Goal: Information Seeking & Learning: Check status

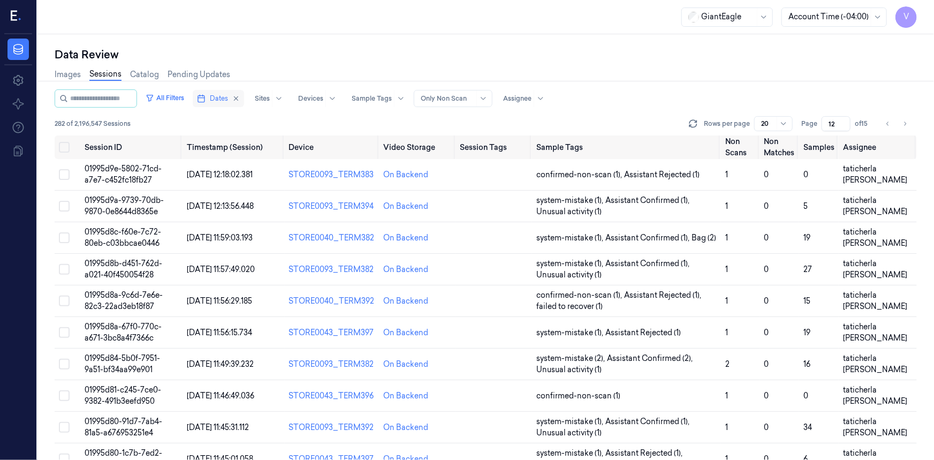
click at [206, 95] on icon "button" at bounding box center [201, 98] width 9 height 9
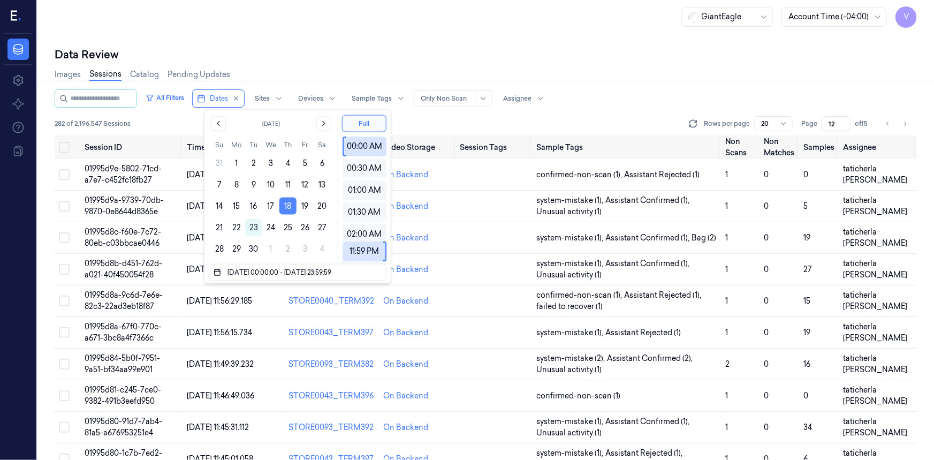
click at [285, 203] on button "18" at bounding box center [287, 206] width 17 height 17
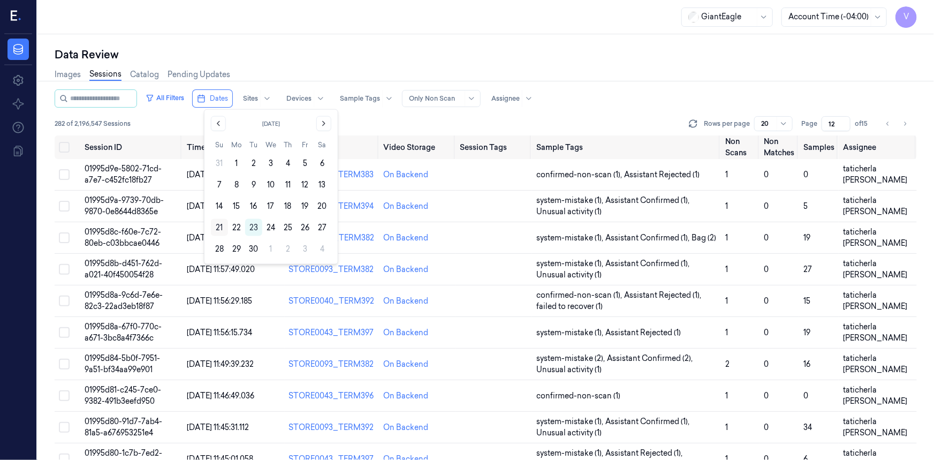
click at [222, 224] on button "21" at bounding box center [219, 227] width 17 height 17
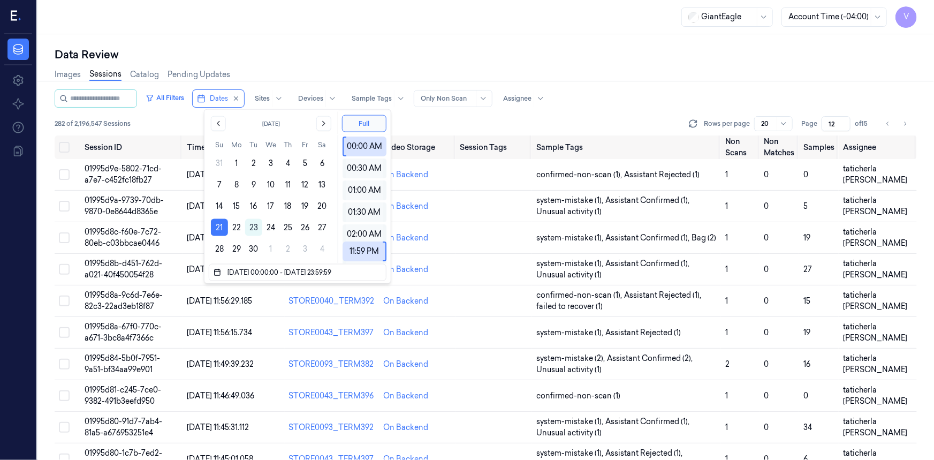
click at [367, 40] on div "Data Review Images Sessions Catalog Pending Updates All Filters Dates Sites Dev…" at bounding box center [485, 247] width 897 height 426
type input "1"
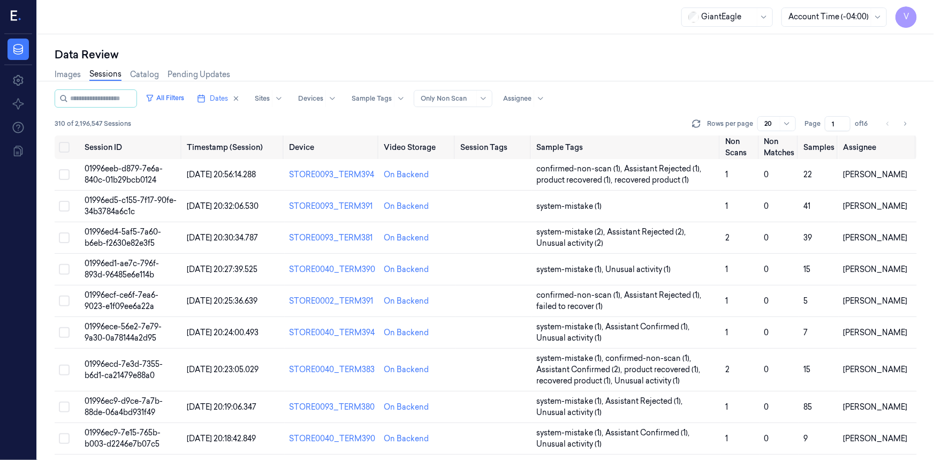
drag, startPoint x: 835, startPoint y: 123, endPoint x: 807, endPoint y: 134, distance: 30.0
click at [807, 134] on div "All Filters Dates Sites Devices Sample Tags Alert Type Only Non Scan Assignee 3…" at bounding box center [486, 112] width 862 height 46
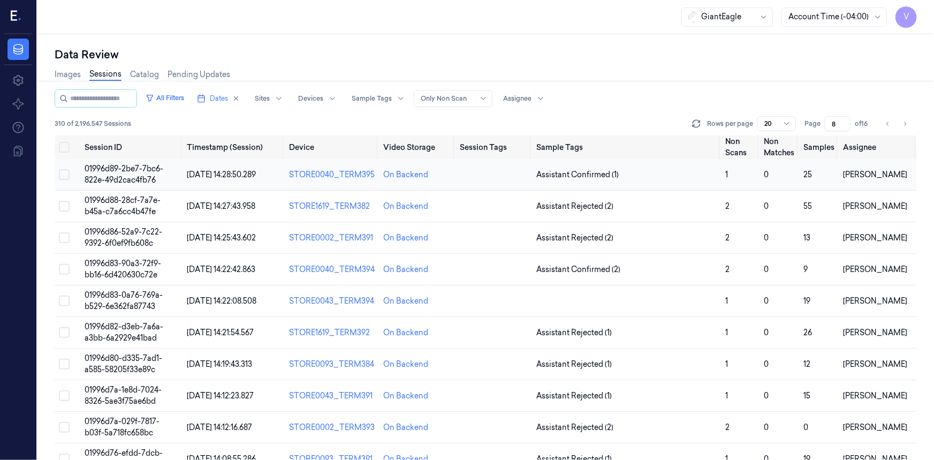
type input "8"
click at [123, 173] on td "01996d89-2be7-7bc6-822e-49d2cac4fb76" at bounding box center [131, 175] width 103 height 32
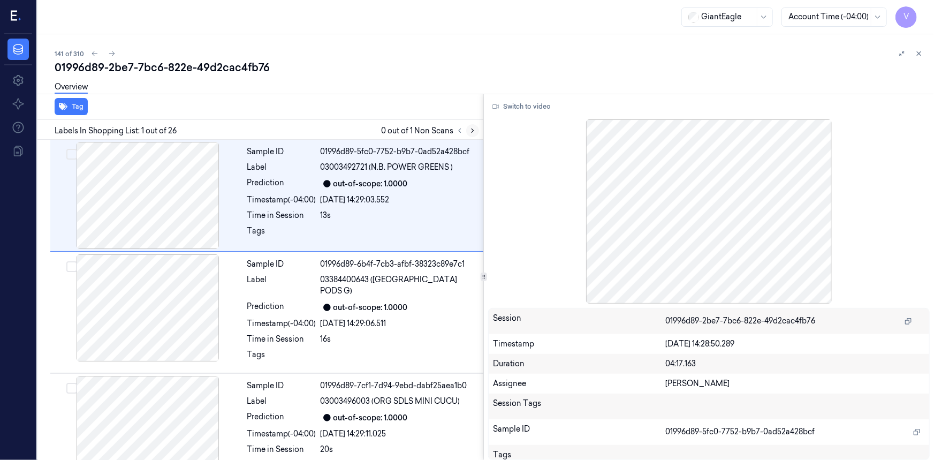
click at [473, 130] on icon at bounding box center [473, 131] width 2 height 4
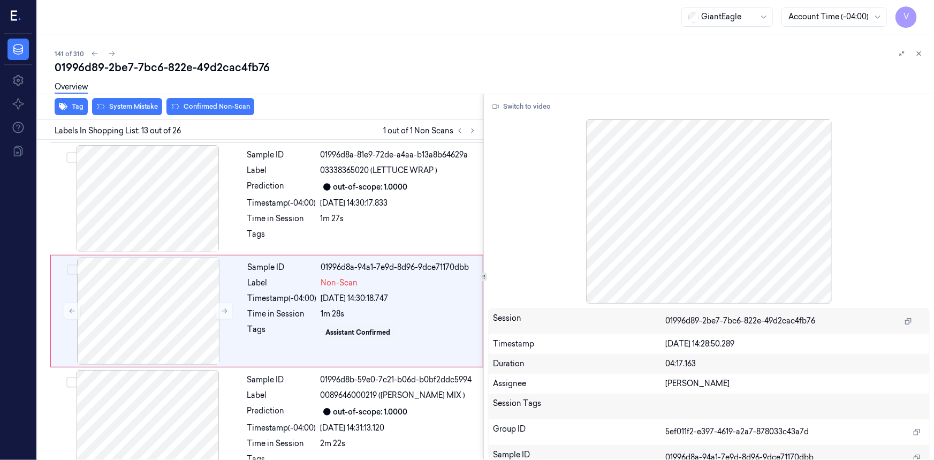
scroll to position [1243, 0]
click at [536, 106] on button "Switch to video" at bounding box center [521, 106] width 67 height 17
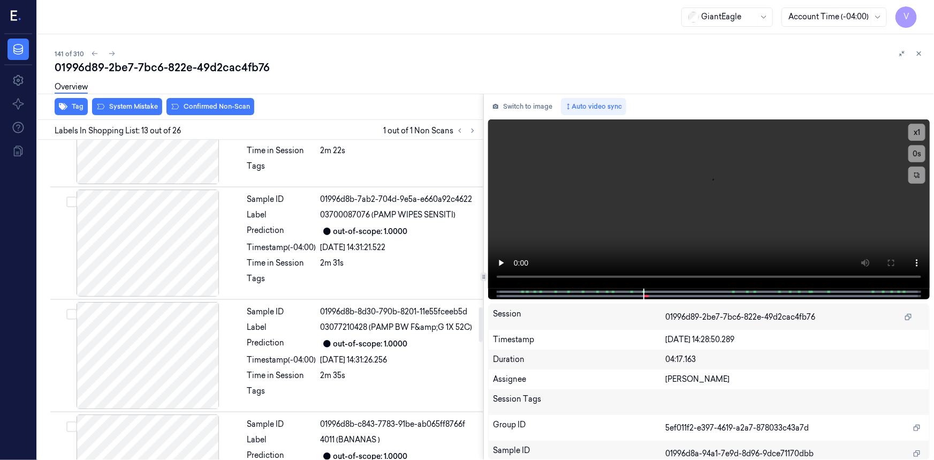
scroll to position [1341, 0]
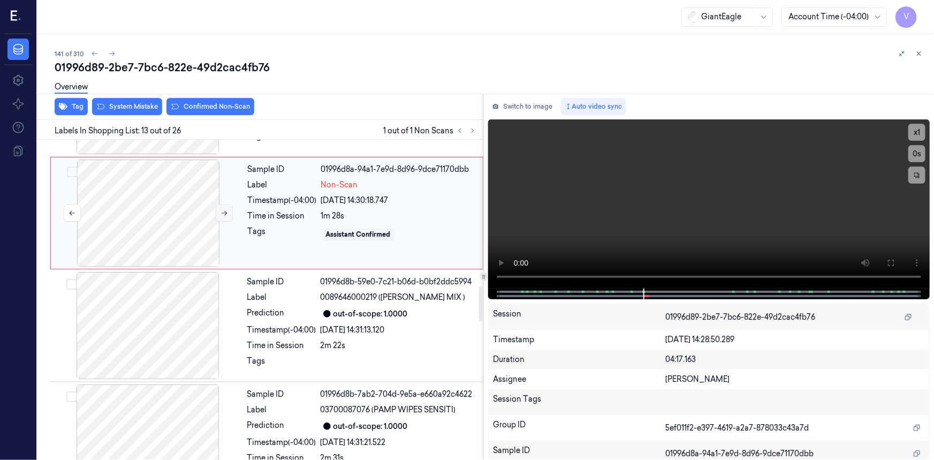
click at [224, 211] on icon at bounding box center [225, 213] width 6 height 5
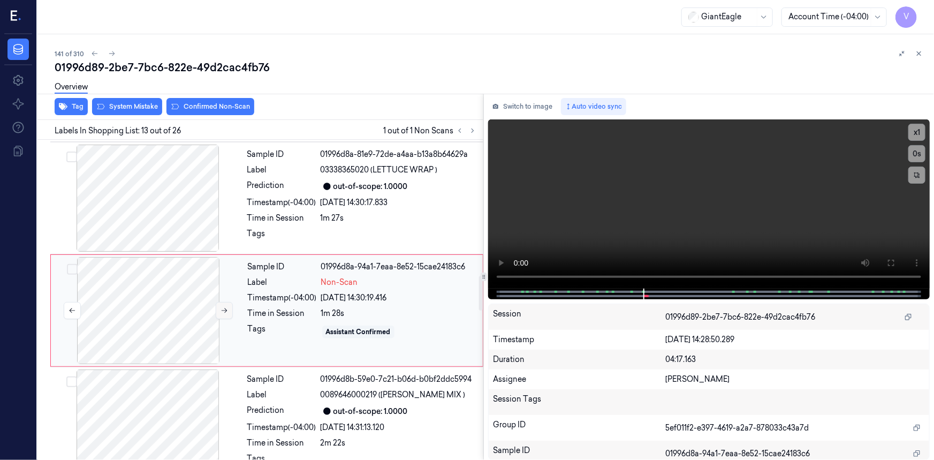
click at [222, 307] on icon at bounding box center [224, 310] width 7 height 7
click at [223, 307] on icon at bounding box center [224, 310] width 7 height 7
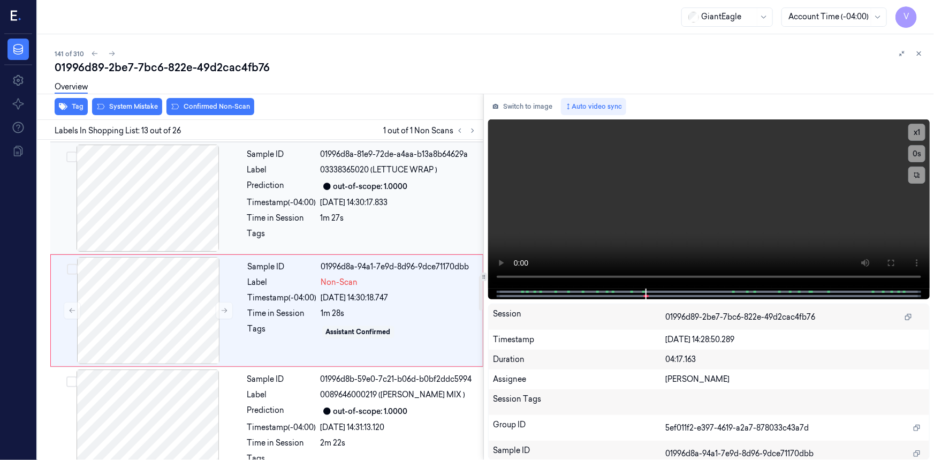
click at [267, 180] on div "Prediction" at bounding box center [281, 186] width 69 height 13
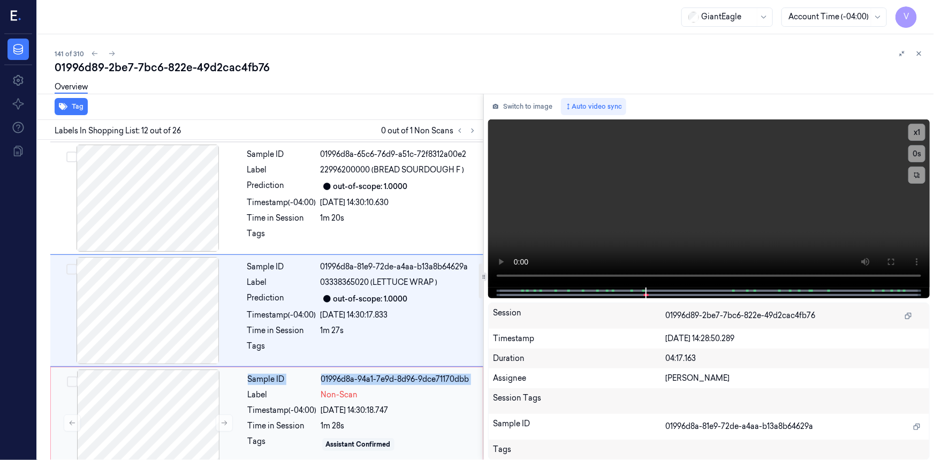
click at [243, 386] on div "Sample ID 01996d8a-94a1-7e9d-8d96-9dce71170dbb Label Non-Scan Timestamp (-04:00…" at bounding box center [266, 423] width 433 height 112
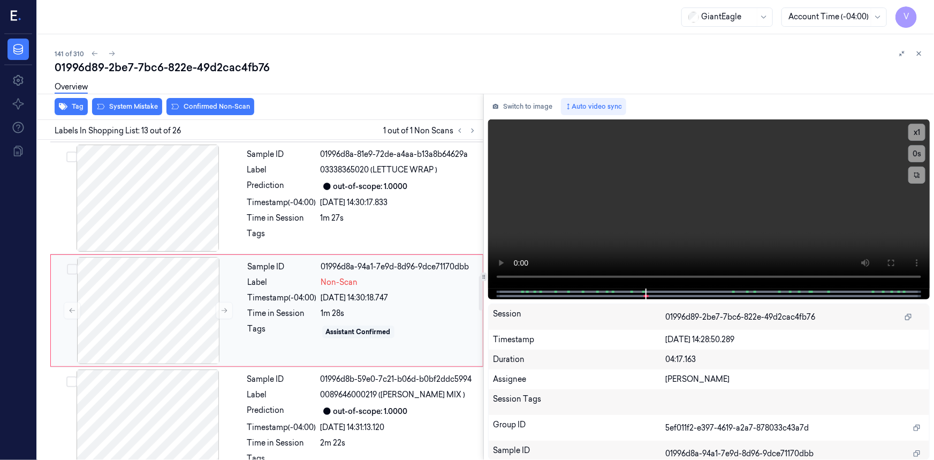
click at [284, 324] on div "Tags" at bounding box center [282, 331] width 69 height 17
click at [891, 267] on icon at bounding box center [891, 263] width 9 height 9
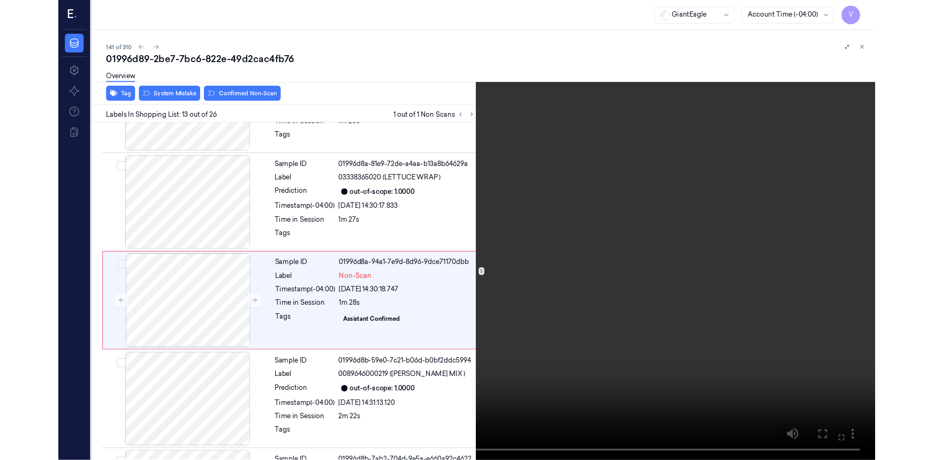
scroll to position [1210, 0]
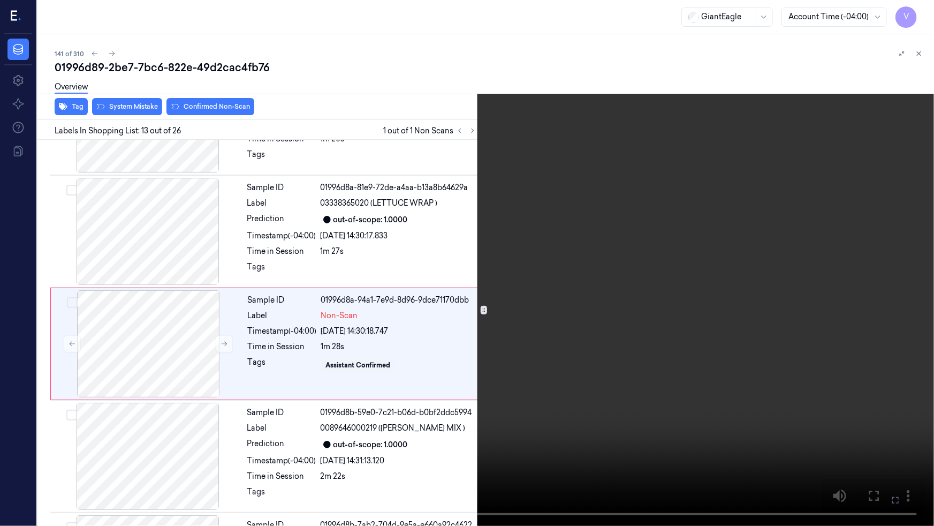
click at [741, 449] on video at bounding box center [467, 263] width 934 height 526
click at [0, 0] on button at bounding box center [0, 0] width 0 height 0
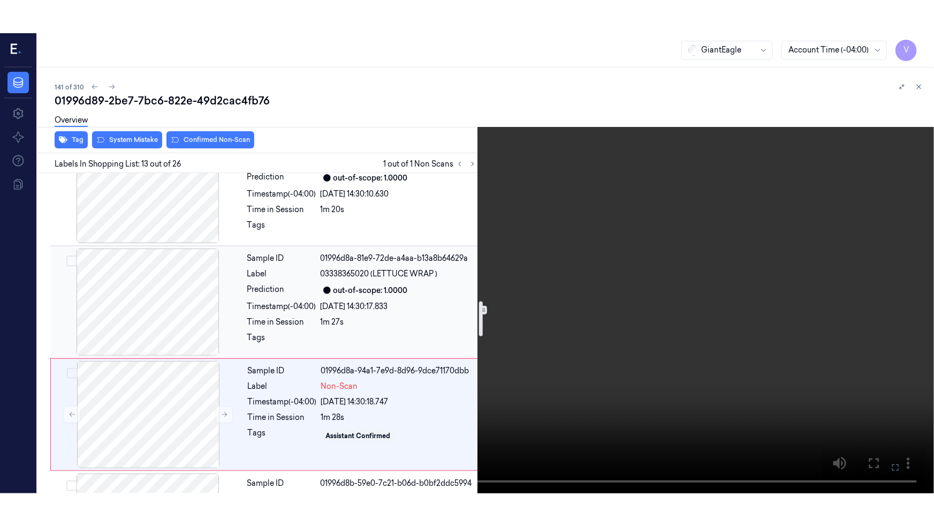
scroll to position [1113, 0]
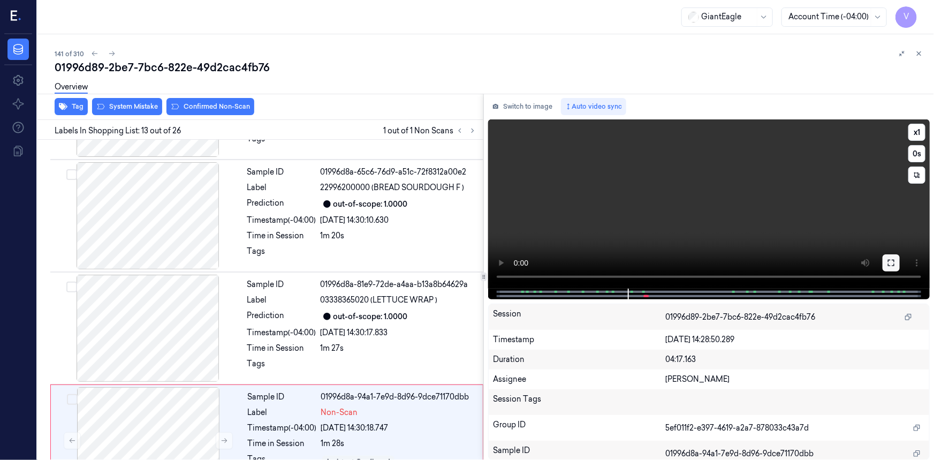
click at [889, 266] on icon at bounding box center [891, 263] width 6 height 6
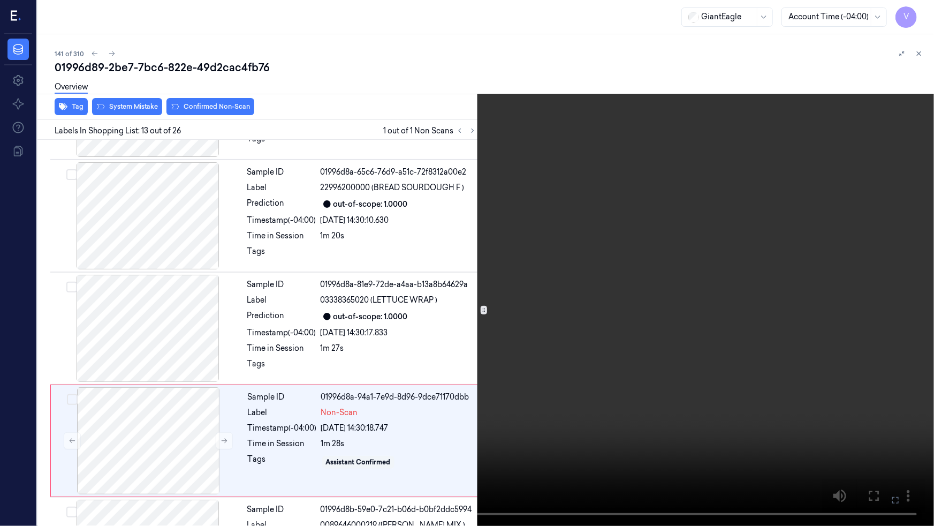
click at [728, 368] on video at bounding box center [467, 263] width 934 height 526
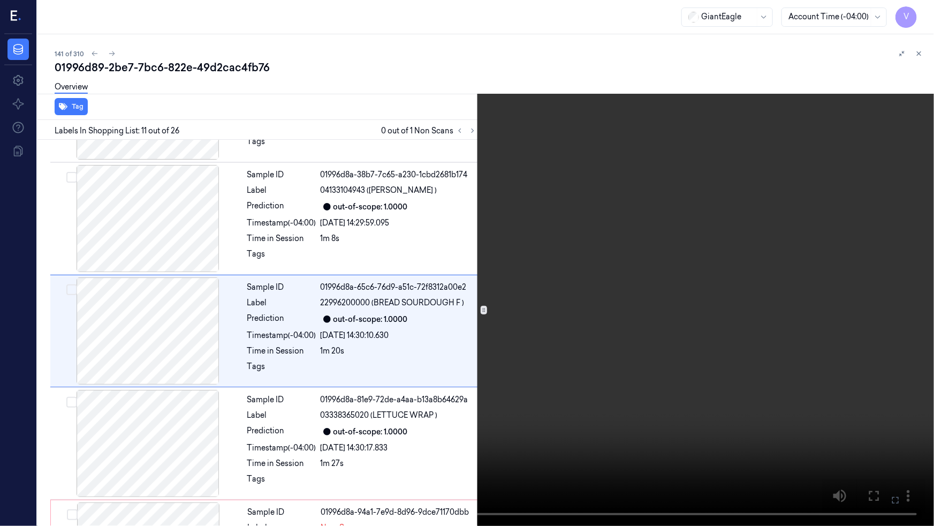
scroll to position [986, 0]
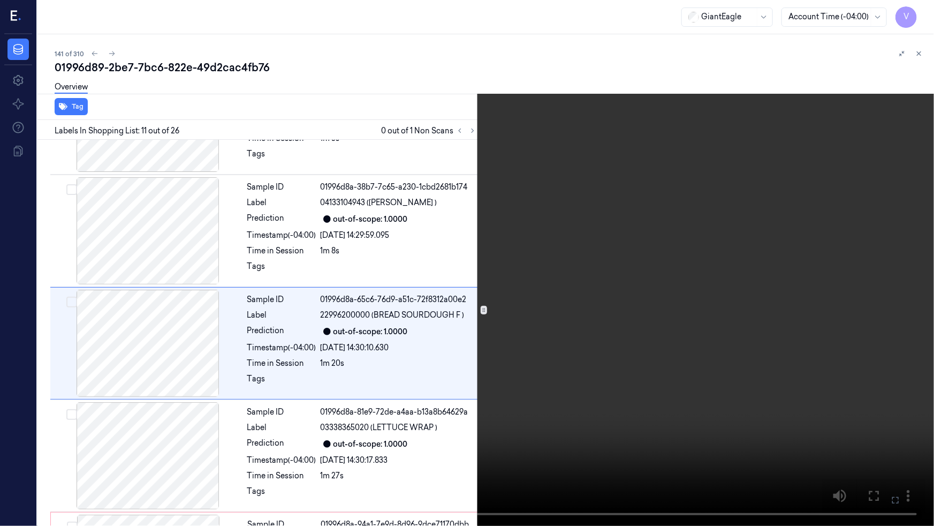
click at [627, 334] on video at bounding box center [467, 263] width 934 height 526
click at [925, 10] on button "x 1" at bounding box center [921, 12] width 17 height 17
click at [740, 154] on video at bounding box center [467, 263] width 934 height 526
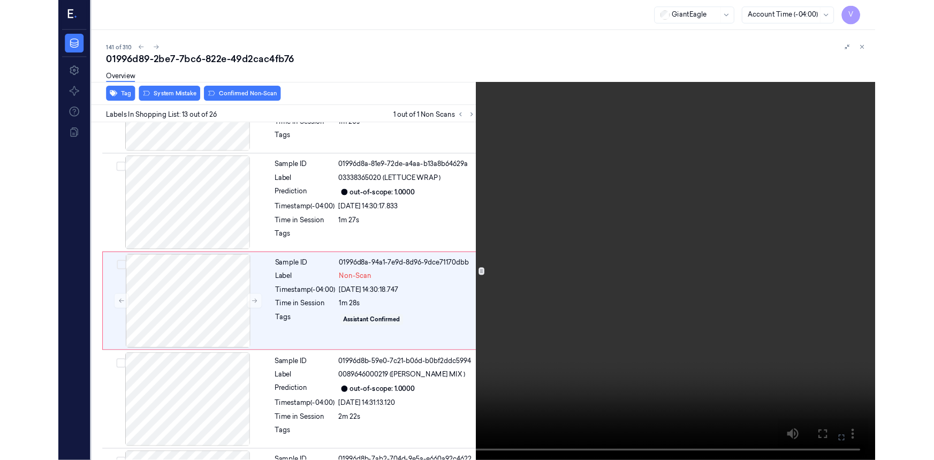
scroll to position [1210, 0]
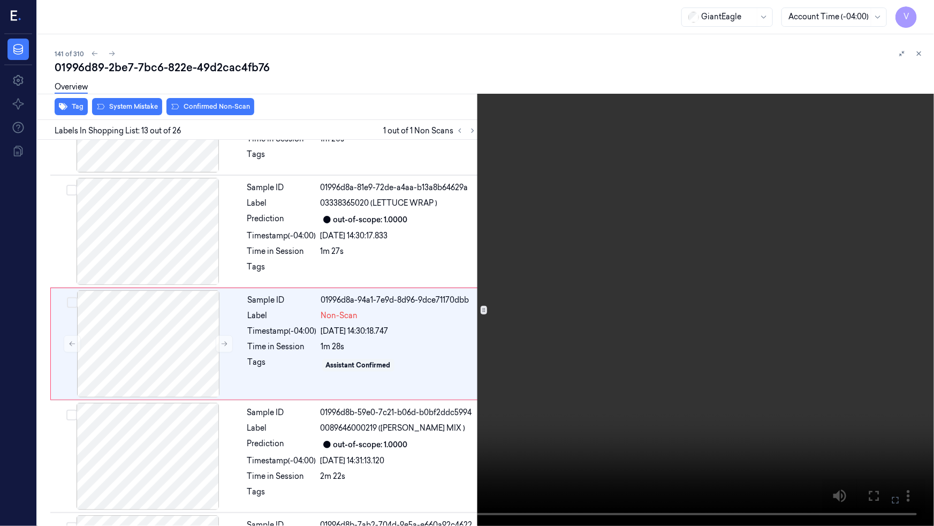
click at [846, 291] on video at bounding box center [467, 263] width 934 height 526
click at [0, 0] on icon at bounding box center [0, 0] width 0 height 0
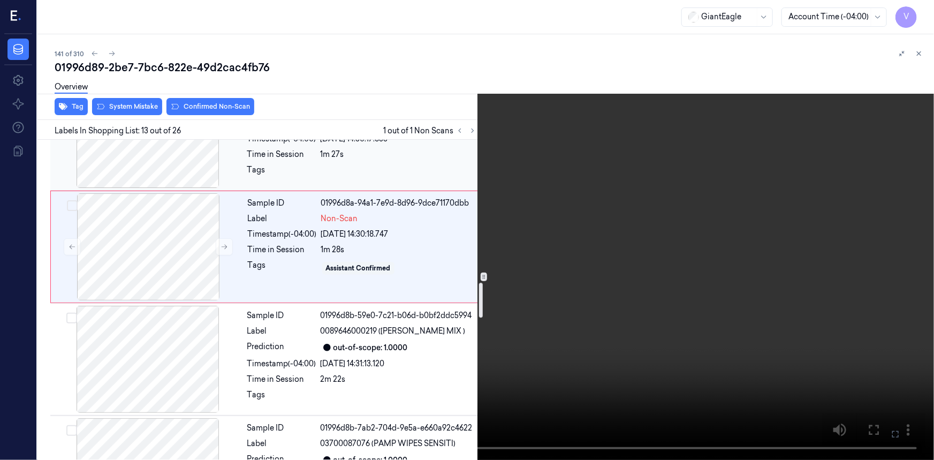
scroll to position [1307, 0]
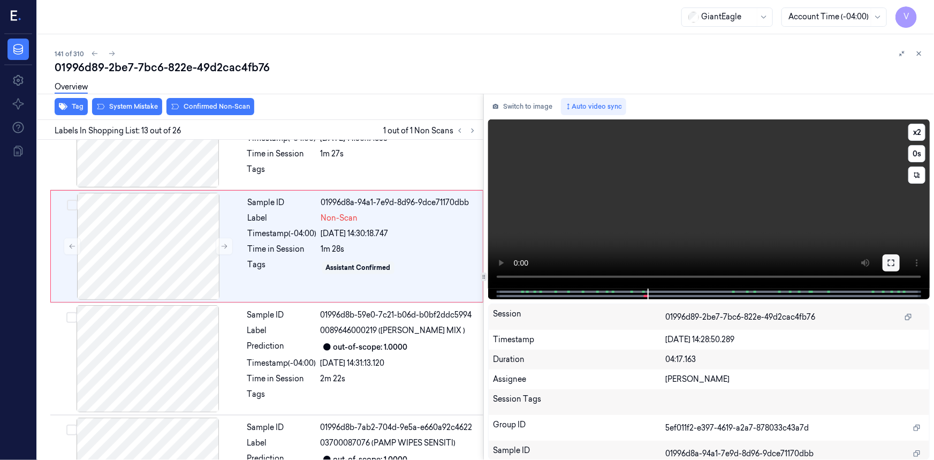
click at [897, 267] on button at bounding box center [891, 262] width 17 height 17
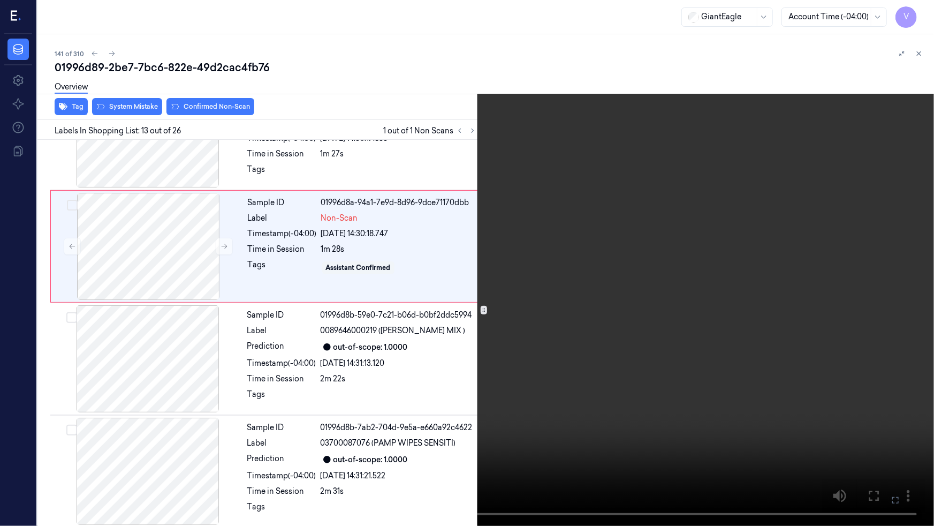
drag, startPoint x: 897, startPoint y: 500, endPoint x: 872, endPoint y: 442, distance: 63.1
click at [0, 0] on icon at bounding box center [0, 0] width 0 height 0
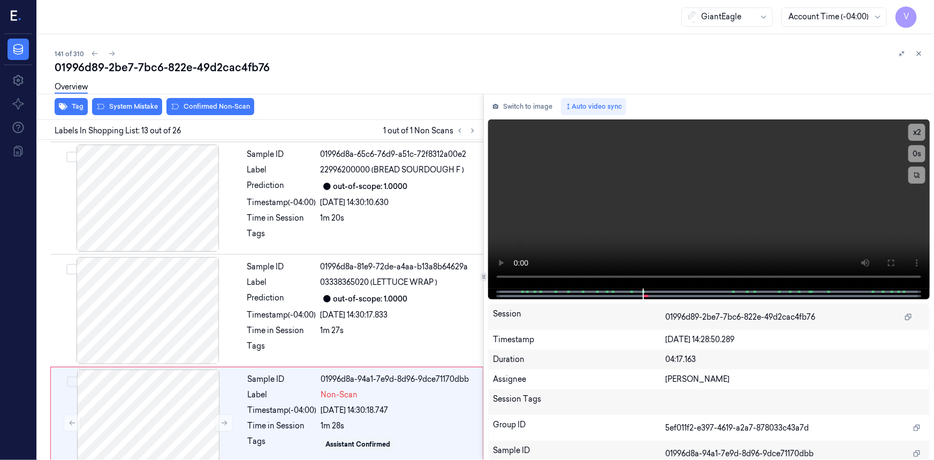
scroll to position [1243, 0]
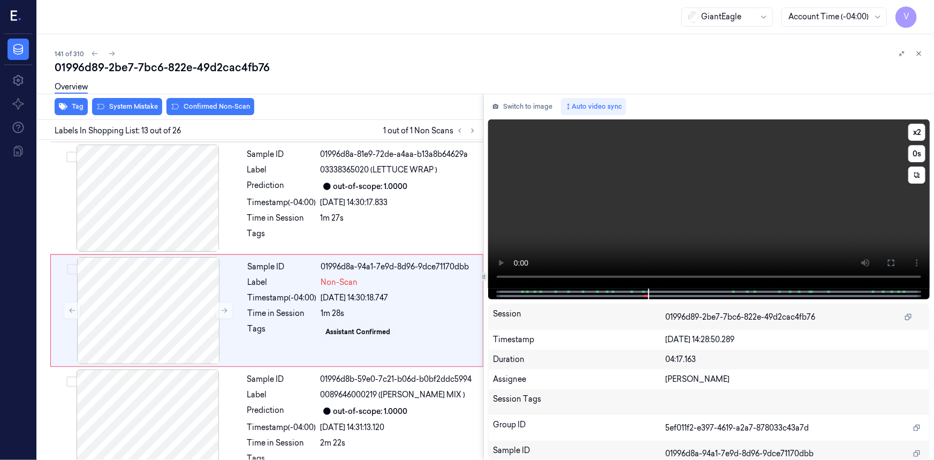
click at [672, 223] on video at bounding box center [709, 203] width 442 height 169
click at [771, 238] on video at bounding box center [709, 203] width 442 height 169
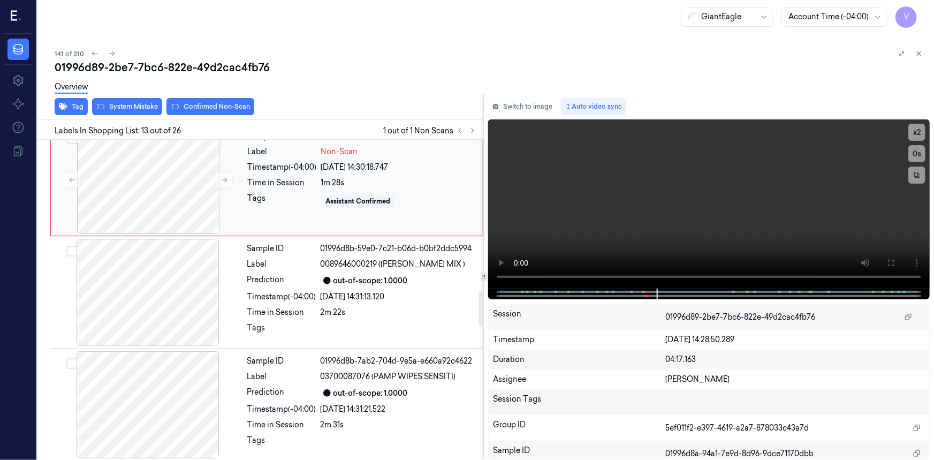
scroll to position [1389, 0]
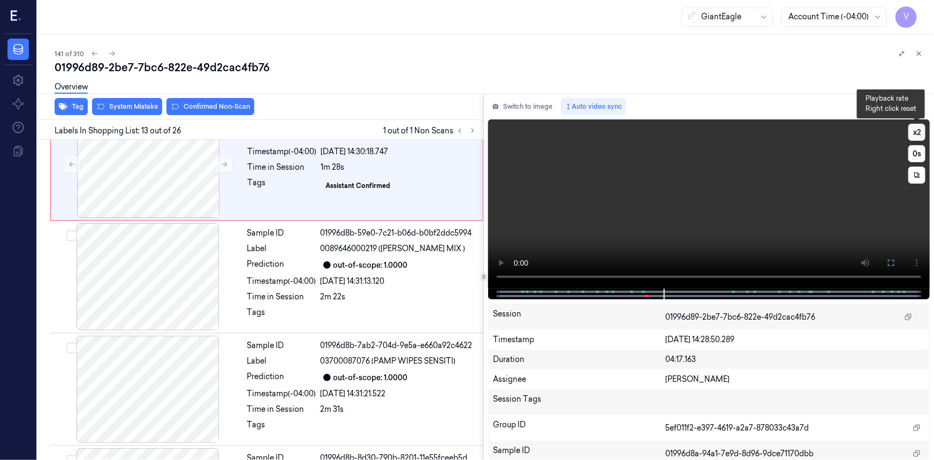
click at [919, 130] on button "x 2" at bounding box center [917, 132] width 17 height 17
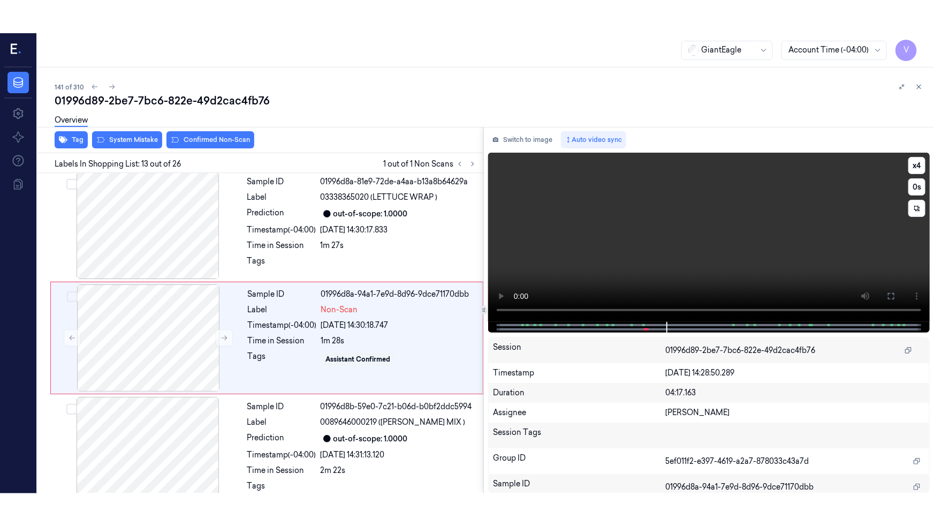
scroll to position [1243, 0]
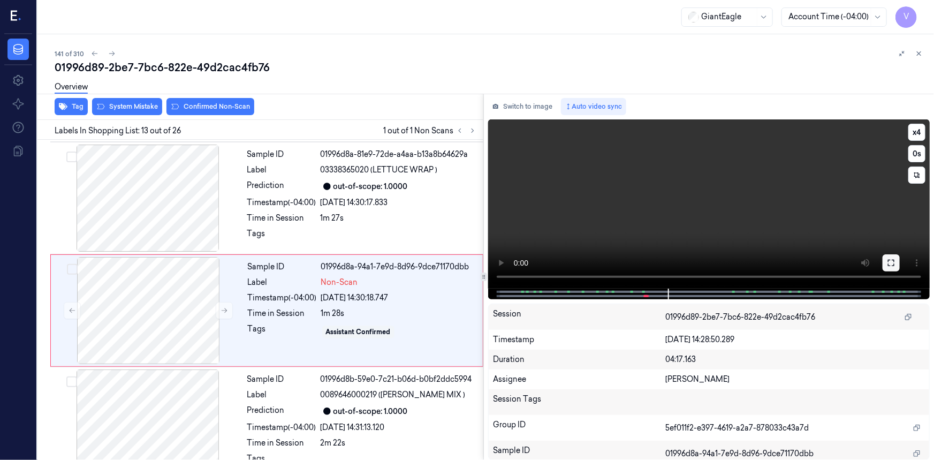
click at [892, 259] on icon at bounding box center [891, 263] width 9 height 9
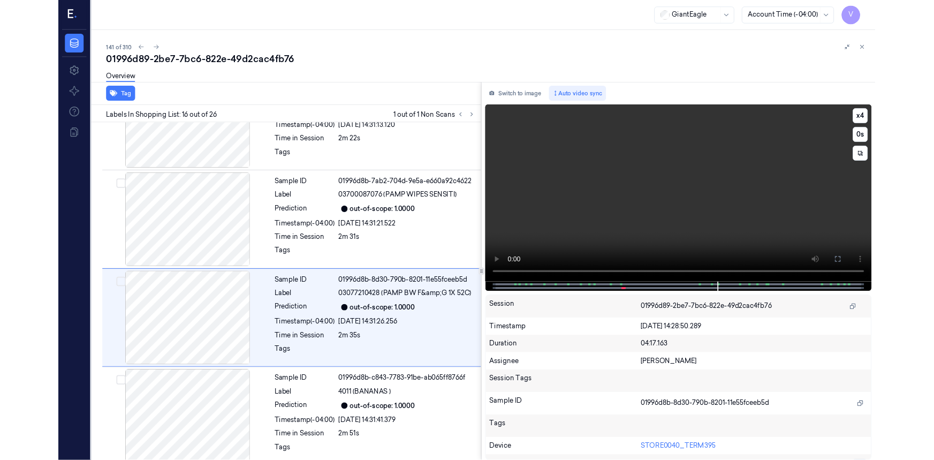
scroll to position [1547, 0]
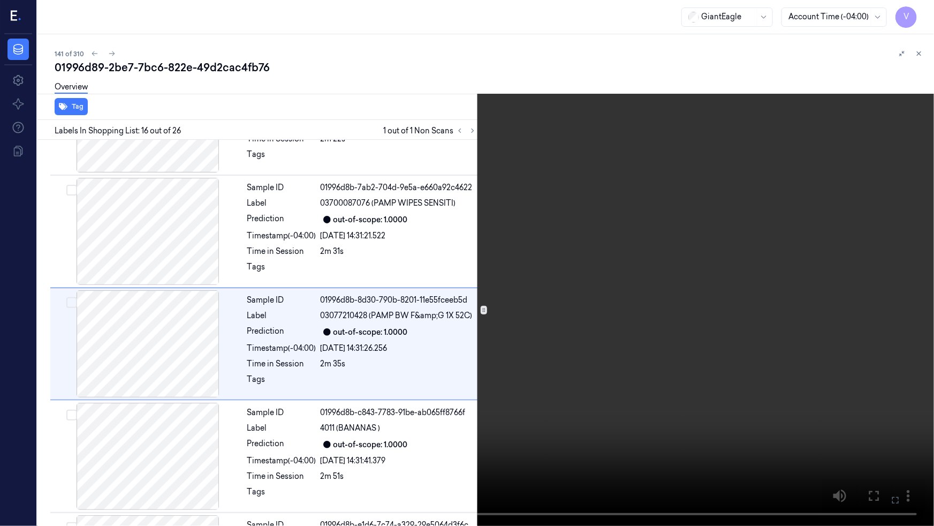
click at [799, 364] on video at bounding box center [467, 263] width 934 height 526
click at [0, 0] on button at bounding box center [0, 0] width 0 height 0
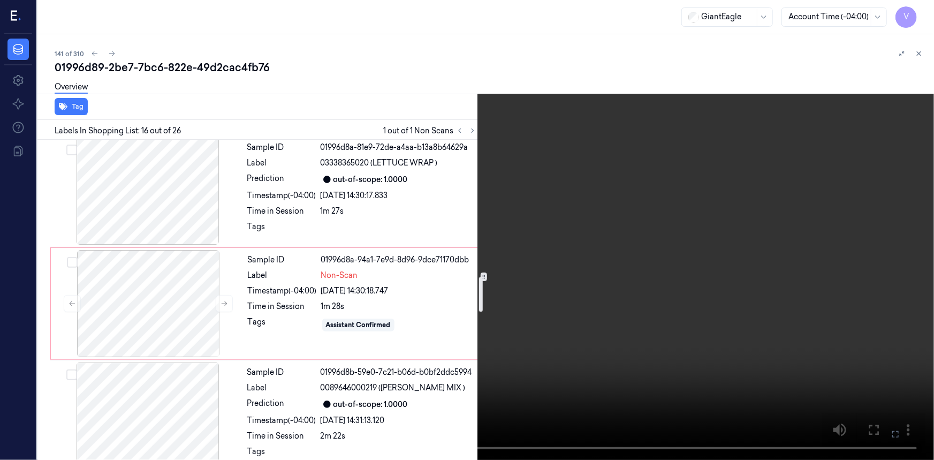
scroll to position [1249, 0]
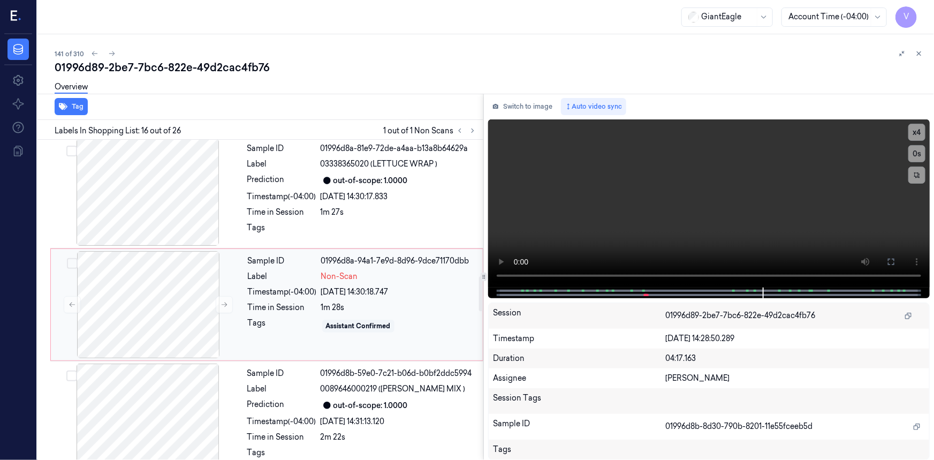
click at [282, 317] on div "Tags" at bounding box center [282, 325] width 69 height 17
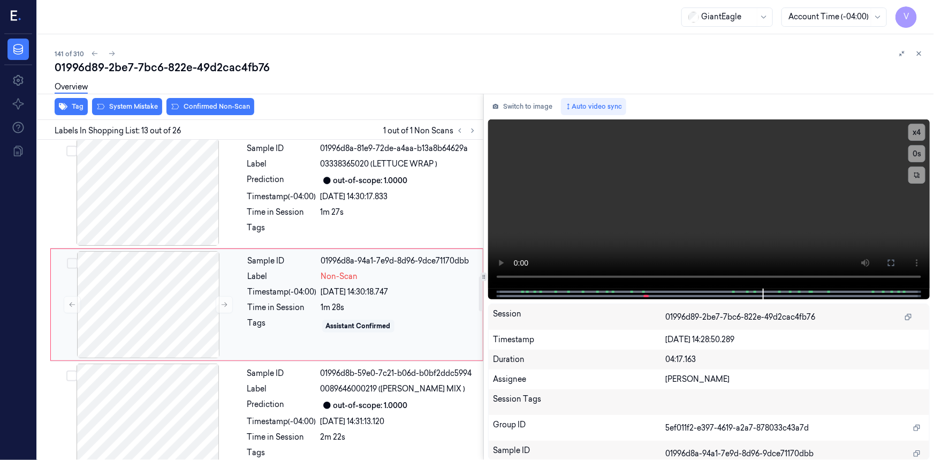
scroll to position [1243, 0]
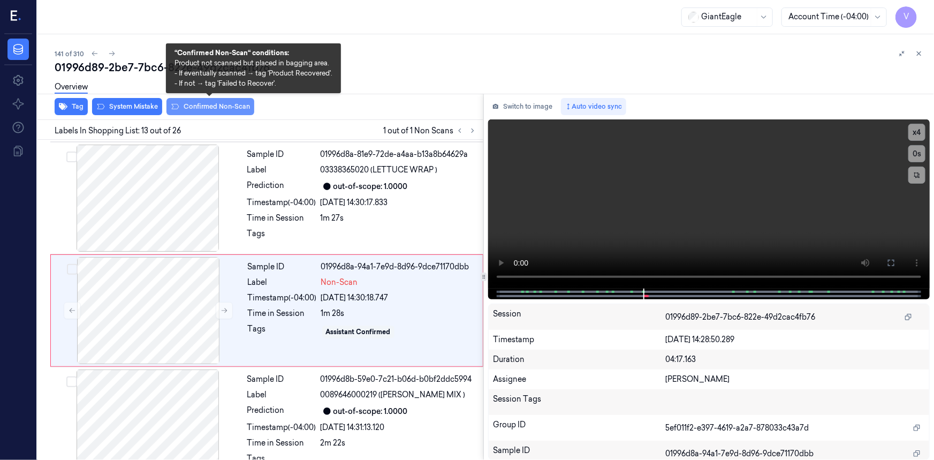
click at [238, 108] on button "Confirmed Non-Scan" at bounding box center [211, 106] width 88 height 17
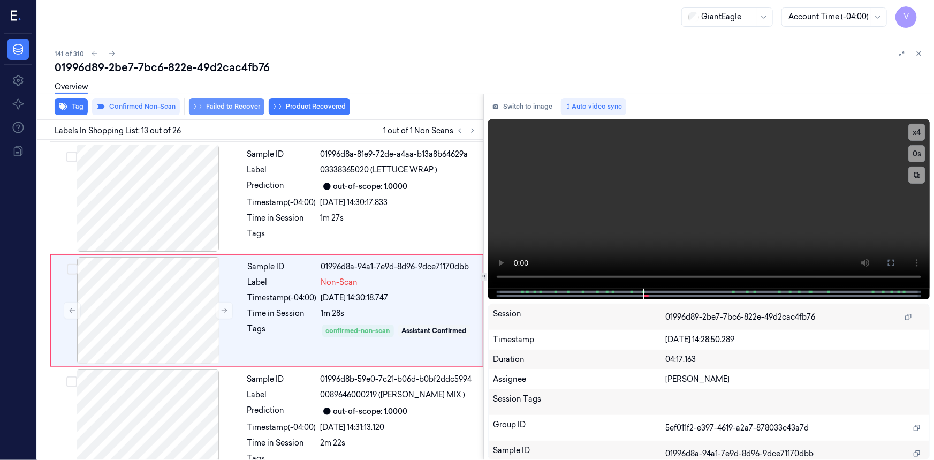
click at [227, 103] on button "Failed to Recover" at bounding box center [226, 106] width 75 height 17
click at [918, 52] on icon at bounding box center [920, 54] width 4 height 4
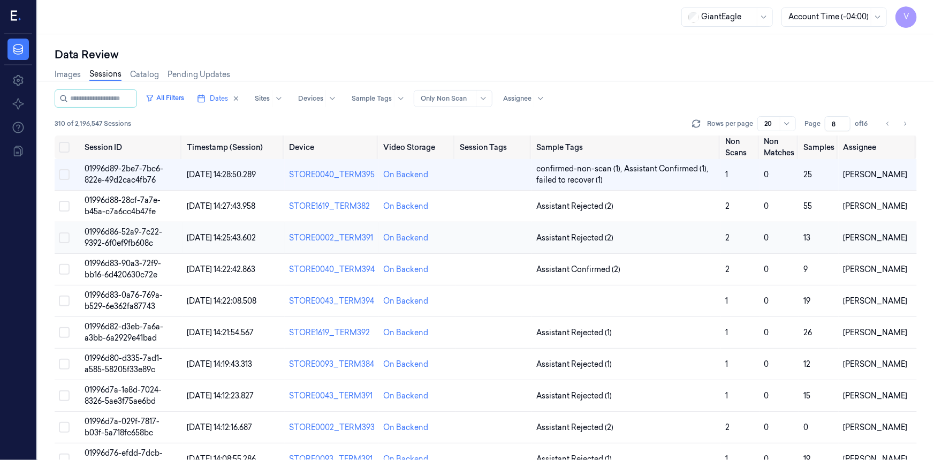
click at [130, 235] on span "01996d86-52a9-7c22-9392-6f0ef9fb608c" at bounding box center [124, 237] width 78 height 21
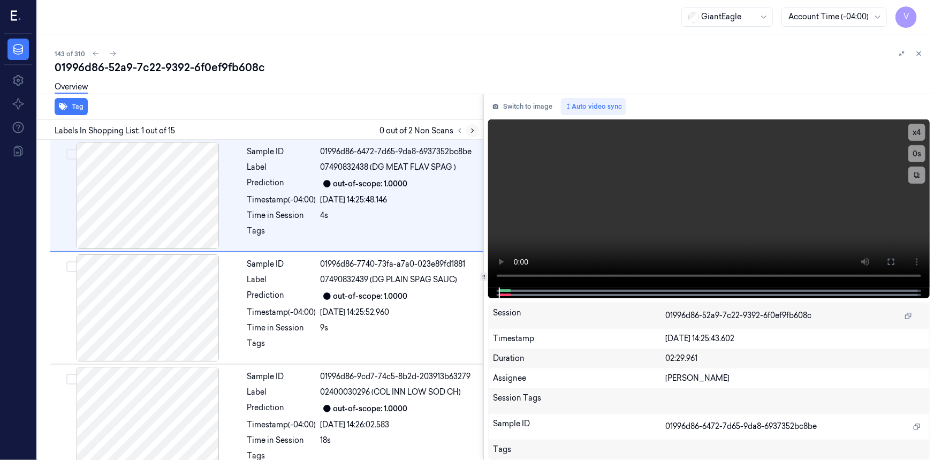
click at [470, 127] on icon at bounding box center [472, 130] width 7 height 7
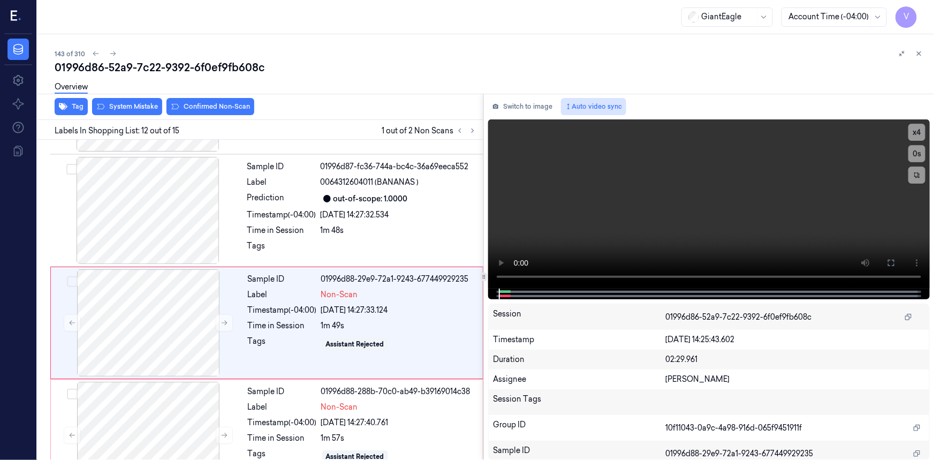
scroll to position [1131, 0]
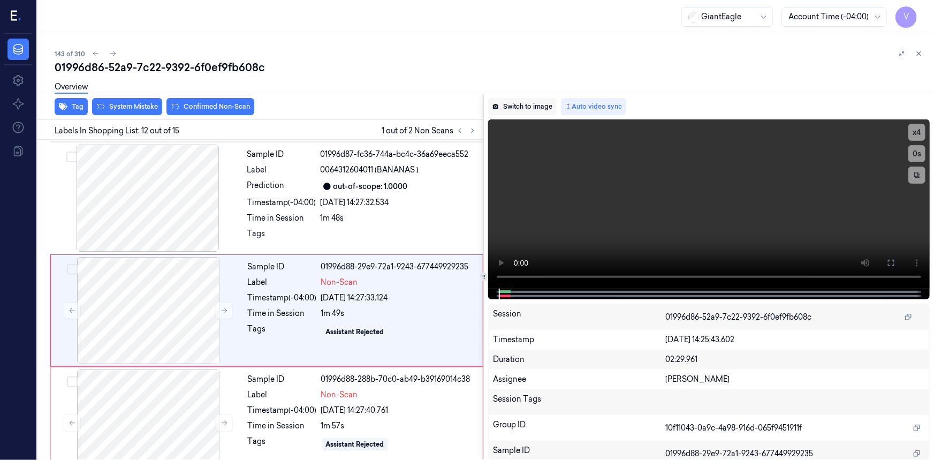
click at [534, 99] on button "Switch to image" at bounding box center [522, 106] width 69 height 17
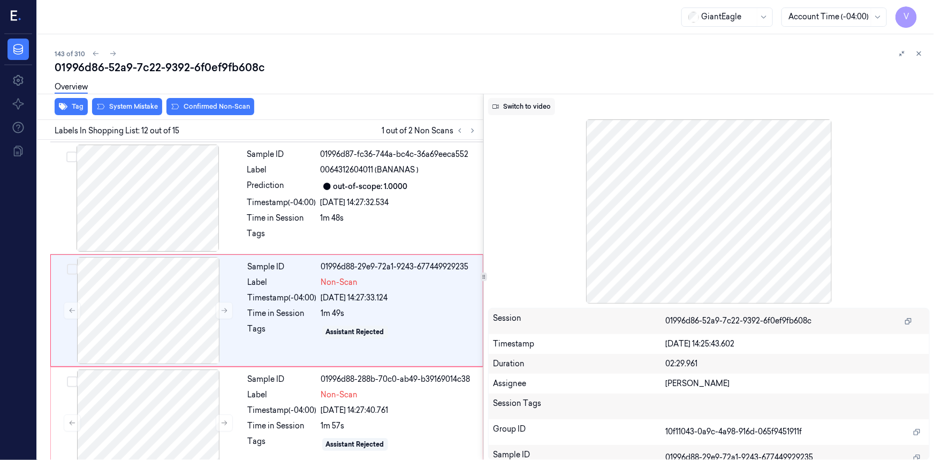
click at [519, 102] on button "Switch to video" at bounding box center [521, 106] width 67 height 17
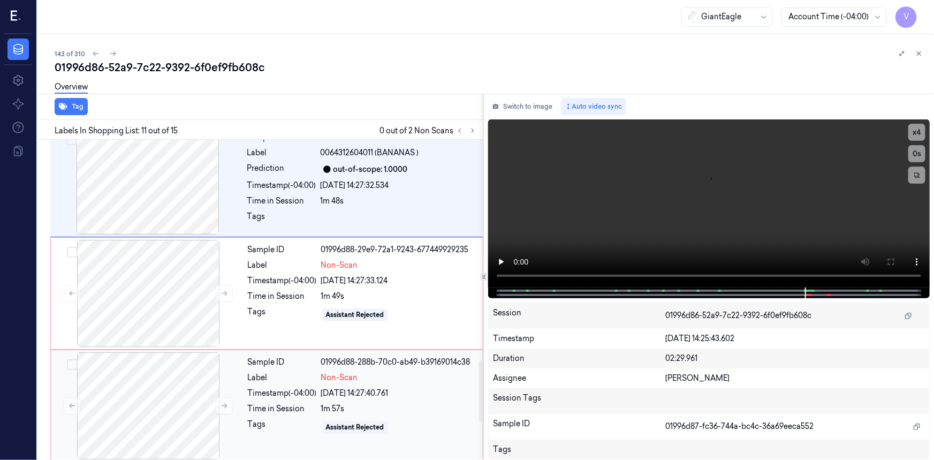
scroll to position [1164, 0]
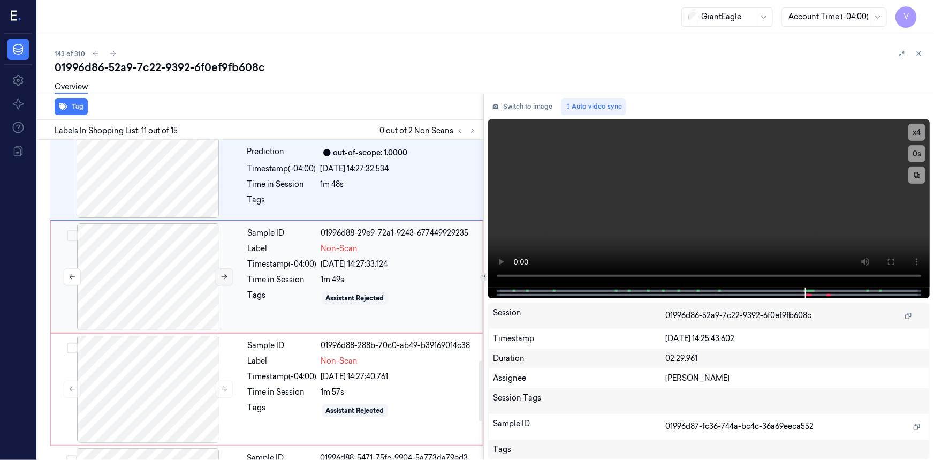
click at [221, 273] on icon at bounding box center [224, 276] width 7 height 7
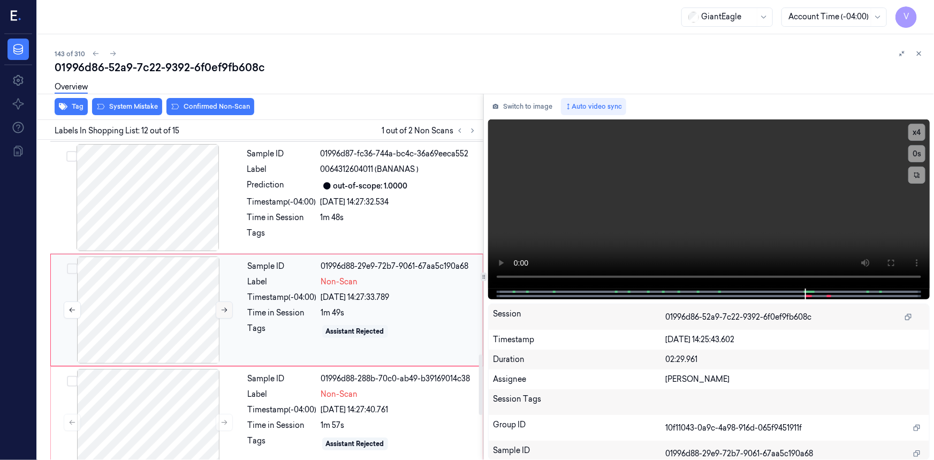
scroll to position [1131, 0]
click at [223, 419] on icon at bounding box center [224, 422] width 7 height 7
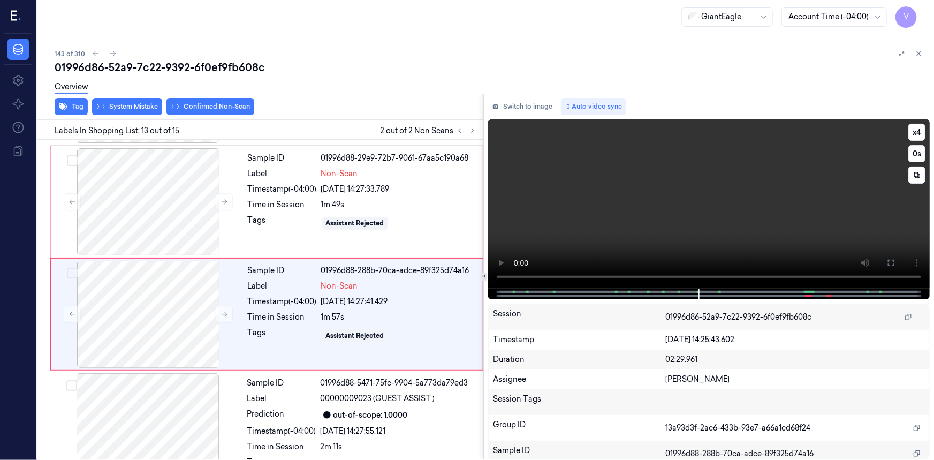
scroll to position [1243, 0]
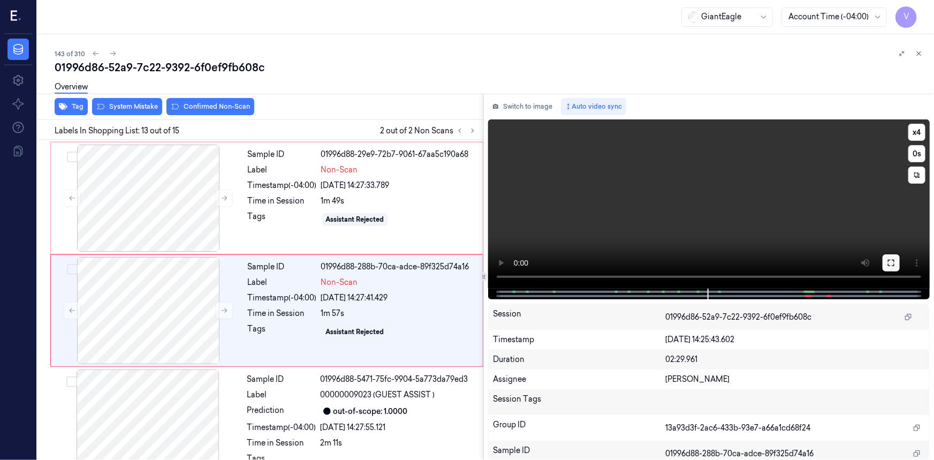
click at [888, 266] on icon at bounding box center [891, 263] width 9 height 9
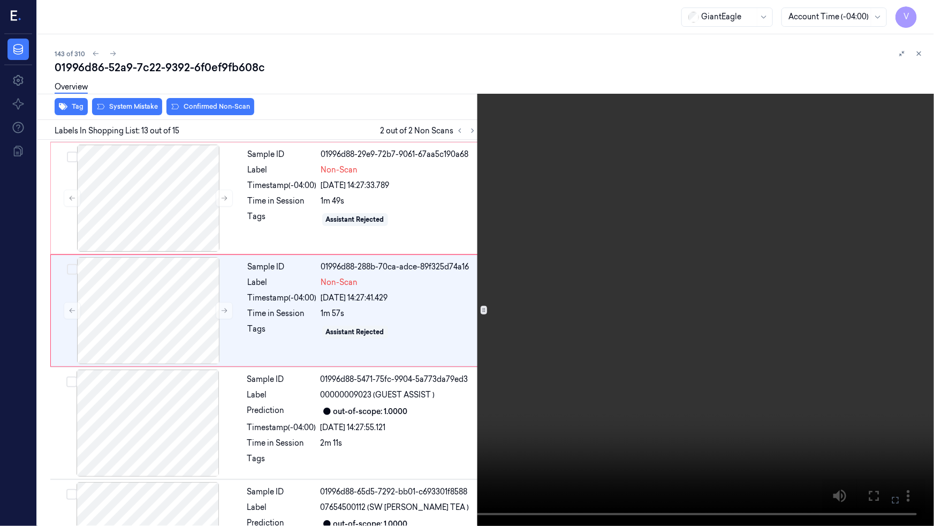
click at [0, 0] on button at bounding box center [0, 0] width 0 height 0
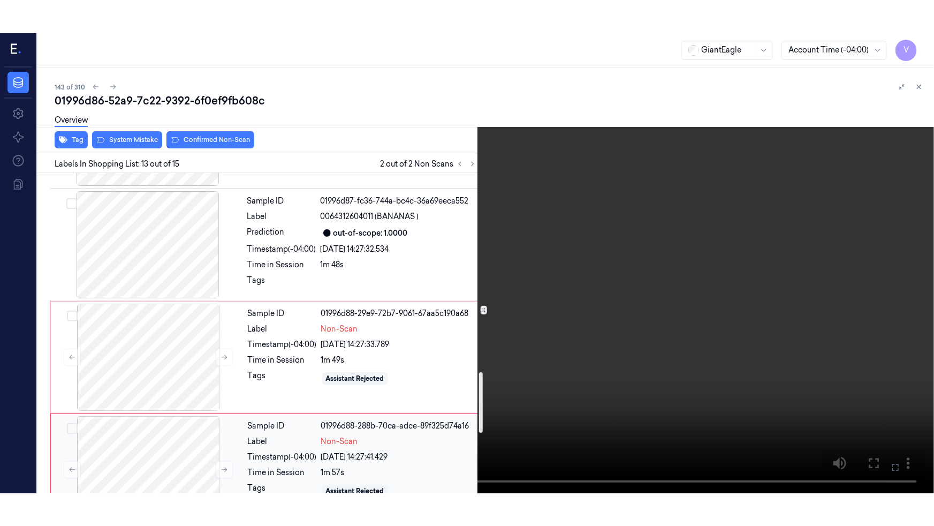
scroll to position [1049, 0]
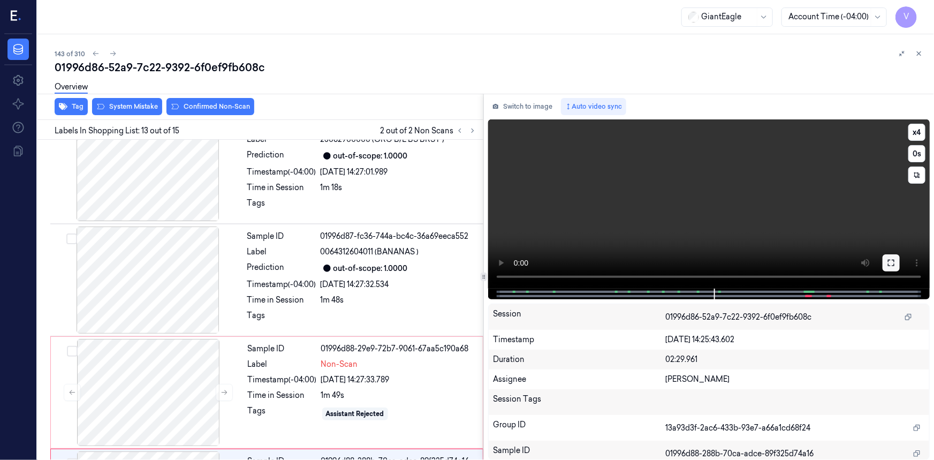
click at [894, 264] on icon at bounding box center [891, 263] width 9 height 9
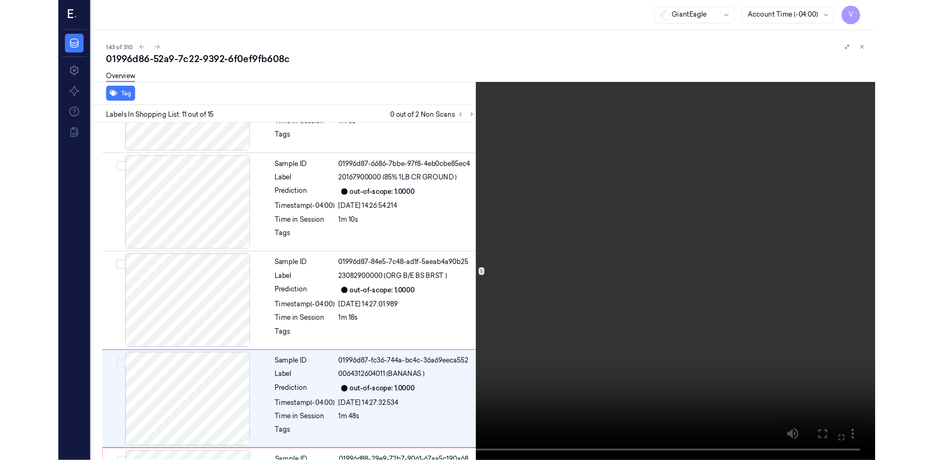
scroll to position [986, 0]
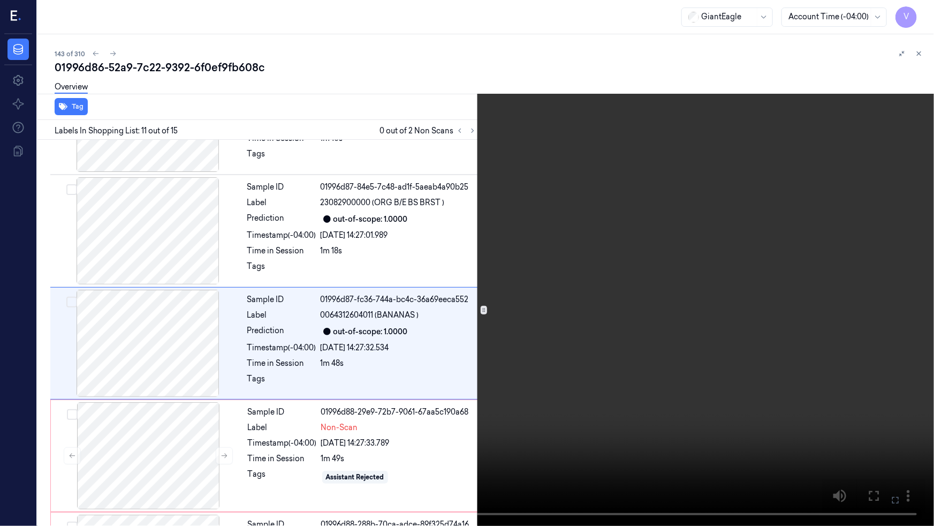
click at [0, 0] on icon at bounding box center [0, 0] width 0 height 0
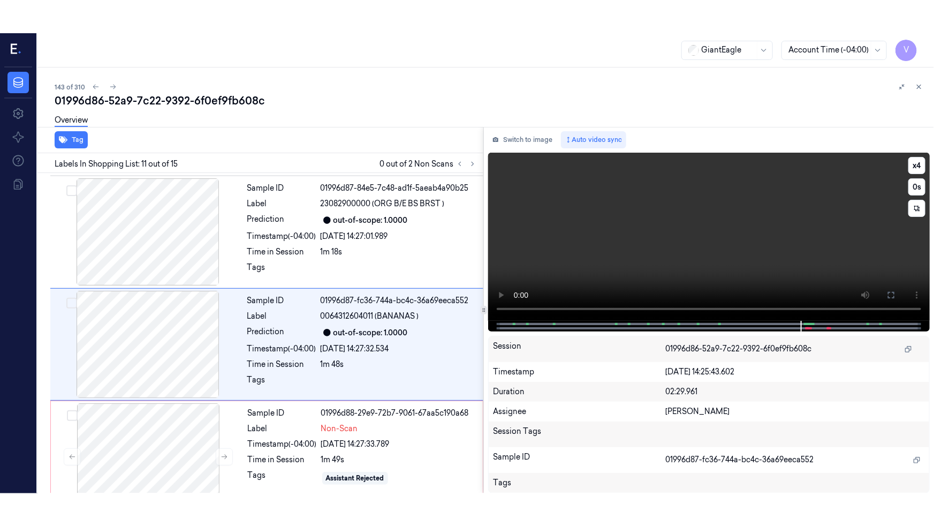
scroll to position [1018, 0]
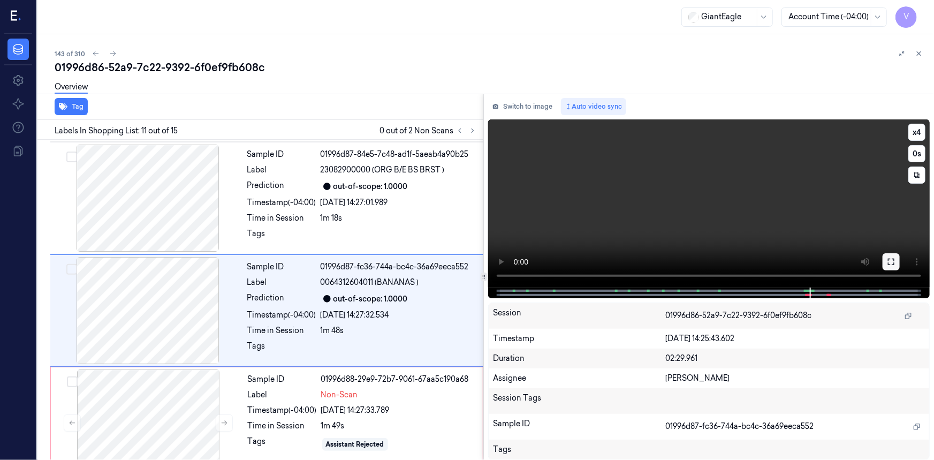
click at [883, 260] on button at bounding box center [891, 261] width 17 height 17
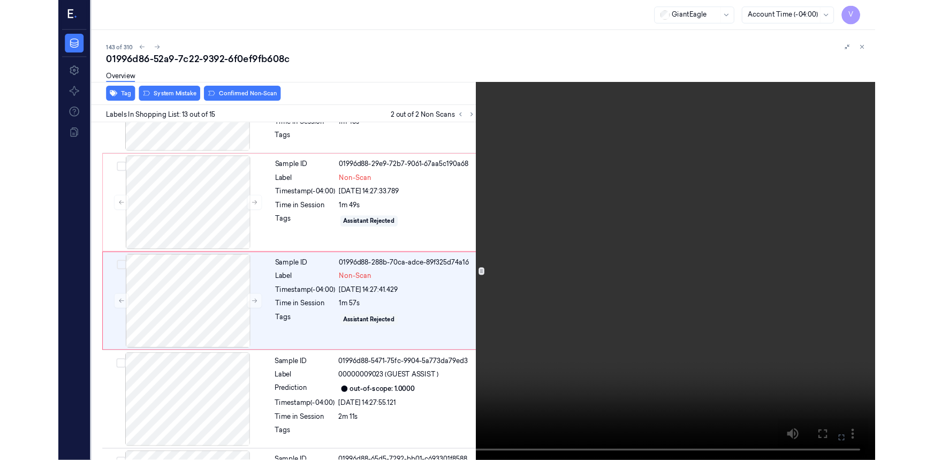
scroll to position [1210, 0]
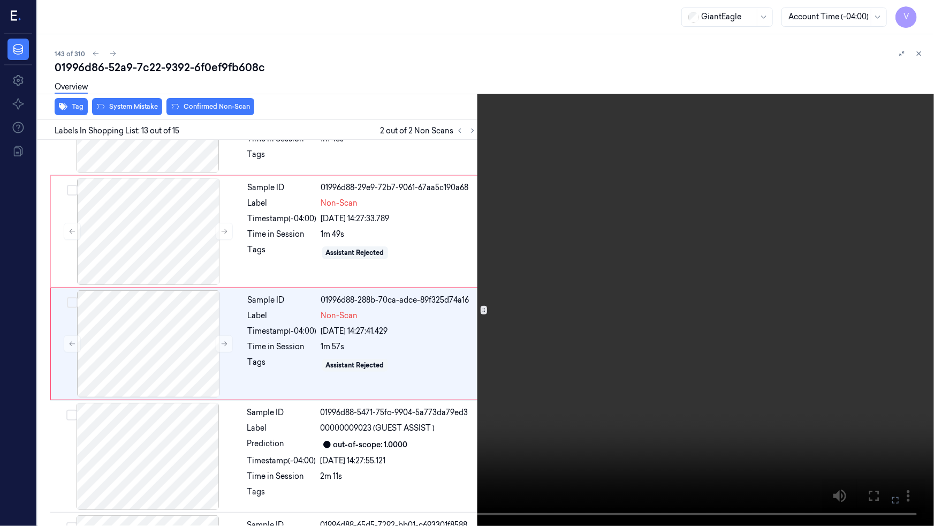
click at [0, 0] on icon at bounding box center [0, 0] width 0 height 0
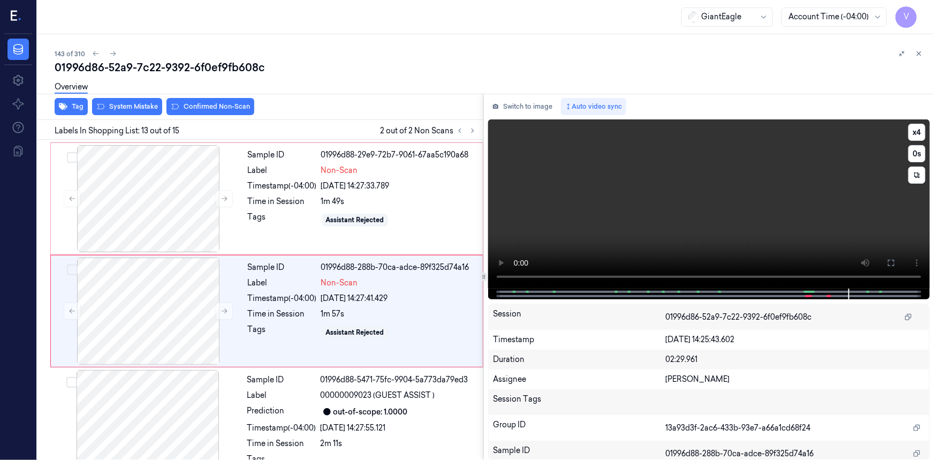
scroll to position [1243, 0]
click at [167, 163] on div at bounding box center [148, 198] width 191 height 107
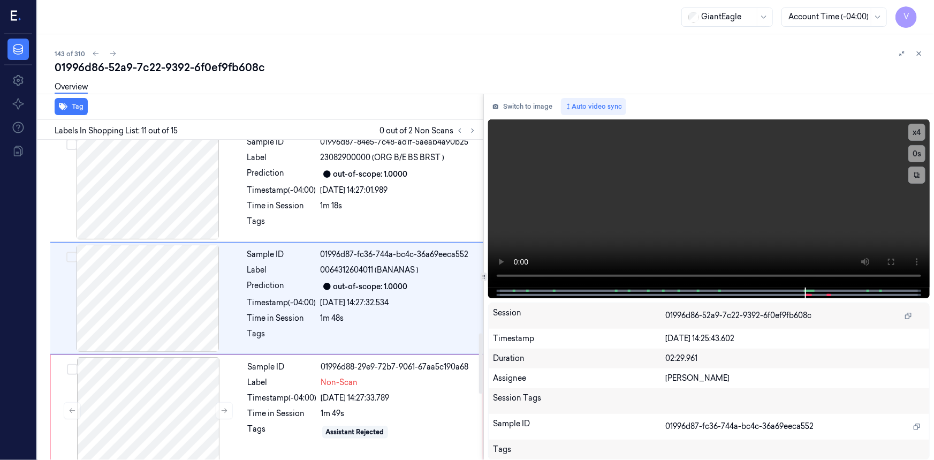
scroll to position [1018, 0]
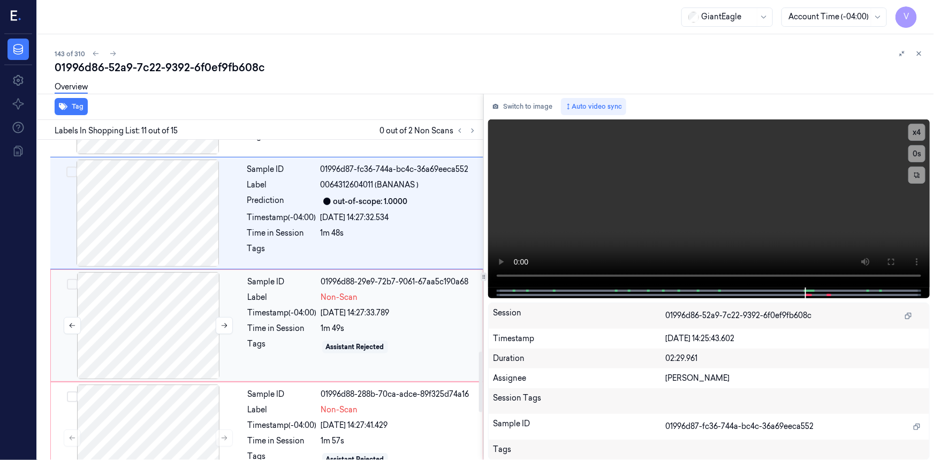
click at [188, 305] on div at bounding box center [148, 325] width 191 height 107
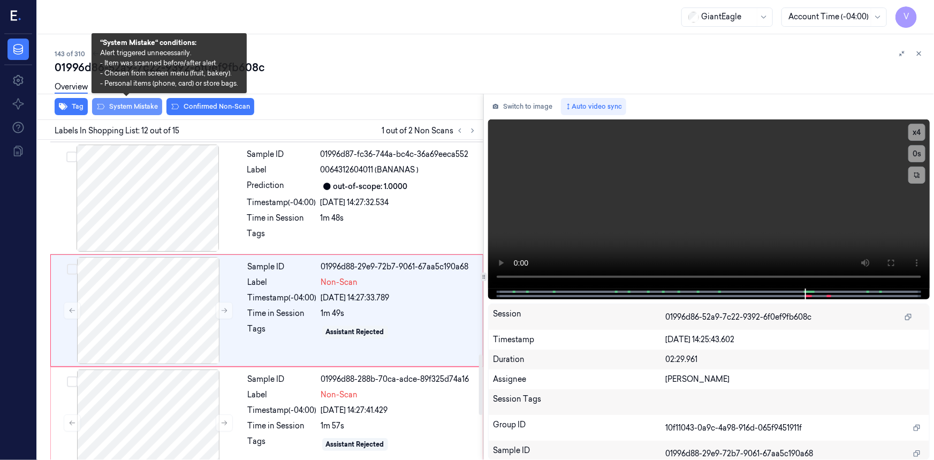
click at [142, 104] on button "System Mistake" at bounding box center [127, 106] width 70 height 17
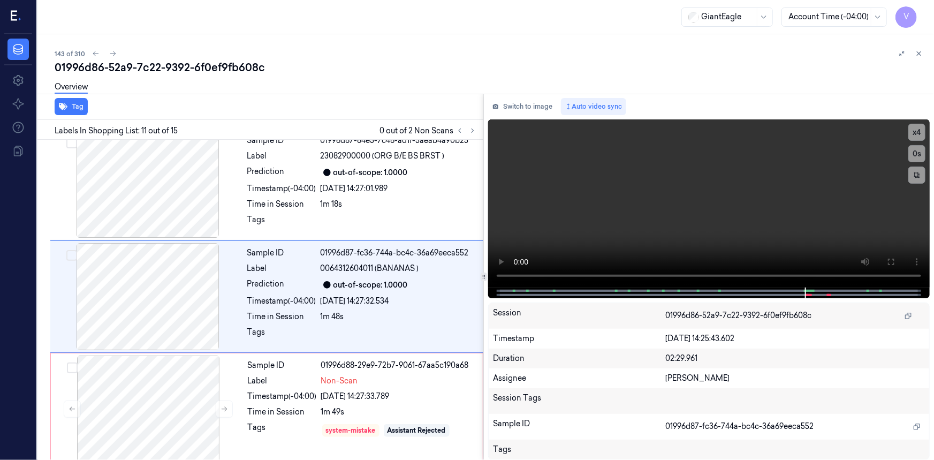
scroll to position [1018, 0]
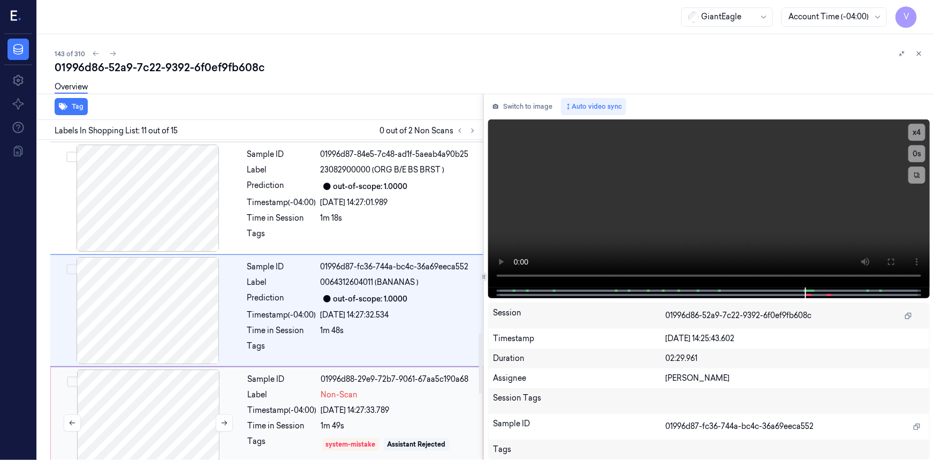
click at [196, 385] on div at bounding box center [148, 422] width 191 height 107
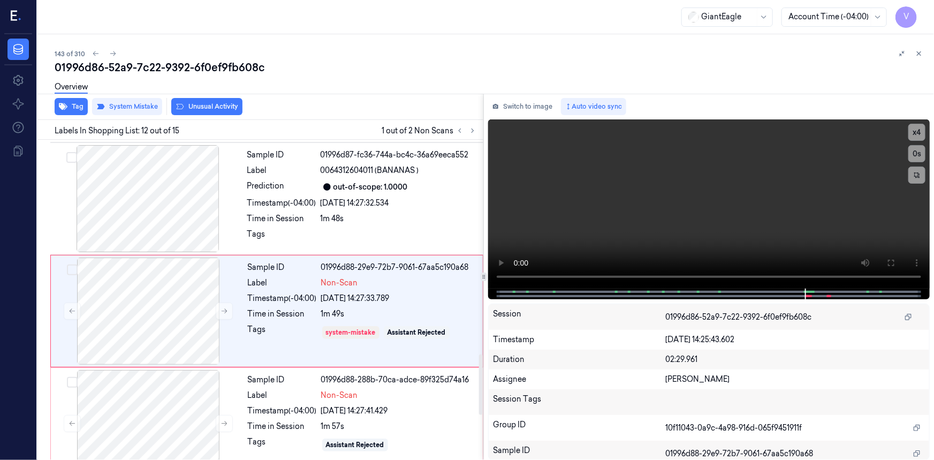
scroll to position [1131, 0]
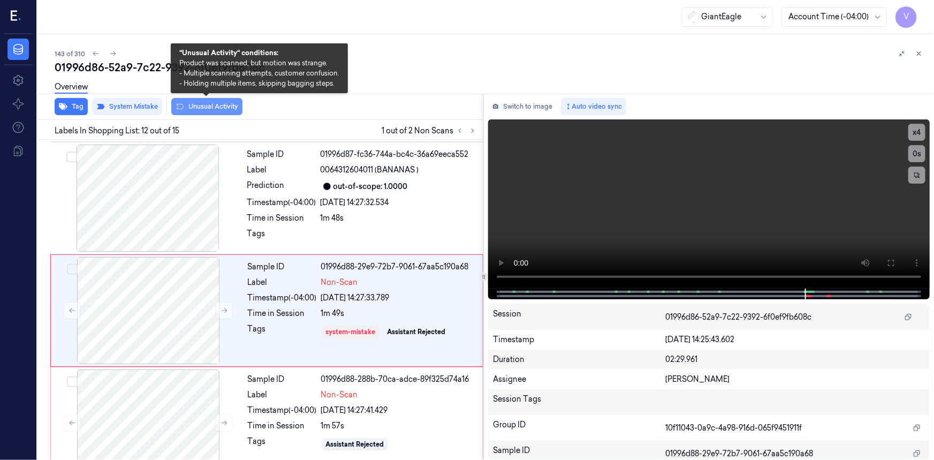
click at [202, 104] on button "Unusual Activity" at bounding box center [206, 106] width 71 height 17
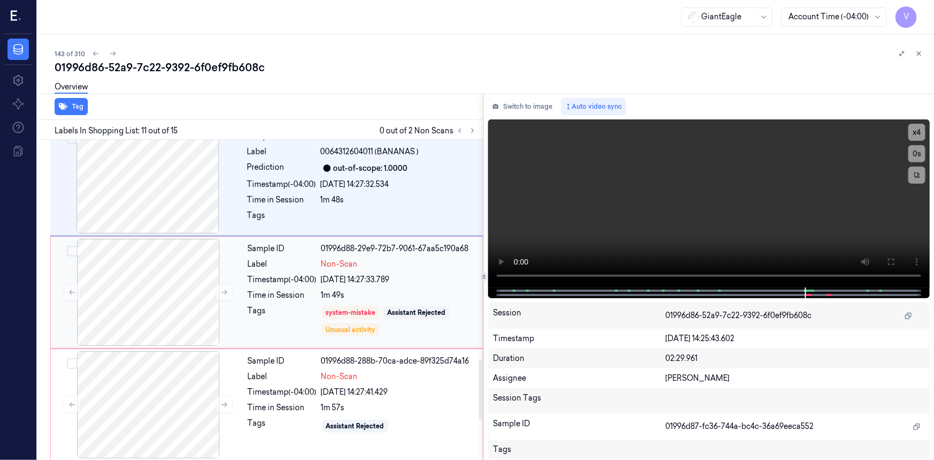
scroll to position [1213, 0]
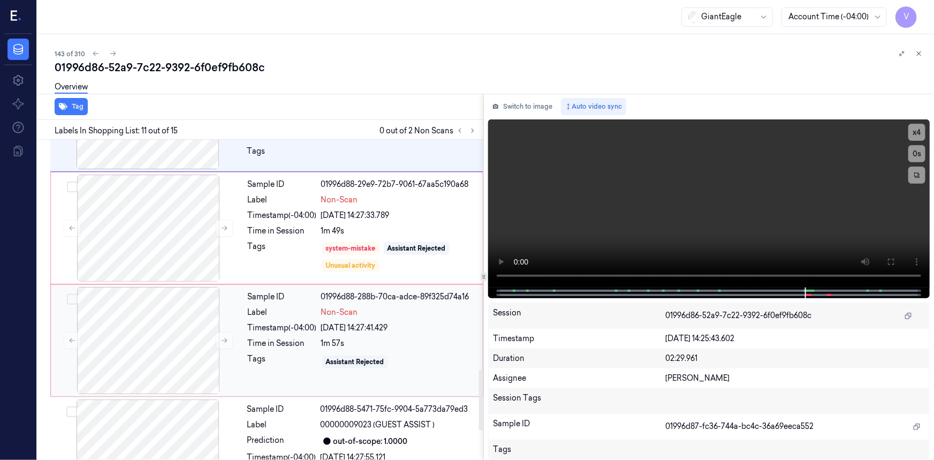
click at [275, 353] on div "Tags" at bounding box center [282, 361] width 69 height 17
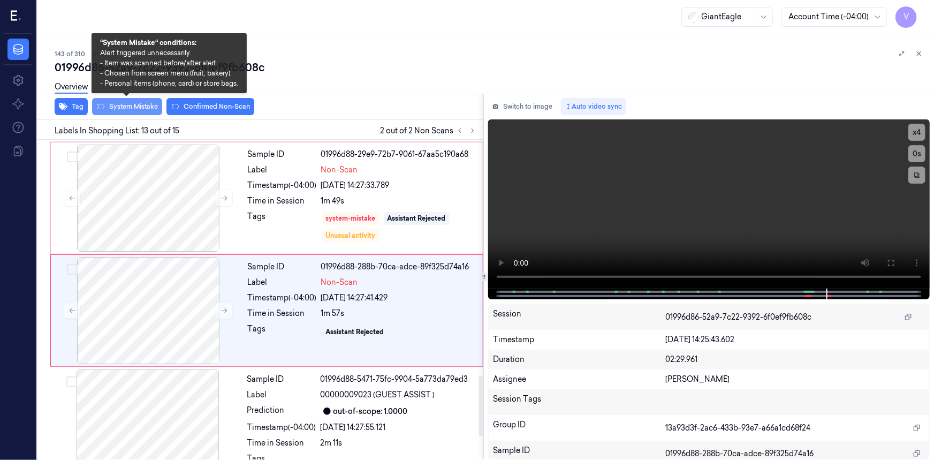
click at [128, 104] on button "System Mistake" at bounding box center [127, 106] width 70 height 17
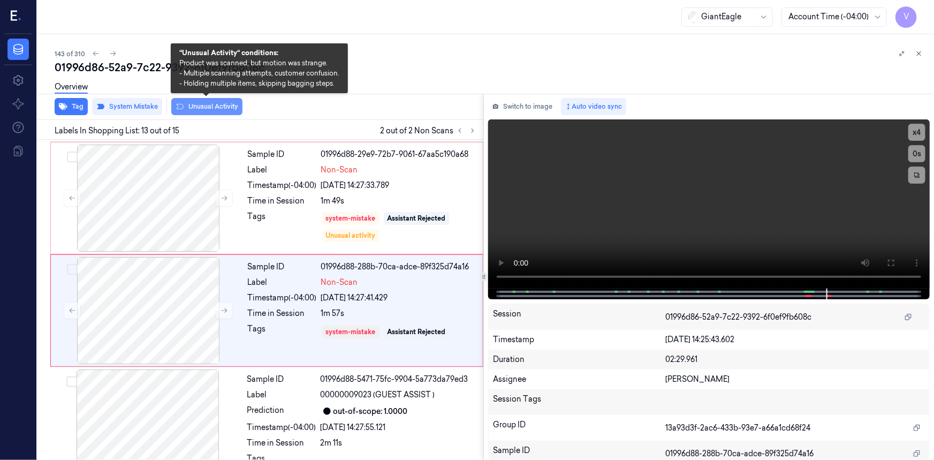
click at [195, 108] on button "Unusual Activity" at bounding box center [206, 106] width 71 height 17
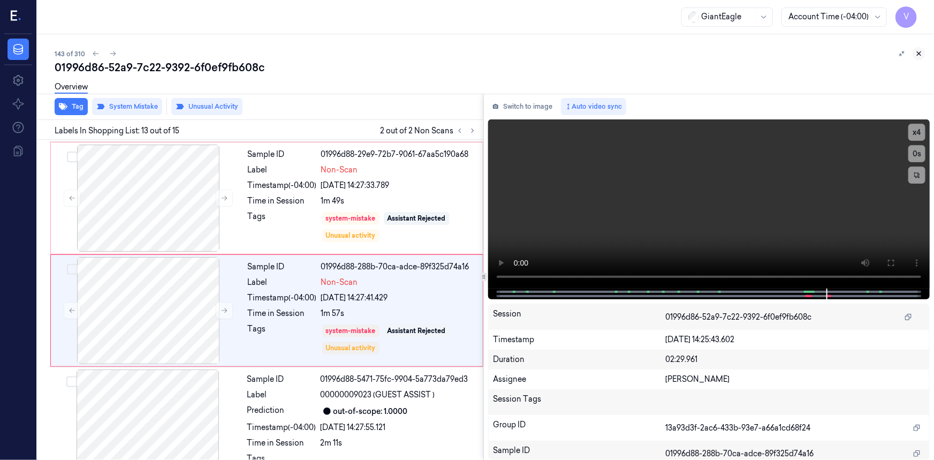
click at [921, 53] on icon at bounding box center [918, 53] width 7 height 7
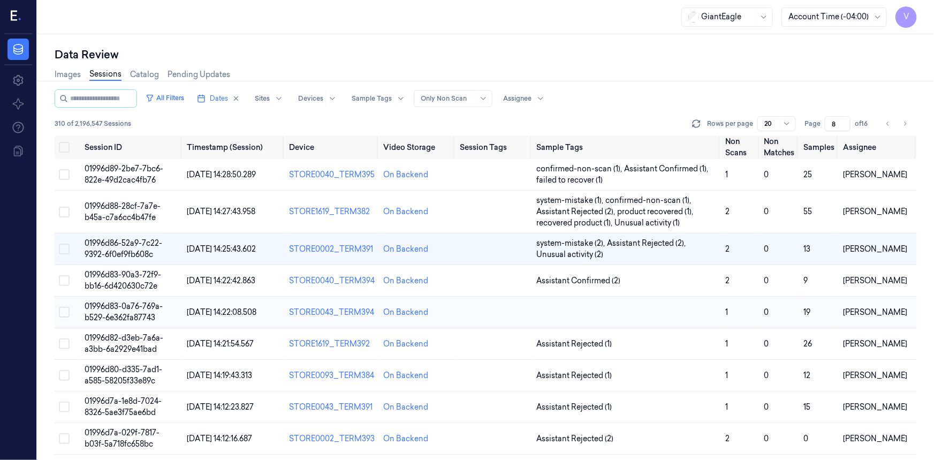
click at [127, 312] on td "01996d83-0a76-769a-b529-6e362fa87743" at bounding box center [131, 313] width 103 height 32
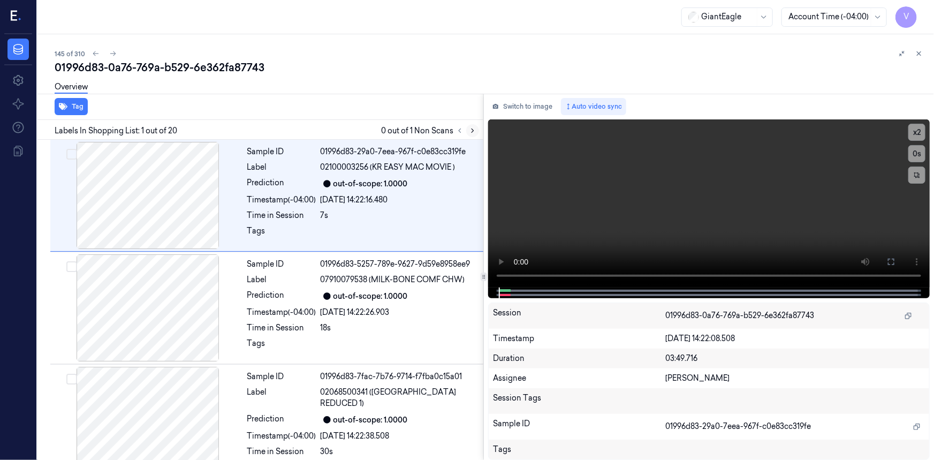
click at [471, 130] on icon at bounding box center [472, 130] width 7 height 7
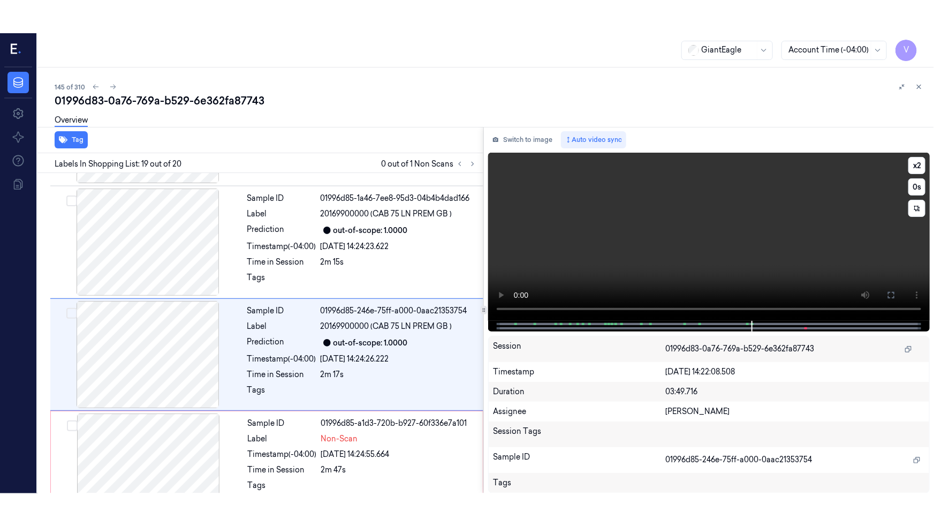
scroll to position [1917, 0]
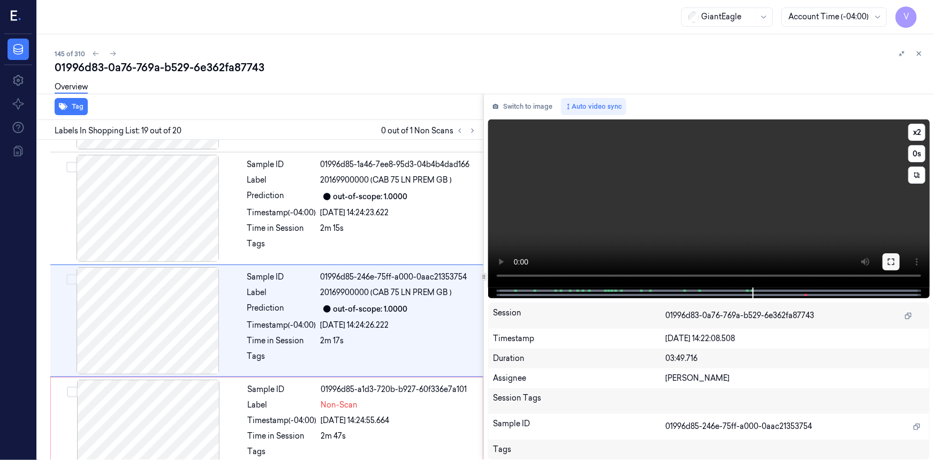
click at [891, 262] on icon at bounding box center [891, 262] width 9 height 9
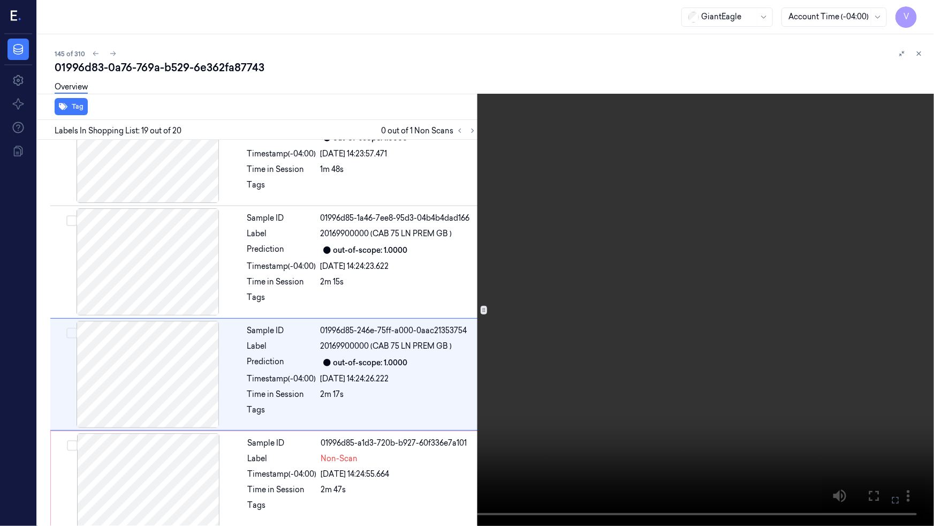
click at [698, 402] on video at bounding box center [467, 263] width 934 height 526
click at [0, 0] on button at bounding box center [0, 0] width 0 height 0
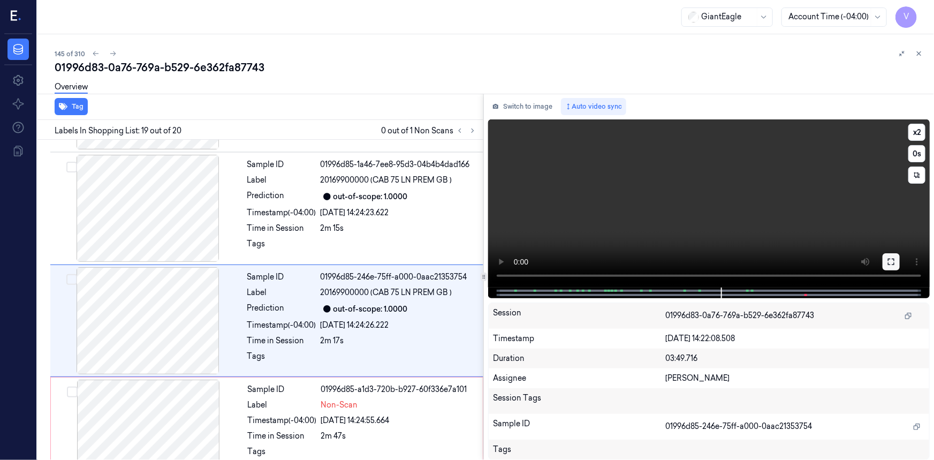
click at [891, 264] on icon at bounding box center [891, 262] width 9 height 9
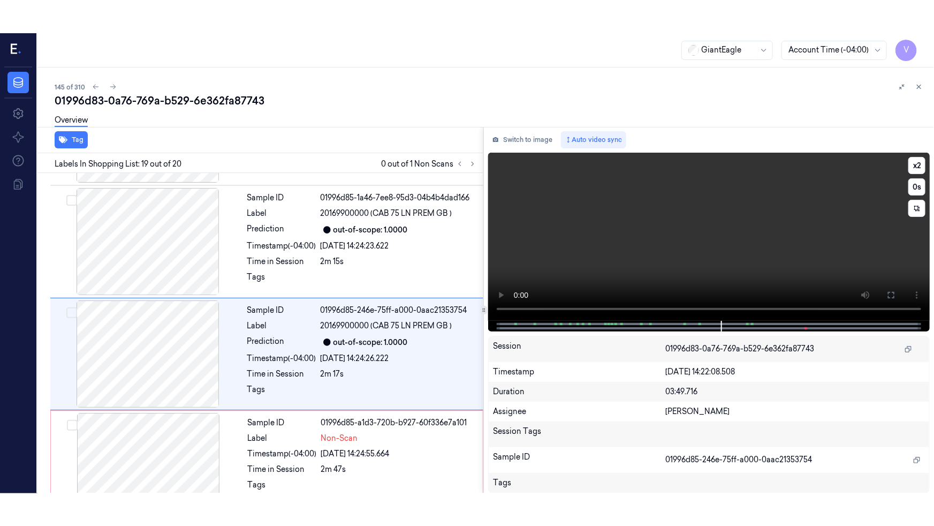
scroll to position [1863, 0]
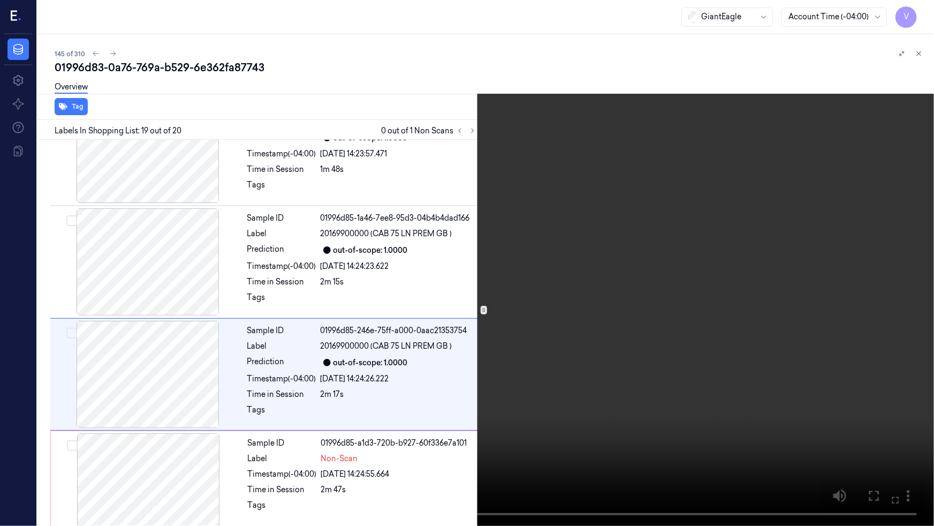
click at [621, 384] on video at bounding box center [467, 263] width 934 height 526
click at [0, 0] on icon at bounding box center [0, 0] width 0 height 0
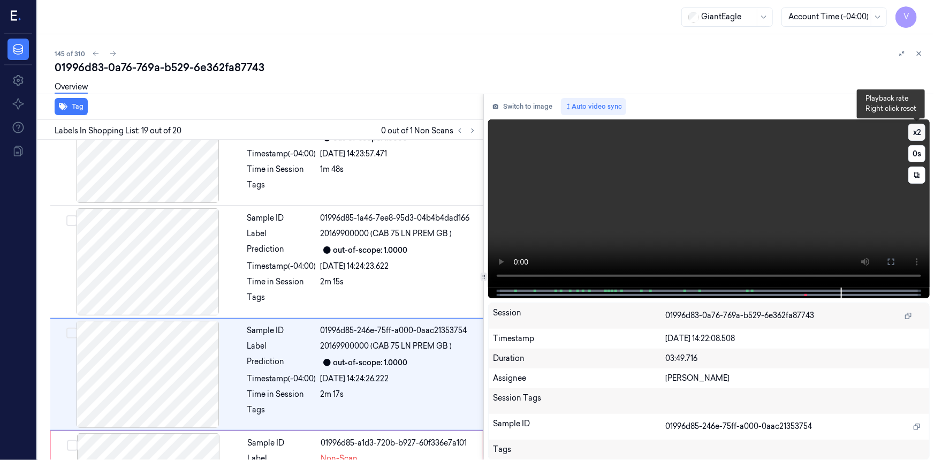
click at [915, 133] on button "x 2" at bounding box center [917, 132] width 17 height 17
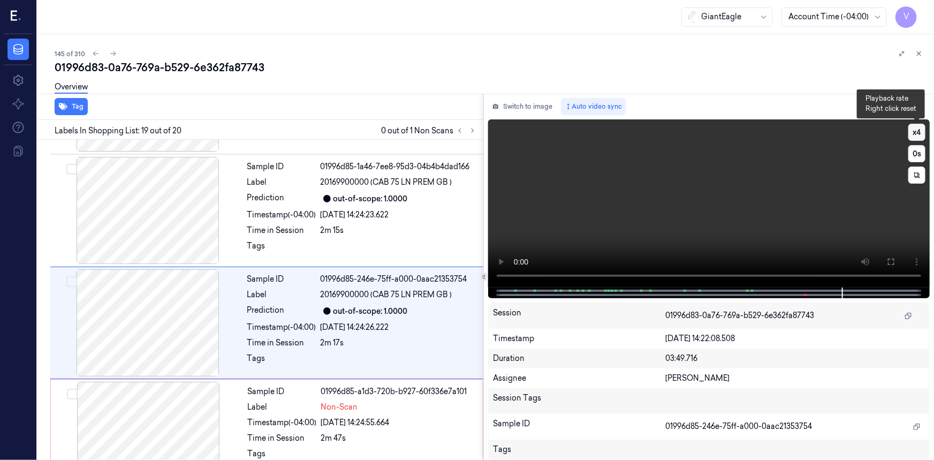
scroll to position [1917, 0]
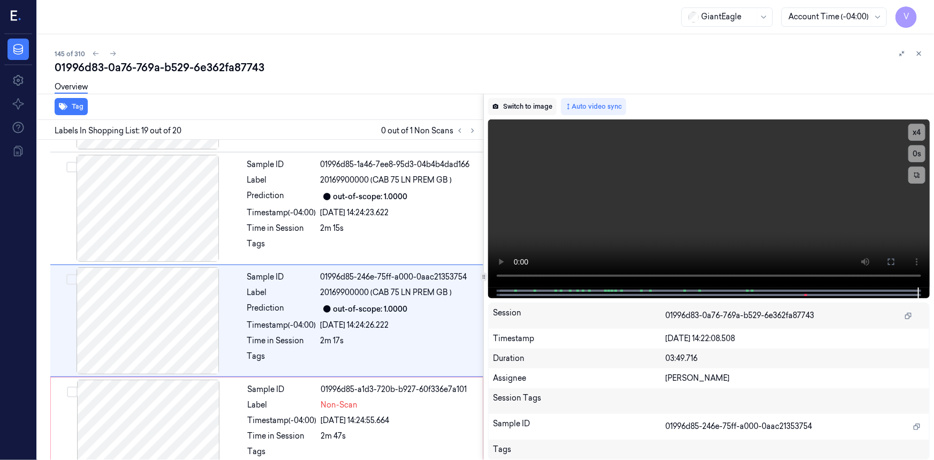
click at [540, 103] on button "Switch to image" at bounding box center [522, 106] width 69 height 17
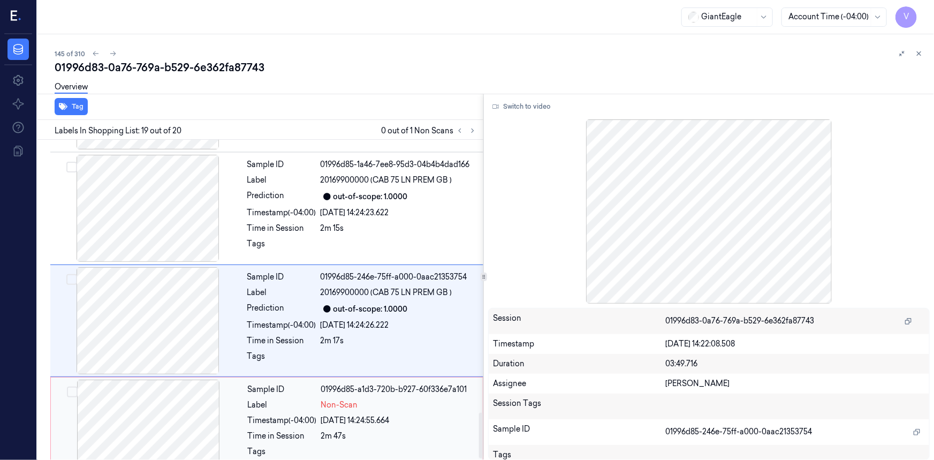
click at [246, 392] on div "Sample ID 01996d85-a1d3-720b-b927-60f336e7a101 Label Non-Scan Timestamp (-04:00…" at bounding box center [362, 433] width 237 height 107
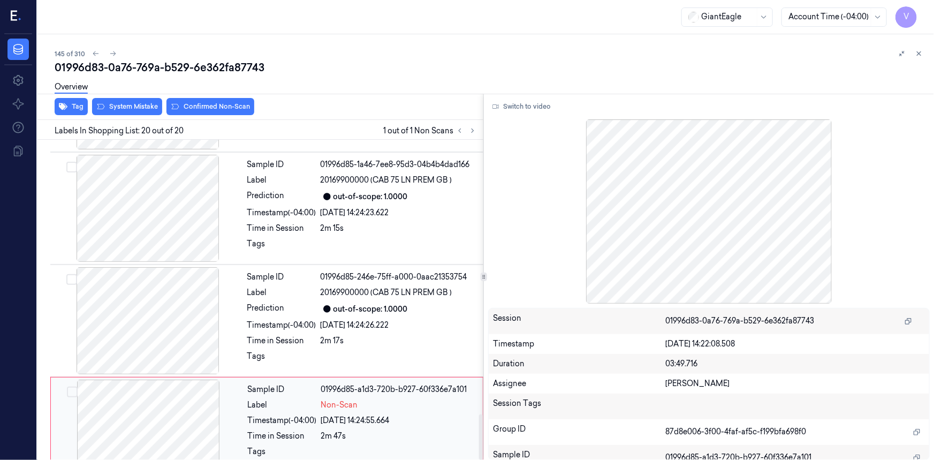
scroll to position [1929, 0]
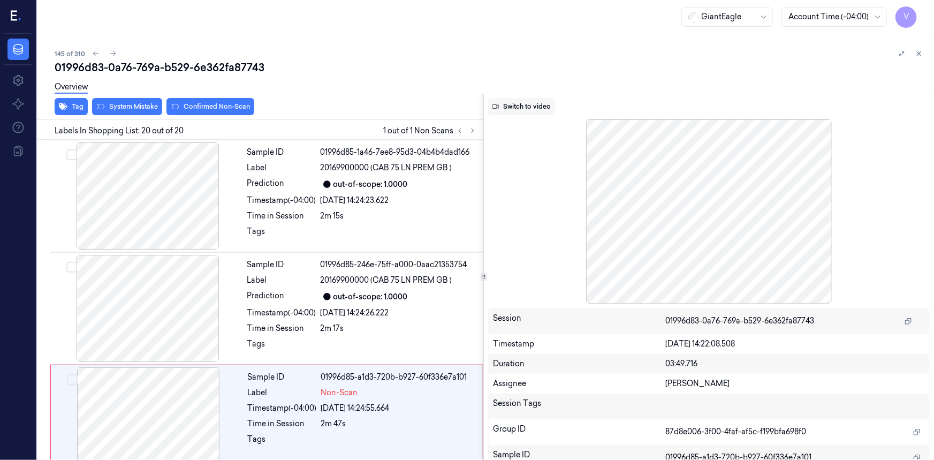
click at [533, 103] on button "Switch to video" at bounding box center [521, 106] width 67 height 17
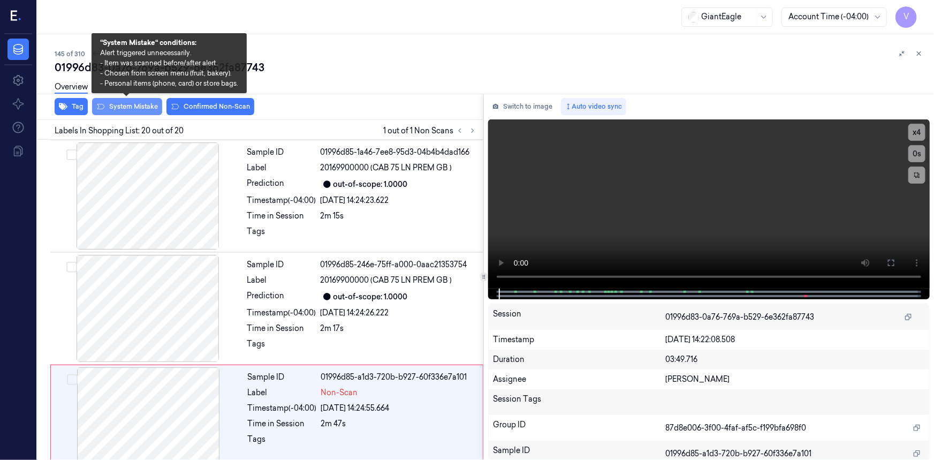
click at [133, 102] on button "System Mistake" at bounding box center [127, 106] width 70 height 17
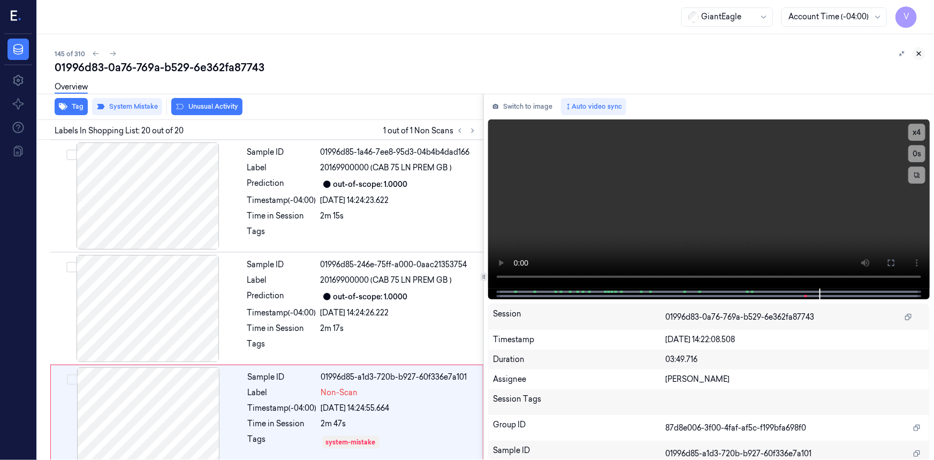
click at [918, 54] on icon at bounding box center [920, 54] width 4 height 4
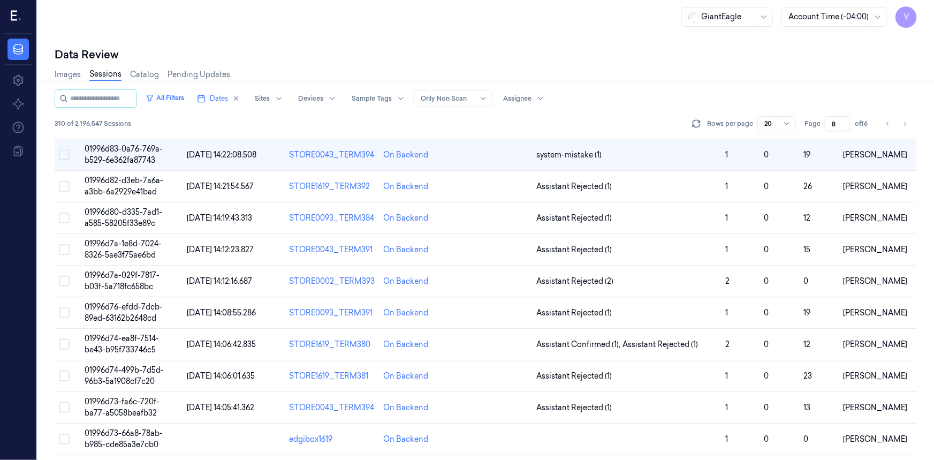
scroll to position [59, 0]
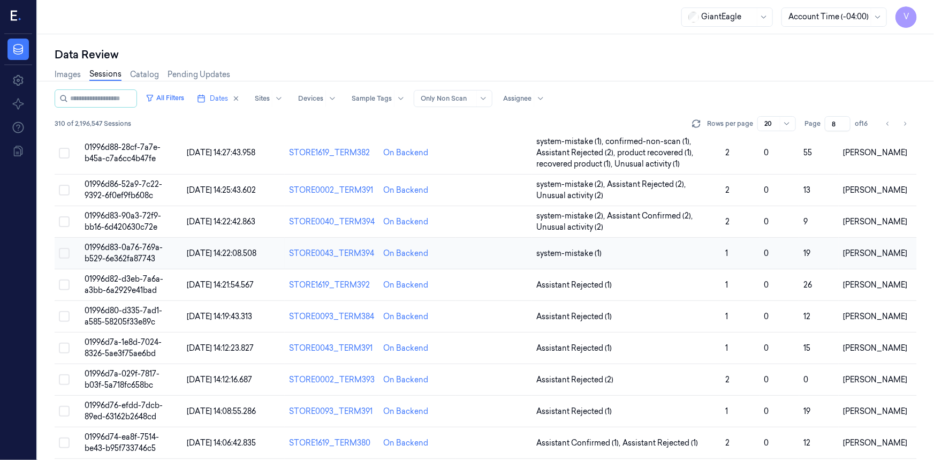
click at [119, 253] on span "01996d83-0a76-769a-b529-6e362fa87743" at bounding box center [124, 253] width 78 height 21
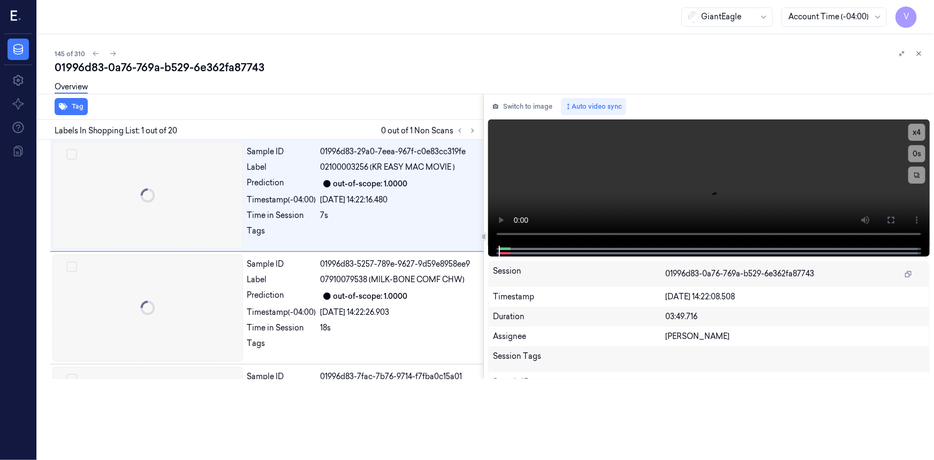
scroll to position [2, 0]
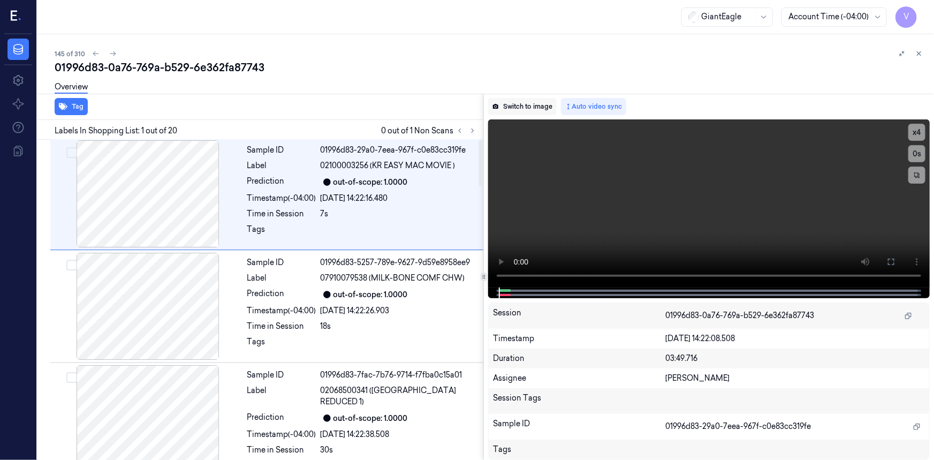
click at [529, 100] on button "Switch to image" at bounding box center [522, 106] width 69 height 17
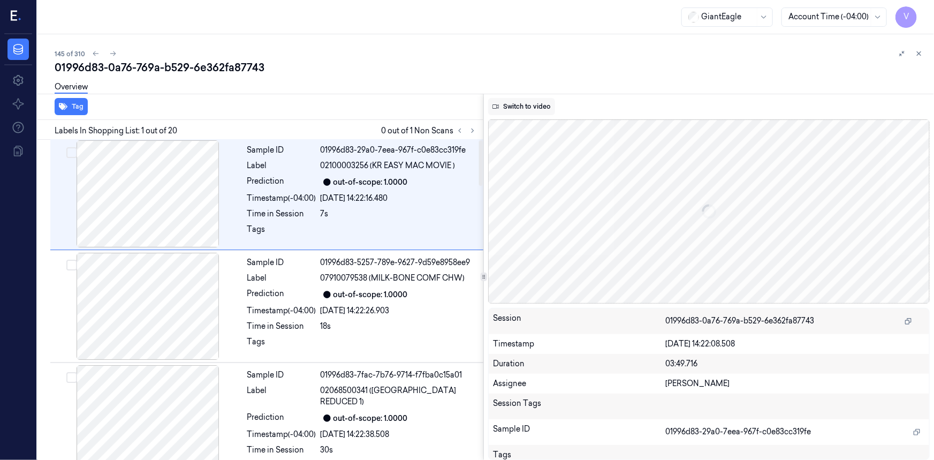
scroll to position [0, 0]
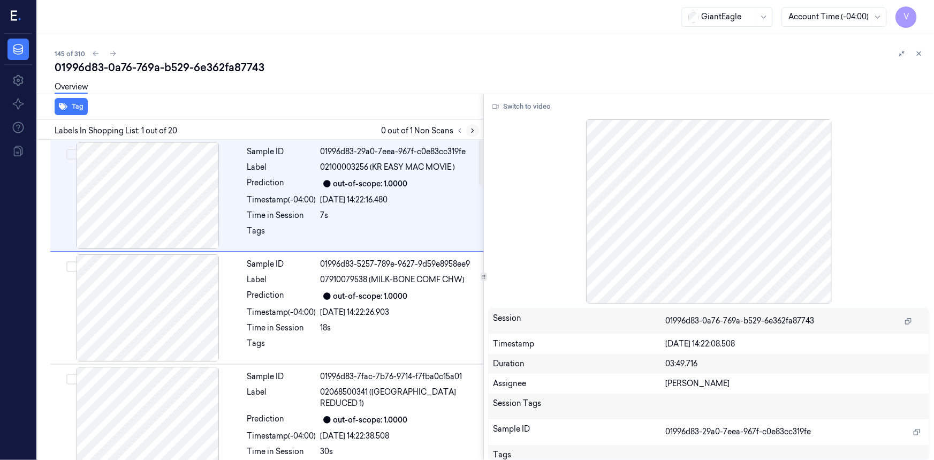
click at [474, 132] on icon at bounding box center [472, 130] width 7 height 7
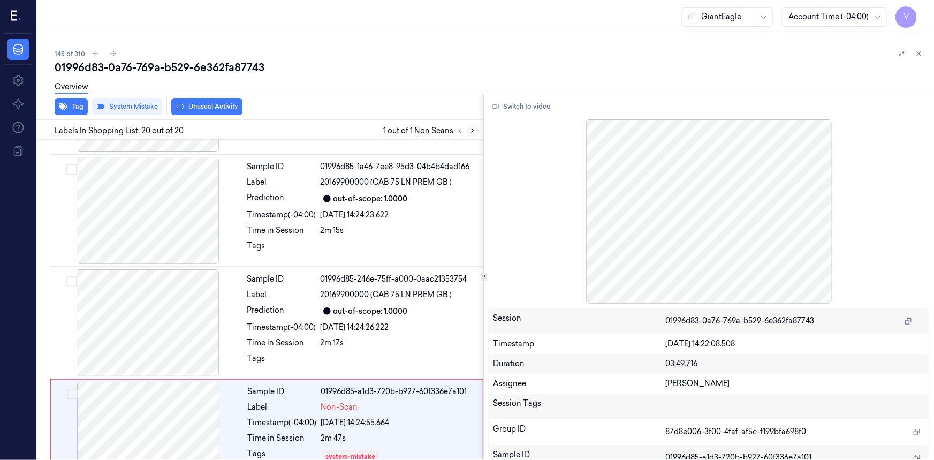
scroll to position [1929, 0]
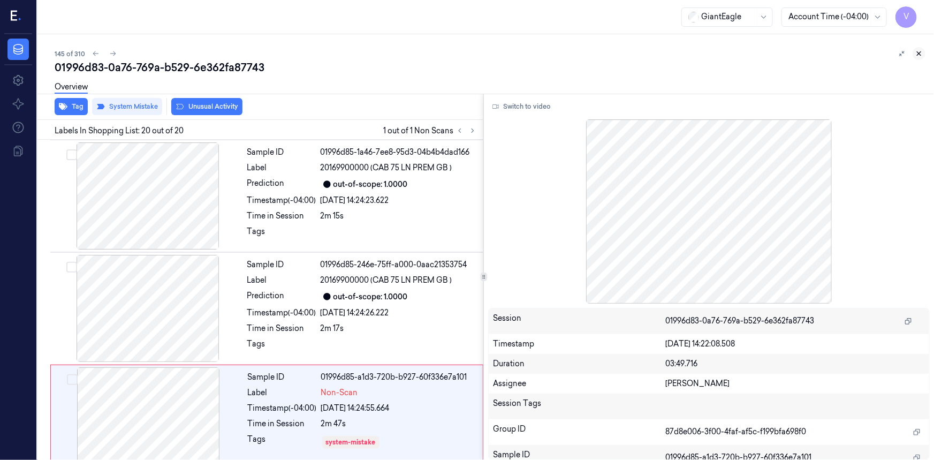
click at [922, 54] on icon at bounding box center [918, 53] width 7 height 7
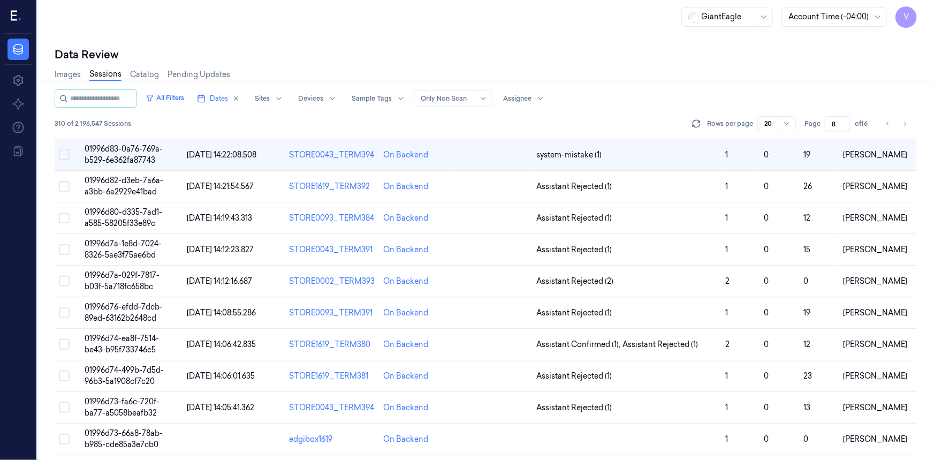
scroll to position [36, 0]
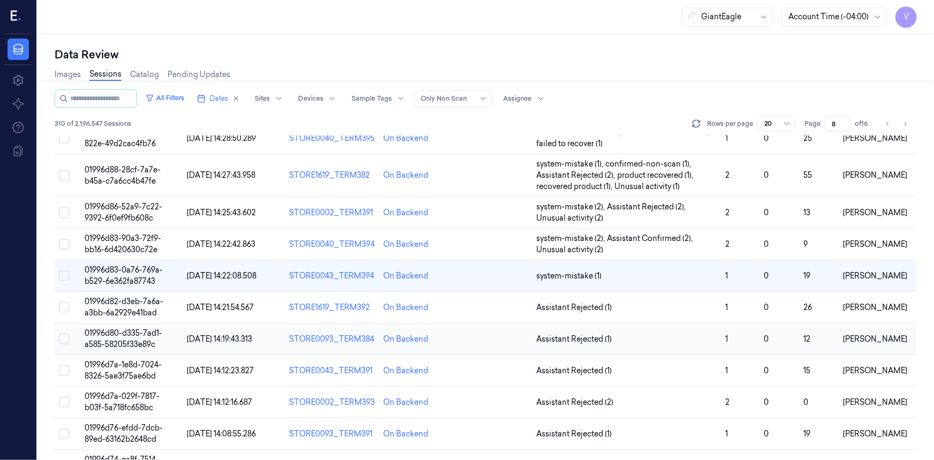
click at [126, 334] on span "01996d80-d335-7ad1-a585-58205f33e89c" at bounding box center [124, 338] width 78 height 21
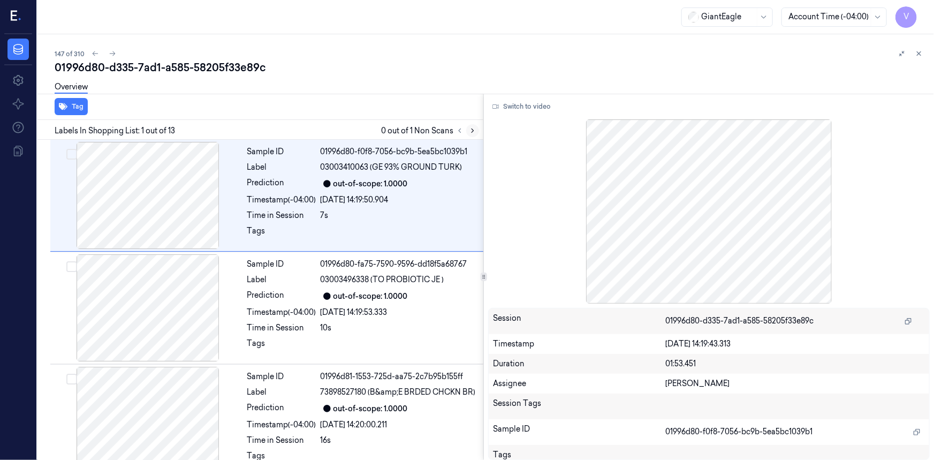
click at [474, 131] on icon at bounding box center [472, 130] width 7 height 7
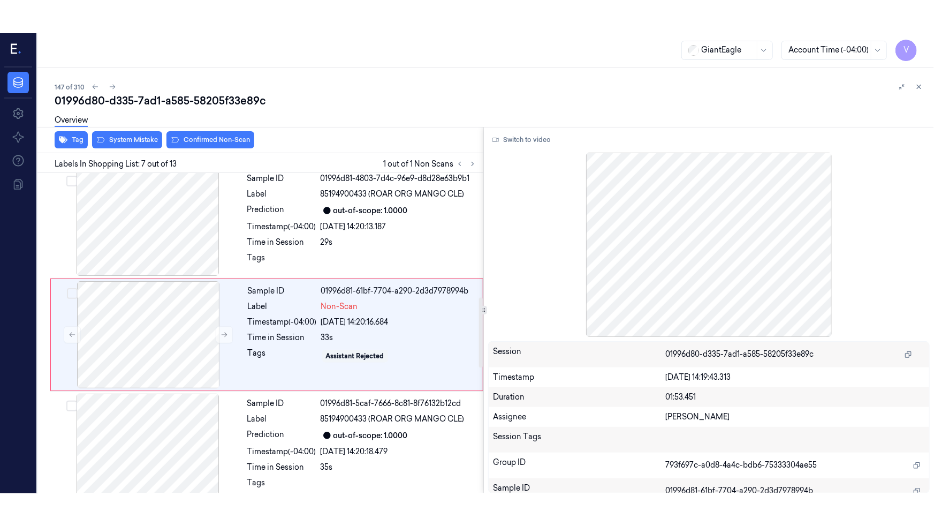
scroll to position [569, 0]
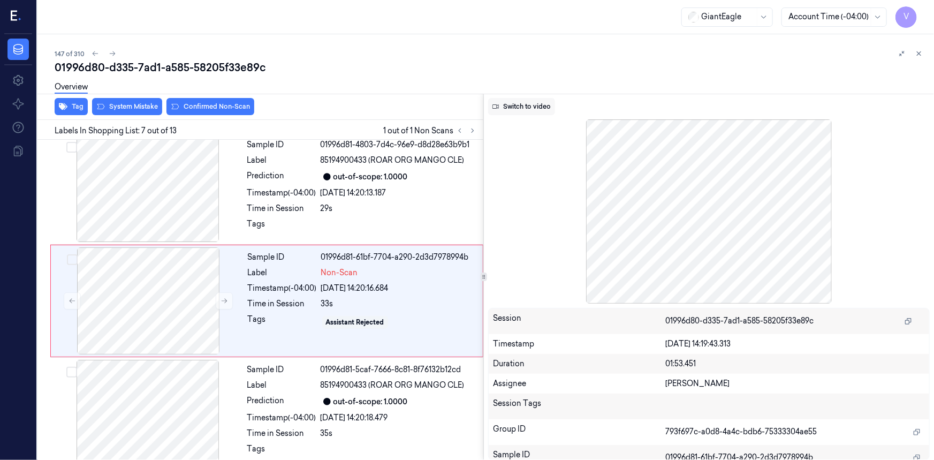
click at [515, 107] on button "Switch to video" at bounding box center [521, 106] width 67 height 17
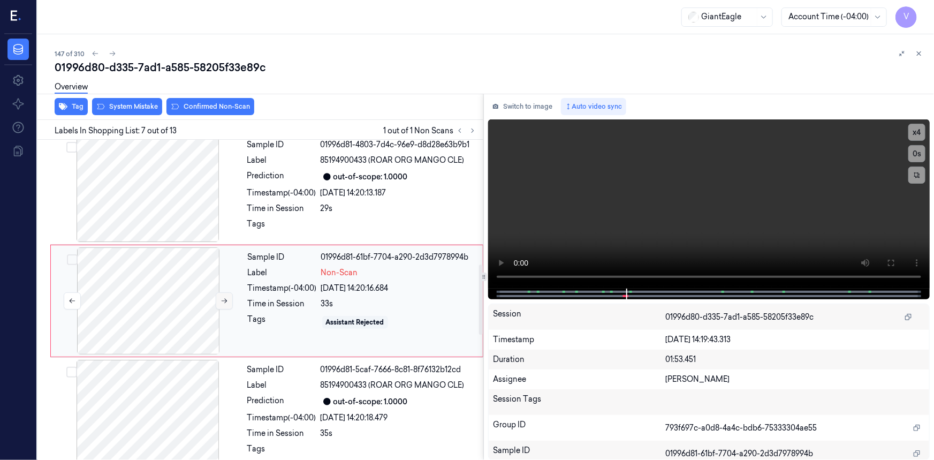
click at [226, 298] on icon at bounding box center [224, 300] width 7 height 7
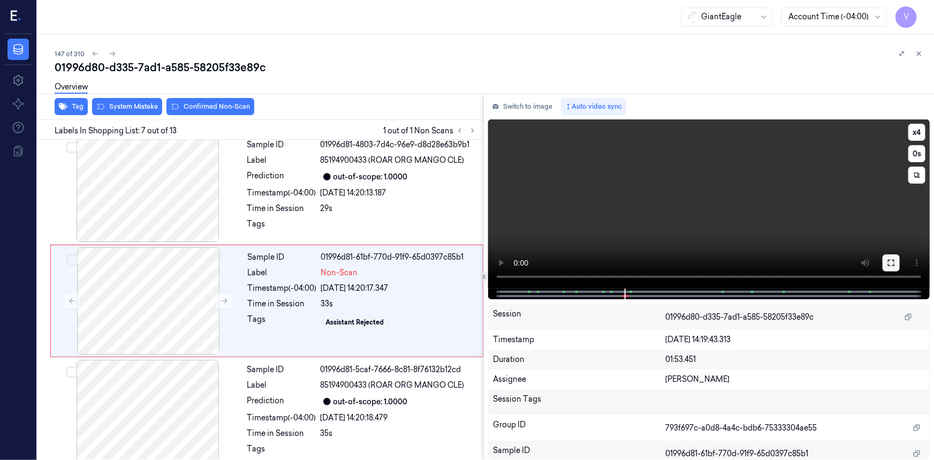
click at [891, 266] on icon at bounding box center [891, 263] width 9 height 9
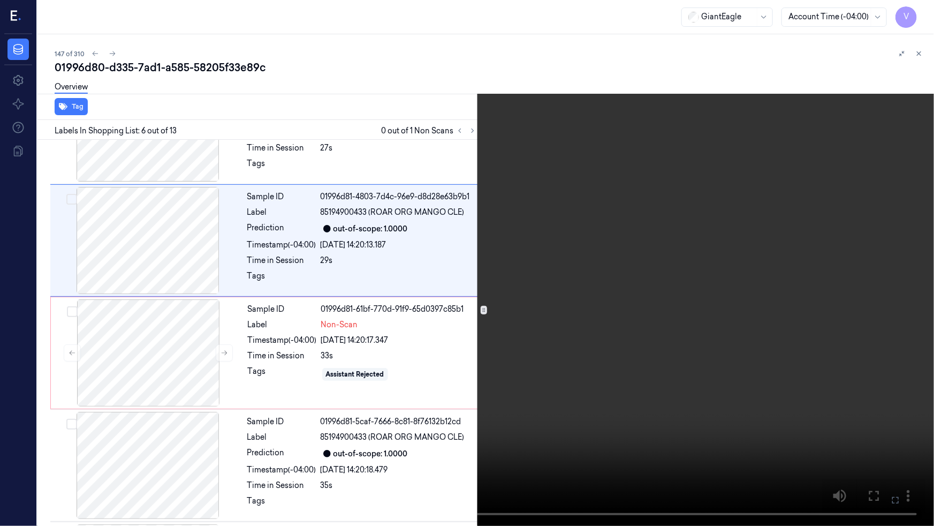
click at [640, 407] on video at bounding box center [467, 263] width 934 height 526
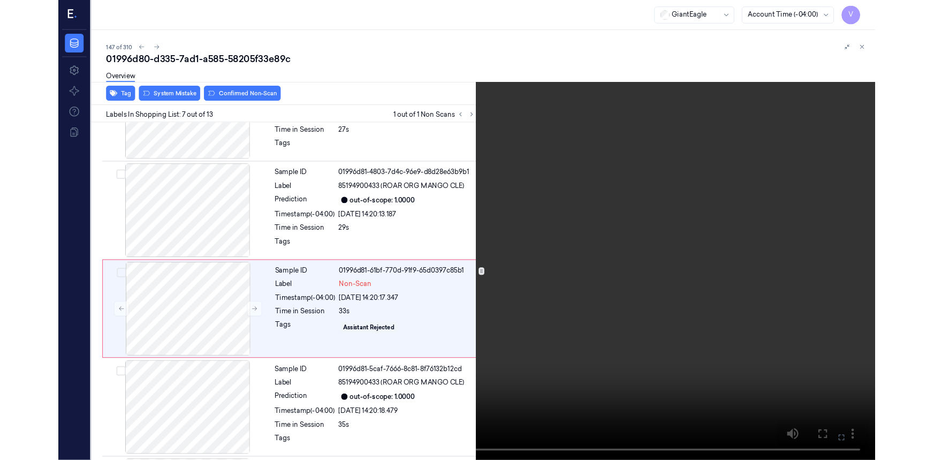
scroll to position [536, 0]
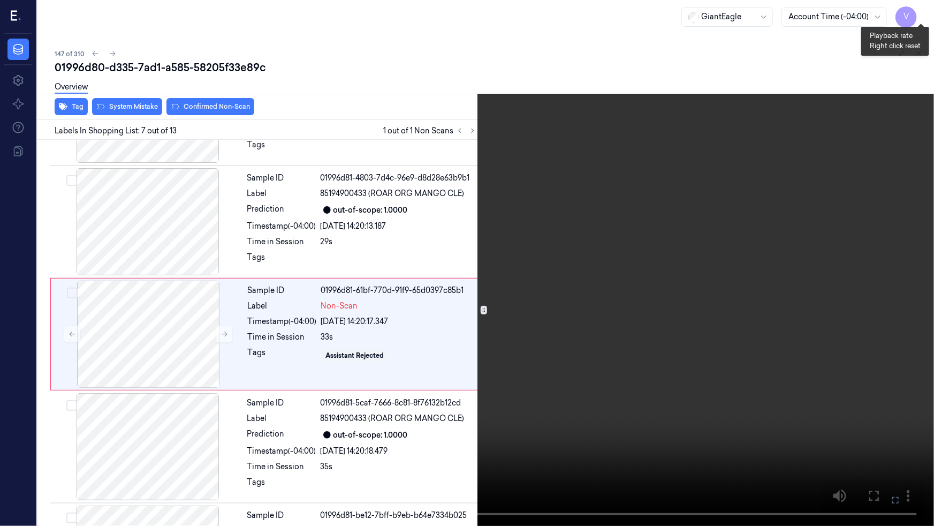
click at [920, 15] on button "x 4" at bounding box center [921, 12] width 17 height 17
click at [920, 15] on button "x 1" at bounding box center [921, 12] width 17 height 17
click at [0, 0] on icon at bounding box center [0, 0] width 0 height 0
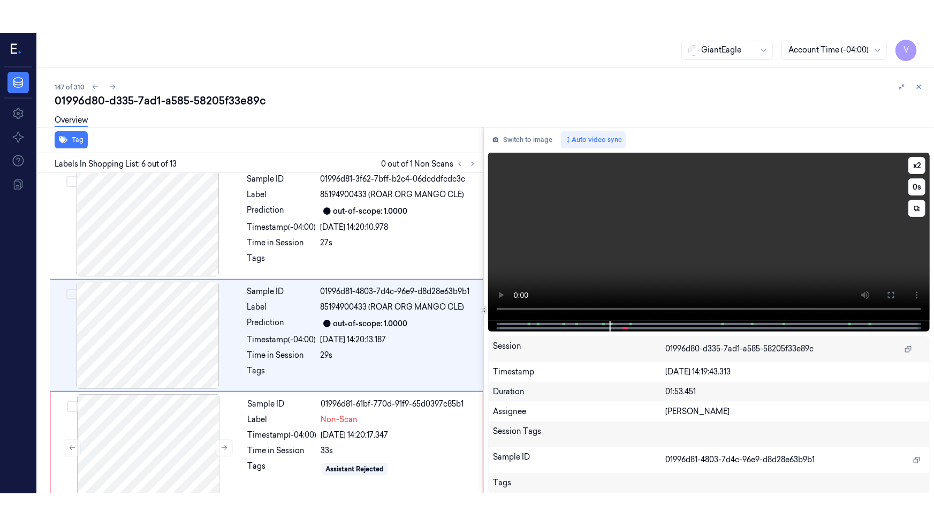
scroll to position [457, 0]
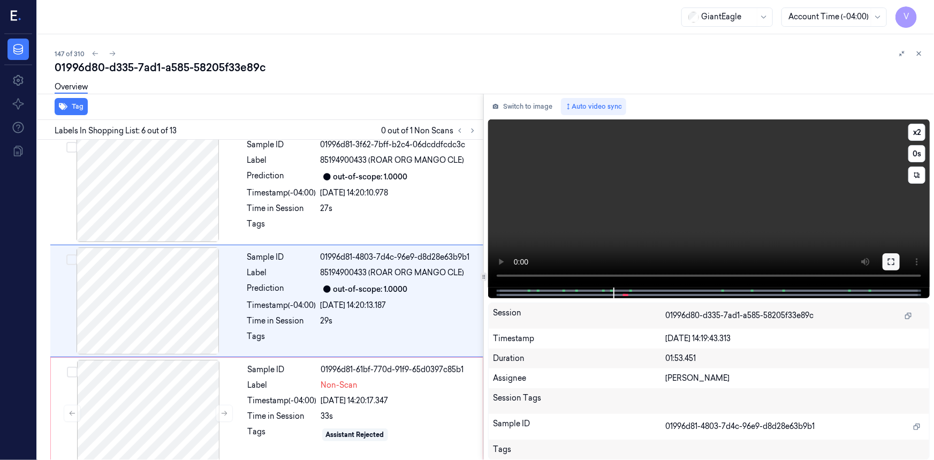
click at [897, 268] on button at bounding box center [891, 261] width 17 height 17
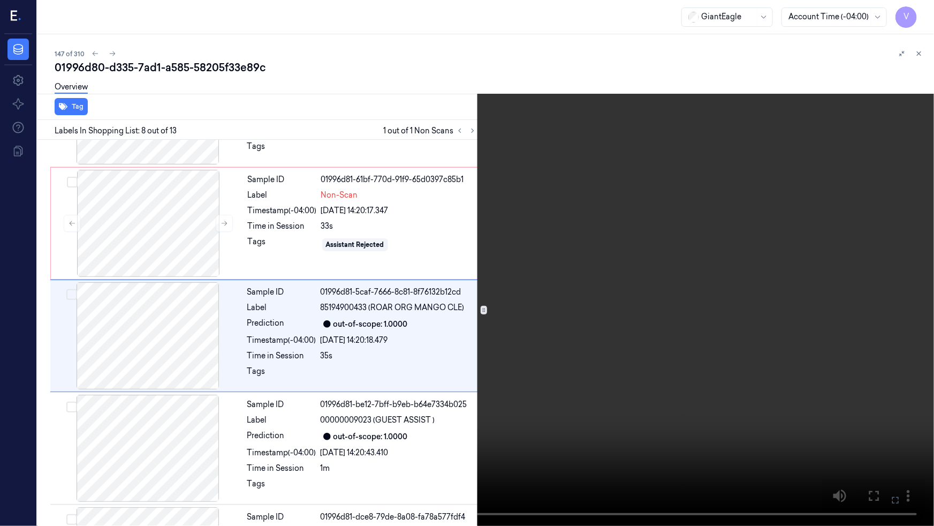
scroll to position [648, 0]
click at [0, 0] on icon at bounding box center [0, 0] width 0 height 0
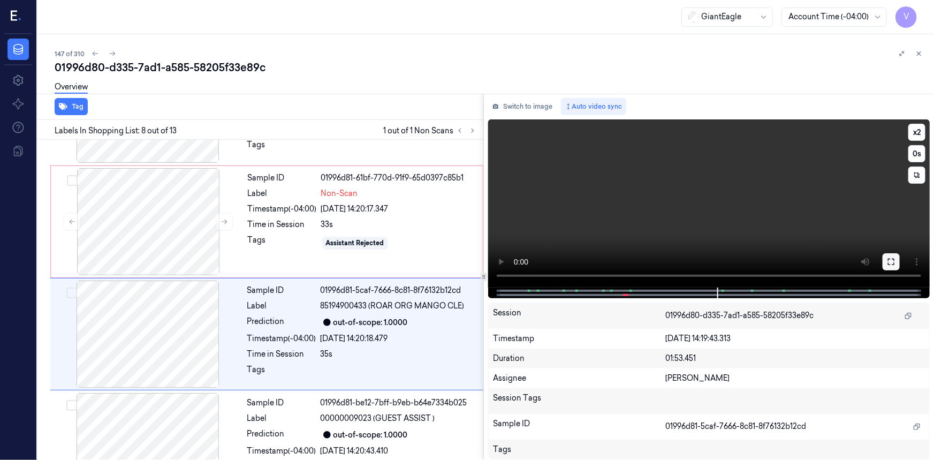
click at [892, 263] on icon at bounding box center [891, 262] width 9 height 9
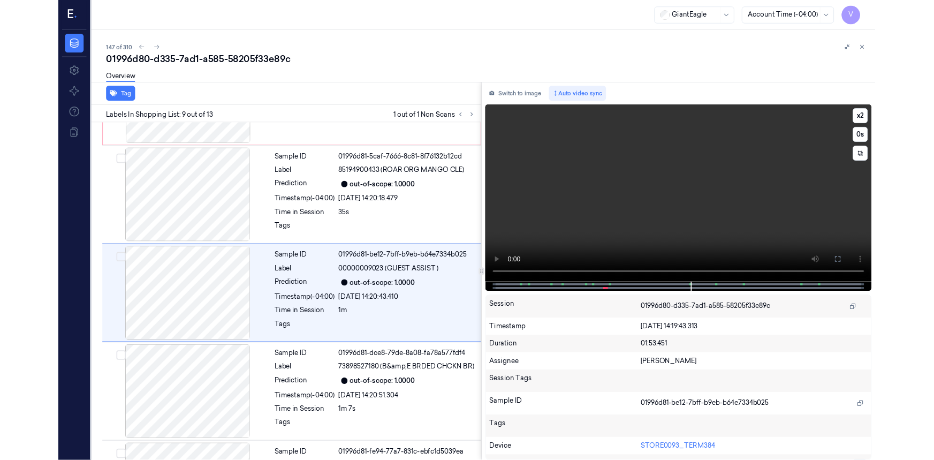
scroll to position [761, 0]
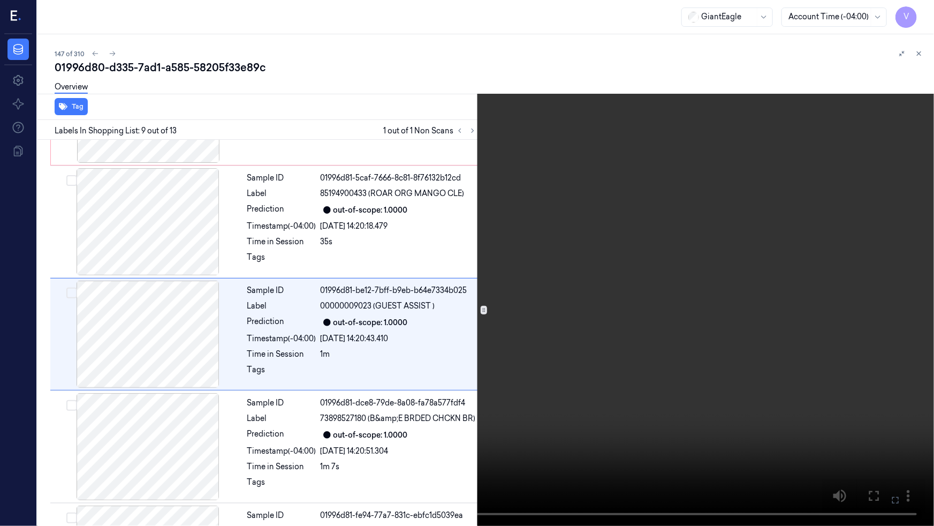
click at [615, 370] on video at bounding box center [467, 263] width 934 height 526
drag, startPoint x: 892, startPoint y: 502, endPoint x: 883, endPoint y: 459, distance: 44.2
click at [0, 0] on icon at bounding box center [0, 0] width 0 height 0
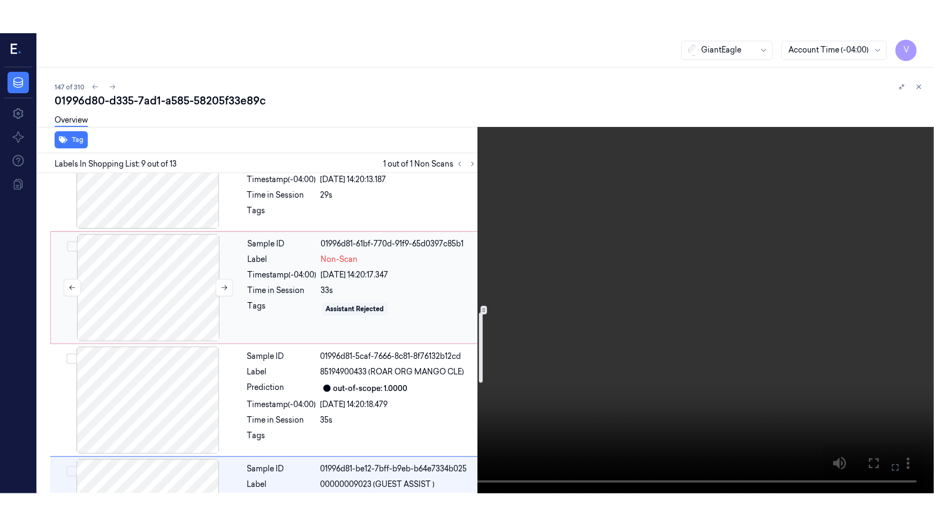
scroll to position [615, 0]
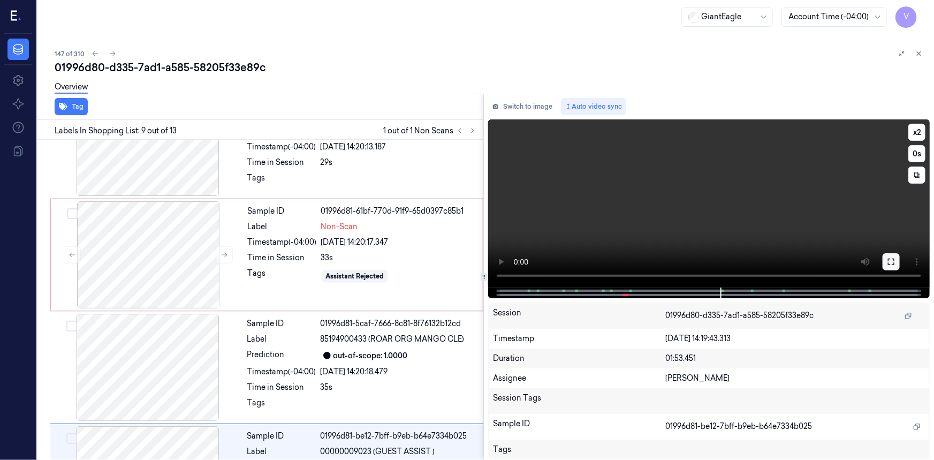
click at [891, 261] on icon at bounding box center [891, 262] width 9 height 9
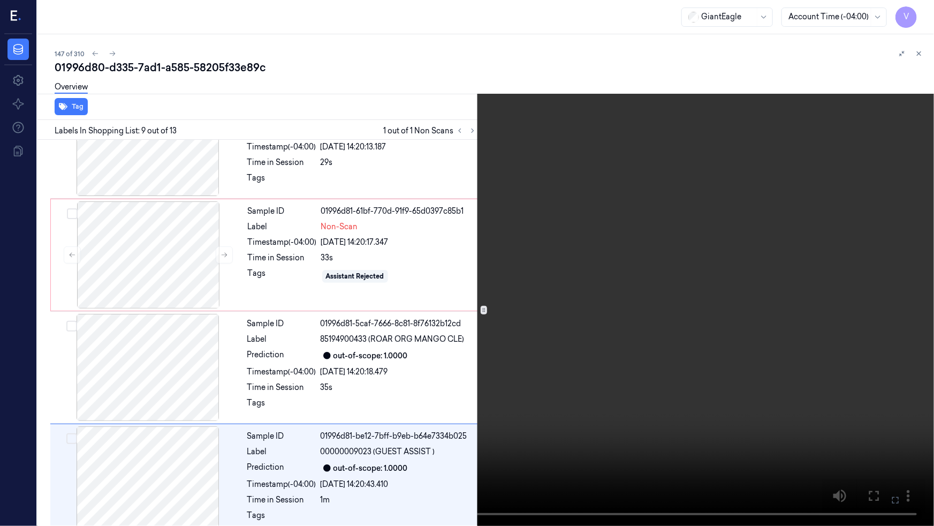
click at [758, 332] on video at bounding box center [467, 263] width 934 height 526
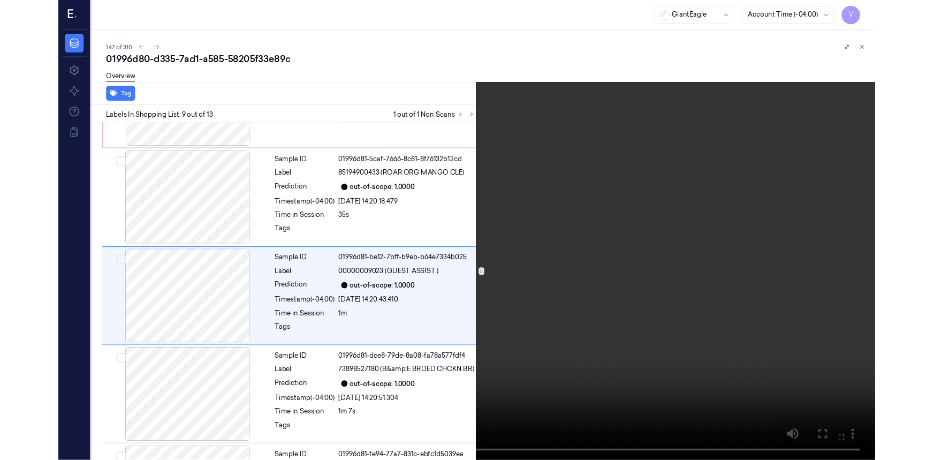
scroll to position [761, 0]
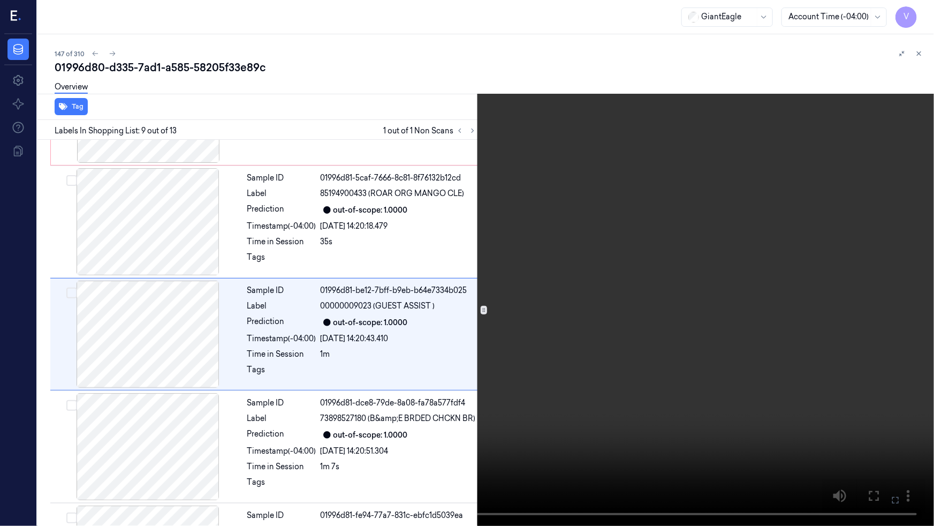
click at [741, 335] on video at bounding box center [467, 263] width 934 height 526
click at [0, 0] on button at bounding box center [0, 0] width 0 height 0
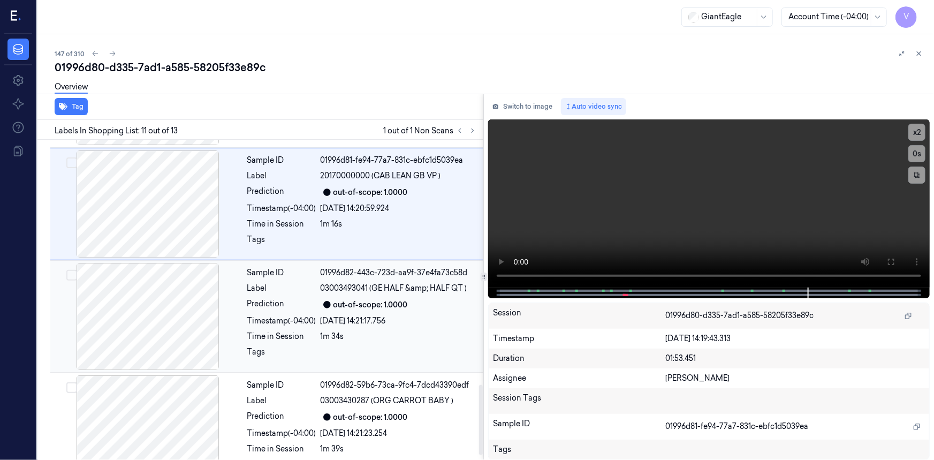
scroll to position [1143, 0]
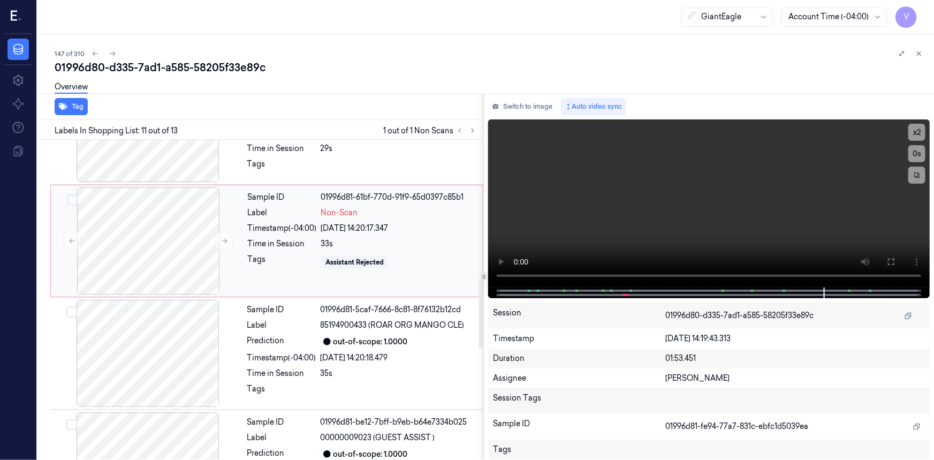
click at [431, 223] on div "21/09/2025 14:20:17.347" at bounding box center [398, 228] width 155 height 11
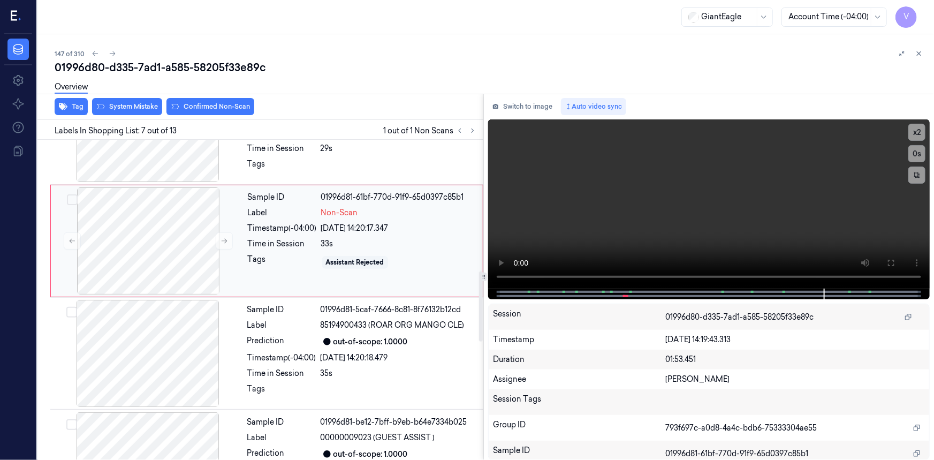
scroll to position [569, 0]
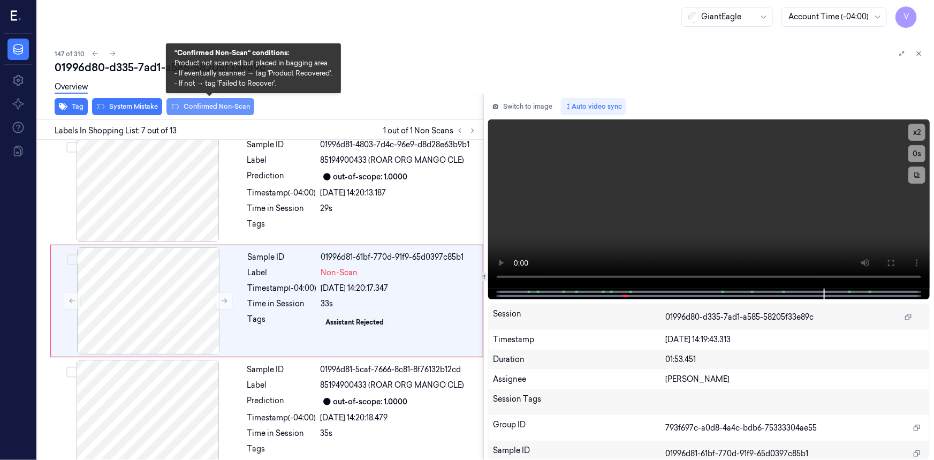
click at [213, 105] on button "Confirmed Non-Scan" at bounding box center [211, 106] width 88 height 17
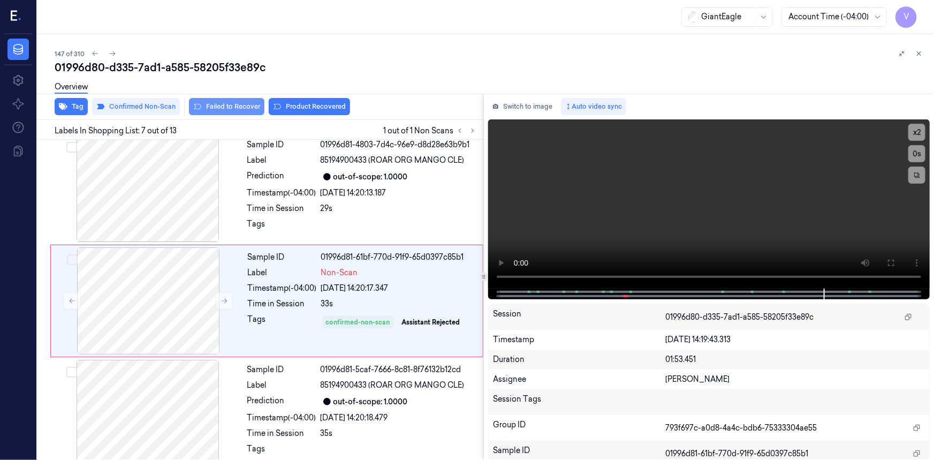
click at [238, 107] on button "Failed to Recover" at bounding box center [226, 106] width 75 height 17
click at [920, 51] on icon at bounding box center [918, 53] width 7 height 7
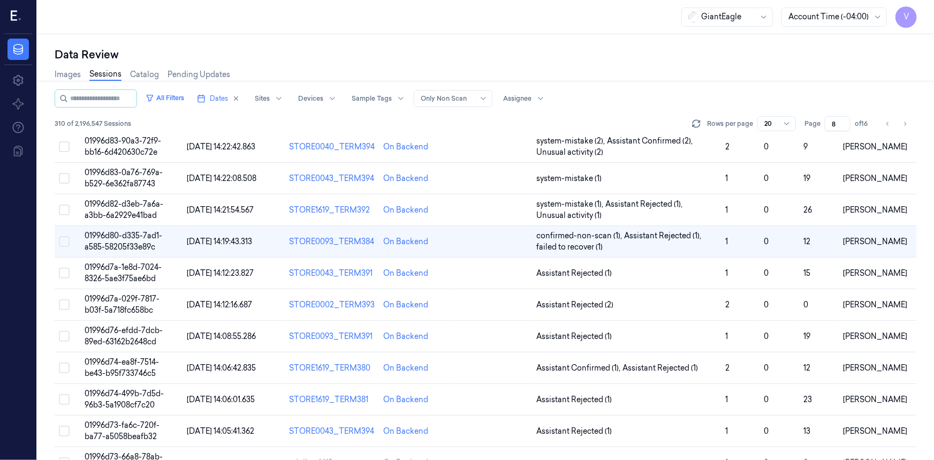
scroll to position [100, 0]
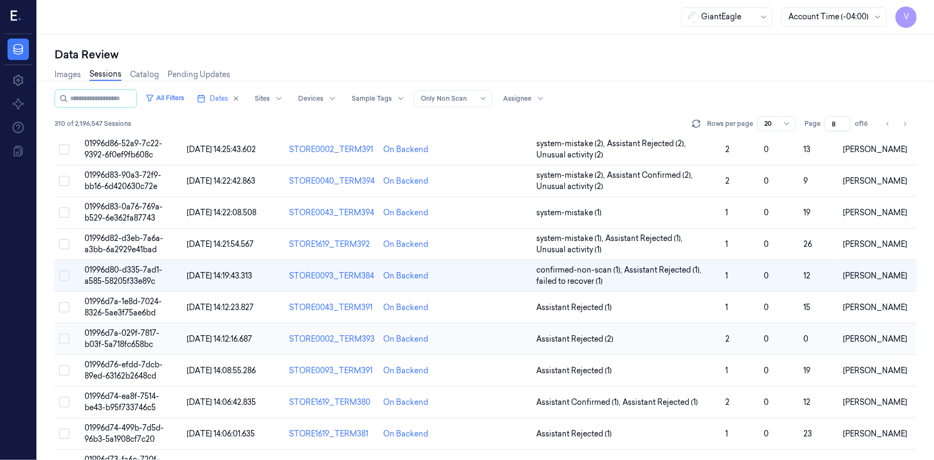
click at [121, 328] on span "01996d7a-029f-7817-b03f-5a718fc658bc" at bounding box center [122, 338] width 75 height 21
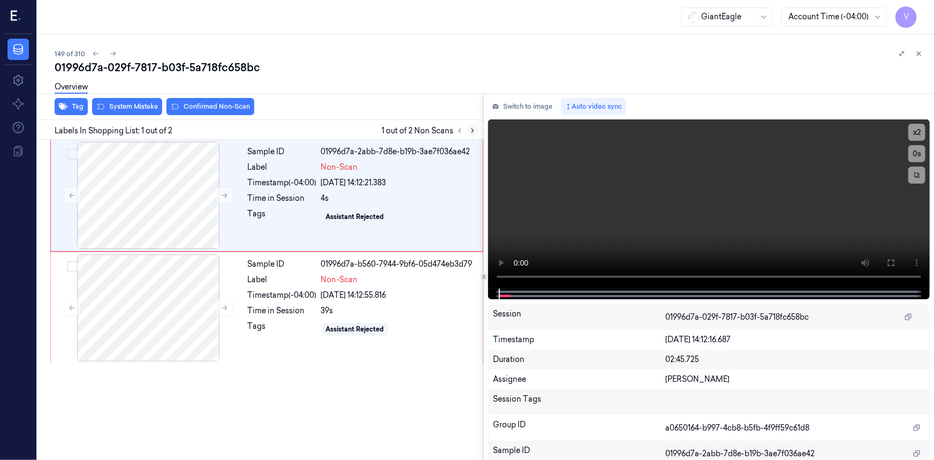
click at [475, 128] on icon at bounding box center [472, 130] width 7 height 7
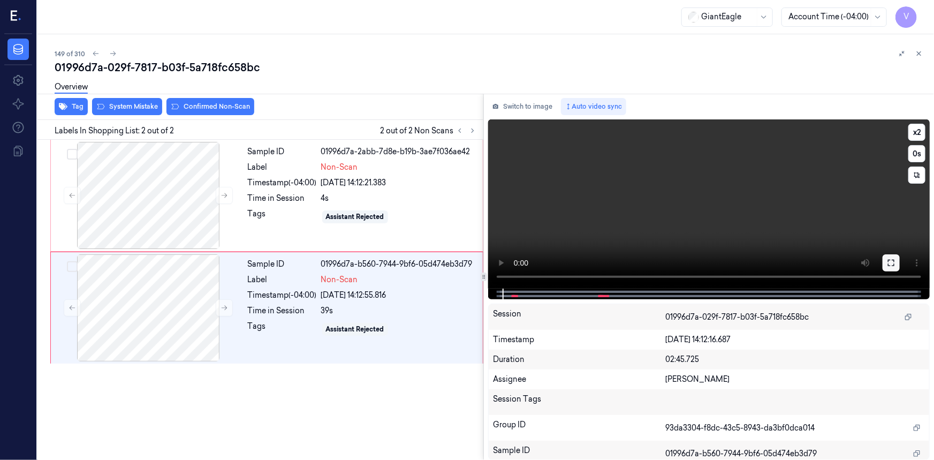
click at [890, 262] on icon at bounding box center [891, 263] width 9 height 9
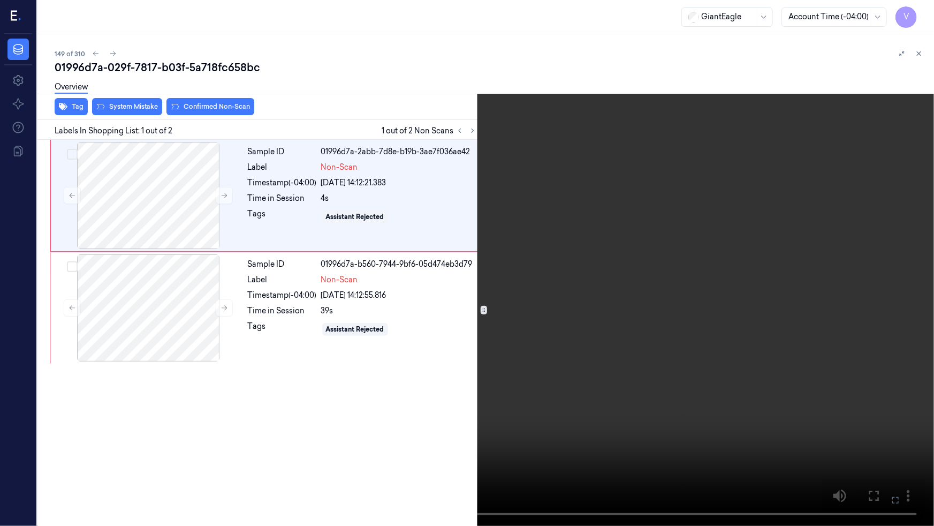
click at [314, 395] on video at bounding box center [467, 263] width 934 height 526
click at [0, 0] on icon at bounding box center [0, 0] width 0 height 0
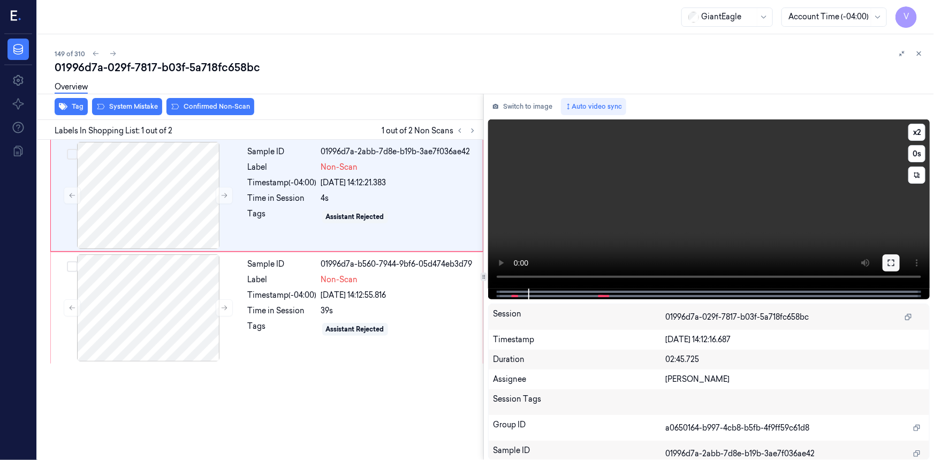
click at [890, 262] on icon at bounding box center [891, 263] width 9 height 9
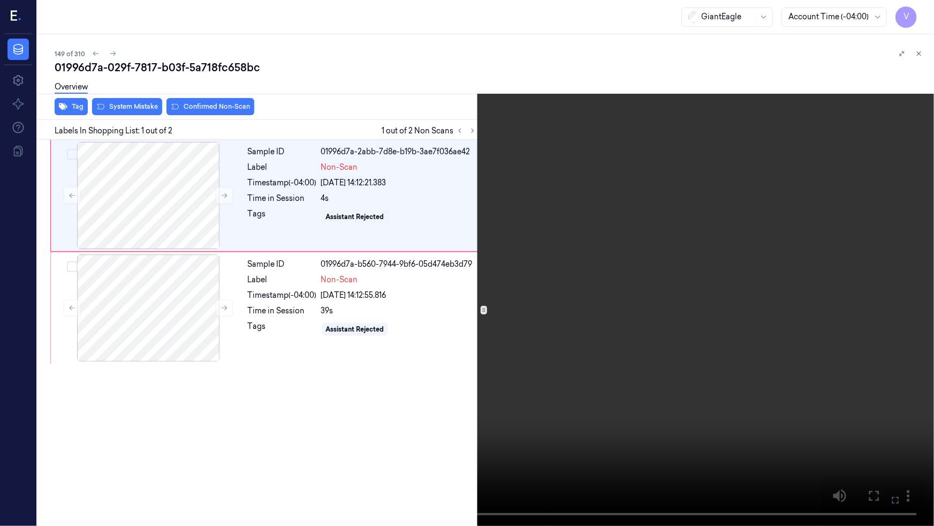
click at [510, 372] on video at bounding box center [467, 263] width 934 height 526
click at [0, 0] on icon at bounding box center [0, 0] width 0 height 0
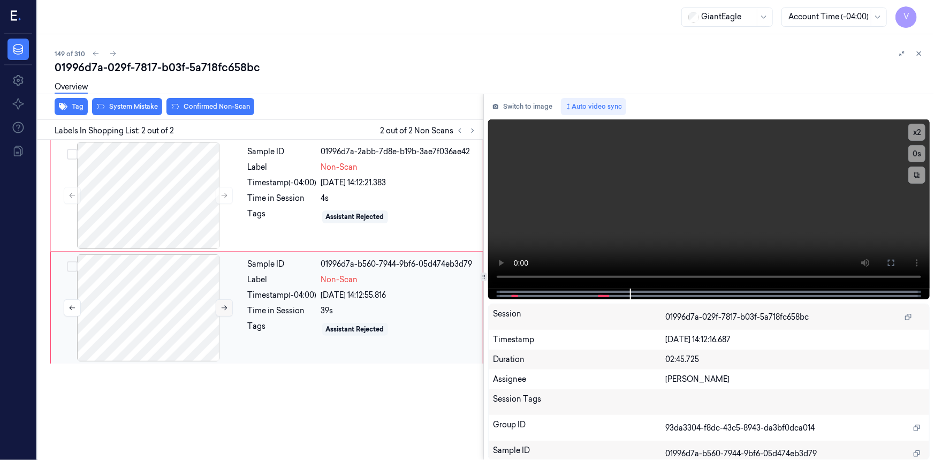
click at [223, 308] on icon at bounding box center [224, 307] width 7 height 7
click at [203, 177] on div at bounding box center [148, 195] width 191 height 107
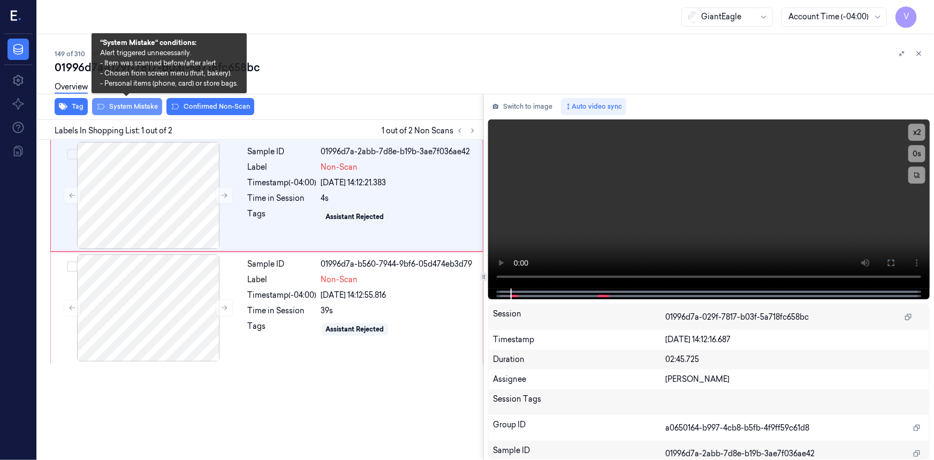
click at [139, 105] on button "System Mistake" at bounding box center [127, 106] width 70 height 17
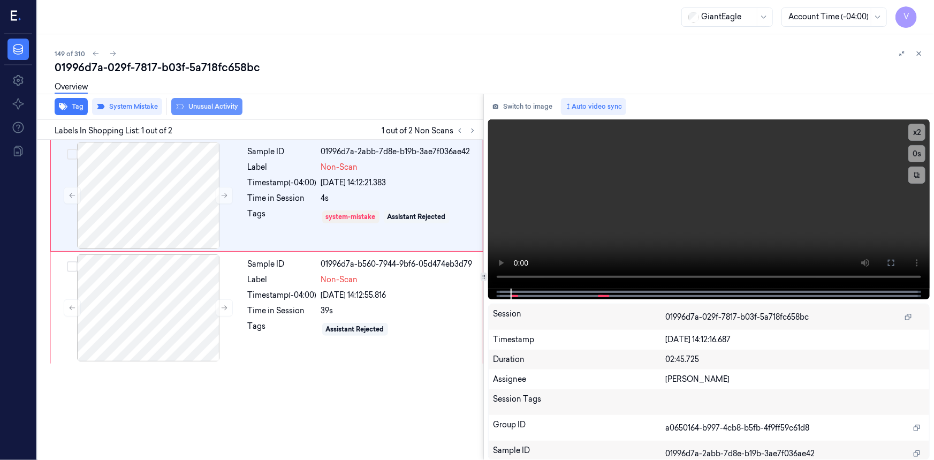
click at [219, 108] on button "Unusual Activity" at bounding box center [206, 106] width 71 height 17
click at [202, 262] on div at bounding box center [148, 307] width 191 height 107
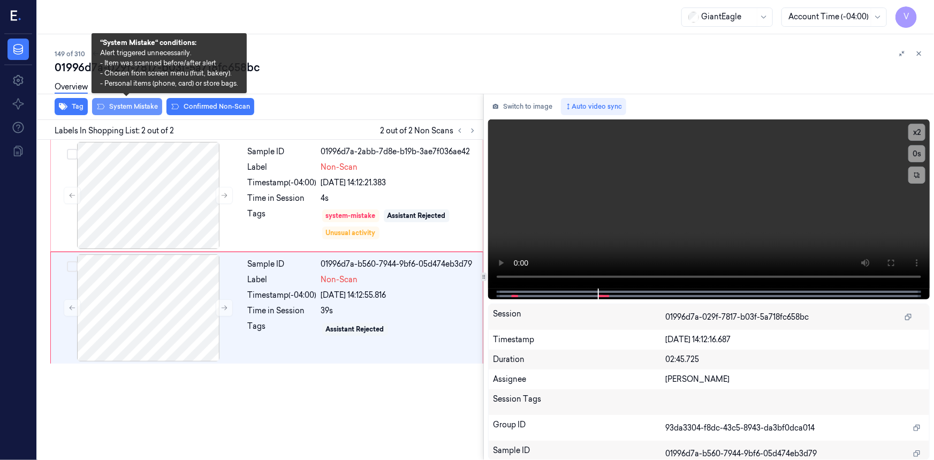
click at [137, 107] on button "System Mistake" at bounding box center [127, 106] width 70 height 17
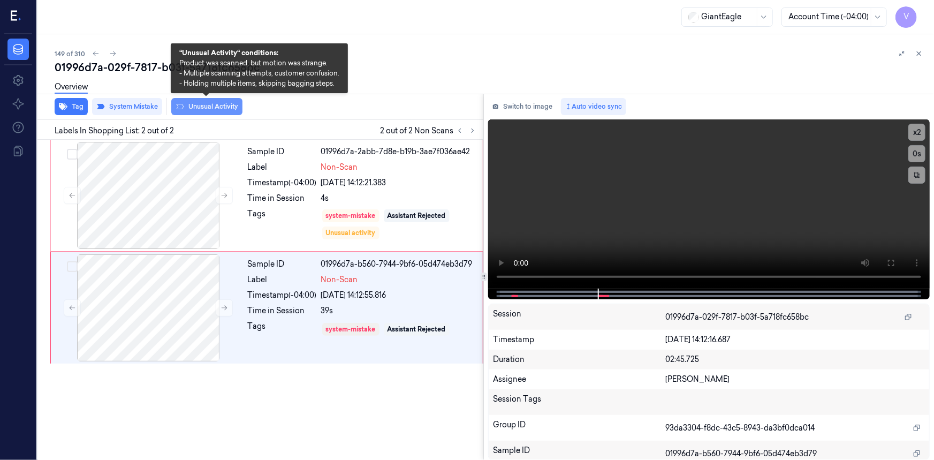
click at [208, 107] on button "Unusual Activity" at bounding box center [206, 106] width 71 height 17
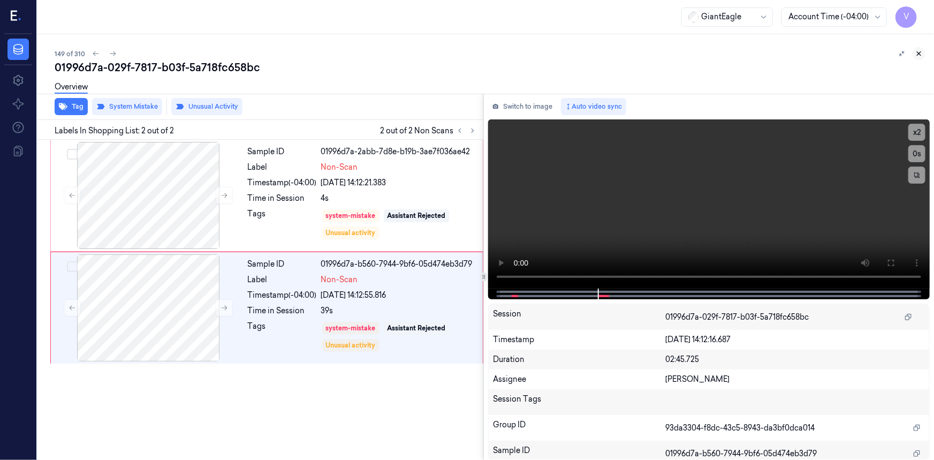
click at [919, 50] on icon at bounding box center [918, 53] width 7 height 7
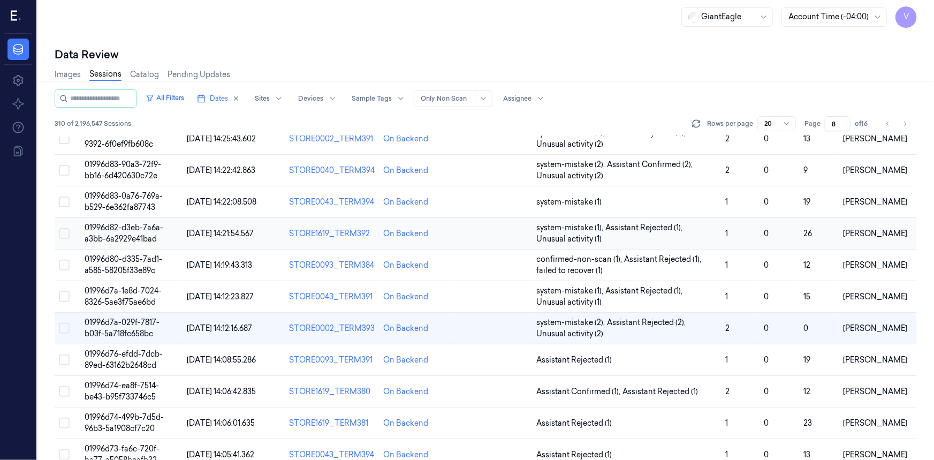
scroll to position [146, 0]
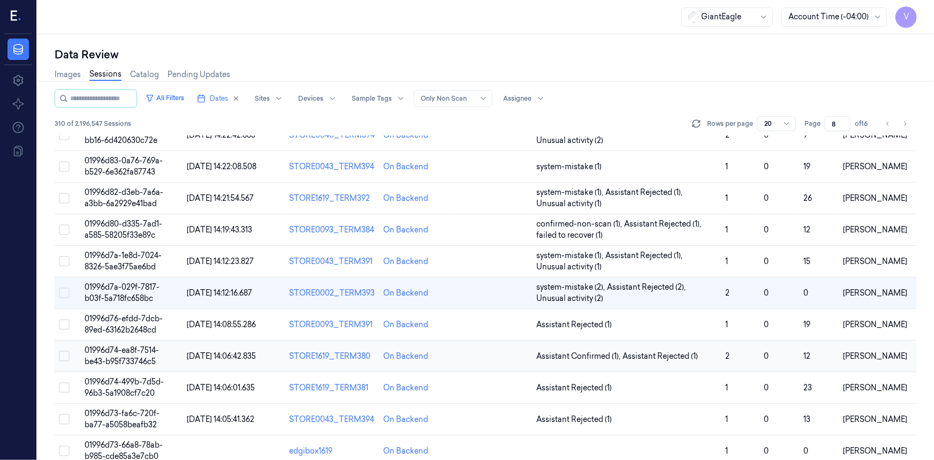
click at [127, 359] on span "01996d74-ea8f-7514-be43-b95f733746c5" at bounding box center [122, 355] width 74 height 21
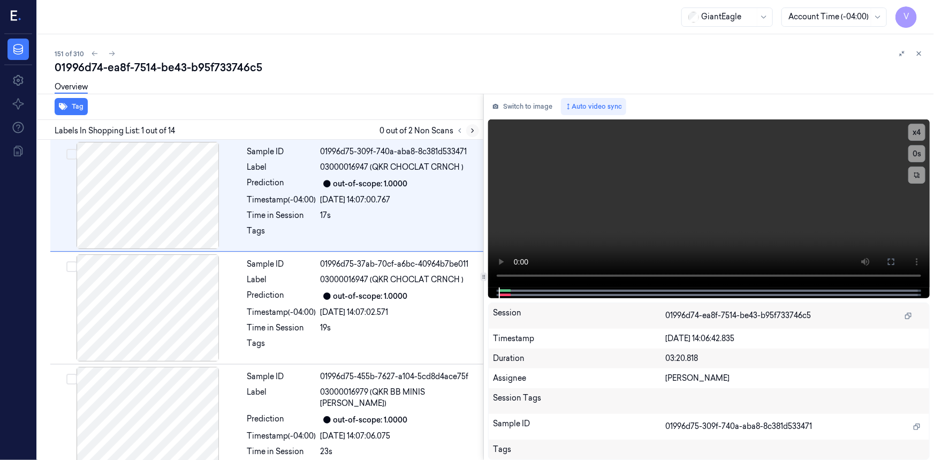
click at [474, 128] on icon at bounding box center [472, 130] width 7 height 7
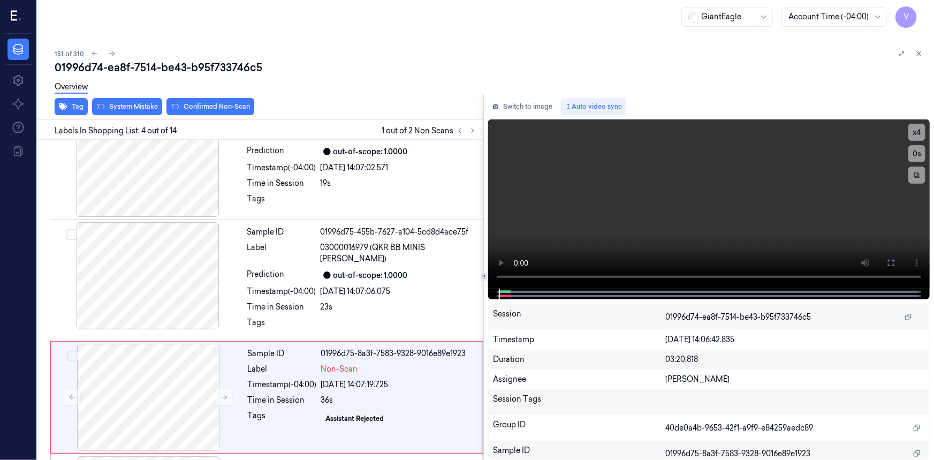
scroll to position [232, 0]
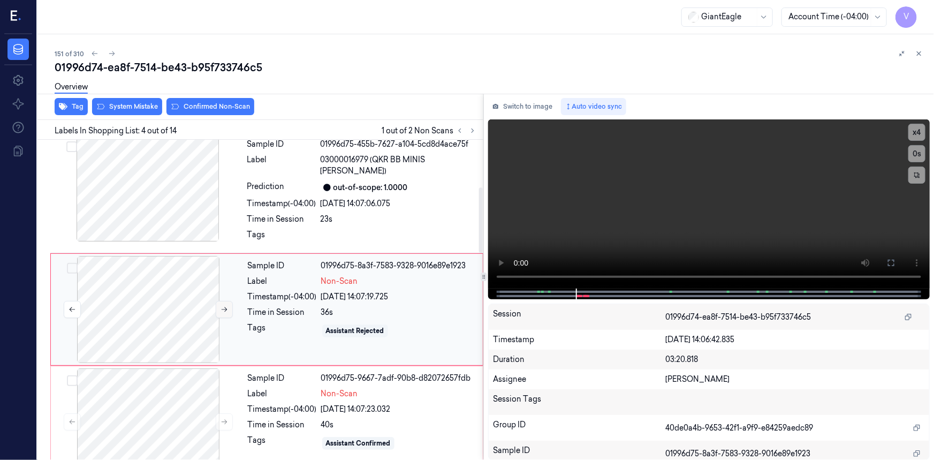
click at [225, 306] on icon at bounding box center [224, 309] width 7 height 7
click at [224, 418] on icon at bounding box center [224, 421] width 7 height 7
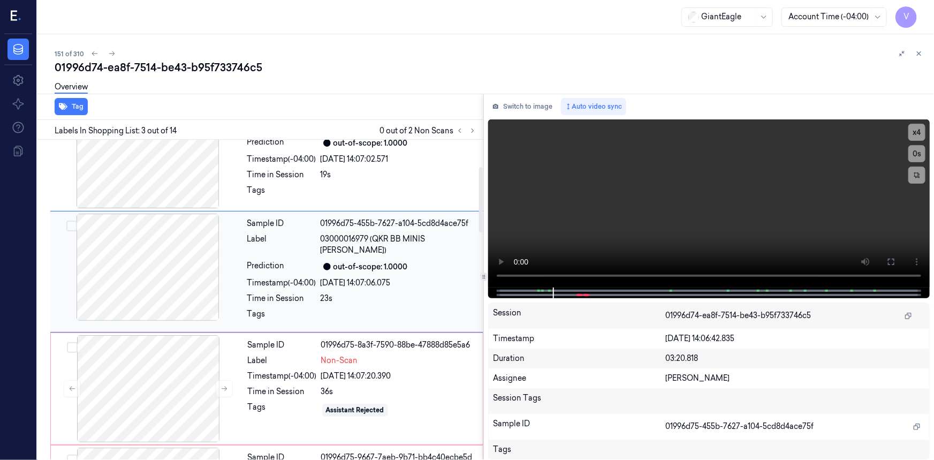
scroll to position [169, 0]
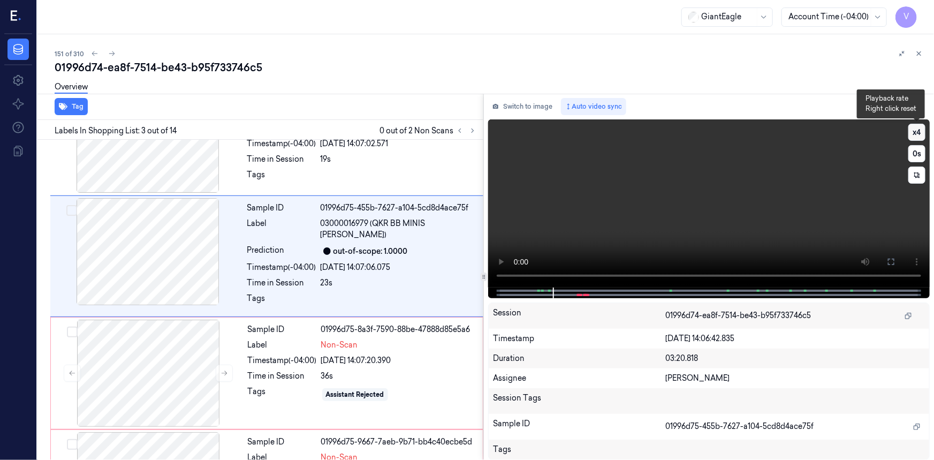
click at [915, 132] on button "x 4" at bounding box center [917, 132] width 17 height 17
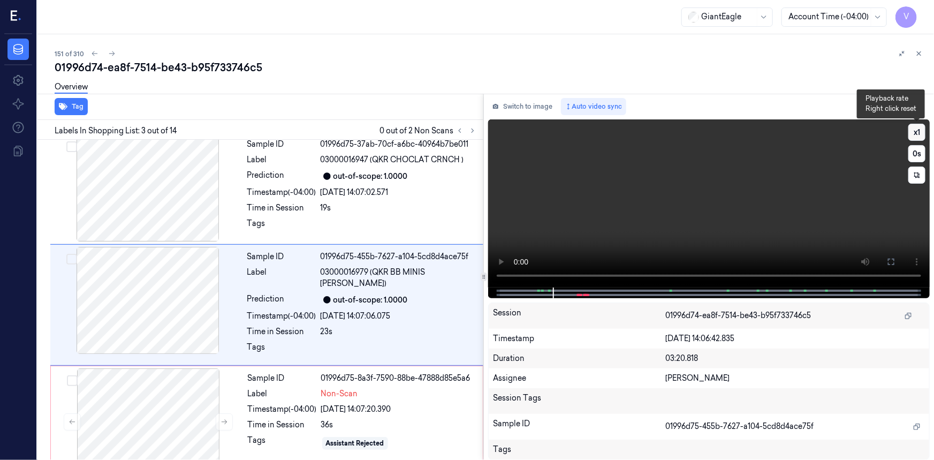
click at [915, 132] on button "x 1" at bounding box center [917, 132] width 17 height 17
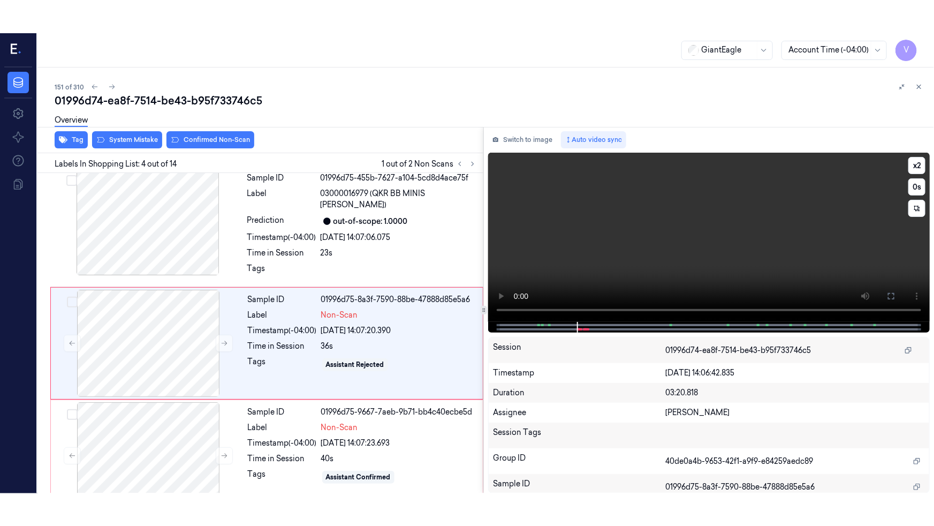
scroll to position [232, 0]
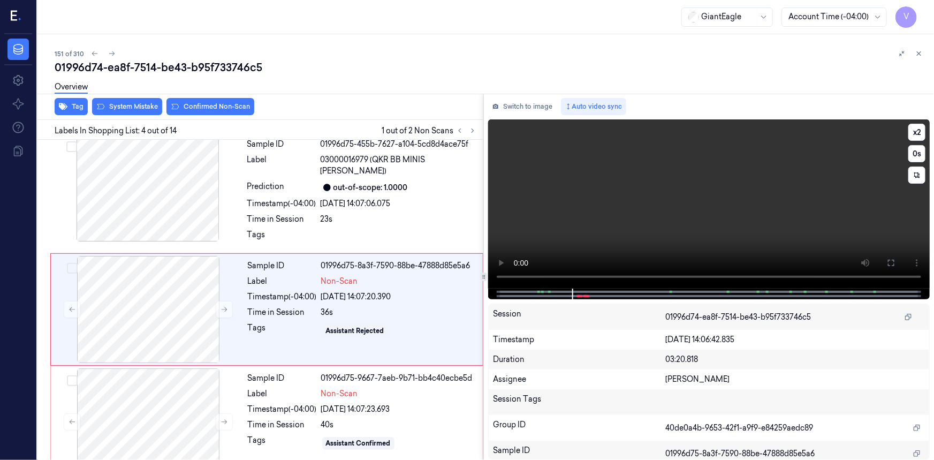
drag, startPoint x: 889, startPoint y: 266, endPoint x: 862, endPoint y: 327, distance: 66.4
click at [888, 266] on icon at bounding box center [891, 263] width 9 height 9
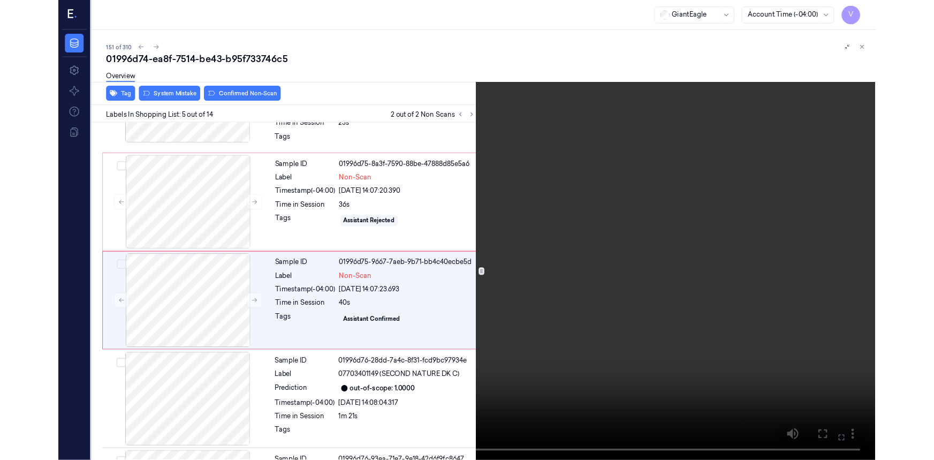
scroll to position [312, 0]
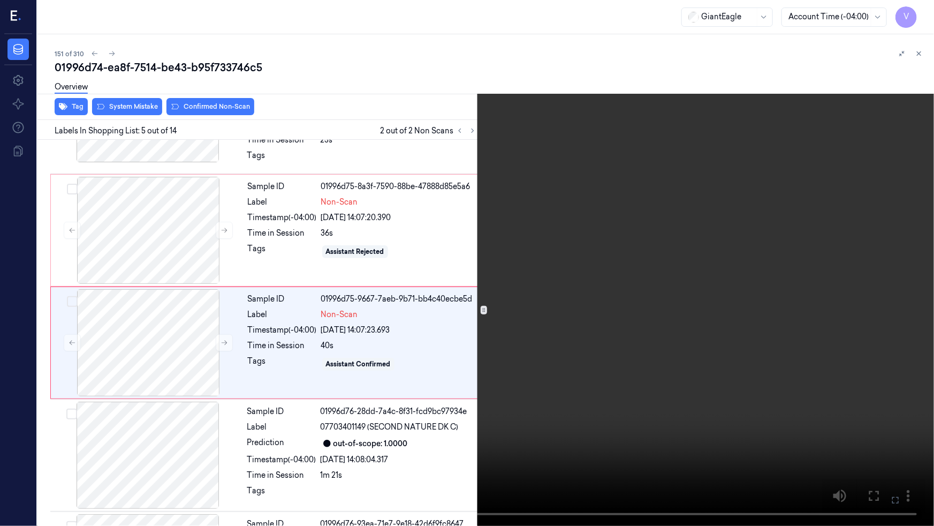
click at [0, 0] on button at bounding box center [0, 0] width 0 height 0
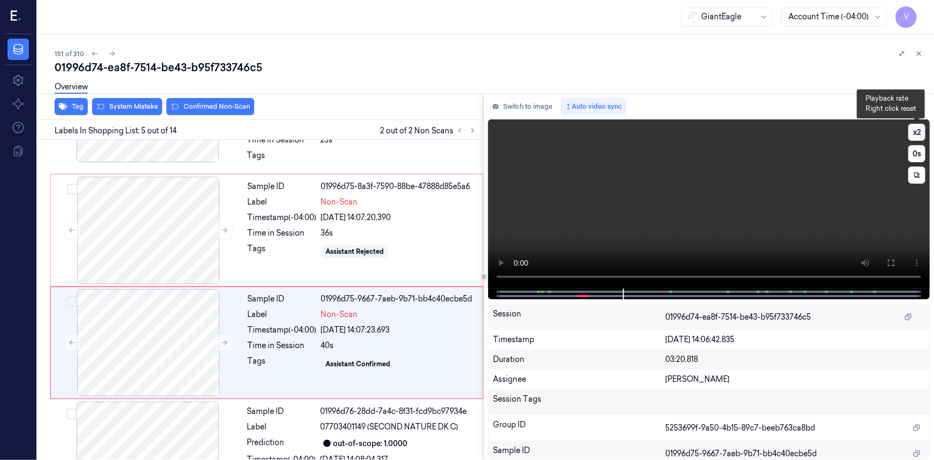
click at [915, 132] on button "x 2" at bounding box center [917, 132] width 17 height 17
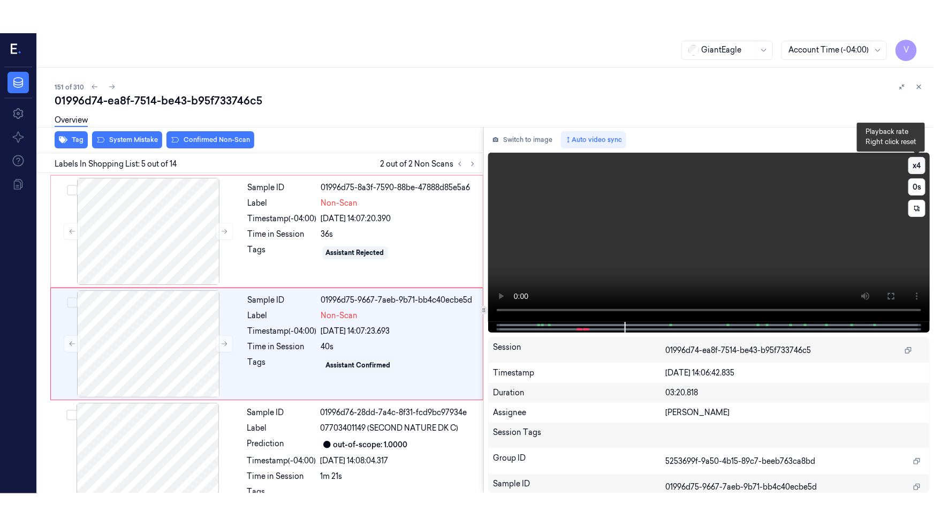
scroll to position [344, 0]
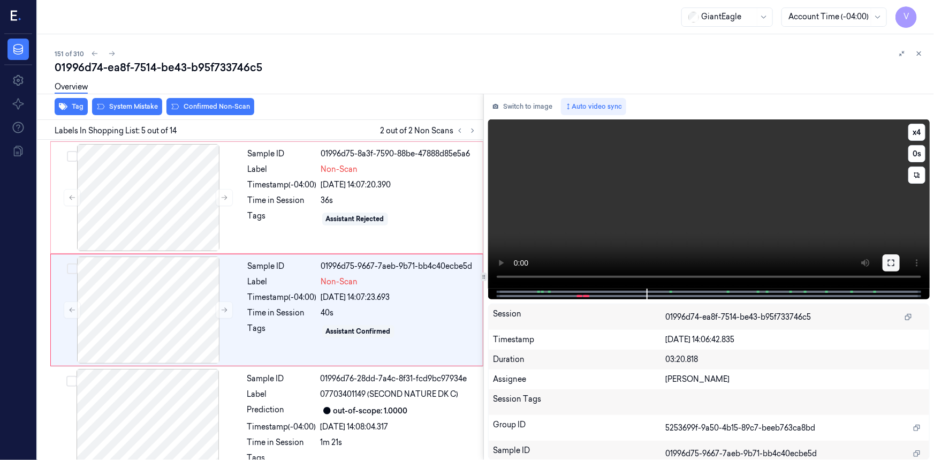
click at [889, 258] on button at bounding box center [891, 262] width 17 height 17
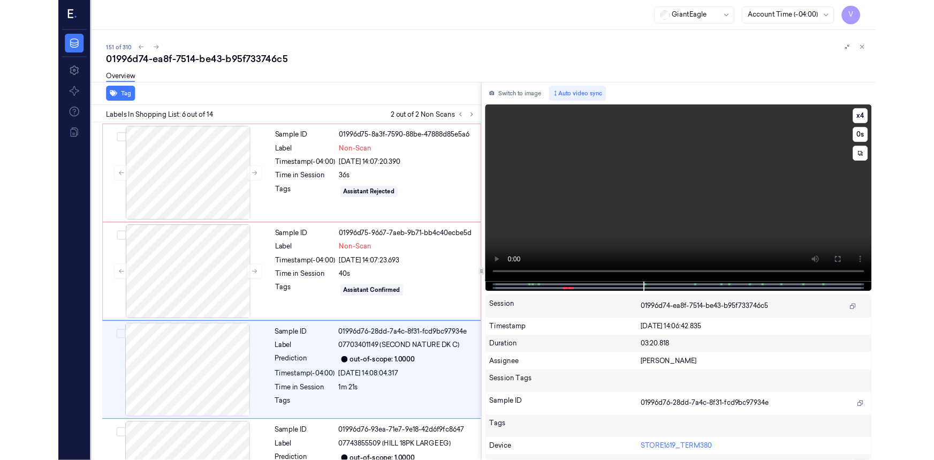
scroll to position [424, 0]
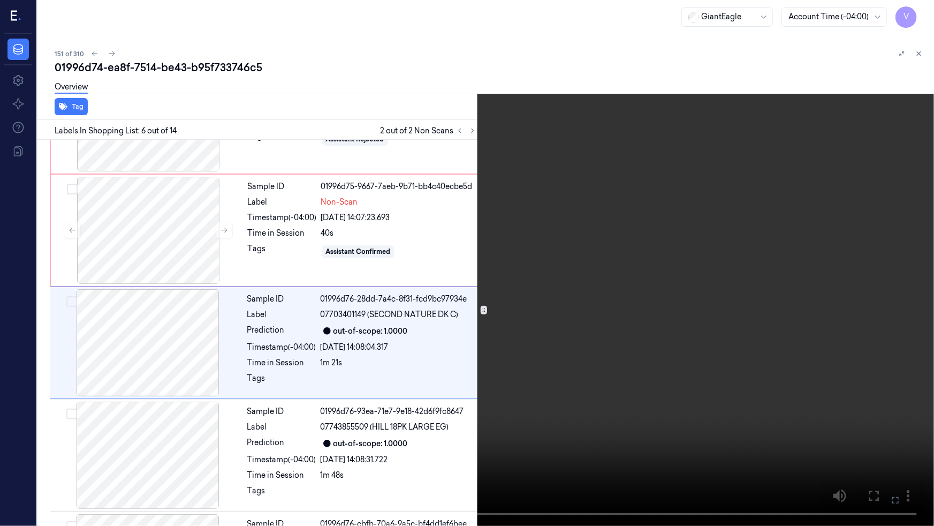
click at [798, 322] on video at bounding box center [467, 263] width 934 height 526
click at [0, 0] on button at bounding box center [0, 0] width 0 height 0
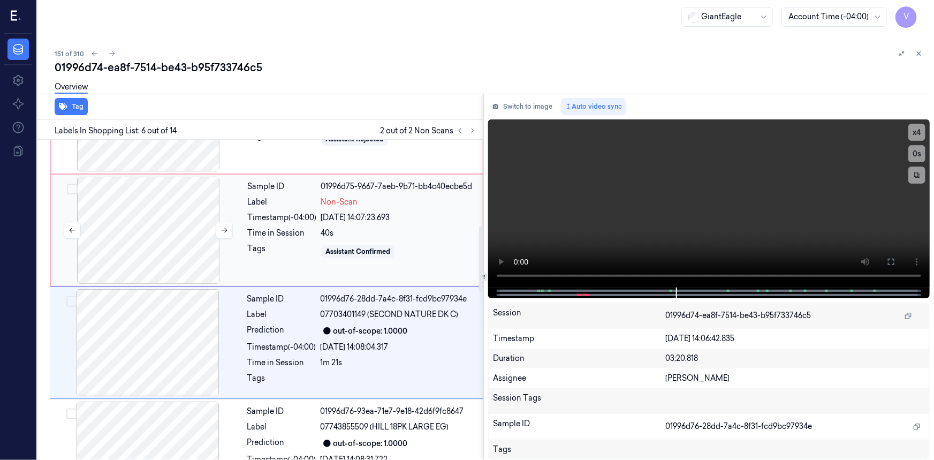
click at [214, 216] on div at bounding box center [148, 230] width 191 height 107
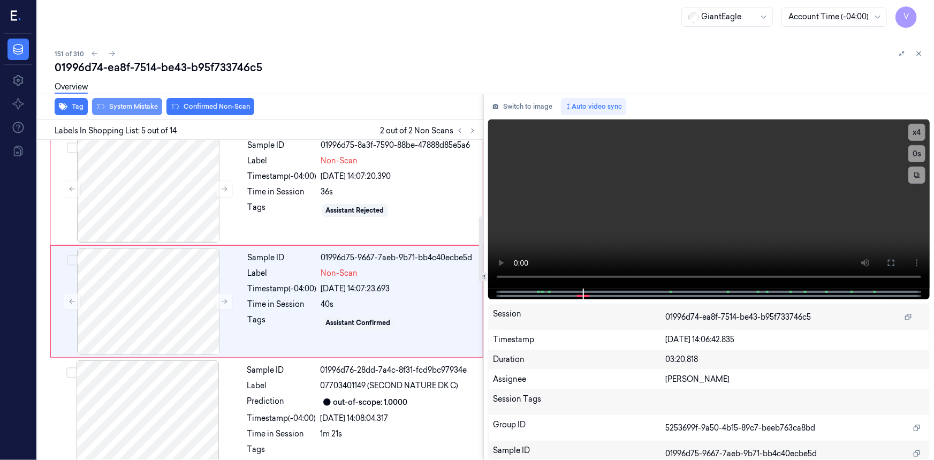
scroll to position [344, 0]
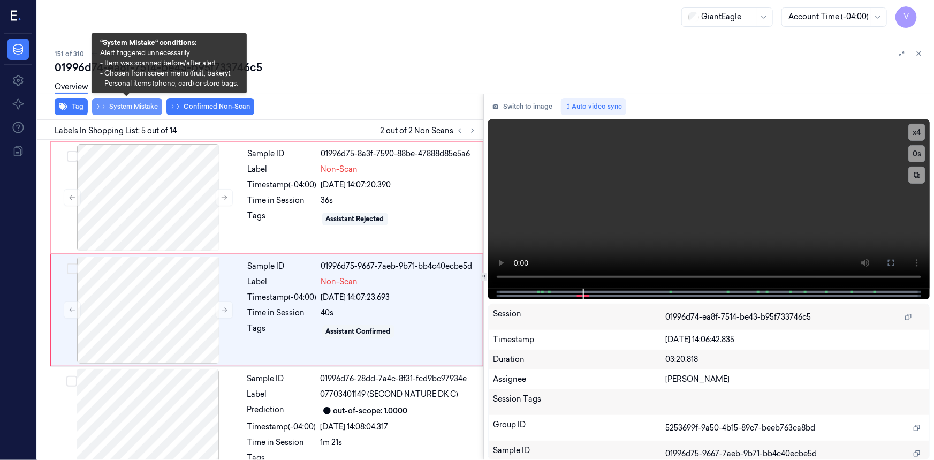
click at [150, 110] on button "System Mistake" at bounding box center [127, 106] width 70 height 17
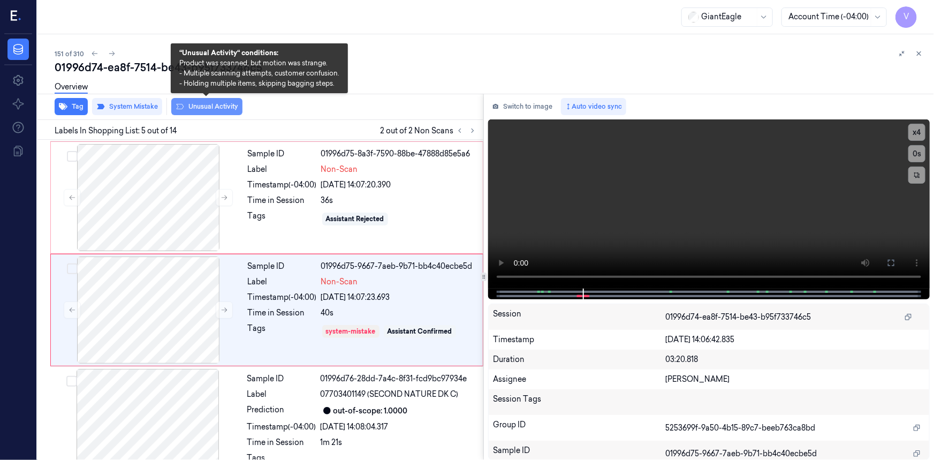
click at [207, 107] on button "Unusual Activity" at bounding box center [206, 106] width 71 height 17
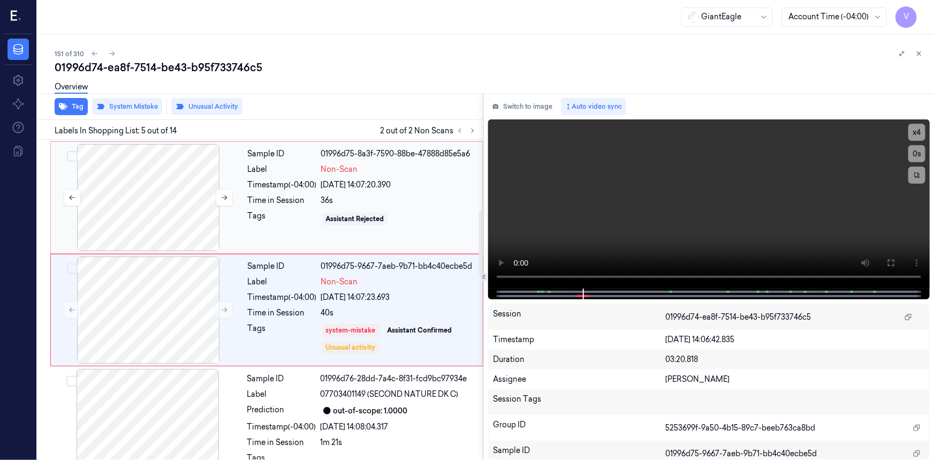
click at [166, 184] on div at bounding box center [148, 197] width 191 height 107
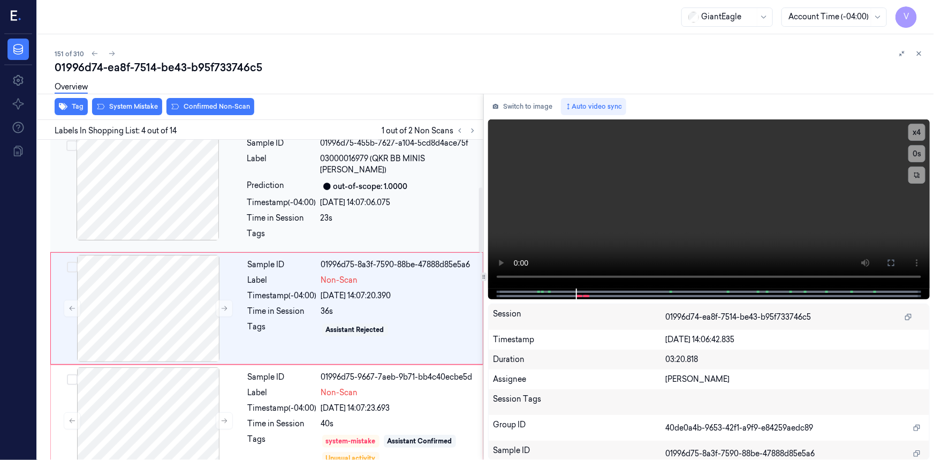
scroll to position [232, 0]
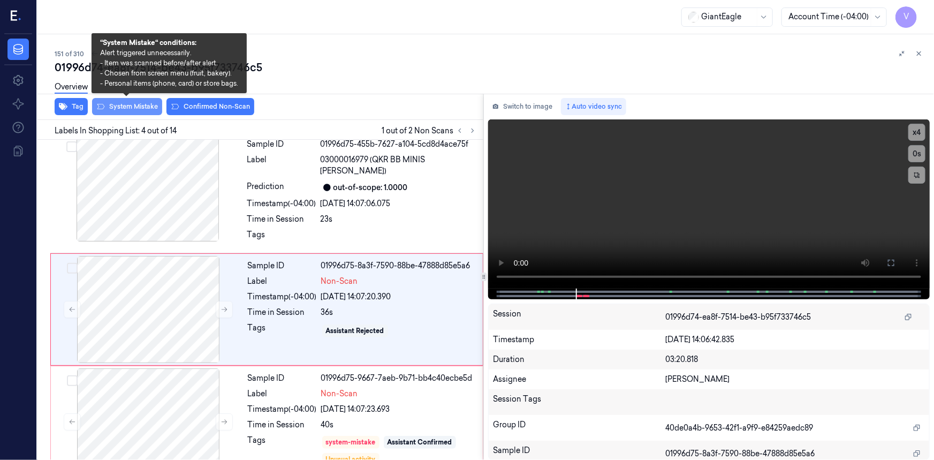
click at [117, 103] on button "System Mistake" at bounding box center [127, 106] width 70 height 17
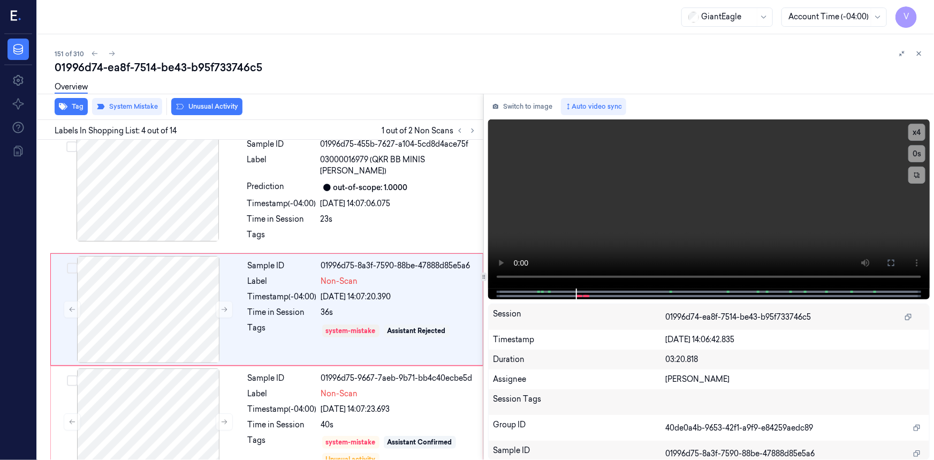
click at [190, 102] on div "Overview" at bounding box center [490, 88] width 871 height 27
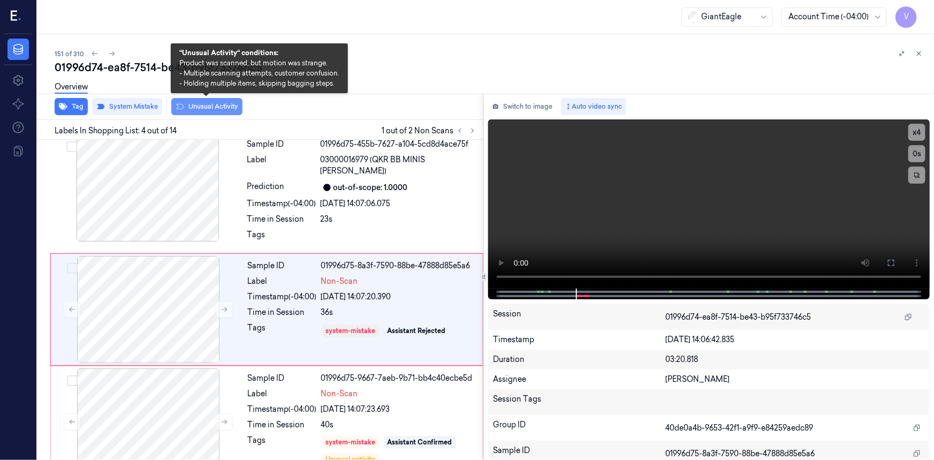
click at [233, 107] on button "Unusual Activity" at bounding box center [206, 106] width 71 height 17
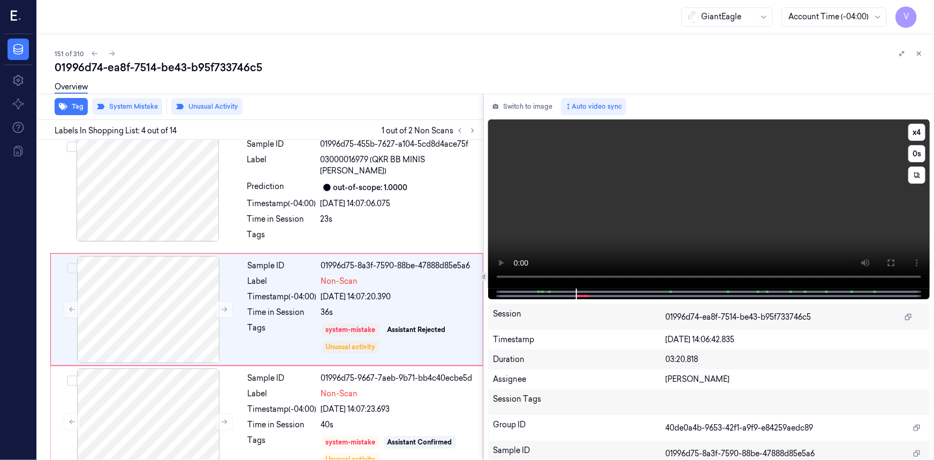
click at [664, 179] on video at bounding box center [709, 203] width 442 height 169
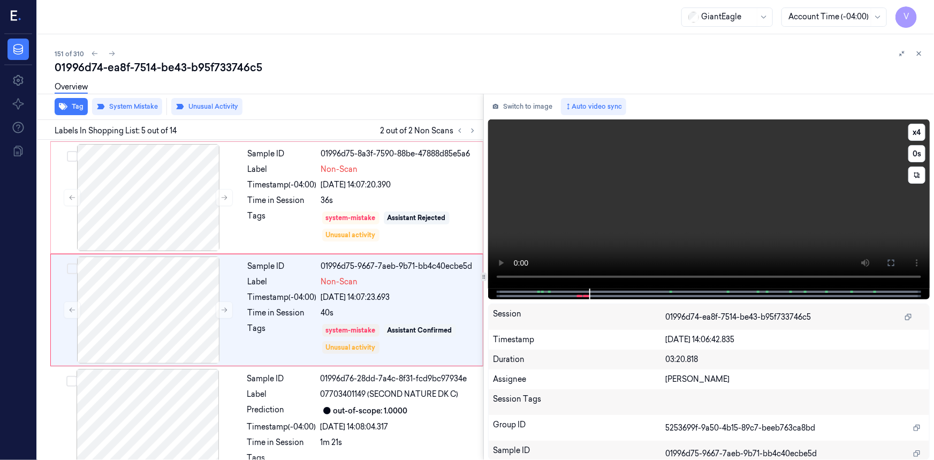
click at [631, 202] on video at bounding box center [709, 203] width 442 height 169
click at [916, 55] on icon at bounding box center [918, 53] width 7 height 7
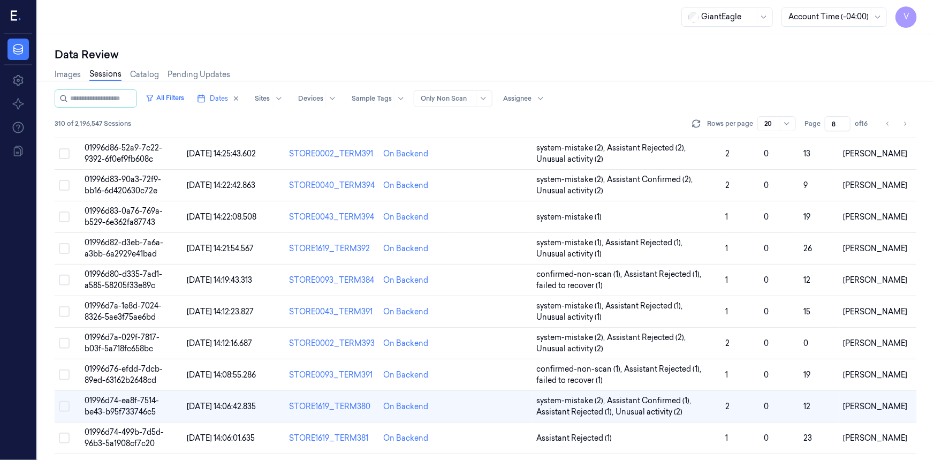
scroll to position [209, 0]
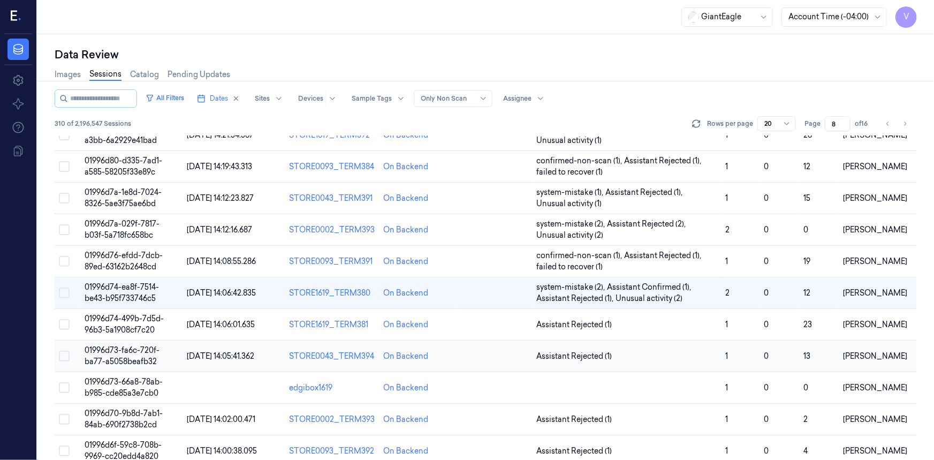
click at [125, 350] on span "01996d73-fa6c-720f-ba77-a5058beafb32" at bounding box center [122, 355] width 75 height 21
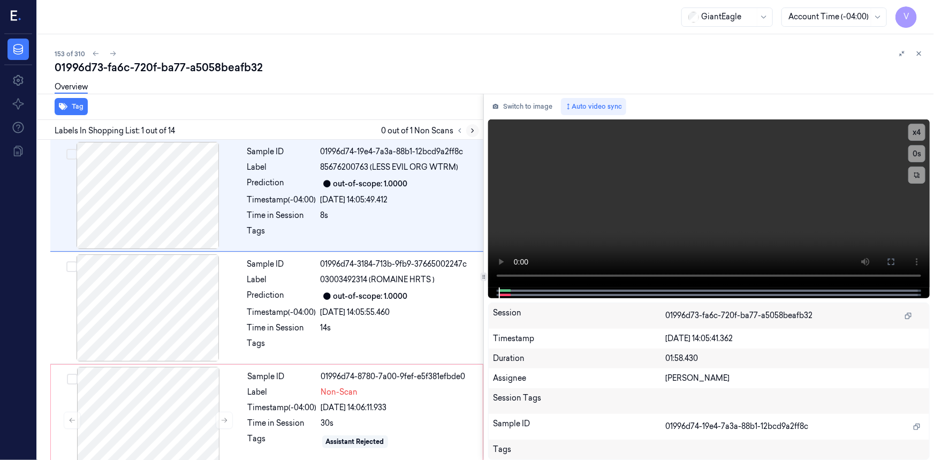
click at [472, 129] on icon at bounding box center [472, 130] width 7 height 7
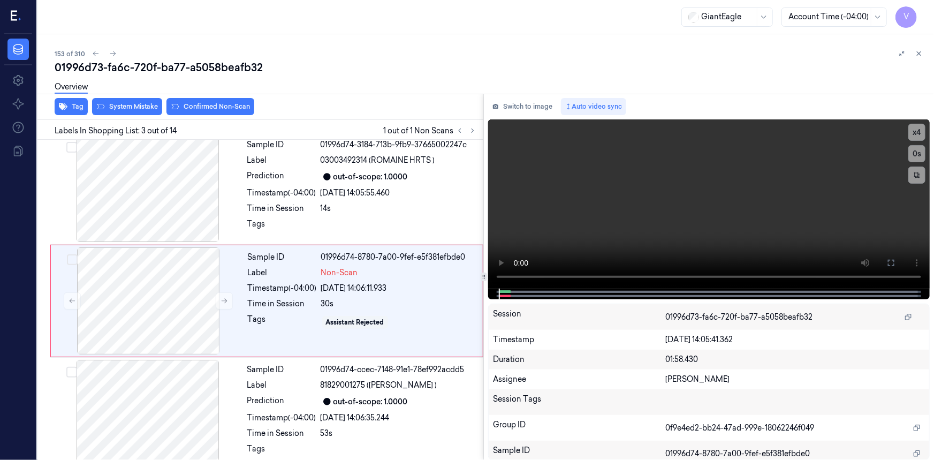
scroll to position [120, 0]
click at [220, 297] on button at bounding box center [224, 300] width 17 height 17
click at [221, 297] on icon at bounding box center [224, 300] width 7 height 7
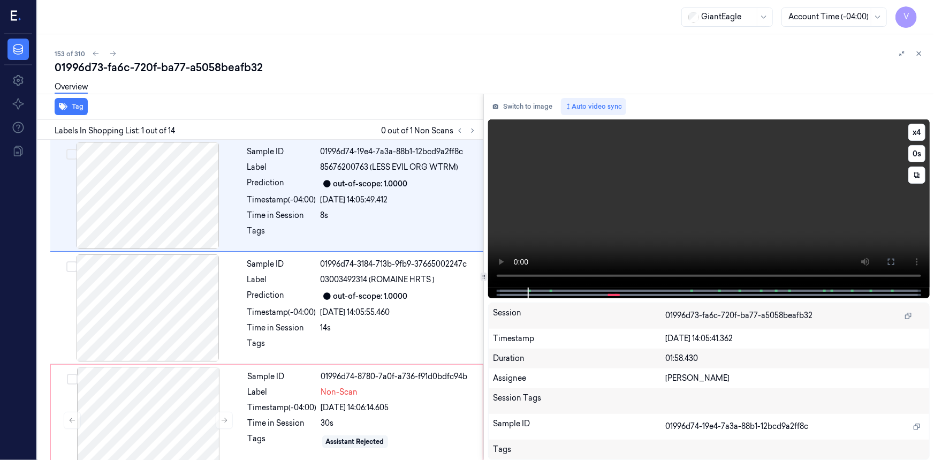
scroll to position [0, 0]
click at [889, 261] on icon at bounding box center [891, 262] width 9 height 9
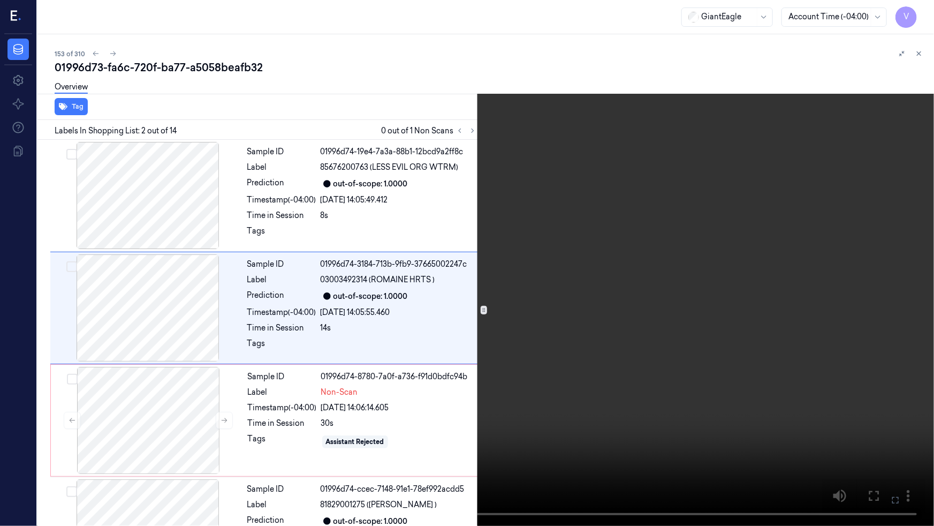
click at [0, 0] on icon at bounding box center [0, 0] width 0 height 0
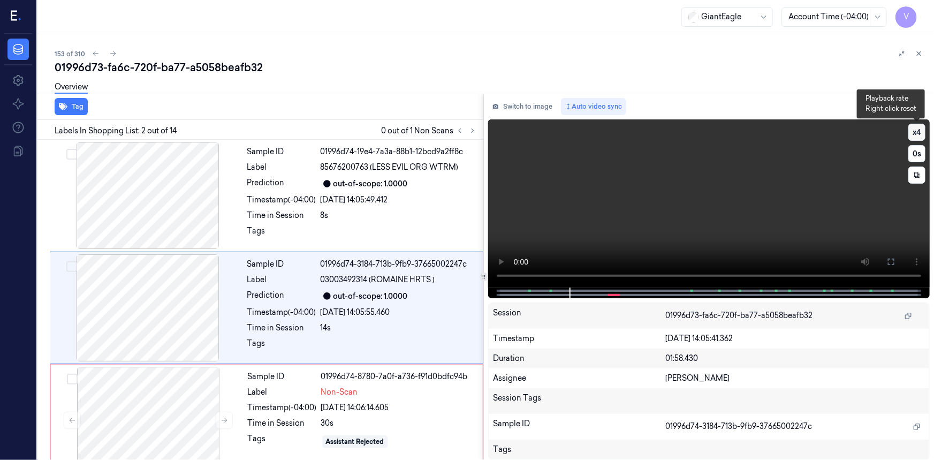
click at [911, 128] on button "x 4" at bounding box center [917, 132] width 17 height 17
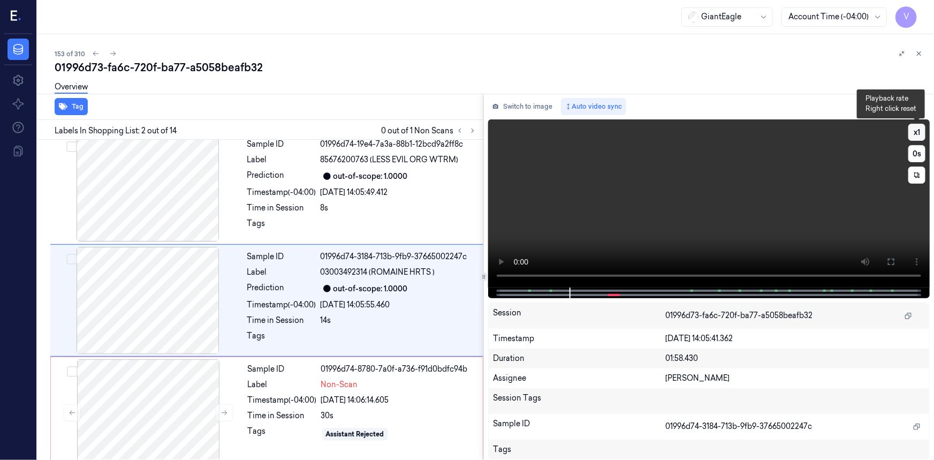
click at [914, 137] on button "x 1" at bounding box center [917, 132] width 17 height 17
click at [916, 133] on button "x 2" at bounding box center [917, 132] width 17 height 17
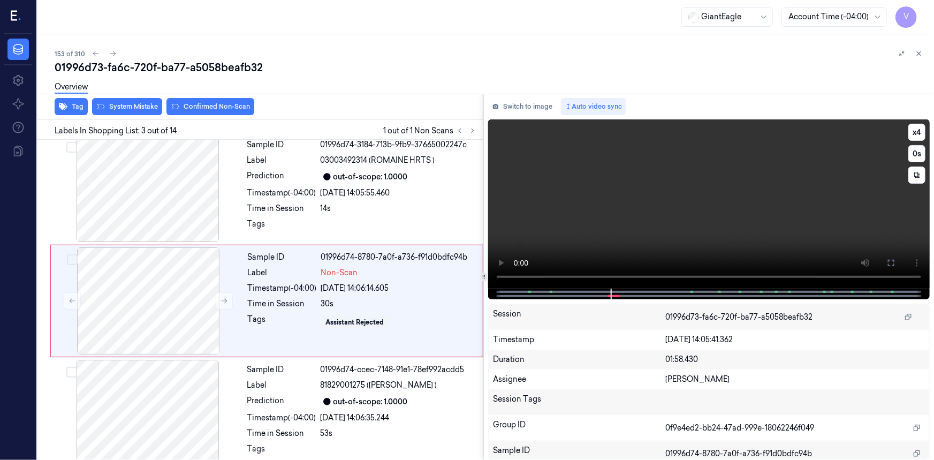
scroll to position [120, 0]
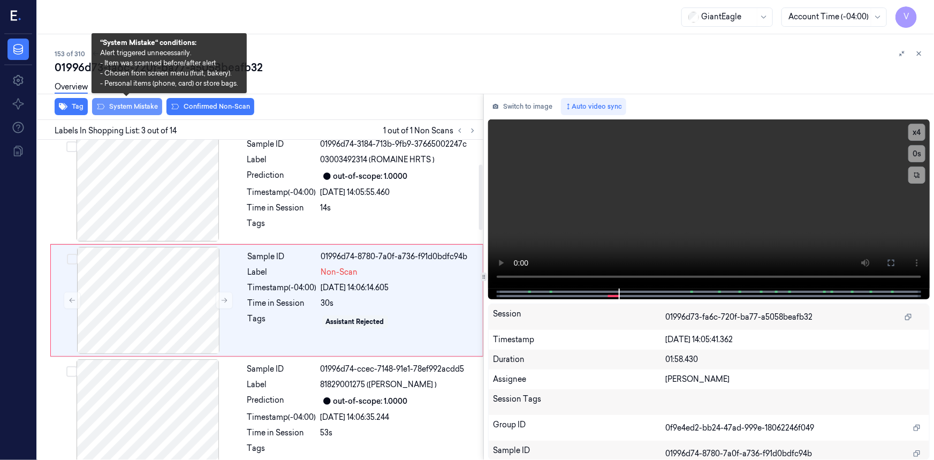
click at [133, 105] on button "System Mistake" at bounding box center [127, 106] width 70 height 17
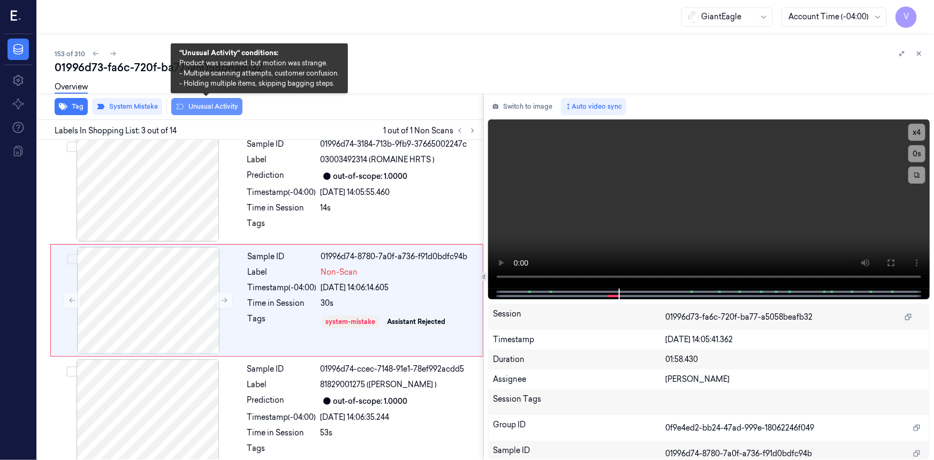
click at [200, 105] on button "Unusual Activity" at bounding box center [206, 106] width 71 height 17
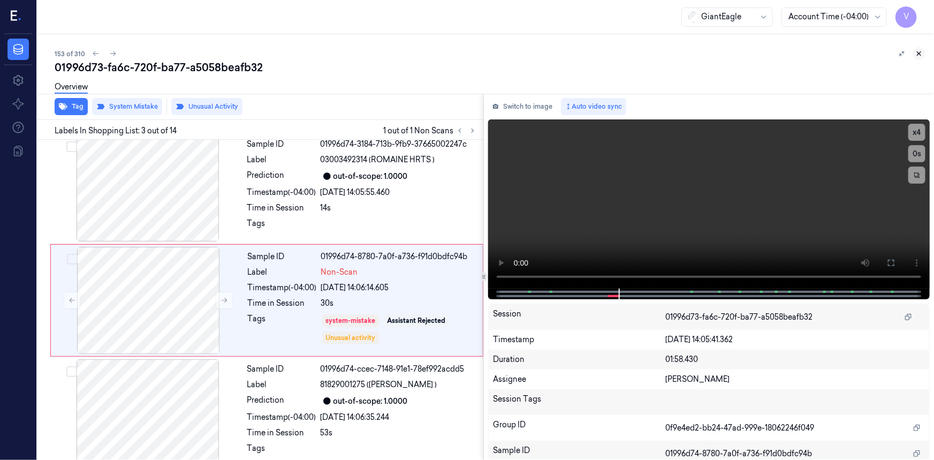
click at [922, 55] on icon at bounding box center [918, 53] width 7 height 7
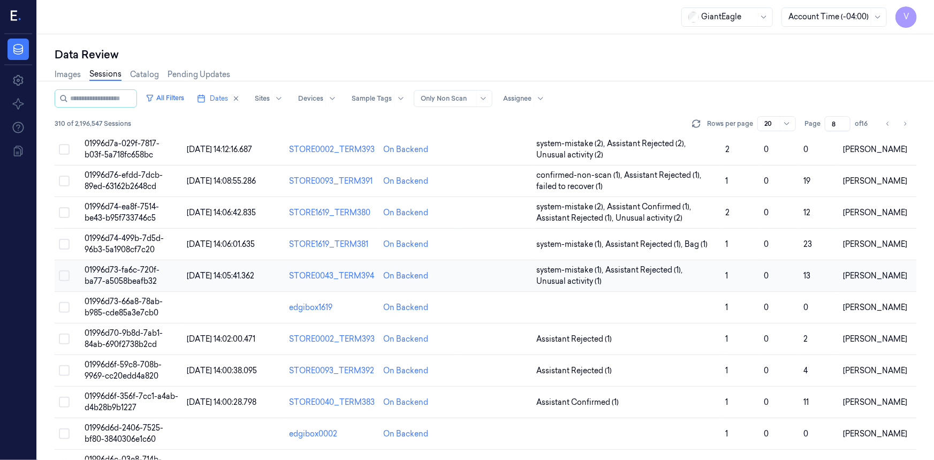
scroll to position [289, 0]
drag, startPoint x: 123, startPoint y: 342, endPoint x: 130, endPoint y: 340, distance: 7.6
click at [123, 342] on span "01996d70-9b8d-7ab1-84ab-690f2738b2cd" at bounding box center [124, 338] width 78 height 21
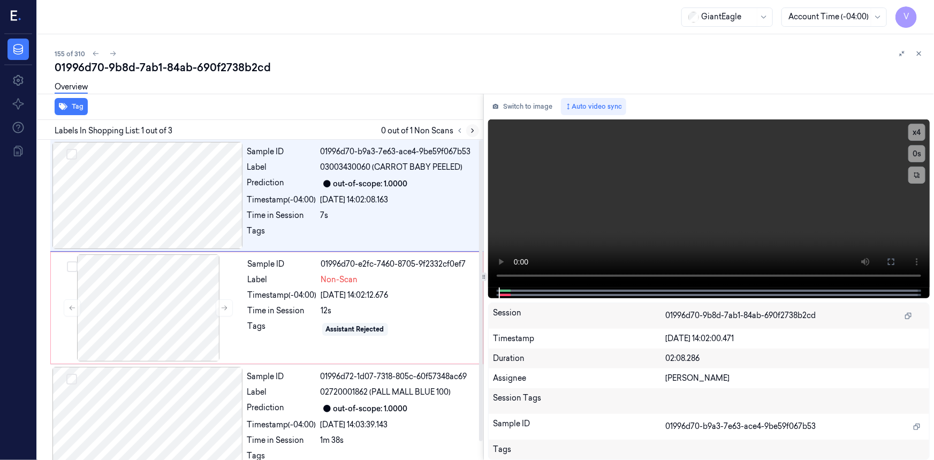
click at [473, 127] on icon at bounding box center [472, 130] width 7 height 7
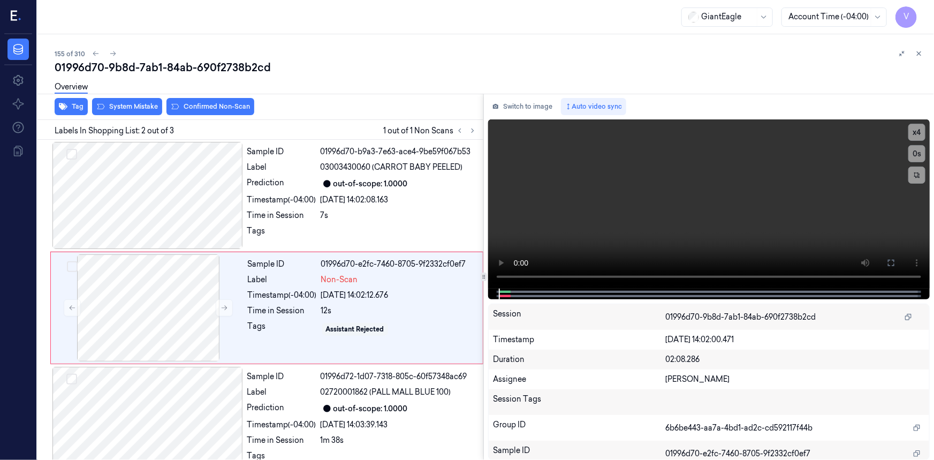
scroll to position [7, 0]
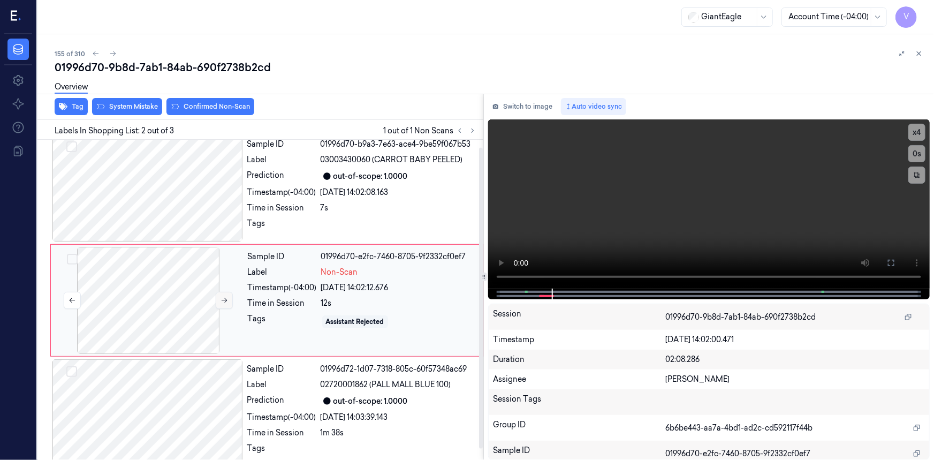
click at [224, 300] on icon at bounding box center [224, 300] width 7 height 7
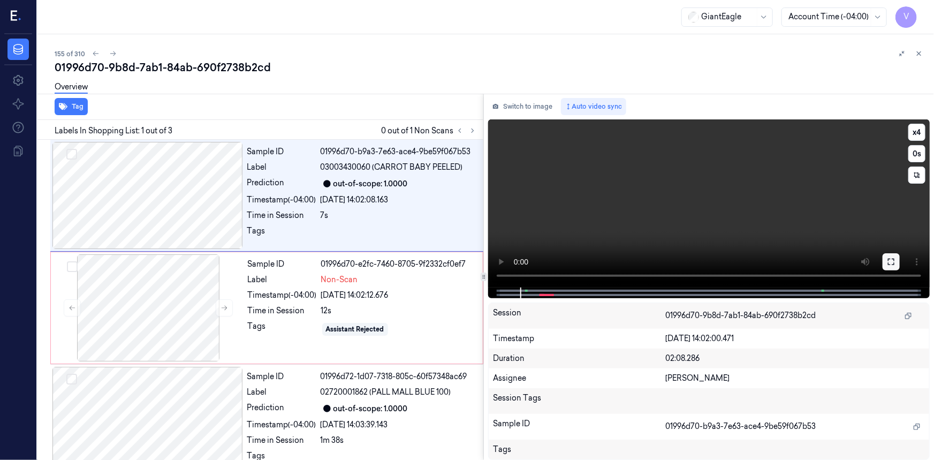
click at [898, 262] on button at bounding box center [891, 261] width 17 height 17
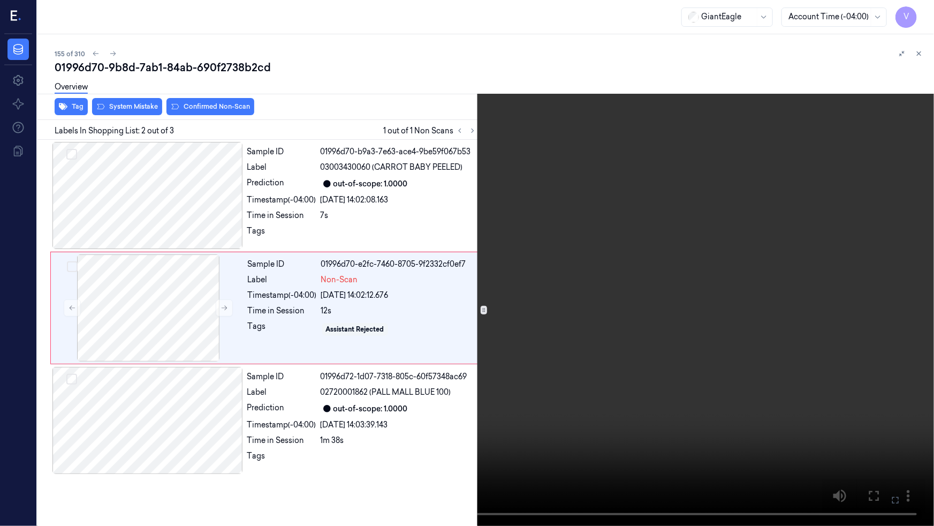
click at [0, 0] on icon at bounding box center [0, 0] width 0 height 0
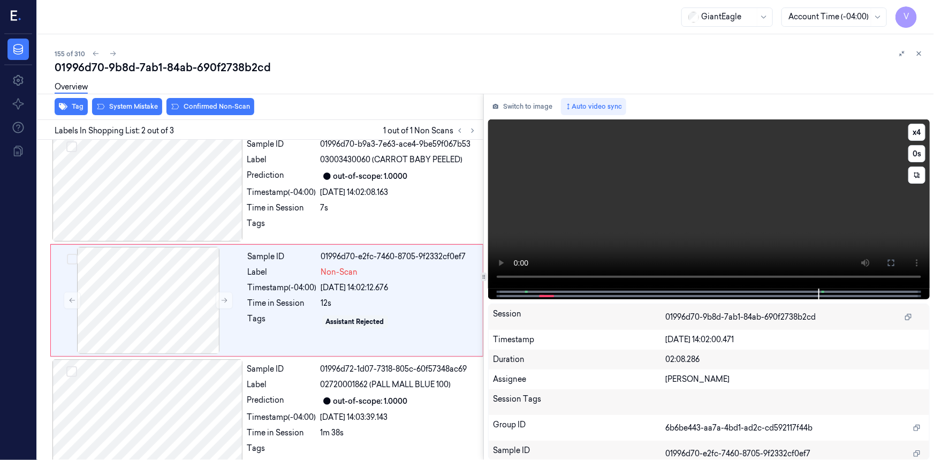
scroll to position [20, 0]
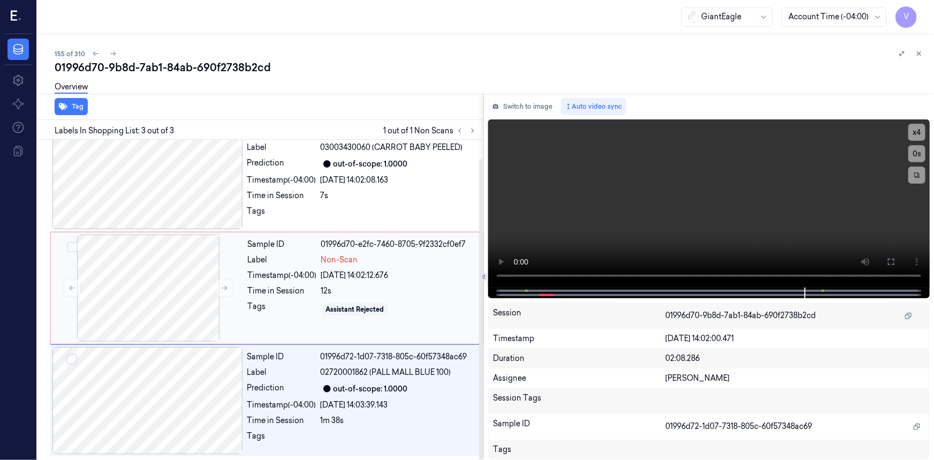
click at [253, 265] on div "Sample ID 01996d70-e2fc-7460-8705-9f2332cf0ef7 Label Non-Scan Timestamp (-04:00…" at bounding box center [362, 287] width 237 height 107
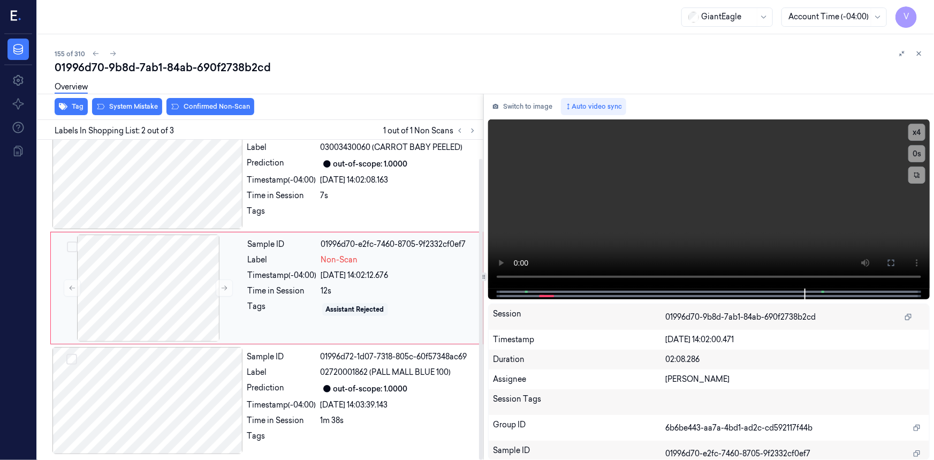
scroll to position [7, 0]
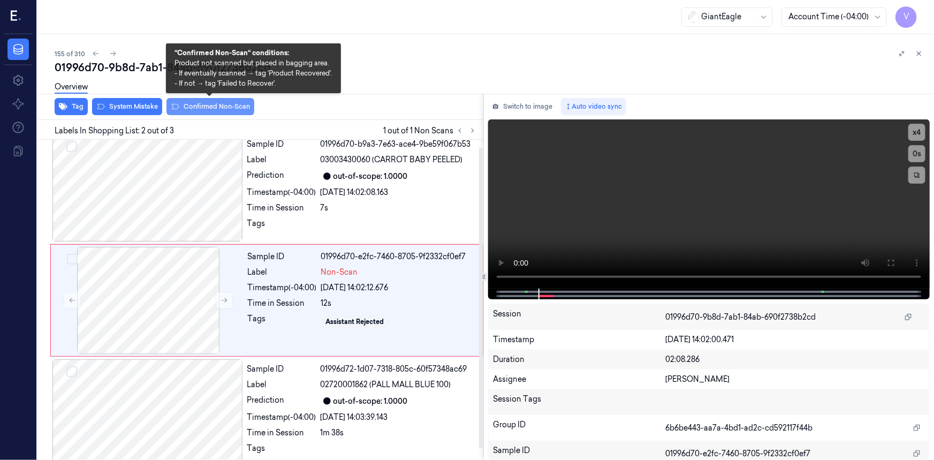
click at [237, 105] on button "Confirmed Non-Scan" at bounding box center [211, 106] width 88 height 17
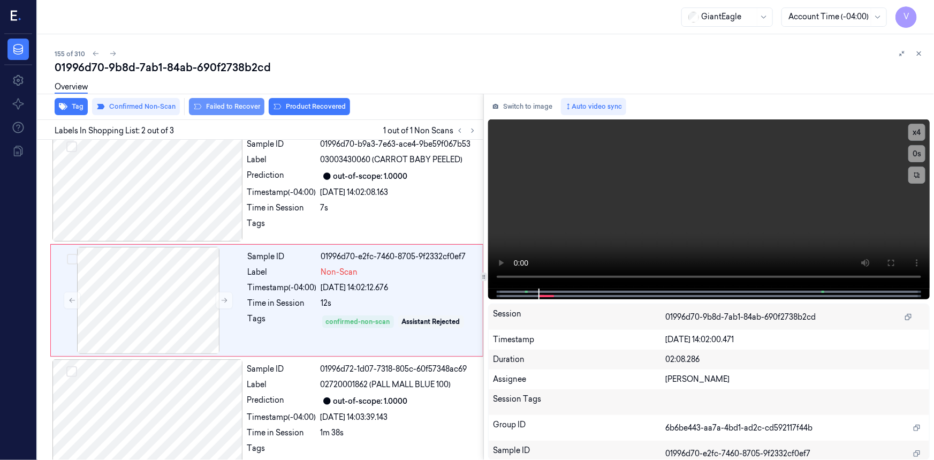
click at [223, 106] on button "Failed to Recover" at bounding box center [226, 106] width 75 height 17
click at [920, 56] on icon at bounding box center [918, 53] width 7 height 7
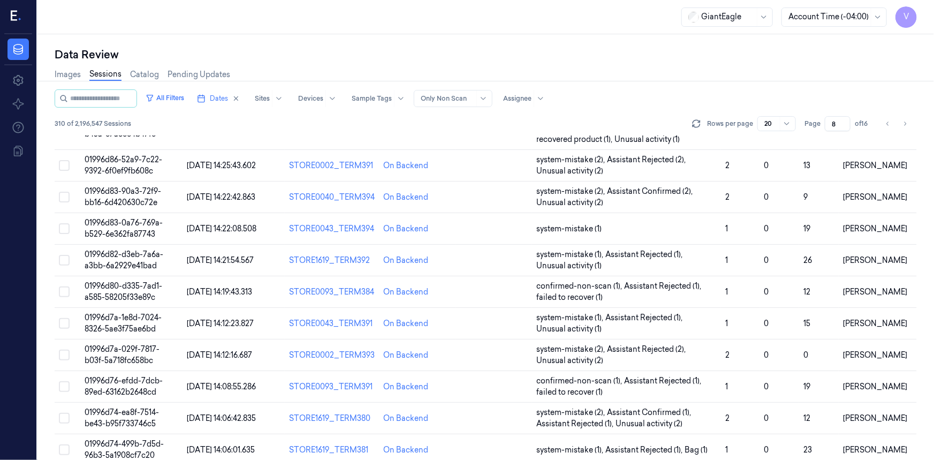
scroll to position [340, 0]
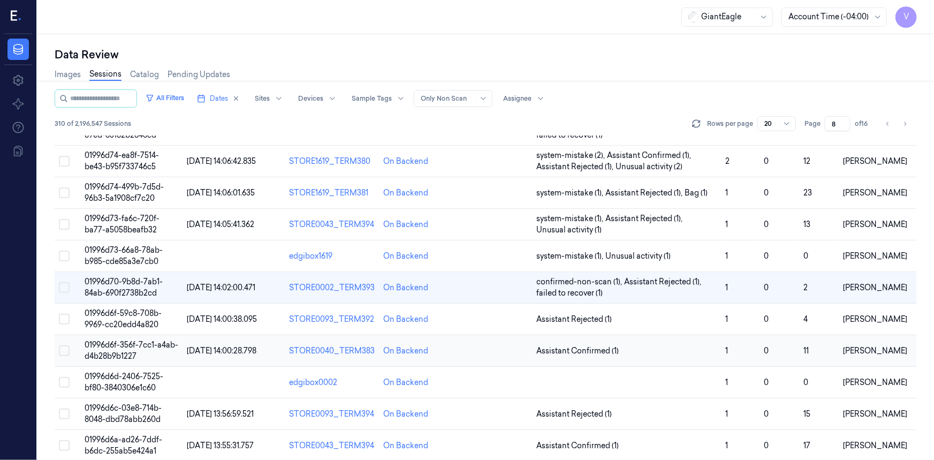
click at [132, 344] on span "01996d6f-356f-7cc1-a4ab-d4b28b9b1227" at bounding box center [132, 350] width 94 height 21
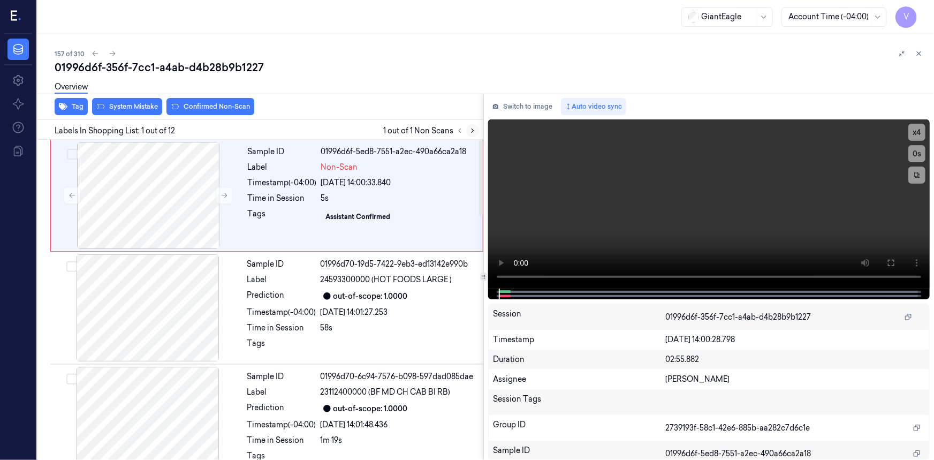
click at [472, 132] on icon at bounding box center [473, 131] width 2 height 4
click at [223, 193] on icon at bounding box center [224, 195] width 7 height 7
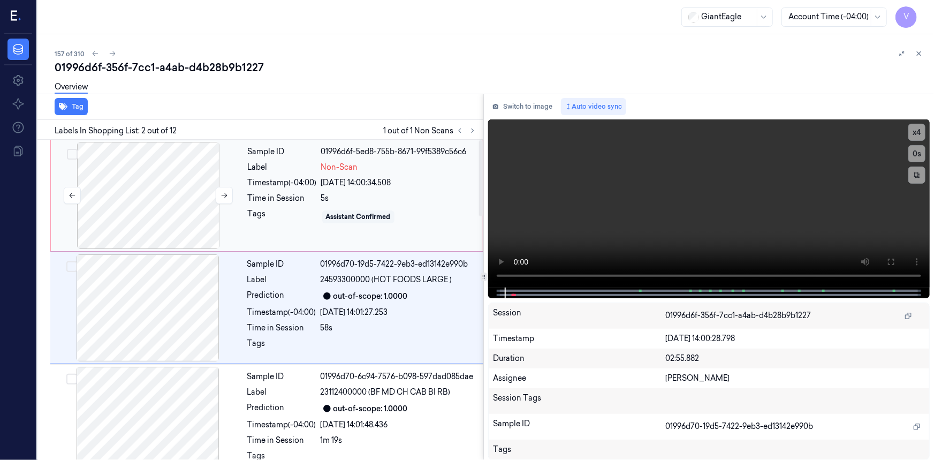
click at [190, 171] on div at bounding box center [148, 195] width 191 height 107
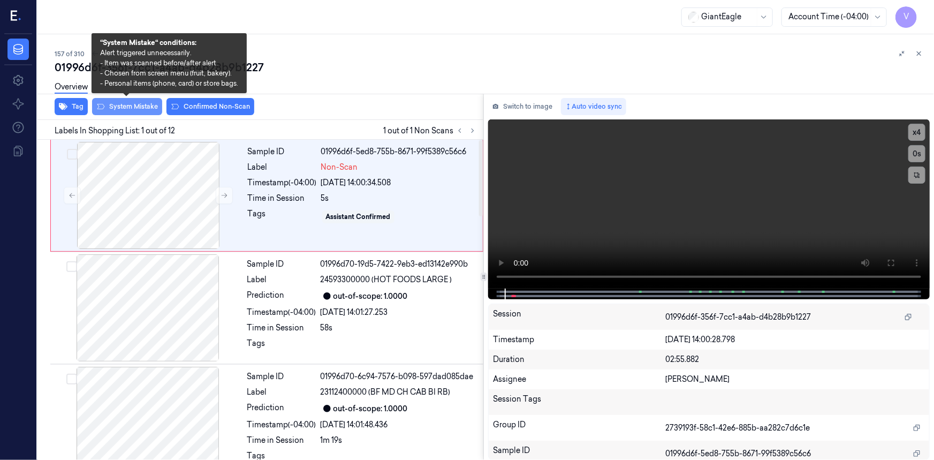
click at [128, 105] on button "System Mistake" at bounding box center [127, 106] width 70 height 17
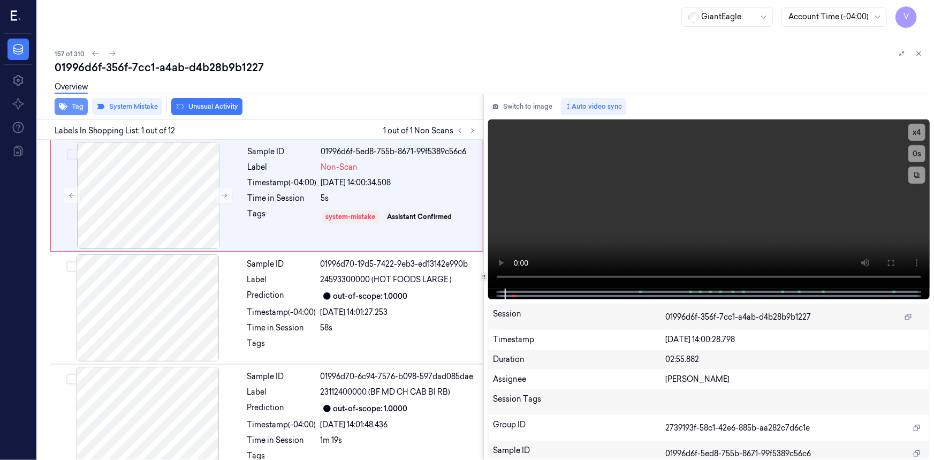
click at [75, 107] on button "Tag" at bounding box center [71, 106] width 33 height 17
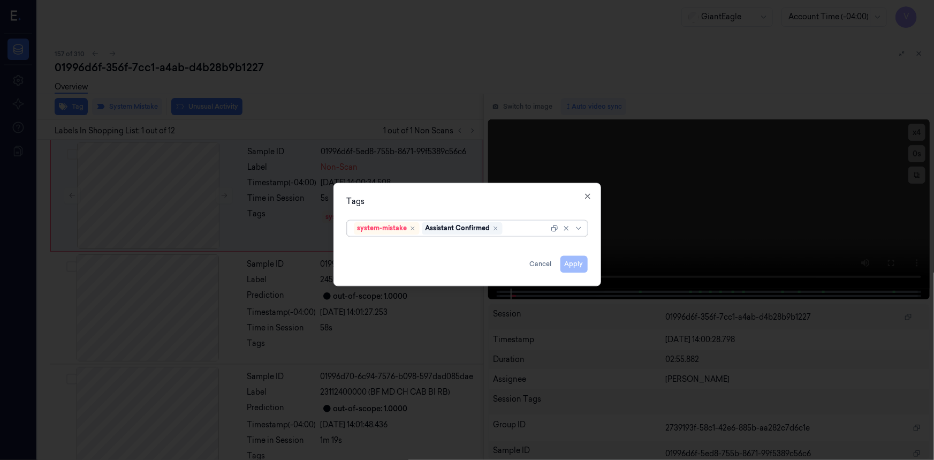
click at [513, 227] on div at bounding box center [527, 228] width 44 height 11
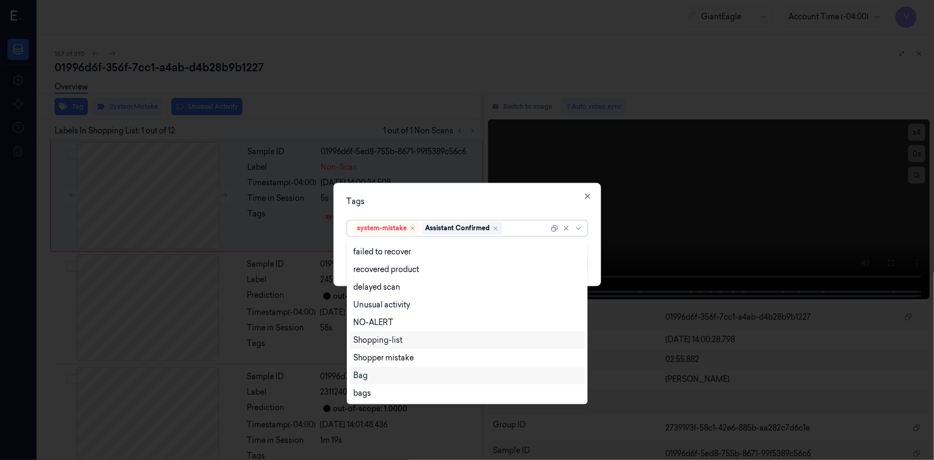
drag, startPoint x: 371, startPoint y: 372, endPoint x: 381, endPoint y: 364, distance: 13.3
click at [371, 373] on div "Bag" at bounding box center [467, 375] width 227 height 11
click at [528, 195] on div "Tags option Bag, selected. 13 results available. Use Up and Down to choose opti…" at bounding box center [468, 234] width 268 height 103
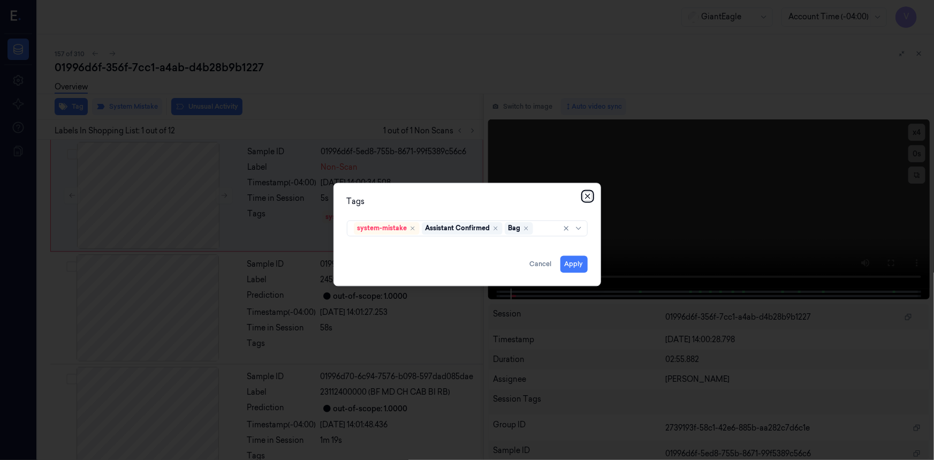
click at [585, 196] on icon "button" at bounding box center [588, 196] width 9 height 9
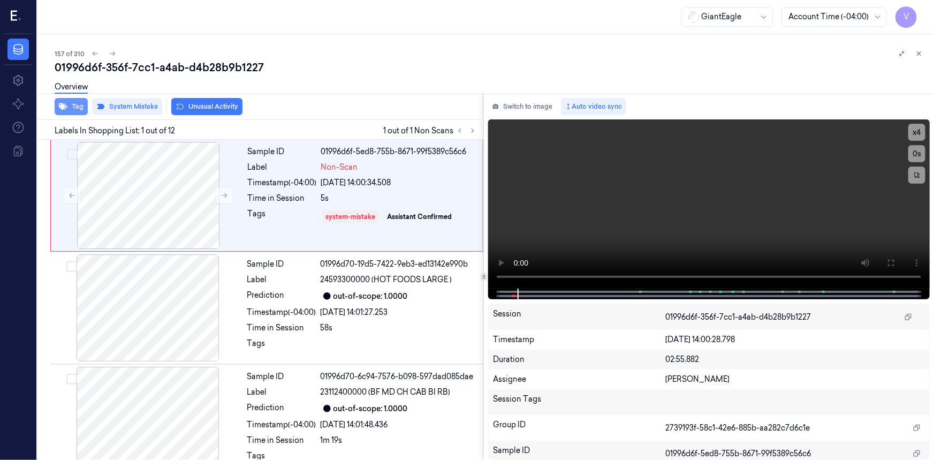
click at [72, 103] on button "Tag" at bounding box center [71, 106] width 33 height 17
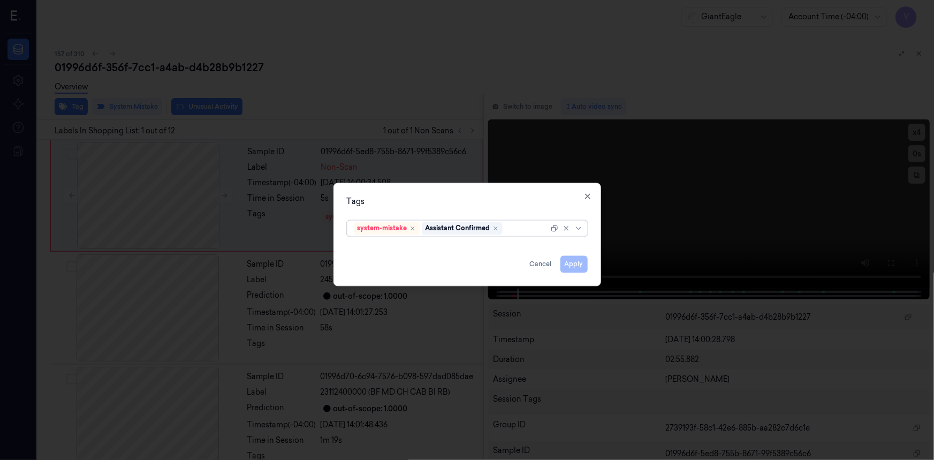
click at [519, 225] on div at bounding box center [527, 228] width 44 height 11
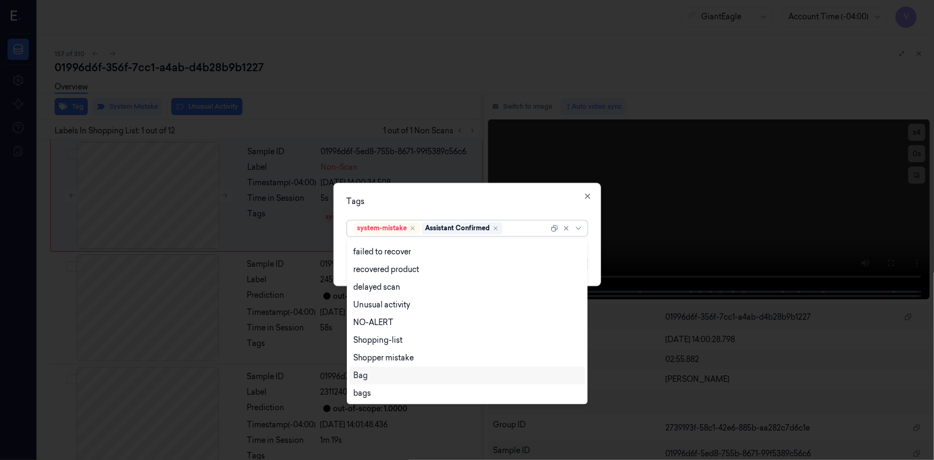
click at [388, 373] on div "Bag" at bounding box center [467, 375] width 227 height 11
click at [436, 203] on div "Tags" at bounding box center [467, 201] width 241 height 11
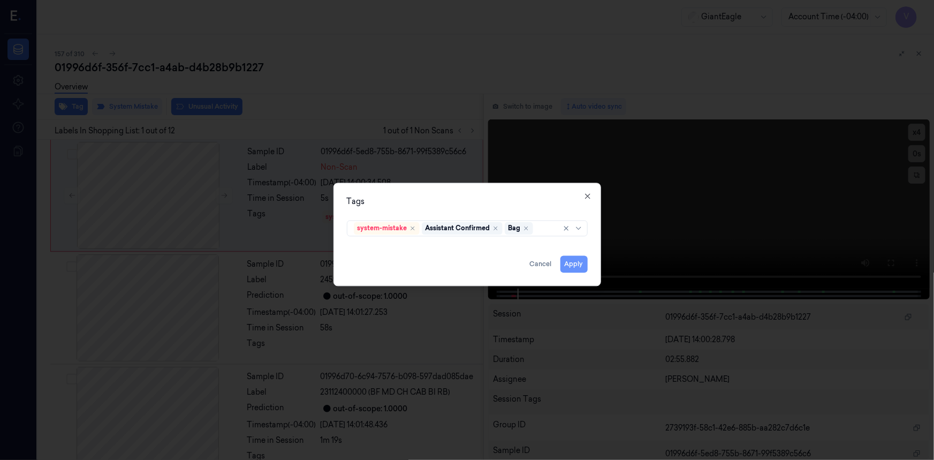
click at [571, 261] on button "Apply" at bounding box center [574, 263] width 27 height 17
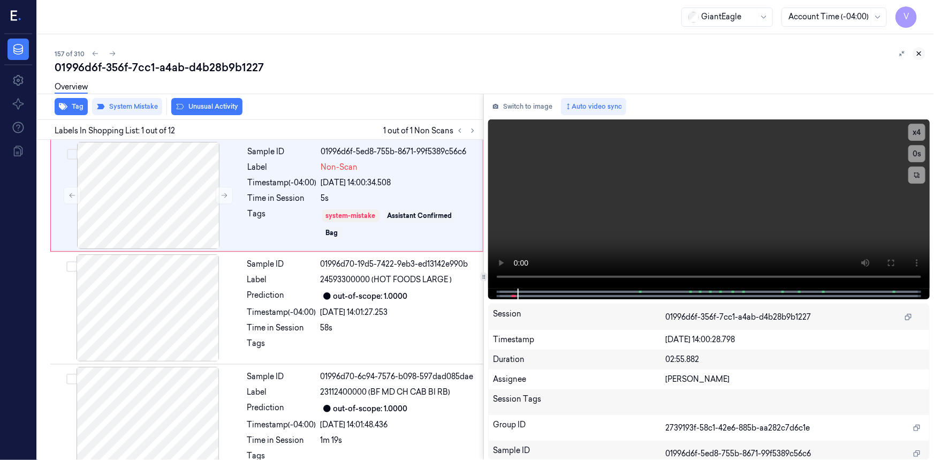
click at [922, 54] on icon at bounding box center [918, 53] width 7 height 7
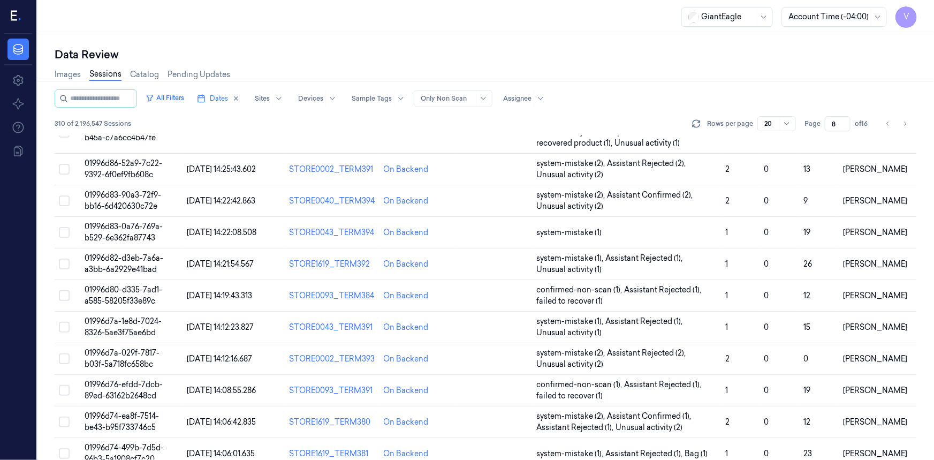
scroll to position [349, 0]
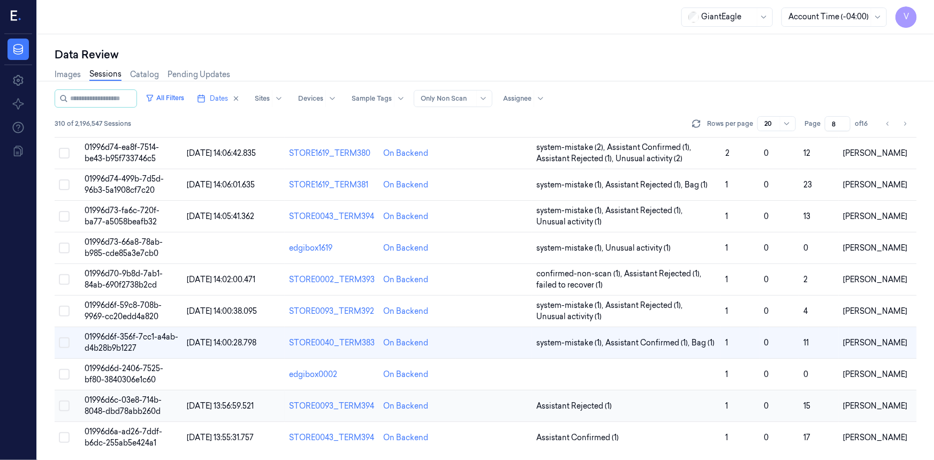
click at [140, 408] on span "01996d6c-03e8-714b-8048-dbd78abb260d" at bounding box center [123, 405] width 77 height 21
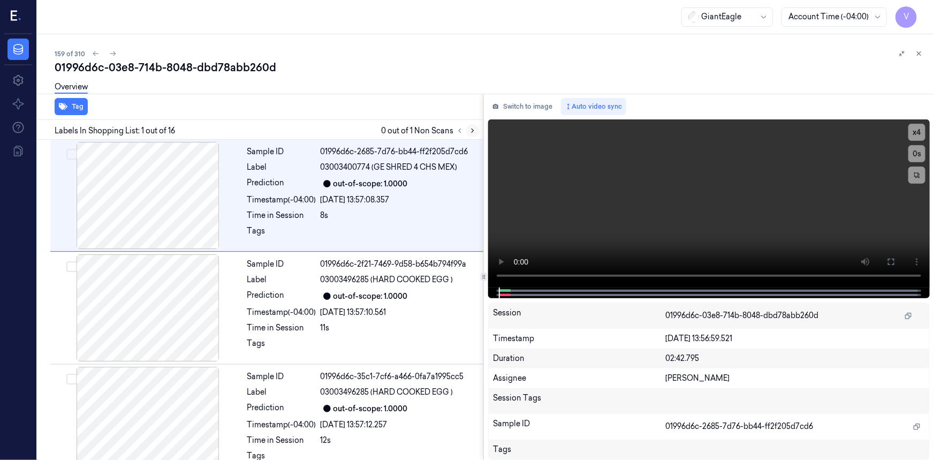
click at [476, 129] on icon at bounding box center [472, 130] width 7 height 7
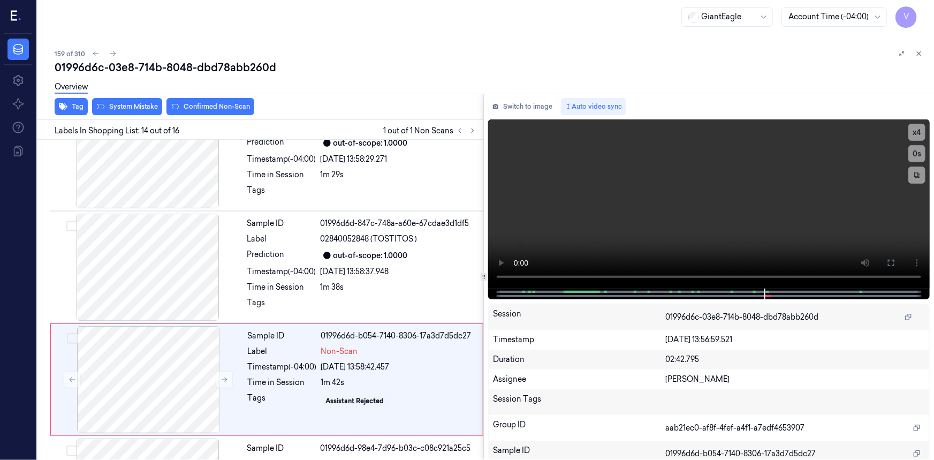
scroll to position [1355, 0]
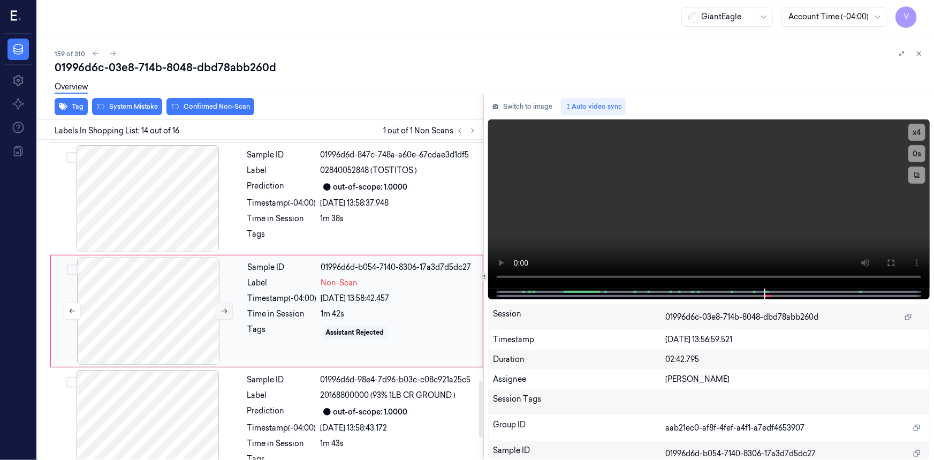
click at [221, 307] on icon at bounding box center [224, 310] width 7 height 7
click at [920, 134] on button "x 4" at bounding box center [917, 132] width 17 height 17
click at [920, 134] on button "x 1" at bounding box center [917, 132] width 17 height 17
click at [889, 261] on icon at bounding box center [891, 263] width 9 height 9
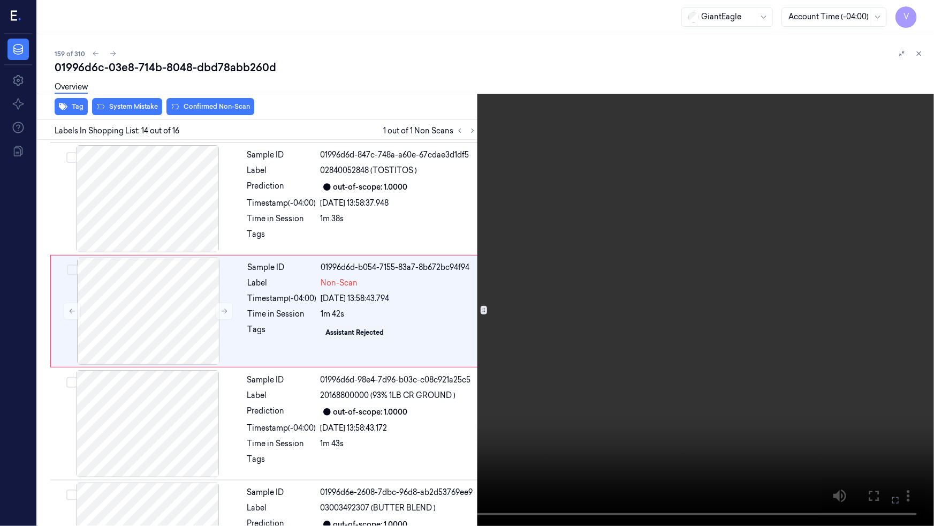
click at [521, 316] on video at bounding box center [467, 263] width 934 height 526
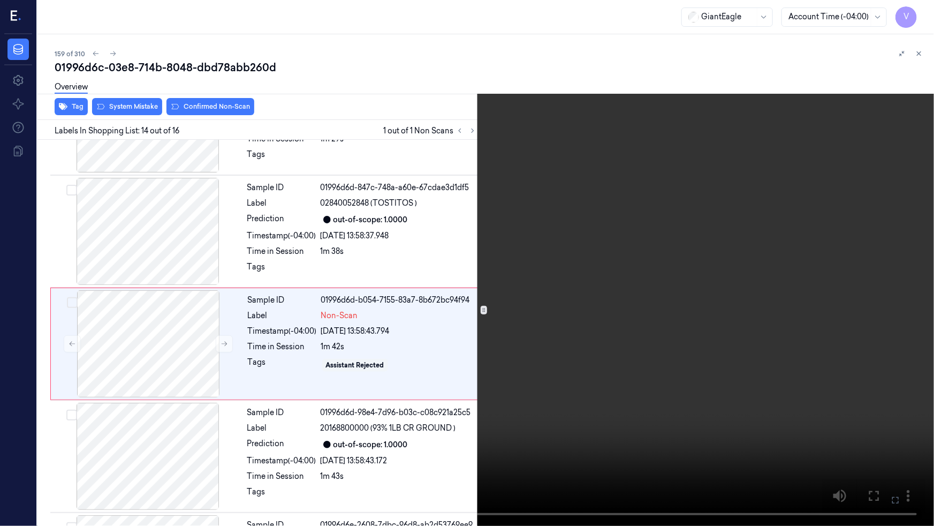
scroll to position [1322, 0]
click at [923, 8] on button "x 2" at bounding box center [921, 12] width 17 height 17
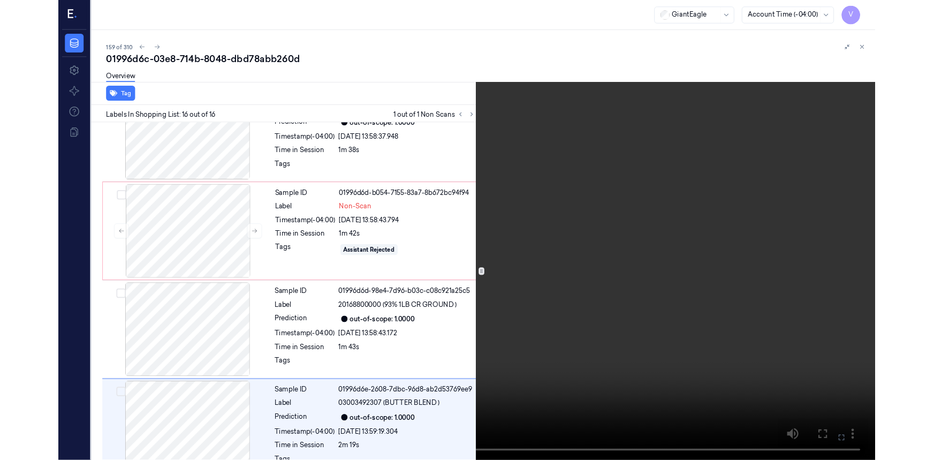
scroll to position [1414, 0]
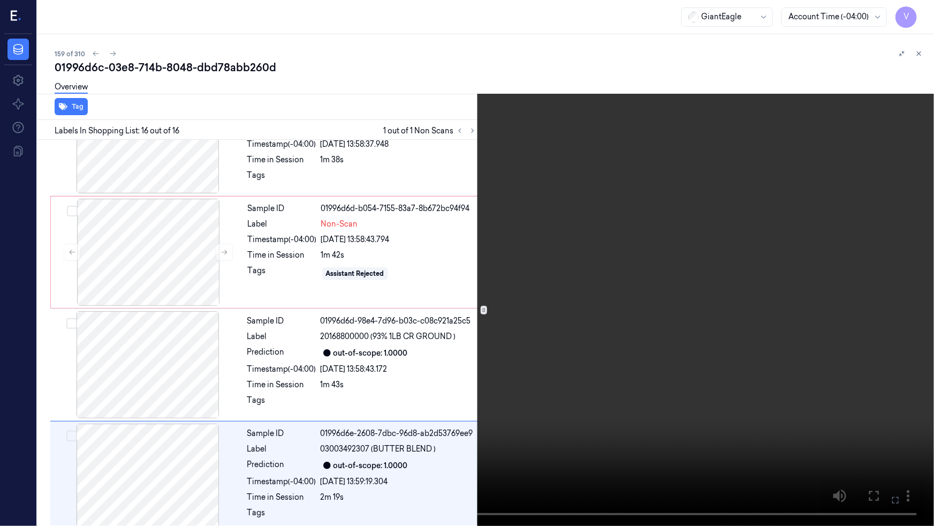
click at [0, 0] on icon at bounding box center [0, 0] width 0 height 0
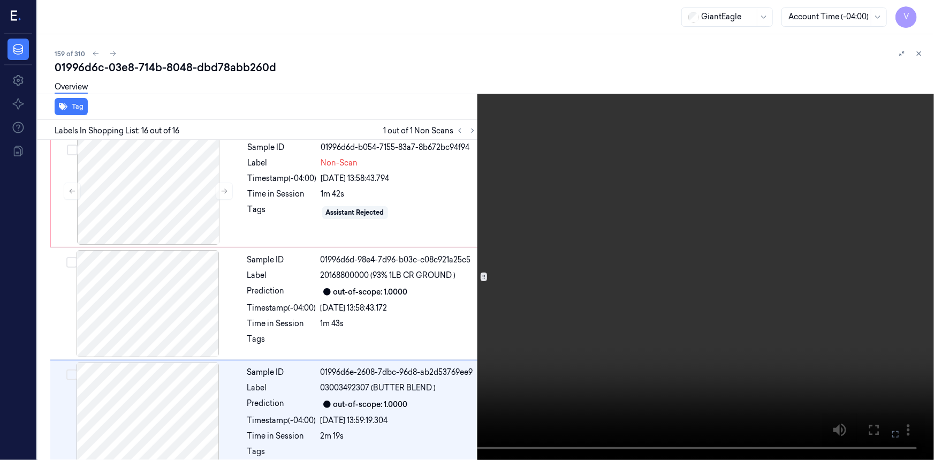
scroll to position [1480, 0]
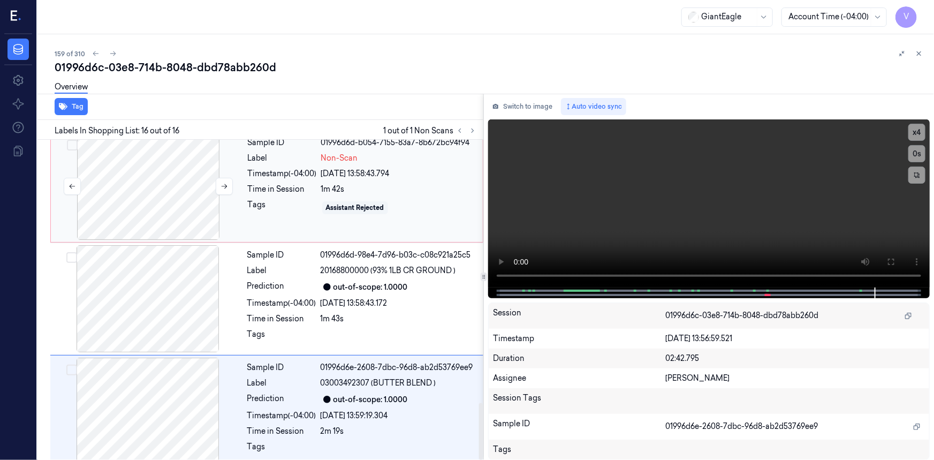
click at [171, 175] on div at bounding box center [148, 186] width 191 height 107
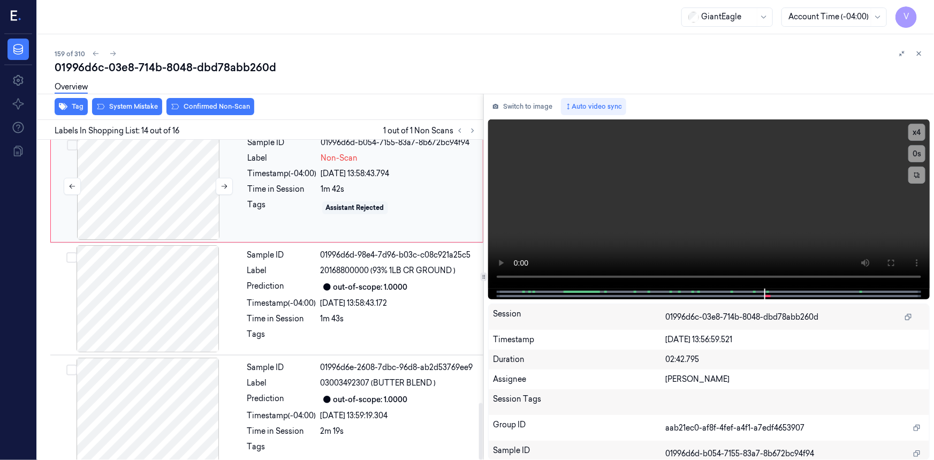
scroll to position [1355, 0]
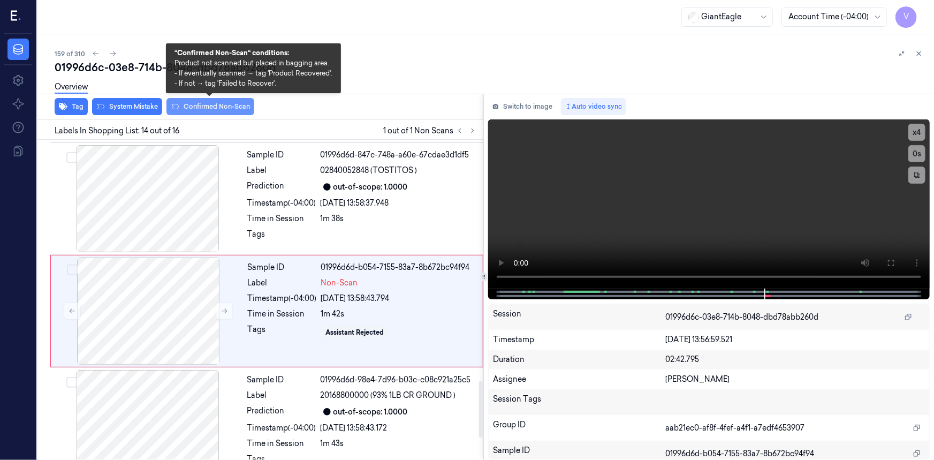
click at [200, 108] on button "Confirmed Non-Scan" at bounding box center [211, 106] width 88 height 17
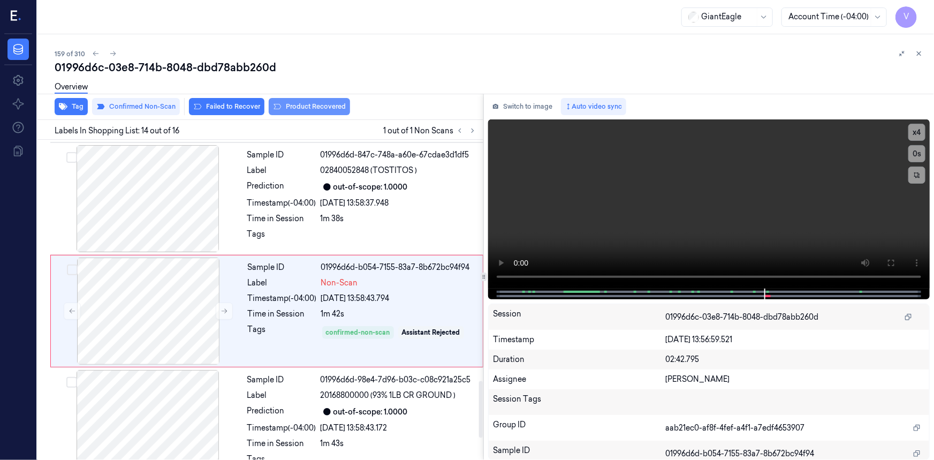
click at [322, 108] on button "Product Recovered" at bounding box center [309, 106] width 81 height 17
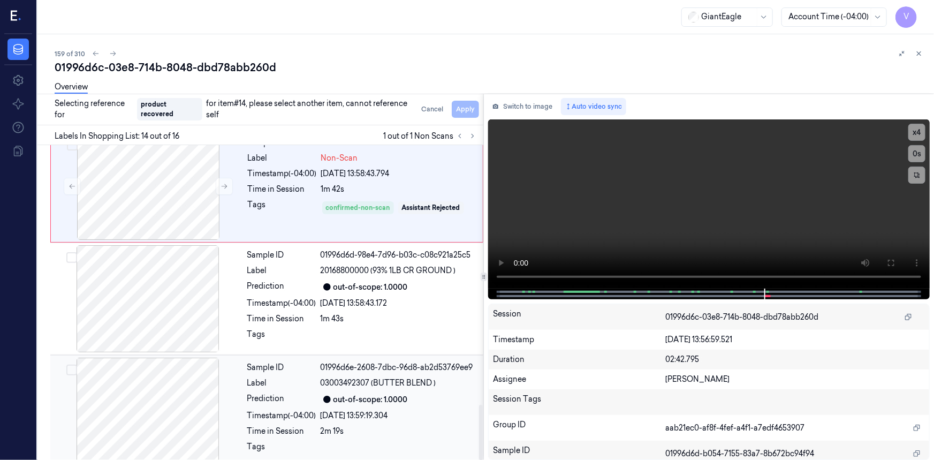
click at [213, 392] on div at bounding box center [147, 411] width 191 height 107
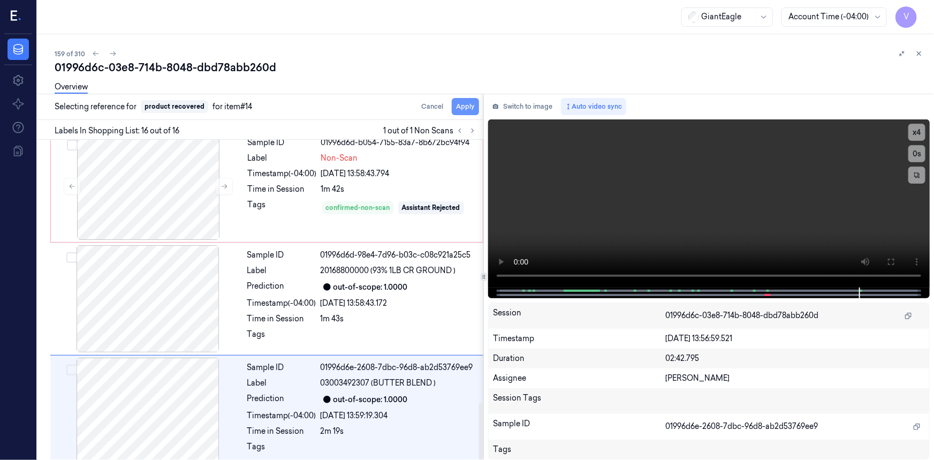
click at [470, 105] on button "Apply" at bounding box center [465, 106] width 27 height 17
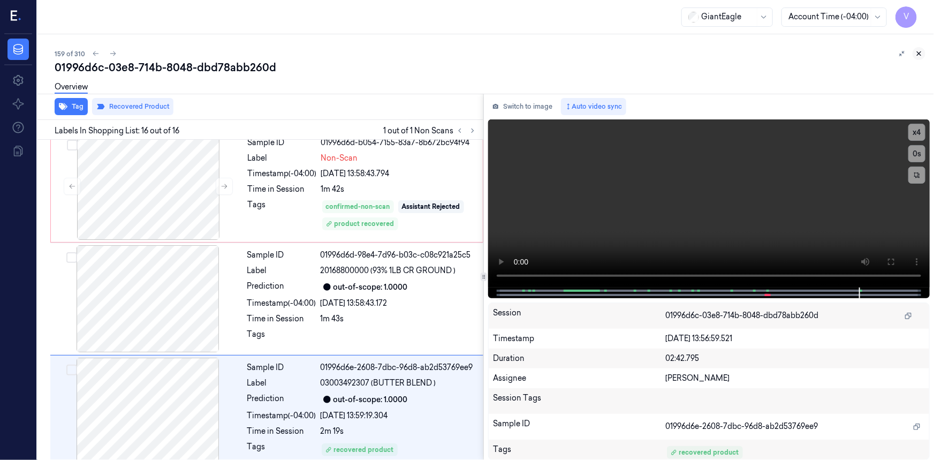
click at [918, 53] on icon at bounding box center [918, 53] width 7 height 7
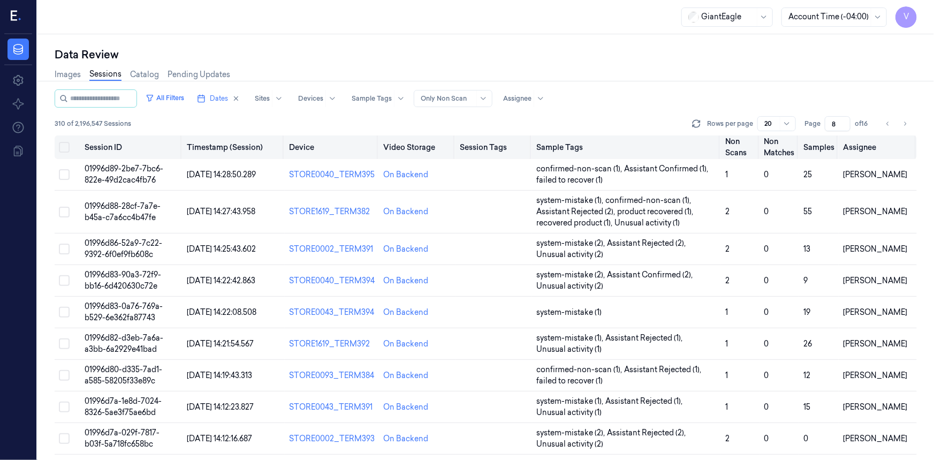
drag, startPoint x: 838, startPoint y: 122, endPoint x: 806, endPoint y: 135, distance: 34.5
click at [806, 135] on div "All Filters Dates Sites Devices Sample Tags Alert Type Only Non Scan Assignee 3…" at bounding box center [486, 274] width 862 height 370
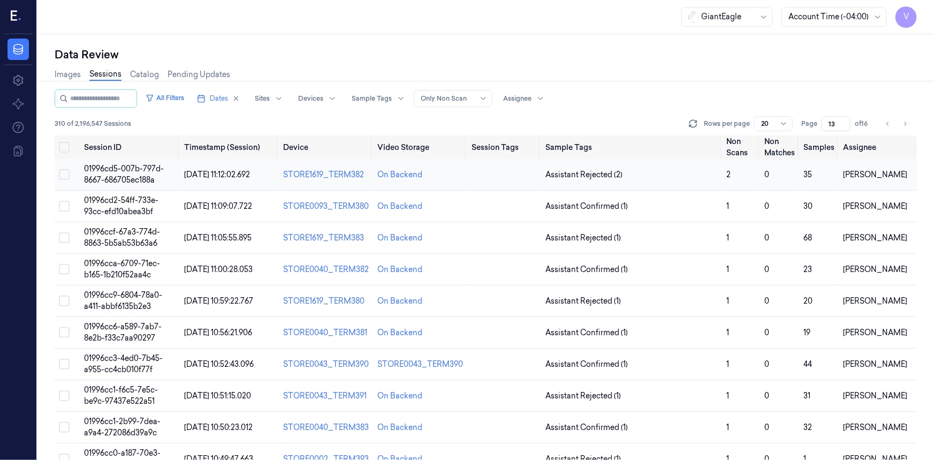
type input "13"
click at [122, 172] on span "01996cd5-007b-797d-8667-686705ec188a" at bounding box center [124, 174] width 80 height 21
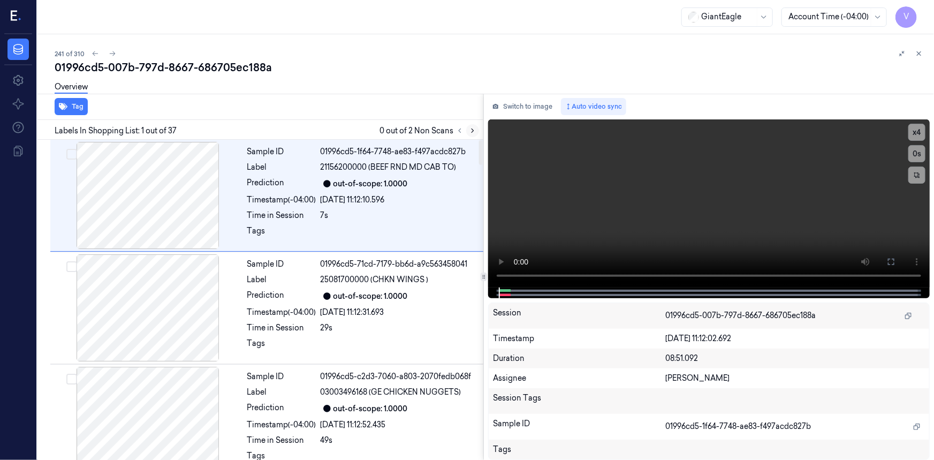
click at [472, 128] on icon at bounding box center [472, 130] width 7 height 7
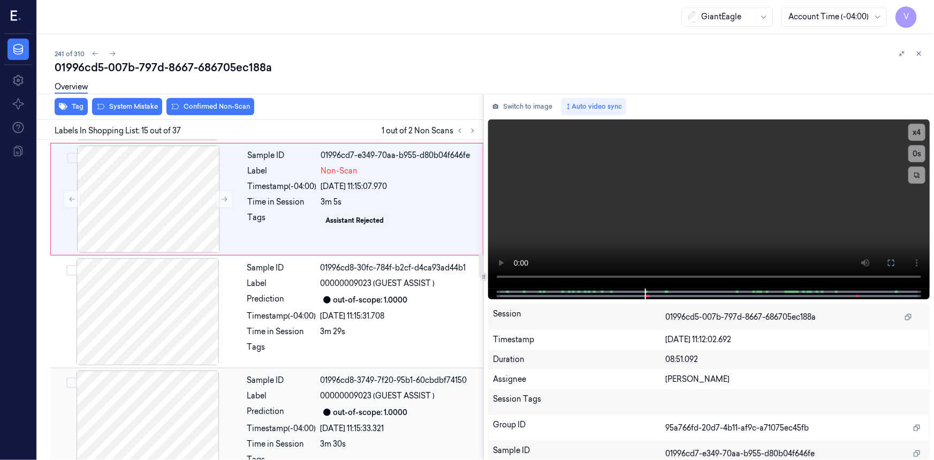
scroll to position [1467, 0]
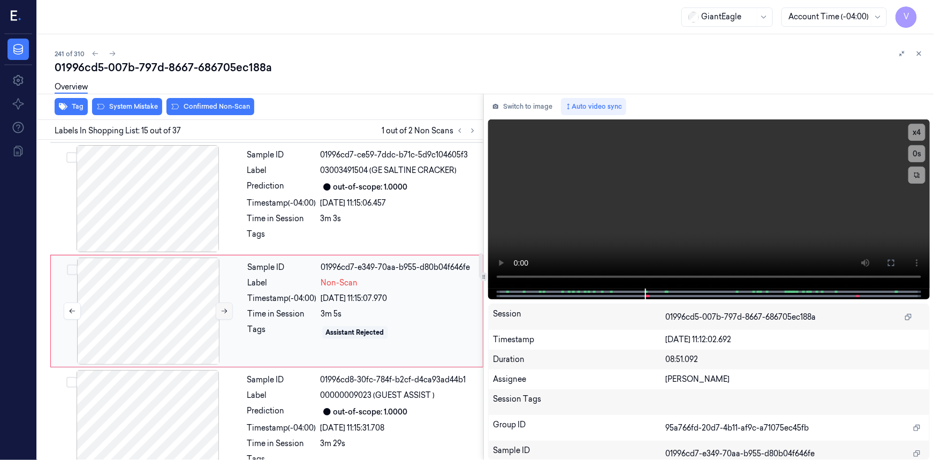
click at [228, 307] on icon at bounding box center [224, 310] width 7 height 7
click at [224, 309] on icon at bounding box center [225, 311] width 6 height 5
click at [224, 307] on icon at bounding box center [224, 310] width 7 height 7
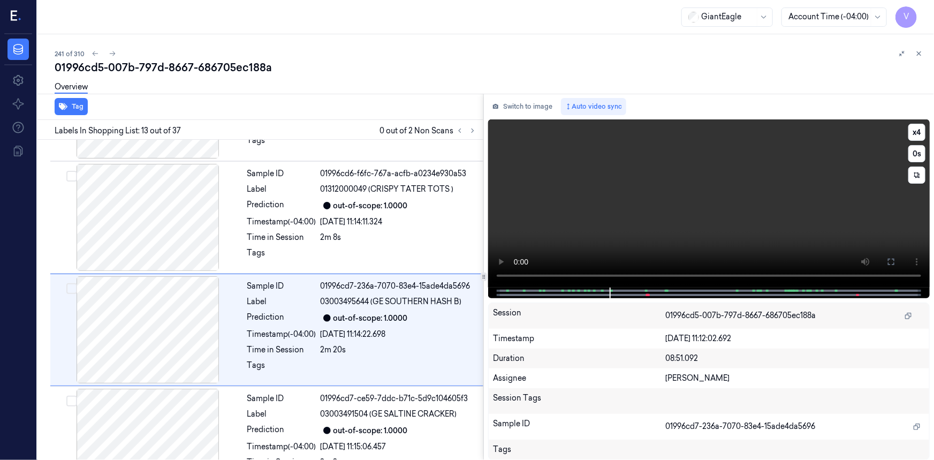
scroll to position [1243, 0]
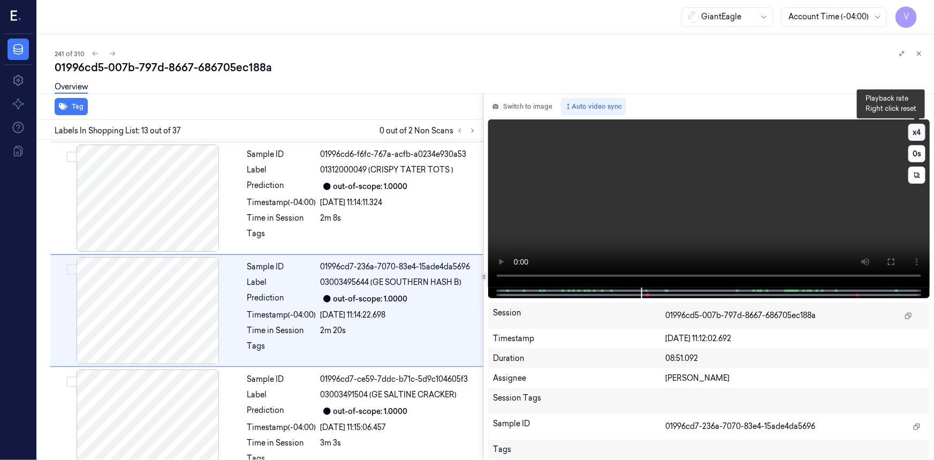
click at [914, 129] on button "x 4" at bounding box center [917, 132] width 17 height 17
click at [914, 129] on button "x 1" at bounding box center [917, 132] width 17 height 17
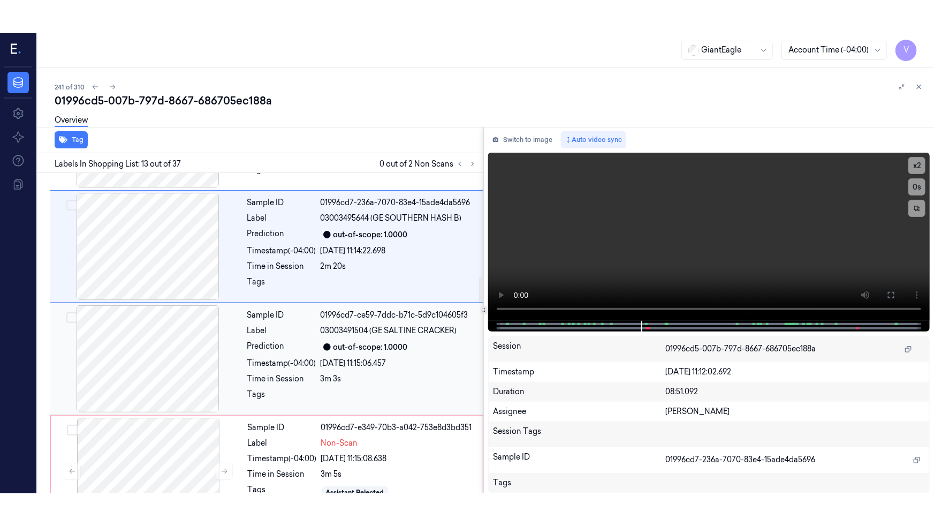
scroll to position [1389, 0]
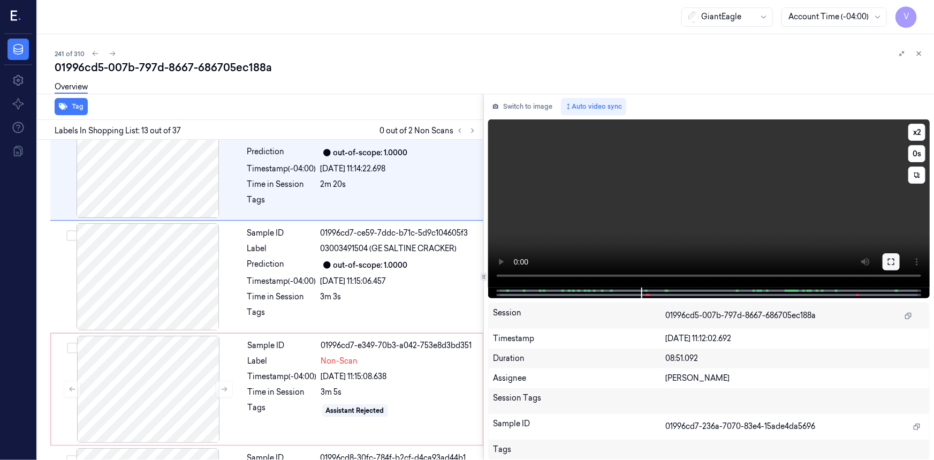
click at [889, 260] on icon at bounding box center [891, 262] width 9 height 9
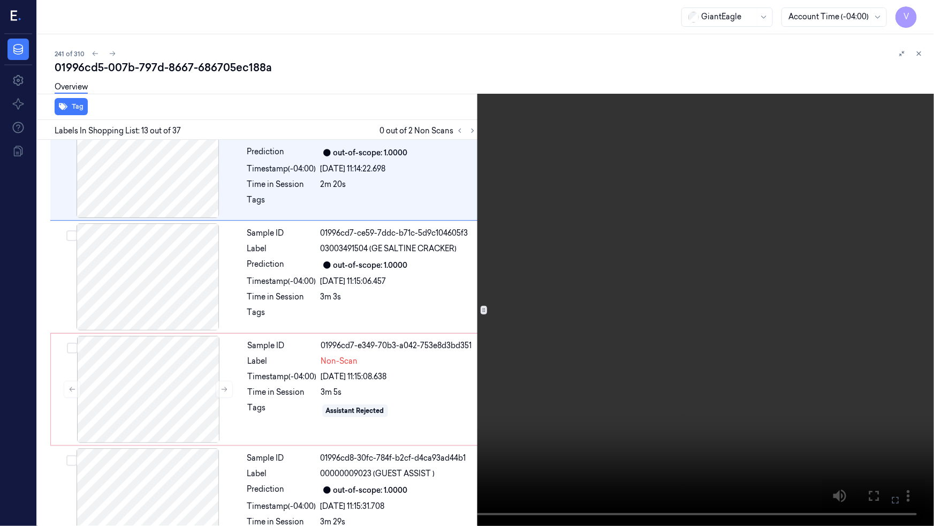
click at [641, 372] on video at bounding box center [467, 263] width 934 height 526
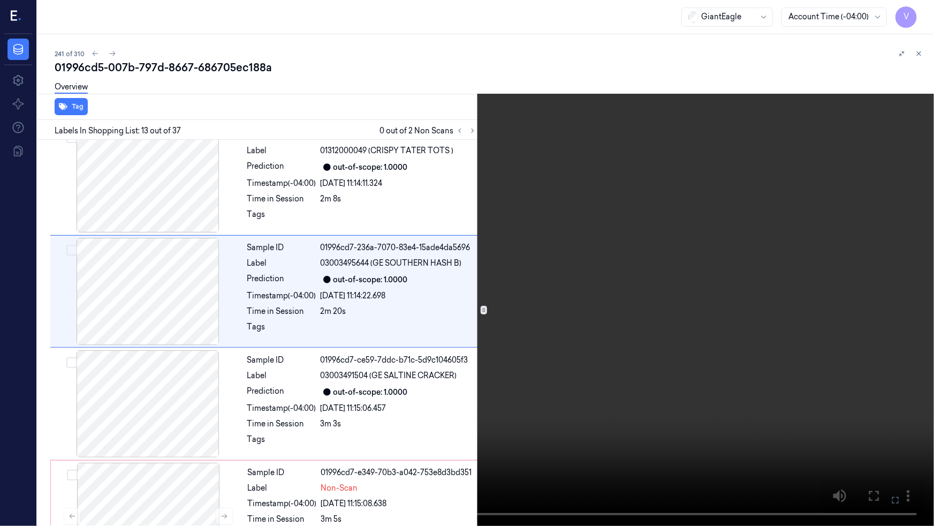
scroll to position [1210, 0]
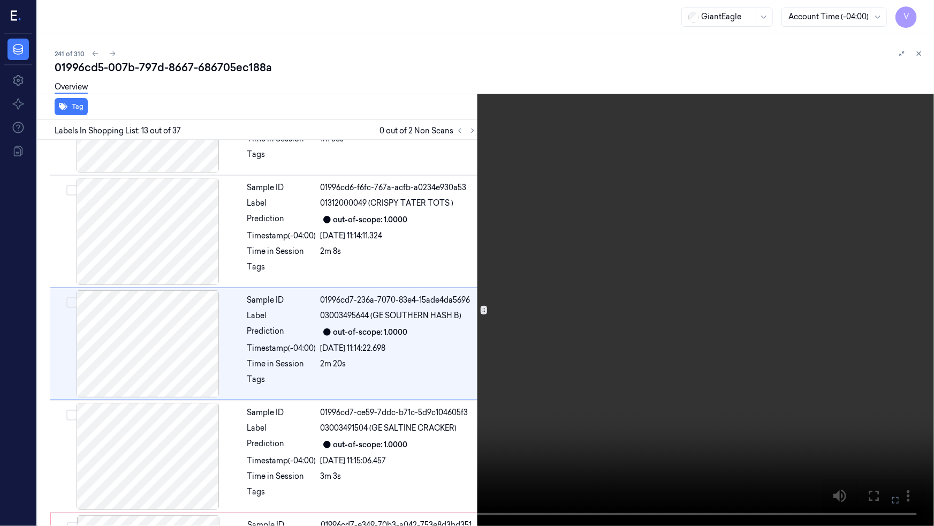
click at [699, 360] on video at bounding box center [467, 263] width 934 height 526
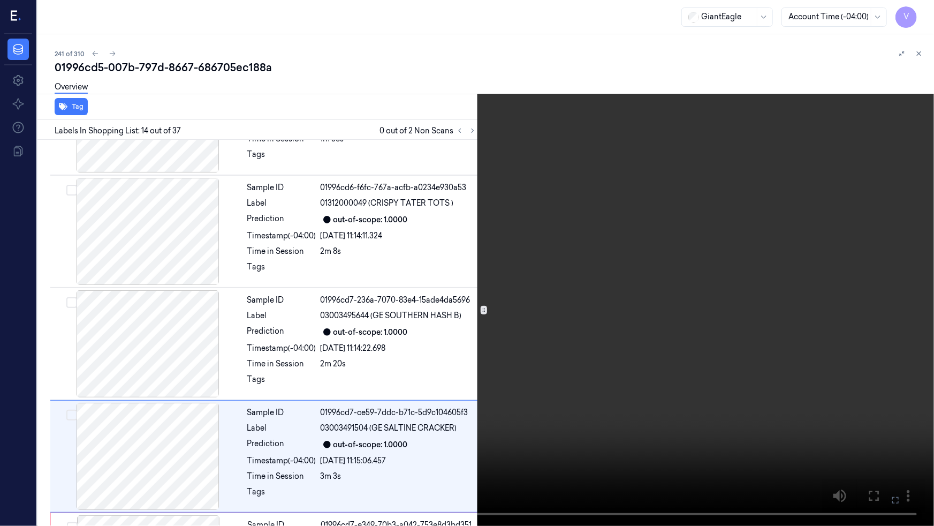
scroll to position [1322, 0]
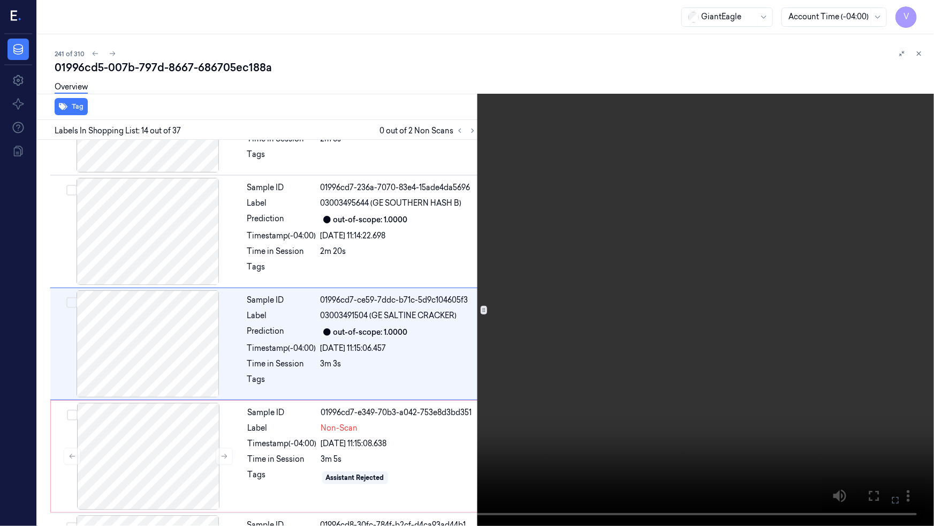
click at [699, 360] on video at bounding box center [467, 263] width 934 height 526
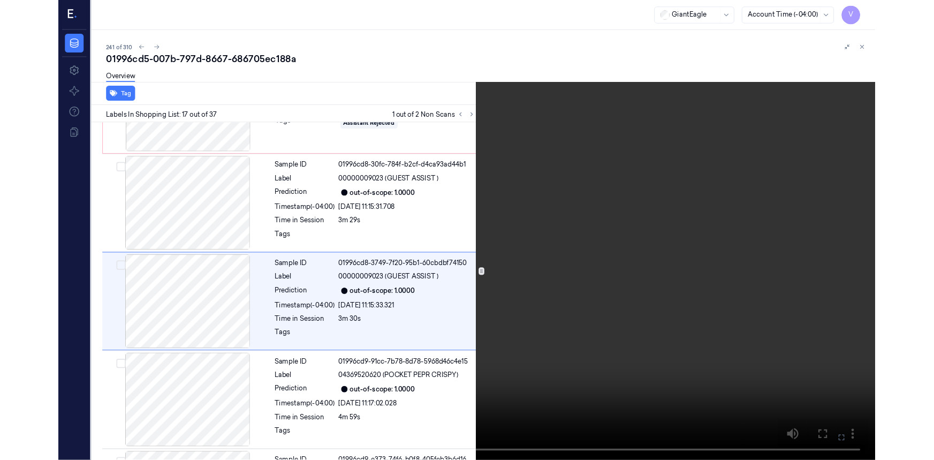
scroll to position [1660, 0]
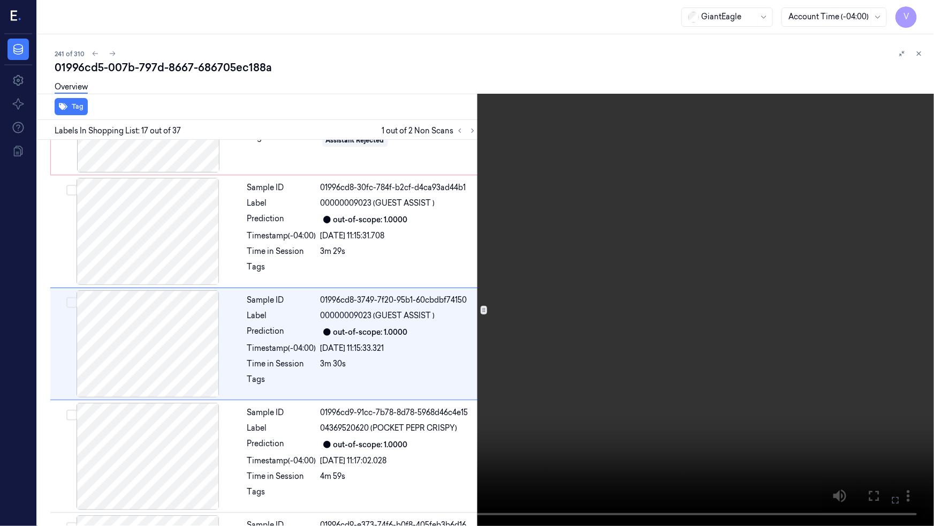
click at [0, 0] on icon at bounding box center [0, 0] width 0 height 0
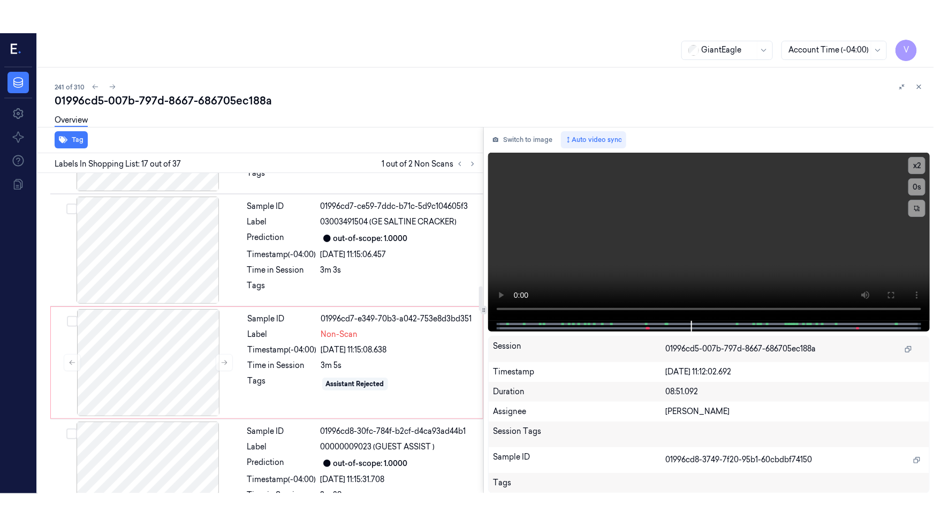
scroll to position [1547, 0]
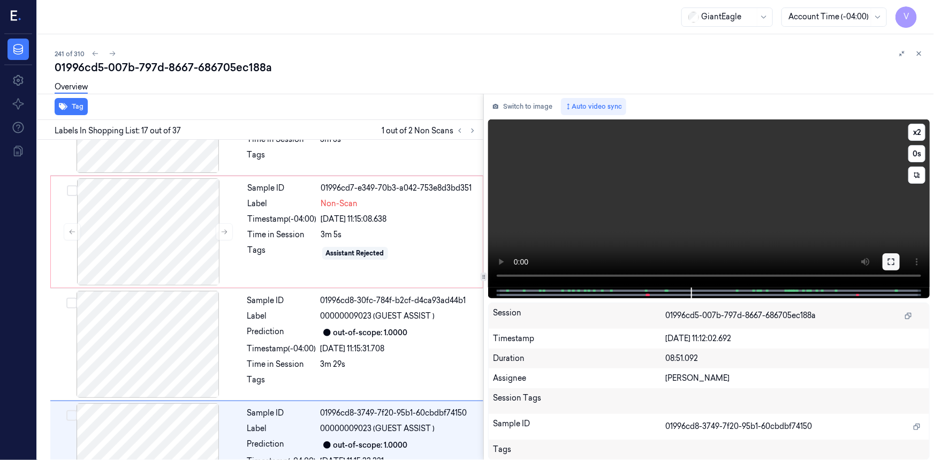
click at [890, 262] on icon at bounding box center [891, 262] width 9 height 9
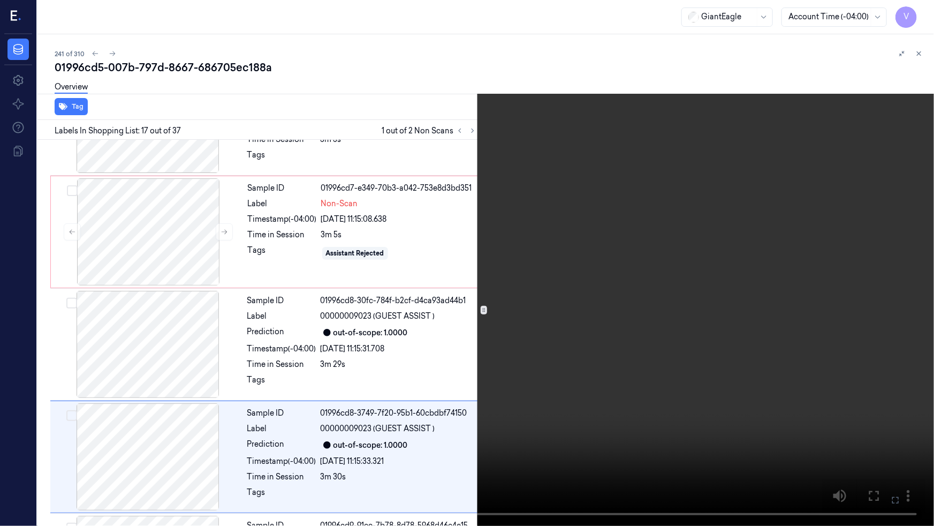
click at [791, 324] on video at bounding box center [467, 263] width 934 height 526
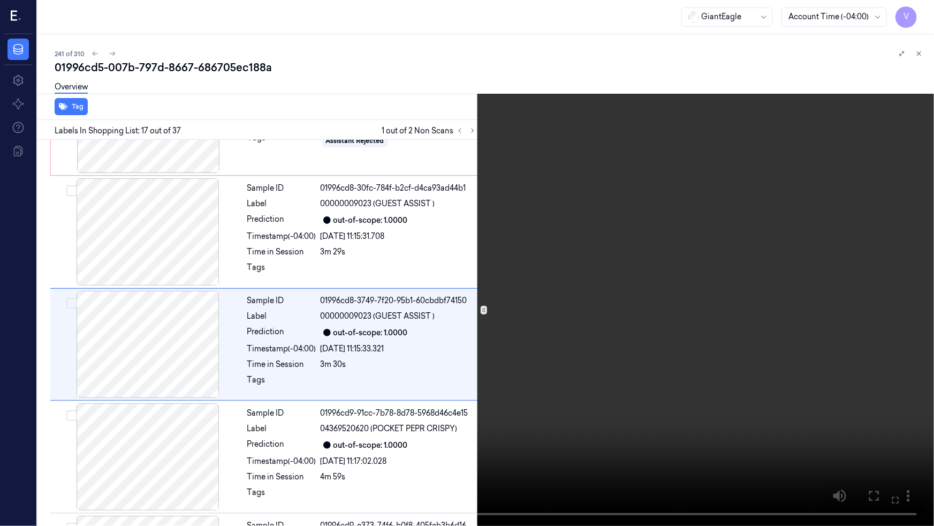
scroll to position [1660, 0]
click at [926, 14] on button "x 2" at bounding box center [921, 12] width 17 height 17
click at [0, 0] on icon at bounding box center [0, 0] width 0 height 0
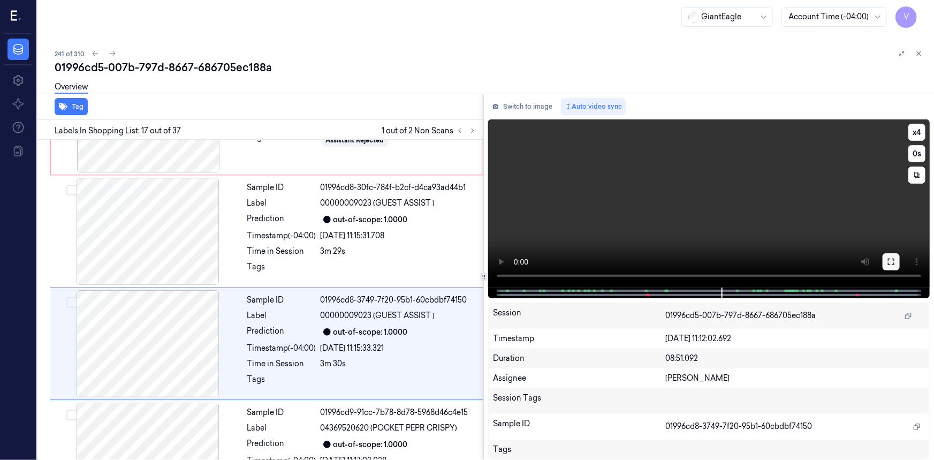
click at [894, 266] on button at bounding box center [891, 261] width 17 height 17
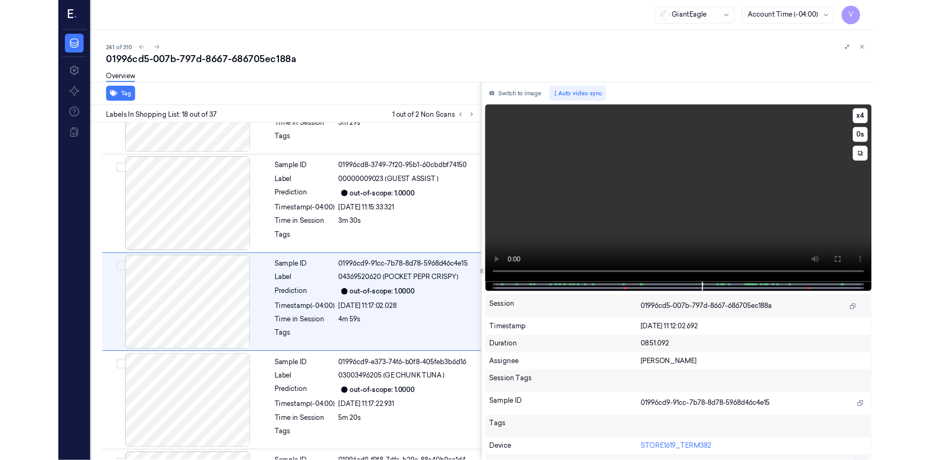
scroll to position [1772, 0]
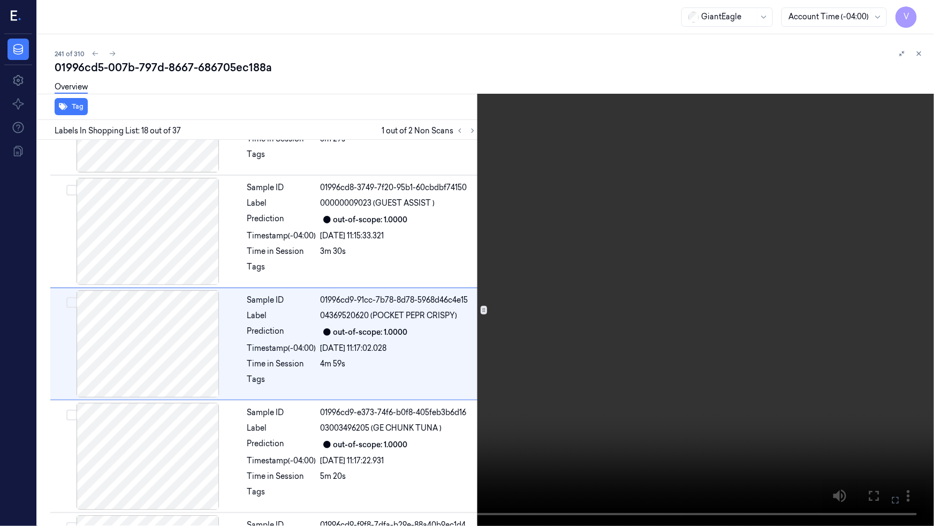
click at [0, 0] on icon at bounding box center [0, 0] width 0 height 0
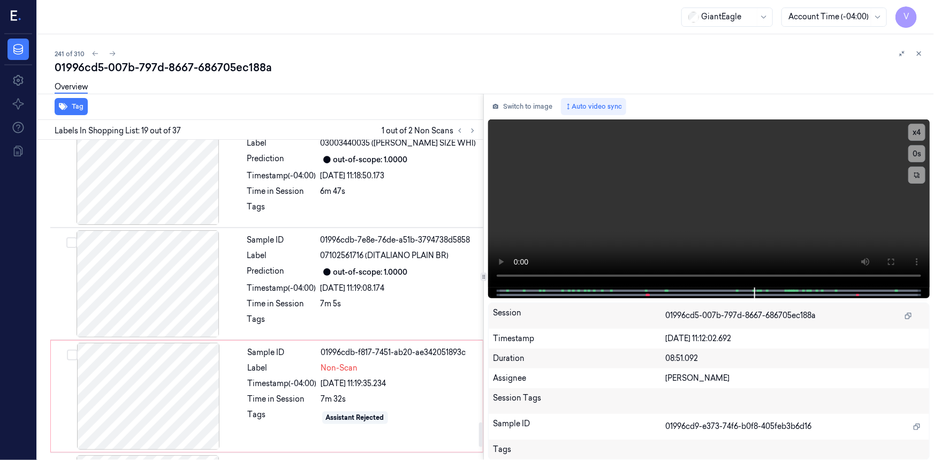
scroll to position [3669, 0]
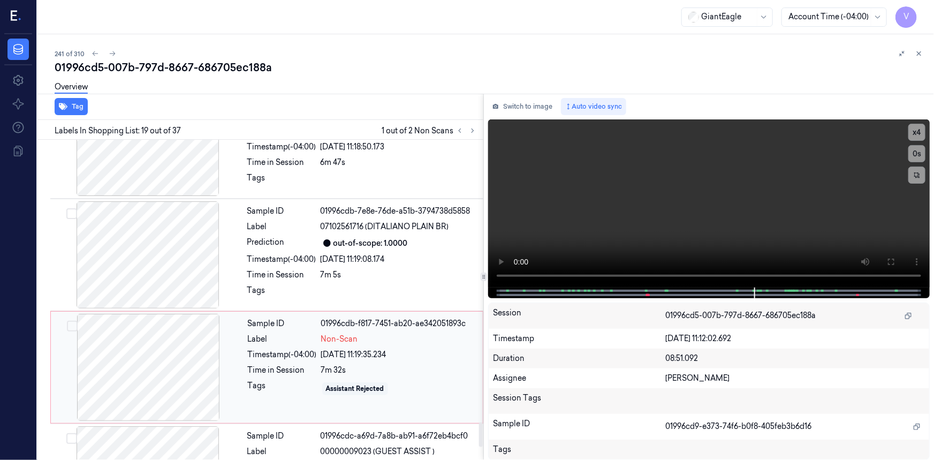
click at [421, 334] on div "Non-Scan" at bounding box center [398, 339] width 155 height 11
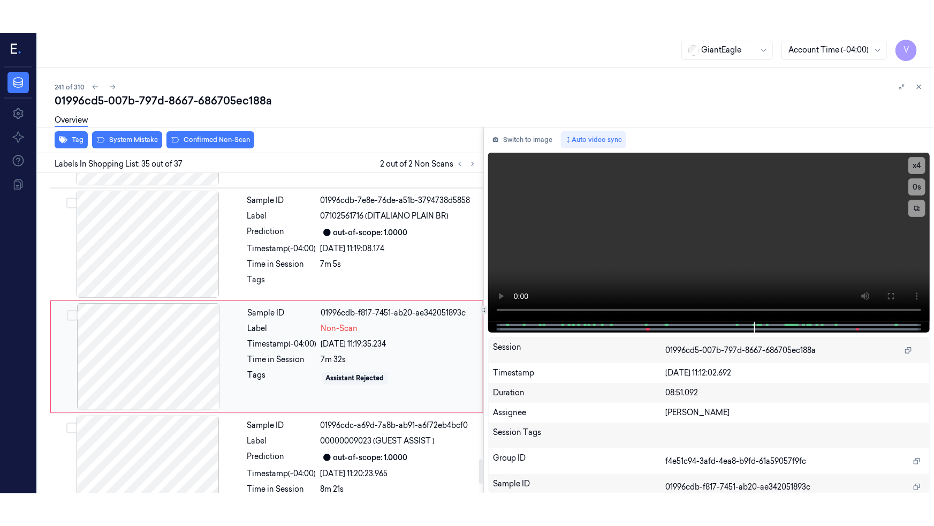
scroll to position [3714, 0]
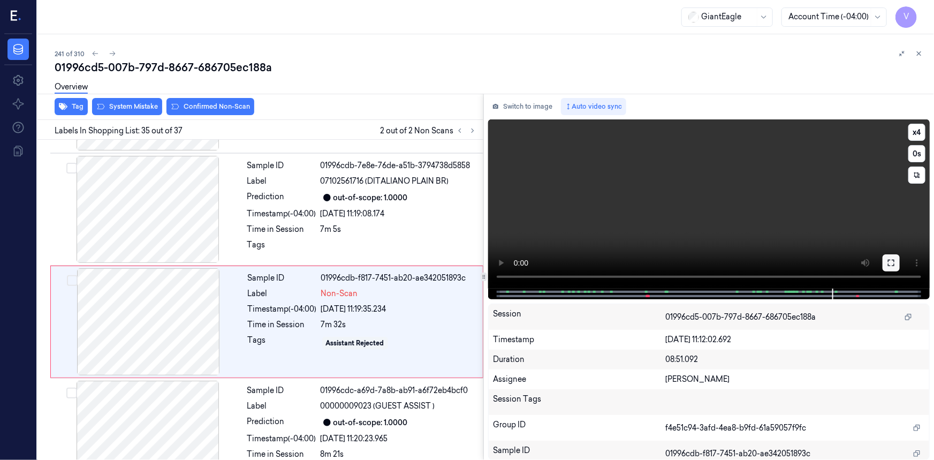
click at [885, 264] on button at bounding box center [891, 262] width 17 height 17
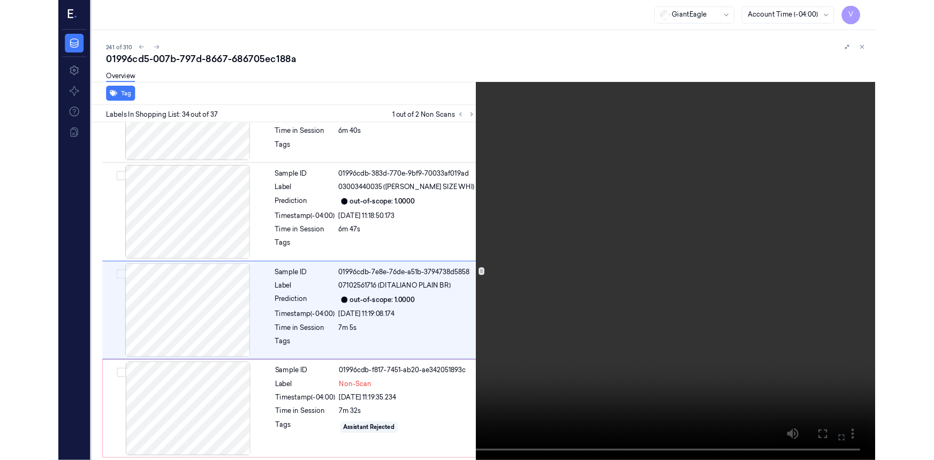
scroll to position [3569, 0]
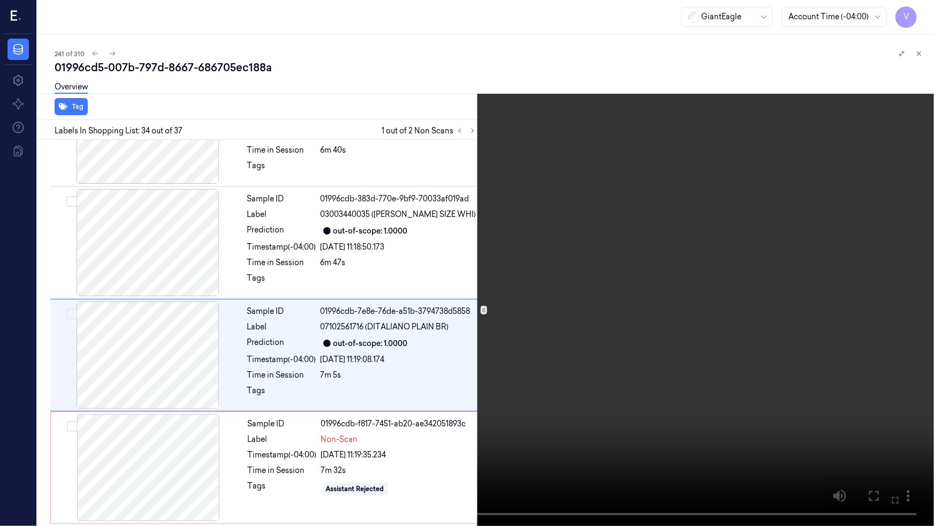
click at [0, 0] on button at bounding box center [0, 0] width 0 height 0
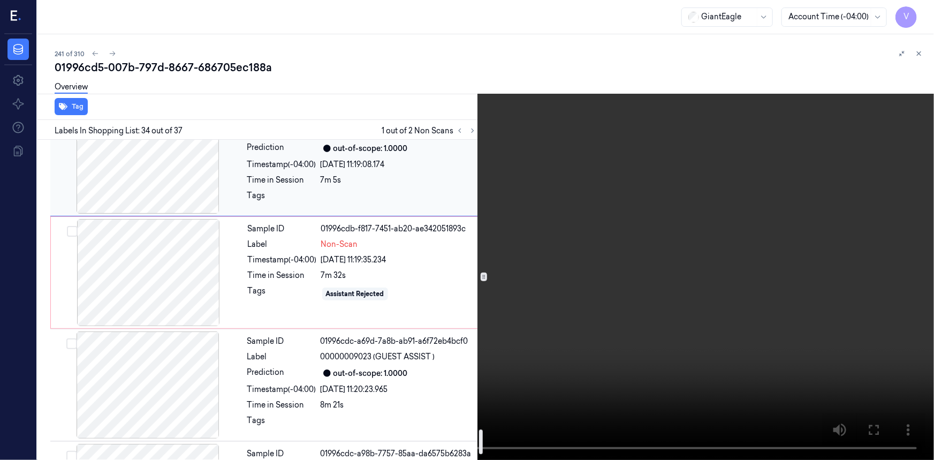
scroll to position [3839, 0]
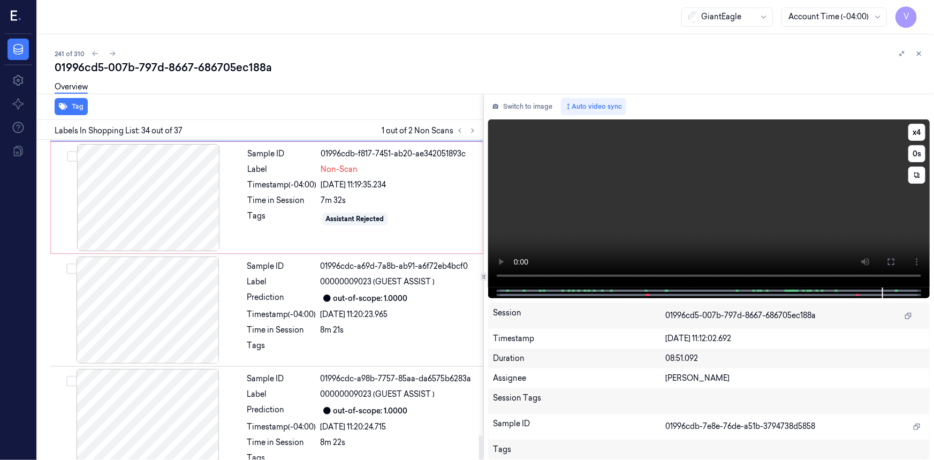
click at [792, 244] on video at bounding box center [709, 203] width 442 height 168
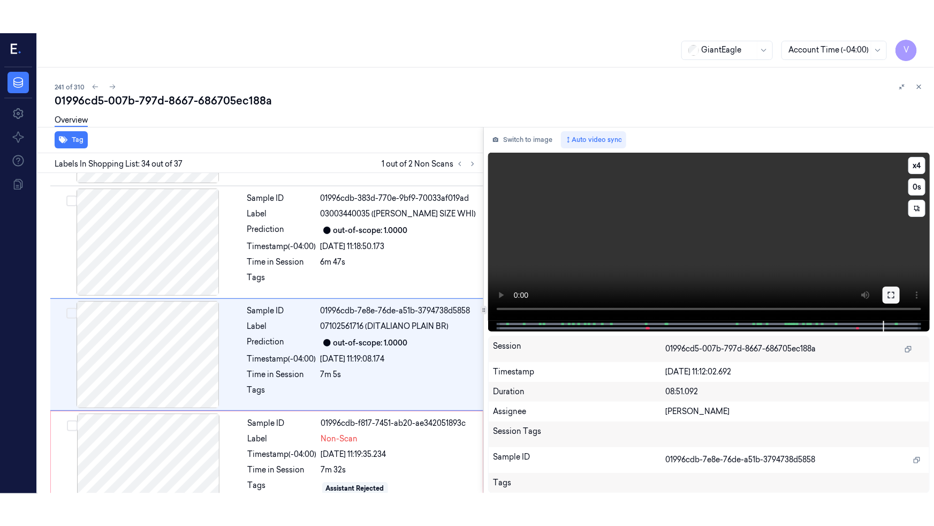
scroll to position [3602, 0]
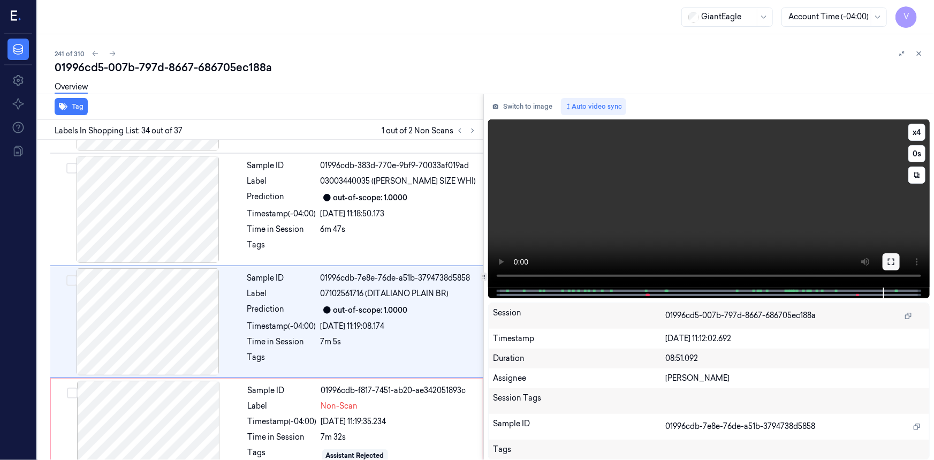
click at [886, 259] on button at bounding box center [891, 261] width 17 height 17
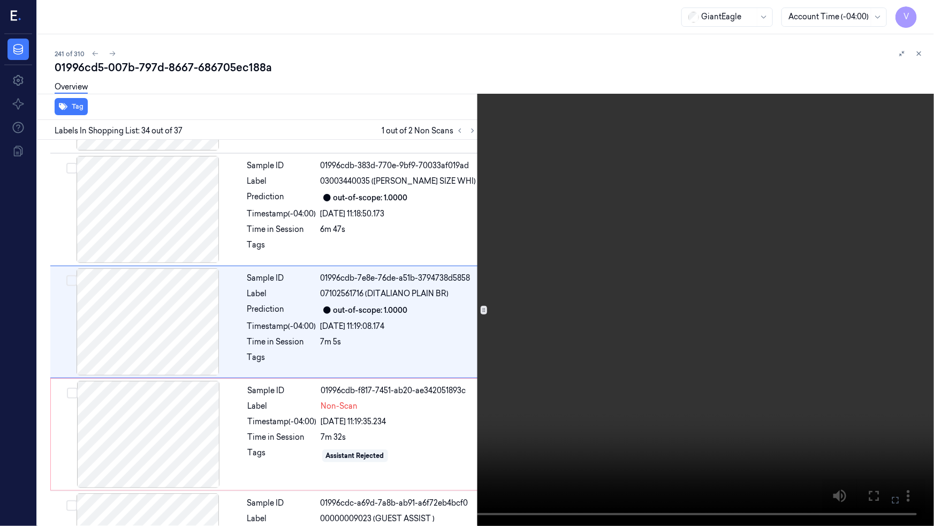
click at [344, 252] on video at bounding box center [467, 263] width 934 height 526
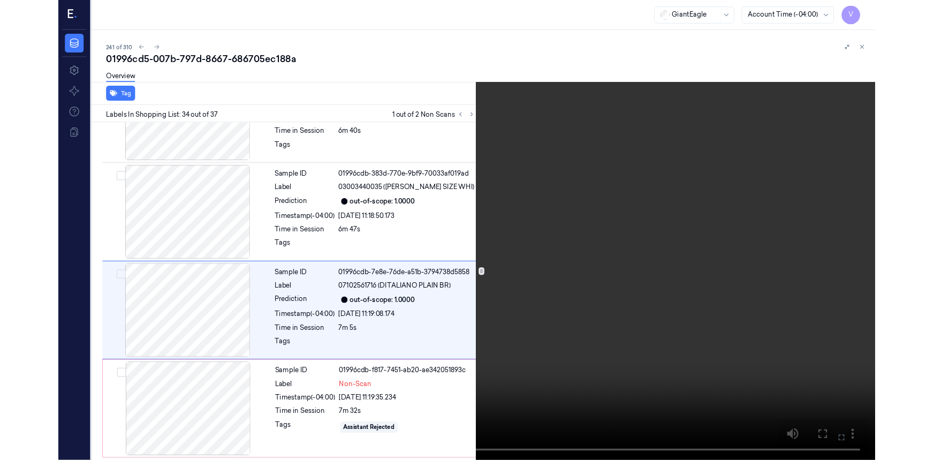
scroll to position [3569, 0]
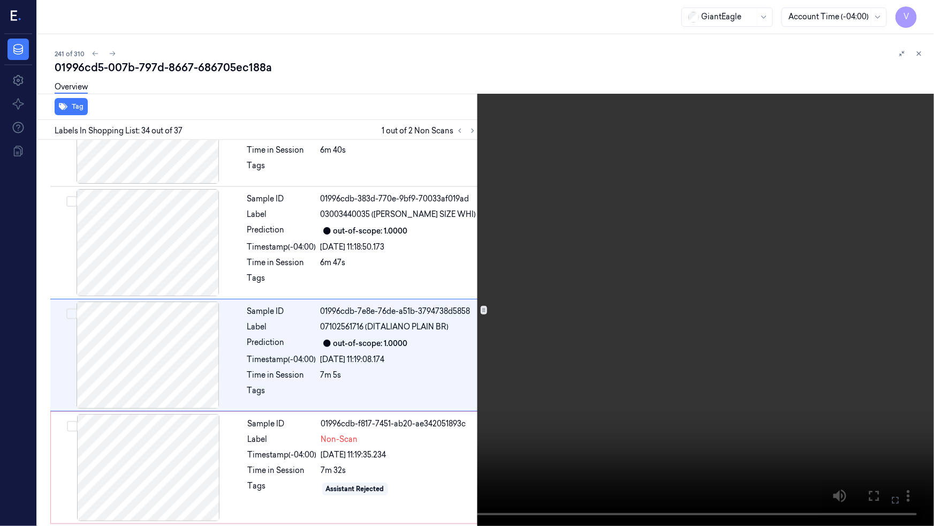
click at [516, 310] on video at bounding box center [467, 263] width 934 height 526
click at [917, 12] on button "x 4" at bounding box center [921, 12] width 17 height 17
click at [917, 12] on button "x 1" at bounding box center [921, 12] width 17 height 17
click at [501, 344] on video at bounding box center [467, 263] width 934 height 526
click at [0, 0] on icon at bounding box center [0, 0] width 0 height 0
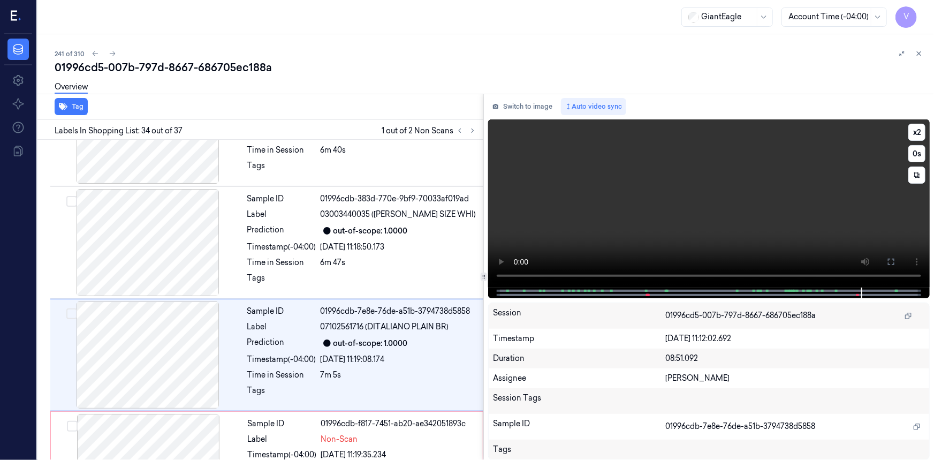
click at [797, 241] on video at bounding box center [709, 203] width 442 height 168
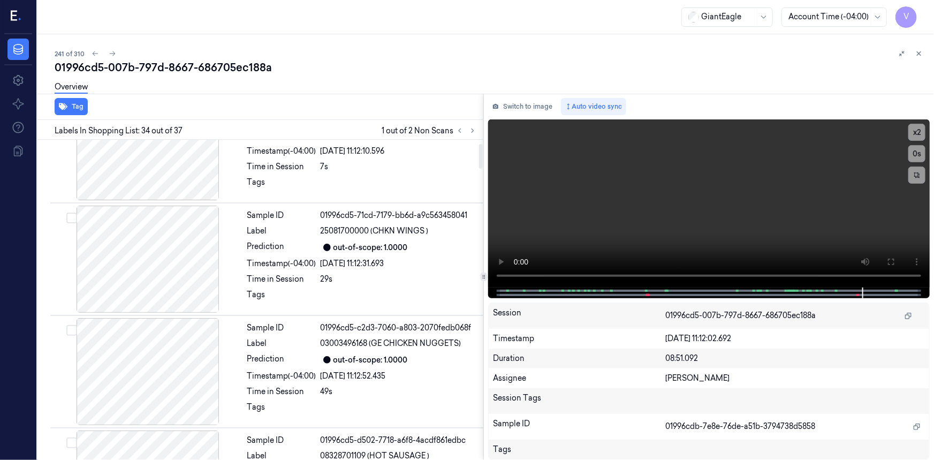
scroll to position [0, 0]
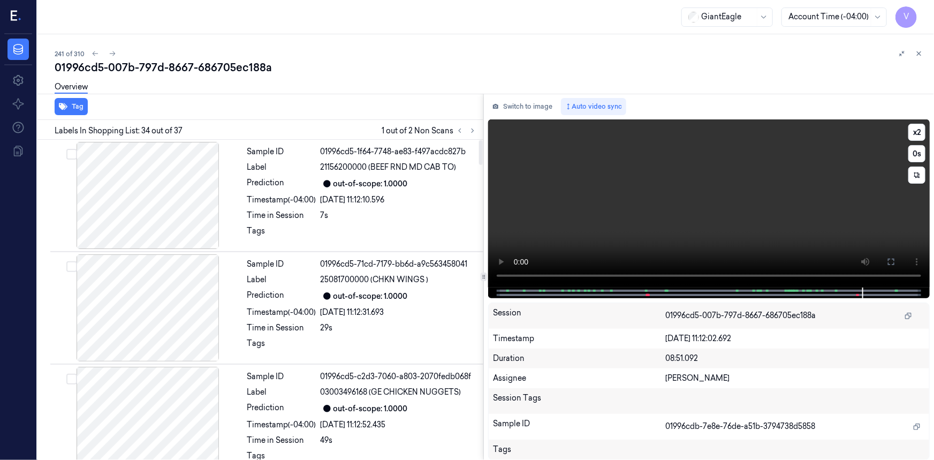
drag, startPoint x: 480, startPoint y: 301, endPoint x: 518, endPoint y: 130, distance: 175.6
click at [483, 140] on div at bounding box center [481, 152] width 4 height 25
click at [460, 128] on icon at bounding box center [459, 130] width 7 height 7
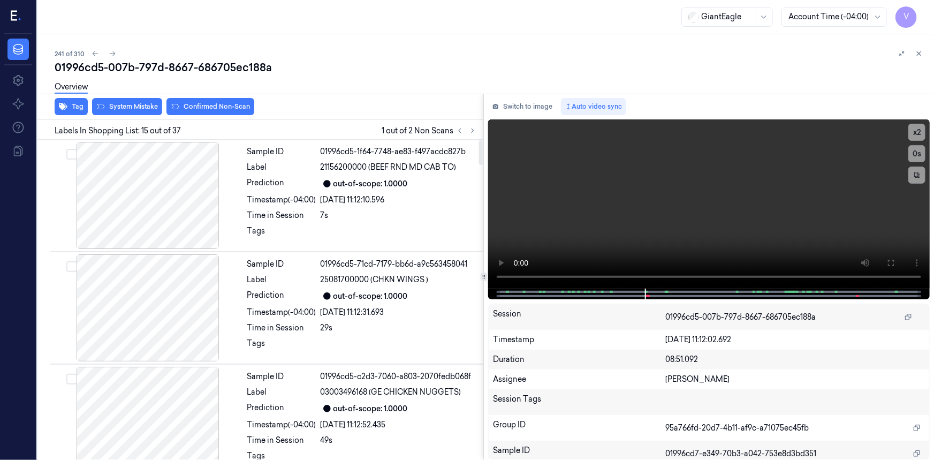
drag, startPoint x: 480, startPoint y: 282, endPoint x: 516, endPoint y: 66, distance: 218.7
click at [483, 140] on div at bounding box center [481, 152] width 4 height 25
click at [632, 209] on video at bounding box center [709, 203] width 442 height 169
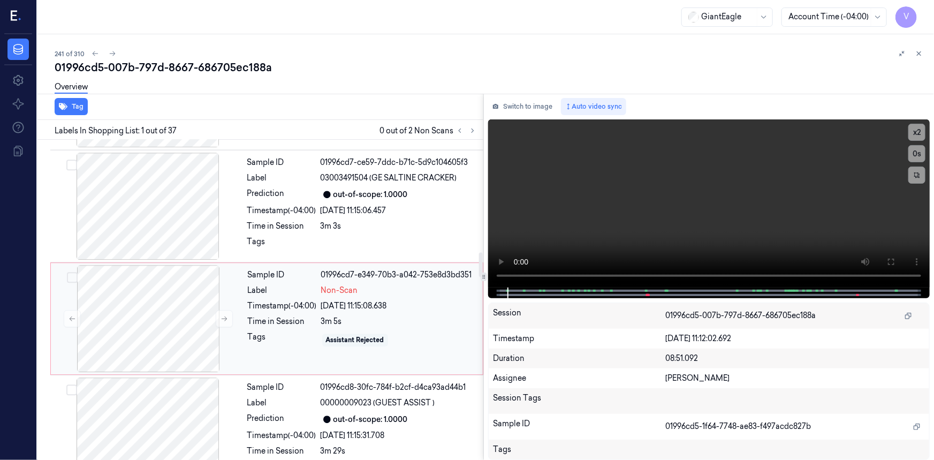
drag, startPoint x: 253, startPoint y: 305, endPoint x: 324, endPoint y: 316, distance: 71.6
click at [254, 316] on div "Time in Session" at bounding box center [282, 321] width 69 height 11
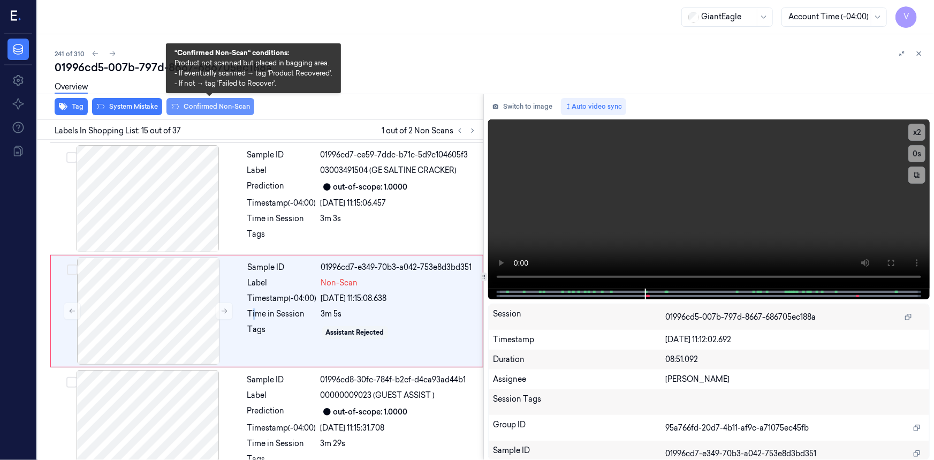
click at [224, 105] on button "Confirmed Non-Scan" at bounding box center [211, 106] width 88 height 17
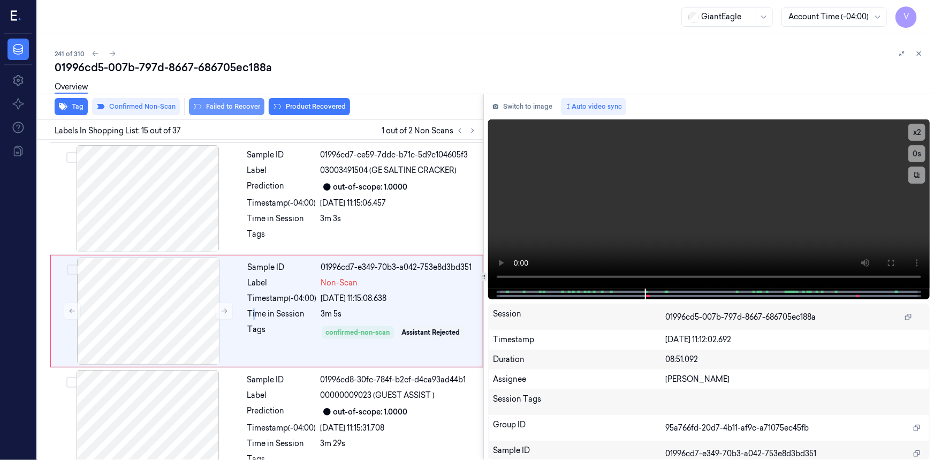
click at [226, 104] on button "Failed to Recover" at bounding box center [226, 106] width 75 height 17
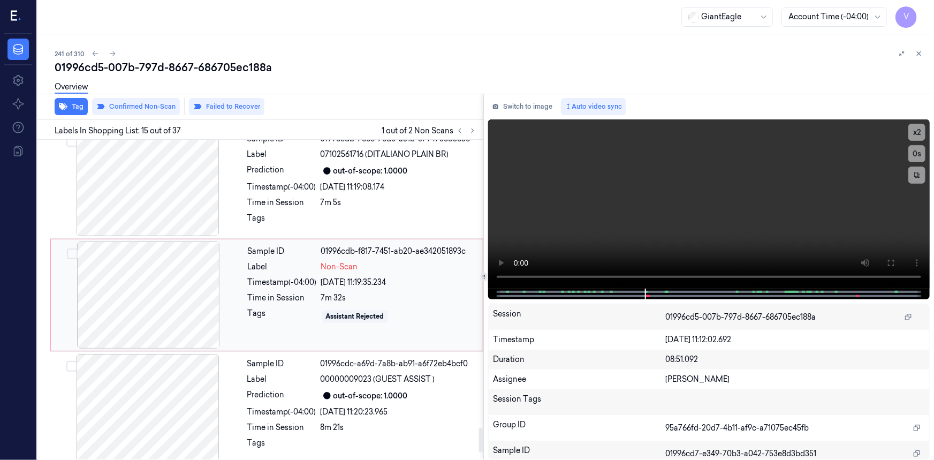
click at [279, 292] on div "Time in Session" at bounding box center [282, 297] width 69 height 11
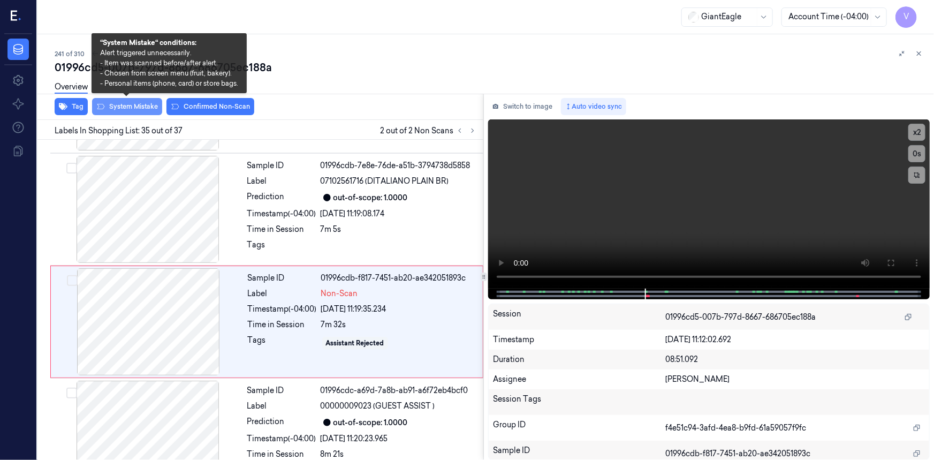
click at [139, 103] on button "System Mistake" at bounding box center [127, 106] width 70 height 17
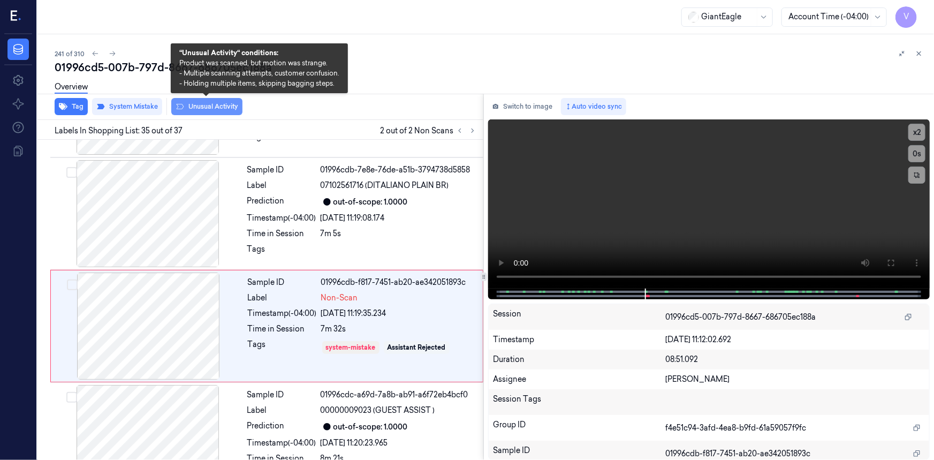
click at [219, 107] on button "Unusual Activity" at bounding box center [206, 106] width 71 height 17
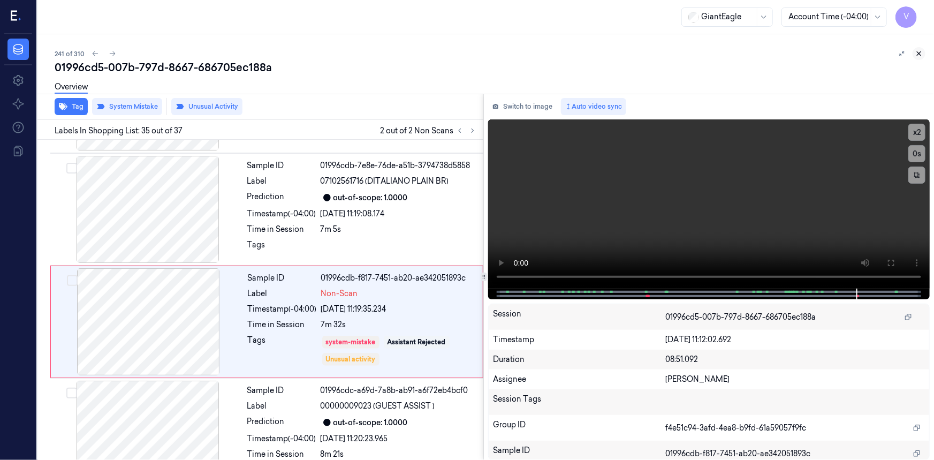
click at [920, 51] on icon at bounding box center [918, 53] width 7 height 7
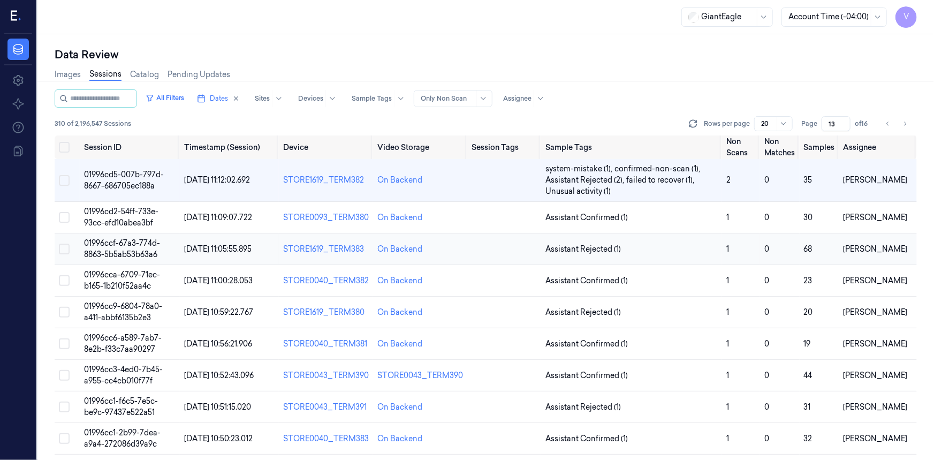
click at [122, 245] on span "01996ccf-67a3-774d-8863-5b5ab53b63a6" at bounding box center [122, 248] width 76 height 21
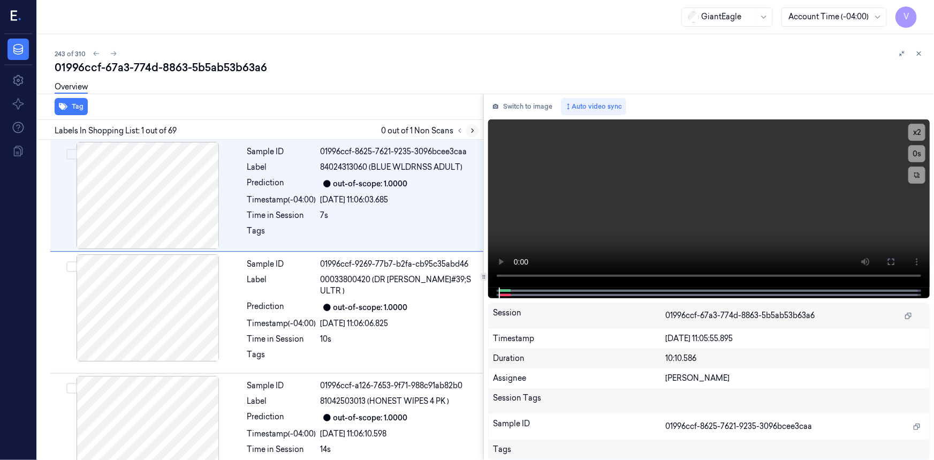
click at [474, 127] on icon at bounding box center [472, 130] width 7 height 7
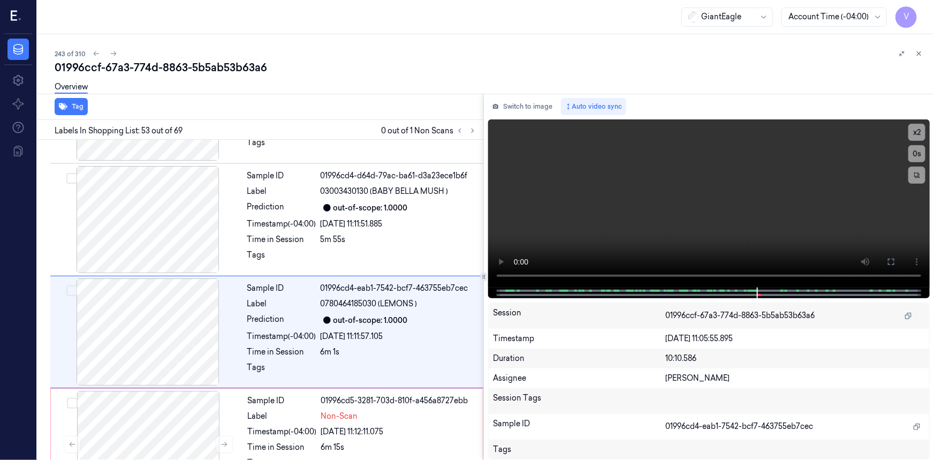
scroll to position [5736, 0]
click at [471, 132] on icon at bounding box center [472, 130] width 7 height 7
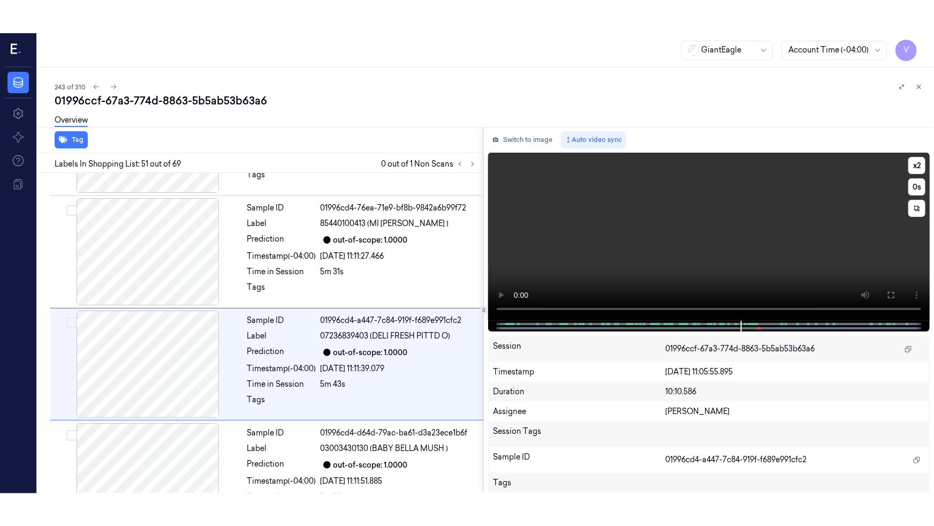
scroll to position [5511, 0]
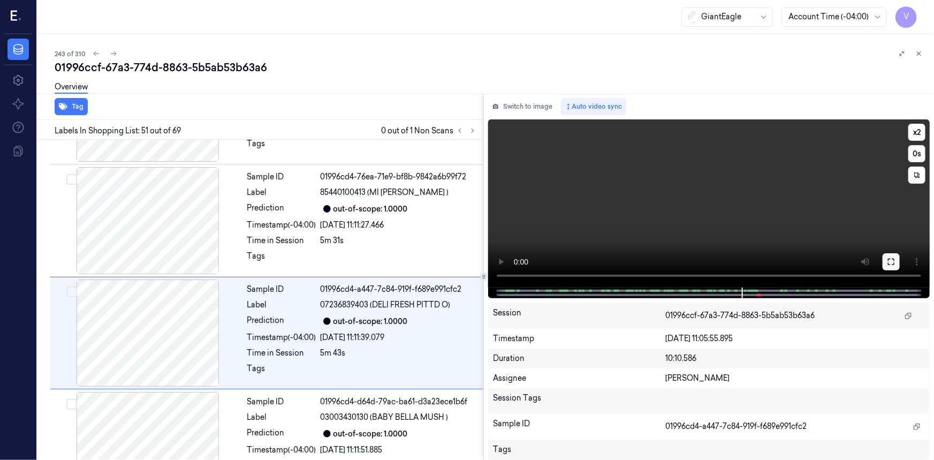
click at [894, 258] on icon at bounding box center [891, 262] width 9 height 9
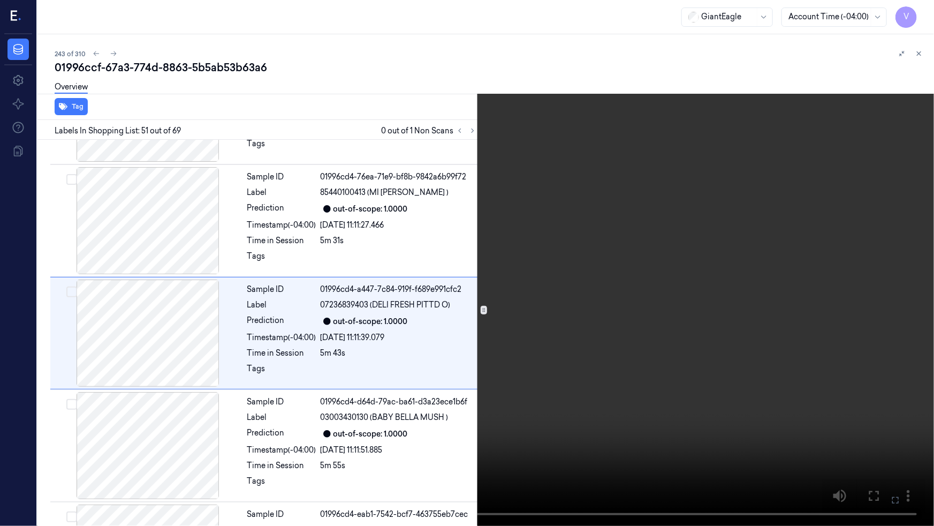
click at [397, 348] on video at bounding box center [467, 263] width 934 height 526
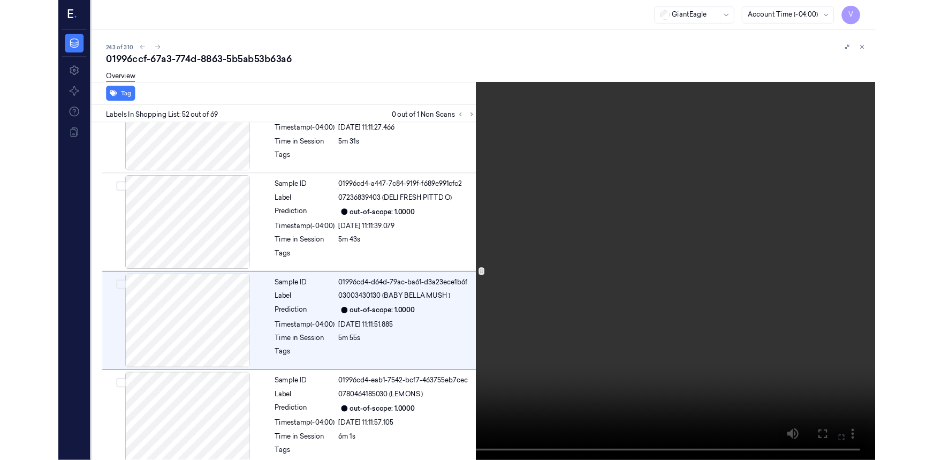
scroll to position [5591, 0]
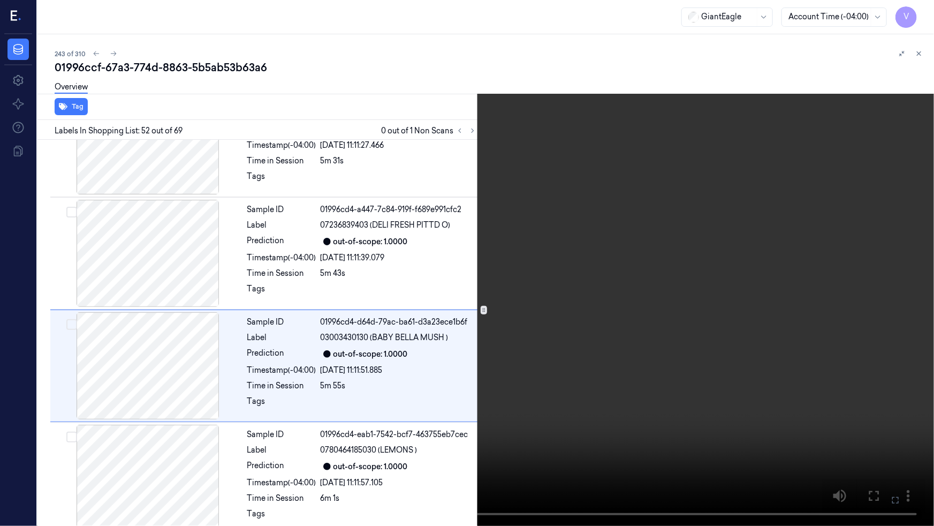
click at [533, 445] on video at bounding box center [467, 263] width 934 height 526
click at [351, 447] on video at bounding box center [467, 263] width 934 height 526
click at [0, 0] on button at bounding box center [0, 0] width 0 height 0
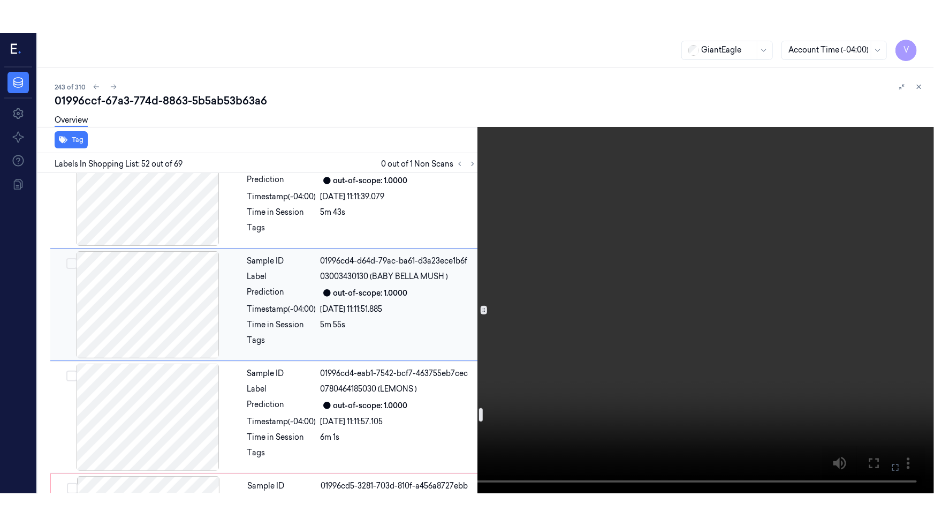
scroll to position [5688, 0]
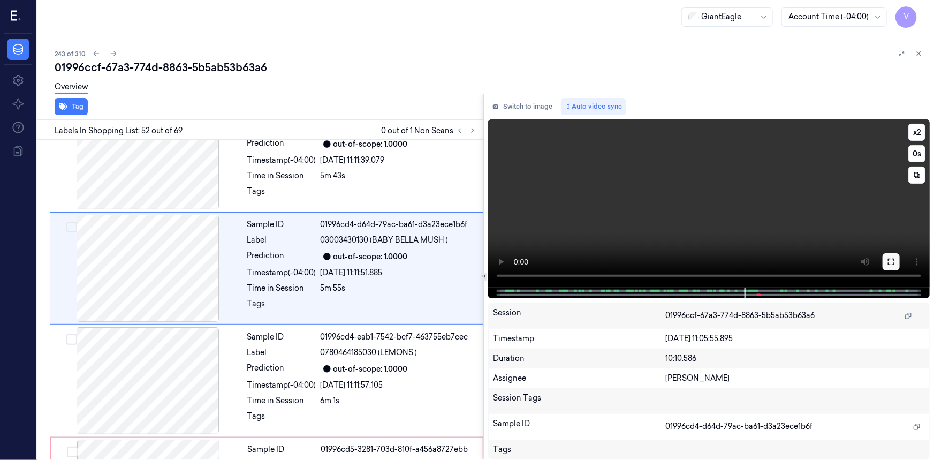
click at [895, 262] on icon at bounding box center [891, 262] width 9 height 9
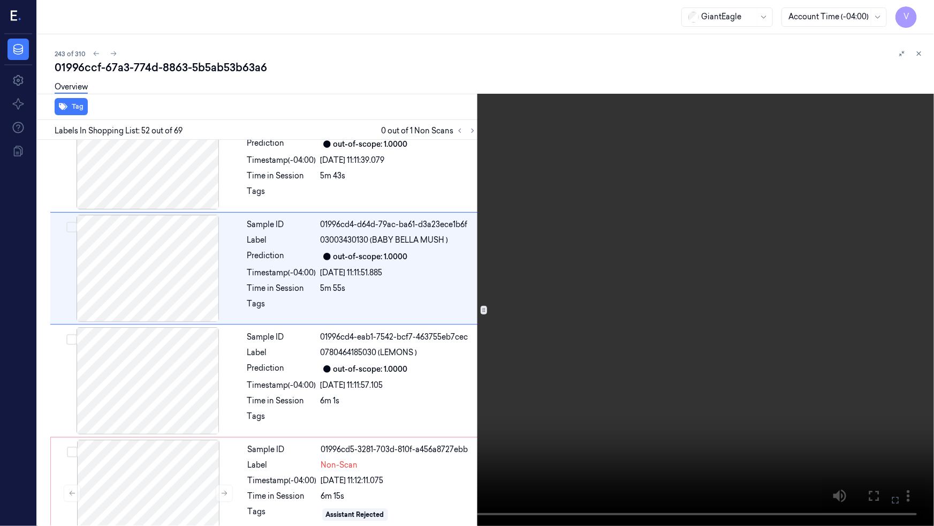
click at [631, 348] on video at bounding box center [467, 263] width 934 height 526
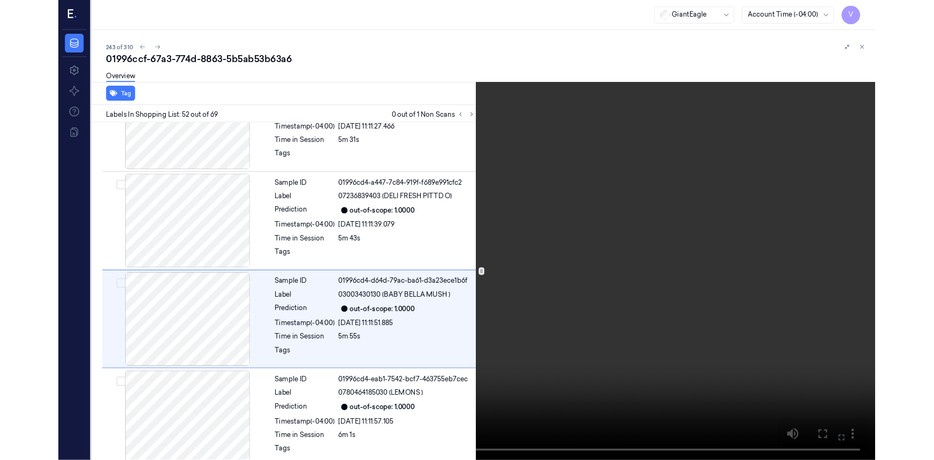
scroll to position [5591, 0]
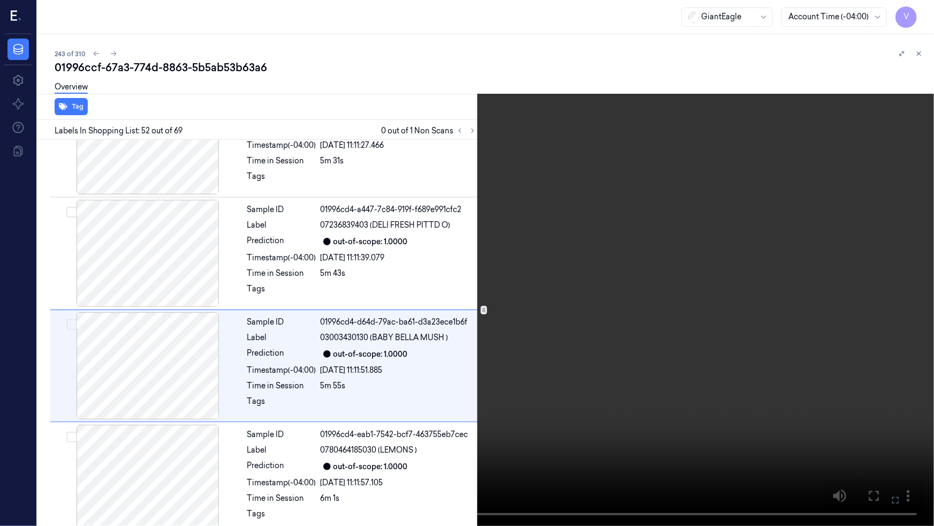
click at [0, 0] on icon at bounding box center [0, 0] width 0 height 0
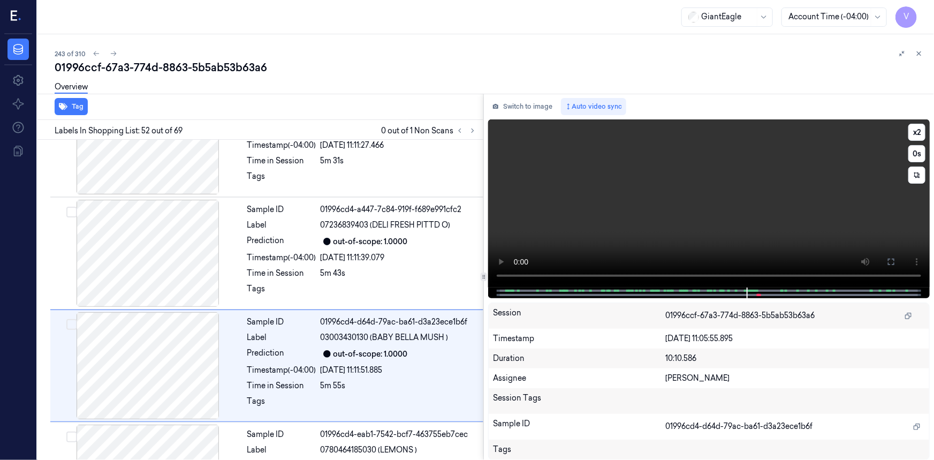
click at [717, 238] on video at bounding box center [709, 203] width 442 height 168
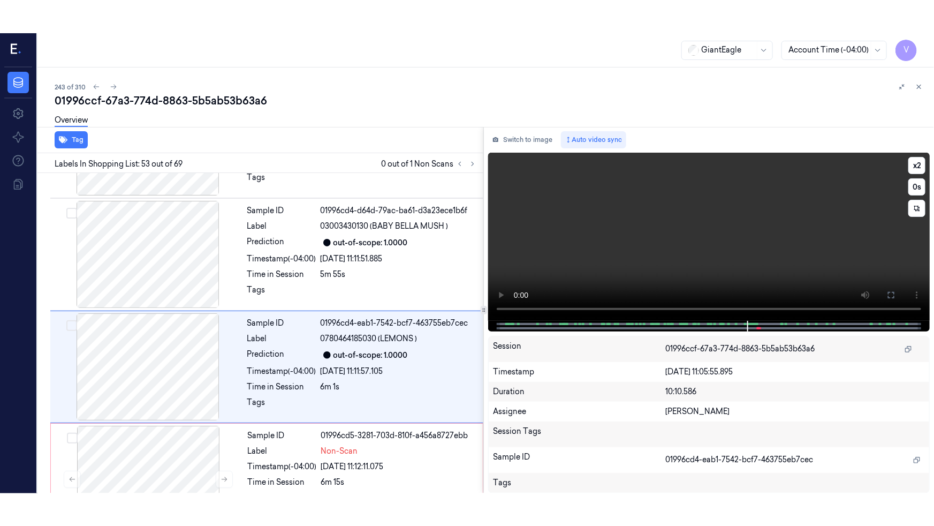
scroll to position [5736, 0]
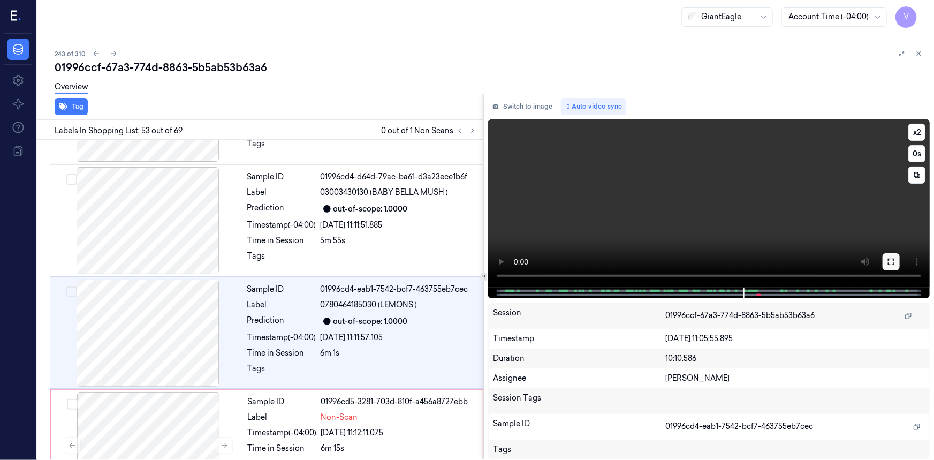
click at [886, 263] on button at bounding box center [891, 261] width 17 height 17
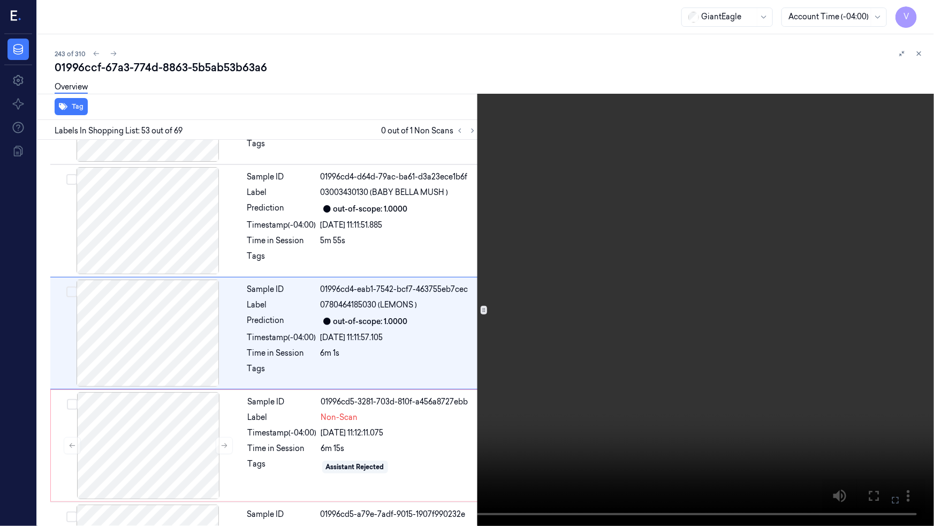
click at [677, 359] on video at bounding box center [467, 263] width 934 height 526
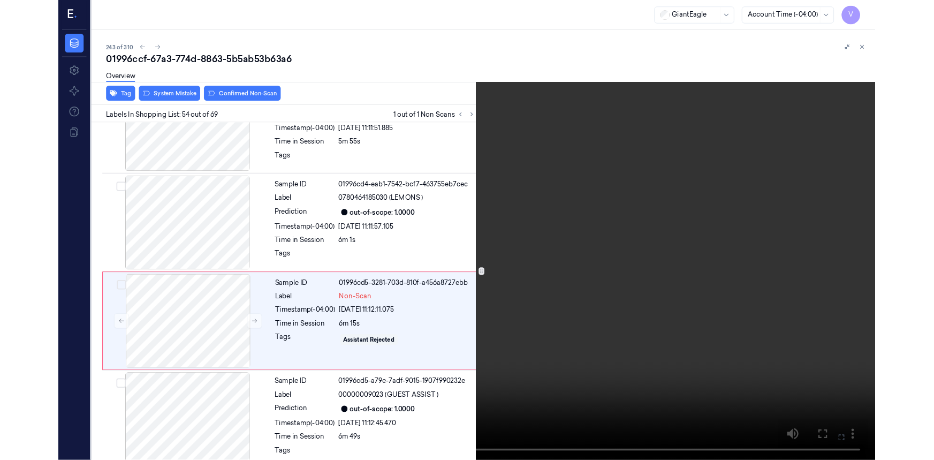
scroll to position [5815, 0]
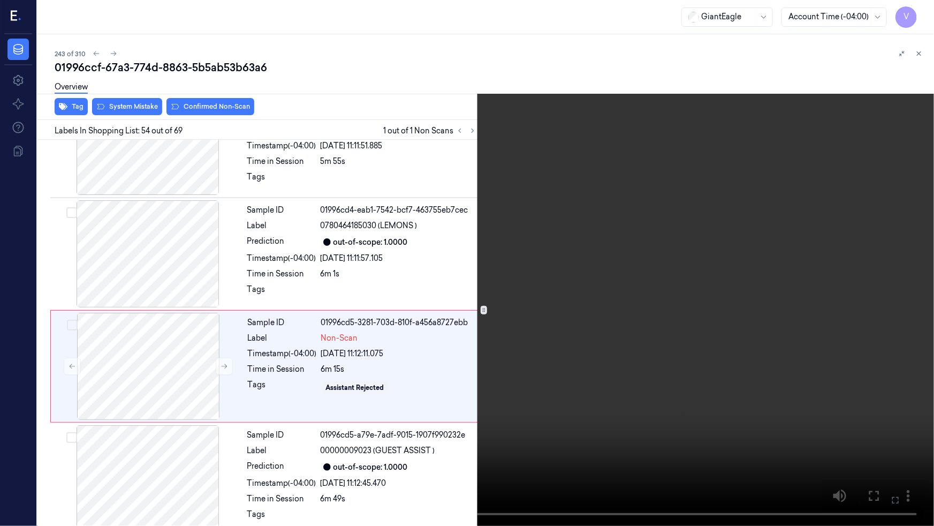
click at [754, 417] on video at bounding box center [467, 263] width 934 height 526
click at [0, 0] on icon at bounding box center [0, 0] width 0 height 0
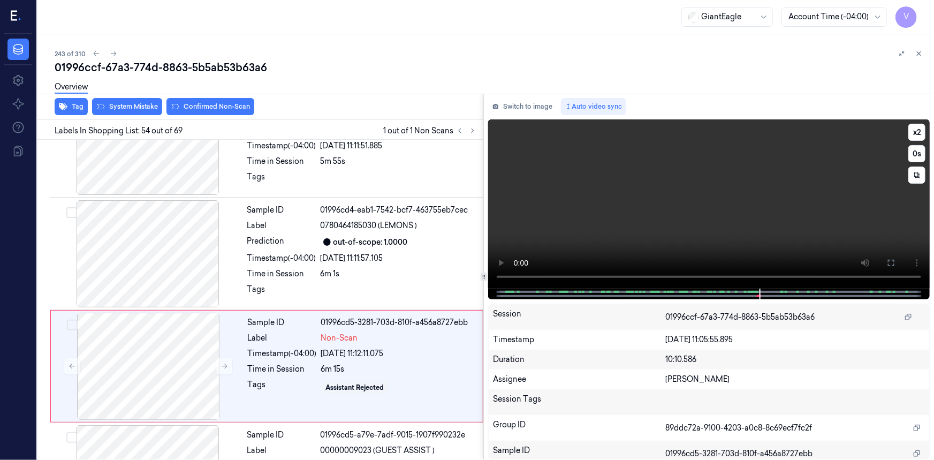
click at [720, 235] on video at bounding box center [709, 203] width 442 height 169
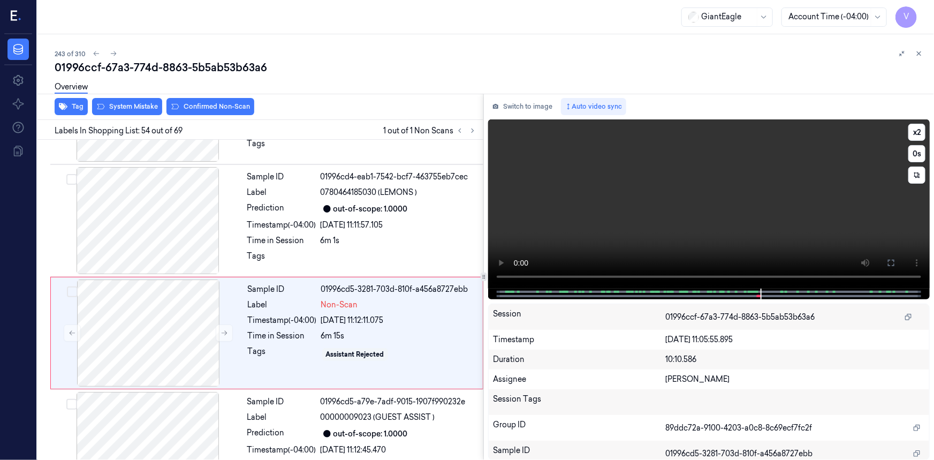
click at [675, 236] on video at bounding box center [709, 203] width 442 height 169
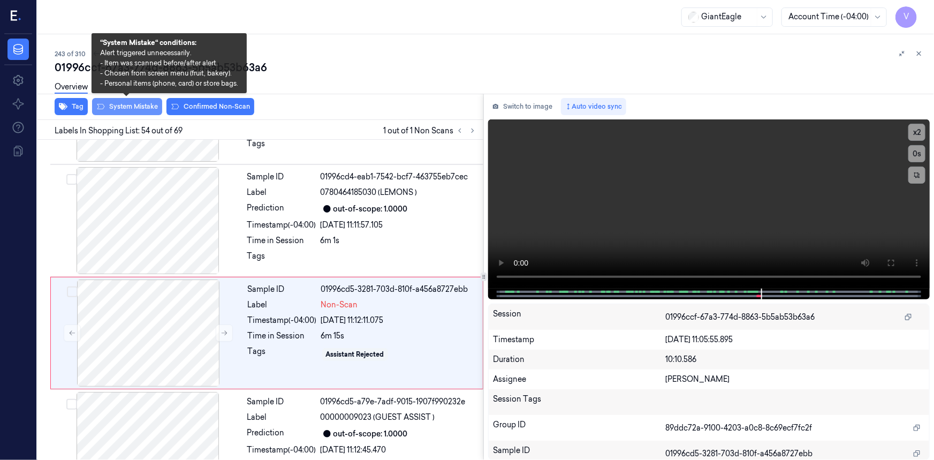
click at [131, 105] on button "System Mistake" at bounding box center [127, 106] width 70 height 17
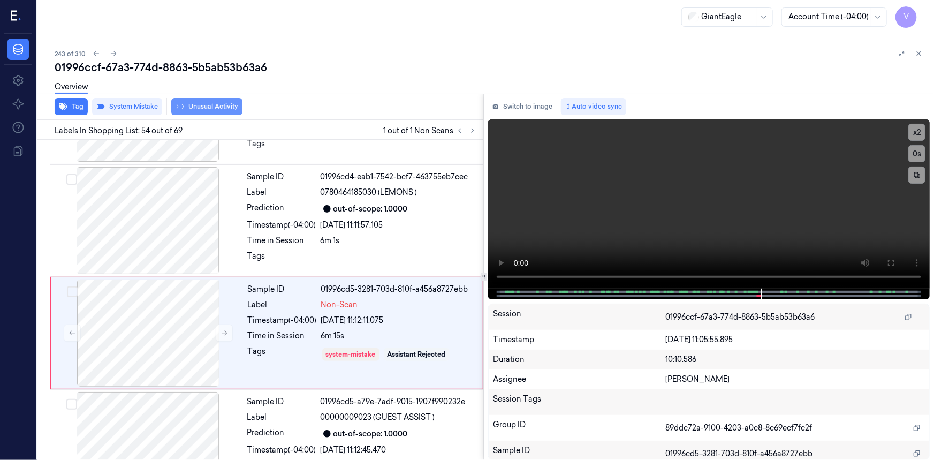
click at [209, 108] on button "Unusual Activity" at bounding box center [206, 106] width 71 height 17
click at [919, 51] on icon at bounding box center [918, 53] width 7 height 7
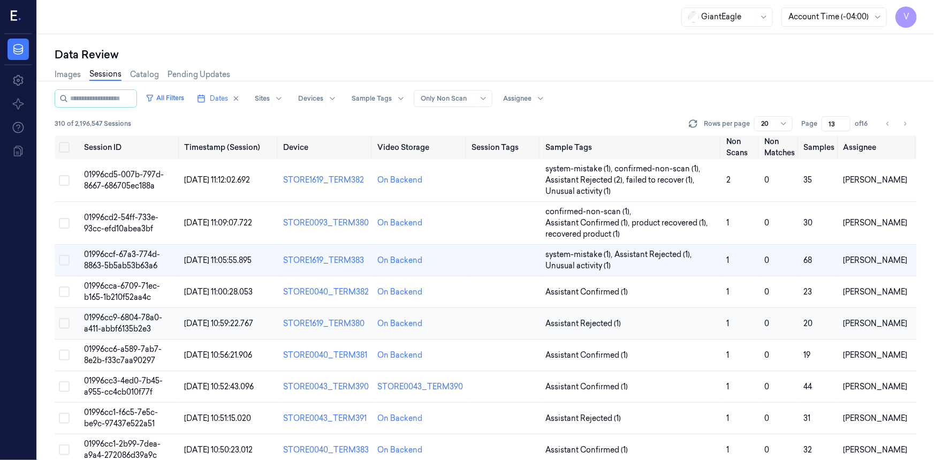
click at [120, 313] on span "01996cc9-6804-78a0-a411-abbf6135b2e3" at bounding box center [123, 323] width 78 height 21
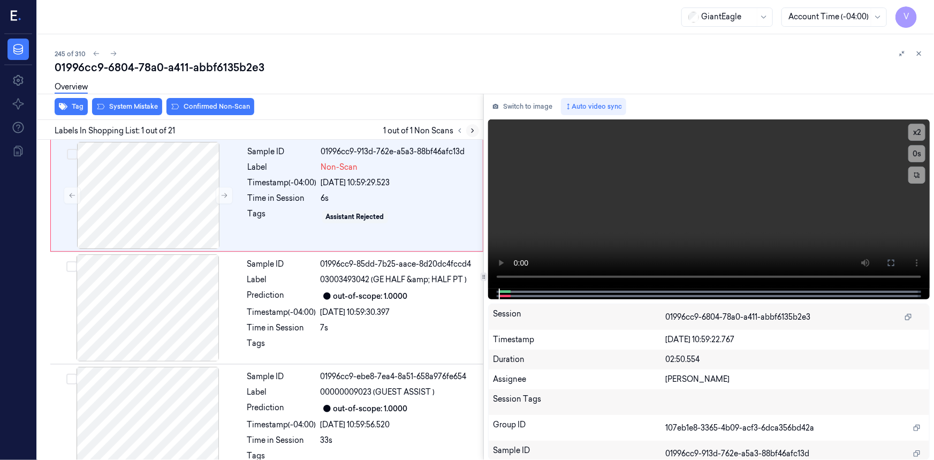
click at [475, 130] on icon at bounding box center [472, 130] width 7 height 7
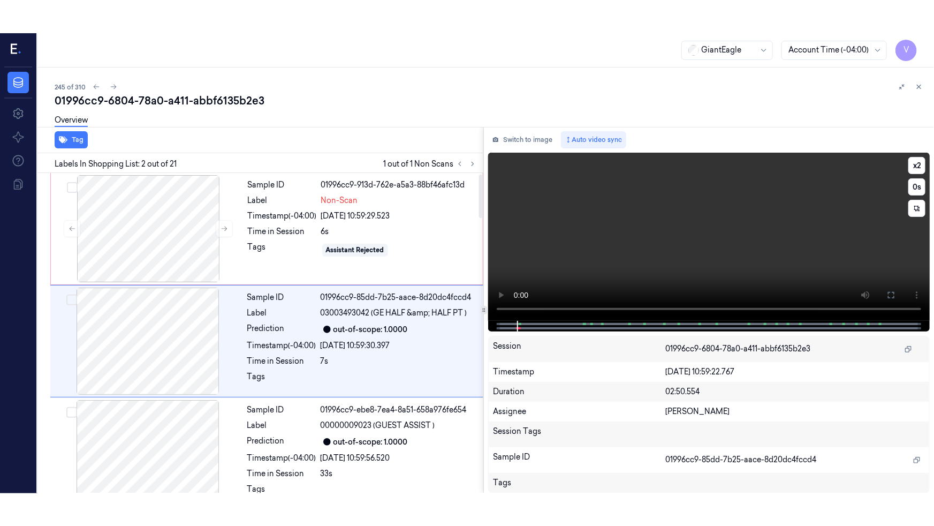
scroll to position [7, 0]
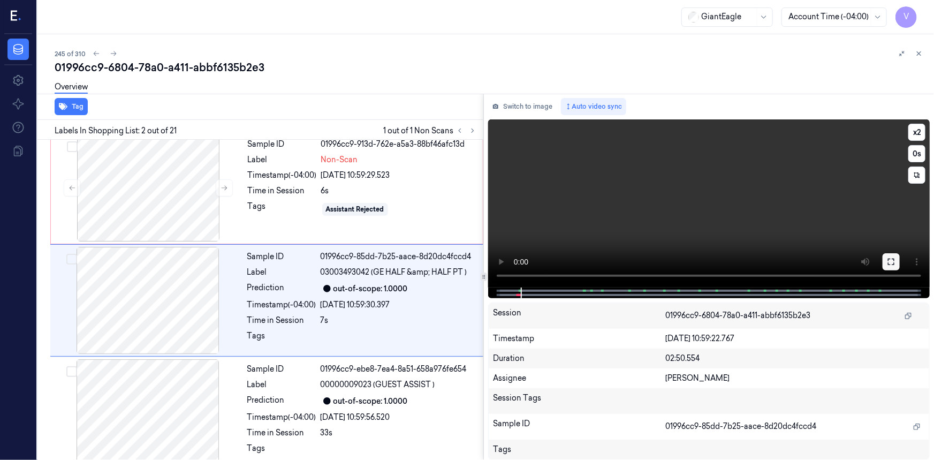
click at [896, 264] on button at bounding box center [891, 261] width 17 height 17
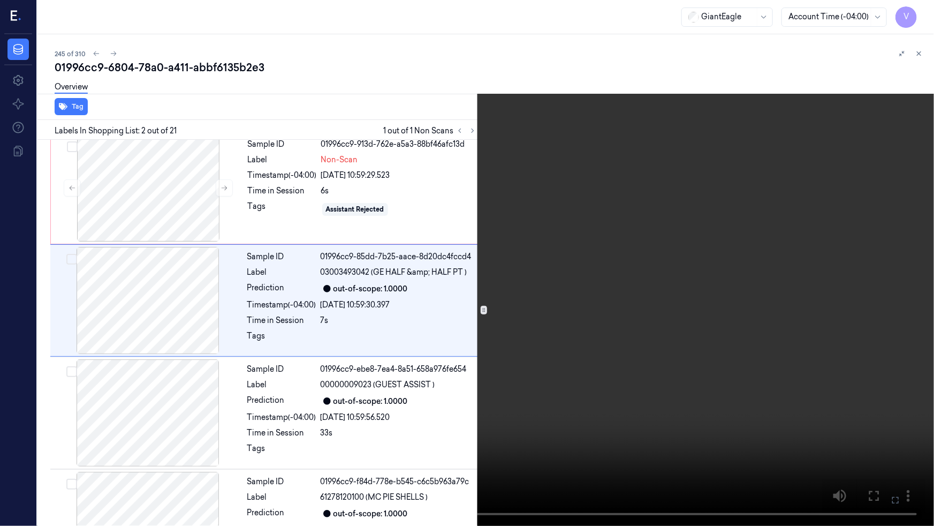
click at [720, 329] on video at bounding box center [467, 263] width 934 height 526
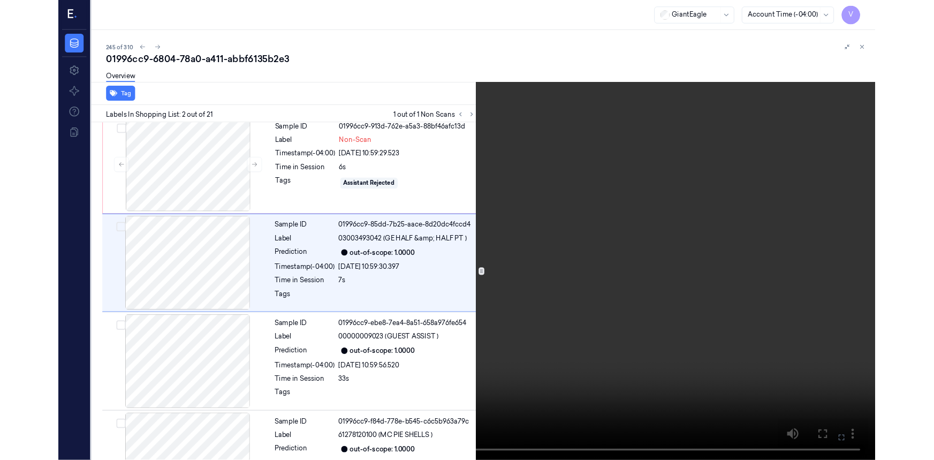
scroll to position [0, 0]
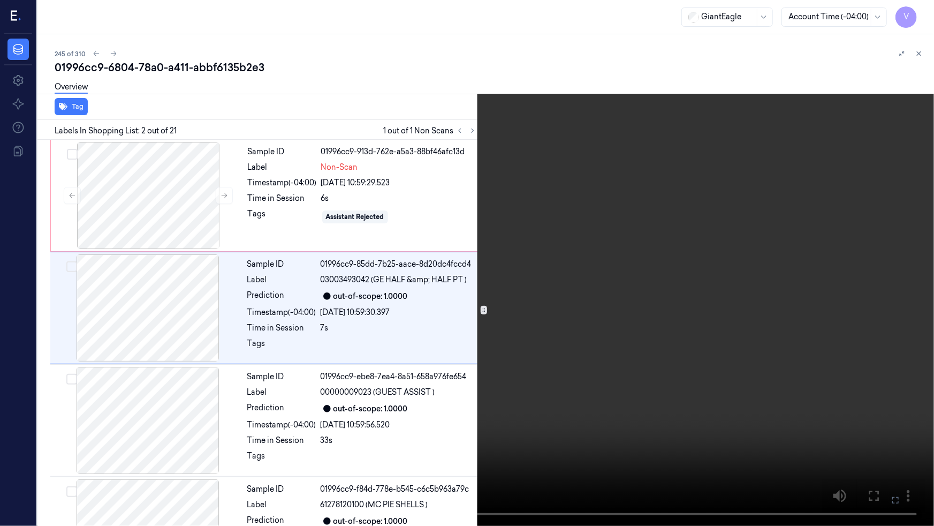
click at [0, 0] on icon at bounding box center [0, 0] width 0 height 0
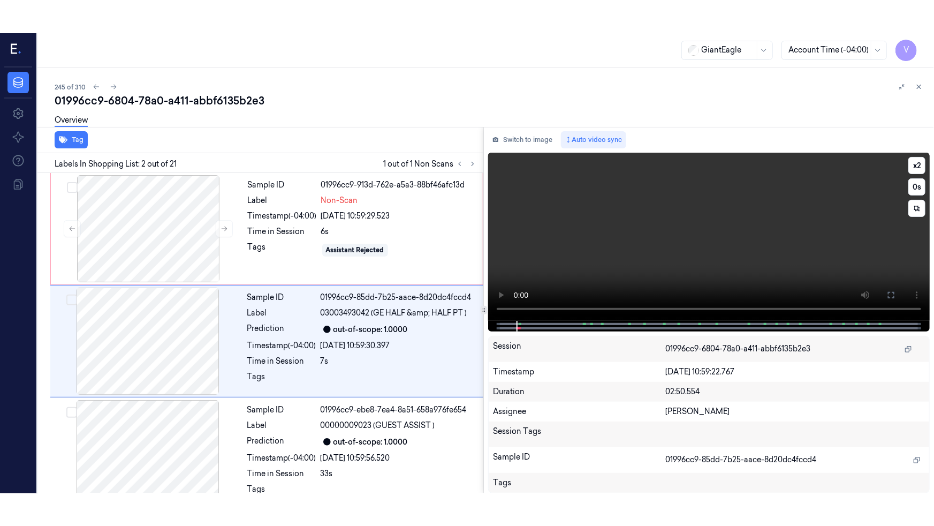
scroll to position [7, 0]
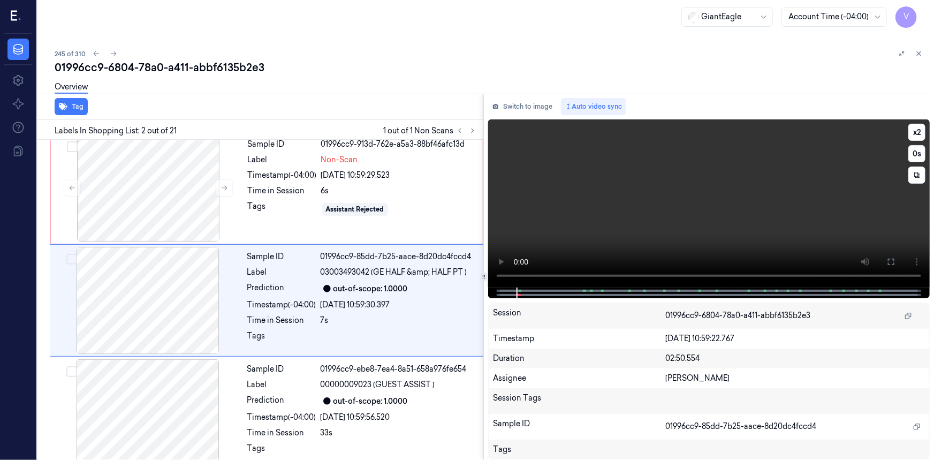
click at [676, 228] on video at bounding box center [709, 203] width 442 height 168
click at [889, 261] on icon at bounding box center [891, 262] width 9 height 9
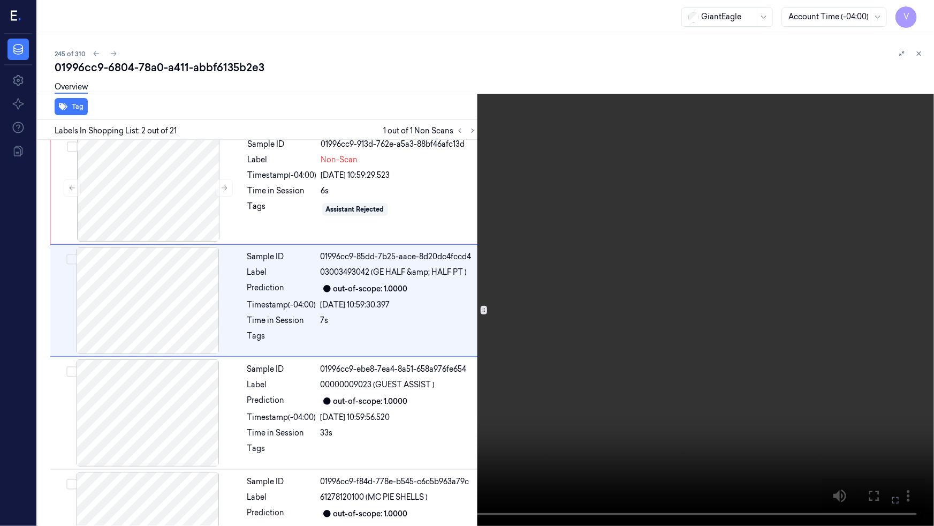
click at [775, 316] on video at bounding box center [467, 263] width 934 height 526
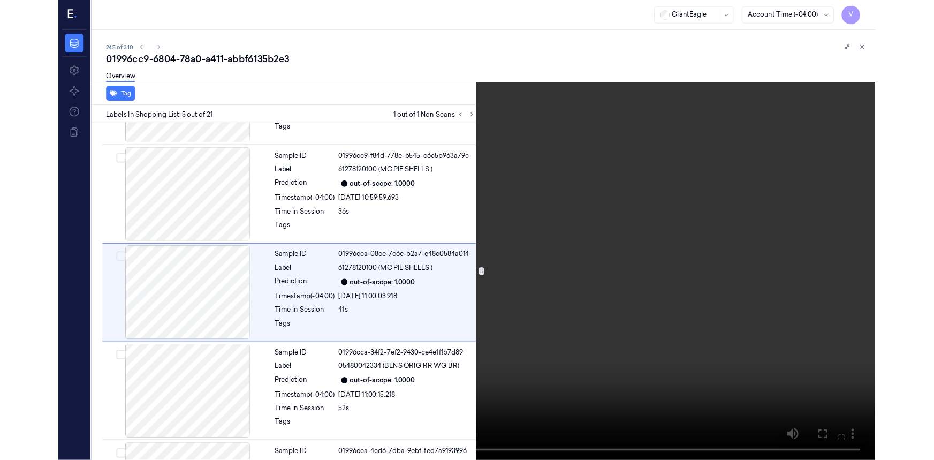
scroll to position [312, 0]
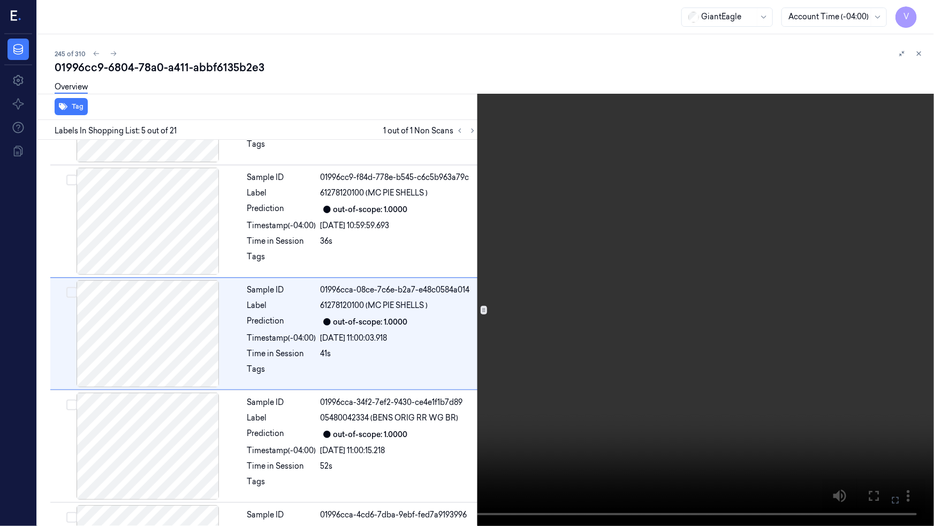
click at [794, 245] on video at bounding box center [467, 263] width 934 height 526
click at [0, 0] on icon at bounding box center [0, 0] width 0 height 0
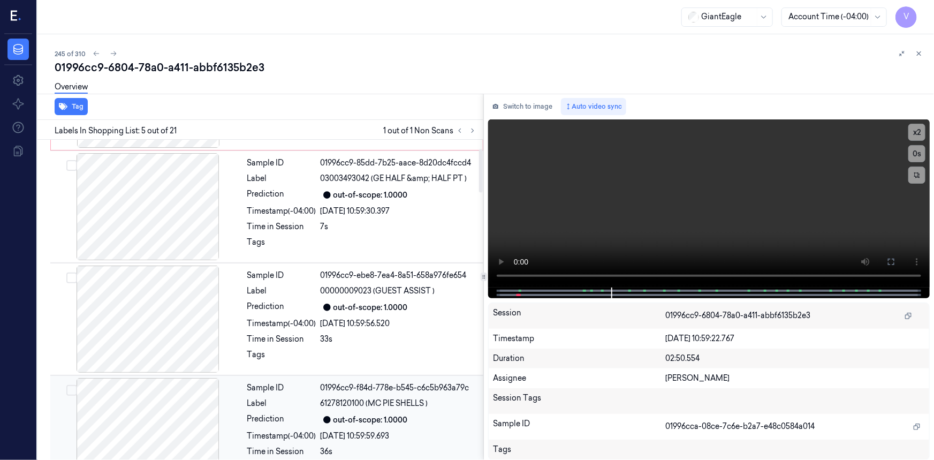
scroll to position [0, 0]
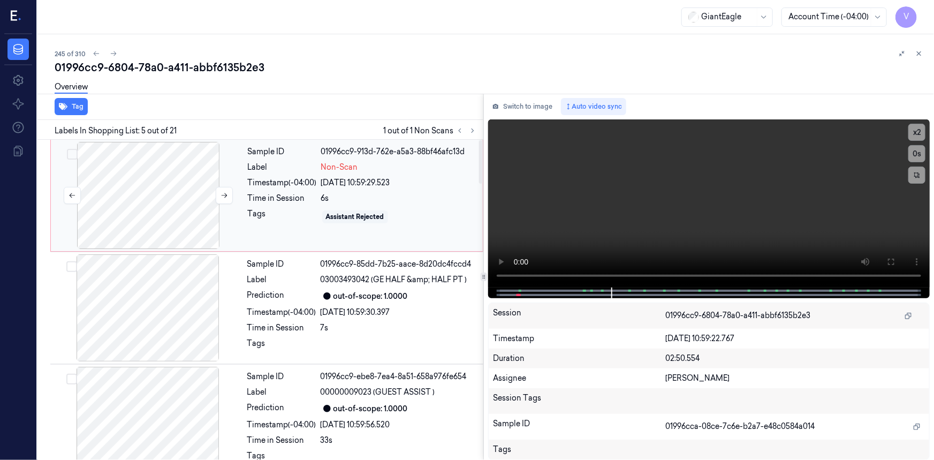
click at [240, 163] on div at bounding box center [148, 195] width 191 height 107
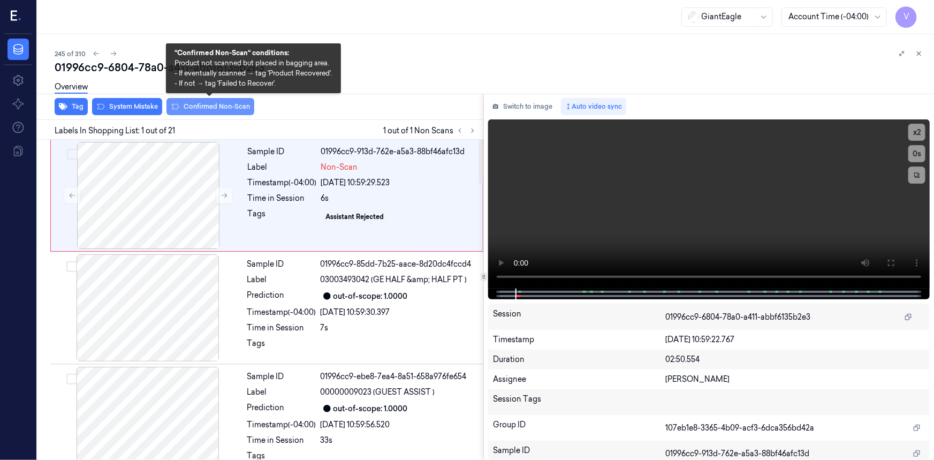
click at [225, 107] on button "Confirmed Non-Scan" at bounding box center [211, 106] width 88 height 17
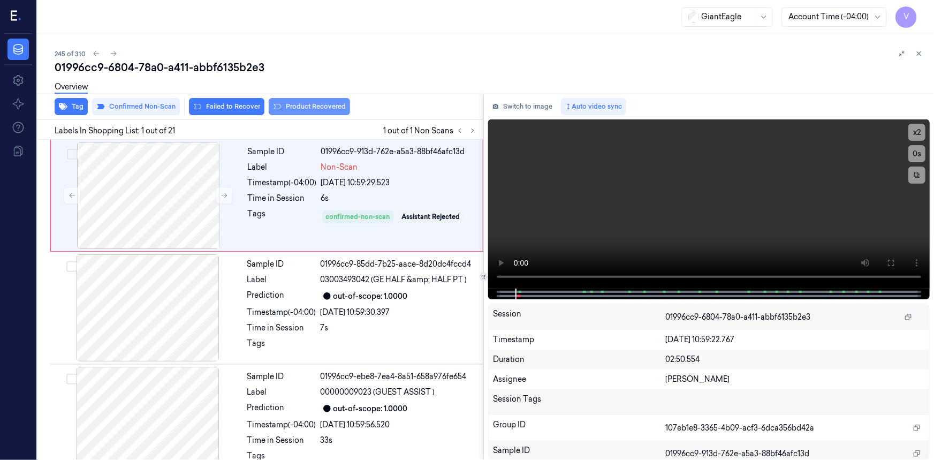
click at [330, 108] on button "Product Recovered" at bounding box center [309, 106] width 81 height 17
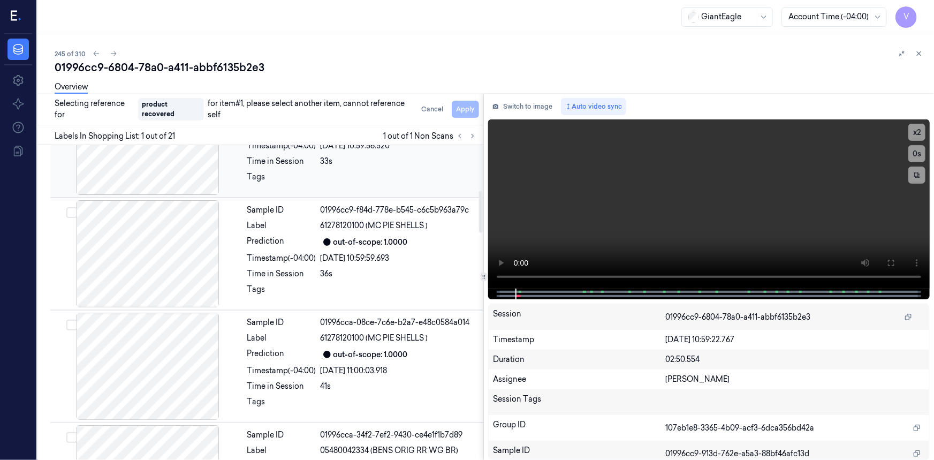
scroll to position [340, 0]
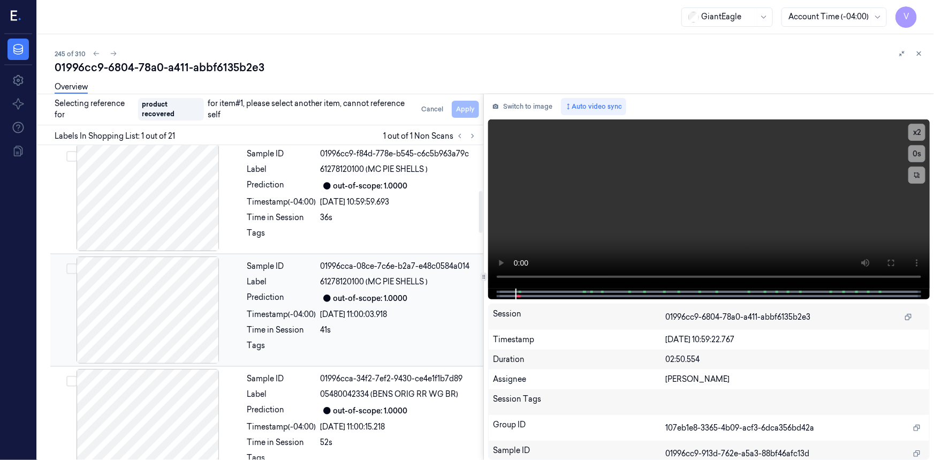
click at [231, 283] on div at bounding box center [147, 309] width 191 height 107
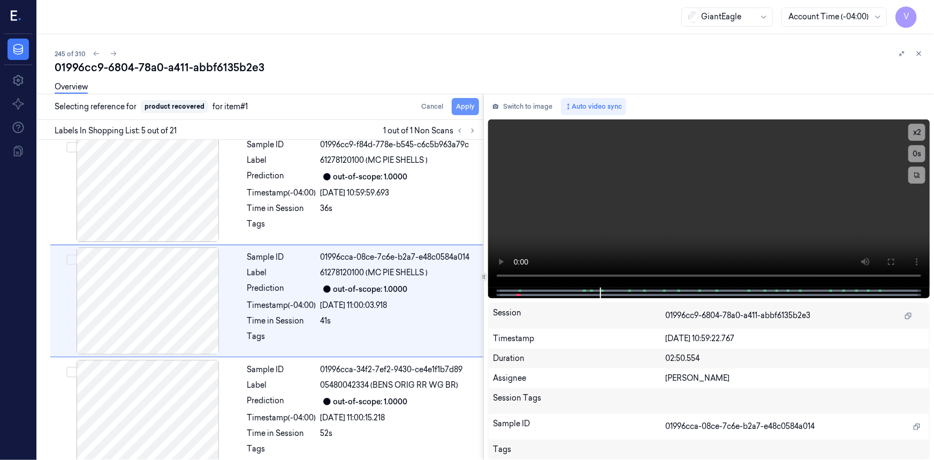
click at [465, 108] on button "Apply" at bounding box center [465, 106] width 27 height 17
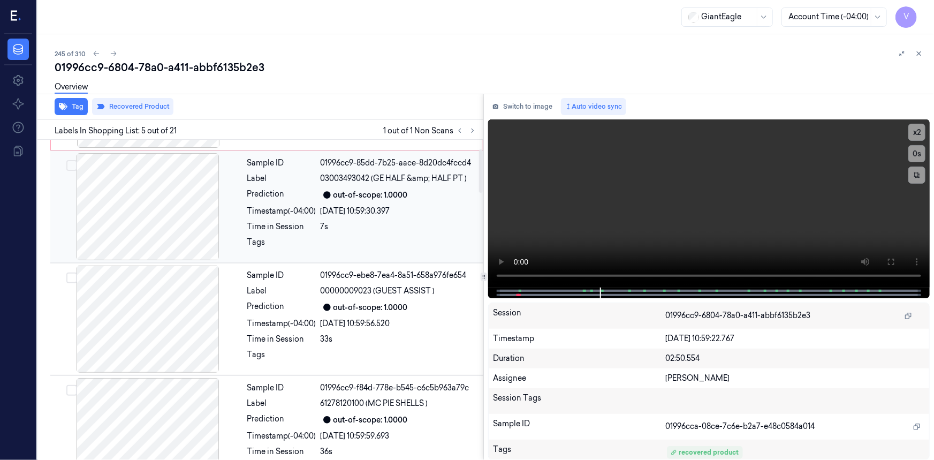
scroll to position [0, 0]
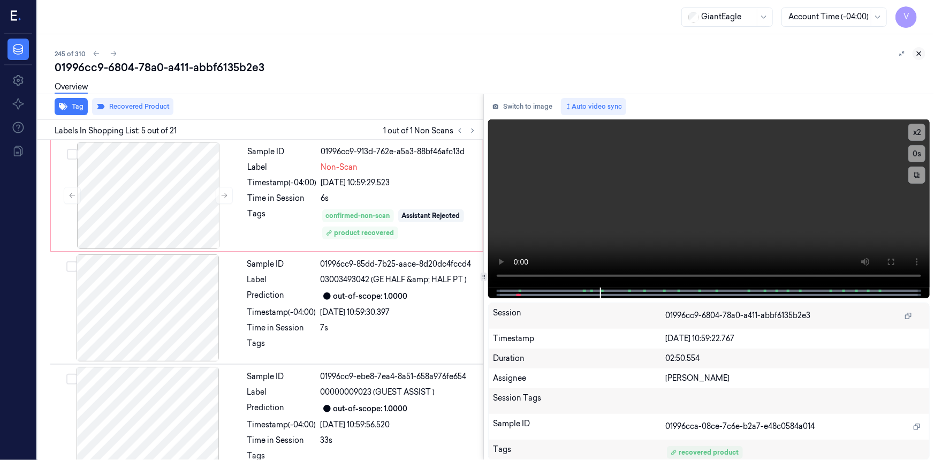
click at [921, 55] on icon at bounding box center [920, 54] width 4 height 4
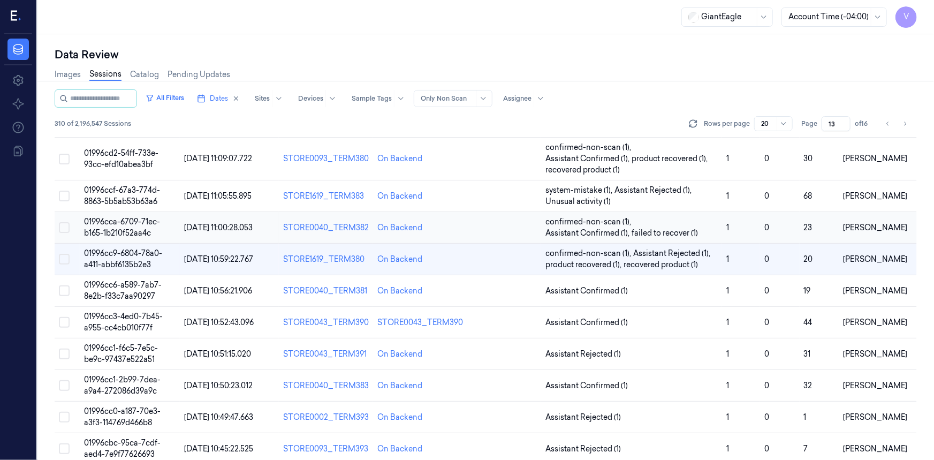
scroll to position [59, 0]
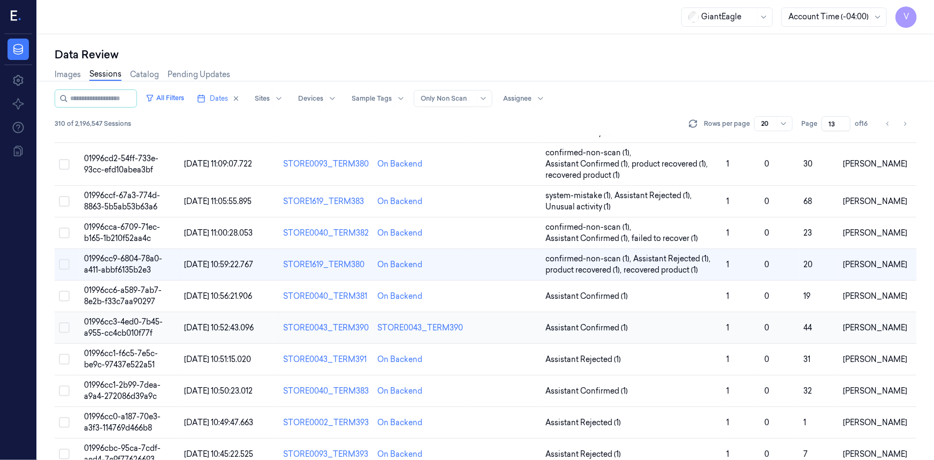
click at [116, 317] on span "01996cc3-4ed0-7b45-a955-cc4cb010f77f" at bounding box center [123, 327] width 79 height 21
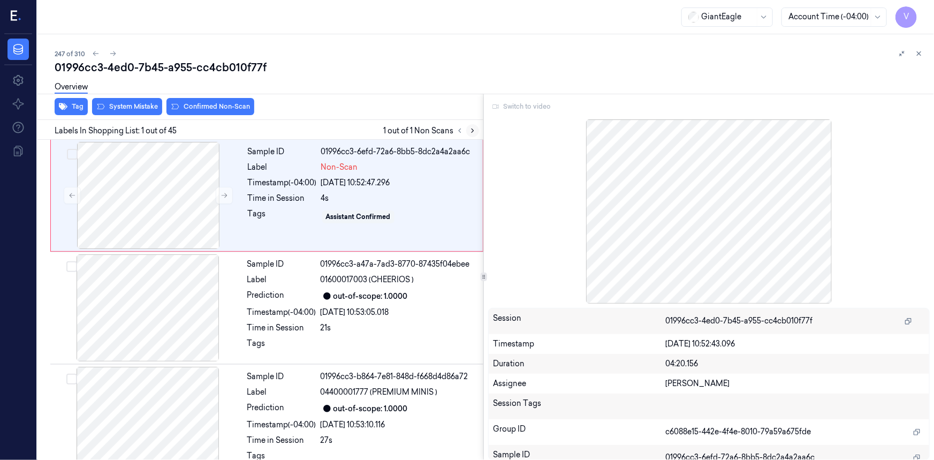
click at [475, 129] on icon at bounding box center [472, 130] width 7 height 7
click at [526, 108] on div "Switch to video" at bounding box center [709, 106] width 442 height 17
click at [522, 107] on div "Switch to video" at bounding box center [709, 106] width 442 height 17
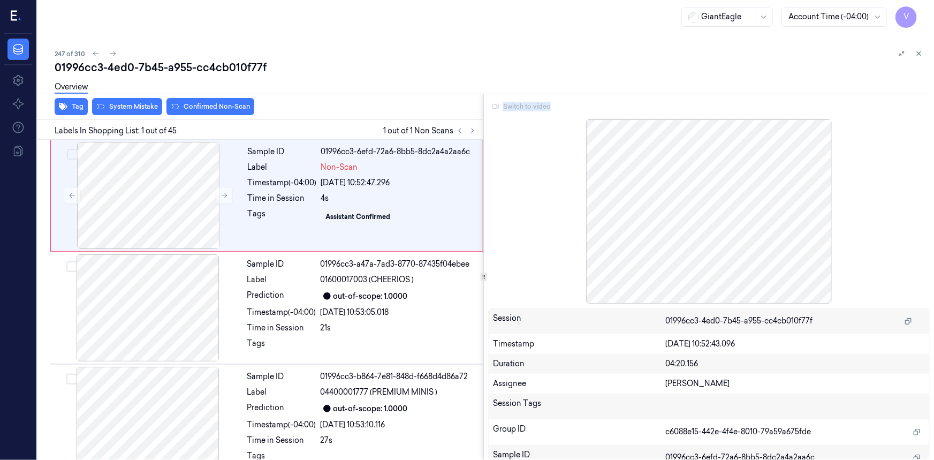
click at [531, 110] on div "Switch to video" at bounding box center [709, 106] width 442 height 17
click at [918, 54] on icon at bounding box center [918, 53] width 7 height 7
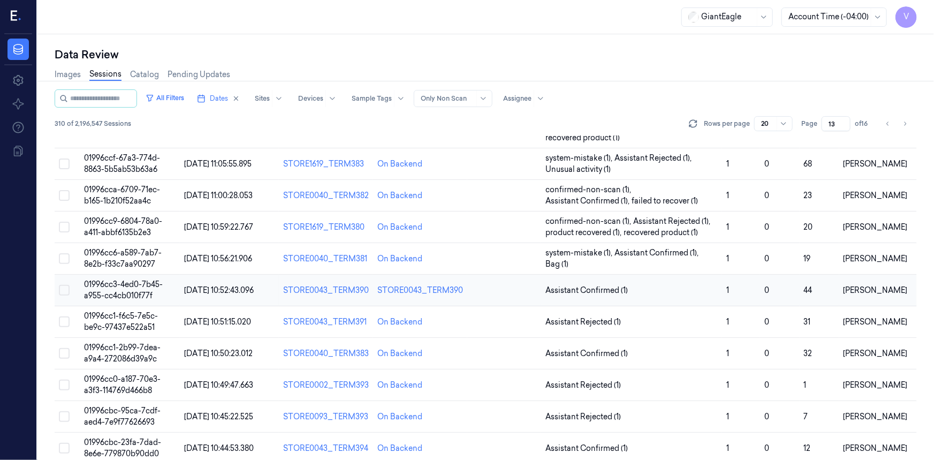
scroll to position [97, 0]
click at [134, 342] on span "01996cc1-2b99-7dea-a9a4-272086d39a9c" at bounding box center [122, 352] width 77 height 21
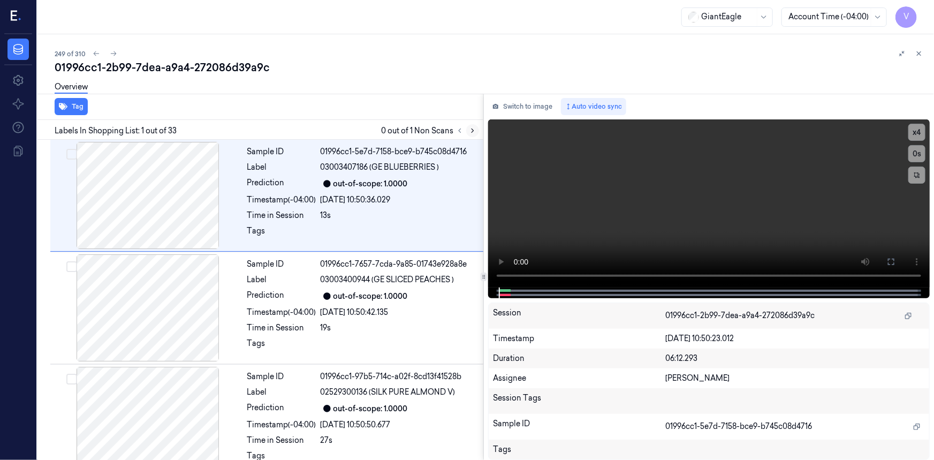
click at [471, 130] on icon at bounding box center [472, 130] width 7 height 7
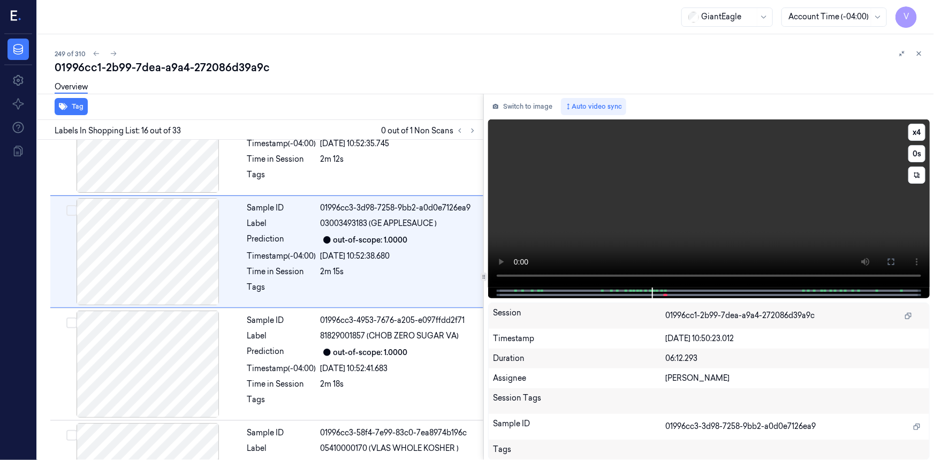
scroll to position [1580, 0]
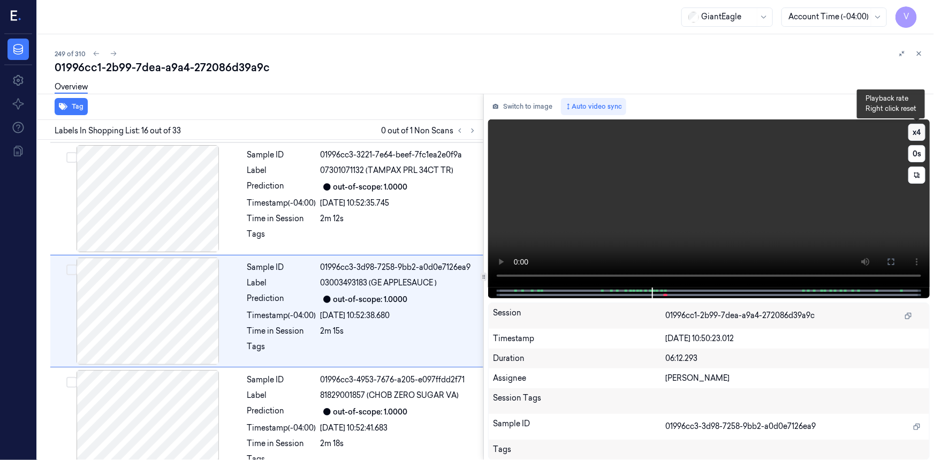
click at [920, 130] on button "x 4" at bounding box center [917, 132] width 17 height 17
click at [920, 130] on button "x 1" at bounding box center [917, 132] width 17 height 17
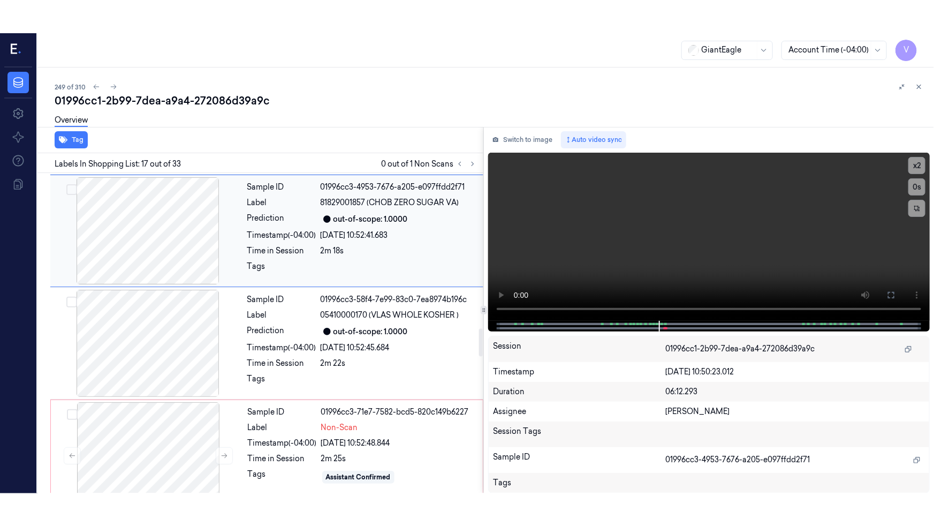
scroll to position [1838, 0]
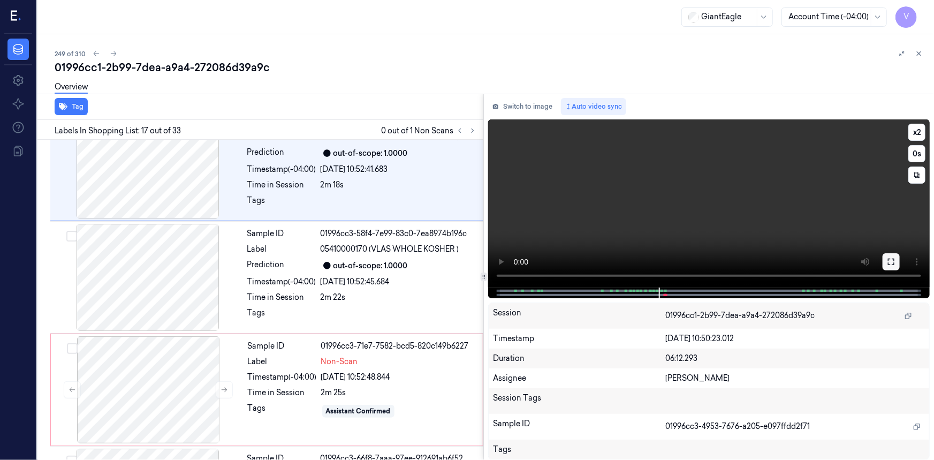
click at [892, 261] on icon at bounding box center [891, 262] width 9 height 9
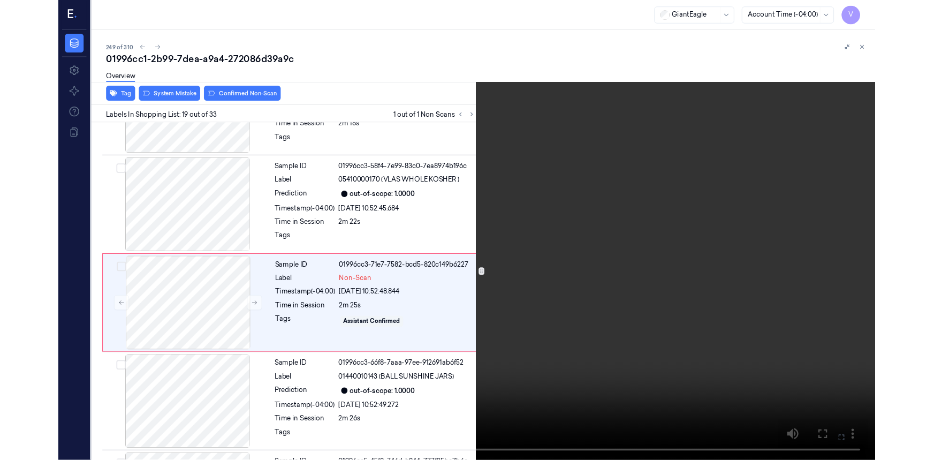
scroll to position [1885, 0]
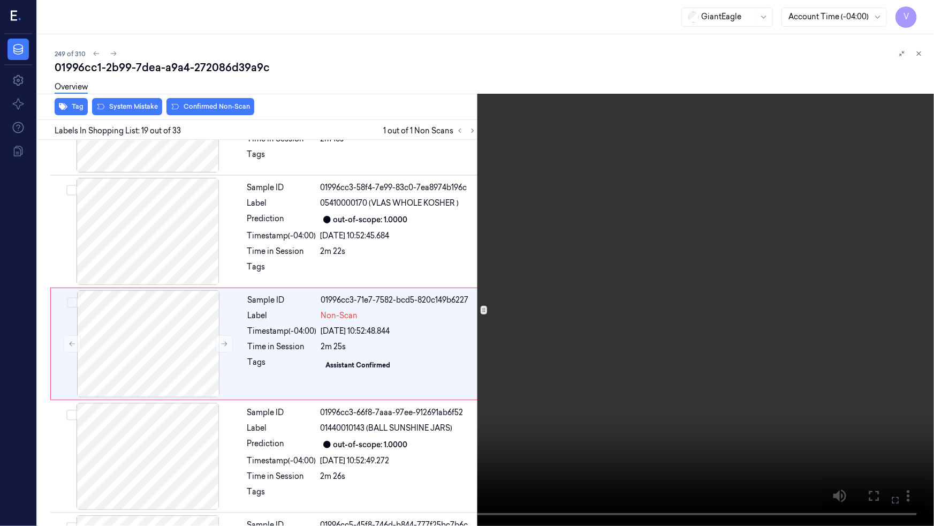
click at [298, 175] on video at bounding box center [467, 263] width 934 height 526
click at [0, 0] on icon at bounding box center [0, 0] width 0 height 0
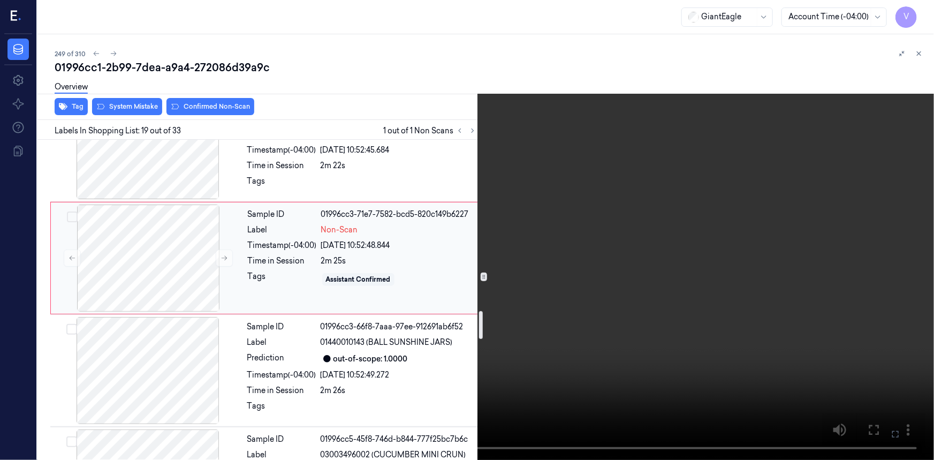
scroll to position [1981, 0]
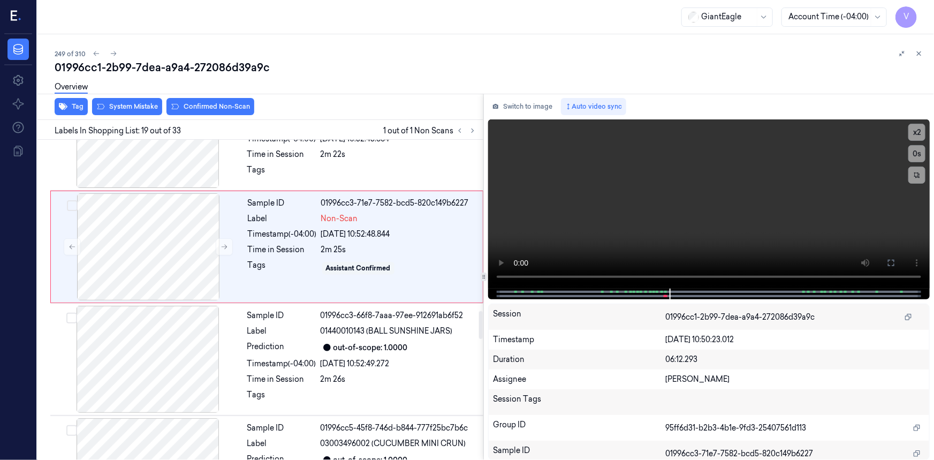
click at [130, 99] on div "Overview" at bounding box center [490, 88] width 871 height 27
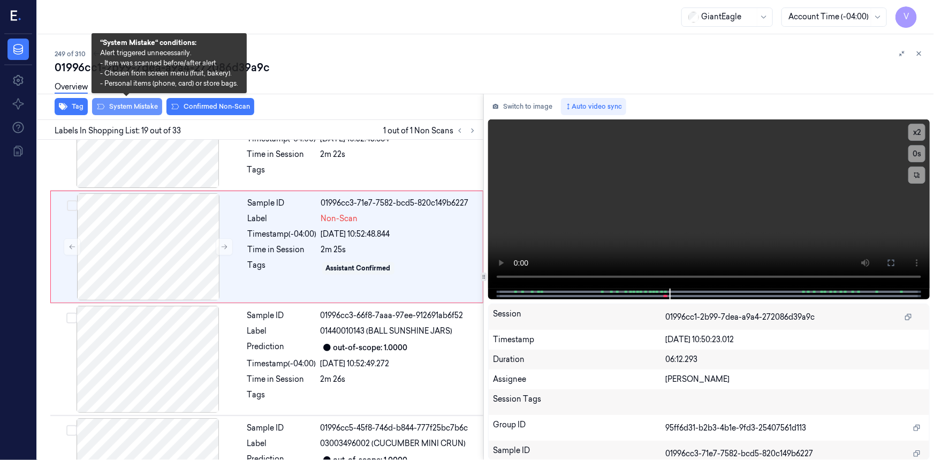
click at [128, 105] on button "System Mistake" at bounding box center [127, 106] width 70 height 17
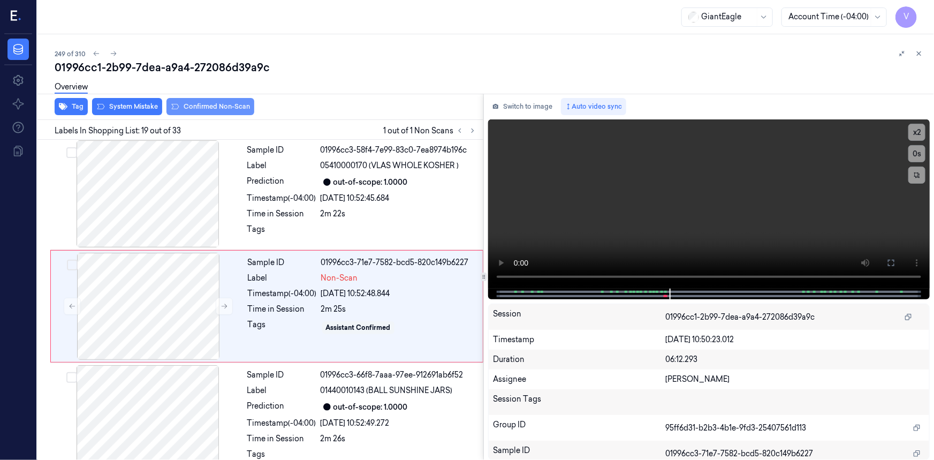
scroll to position [1917, 0]
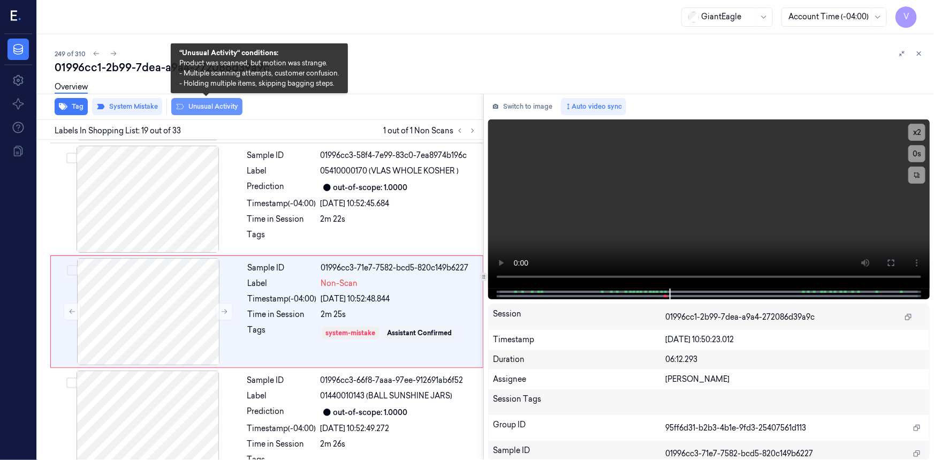
click at [203, 105] on button "Unusual Activity" at bounding box center [206, 106] width 71 height 17
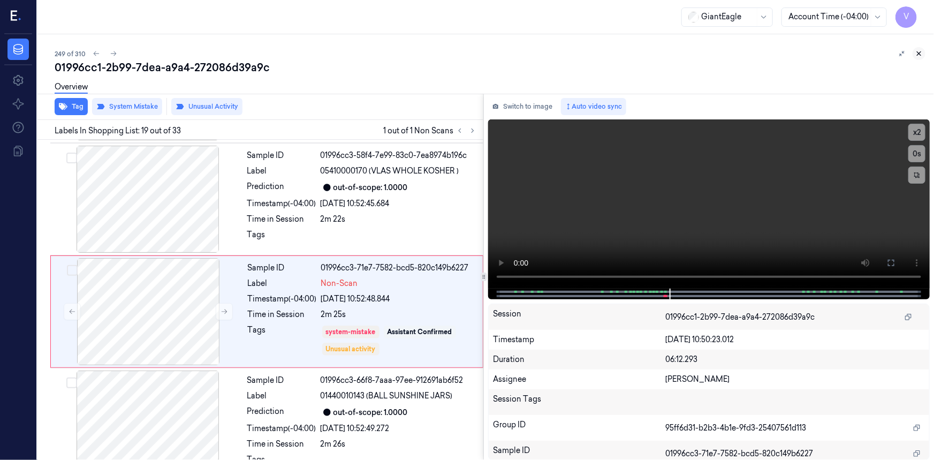
click at [919, 51] on icon at bounding box center [918, 53] width 7 height 7
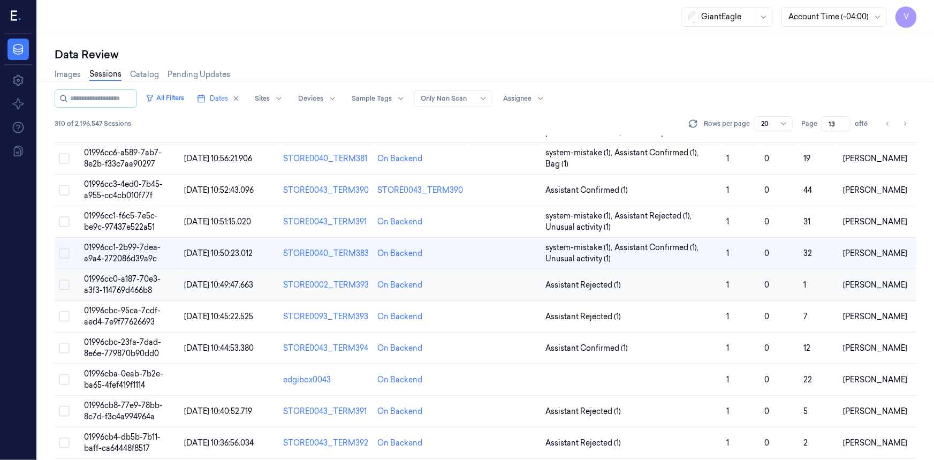
scroll to position [180, 0]
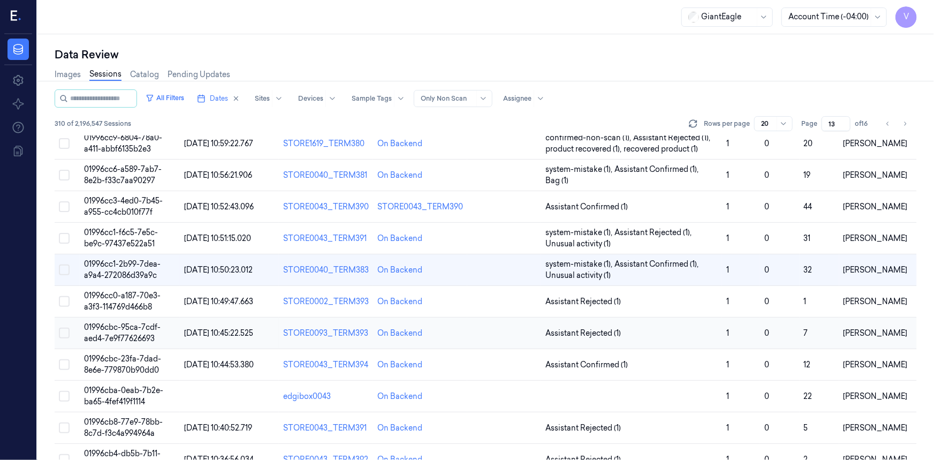
click at [130, 322] on span "01996cbc-95ca-7cdf-aed4-7e9f77626693" at bounding box center [122, 332] width 77 height 21
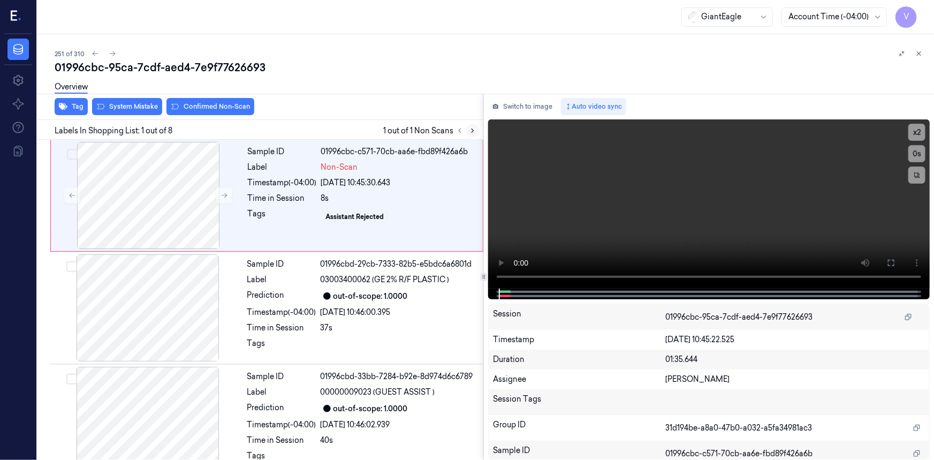
click at [471, 128] on icon at bounding box center [472, 130] width 7 height 7
click at [914, 135] on button "x 2" at bounding box center [917, 132] width 17 height 17
click at [891, 263] on icon at bounding box center [891, 263] width 9 height 9
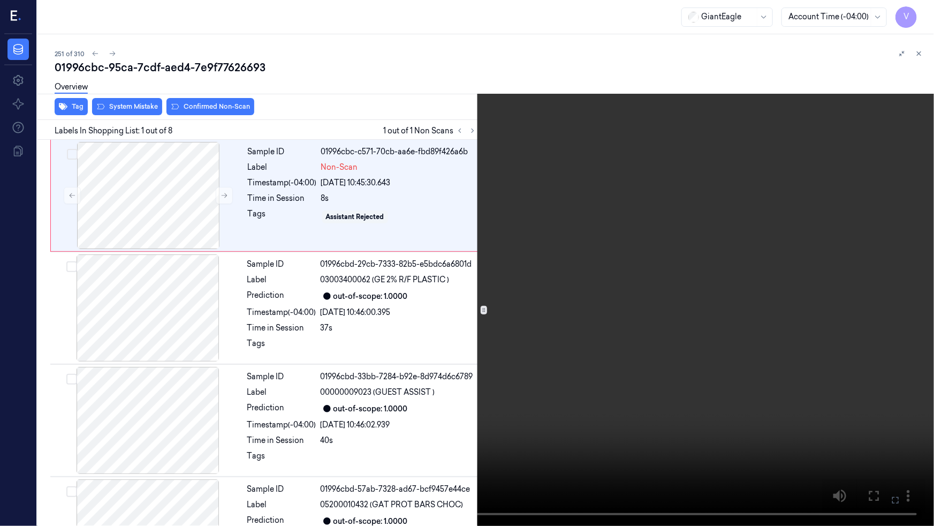
click at [655, 284] on video at bounding box center [467, 263] width 934 height 526
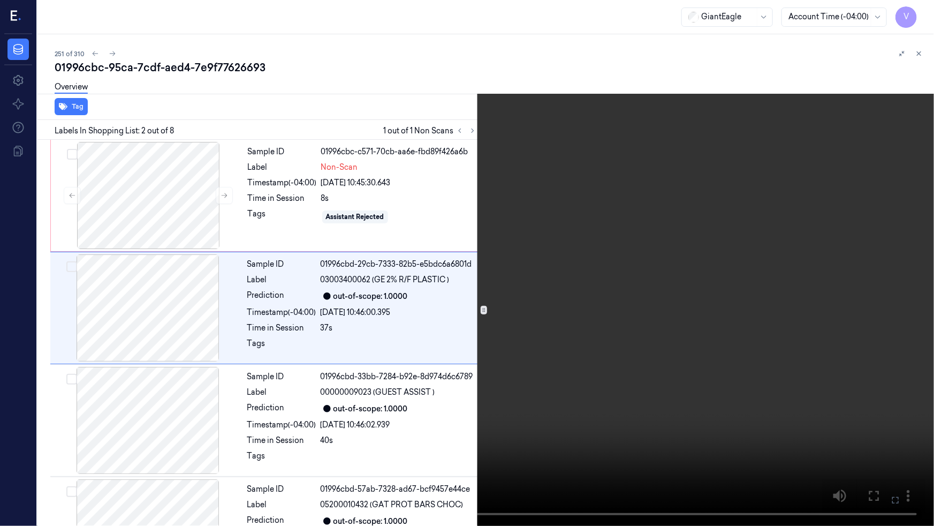
click at [676, 287] on video at bounding box center [467, 263] width 934 height 526
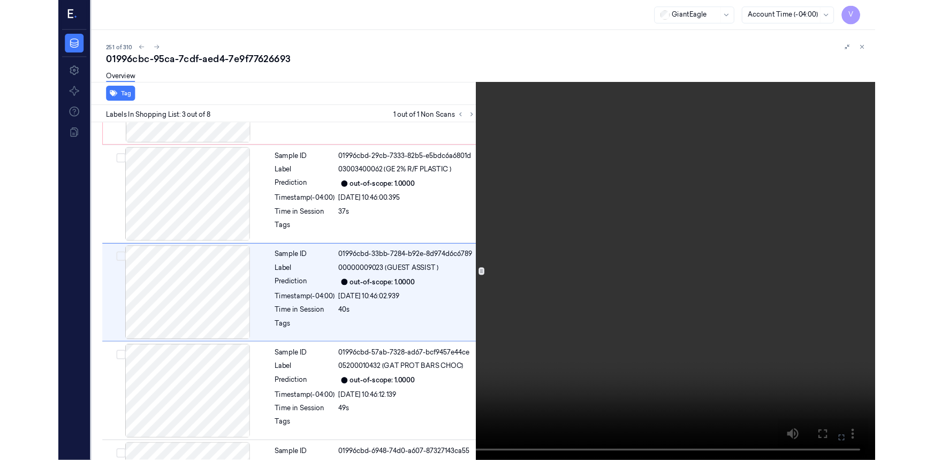
scroll to position [87, 0]
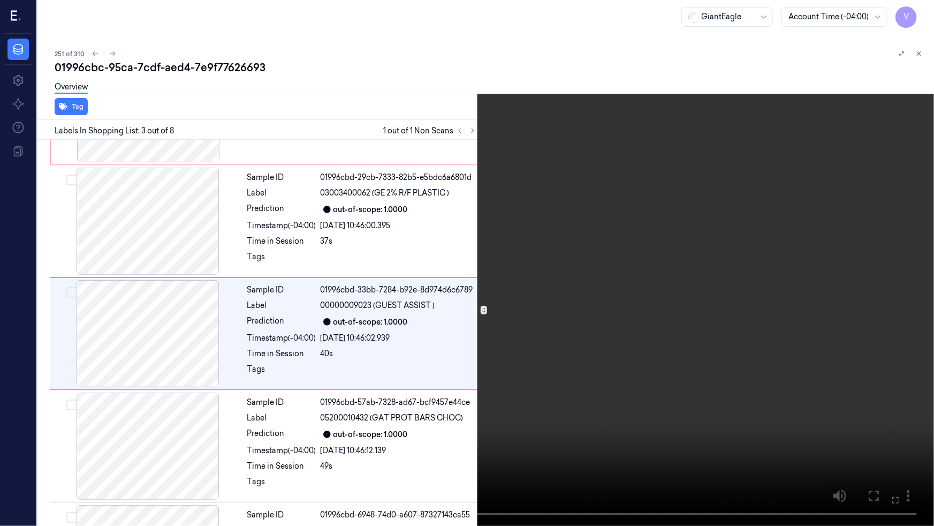
click at [0, 0] on icon at bounding box center [0, 0] width 0 height 0
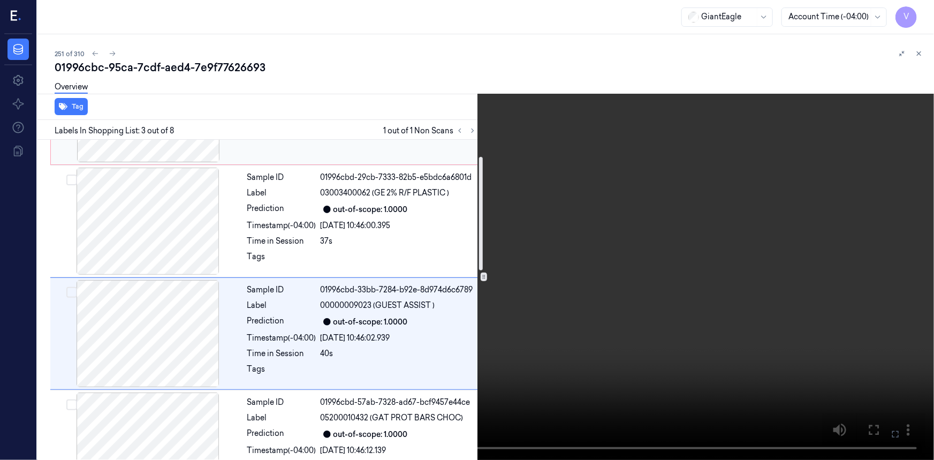
scroll to position [0, 0]
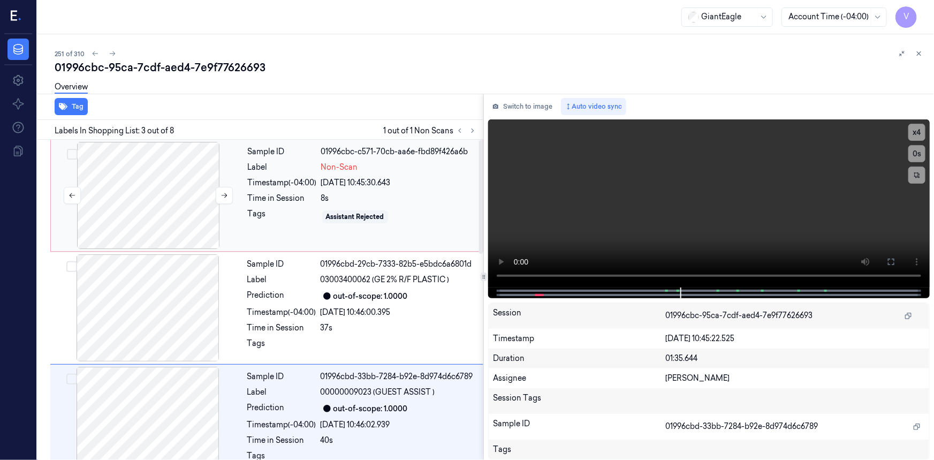
click at [198, 165] on div at bounding box center [148, 195] width 191 height 107
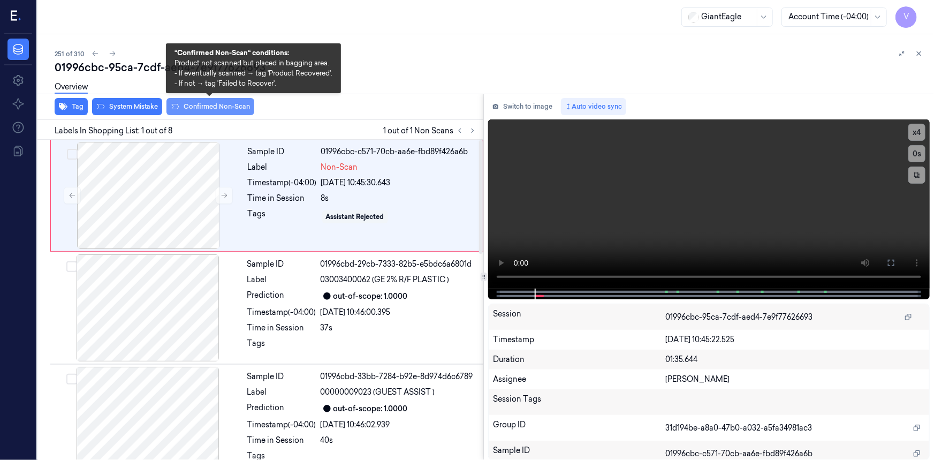
click at [192, 105] on button "Confirmed Non-Scan" at bounding box center [211, 106] width 88 height 17
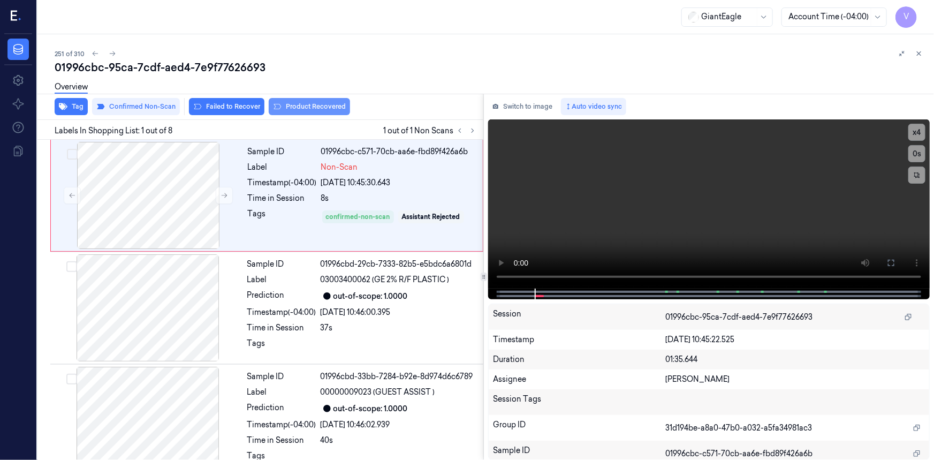
click at [311, 110] on button "Product Recovered" at bounding box center [309, 106] width 81 height 17
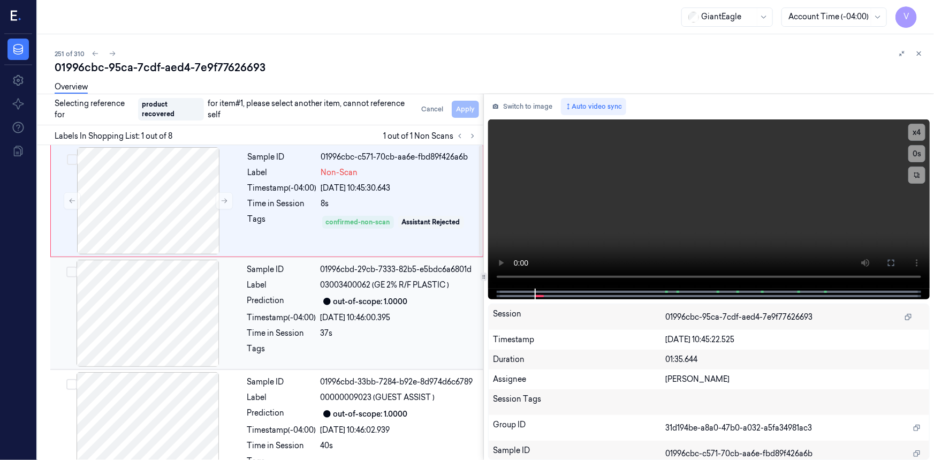
click at [444, 317] on div "21/09/2025 10:46:00.395" at bounding box center [399, 317] width 156 height 11
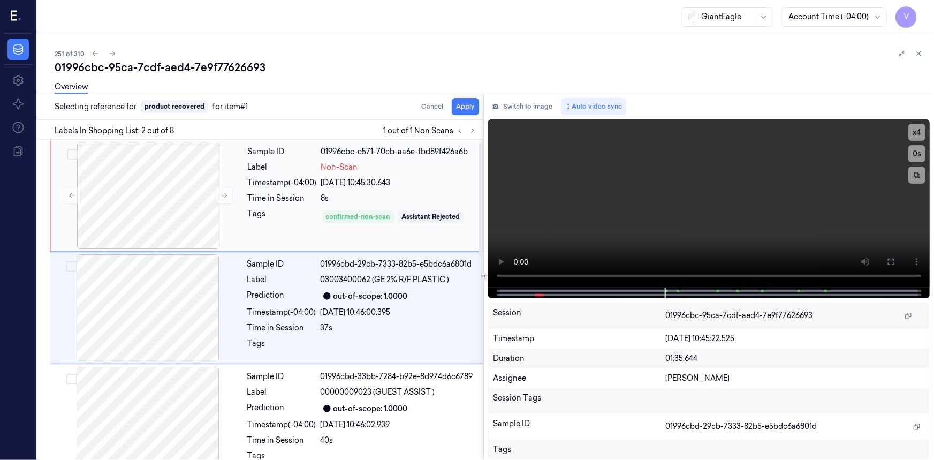
scroll to position [7, 0]
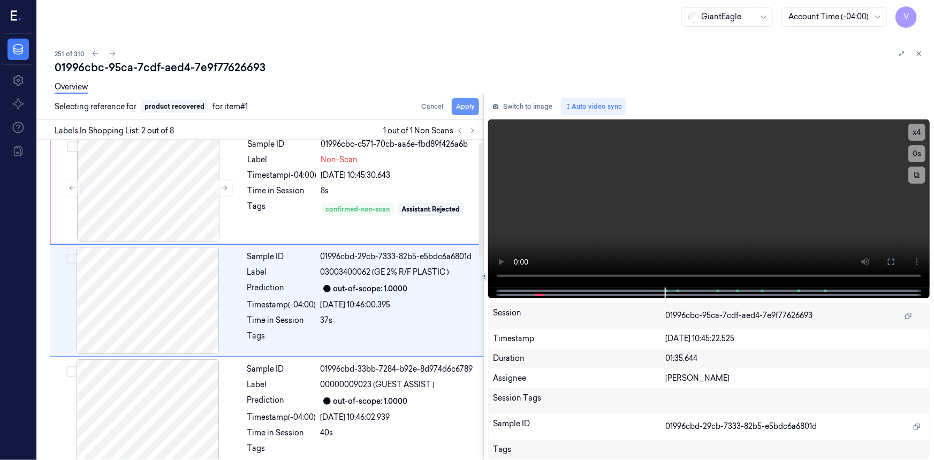
click at [464, 105] on button "Apply" at bounding box center [465, 106] width 27 height 17
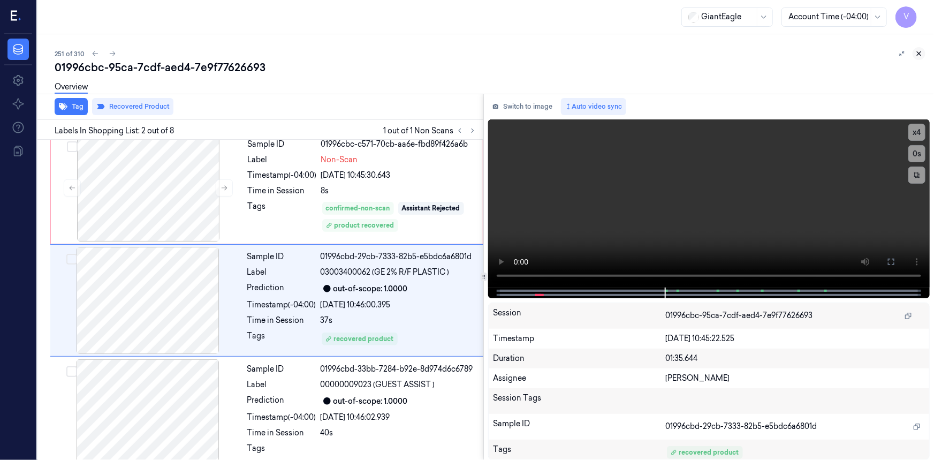
click at [915, 52] on icon at bounding box center [918, 53] width 7 height 7
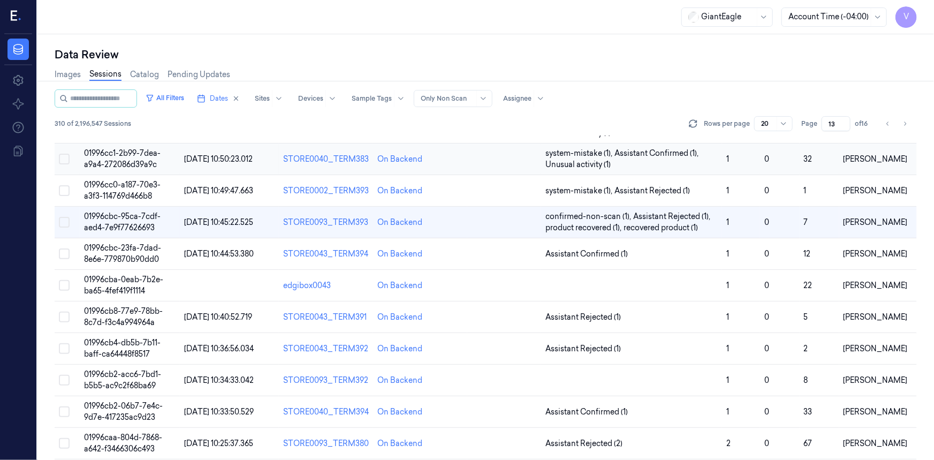
scroll to position [292, 0]
click at [118, 274] on span "01996cba-0eab-7b2e-ba65-4fef419f1114" at bounding box center [123, 284] width 79 height 21
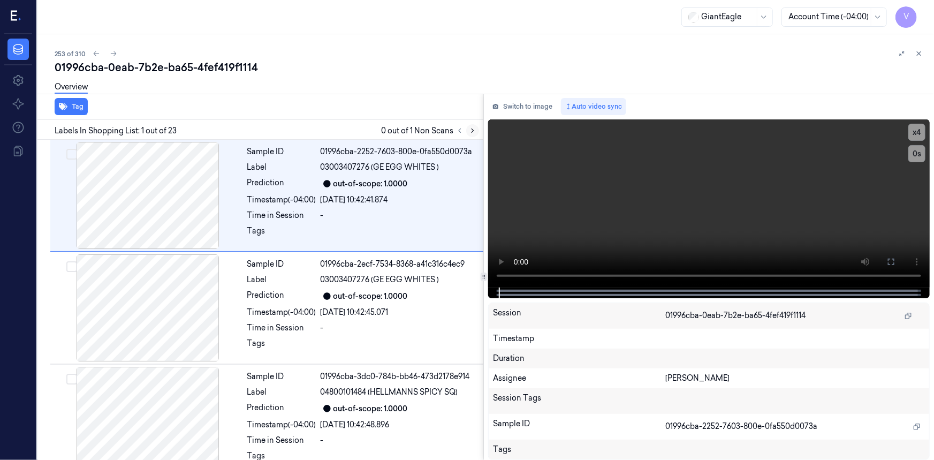
click at [474, 129] on icon at bounding box center [472, 130] width 7 height 7
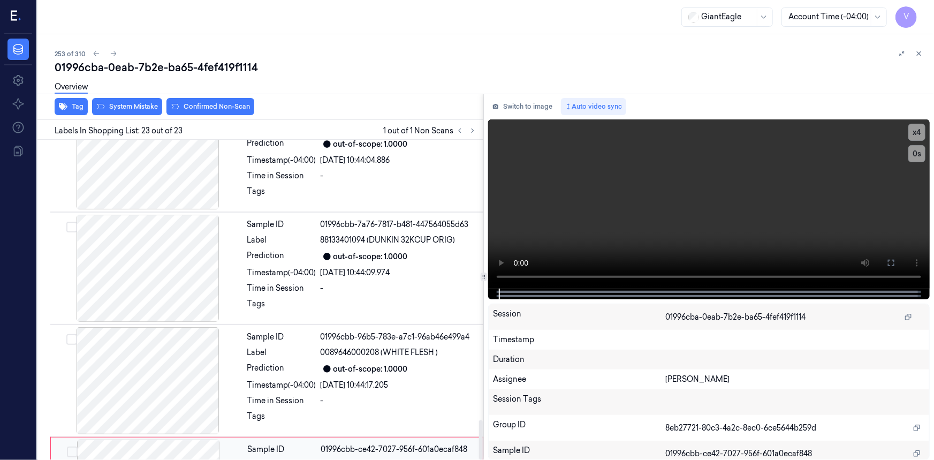
scroll to position [2275, 0]
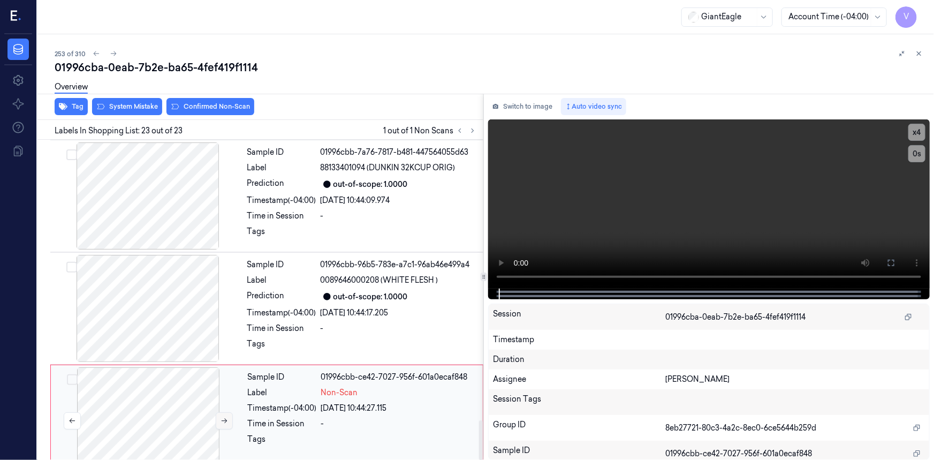
click at [220, 412] on button at bounding box center [224, 420] width 17 height 17
click at [892, 264] on icon at bounding box center [891, 263] width 9 height 9
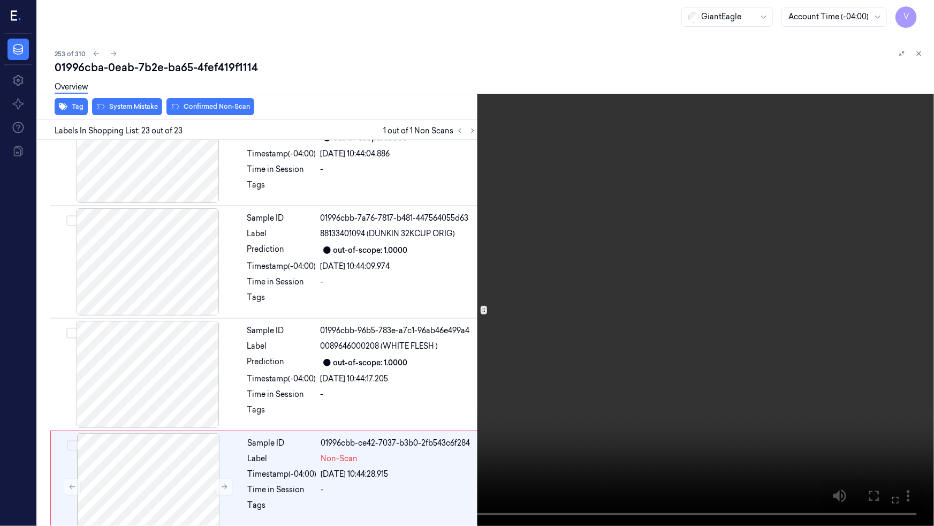
click at [657, 391] on video at bounding box center [467, 263] width 934 height 526
click at [0, 0] on icon at bounding box center [0, 0] width 0 height 0
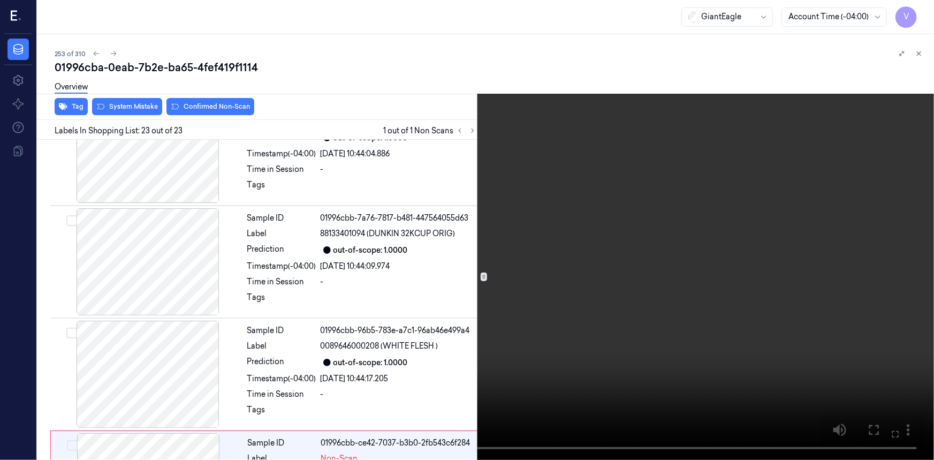
scroll to position [2275, 0]
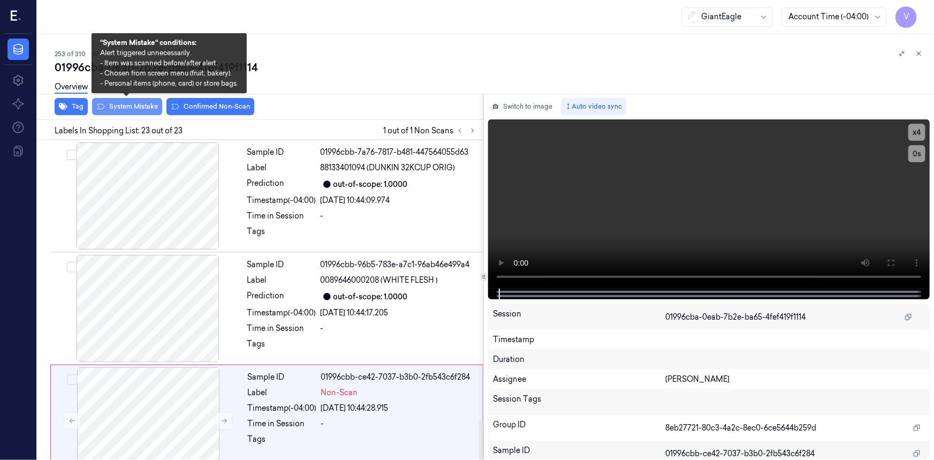
click at [138, 102] on button "System Mistake" at bounding box center [127, 106] width 70 height 17
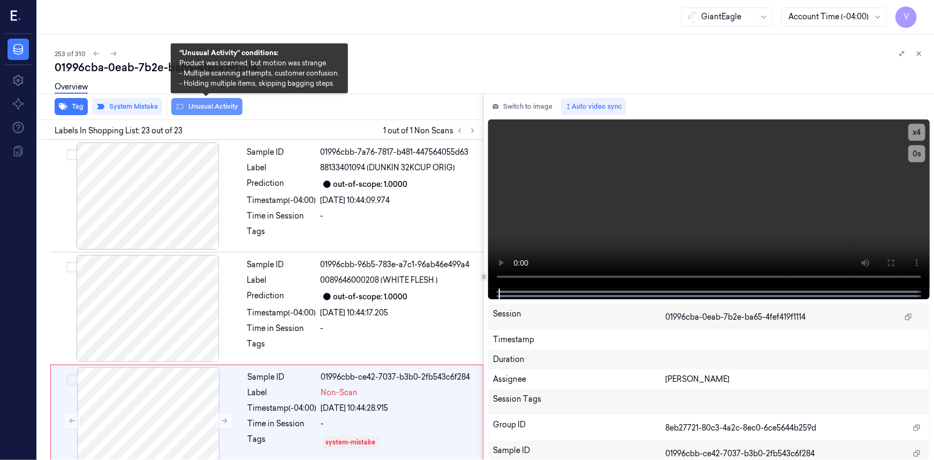
click at [220, 107] on button "Unusual Activity" at bounding box center [206, 106] width 71 height 17
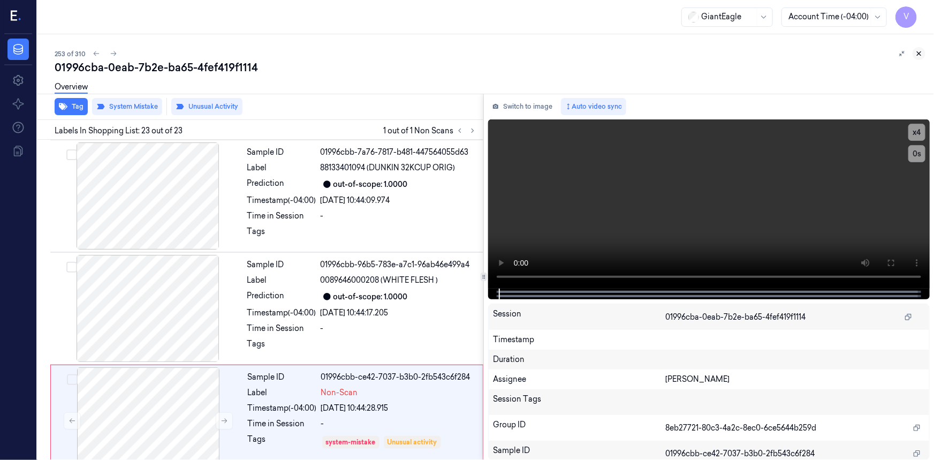
click at [922, 54] on icon at bounding box center [918, 53] width 7 height 7
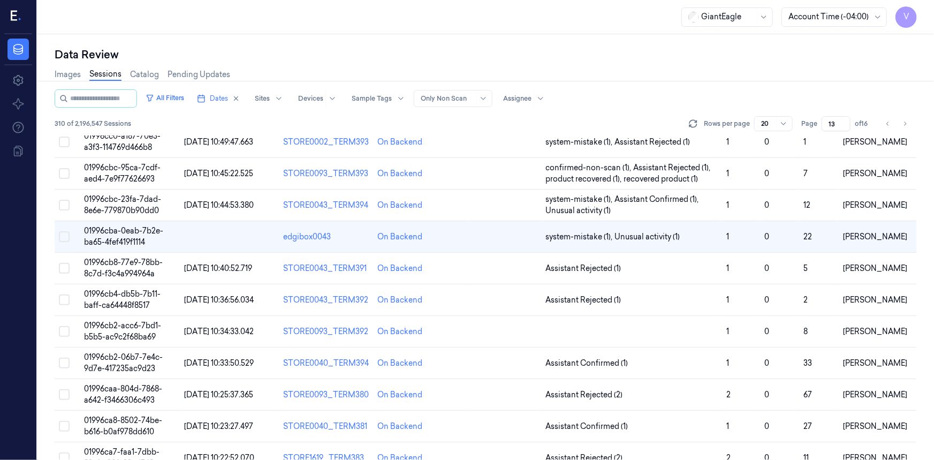
scroll to position [317, 0]
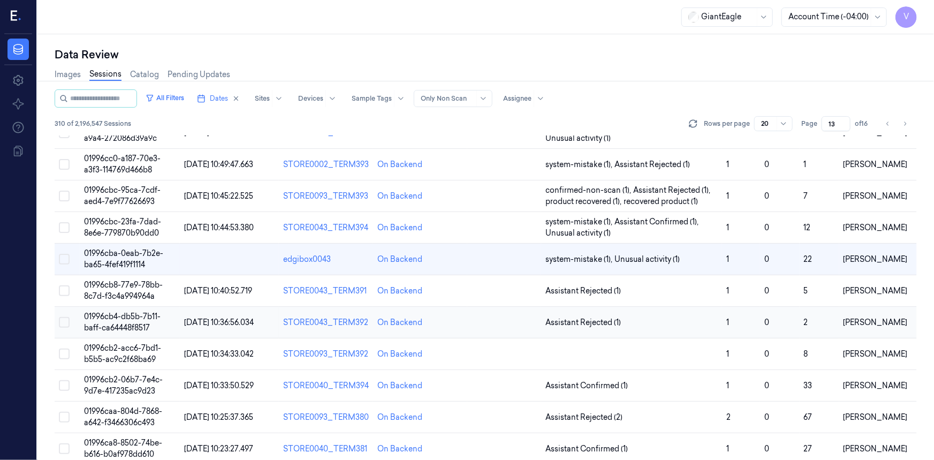
click at [123, 312] on span "01996cb4-db5b-7b11-baff-ca64448f8517" at bounding box center [122, 322] width 77 height 21
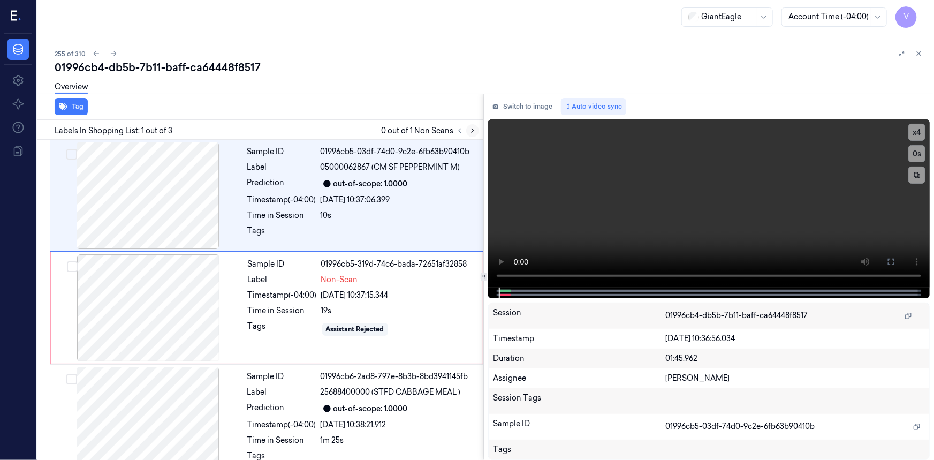
click at [472, 131] on icon at bounding box center [472, 130] width 7 height 7
click at [248, 272] on div "Sample ID 01996cb5-319d-74c6-bada-72651af32858 Label Non-Scan Timestamp (-04:00…" at bounding box center [362, 307] width 237 height 107
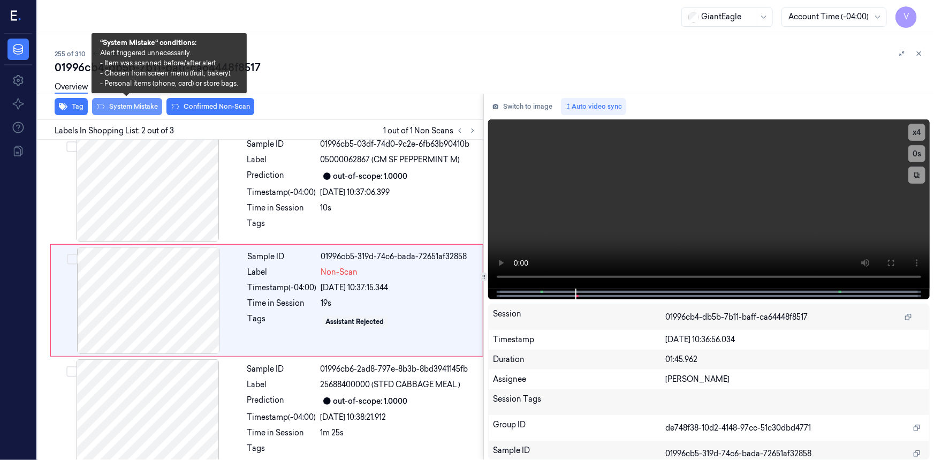
click at [141, 105] on button "System Mistake" at bounding box center [127, 106] width 70 height 17
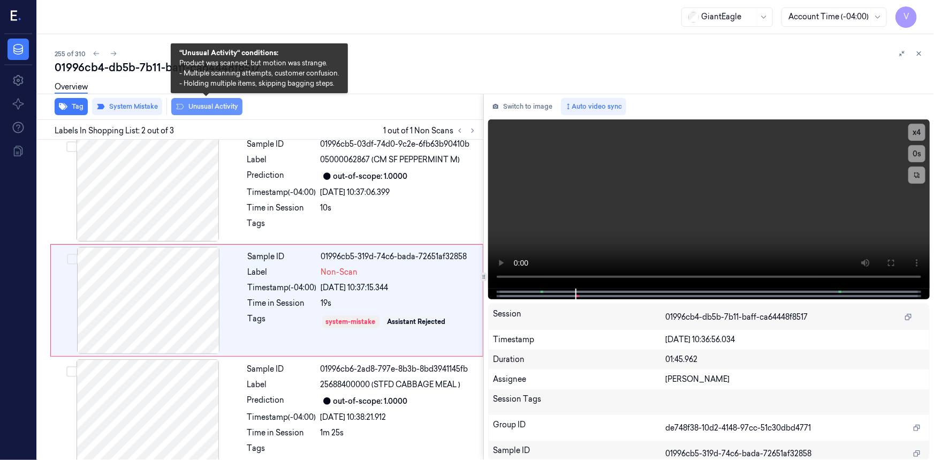
click at [218, 105] on button "Unusual Activity" at bounding box center [206, 106] width 71 height 17
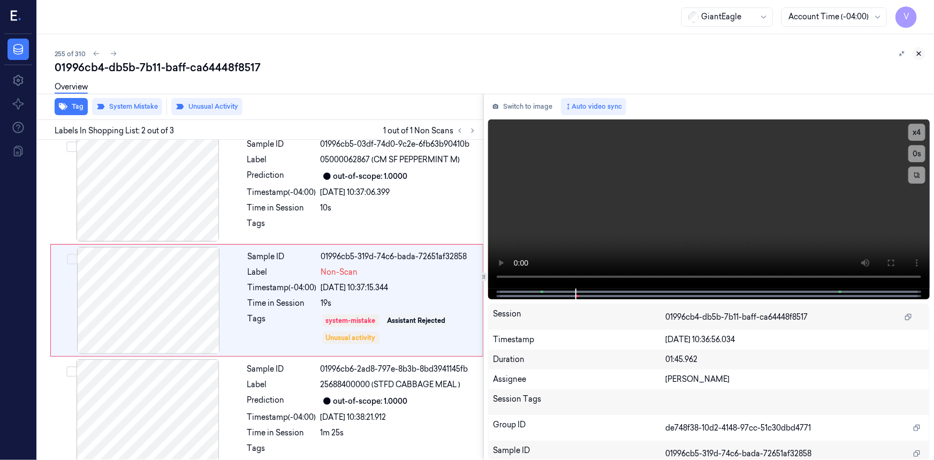
click at [922, 54] on icon at bounding box center [918, 53] width 7 height 7
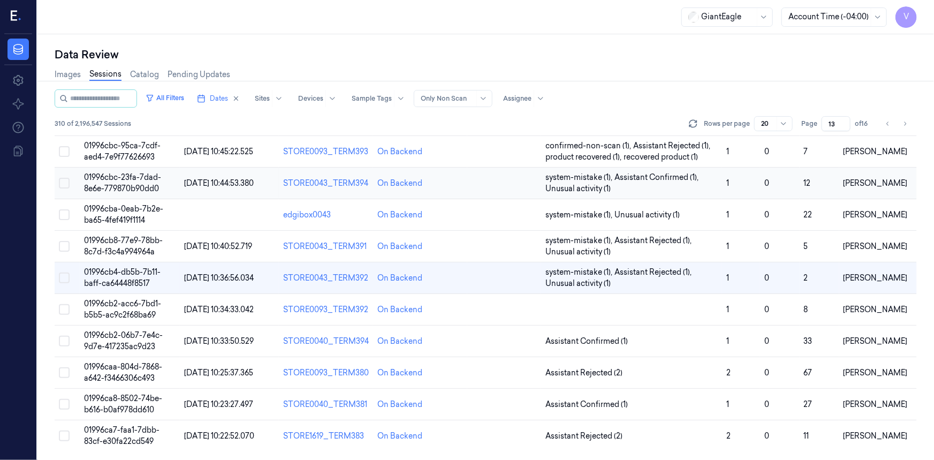
scroll to position [349, 0]
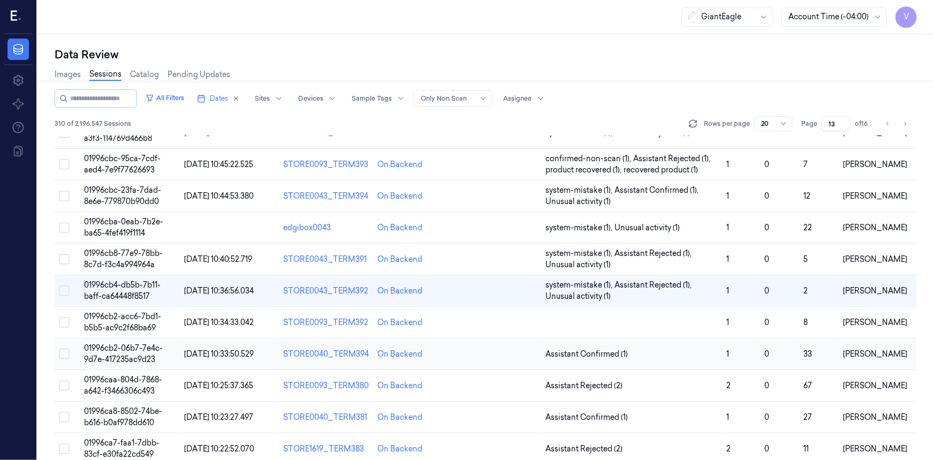
click at [112, 343] on span "01996cb2-06b7-7e4c-9d7e-417235ac9d23" at bounding box center [123, 353] width 79 height 21
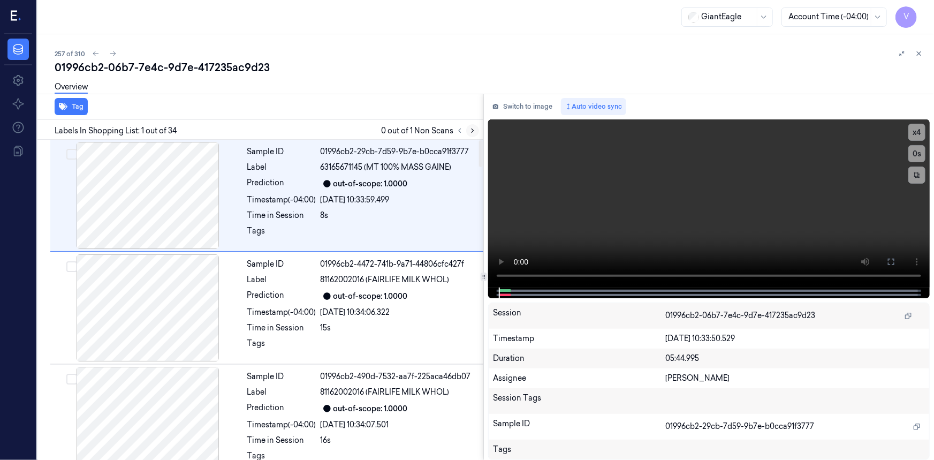
click at [475, 128] on icon at bounding box center [472, 130] width 7 height 7
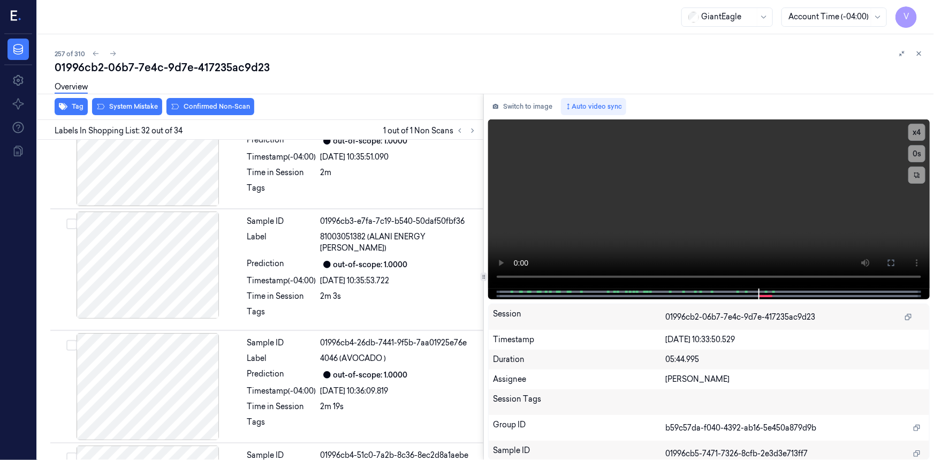
scroll to position [3377, 0]
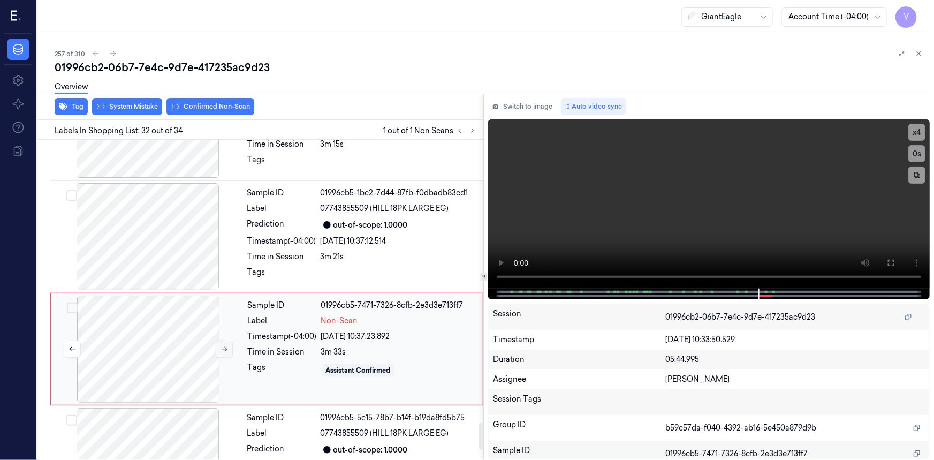
click at [222, 345] on icon at bounding box center [224, 348] width 7 height 7
click at [225, 347] on icon at bounding box center [225, 349] width 6 height 5
click at [891, 261] on icon at bounding box center [891, 263] width 9 height 9
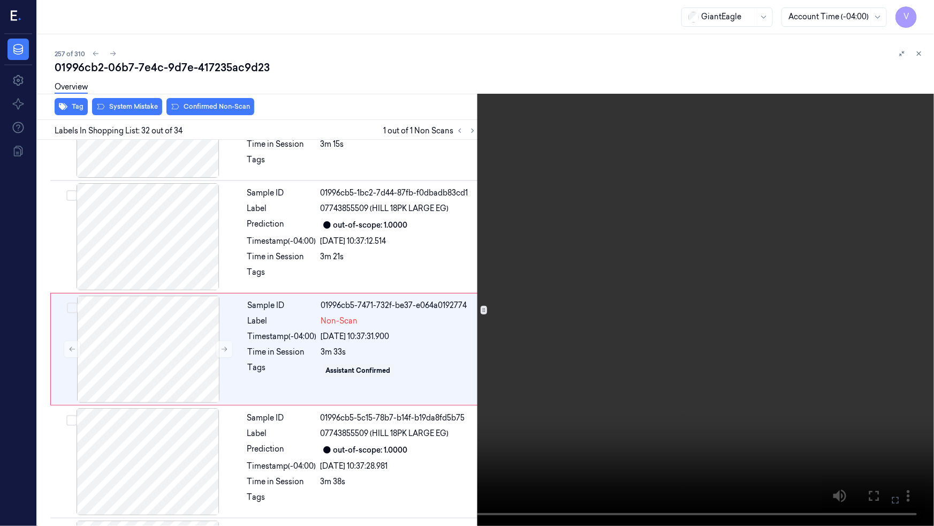
click at [0, 0] on icon at bounding box center [0, 0] width 0 height 0
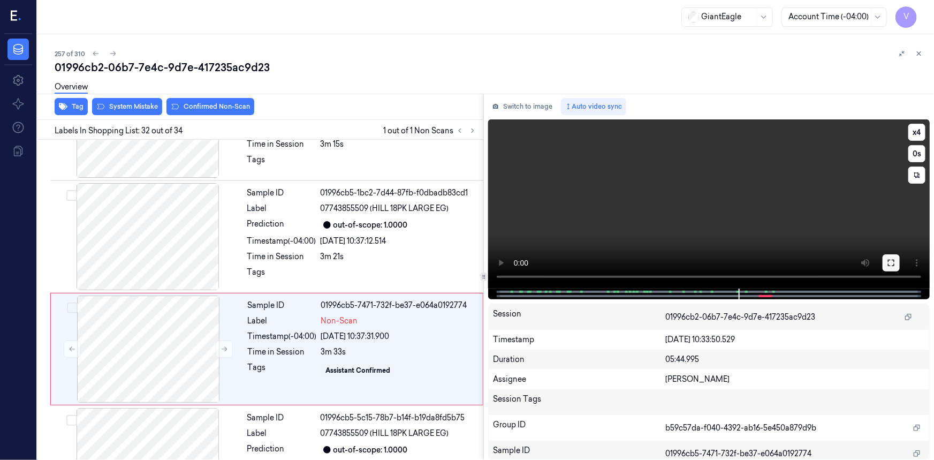
drag, startPoint x: 890, startPoint y: 266, endPoint x: 840, endPoint y: 317, distance: 71.9
click at [890, 267] on icon at bounding box center [891, 263] width 9 height 9
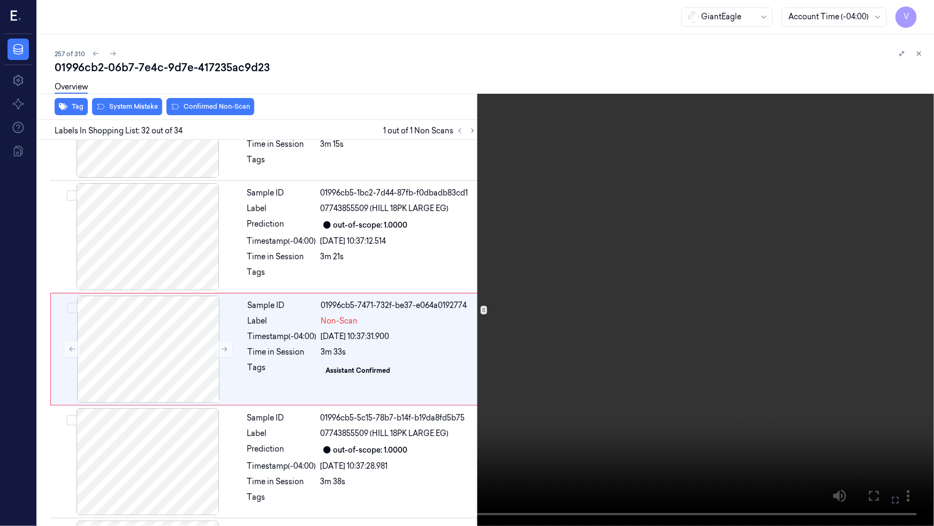
click at [765, 340] on video at bounding box center [467, 263] width 934 height 526
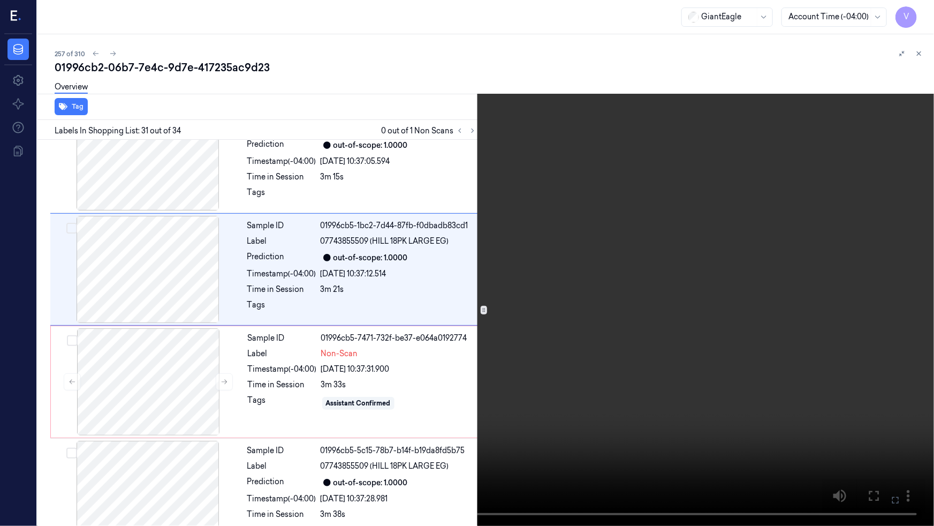
scroll to position [3232, 0]
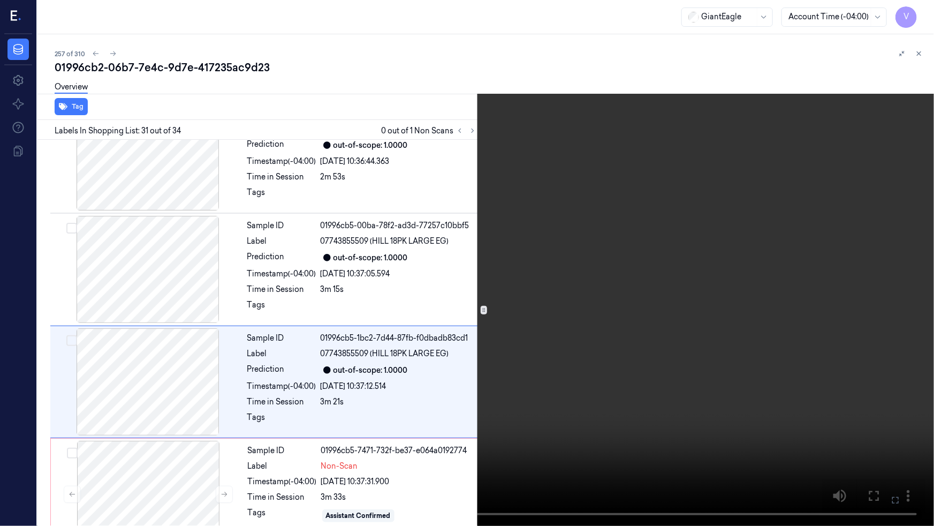
click at [738, 354] on video at bounding box center [467, 263] width 934 height 526
click at [610, 417] on video at bounding box center [467, 263] width 934 height 526
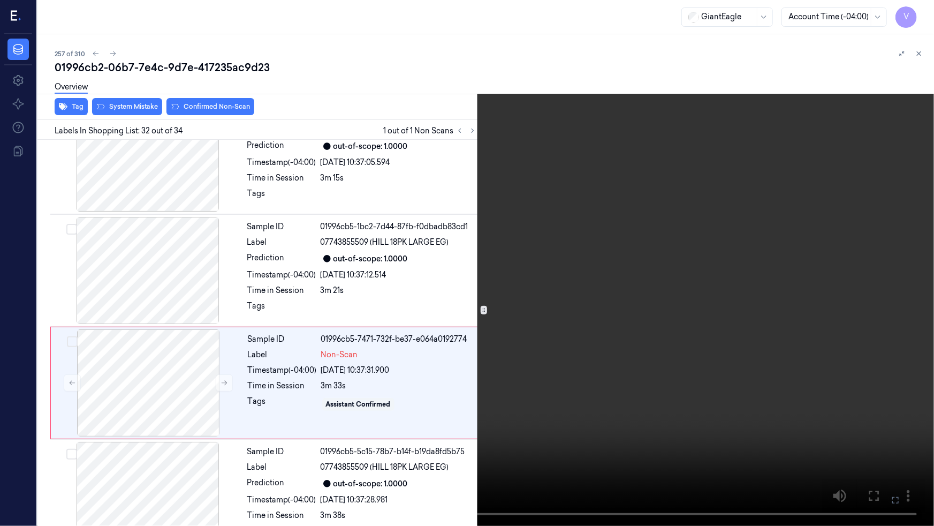
scroll to position [3344, 0]
click at [642, 406] on video at bounding box center [467, 263] width 934 height 526
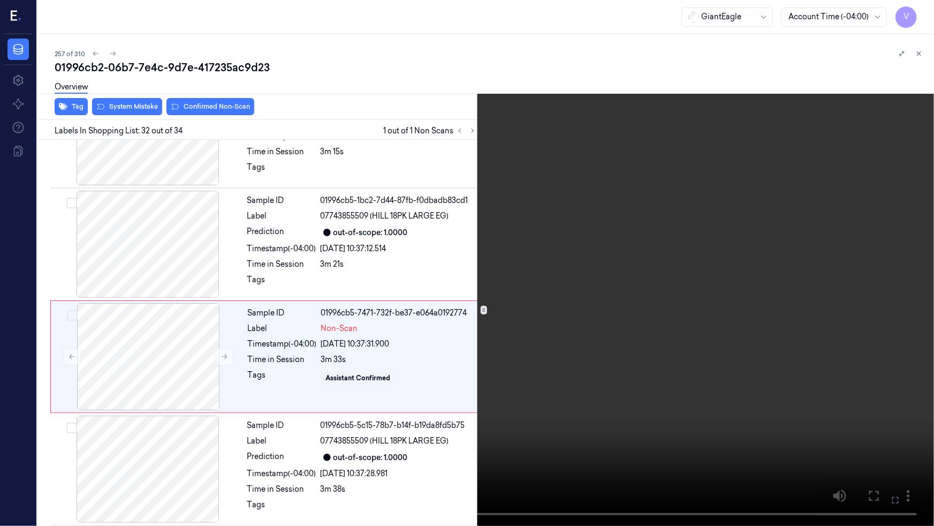
click at [676, 449] on video at bounding box center [467, 263] width 934 height 526
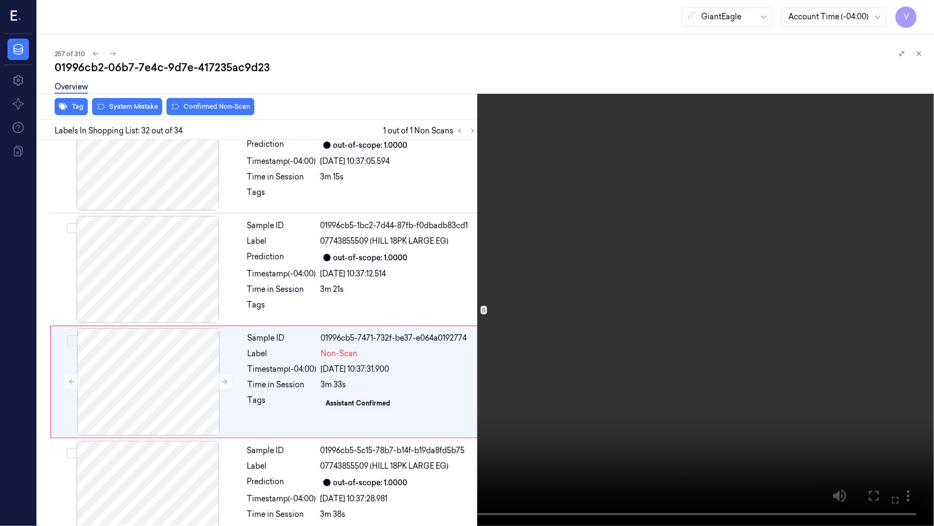
click at [0, 0] on icon at bounding box center [0, 0] width 0 height 0
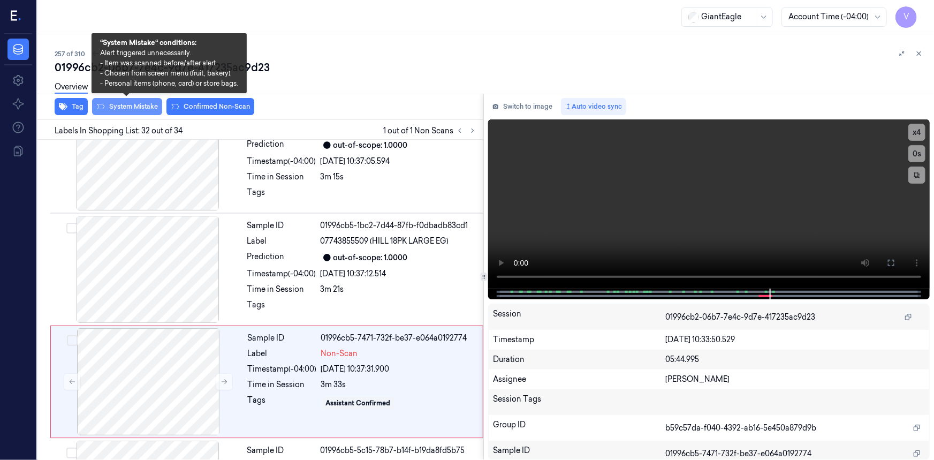
click at [148, 104] on button "System Mistake" at bounding box center [127, 106] width 70 height 17
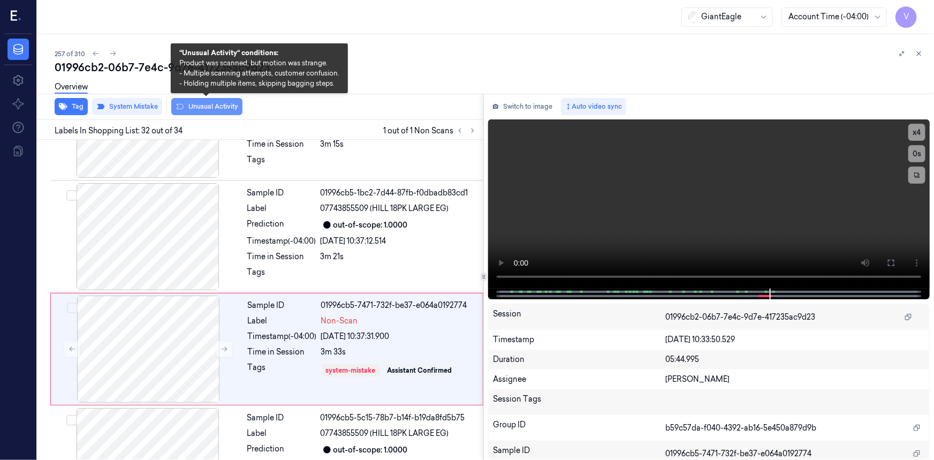
click at [207, 107] on button "Unusual Activity" at bounding box center [206, 106] width 71 height 17
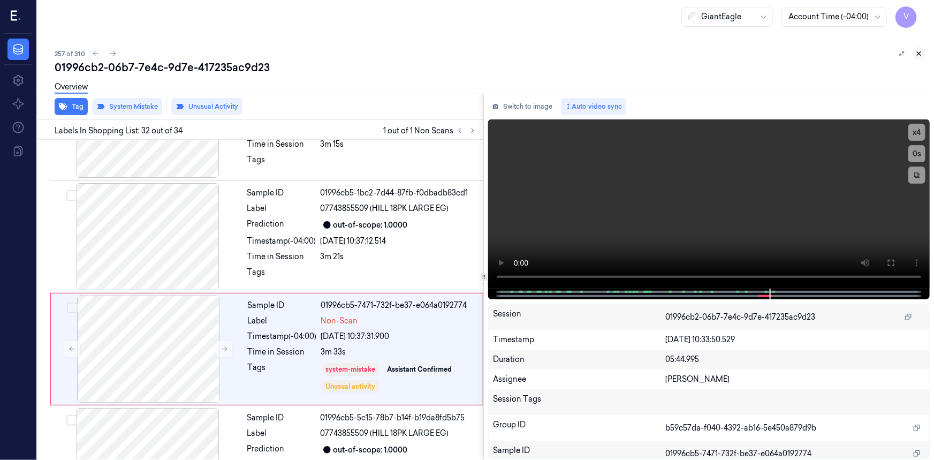
click at [920, 54] on icon at bounding box center [920, 54] width 4 height 4
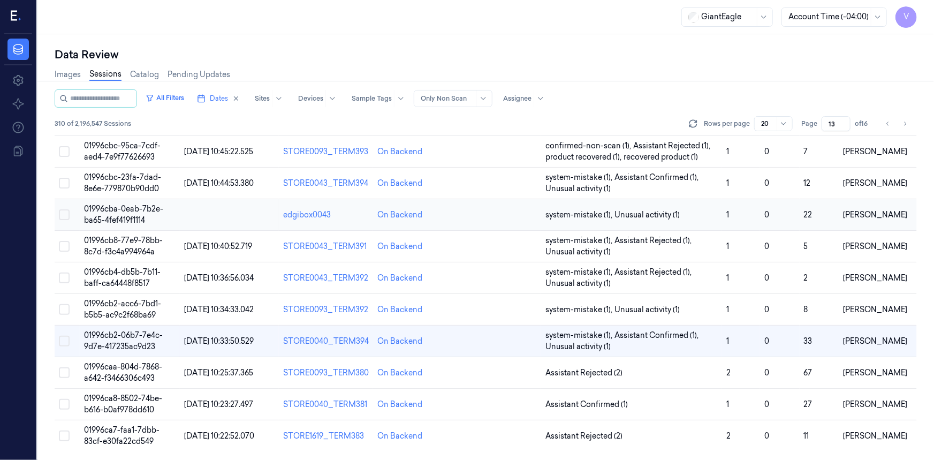
scroll to position [349, 0]
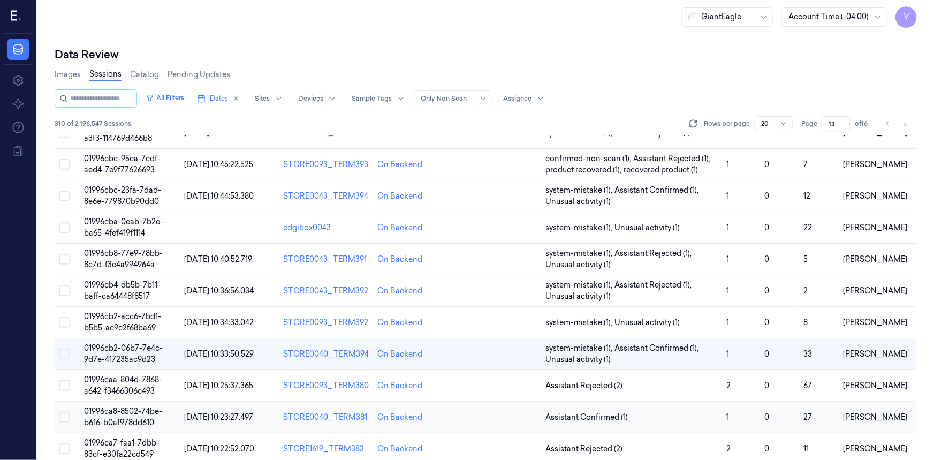
click at [128, 406] on span "01996ca8-8502-74be-b616-b0af978dd610" at bounding box center [123, 416] width 78 height 21
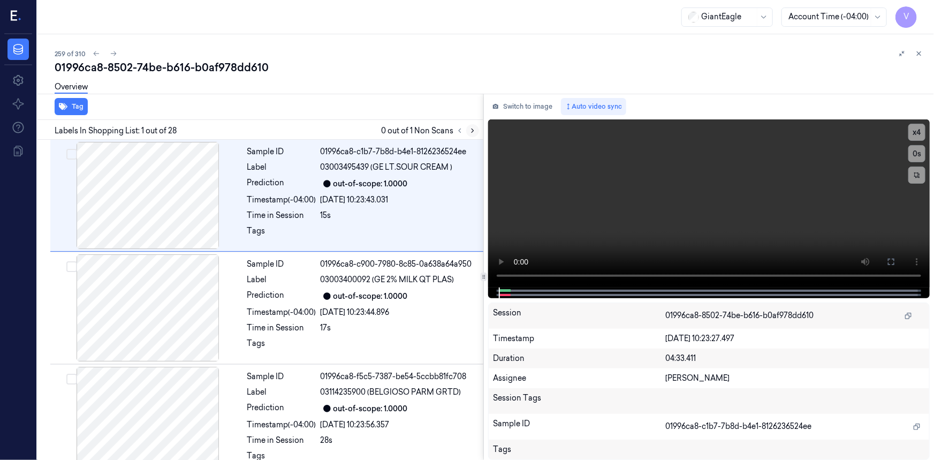
click at [472, 132] on icon at bounding box center [473, 131] width 2 height 4
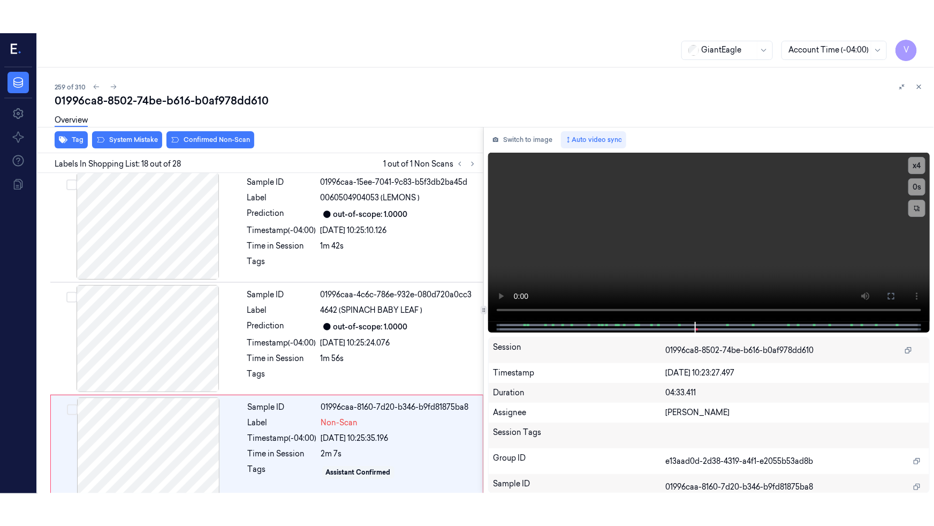
scroll to position [1814, 0]
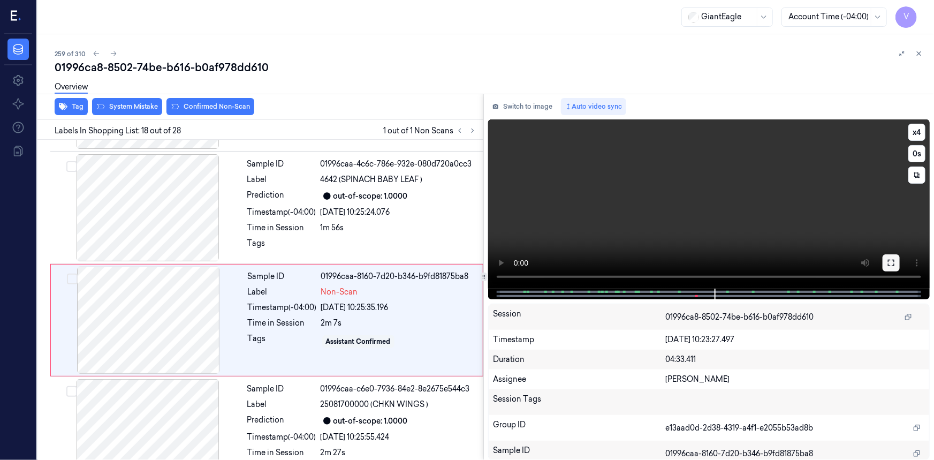
click at [887, 265] on button at bounding box center [891, 262] width 17 height 17
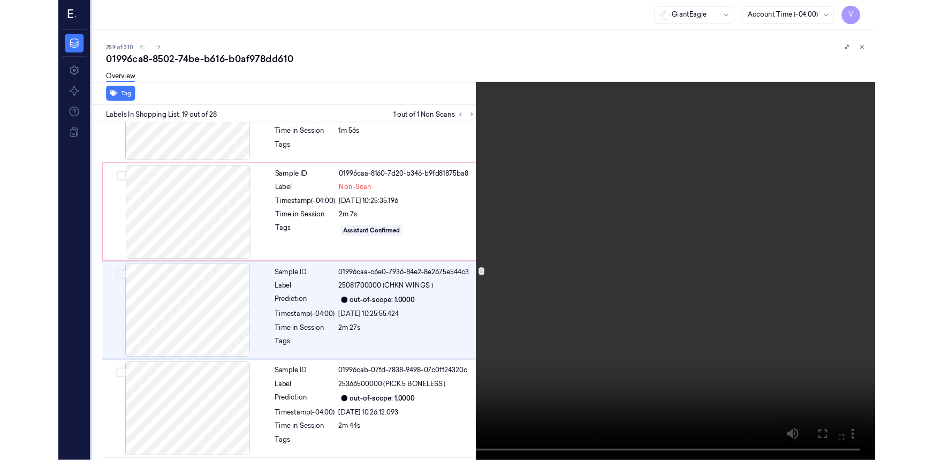
scroll to position [1893, 0]
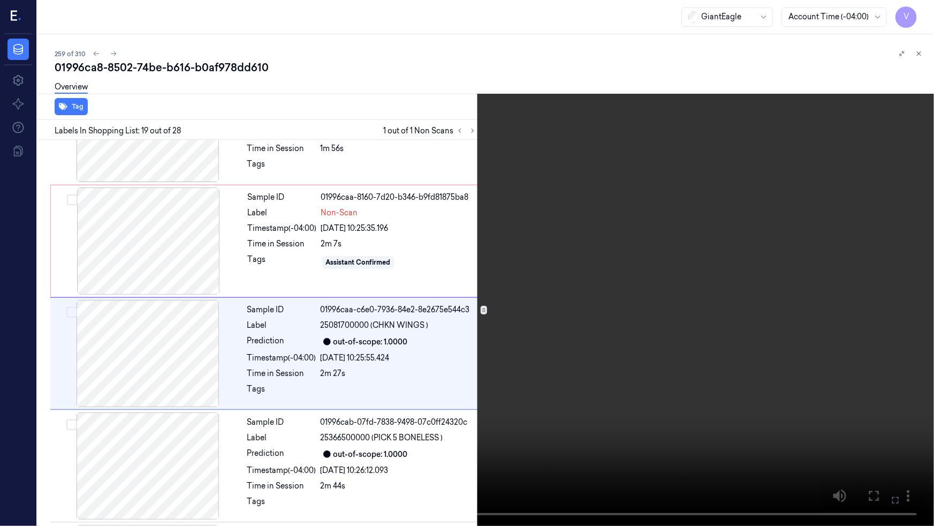
click at [581, 443] on video at bounding box center [467, 263] width 934 height 526
click at [0, 0] on icon at bounding box center [0, 0] width 0 height 0
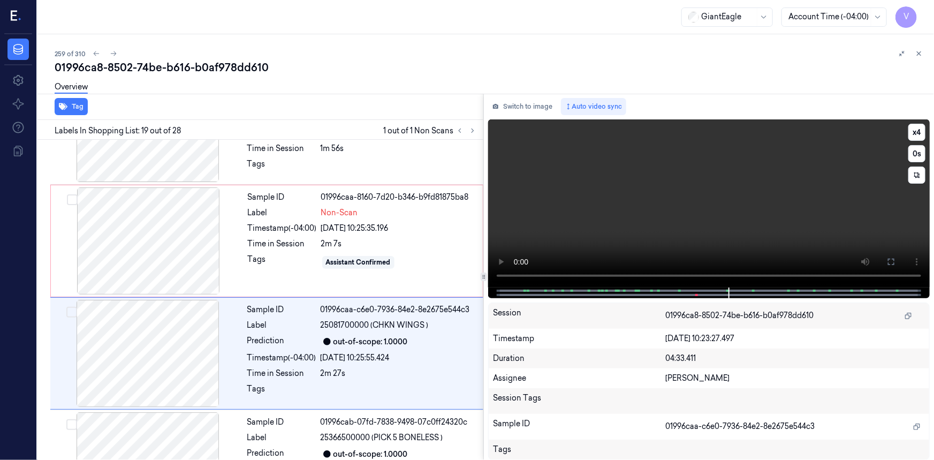
scroll to position [1926, 0]
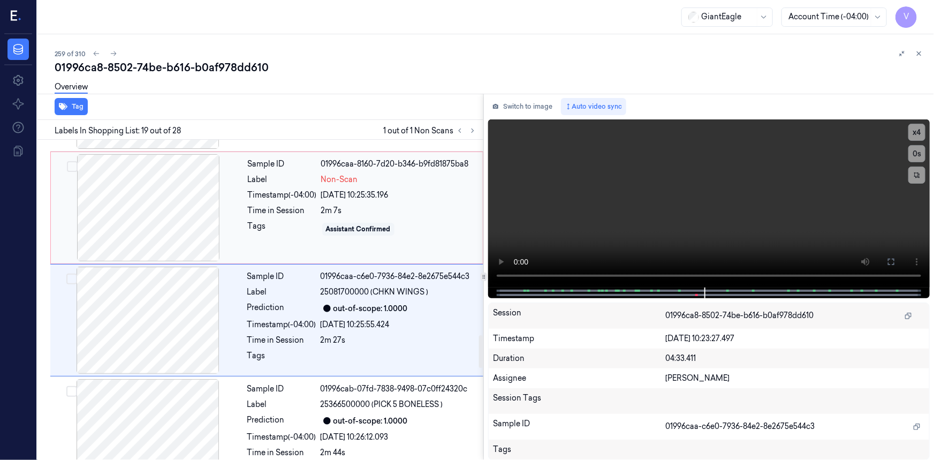
click at [272, 190] on div "Timestamp (-04:00)" at bounding box center [282, 195] width 69 height 11
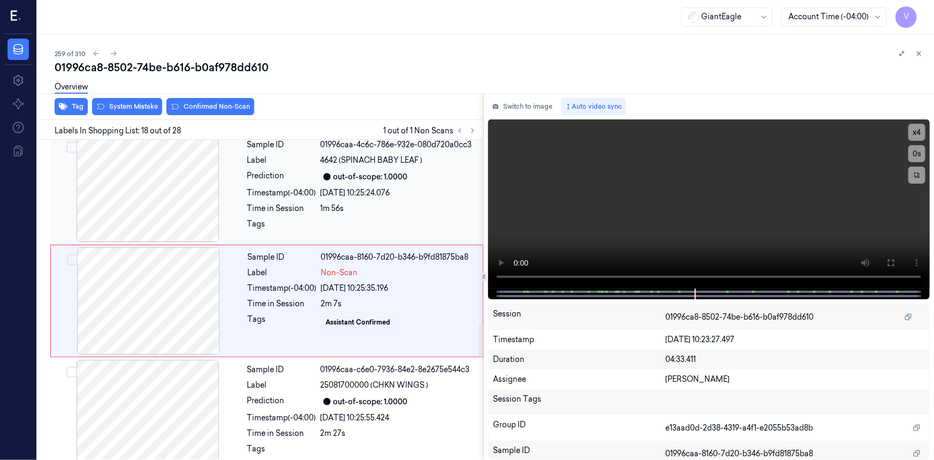
scroll to position [1814, 0]
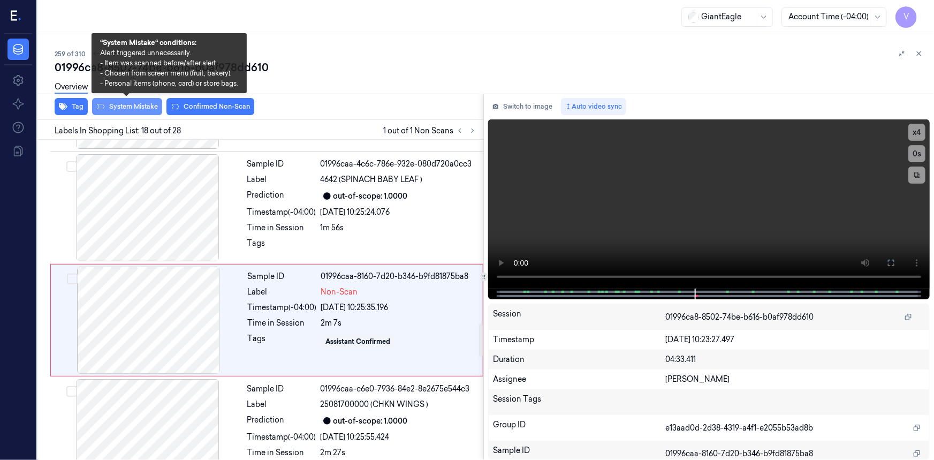
click at [139, 107] on button "System Mistake" at bounding box center [127, 106] width 70 height 17
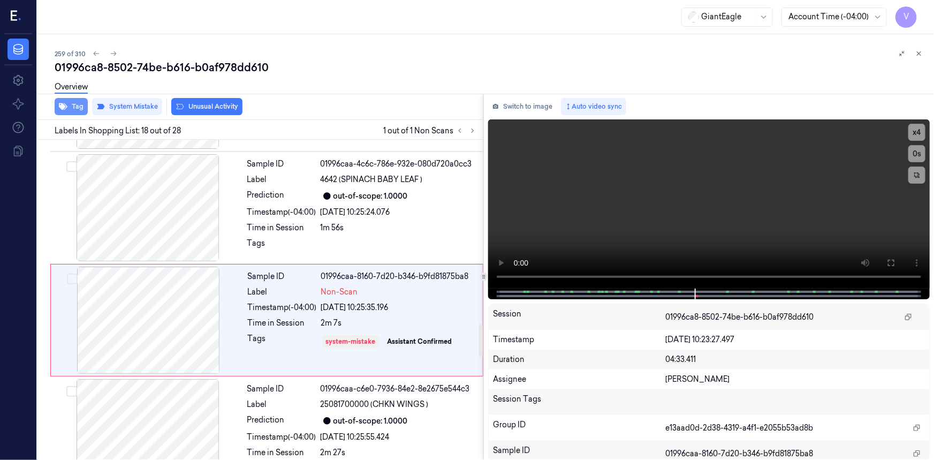
click at [78, 108] on button "Tag" at bounding box center [71, 106] width 33 height 17
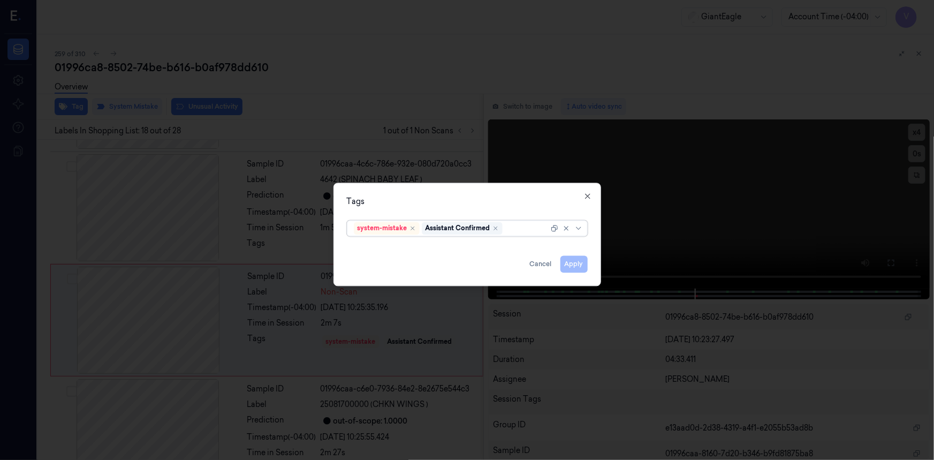
click at [524, 232] on div at bounding box center [527, 228] width 44 height 11
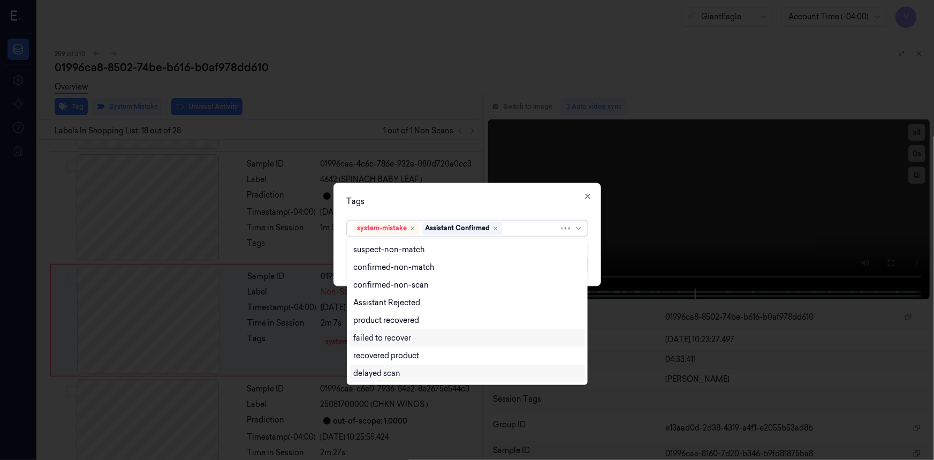
scroll to position [86, 0]
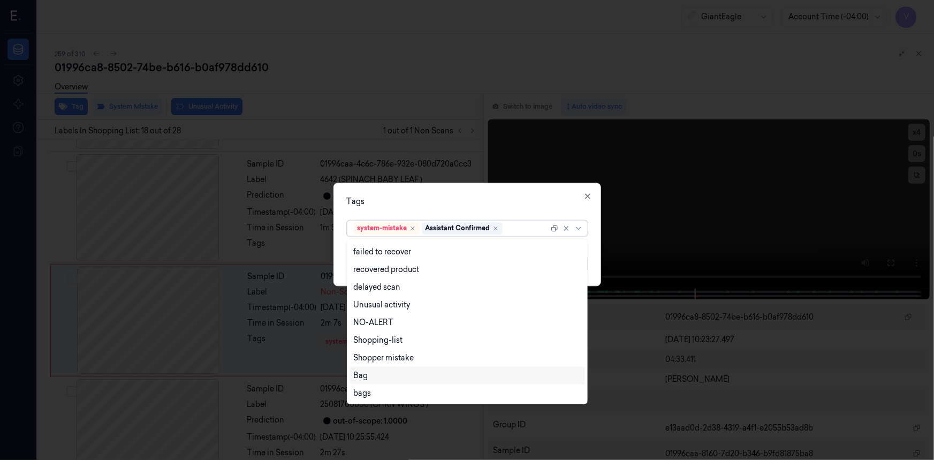
click at [362, 373] on div "Bag" at bounding box center [361, 375] width 14 height 11
click at [438, 205] on div "Tags" at bounding box center [467, 201] width 241 height 11
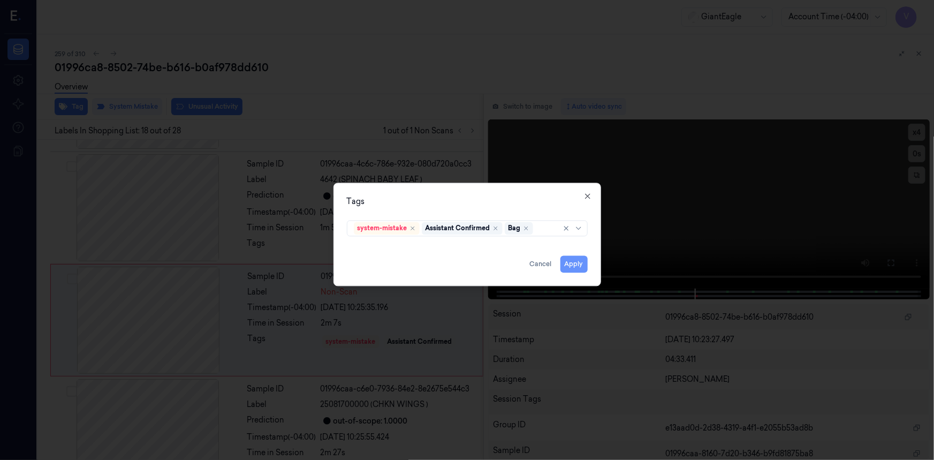
click at [576, 266] on button "Apply" at bounding box center [574, 263] width 27 height 17
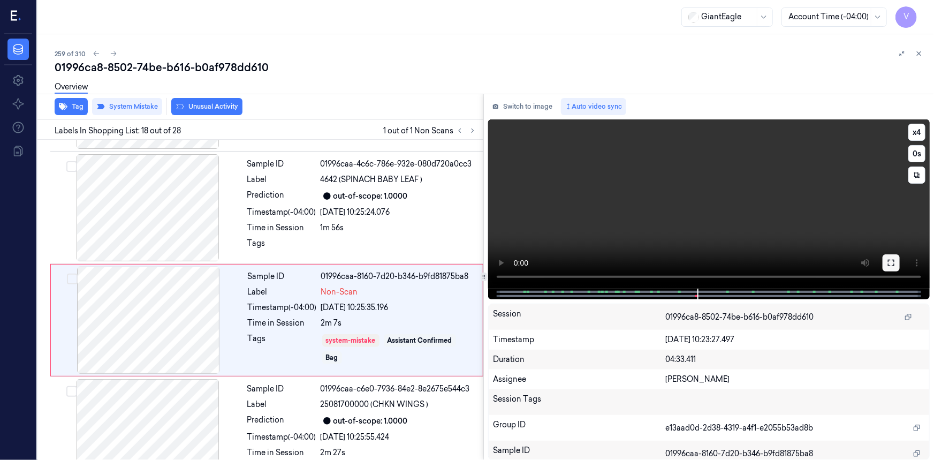
click at [888, 264] on icon at bounding box center [891, 263] width 9 height 9
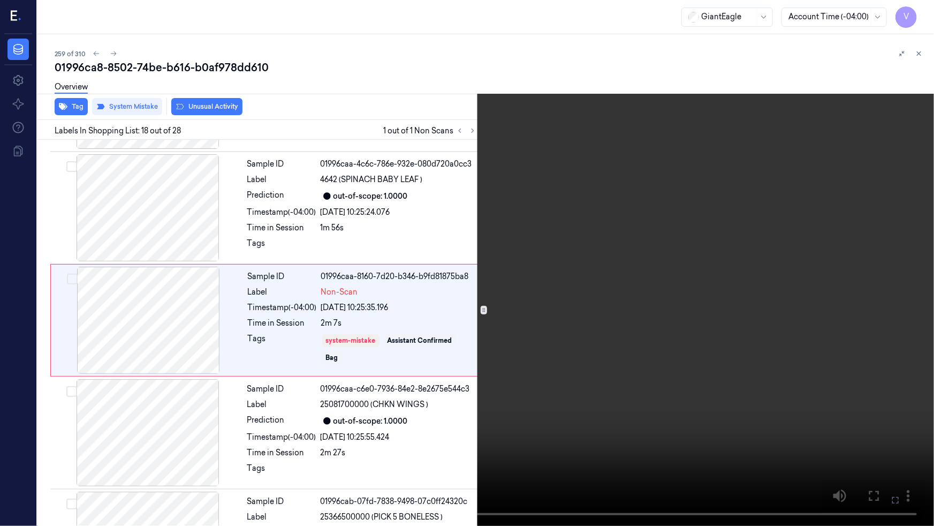
drag, startPoint x: 901, startPoint y: 499, endPoint x: 888, endPoint y: 441, distance: 59.6
click at [0, 0] on icon at bounding box center [0, 0] width 0 height 0
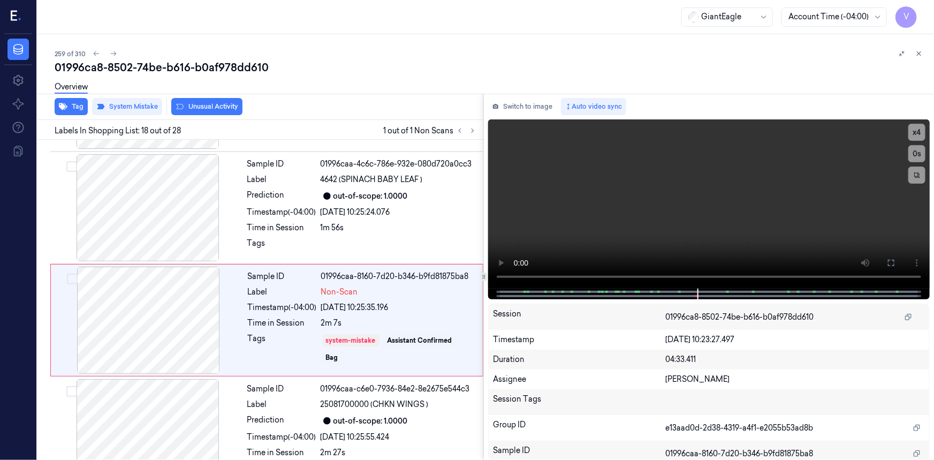
drag, startPoint x: 919, startPoint y: 55, endPoint x: 913, endPoint y: 65, distance: 12.0
click at [919, 56] on icon at bounding box center [918, 53] width 7 height 7
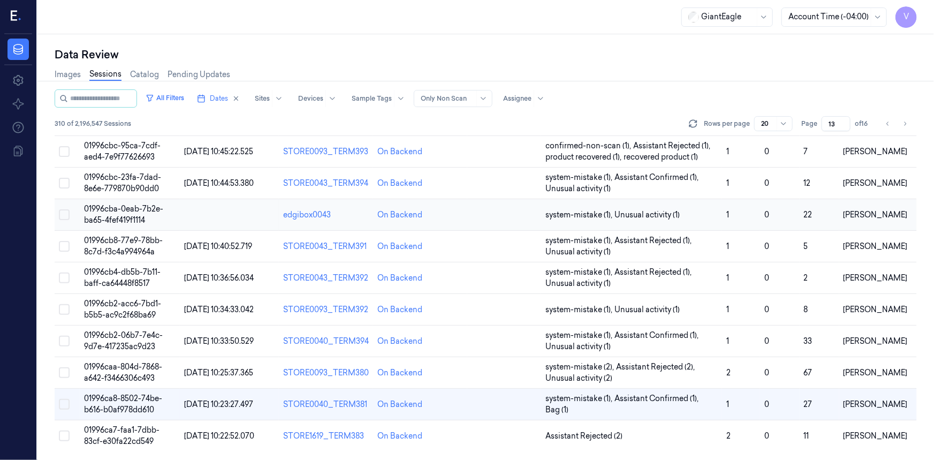
scroll to position [349, 0]
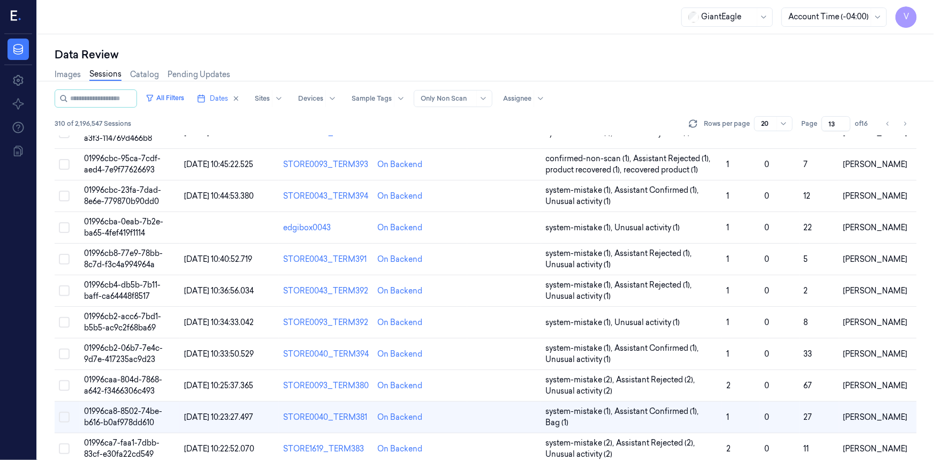
drag, startPoint x: 835, startPoint y: 120, endPoint x: 815, endPoint y: 129, distance: 21.6
click at [815, 129] on div "Page 13 of 16" at bounding box center [836, 123] width 71 height 15
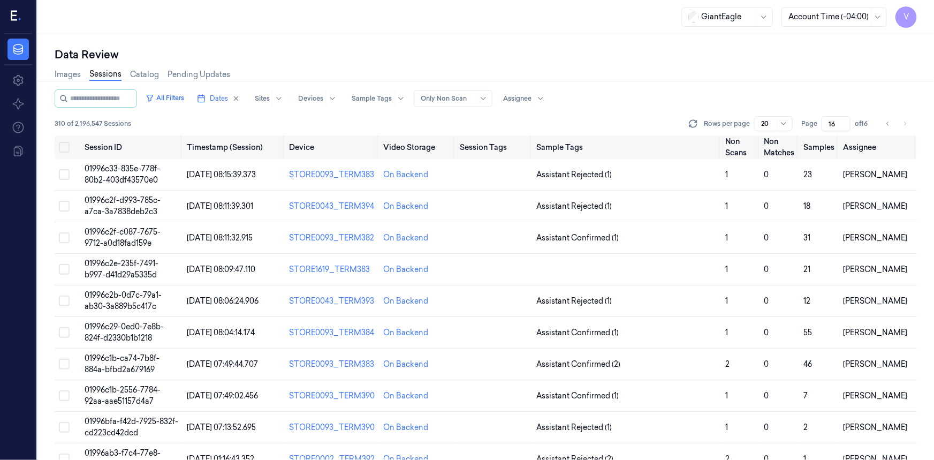
type input "16"
click at [133, 172] on span "01996c33-835e-778f-80b2-403df43570e0" at bounding box center [122, 174] width 75 height 21
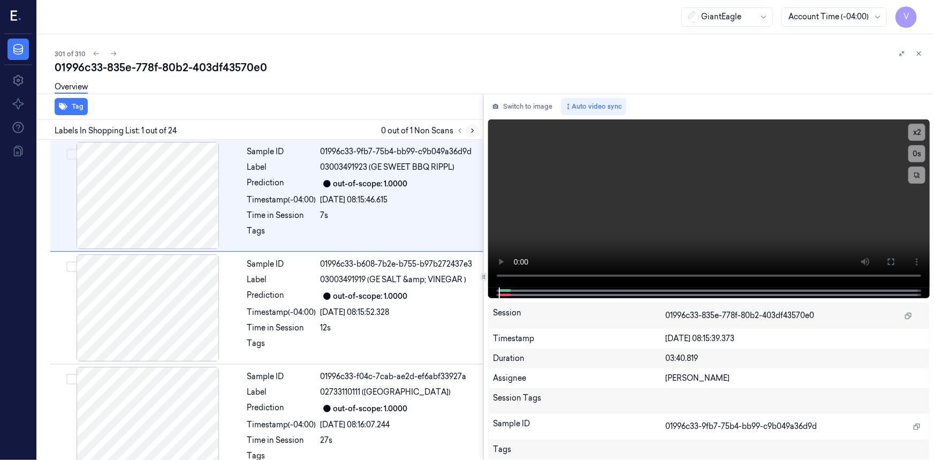
click at [472, 130] on icon at bounding box center [472, 130] width 7 height 7
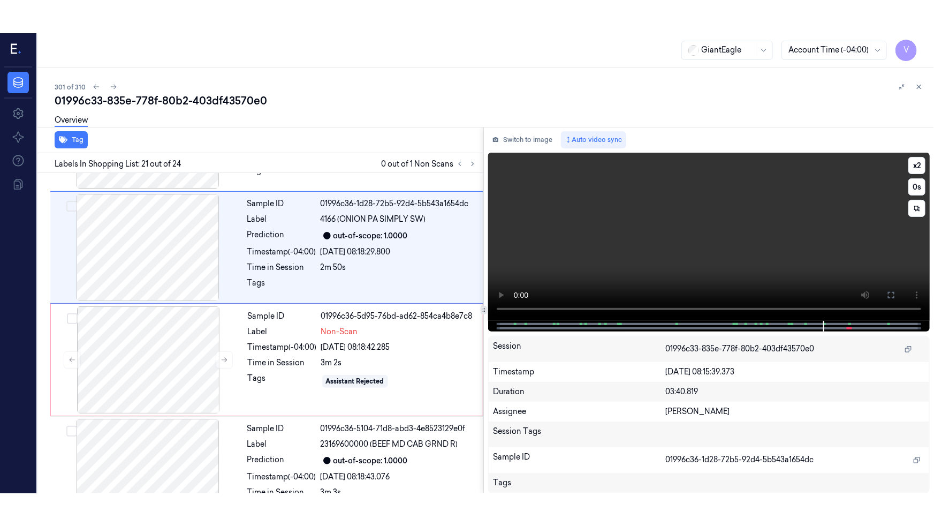
scroll to position [2141, 0]
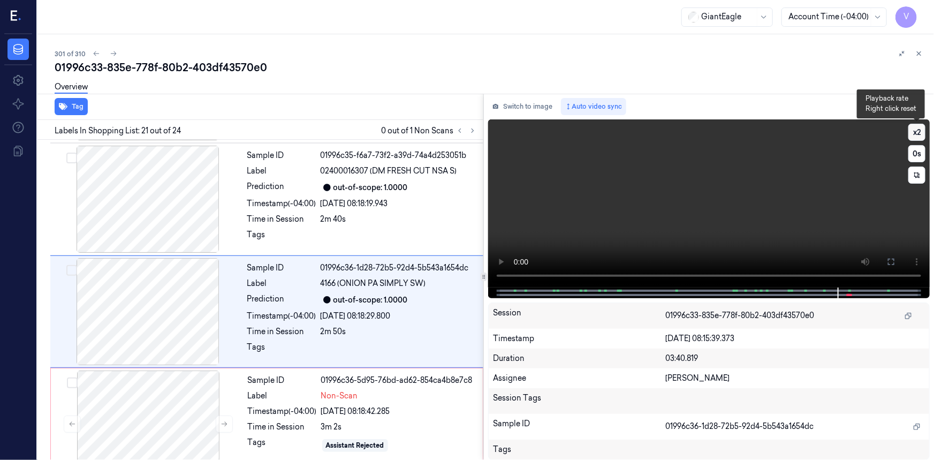
click at [918, 129] on button "x 2" at bounding box center [917, 132] width 17 height 17
click at [894, 260] on icon at bounding box center [891, 262] width 9 height 9
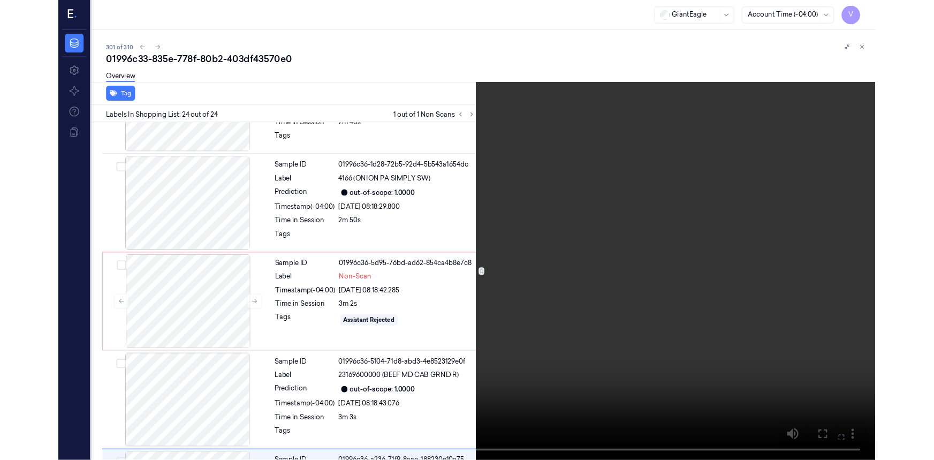
scroll to position [2313, 0]
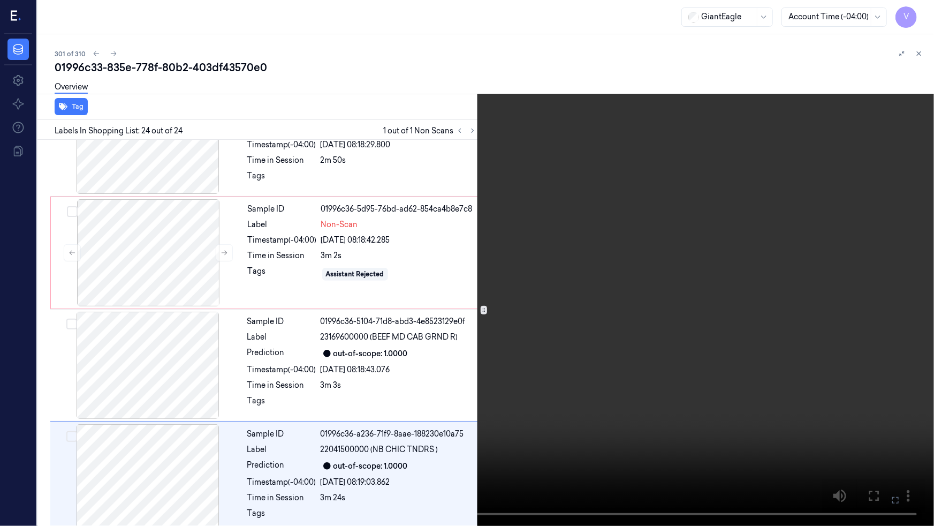
click at [0, 0] on icon at bounding box center [0, 0] width 0 height 0
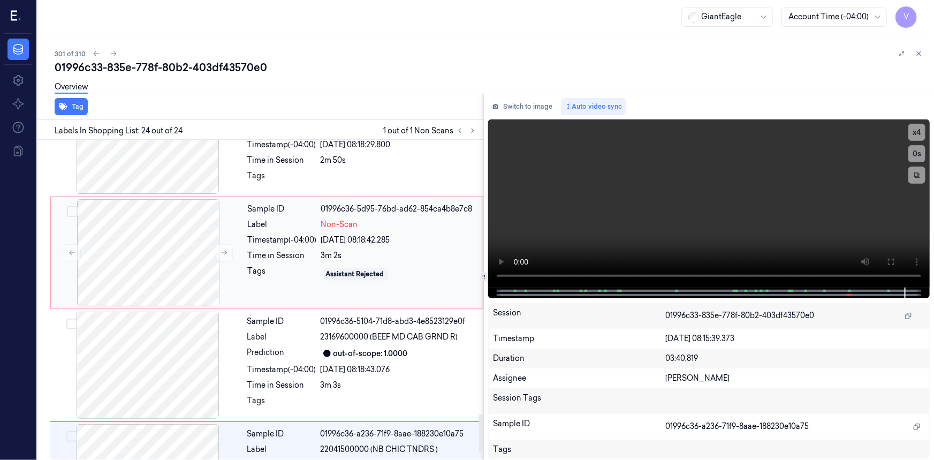
click at [423, 234] on div "21/09/2025 08:18:42.285" at bounding box center [398, 239] width 155 height 11
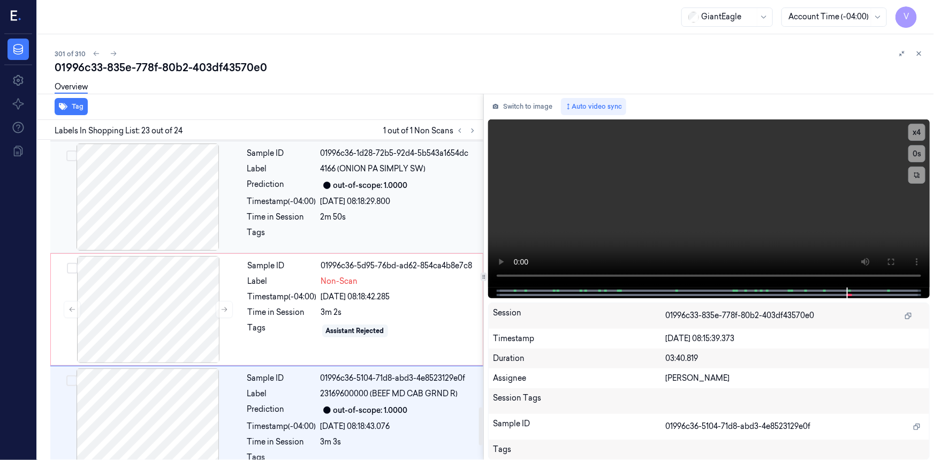
scroll to position [2254, 0]
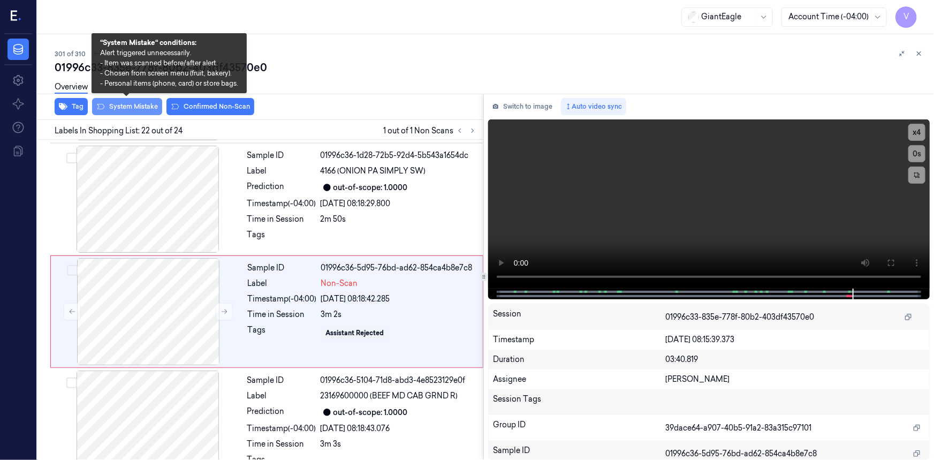
click at [135, 104] on button "System Mistake" at bounding box center [127, 106] width 70 height 17
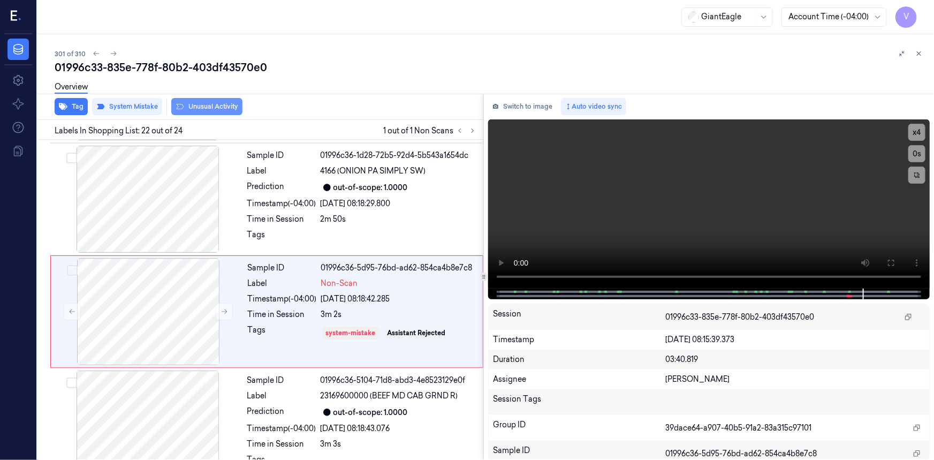
click at [215, 105] on button "Unusual Activity" at bounding box center [206, 106] width 71 height 17
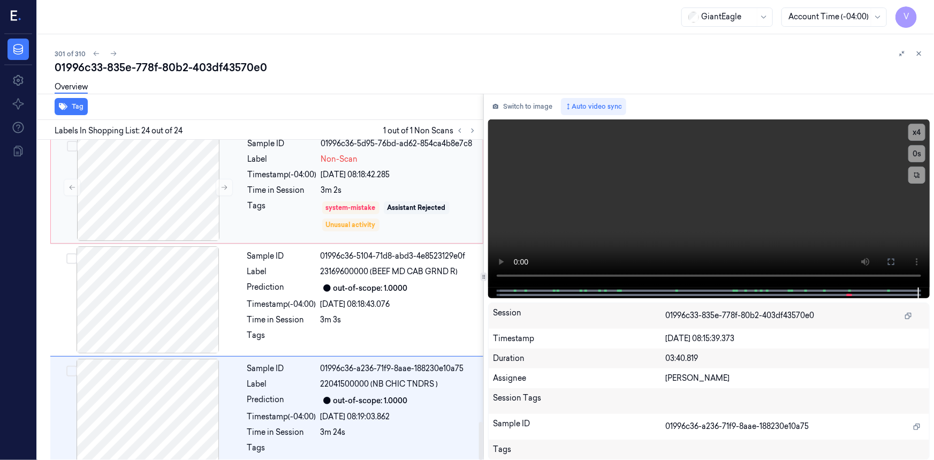
scroll to position [2379, 0]
drag, startPoint x: 920, startPoint y: 53, endPoint x: 919, endPoint y: 59, distance: 6.5
click at [919, 59] on button at bounding box center [919, 53] width 13 height 13
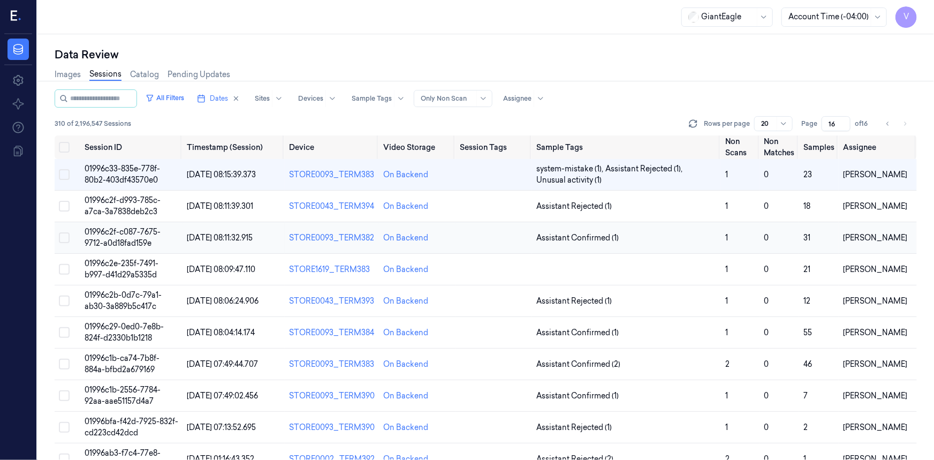
click at [99, 237] on td "01996c2f-c087-7675-9712-a0d18fad159e" at bounding box center [131, 238] width 103 height 32
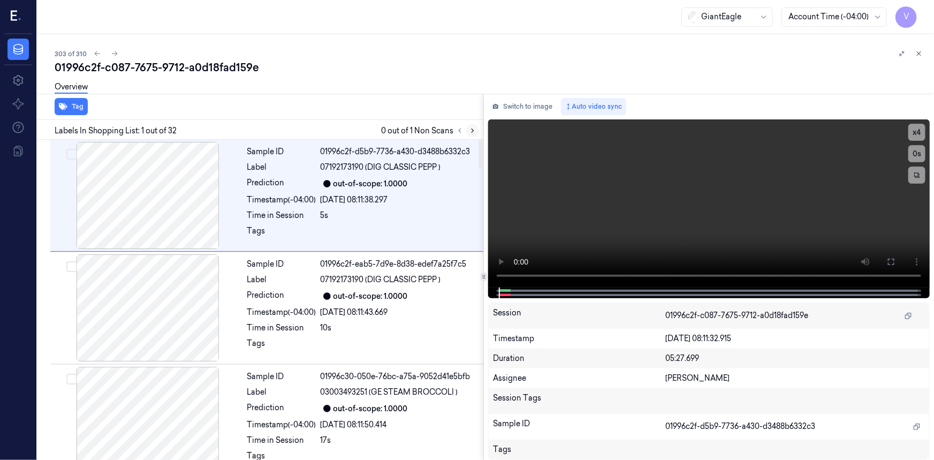
click at [472, 128] on icon at bounding box center [472, 130] width 7 height 7
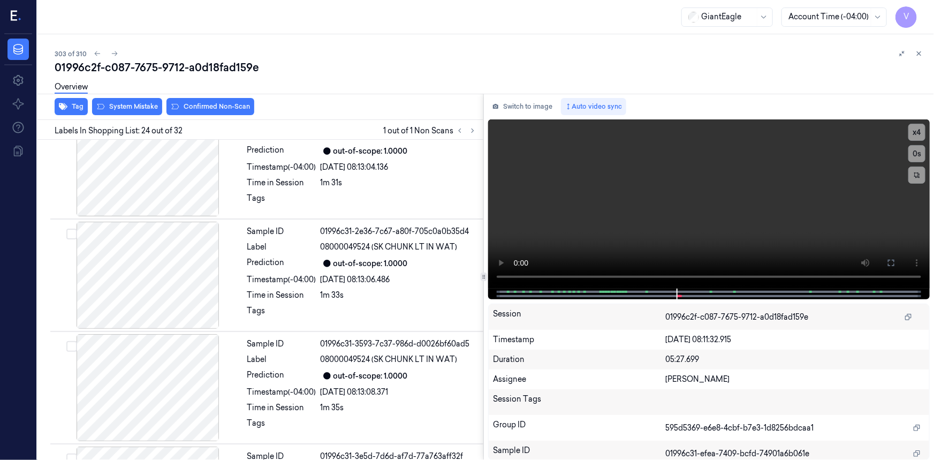
scroll to position [2479, 0]
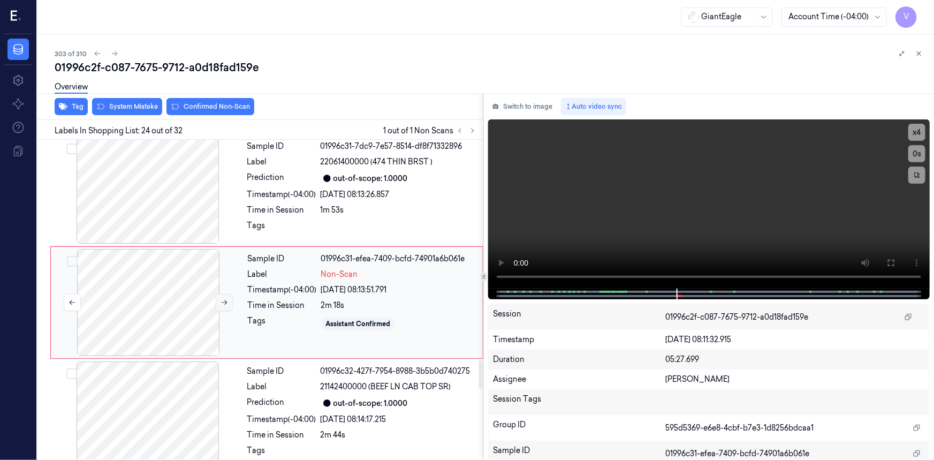
click at [221, 299] on icon at bounding box center [224, 302] width 7 height 7
click at [223, 299] on icon at bounding box center [224, 302] width 7 height 7
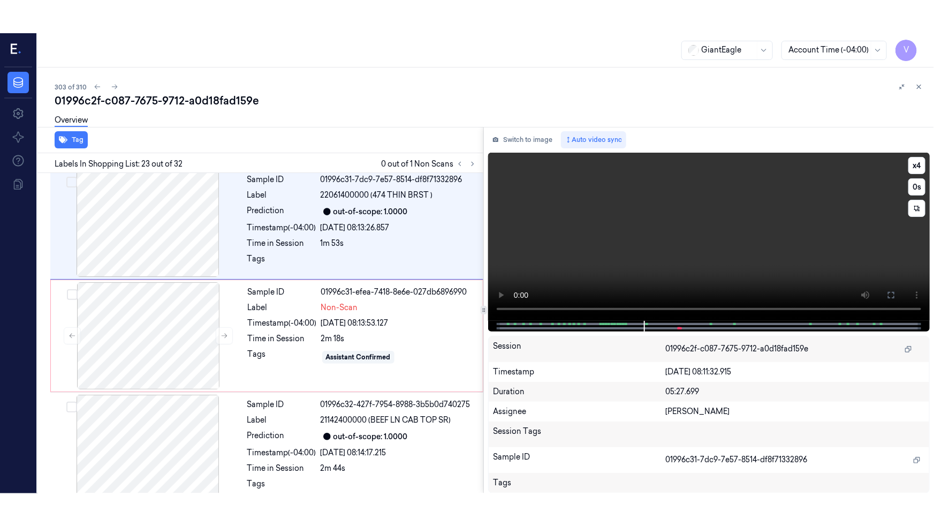
scroll to position [2366, 0]
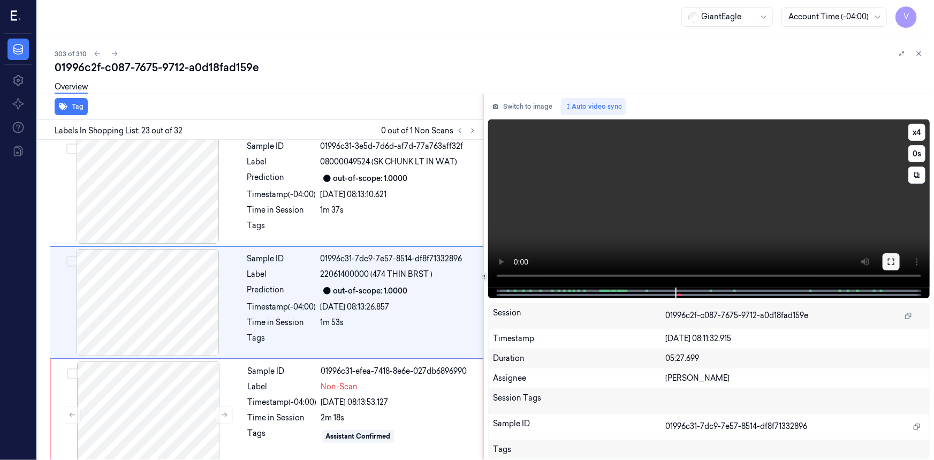
click at [885, 262] on button at bounding box center [891, 261] width 17 height 17
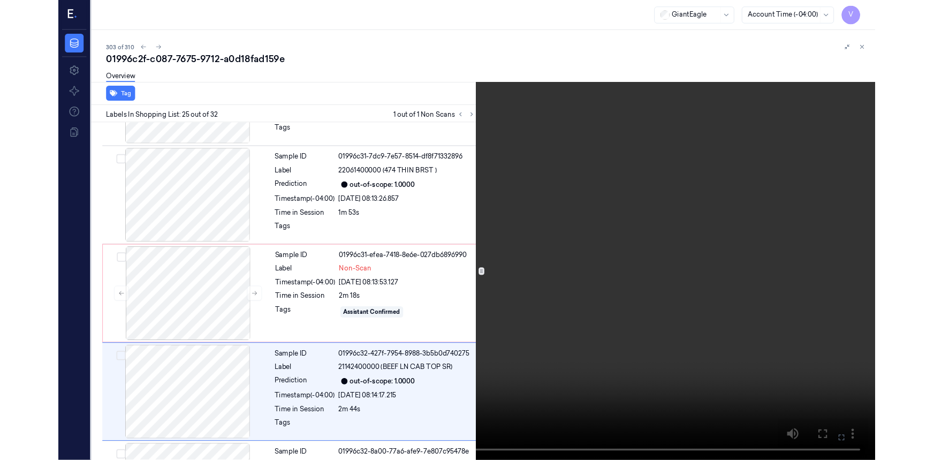
scroll to position [2558, 0]
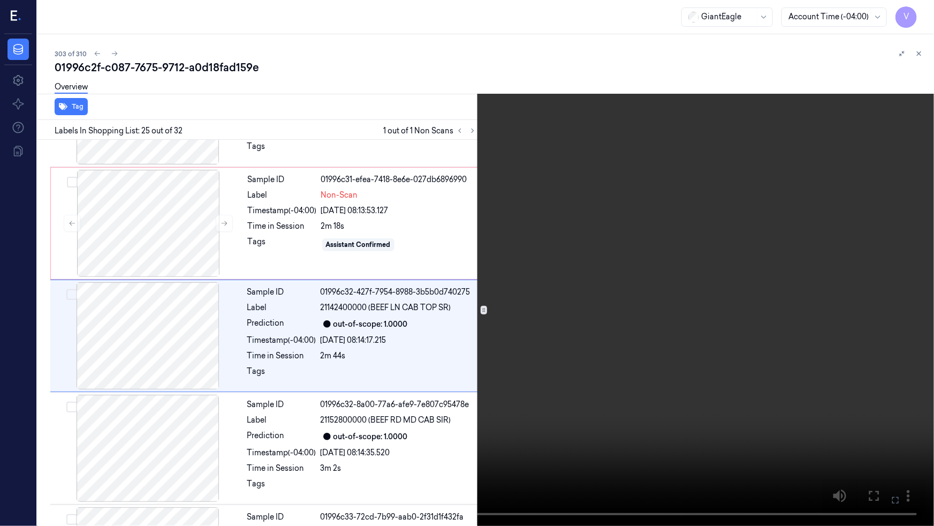
click at [543, 428] on video at bounding box center [467, 263] width 934 height 526
click at [0, 0] on icon at bounding box center [0, 0] width 0 height 0
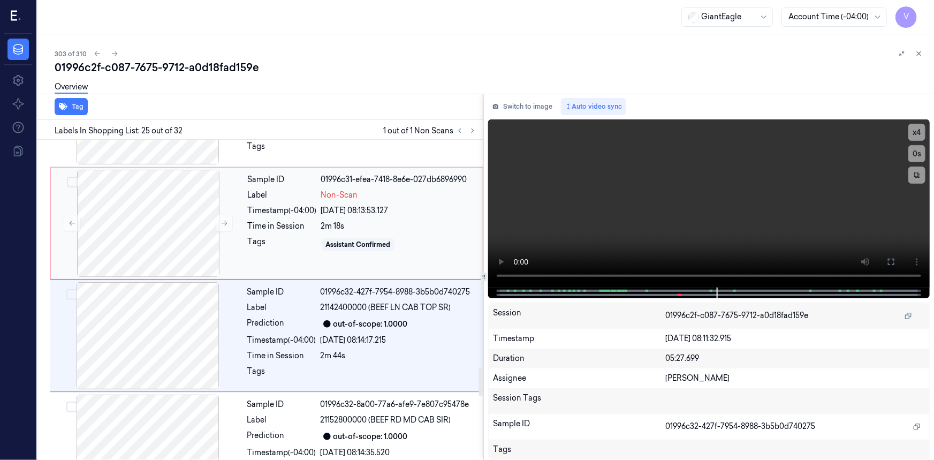
click at [280, 236] on div "Tags" at bounding box center [282, 244] width 69 height 17
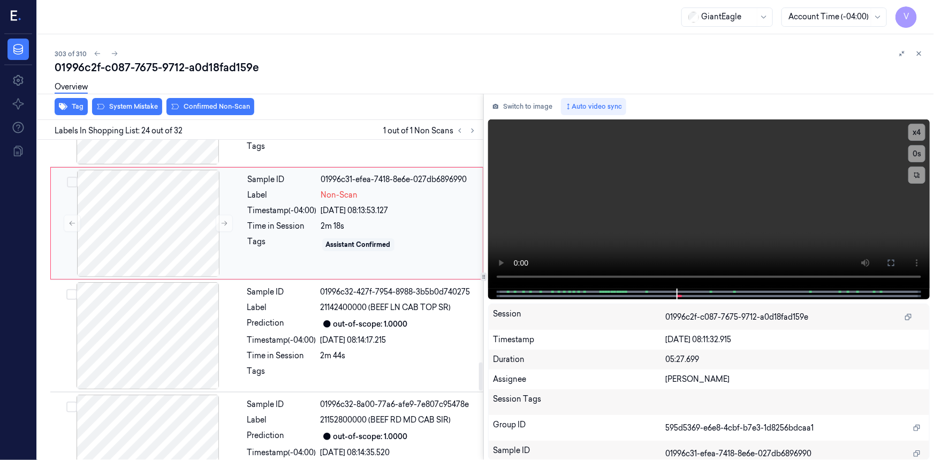
scroll to position [2479, 0]
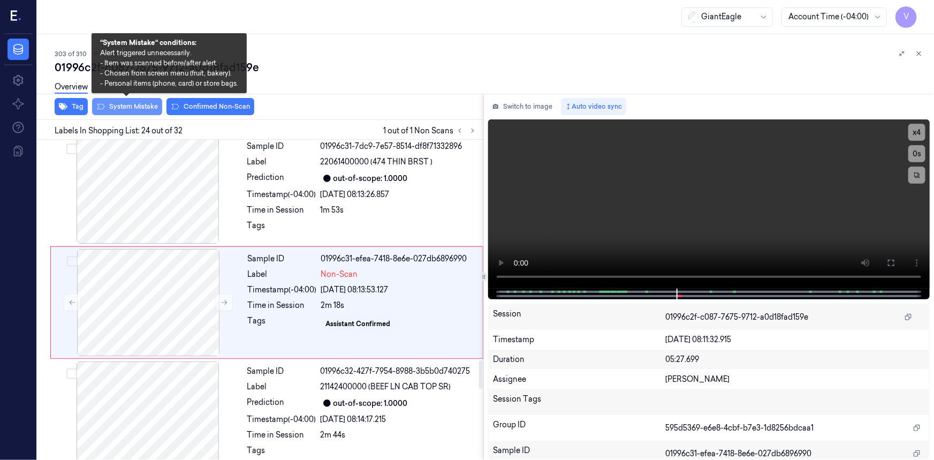
click at [137, 104] on button "System Mistake" at bounding box center [127, 106] width 70 height 17
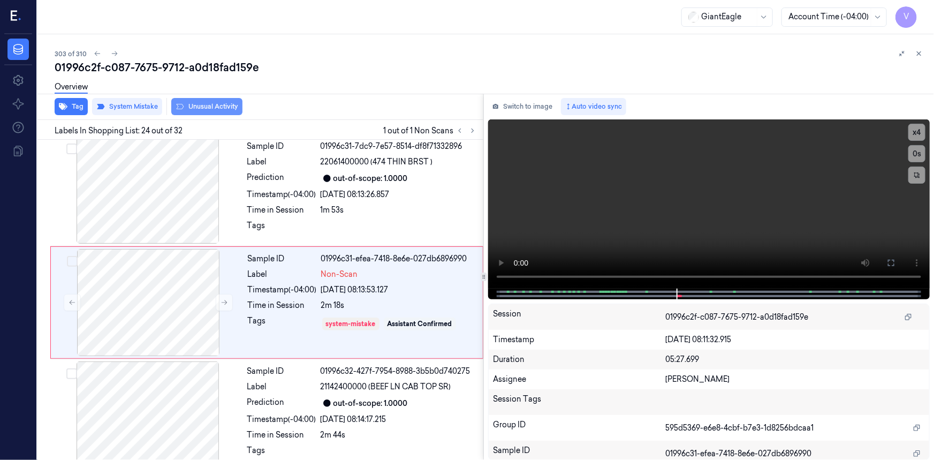
click at [203, 105] on button "Unusual Activity" at bounding box center [206, 106] width 71 height 17
click at [921, 53] on icon at bounding box center [918, 53] width 7 height 7
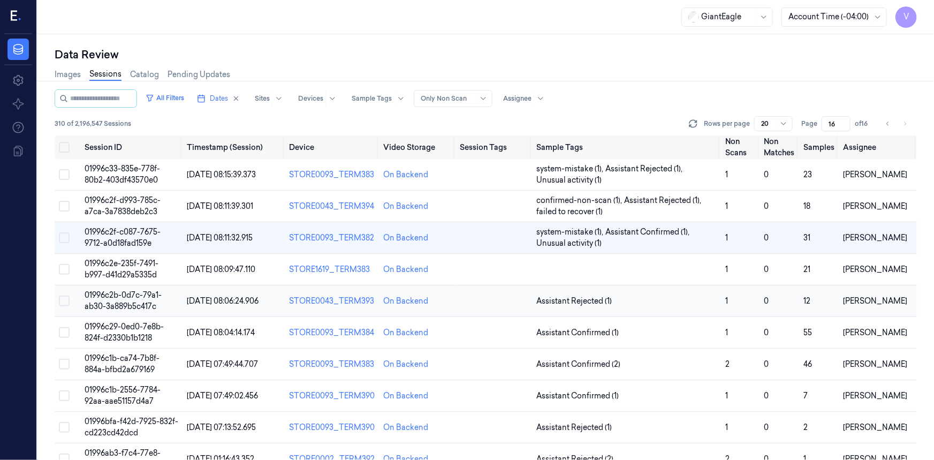
click at [128, 302] on span "01996c2b-0d7c-79a1-ab30-3a889b5c417c" at bounding box center [123, 300] width 77 height 21
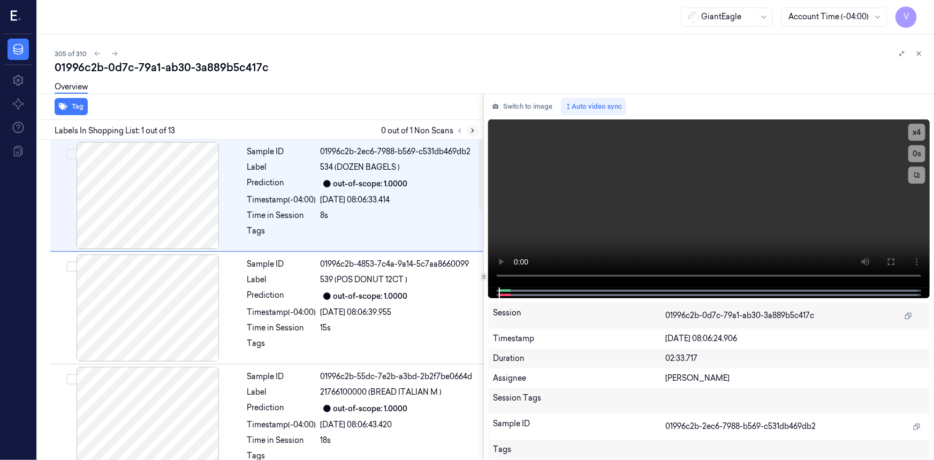
click at [471, 130] on icon at bounding box center [472, 130] width 7 height 7
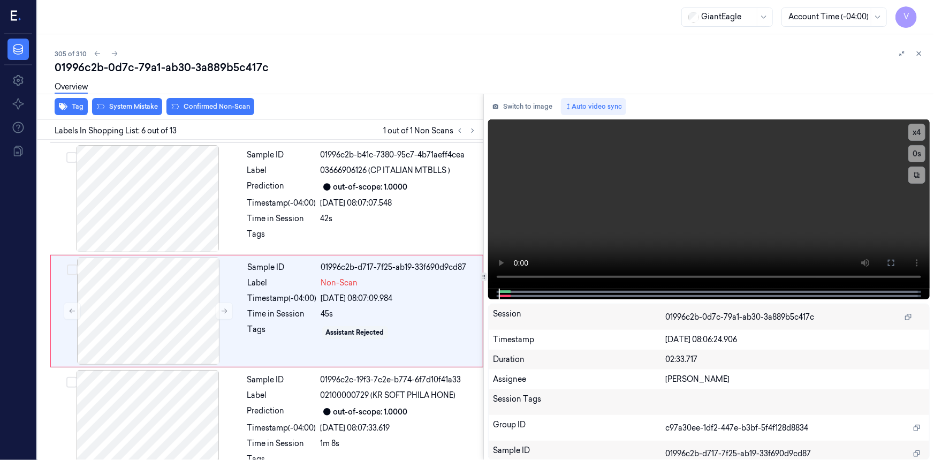
scroll to position [457, 0]
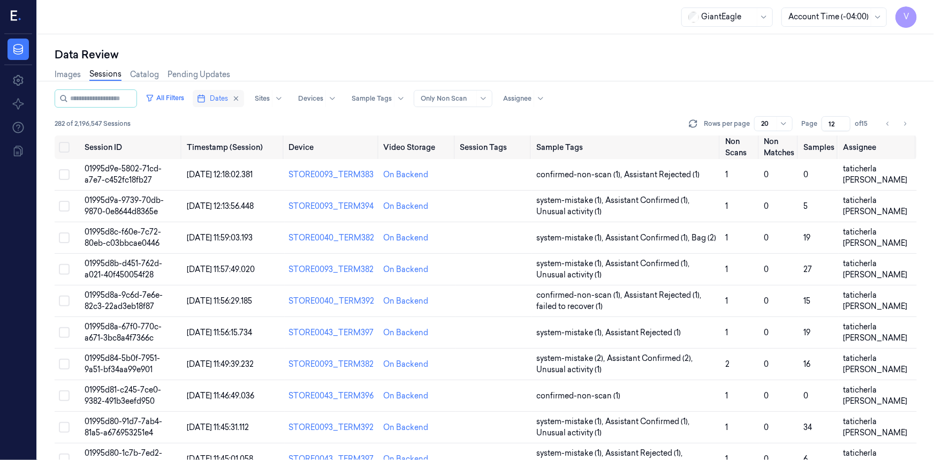
click at [228, 100] on span "Dates" at bounding box center [219, 99] width 18 height 10
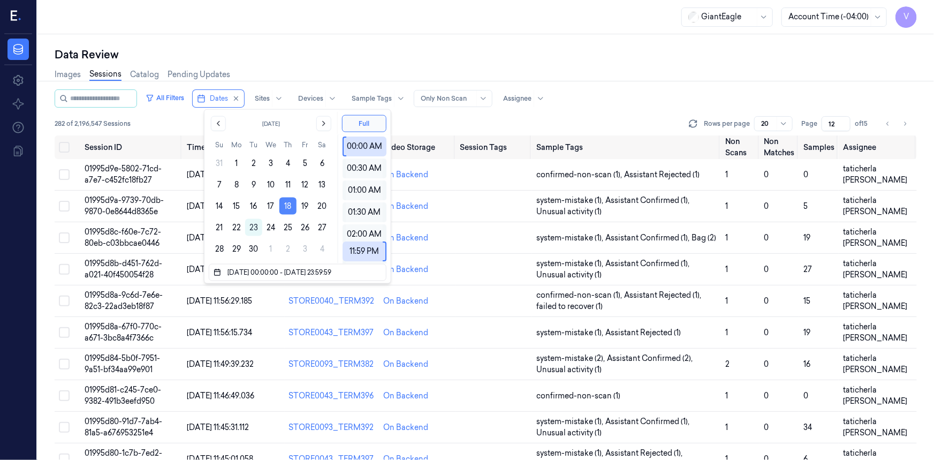
click at [286, 204] on button "18" at bounding box center [287, 206] width 17 height 17
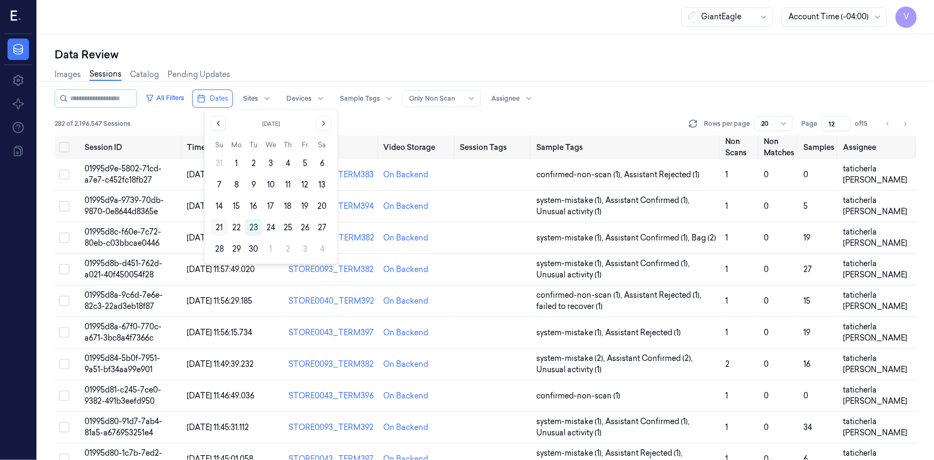
click at [220, 226] on button "21" at bounding box center [219, 227] width 17 height 17
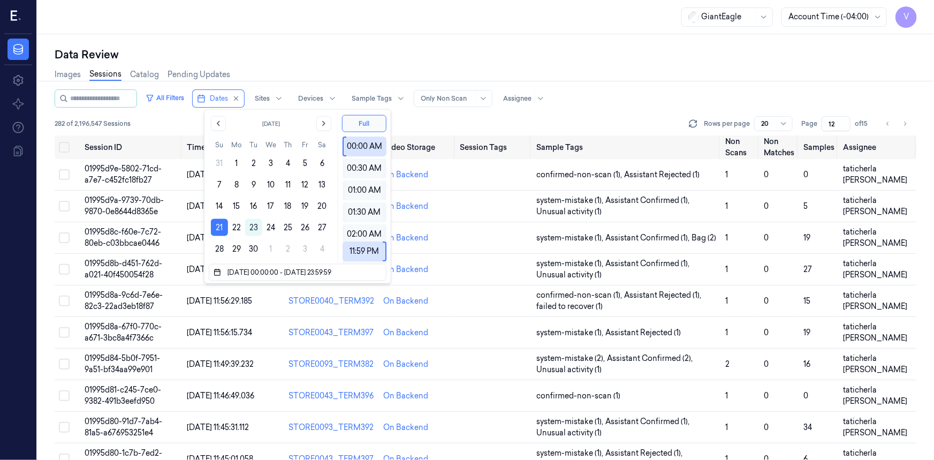
click at [367, 41] on div "Data Review Images Sessions Catalog Pending Updates All Filters Dates Sites Dev…" at bounding box center [485, 247] width 897 height 426
type input "1"
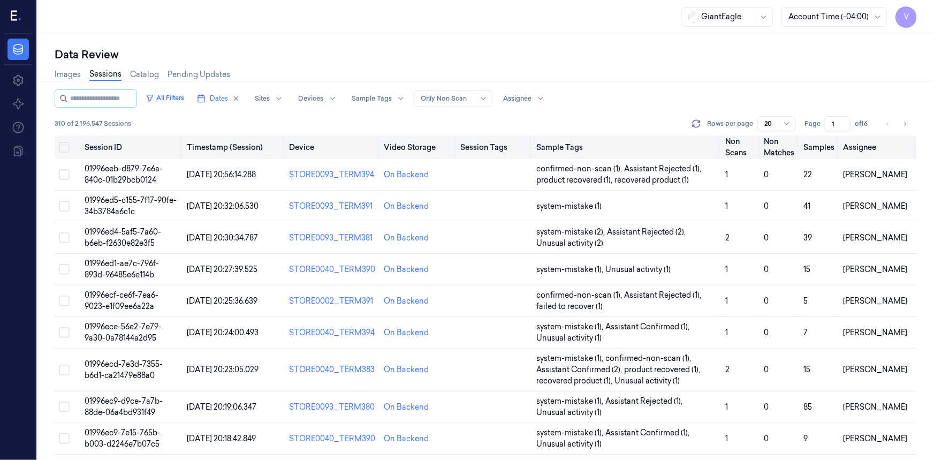
drag, startPoint x: 836, startPoint y: 124, endPoint x: 810, endPoint y: 137, distance: 29.2
click at [810, 137] on div "All Filters Dates Sites Devices Sample Tags Alert Type Only Non Scan Assignee 3…" at bounding box center [486, 274] width 862 height 370
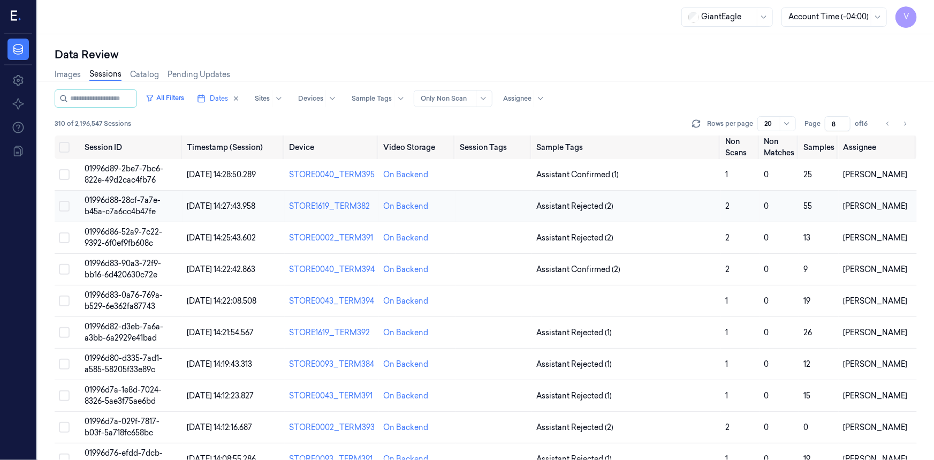
type input "8"
click at [105, 203] on span "01996d88-28cf-7a7e-b45a-c7a6cc4b47fe" at bounding box center [123, 205] width 76 height 21
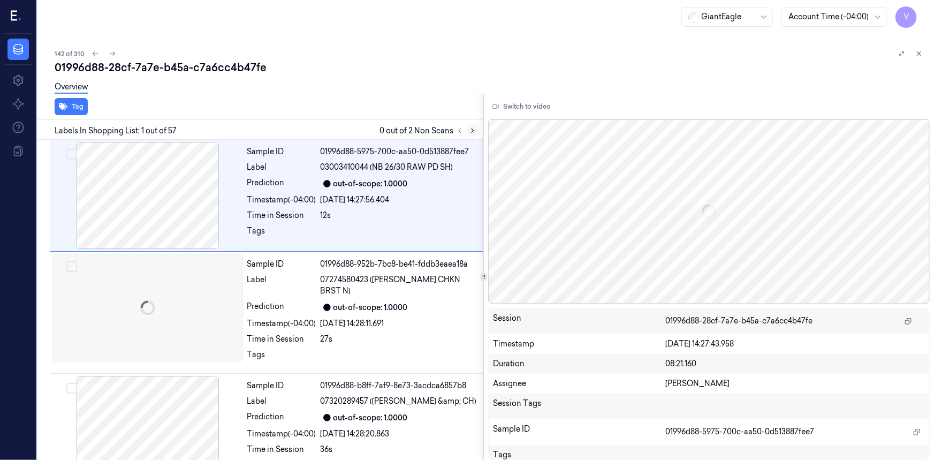
click at [472, 130] on icon at bounding box center [472, 130] width 7 height 7
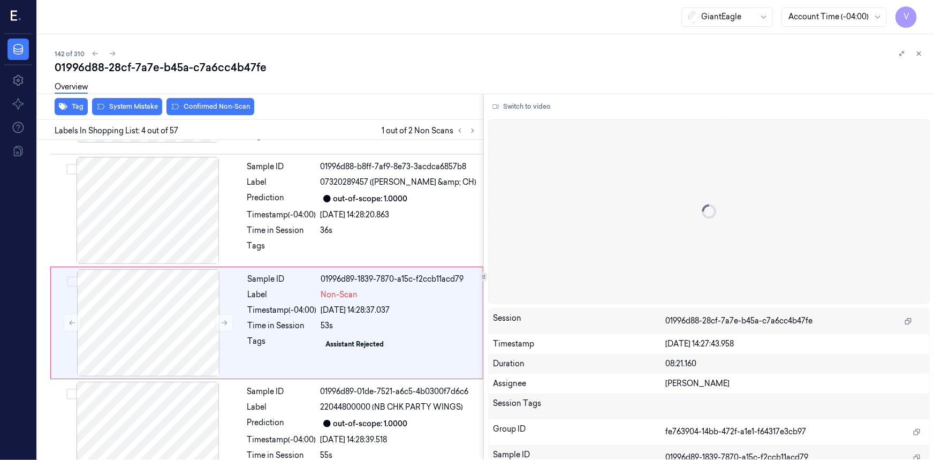
scroll to position [232, 0]
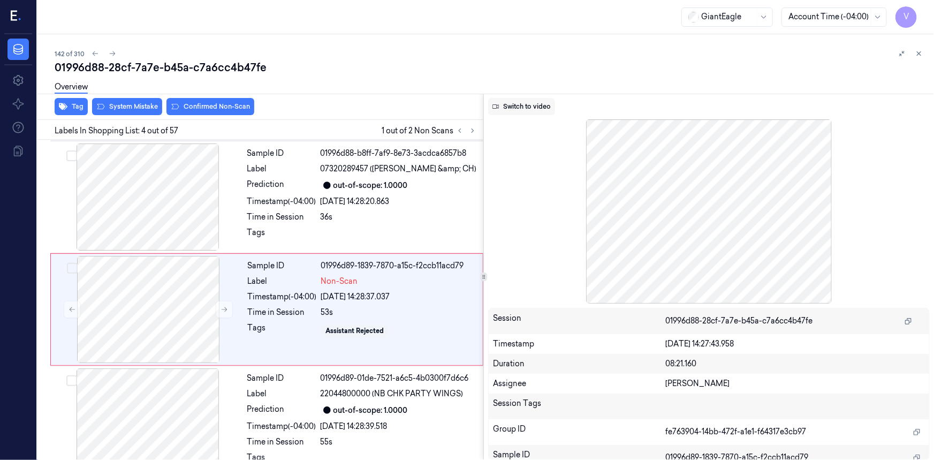
click at [531, 107] on button "Switch to video" at bounding box center [521, 106] width 67 height 17
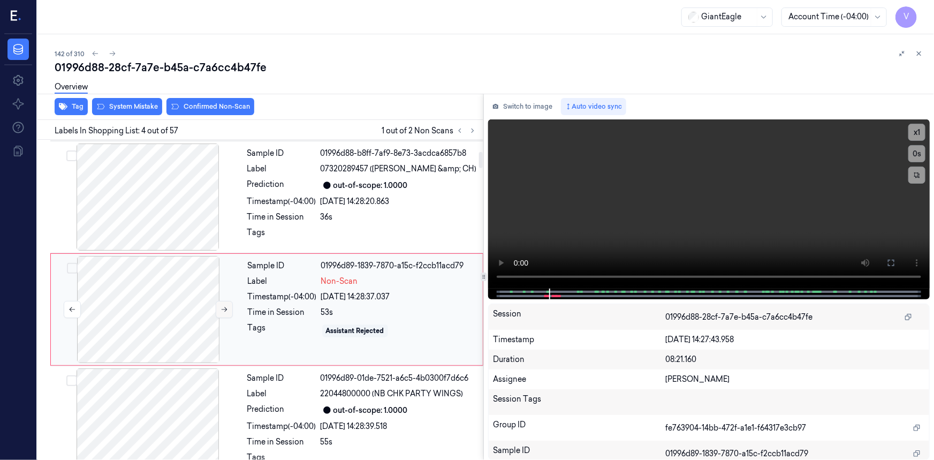
click at [224, 306] on icon at bounding box center [224, 309] width 7 height 7
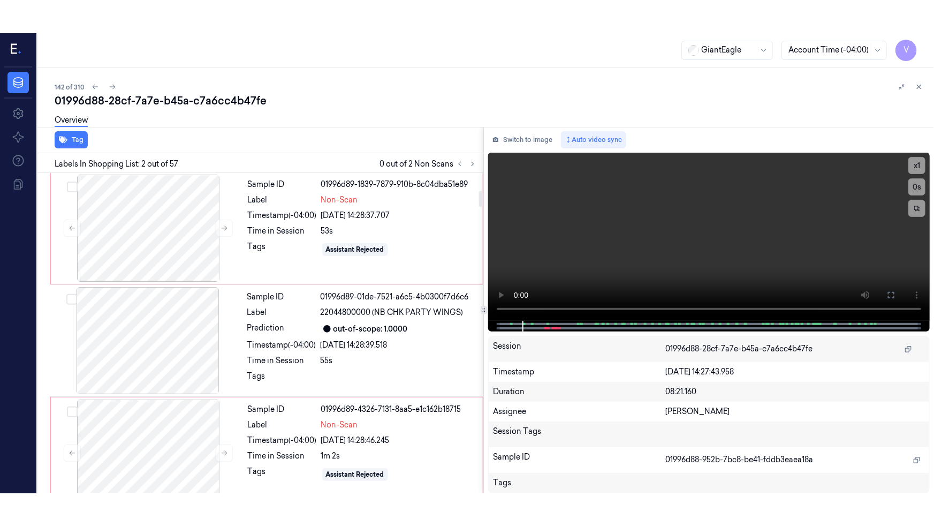
scroll to position [348, 0]
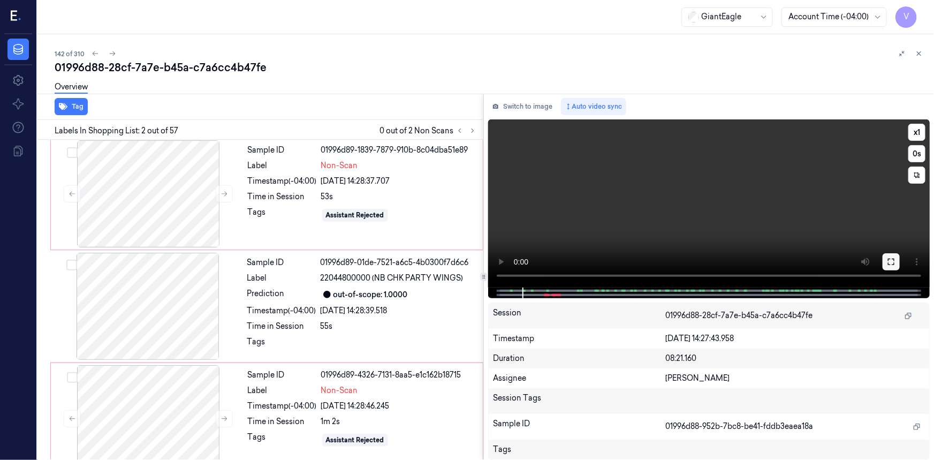
click at [886, 263] on button at bounding box center [891, 261] width 17 height 17
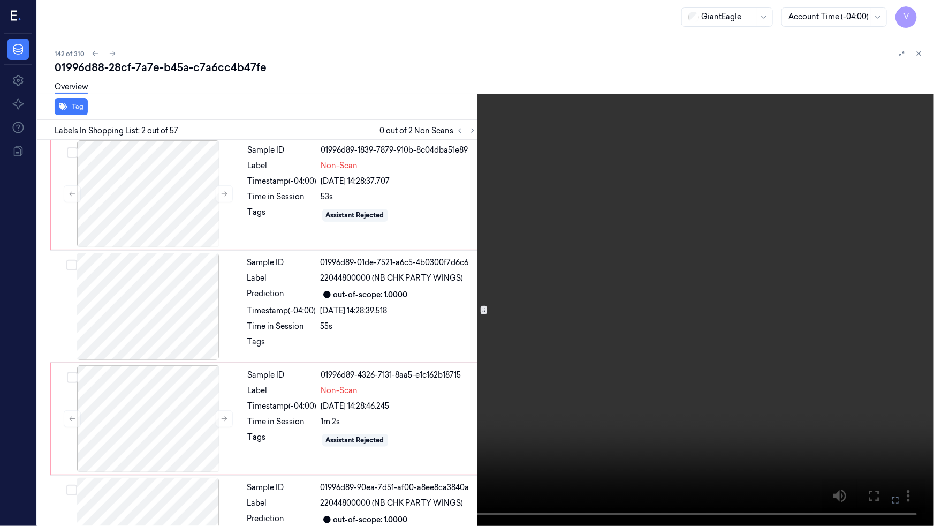
drag, startPoint x: 562, startPoint y: 286, endPoint x: 569, endPoint y: 289, distance: 7.8
click at [562, 286] on video at bounding box center [467, 263] width 934 height 526
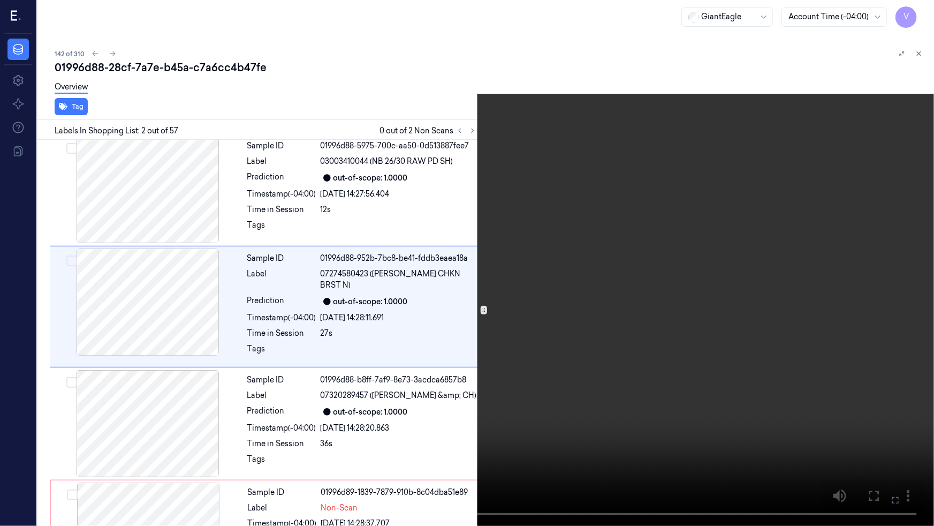
scroll to position [0, 0]
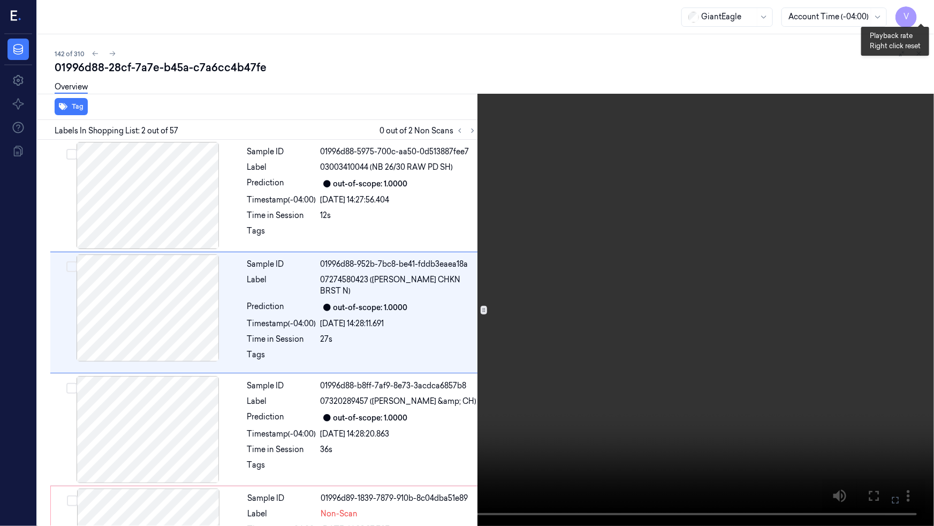
drag, startPoint x: 921, startPoint y: 11, endPoint x: 915, endPoint y: 26, distance: 16.3
click at [921, 11] on button "x 1" at bounding box center [921, 12] width 17 height 17
click at [756, 282] on video at bounding box center [467, 263] width 934 height 526
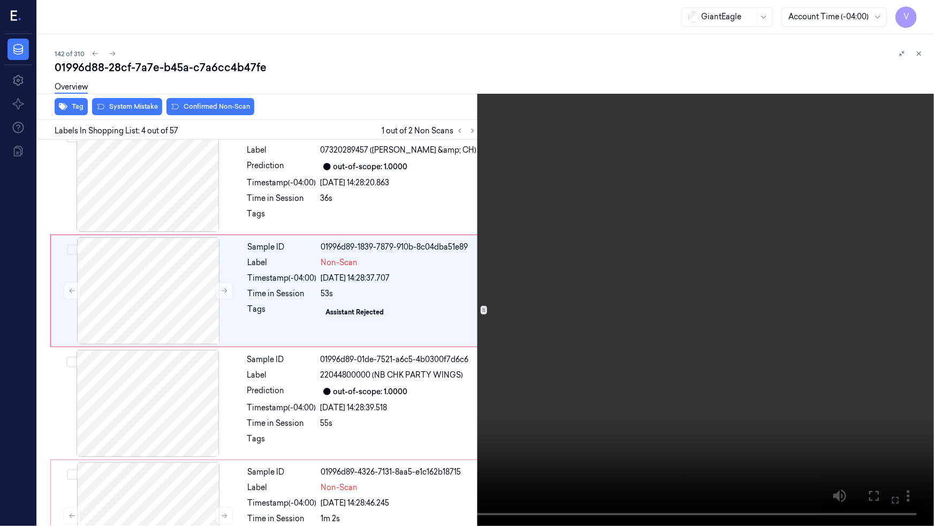
scroll to position [199, 0]
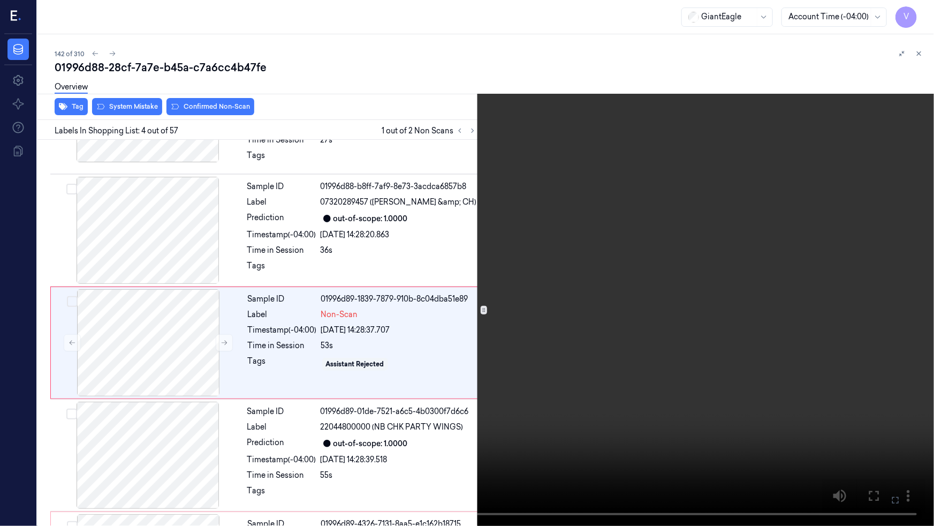
click at [534, 394] on video at bounding box center [467, 263] width 934 height 526
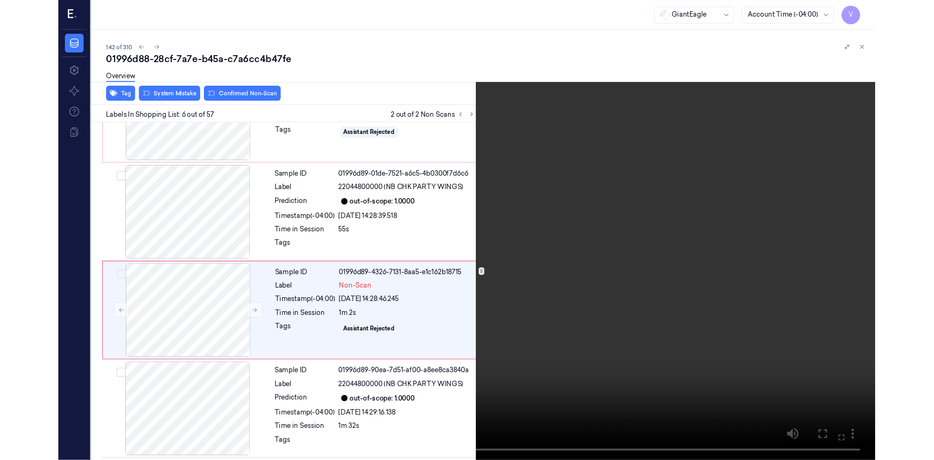
scroll to position [424, 0]
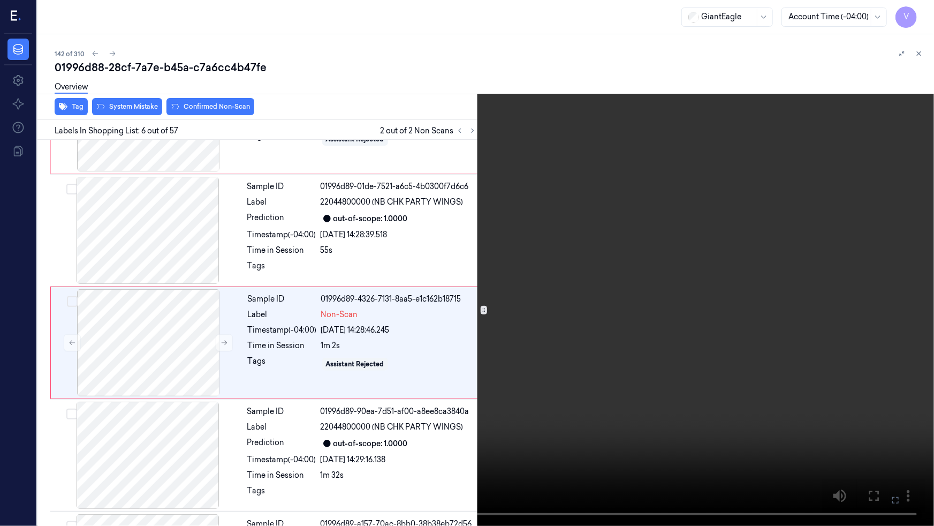
click at [0, 0] on button at bounding box center [0, 0] width 0 height 0
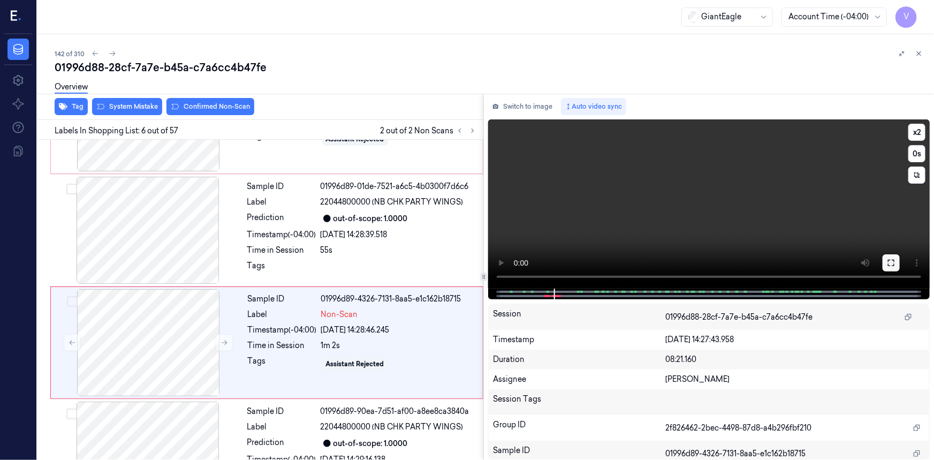
click at [889, 259] on icon at bounding box center [891, 263] width 9 height 9
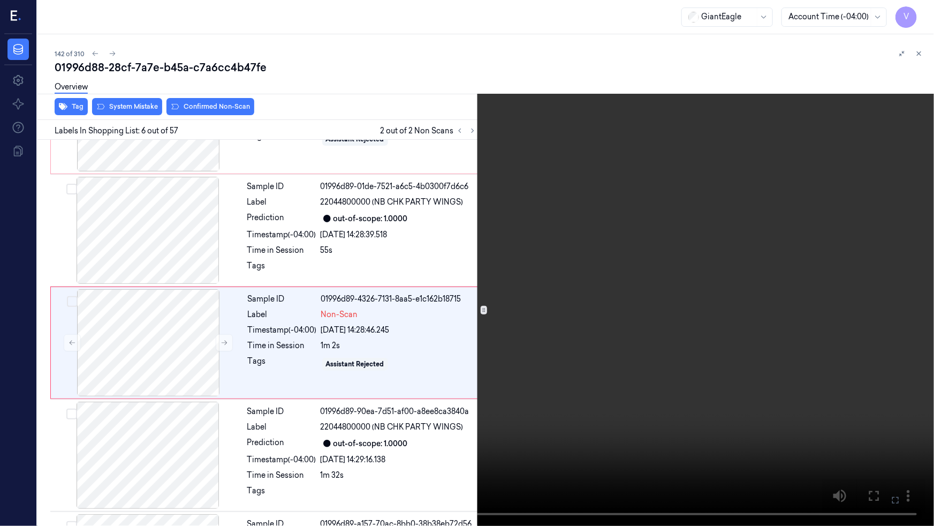
click at [578, 349] on video at bounding box center [467, 263] width 934 height 526
click at [608, 331] on video at bounding box center [467, 263] width 934 height 526
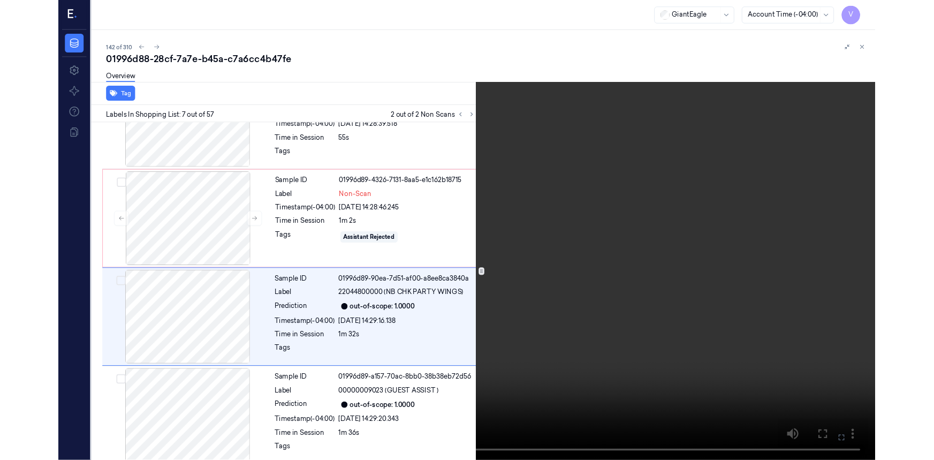
scroll to position [536, 0]
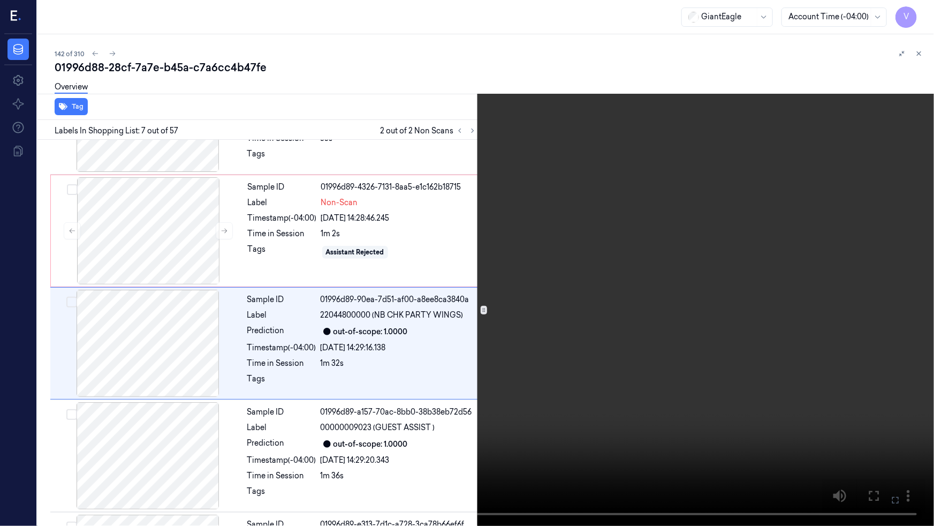
click at [514, 403] on video at bounding box center [467, 263] width 934 height 526
click at [0, 0] on icon at bounding box center [0, 0] width 0 height 0
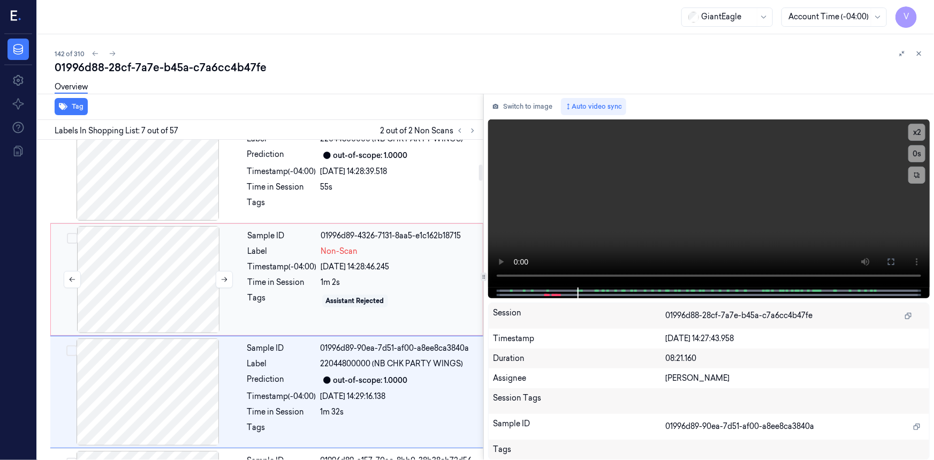
click at [195, 253] on div at bounding box center [148, 279] width 191 height 107
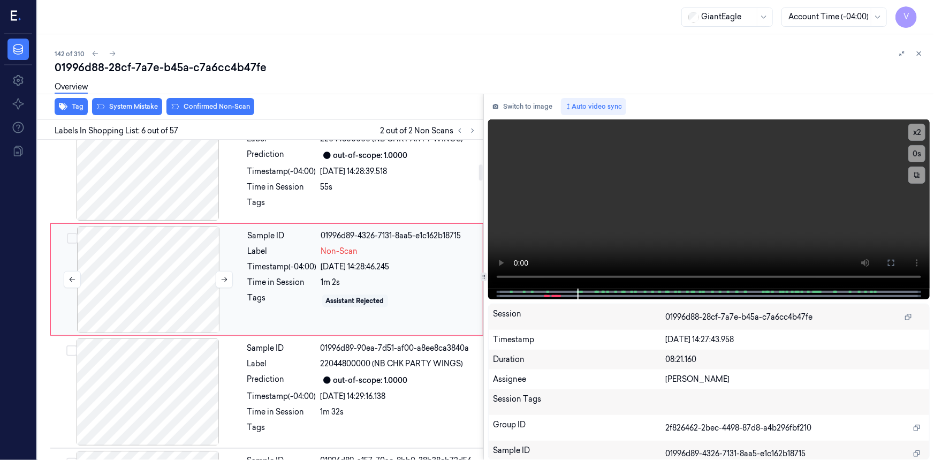
scroll to position [457, 0]
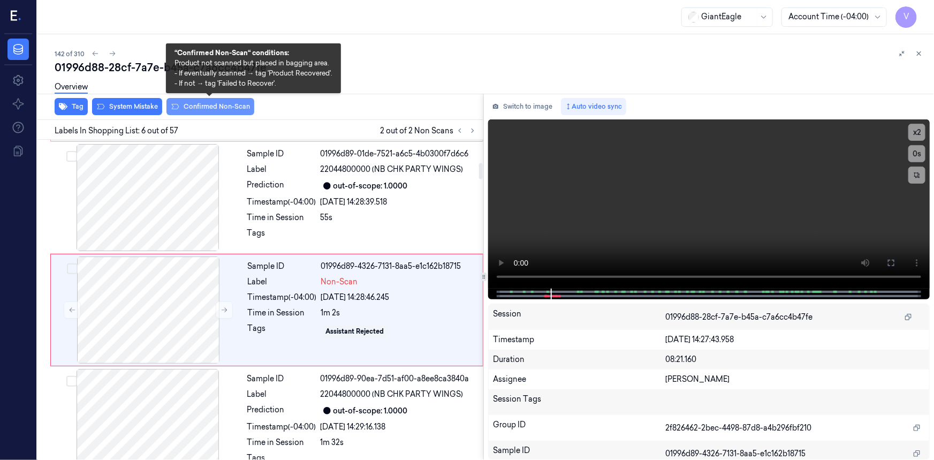
click at [217, 108] on button "Confirmed Non-Scan" at bounding box center [211, 106] width 88 height 17
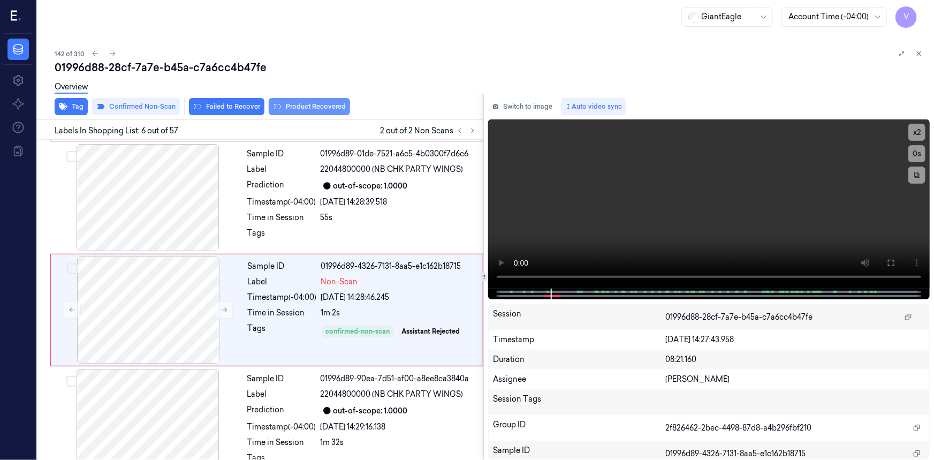
click at [298, 105] on button "Product Recovered" at bounding box center [309, 106] width 81 height 17
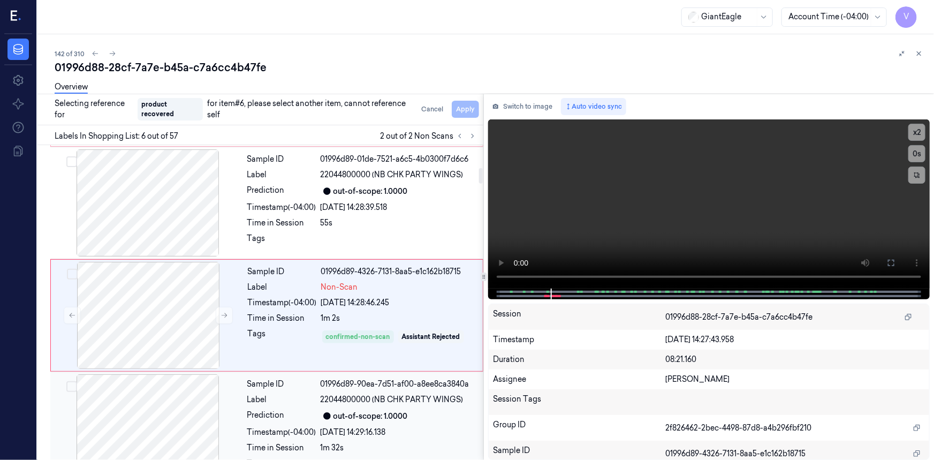
click at [241, 402] on div at bounding box center [147, 427] width 191 height 107
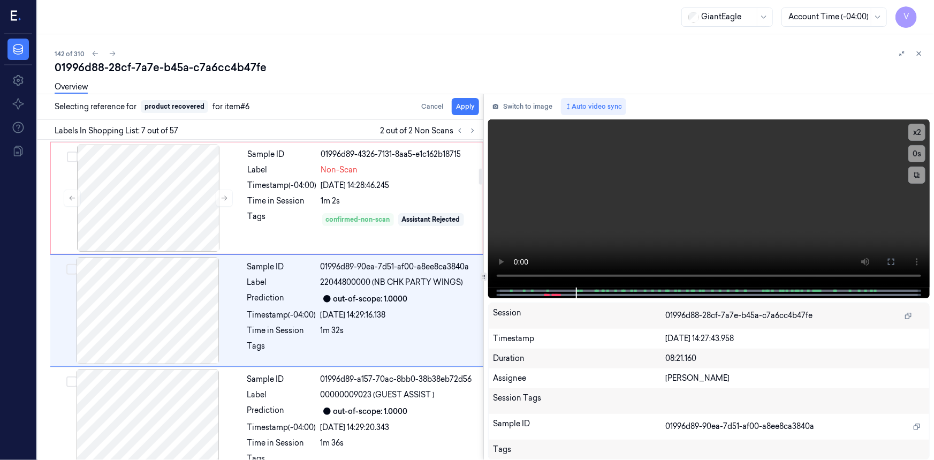
scroll to position [569, 0]
click at [470, 107] on button "Apply" at bounding box center [465, 106] width 27 height 17
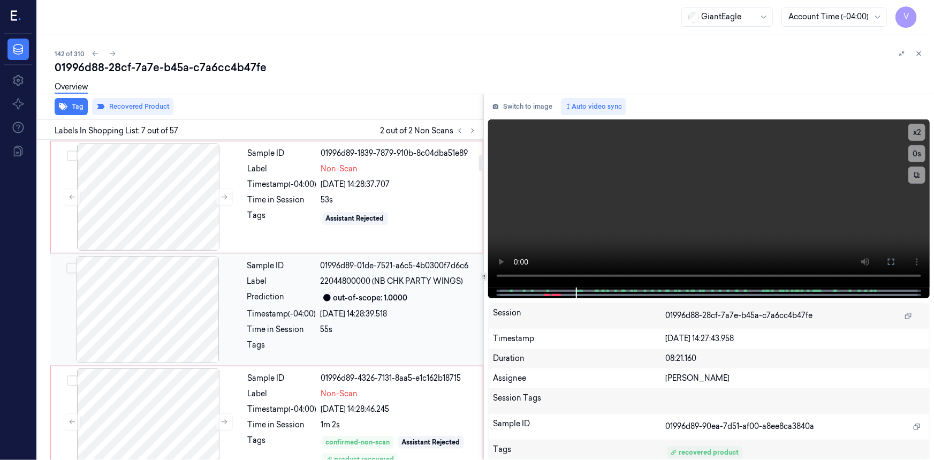
scroll to position [277, 0]
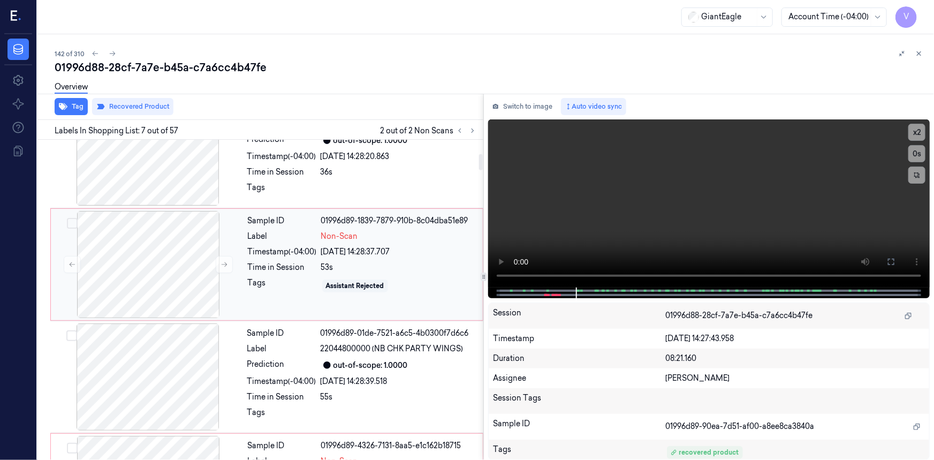
click at [262, 231] on div "Label" at bounding box center [282, 236] width 69 height 11
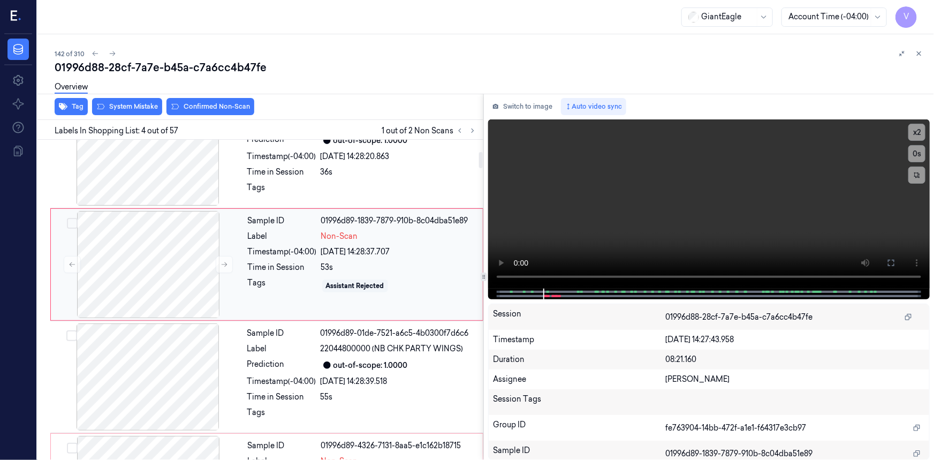
scroll to position [232, 0]
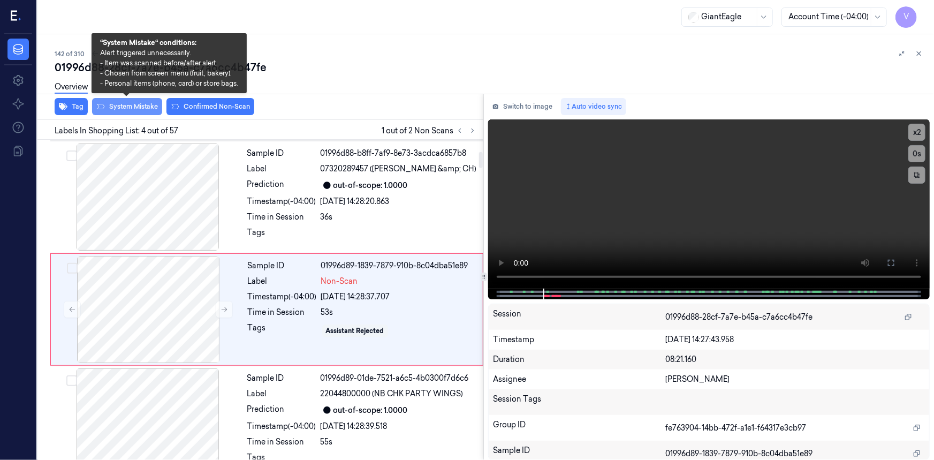
click at [126, 107] on button "System Mistake" at bounding box center [127, 106] width 70 height 17
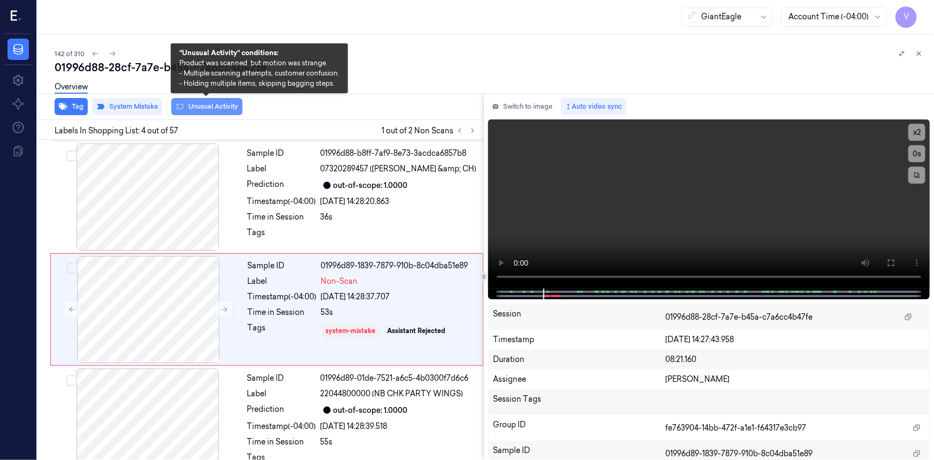
click at [216, 104] on button "Unusual Activity" at bounding box center [206, 106] width 71 height 17
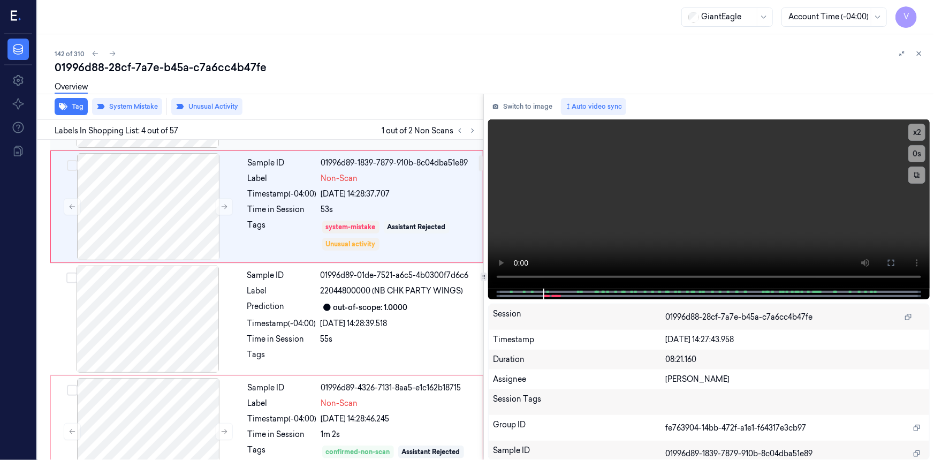
scroll to position [525, 0]
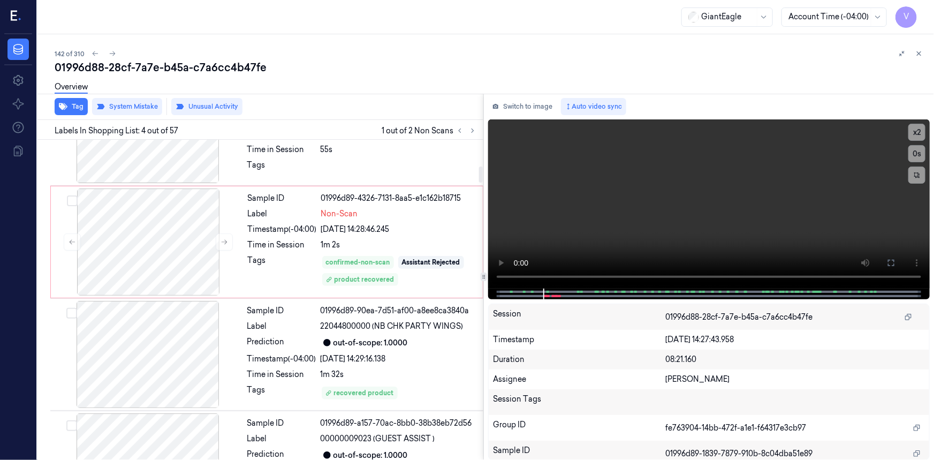
click at [920, 52] on icon at bounding box center [918, 53] width 7 height 7
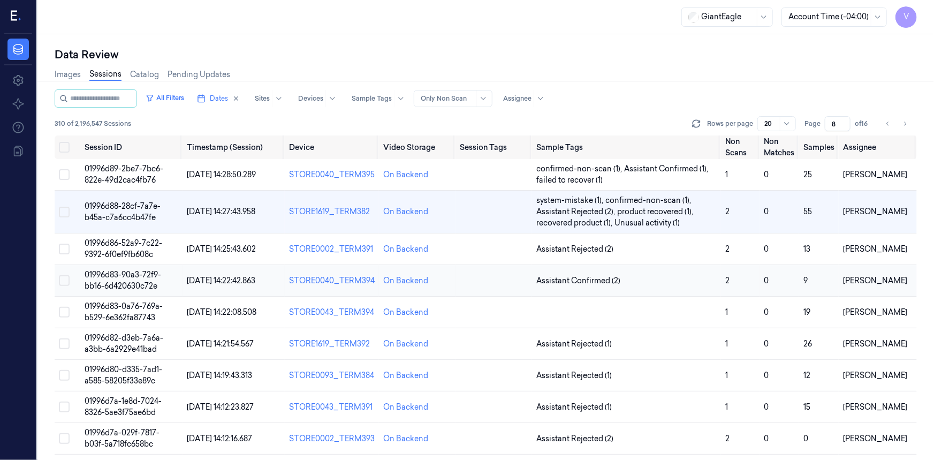
click at [117, 278] on span "01996d83-90a3-72f9-bb16-6d420630c72e" at bounding box center [123, 280] width 77 height 21
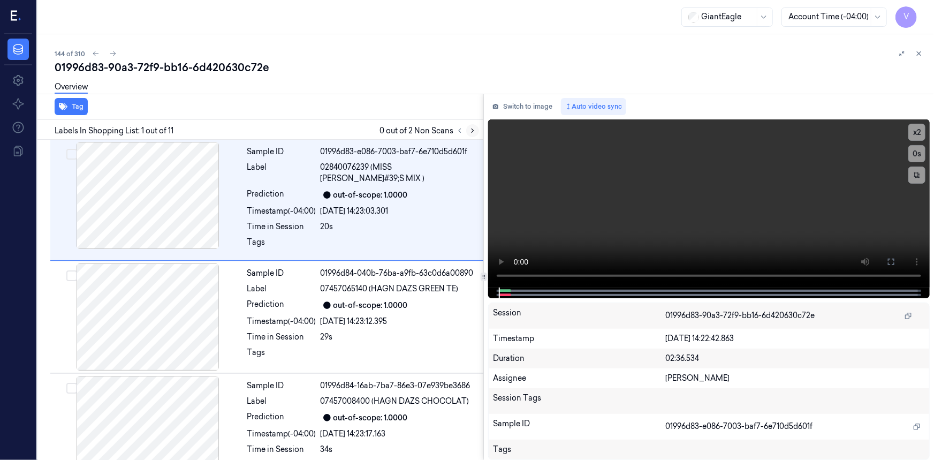
click at [472, 129] on icon at bounding box center [473, 131] width 2 height 4
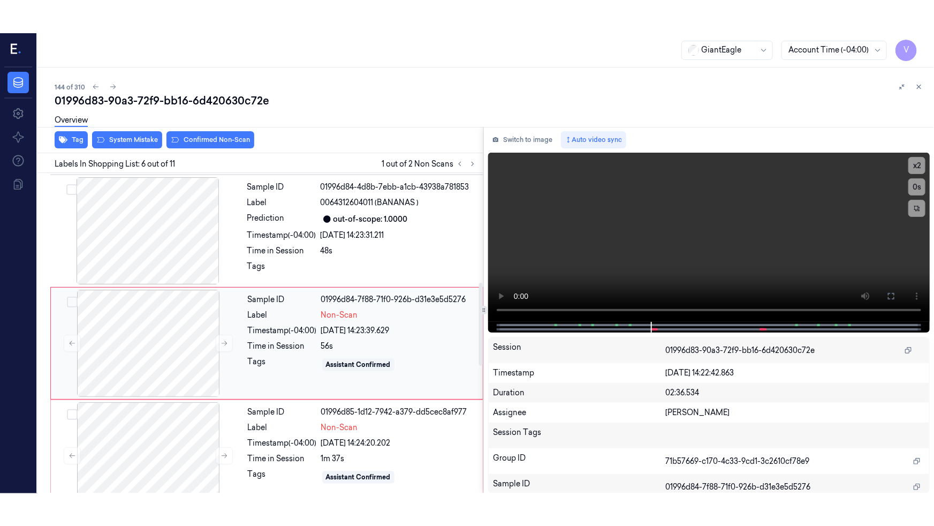
scroll to position [262, 0]
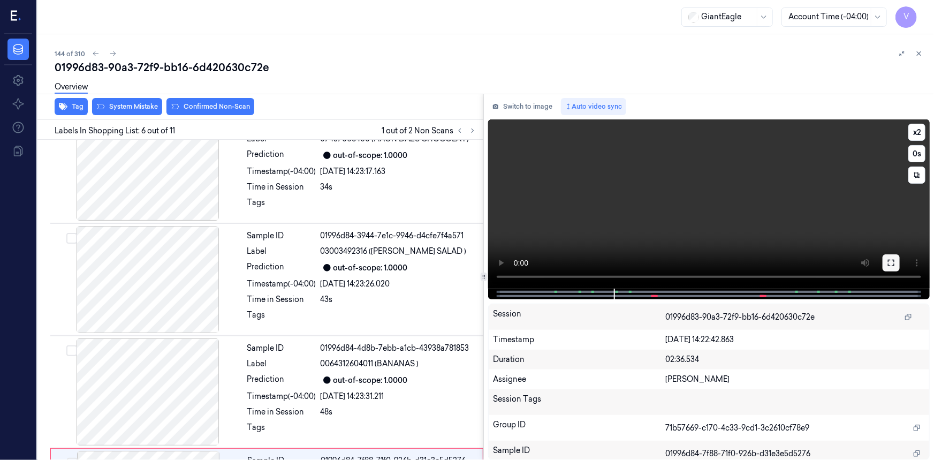
click at [890, 263] on icon at bounding box center [891, 263] width 9 height 9
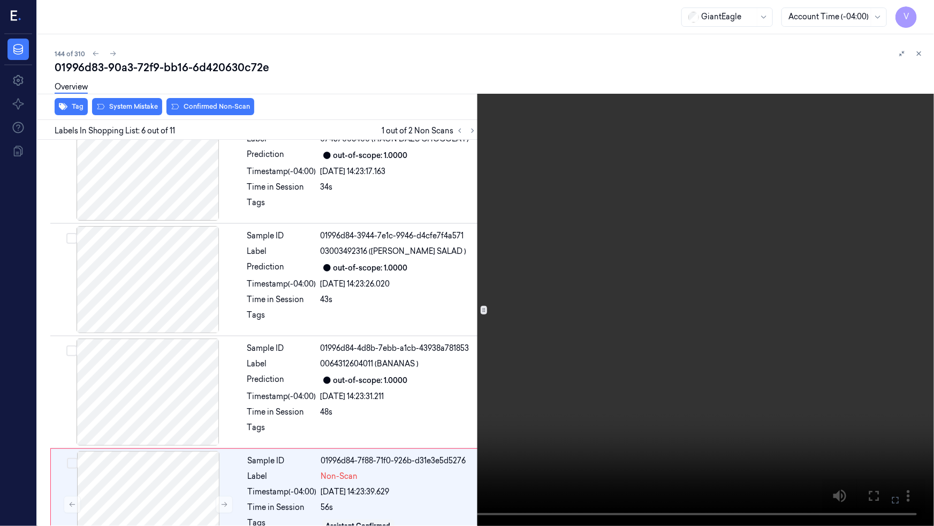
click at [722, 324] on video at bounding box center [467, 263] width 934 height 526
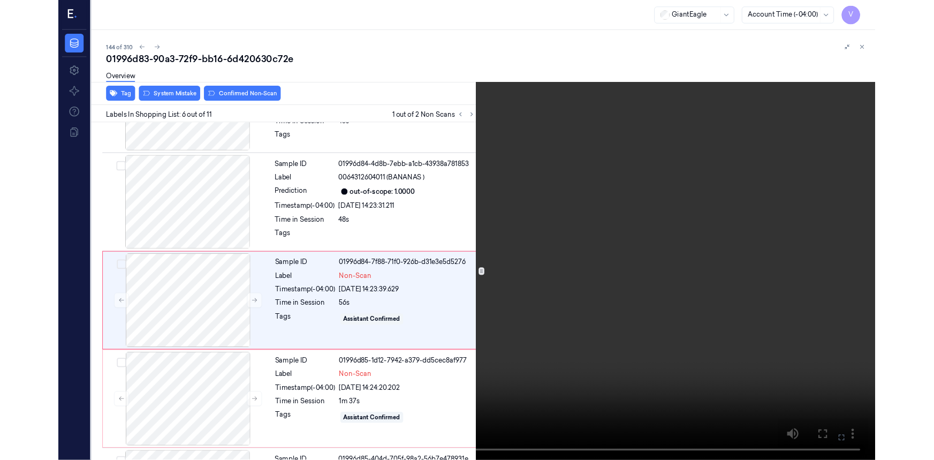
scroll to position [424, 0]
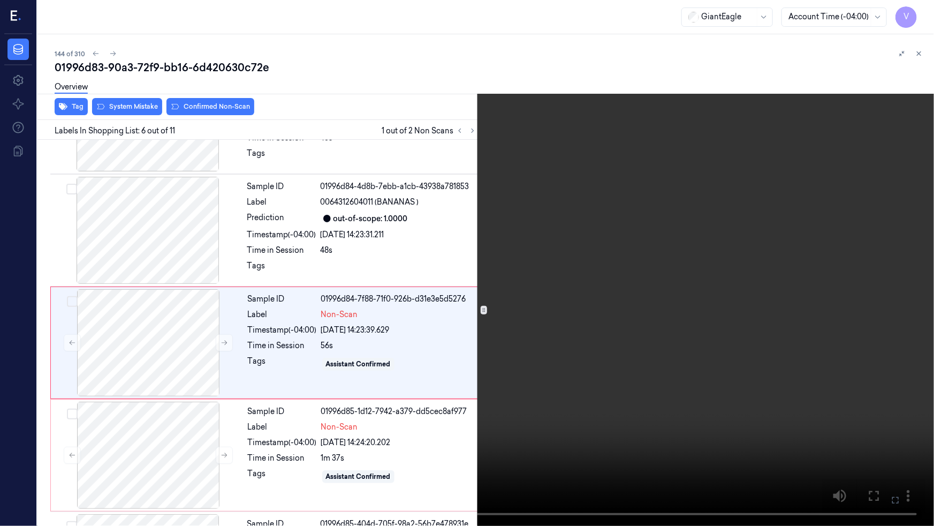
click at [556, 372] on video at bounding box center [467, 263] width 934 height 526
click at [0, 0] on icon at bounding box center [0, 0] width 0 height 0
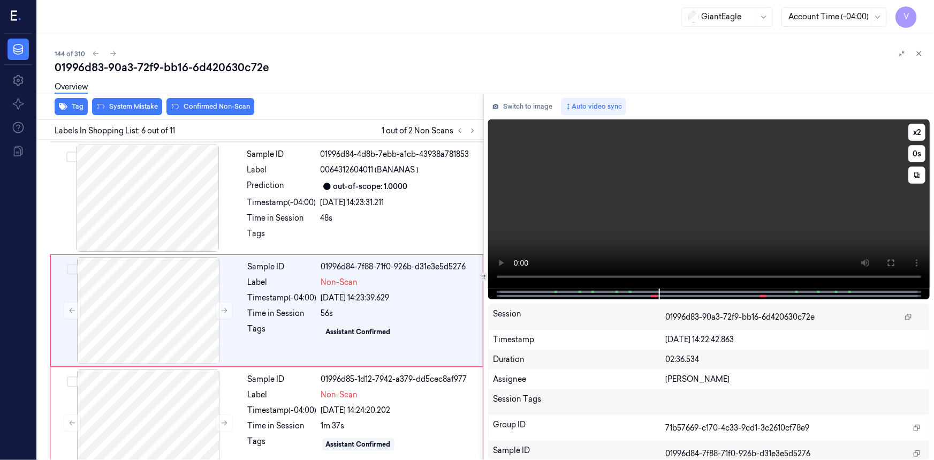
scroll to position [457, 0]
click at [920, 131] on button "x 2" at bounding box center [917, 132] width 17 height 17
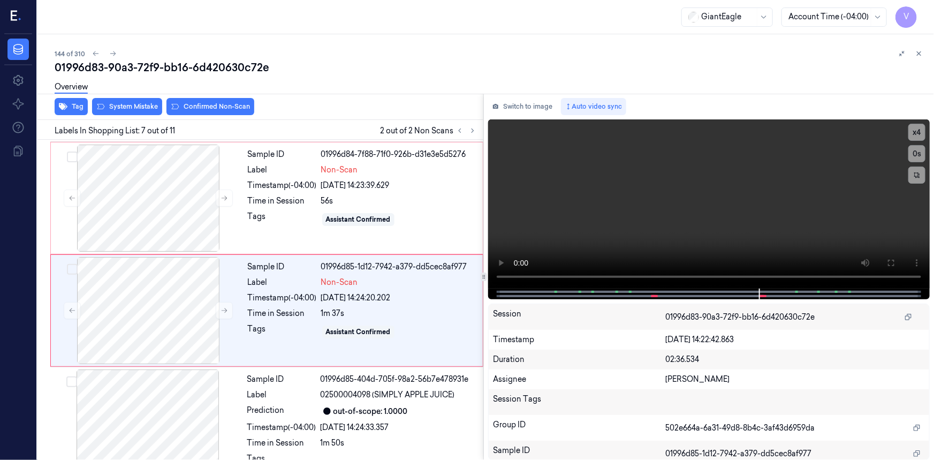
scroll to position [569, 0]
click at [171, 169] on div at bounding box center [148, 197] width 191 height 107
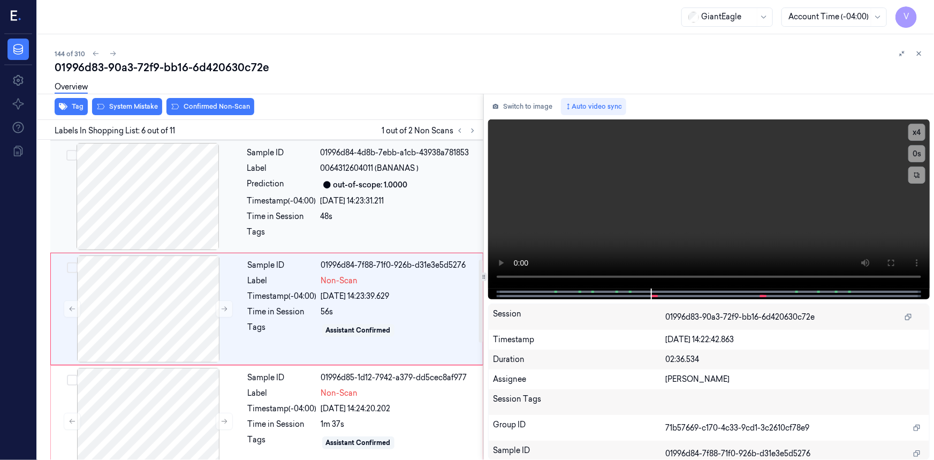
scroll to position [457, 0]
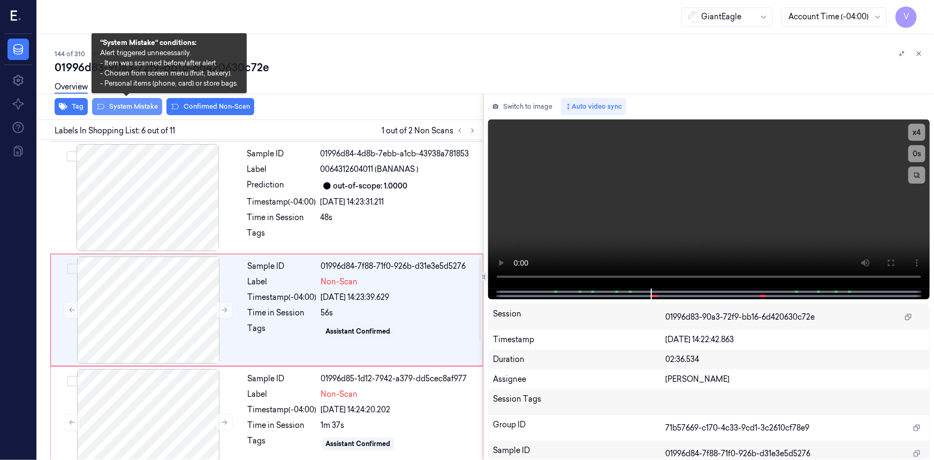
click at [141, 105] on button "System Mistake" at bounding box center [127, 106] width 70 height 17
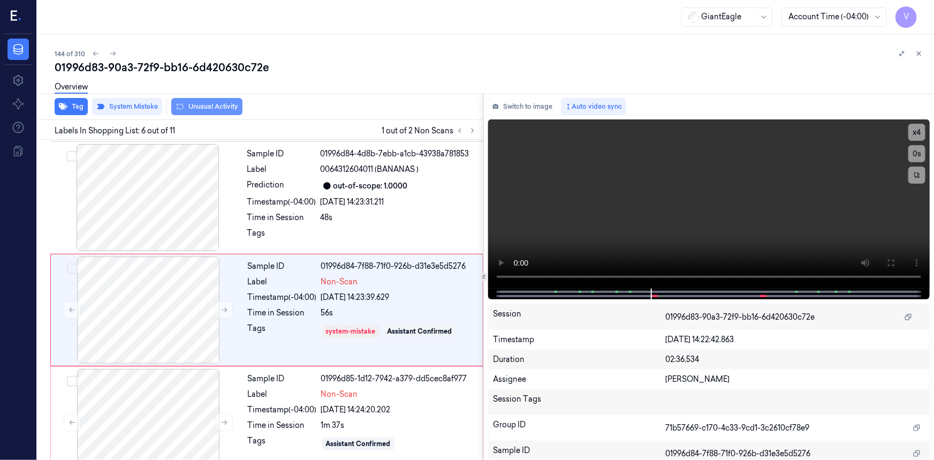
click at [230, 107] on button "Unusual Activity" at bounding box center [206, 106] width 71 height 17
click at [266, 407] on div "Sample ID 01996d85-1d12-7942-a379-dd5cec8af977 Label Non-Scan Timestamp (-04:00…" at bounding box center [362, 422] width 237 height 107
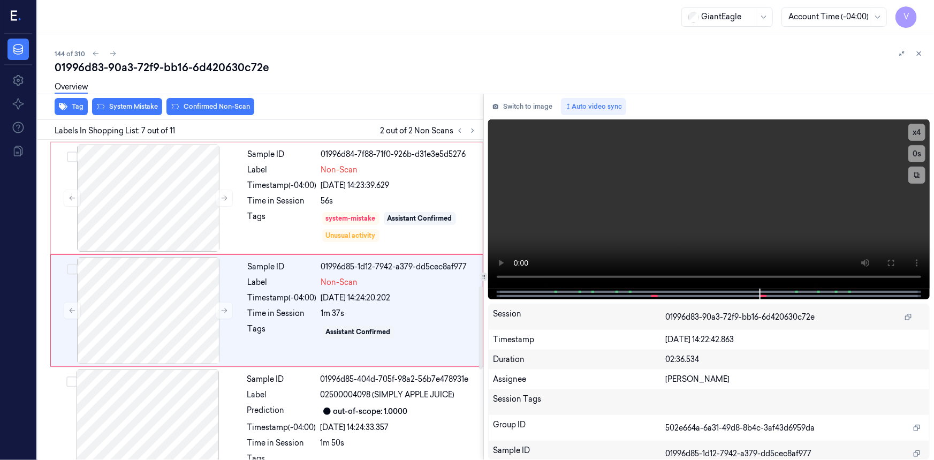
scroll to position [569, 0]
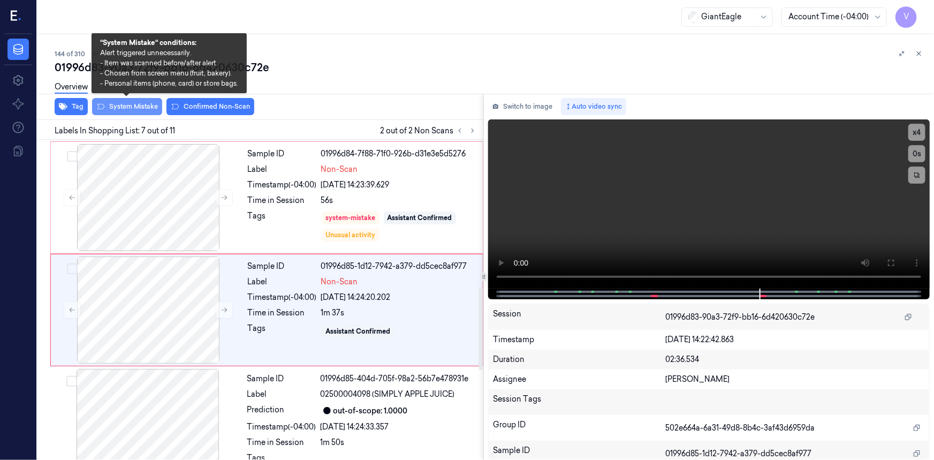
click at [123, 103] on button "System Mistake" at bounding box center [127, 106] width 70 height 17
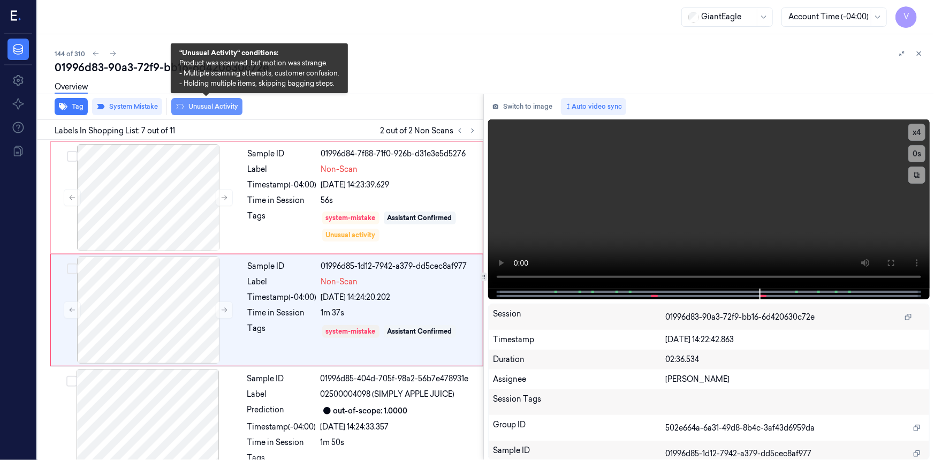
click at [232, 106] on button "Unusual Activity" at bounding box center [206, 106] width 71 height 17
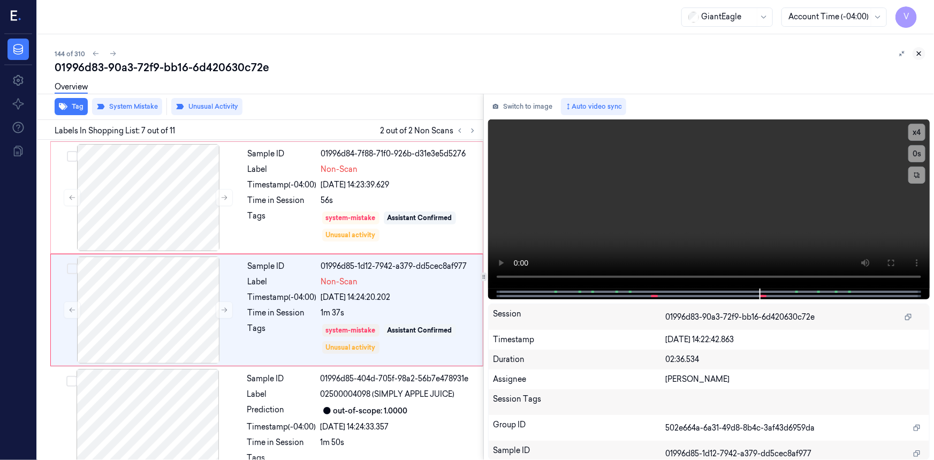
click at [922, 54] on icon at bounding box center [918, 53] width 7 height 7
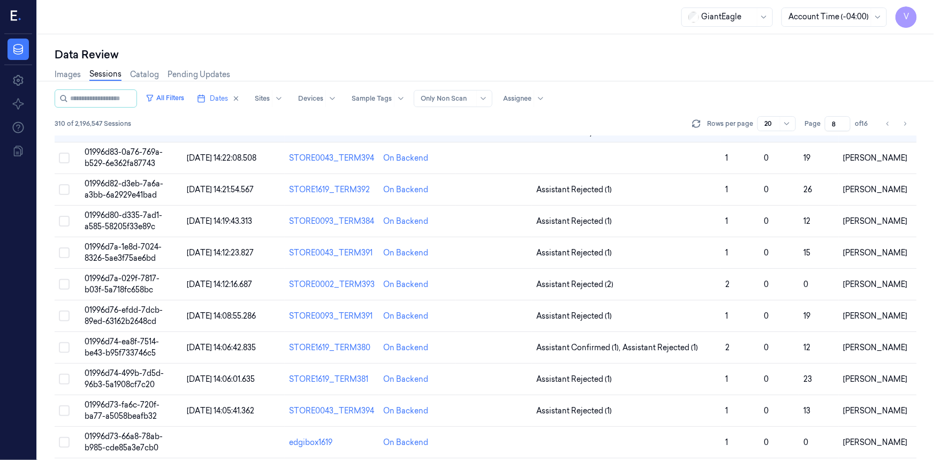
scroll to position [5, 0]
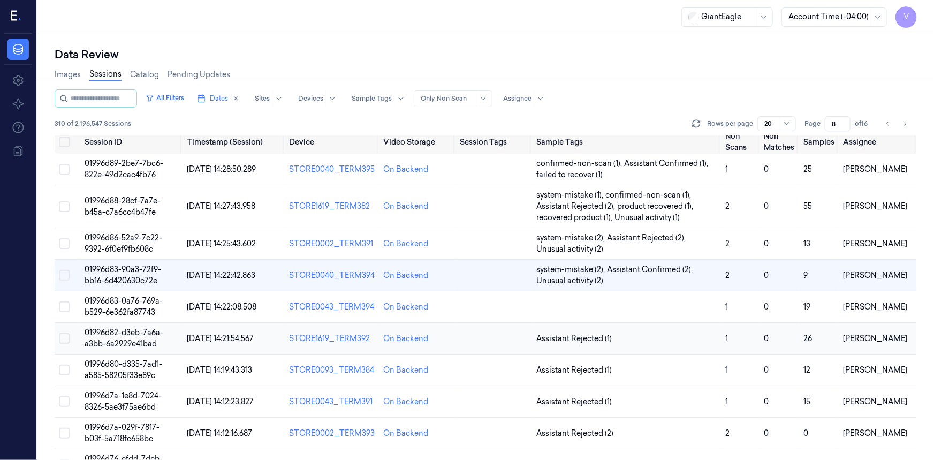
click at [135, 335] on span "01996d82-d3eb-7a6a-a3bb-6a2929e41bad" at bounding box center [124, 338] width 79 height 21
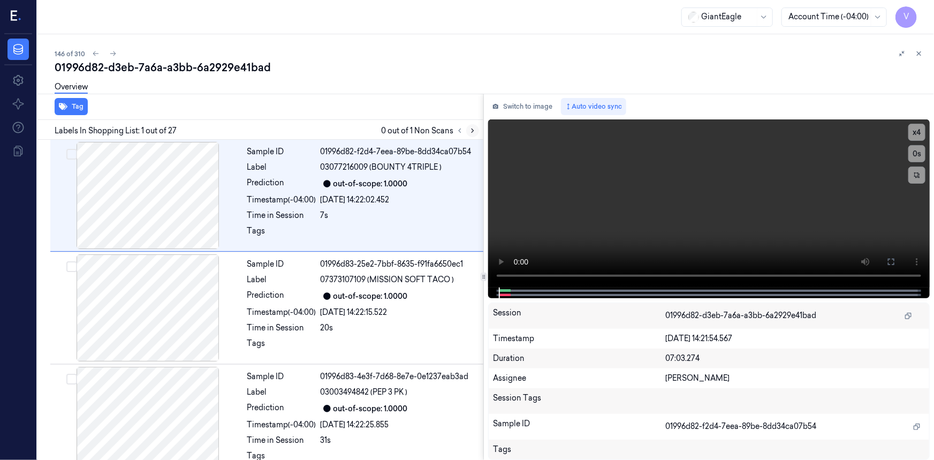
click at [473, 128] on icon at bounding box center [472, 130] width 7 height 7
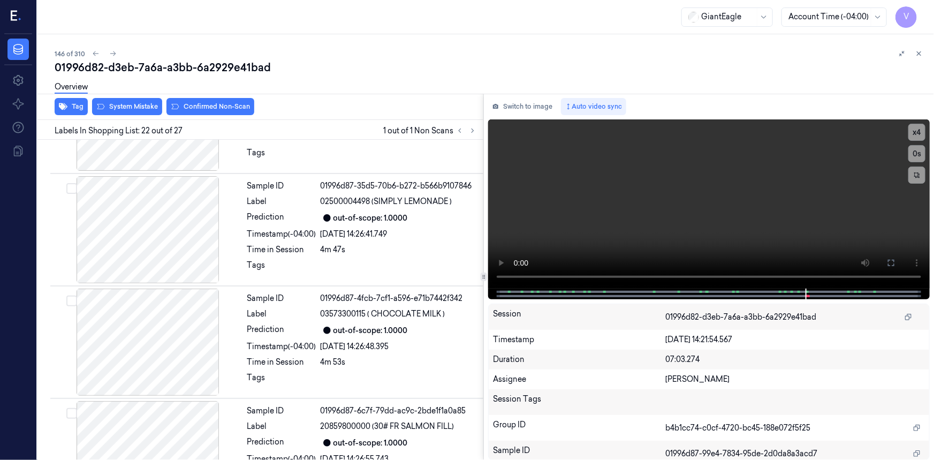
scroll to position [2254, 0]
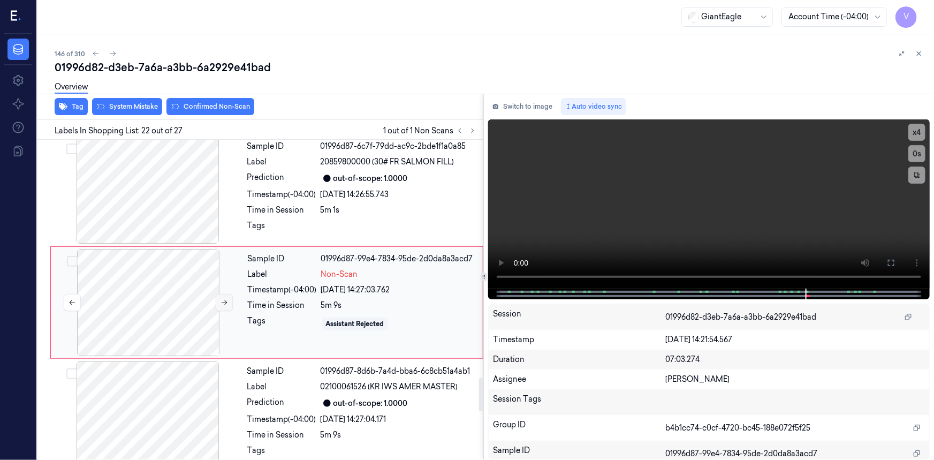
click at [221, 300] on icon at bounding box center [224, 302] width 7 height 7
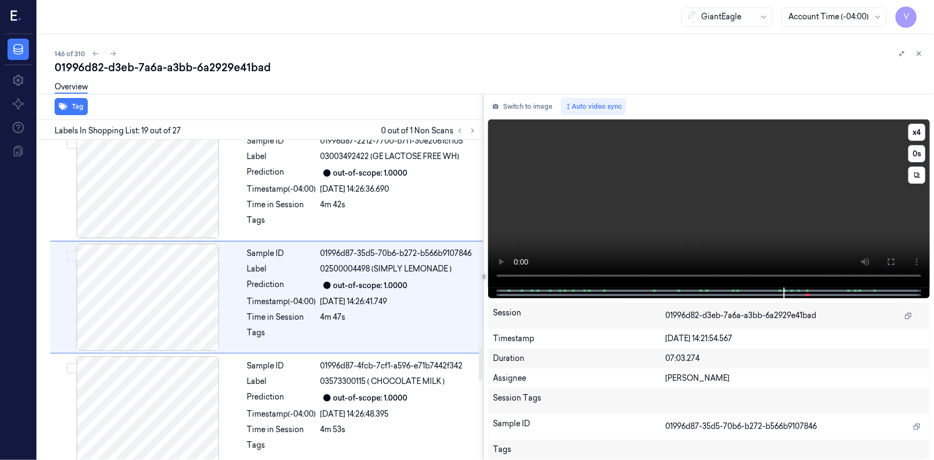
scroll to position [1917, 0]
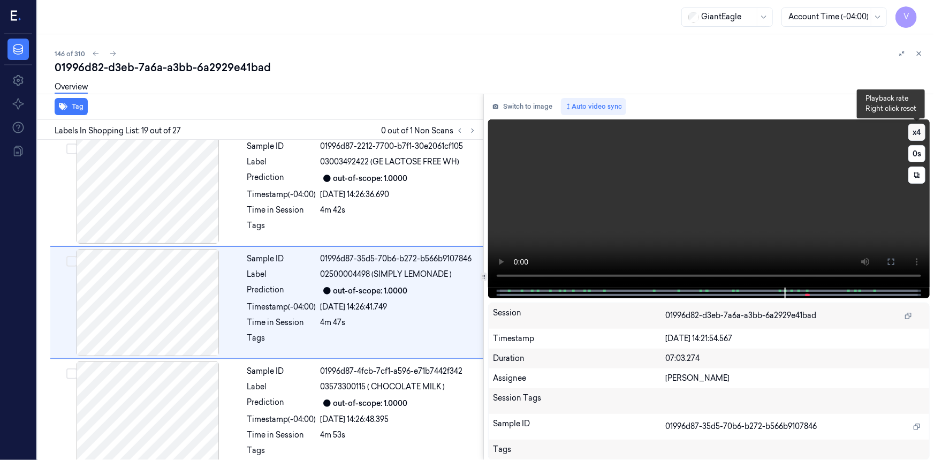
click at [912, 130] on button "x 4" at bounding box center [917, 132] width 17 height 17
click at [912, 130] on button "x 1" at bounding box center [917, 132] width 17 height 17
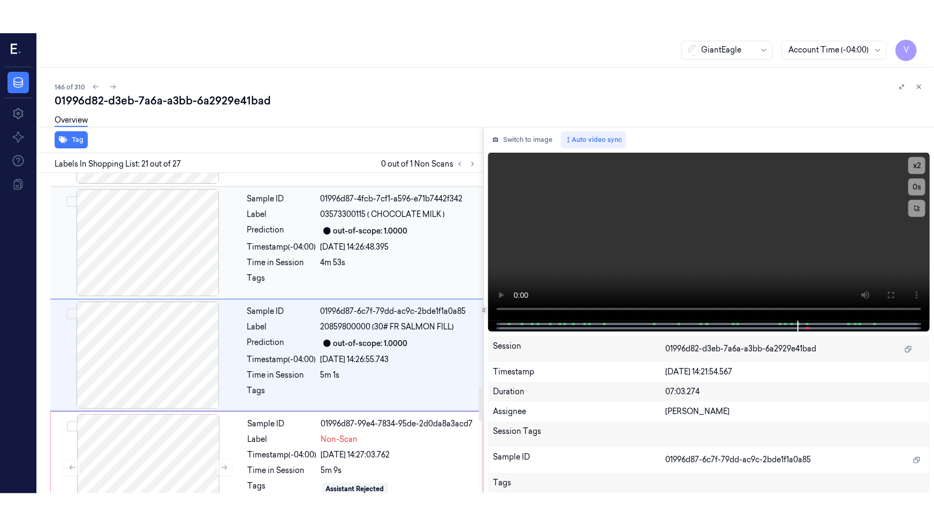
scroll to position [2141, 0]
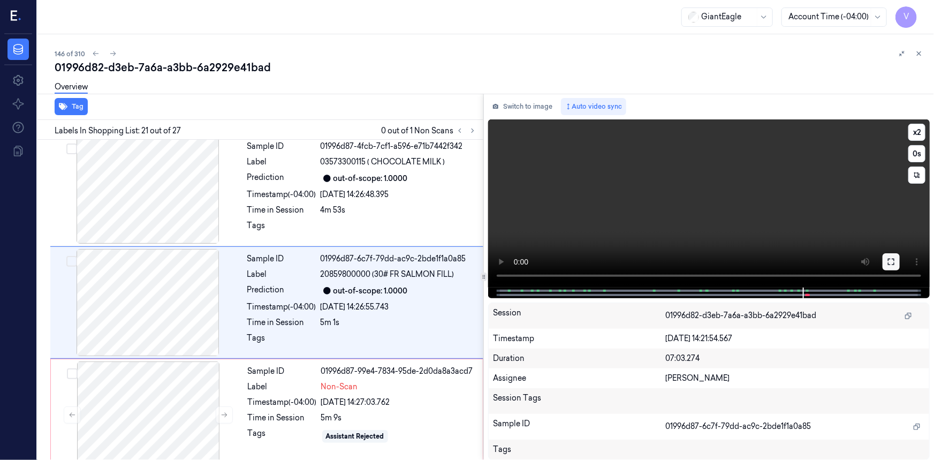
click at [889, 262] on icon at bounding box center [891, 262] width 9 height 9
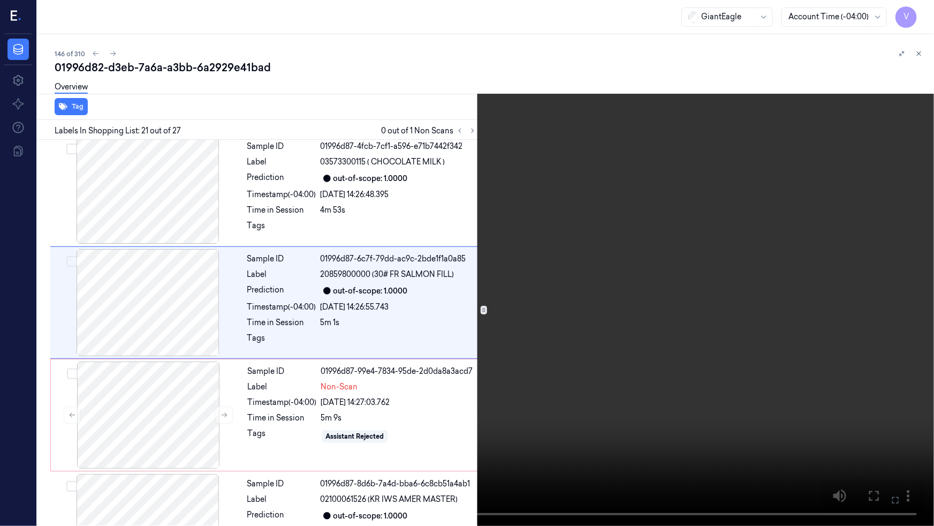
click at [0, 0] on icon at bounding box center [0, 0] width 0 height 0
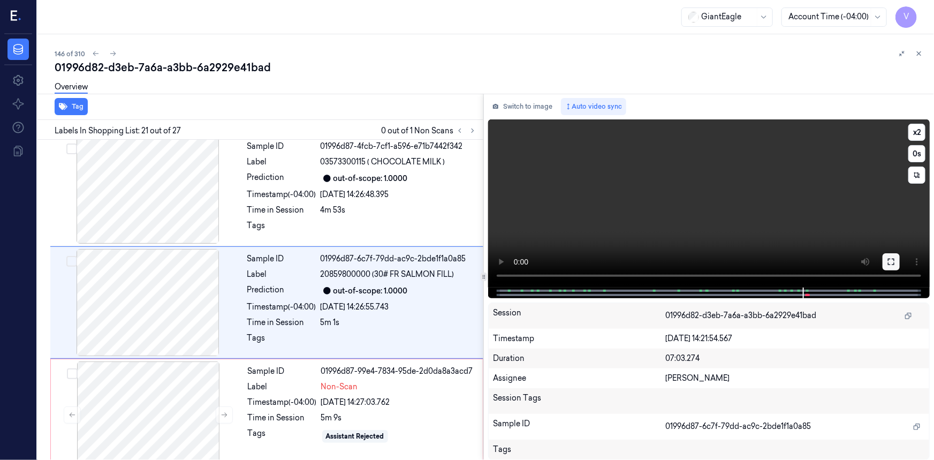
click at [891, 259] on icon at bounding box center [891, 262] width 9 height 9
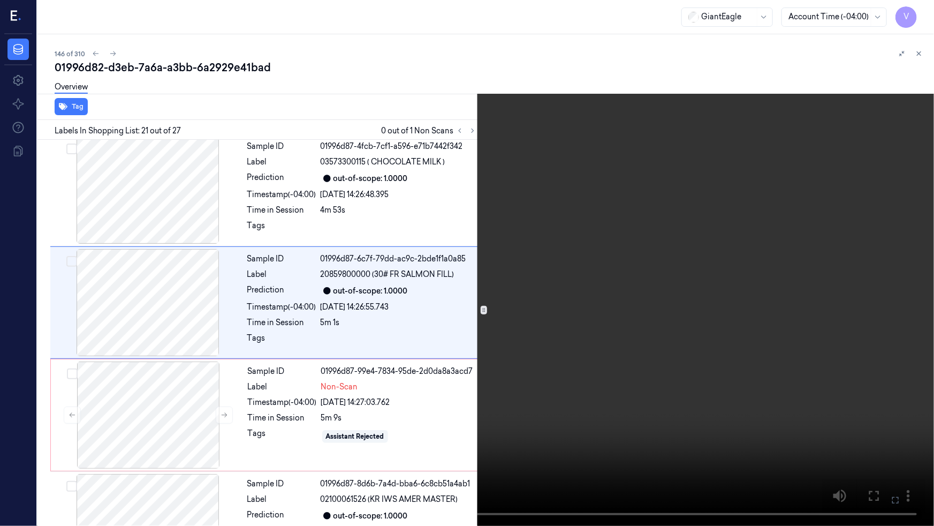
click at [582, 256] on video at bounding box center [467, 263] width 934 height 526
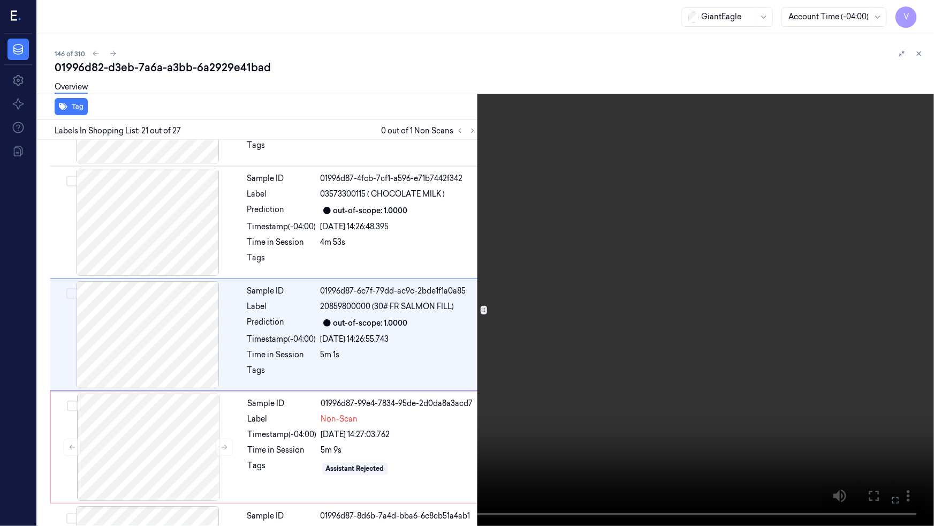
scroll to position [2109, 0]
click at [694, 254] on video at bounding box center [467, 263] width 934 height 526
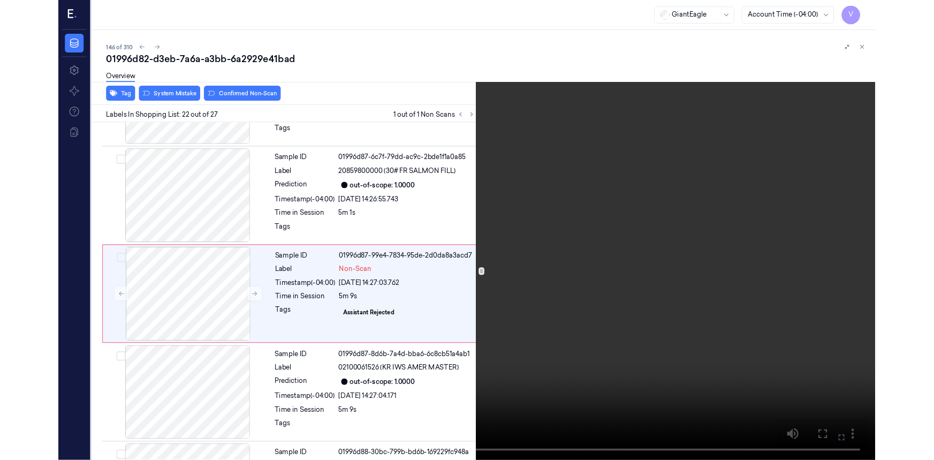
scroll to position [2221, 0]
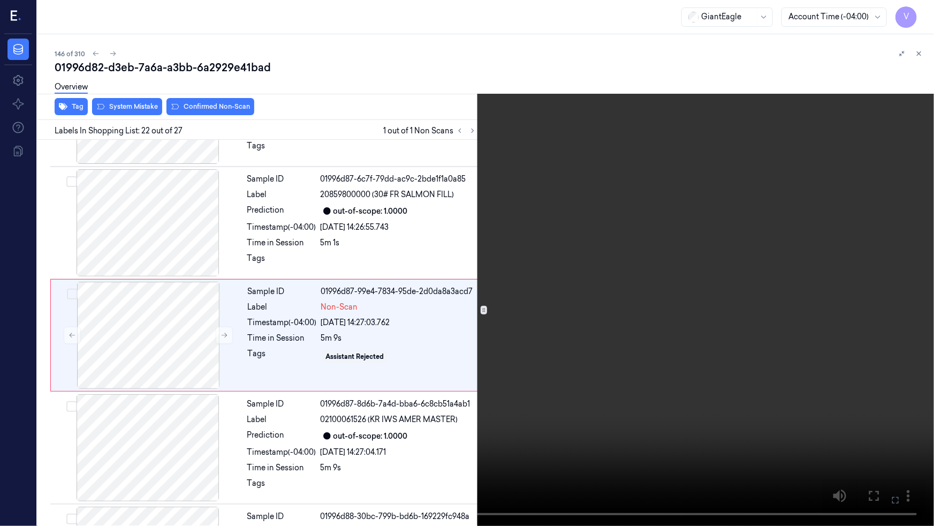
click at [705, 397] on video at bounding box center [467, 263] width 934 height 526
click at [727, 387] on video at bounding box center [467, 263] width 934 height 526
click at [0, 0] on icon at bounding box center [0, 0] width 0 height 0
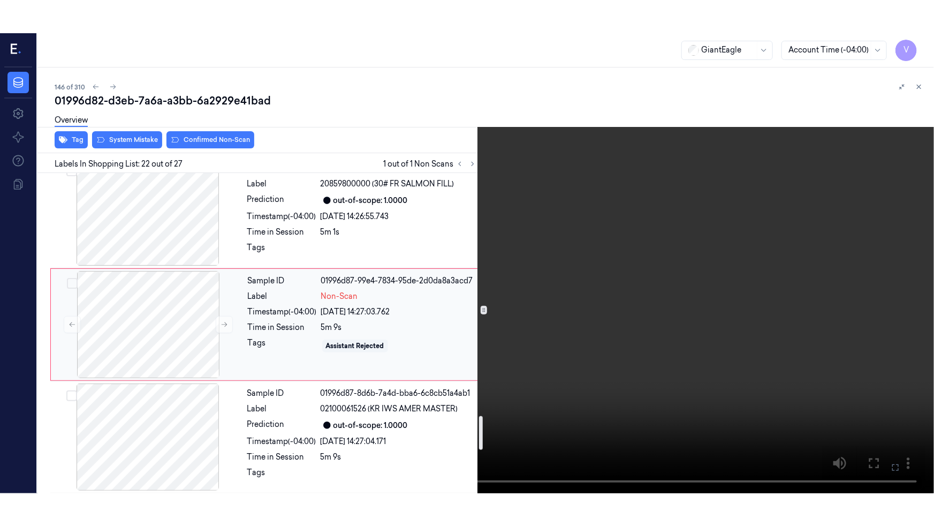
scroll to position [2318, 0]
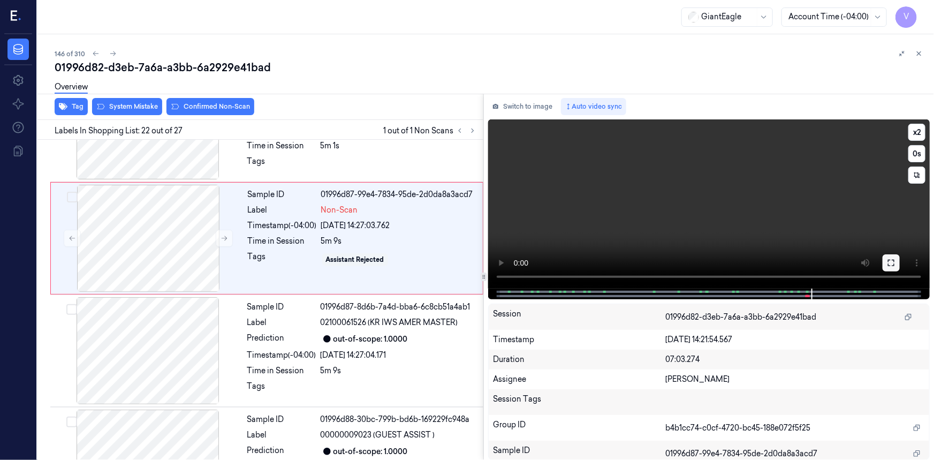
click at [889, 262] on icon at bounding box center [891, 263] width 9 height 9
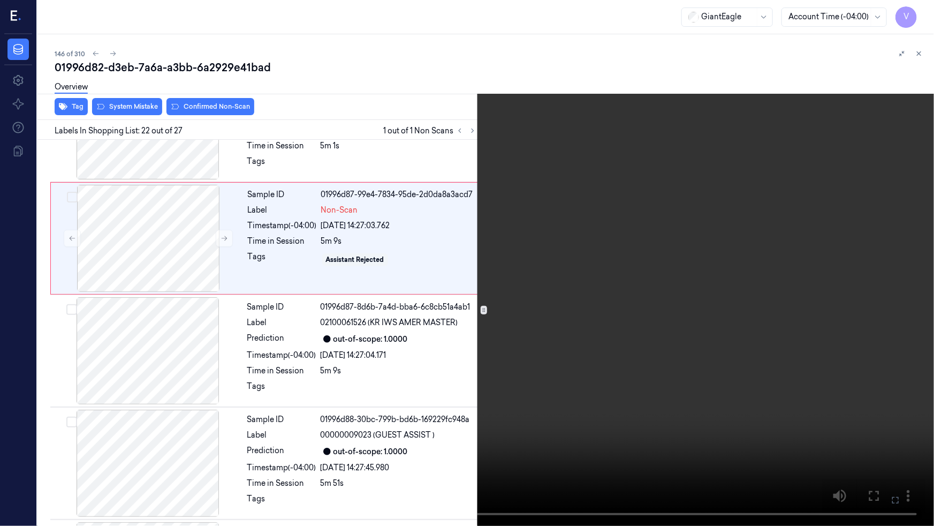
click at [743, 321] on video at bounding box center [467, 263] width 934 height 526
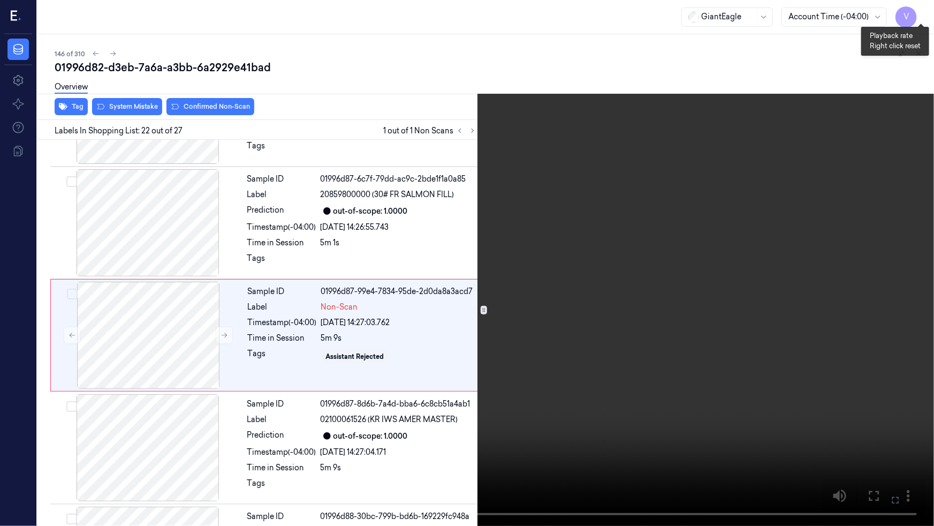
click at [920, 10] on button "x 2" at bounding box center [921, 12] width 17 height 17
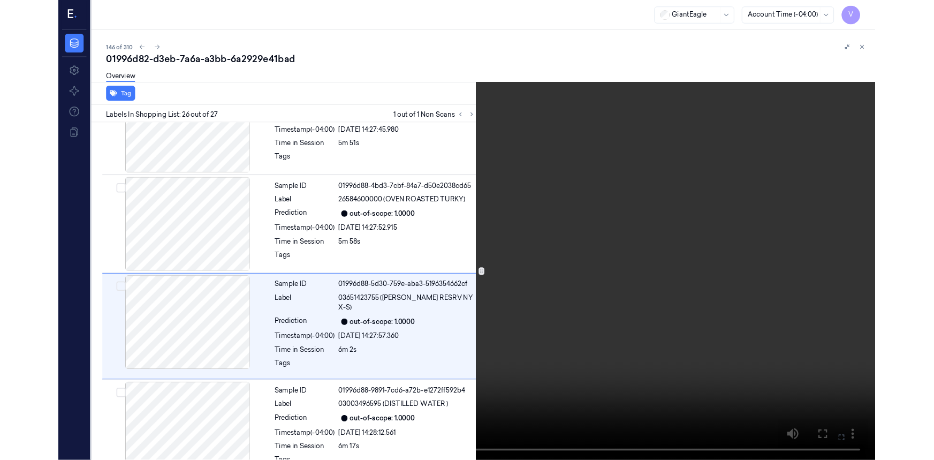
scroll to position [2650, 0]
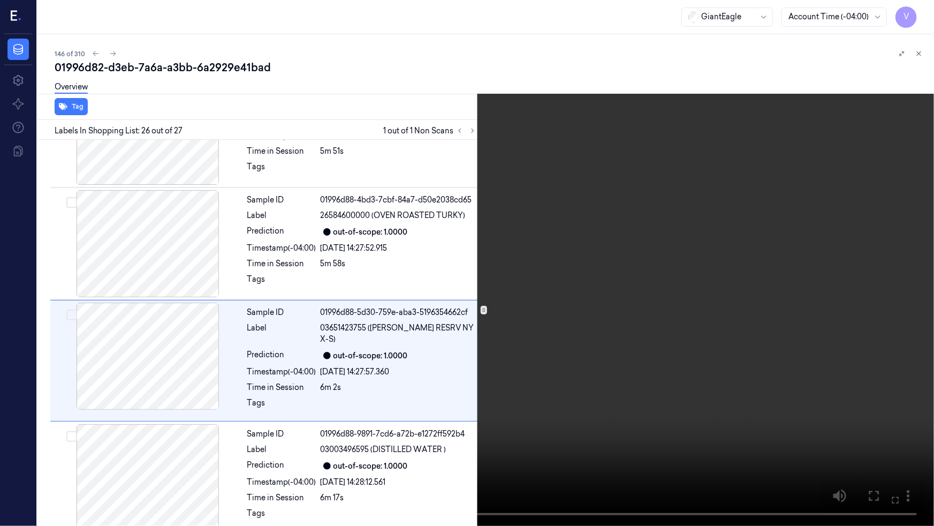
click at [926, 255] on video at bounding box center [467, 263] width 934 height 526
click at [0, 0] on icon at bounding box center [0, 0] width 0 height 0
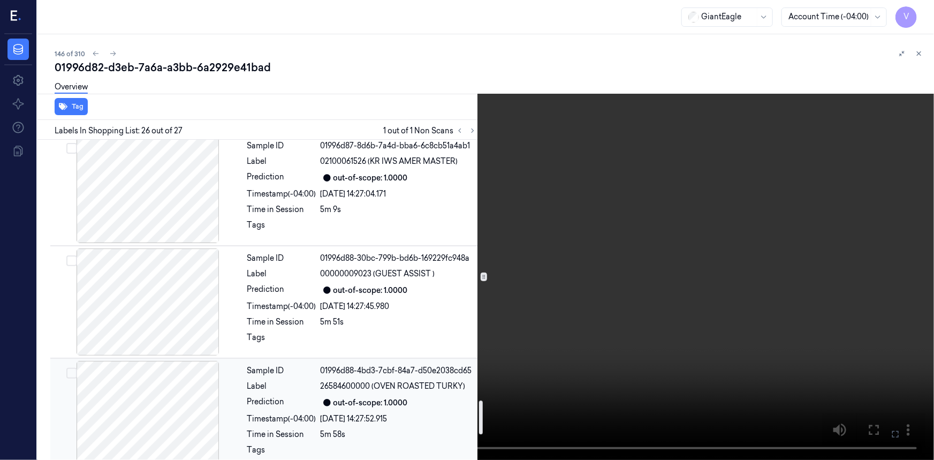
scroll to position [2472, 0]
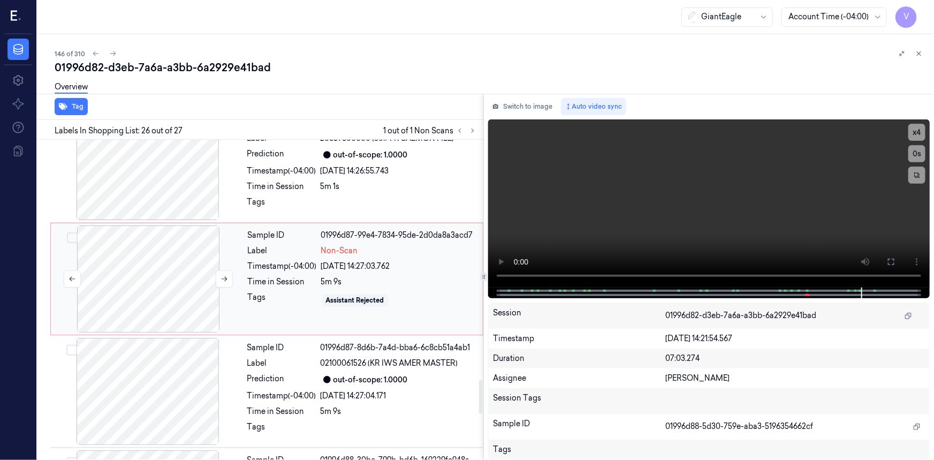
click at [154, 270] on div at bounding box center [148, 278] width 191 height 107
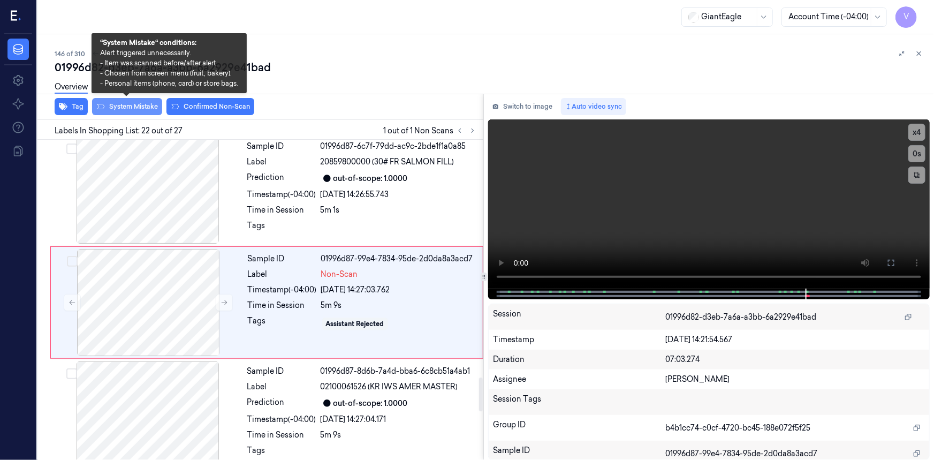
click at [131, 103] on button "System Mistake" at bounding box center [127, 106] width 70 height 17
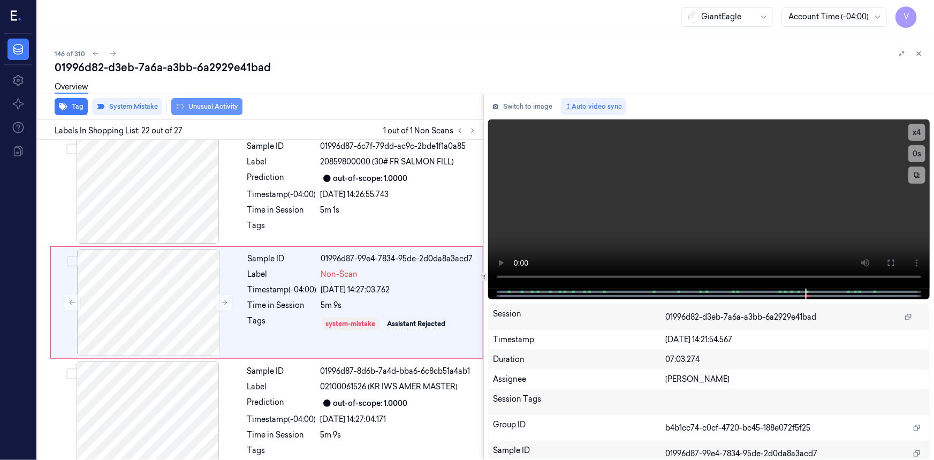
click at [210, 104] on button "Unusual Activity" at bounding box center [206, 106] width 71 height 17
click at [921, 51] on icon at bounding box center [918, 53] width 7 height 7
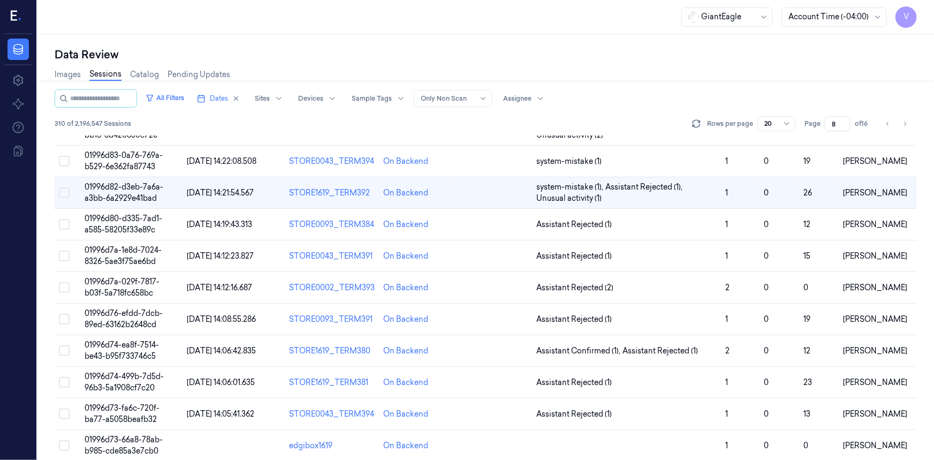
scroll to position [57, 0]
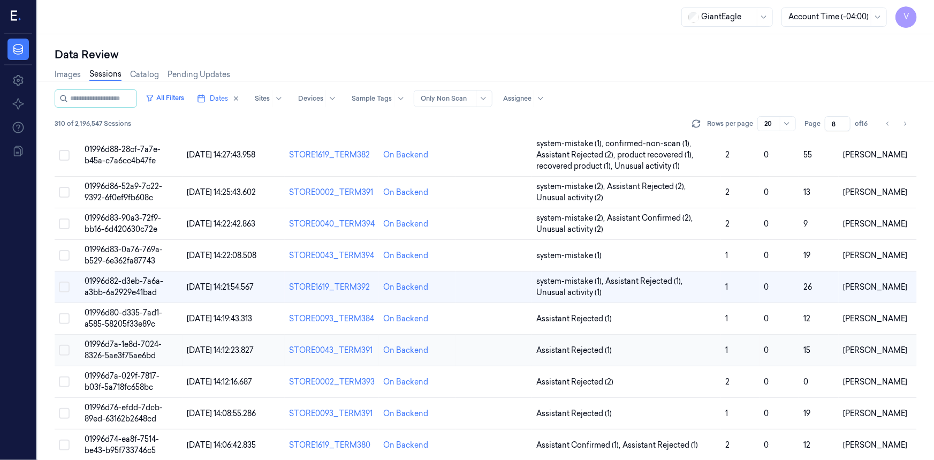
click at [130, 348] on span "01996d7a-1e8d-7024-8326-5ae3f75ae6bd" at bounding box center [123, 349] width 77 height 21
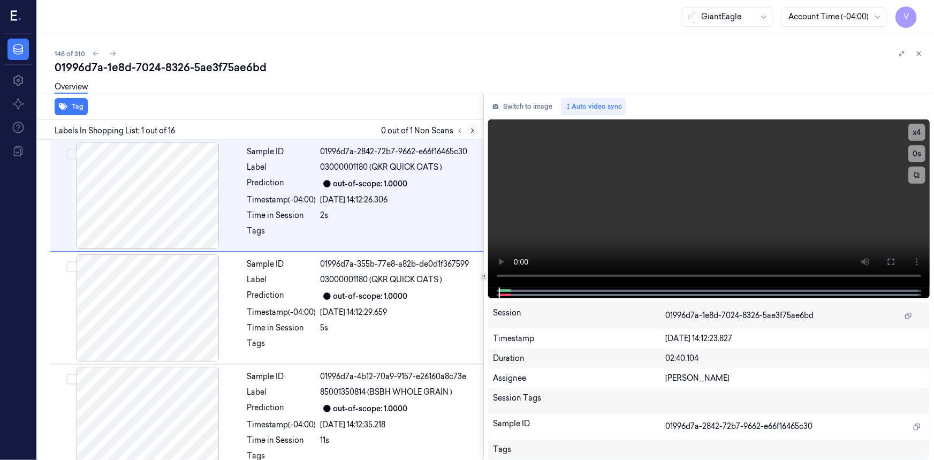
click at [467, 131] on button at bounding box center [472, 130] width 13 height 13
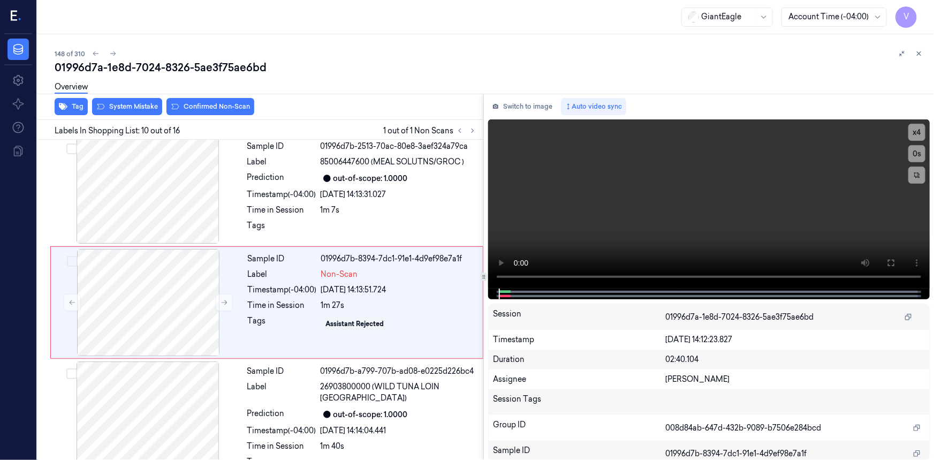
scroll to position [906, 0]
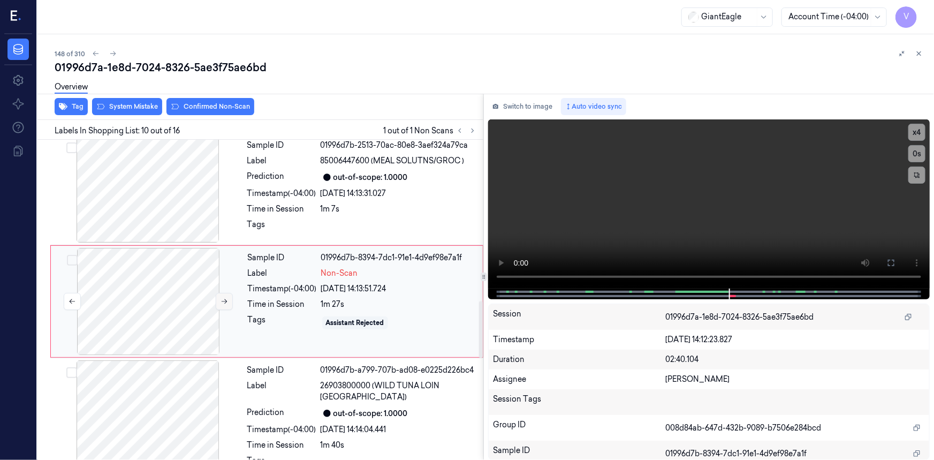
click at [221, 298] on icon at bounding box center [224, 301] width 7 height 7
click at [222, 298] on icon at bounding box center [224, 301] width 7 height 7
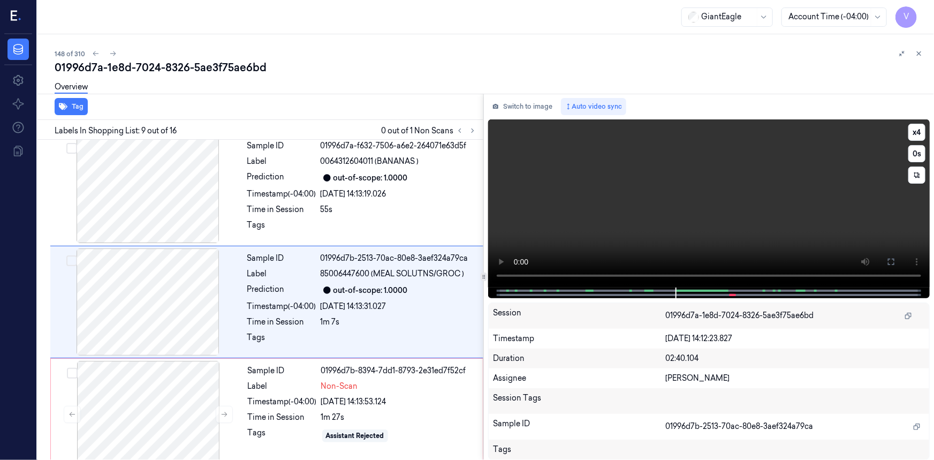
scroll to position [793, 0]
click at [916, 133] on button "x 4" at bounding box center [917, 132] width 17 height 17
click at [916, 133] on button "x 1" at bounding box center [917, 132] width 17 height 17
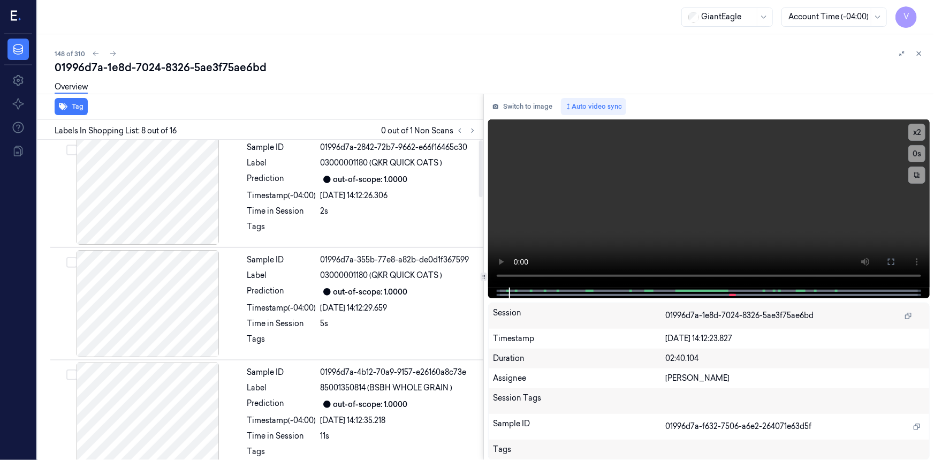
scroll to position [0, 0]
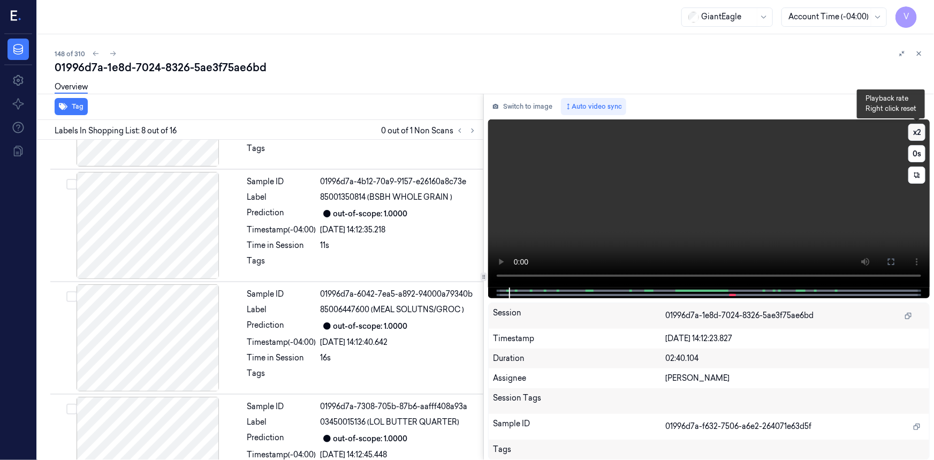
click at [912, 136] on button "x 2" at bounding box center [917, 132] width 17 height 17
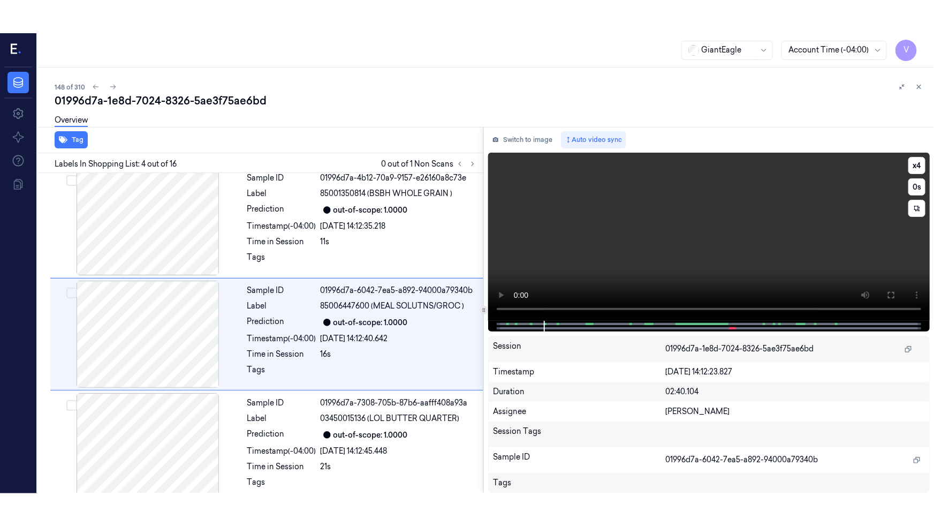
scroll to position [232, 0]
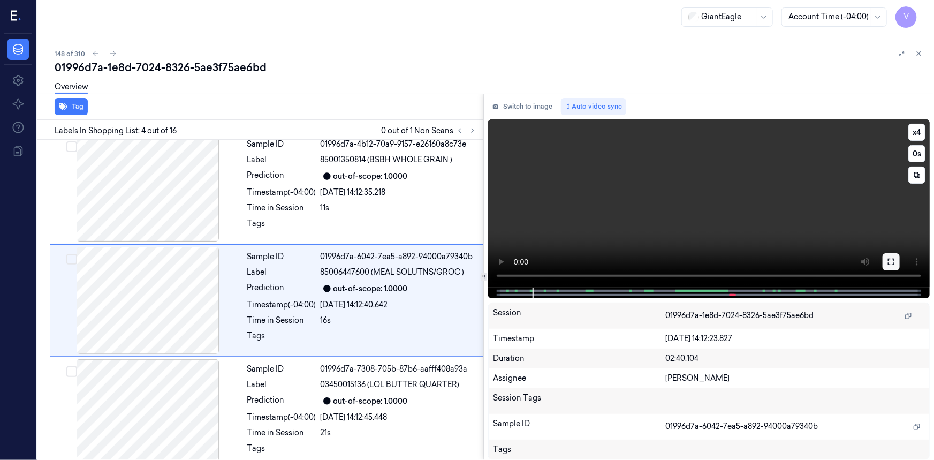
click at [894, 262] on icon at bounding box center [891, 262] width 9 height 9
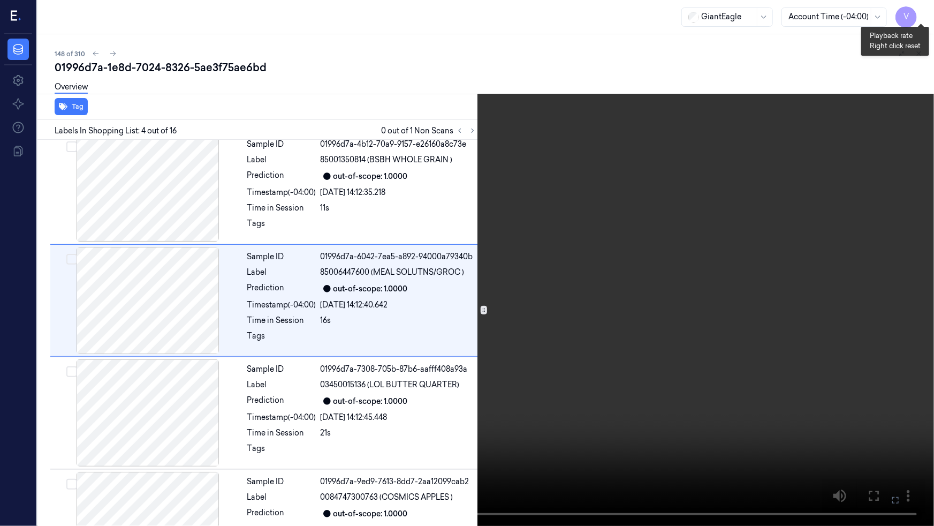
click at [926, 16] on button "x 4" at bounding box center [921, 12] width 17 height 17
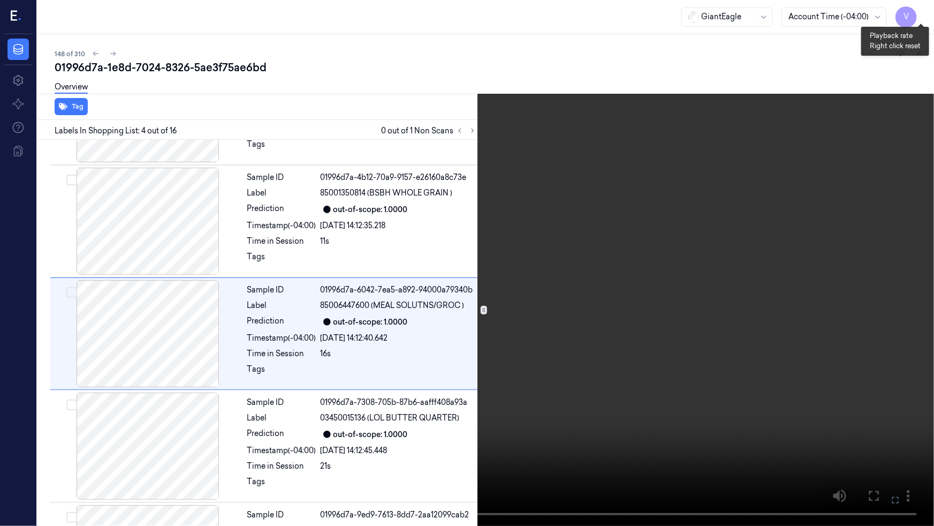
click at [926, 16] on button "x 1" at bounding box center [921, 12] width 17 height 17
click at [0, 0] on icon at bounding box center [0, 0] width 0 height 0
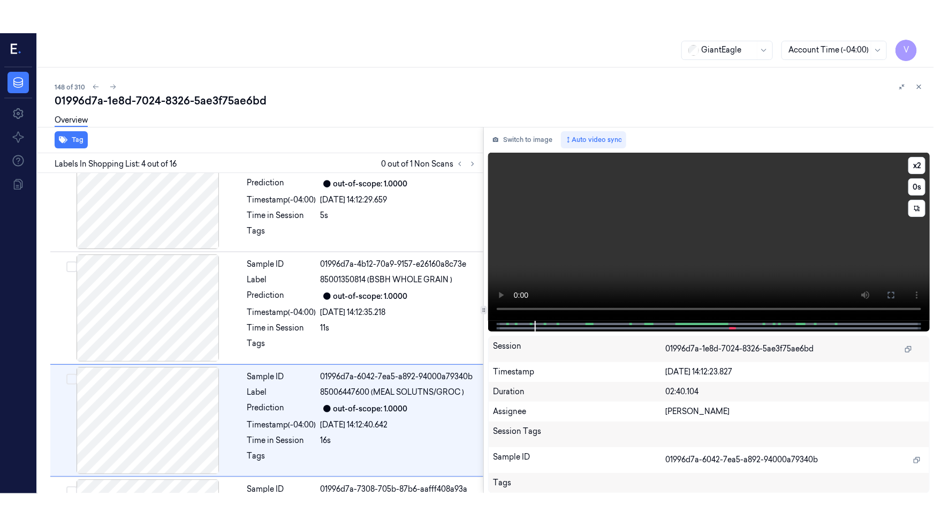
scroll to position [232, 0]
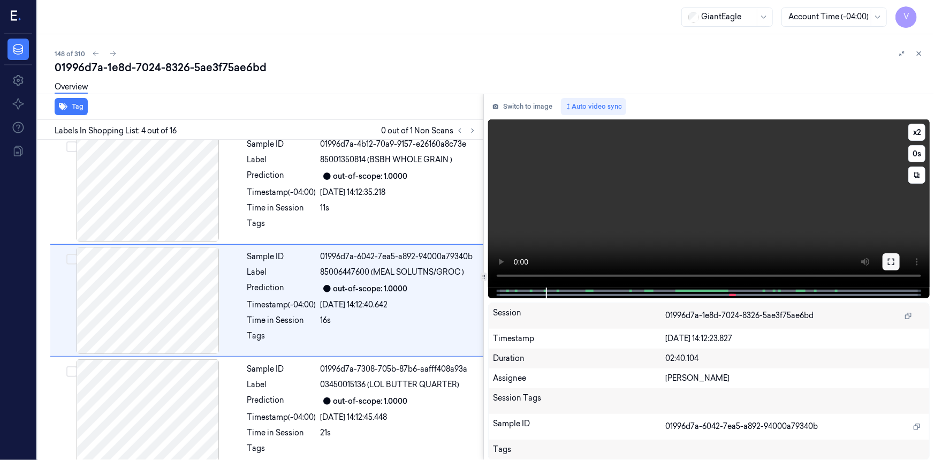
click at [886, 263] on button at bounding box center [891, 261] width 17 height 17
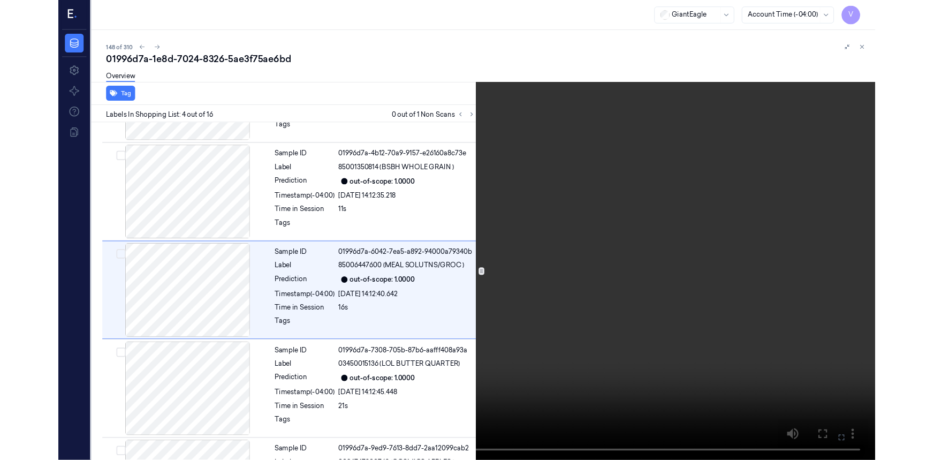
scroll to position [199, 0]
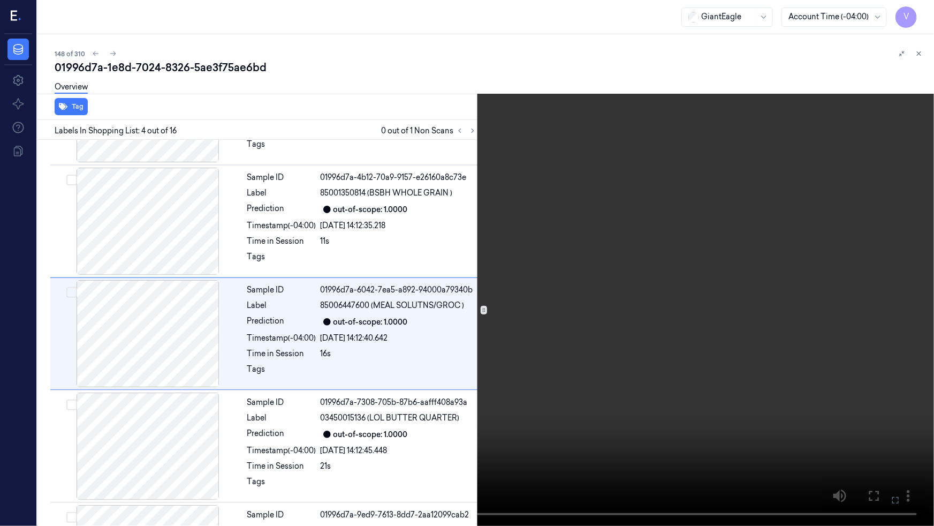
click at [0, 0] on icon at bounding box center [0, 0] width 0 height 0
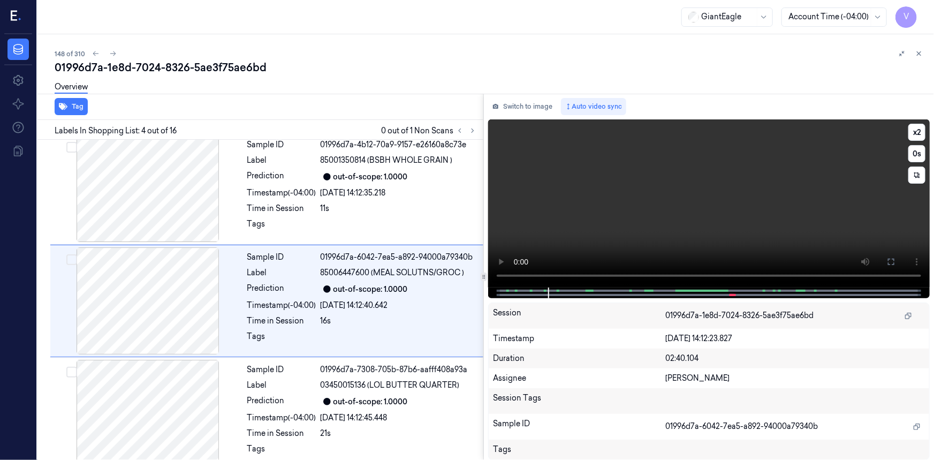
scroll to position [232, 0]
click at [911, 130] on button "x 2" at bounding box center [917, 132] width 17 height 17
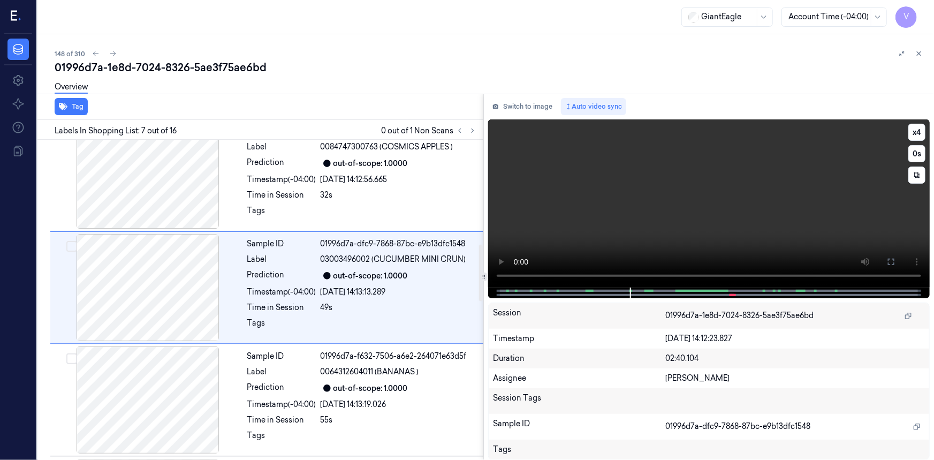
scroll to position [569, 0]
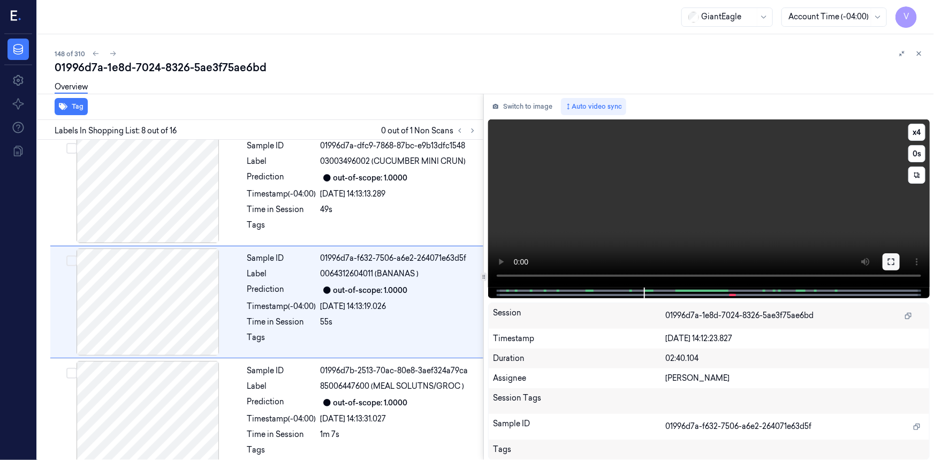
click at [890, 260] on icon at bounding box center [891, 262] width 9 height 9
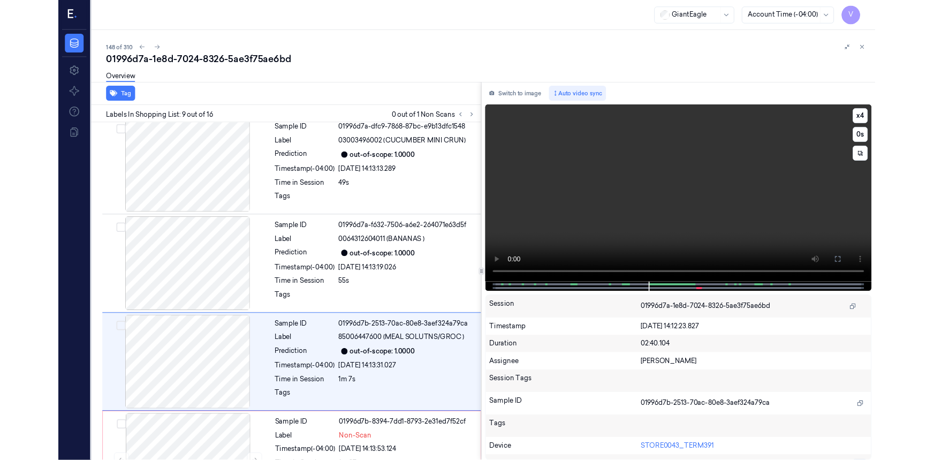
scroll to position [761, 0]
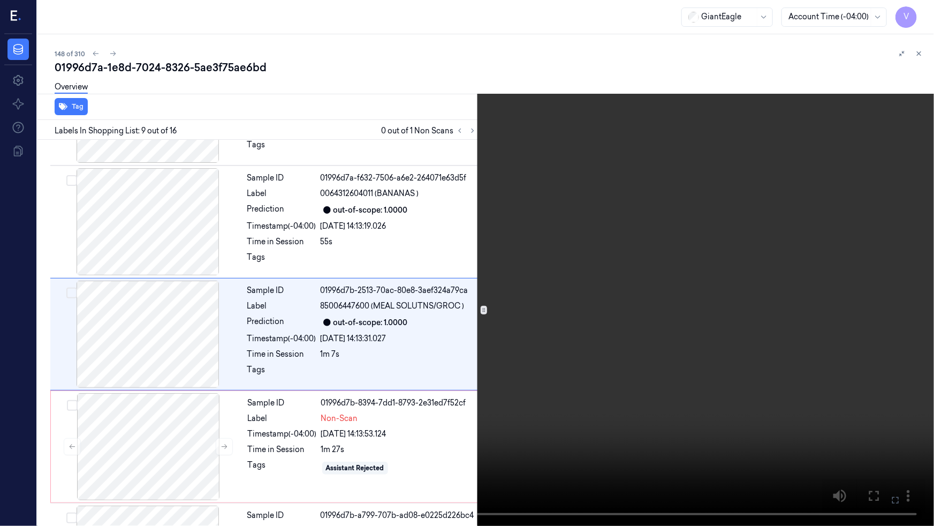
click at [603, 367] on video at bounding box center [467, 263] width 934 height 526
click at [0, 0] on icon at bounding box center [0, 0] width 0 height 0
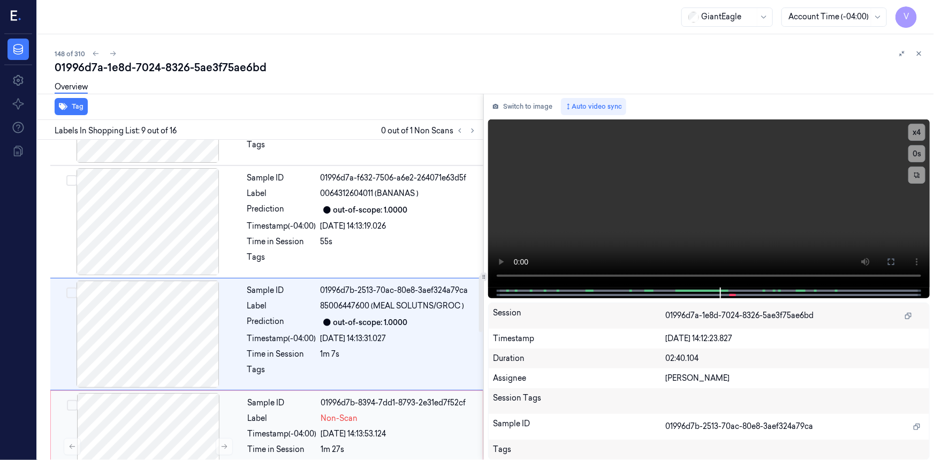
click at [331, 407] on div "Sample ID 01996d7b-8394-7dd1-8793-2e31ed7f52cf Label Non-Scan Timestamp (-04:00…" at bounding box center [362, 446] width 237 height 107
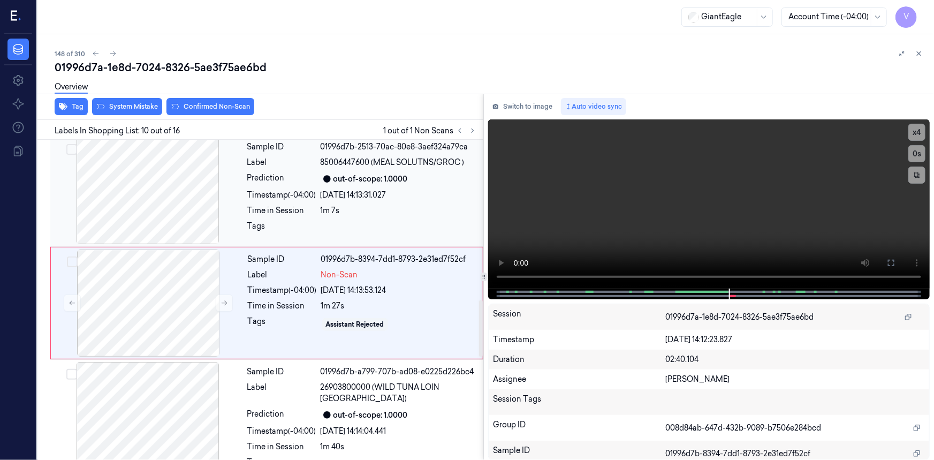
scroll to position [906, 0]
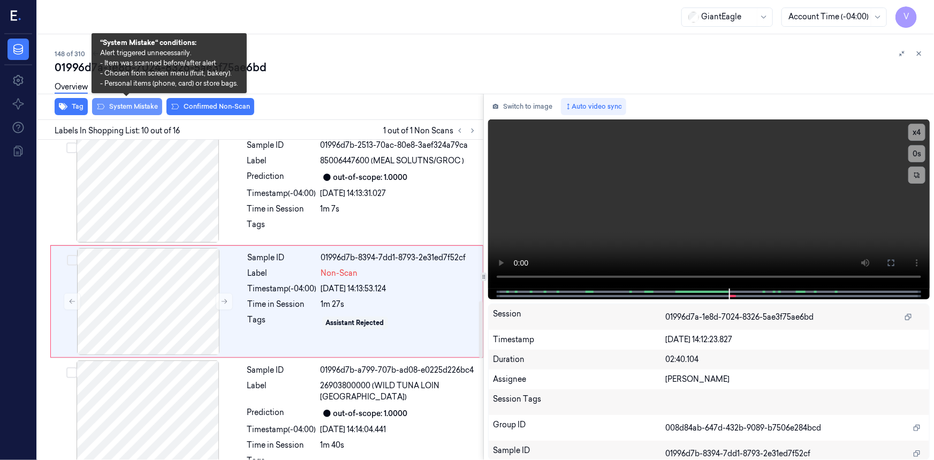
click at [137, 107] on button "System Mistake" at bounding box center [127, 106] width 70 height 17
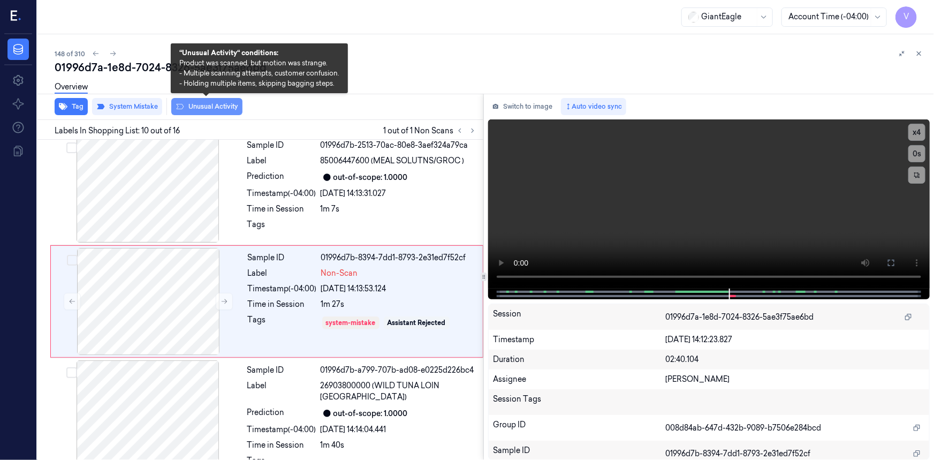
click at [214, 108] on button "Unusual Activity" at bounding box center [206, 106] width 71 height 17
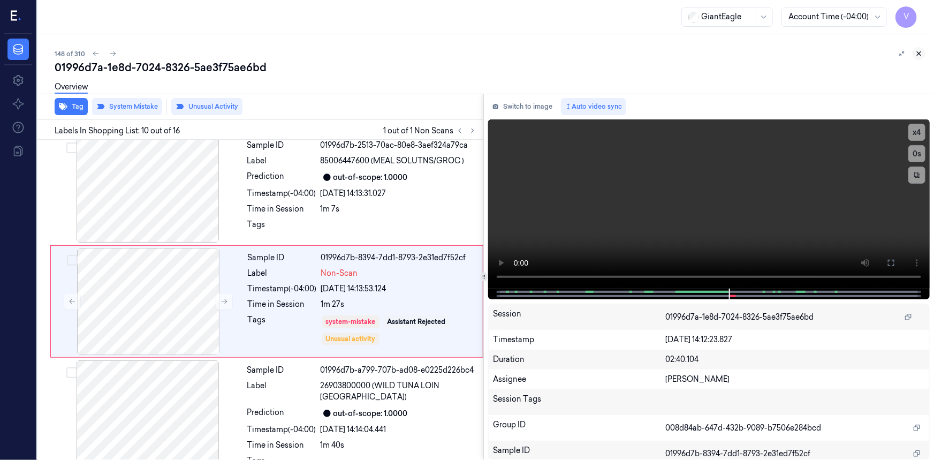
click at [920, 54] on icon at bounding box center [920, 54] width 4 height 4
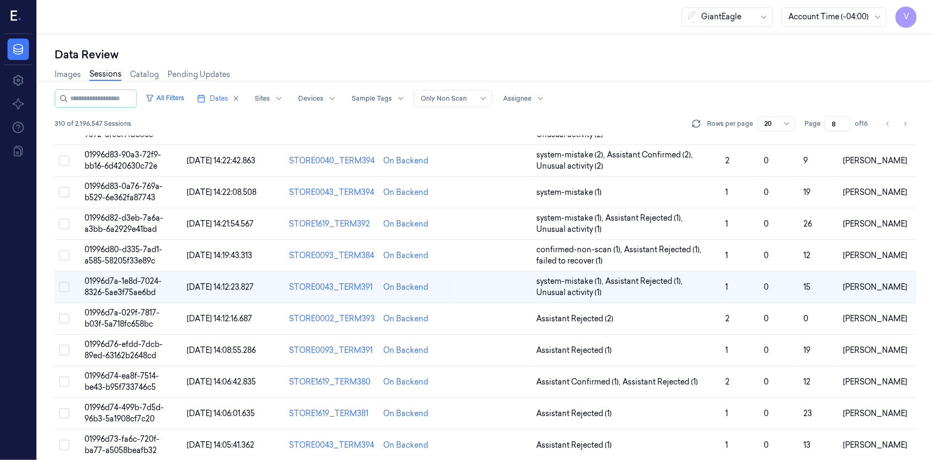
scroll to position [109, 0]
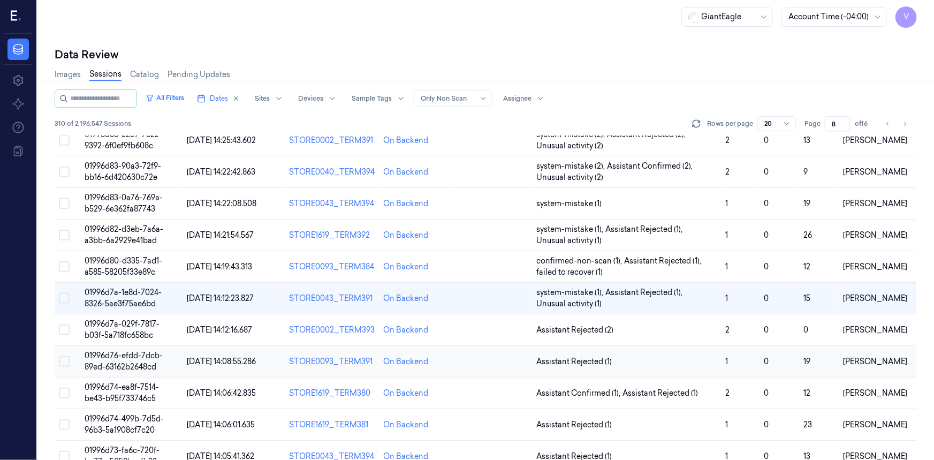
click at [122, 365] on span "01996d76-efdd-7dcb-89ed-63162b2648cd" at bounding box center [124, 361] width 78 height 21
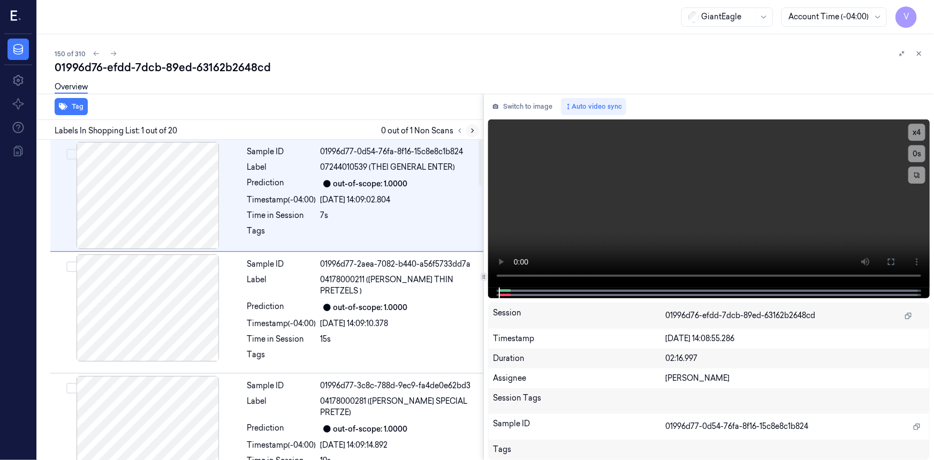
click at [471, 131] on icon at bounding box center [472, 130] width 7 height 7
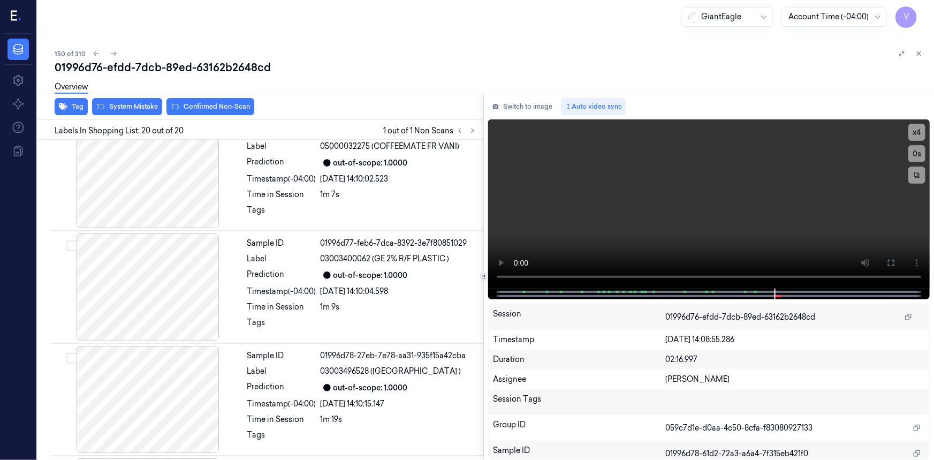
scroll to position [1929, 0]
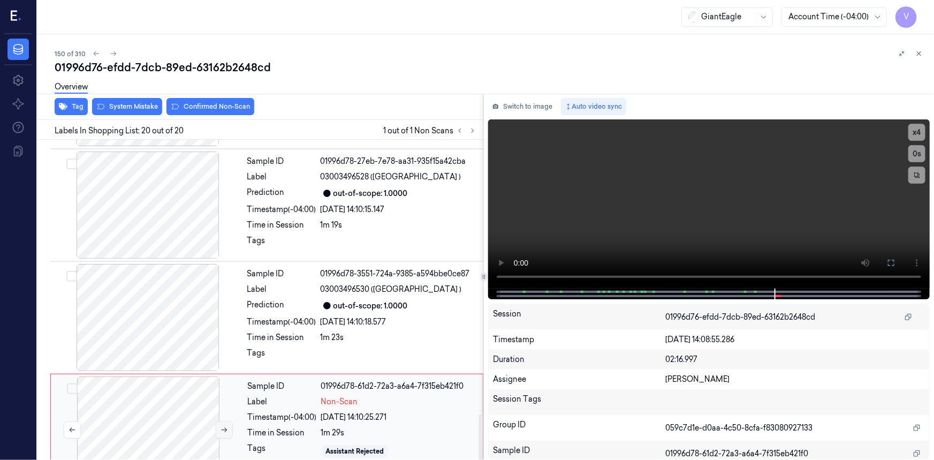
click at [224, 426] on icon at bounding box center [224, 429] width 7 height 7
click at [890, 263] on icon at bounding box center [891, 263] width 9 height 9
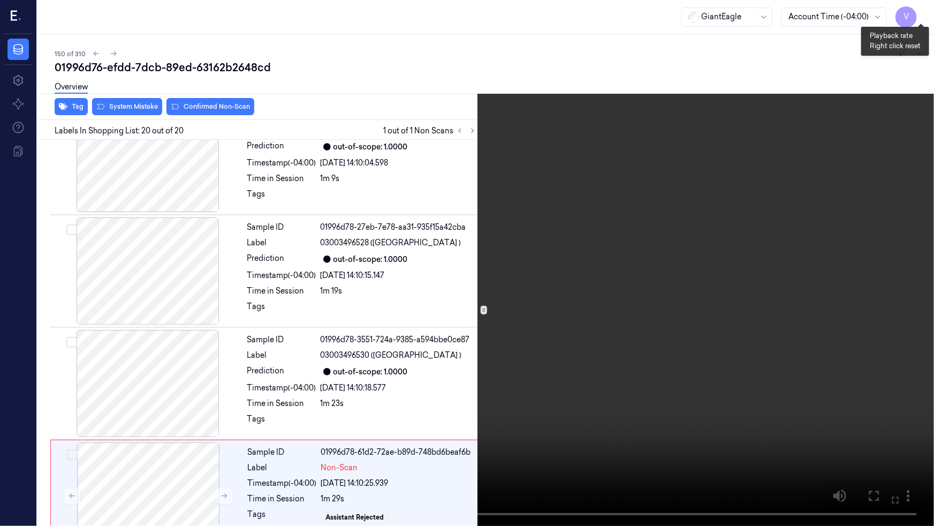
click at [925, 11] on button "x 4" at bounding box center [921, 12] width 17 height 17
click at [925, 13] on button "x 1" at bounding box center [921, 12] width 17 height 17
click at [0, 0] on icon at bounding box center [0, 0] width 0 height 0
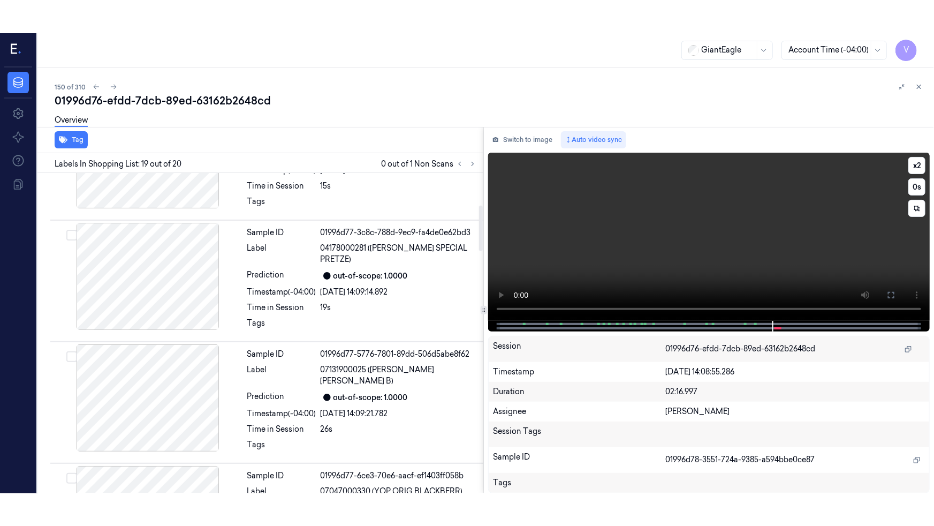
scroll to position [243, 0]
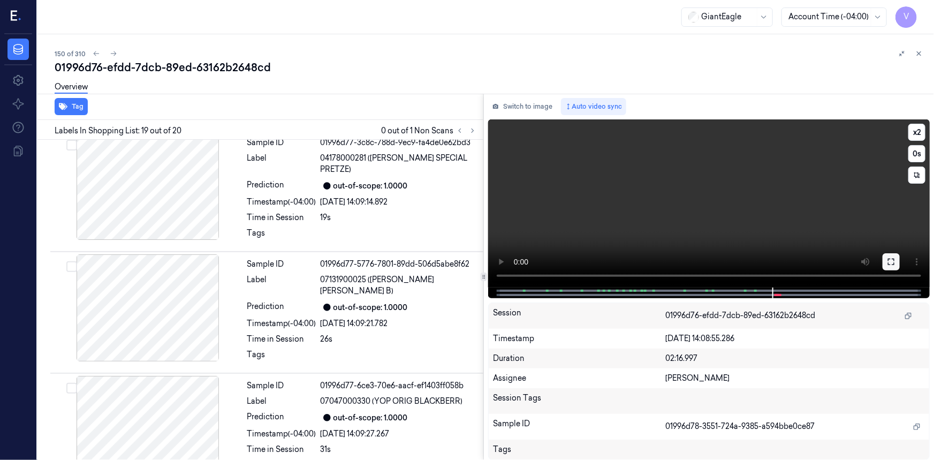
click at [887, 259] on button at bounding box center [891, 261] width 17 height 17
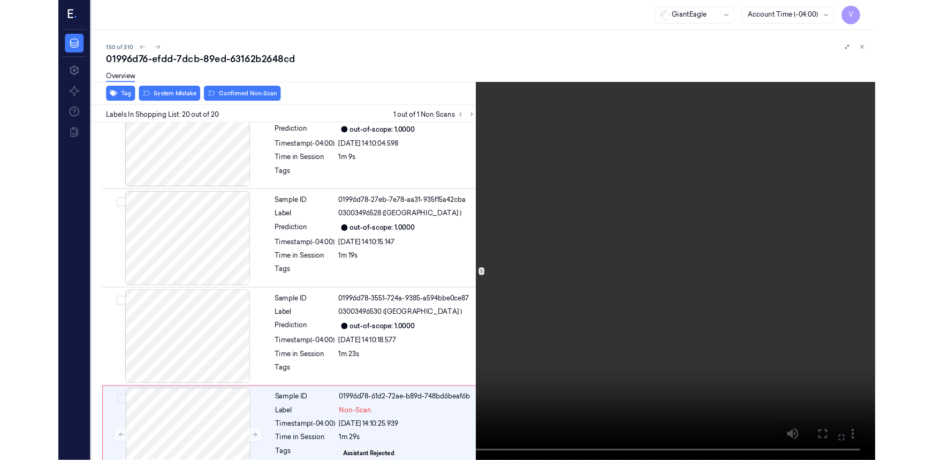
scroll to position [1863, 0]
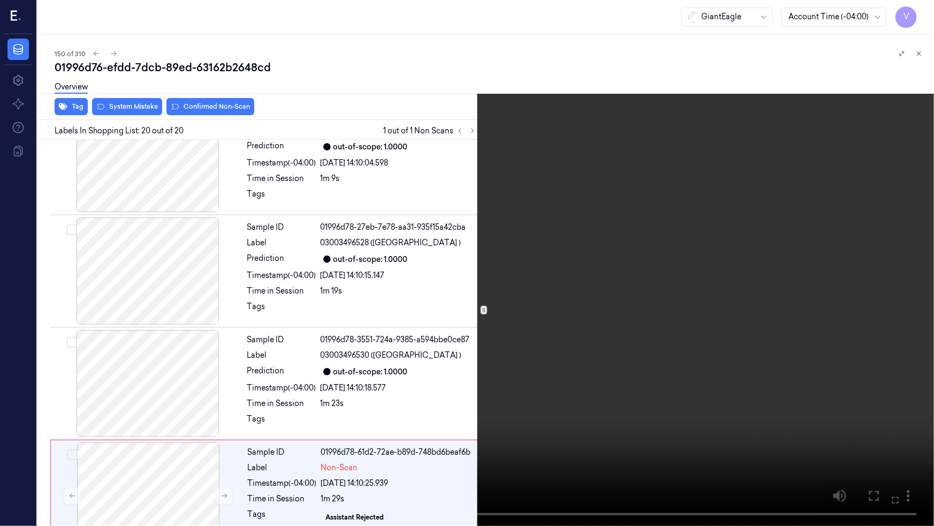
click at [0, 0] on icon at bounding box center [0, 0] width 0 height 0
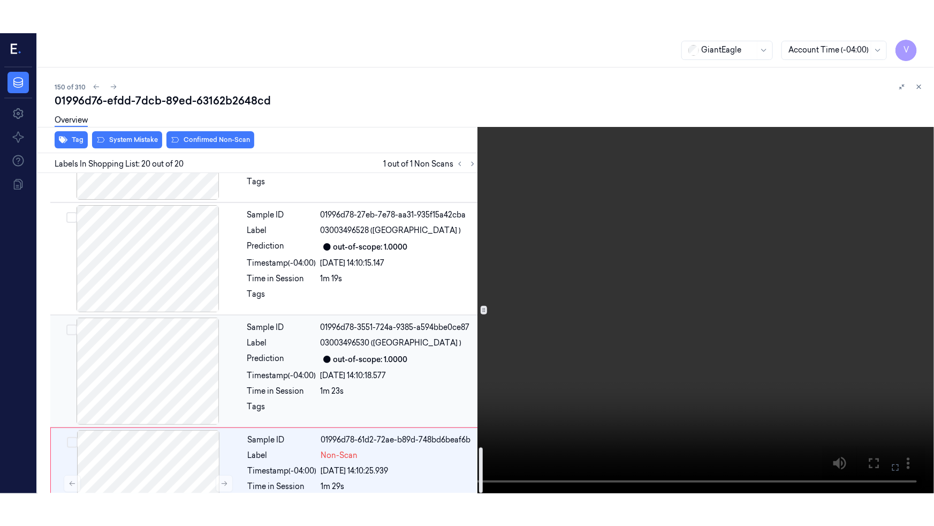
scroll to position [1929, 0]
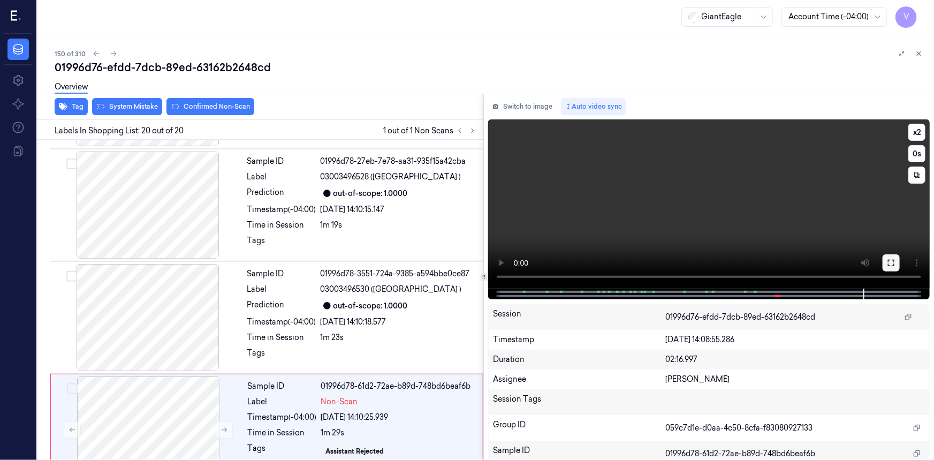
click at [894, 267] on button at bounding box center [891, 262] width 17 height 17
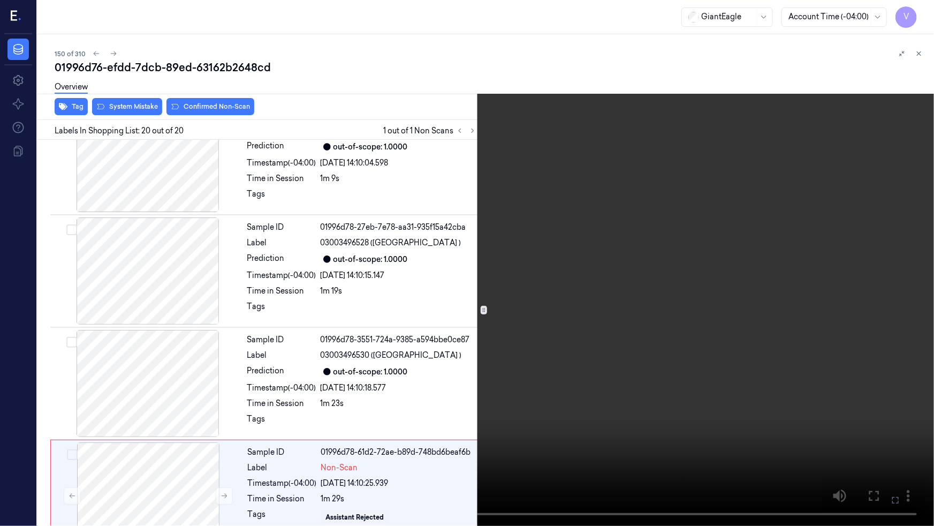
click at [421, 136] on video at bounding box center [467, 263] width 934 height 526
click at [0, 0] on icon at bounding box center [0, 0] width 0 height 0
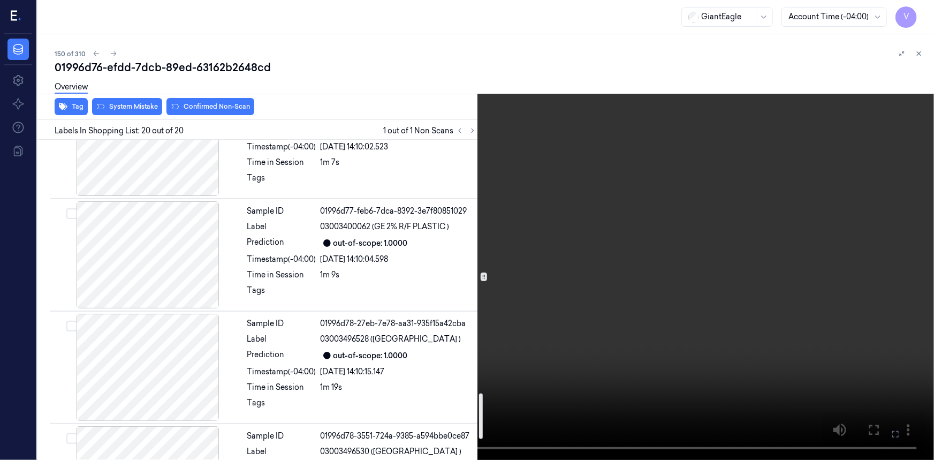
scroll to position [1783, 0]
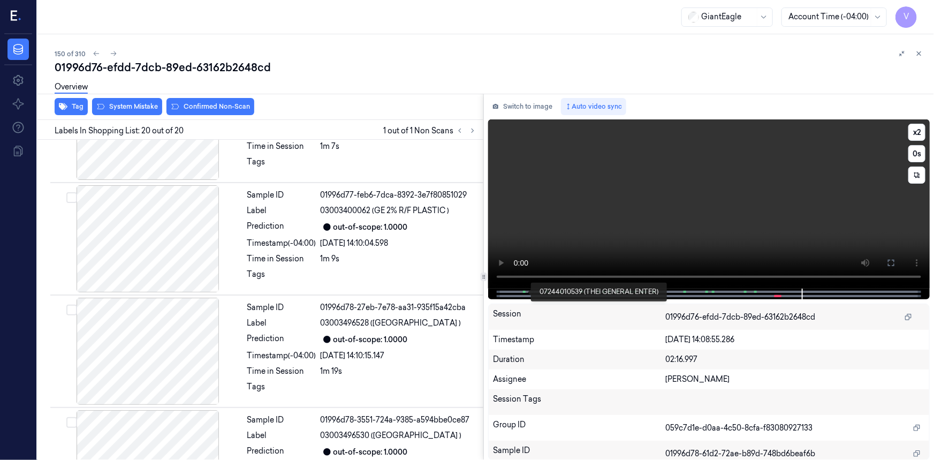
click at [525, 291] on span at bounding box center [525, 291] width 2 height 5
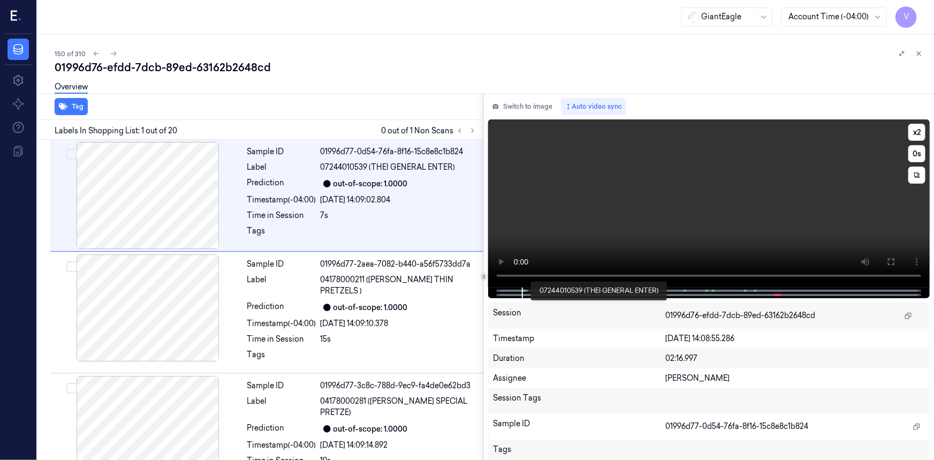
scroll to position [0, 0]
click at [548, 289] on span at bounding box center [549, 290] width 2 height 5
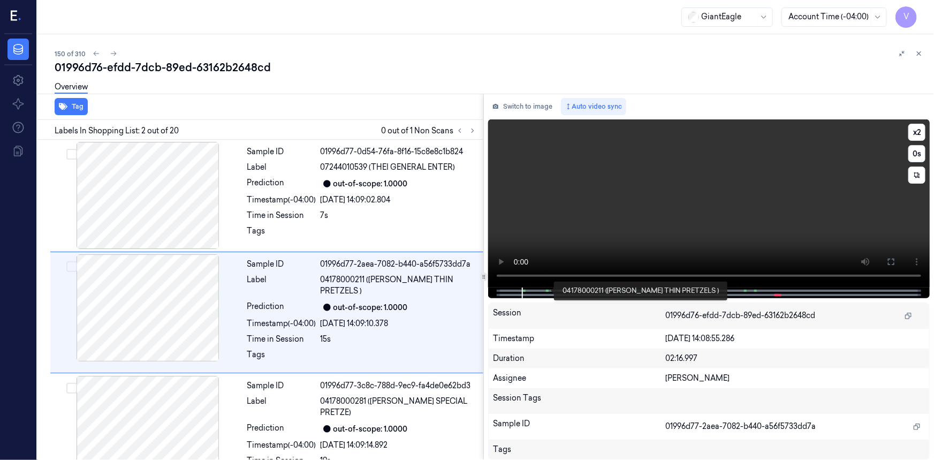
scroll to position [7, 0]
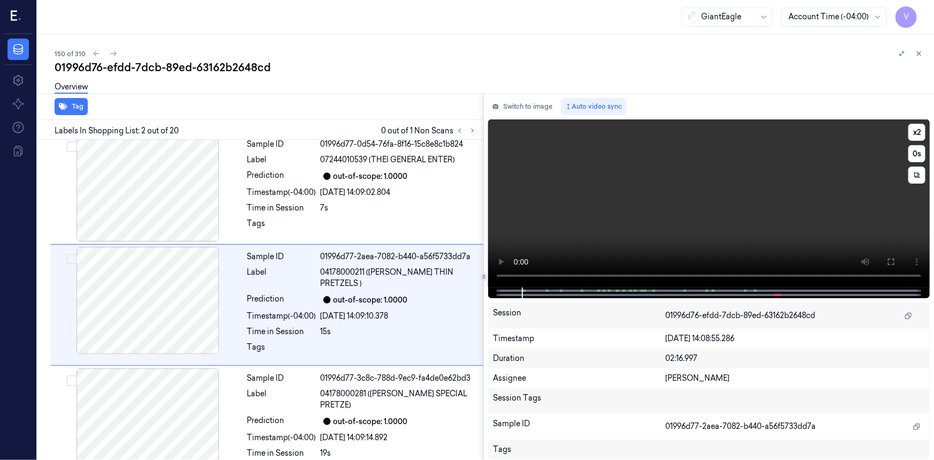
click at [558, 291] on div at bounding box center [708, 292] width 419 height 11
click at [563, 291] on div at bounding box center [708, 292] width 419 height 11
click at [561, 289] on span at bounding box center [561, 290] width 2 height 5
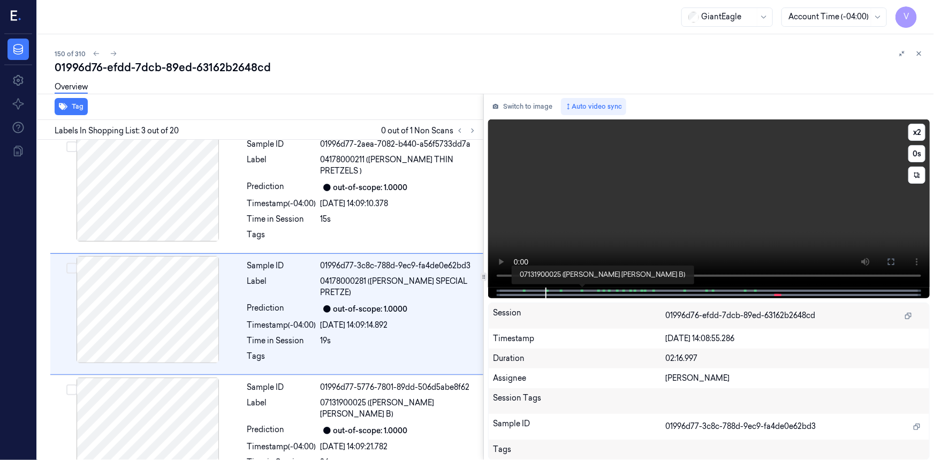
click at [582, 290] on span at bounding box center [583, 290] width 2 height 5
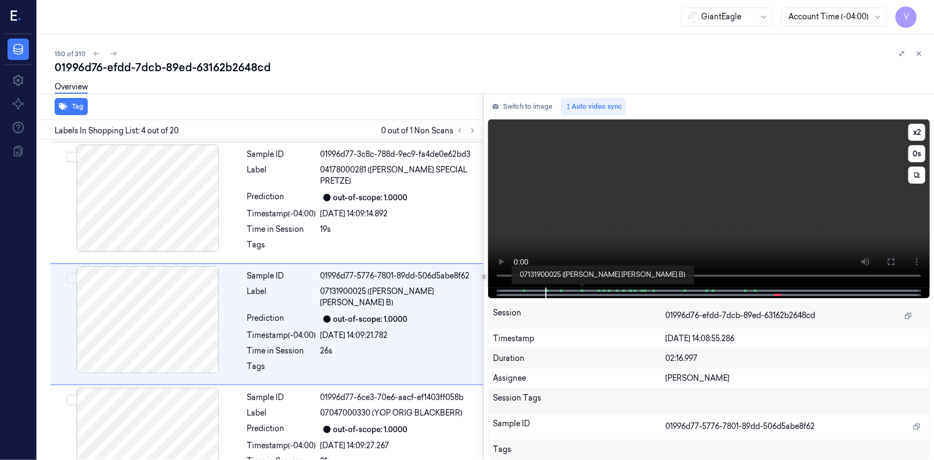
scroll to position [232, 0]
click at [597, 290] on span at bounding box center [598, 290] width 2 height 5
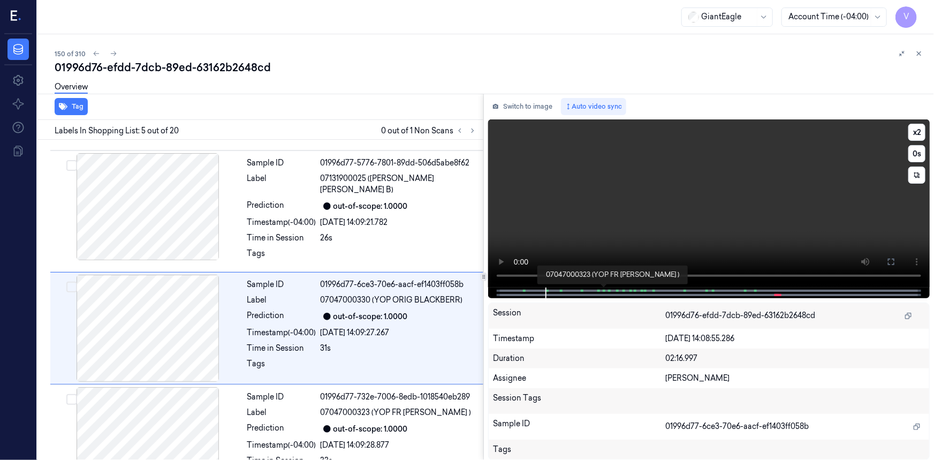
click at [605, 290] on span at bounding box center [605, 290] width 2 height 5
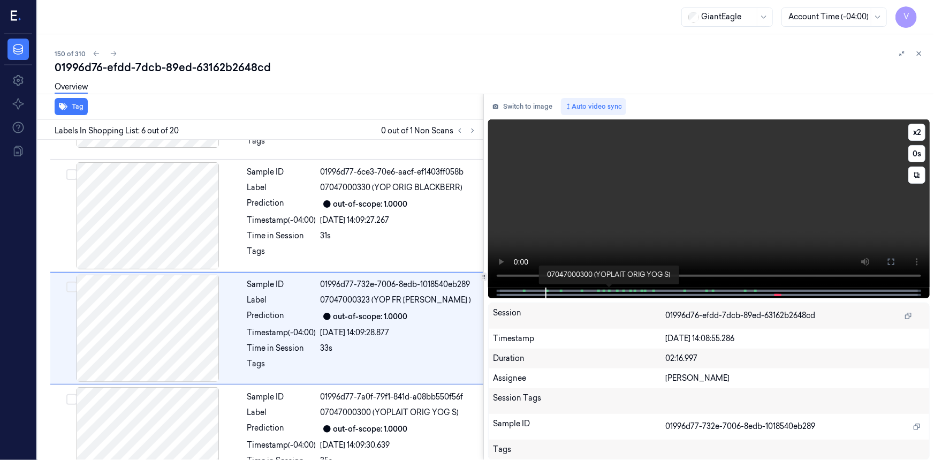
click at [609, 290] on span at bounding box center [609, 290] width 2 height 5
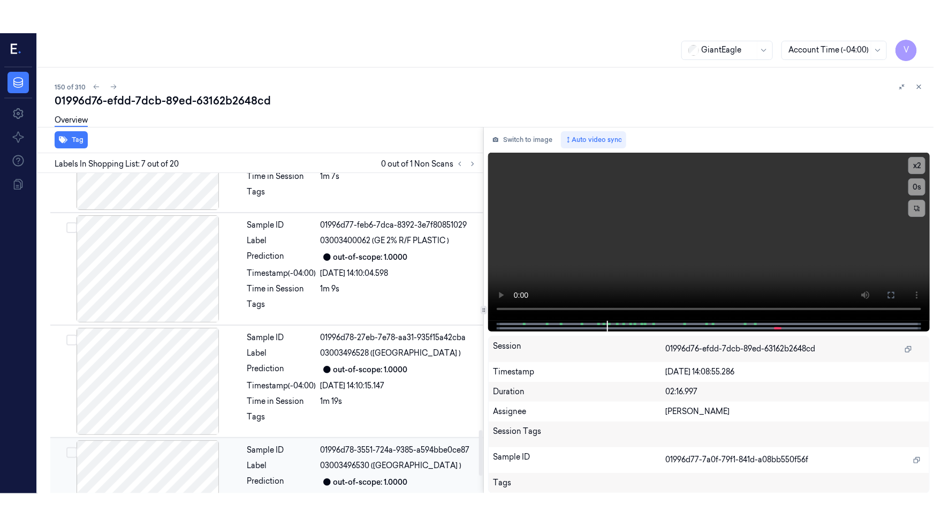
scroll to position [1929, 0]
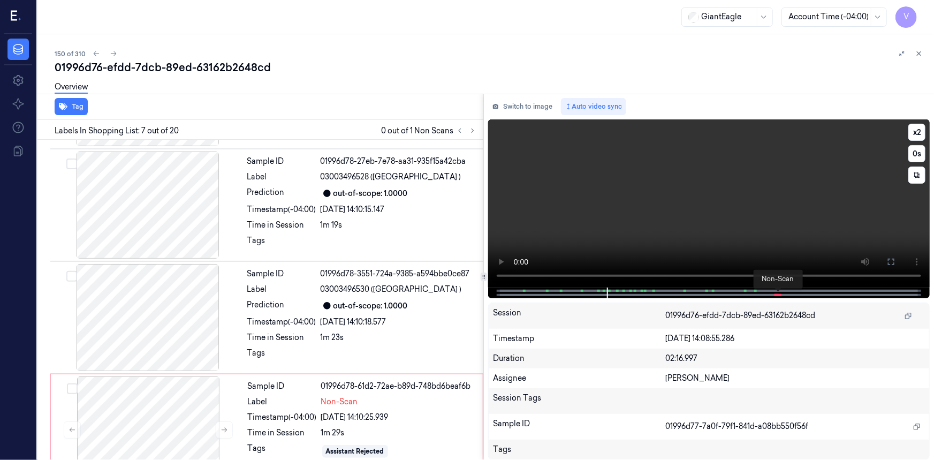
click at [777, 293] on span at bounding box center [778, 294] width 2 height 5
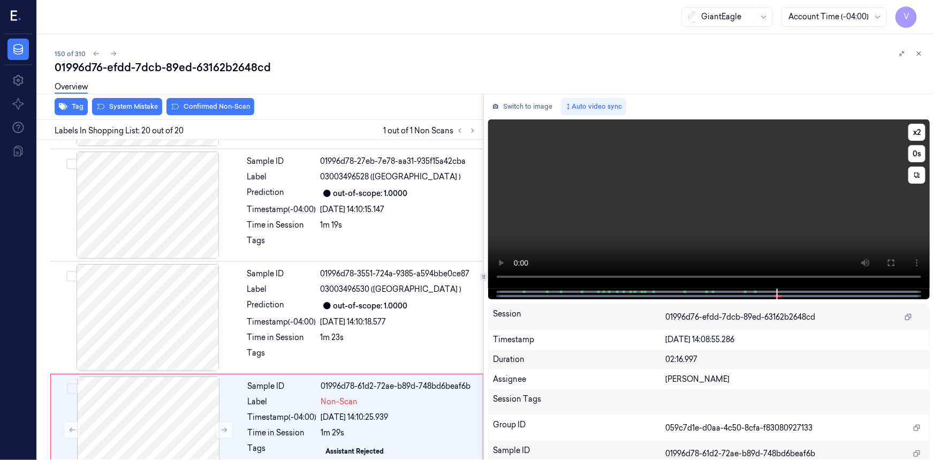
drag, startPoint x: 891, startPoint y: 261, endPoint x: 891, endPoint y: 304, distance: 42.8
click at [891, 261] on icon at bounding box center [891, 263] width 9 height 9
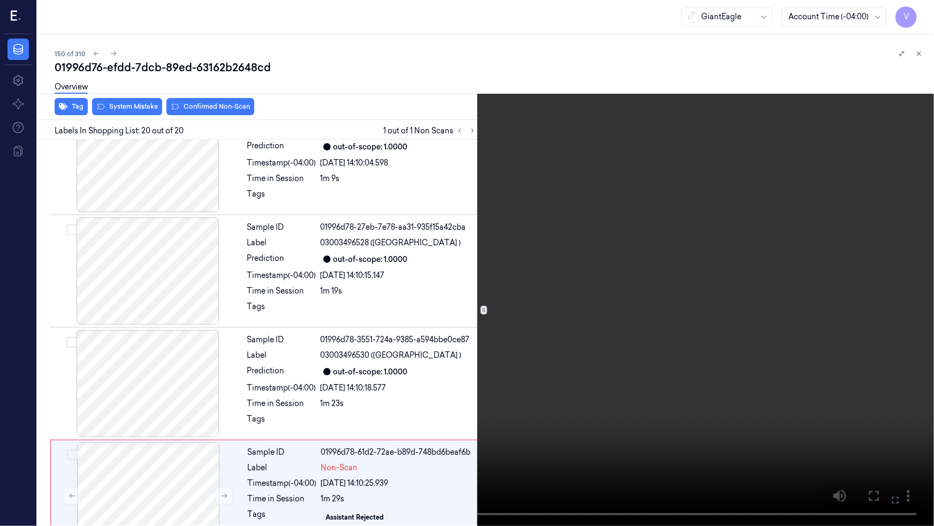
click at [549, 353] on video at bounding box center [467, 263] width 934 height 526
click at [523, 355] on video at bounding box center [467, 263] width 934 height 526
click at [598, 352] on video at bounding box center [467, 263] width 934 height 526
click at [712, 319] on video at bounding box center [467, 263] width 934 height 526
click at [720, 322] on video at bounding box center [467, 263] width 934 height 526
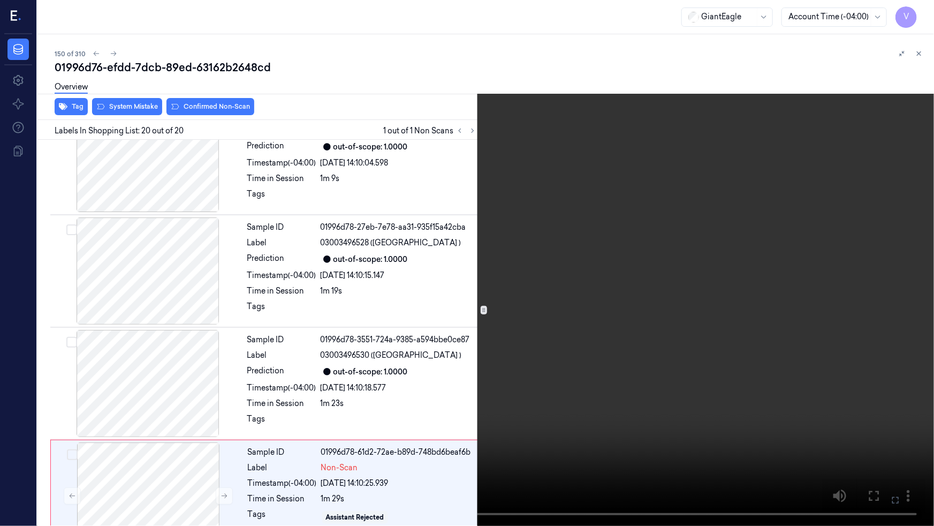
click at [536, 262] on video at bounding box center [467, 263] width 934 height 526
click at [0, 0] on button at bounding box center [0, 0] width 0 height 0
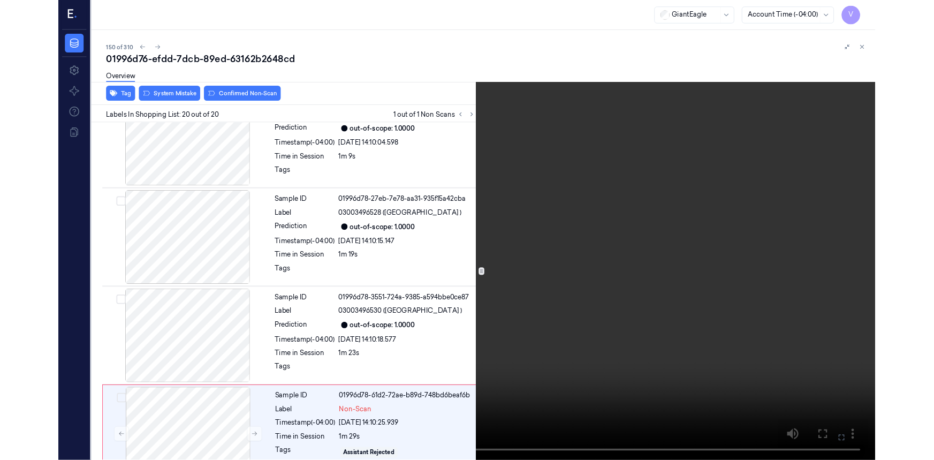
scroll to position [1929, 0]
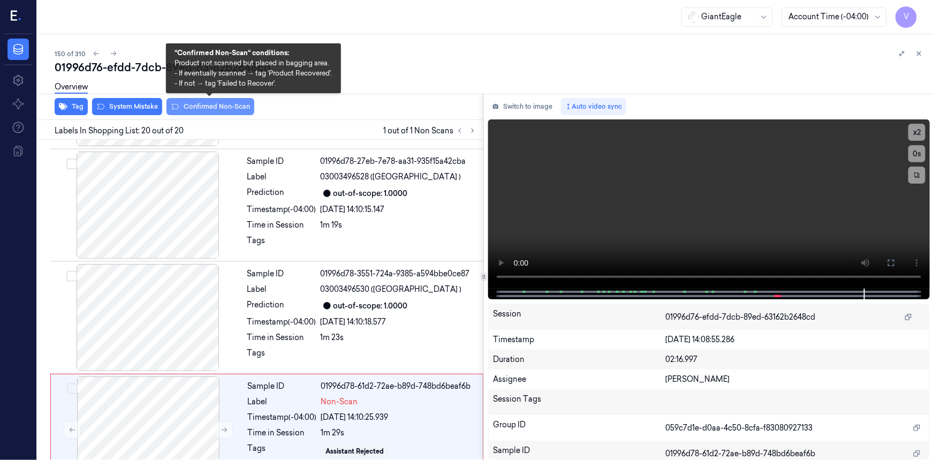
click at [233, 103] on button "Confirmed Non-Scan" at bounding box center [211, 106] width 88 height 17
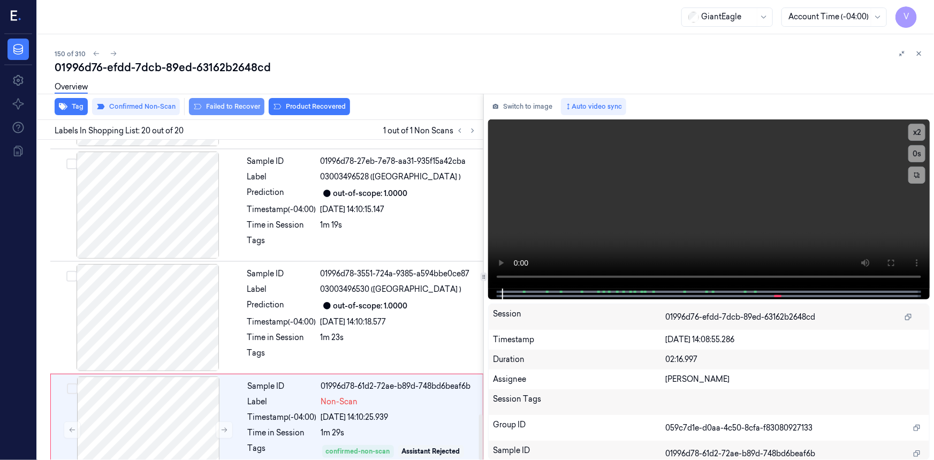
click at [240, 104] on button "Failed to Recover" at bounding box center [226, 106] width 75 height 17
click at [921, 56] on icon at bounding box center [918, 53] width 7 height 7
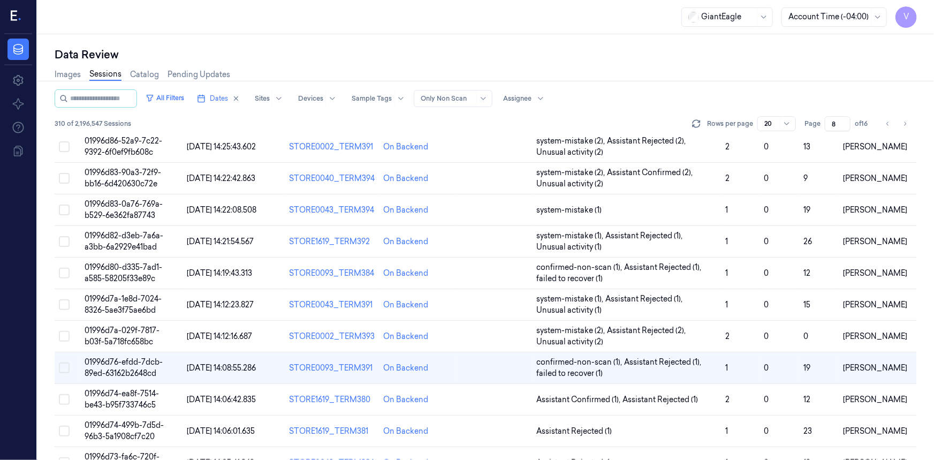
scroll to position [172, 0]
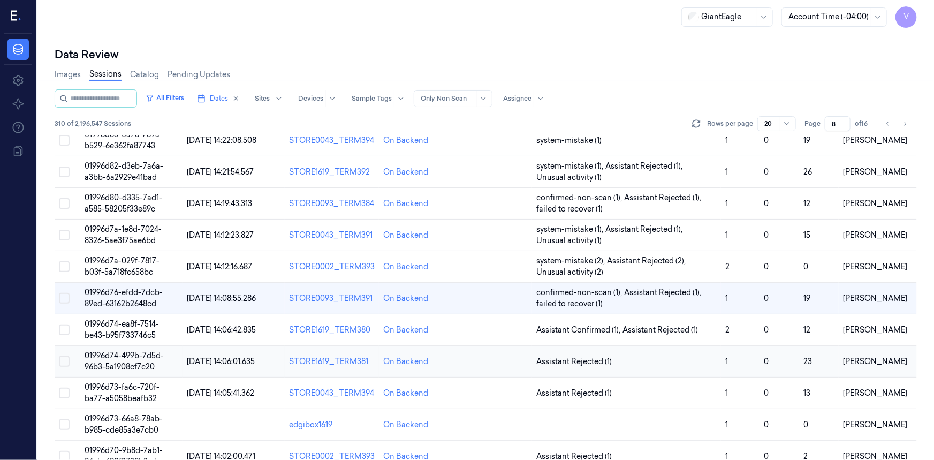
click at [123, 357] on span "01996d74-499b-7d5d-96b3-5a1908cf7c20" at bounding box center [124, 361] width 79 height 21
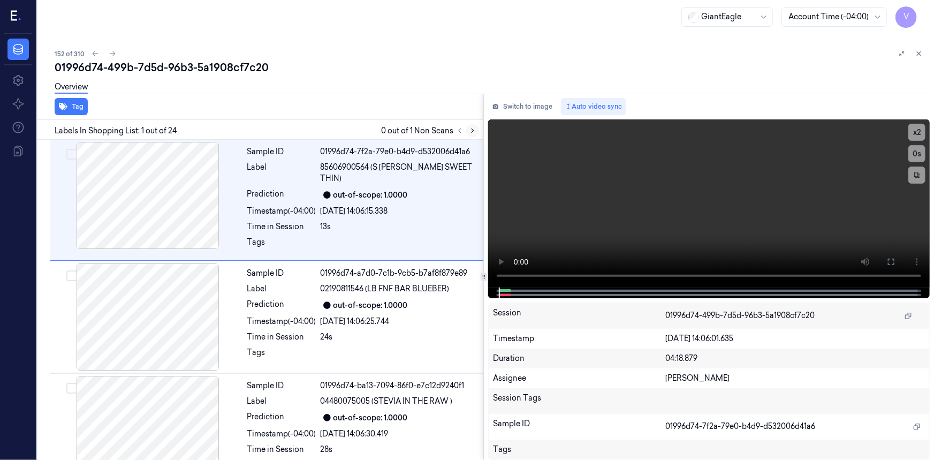
click at [474, 131] on icon at bounding box center [472, 130] width 7 height 7
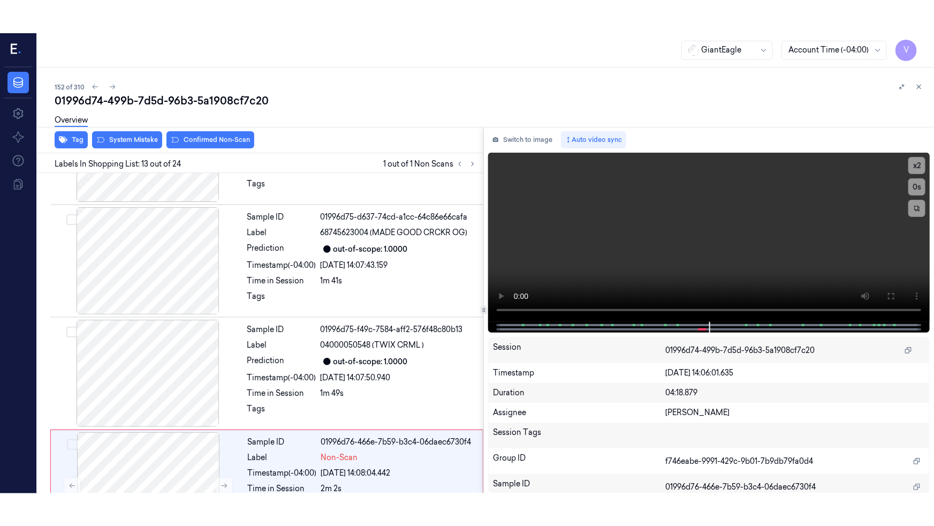
scroll to position [1243, 0]
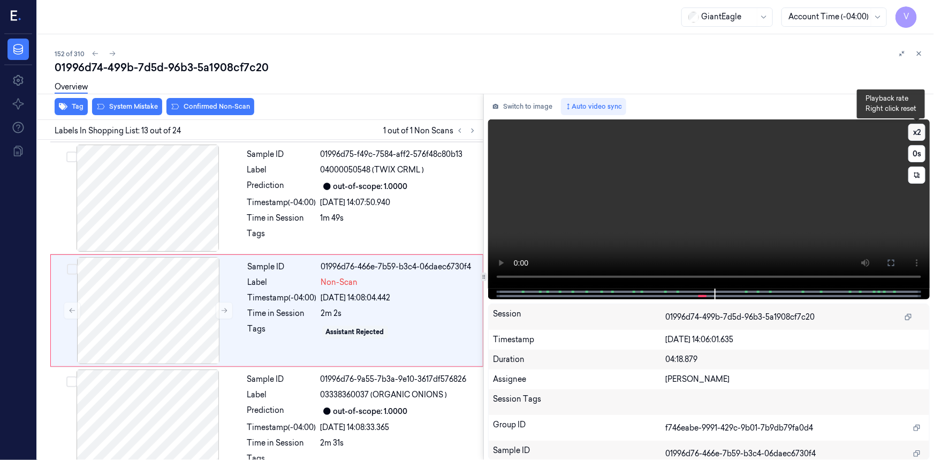
click at [917, 132] on button "x 2" at bounding box center [917, 132] width 17 height 17
click at [895, 263] on icon at bounding box center [891, 263] width 9 height 9
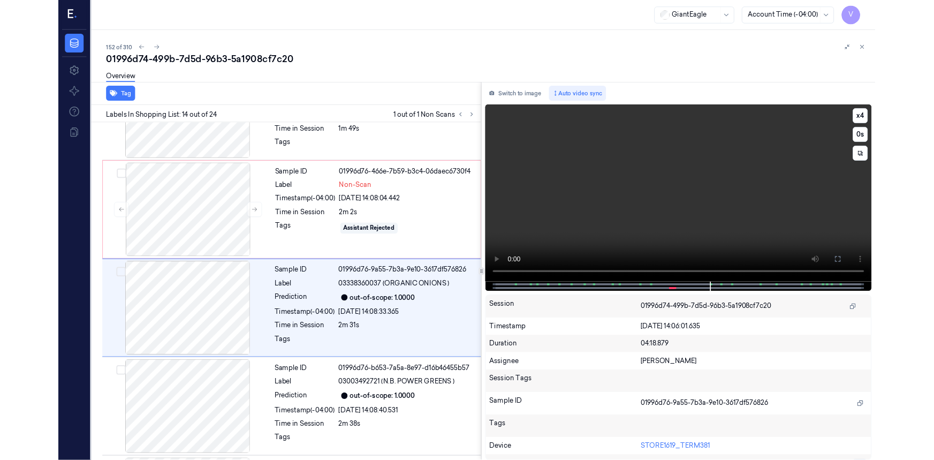
scroll to position [1322, 0]
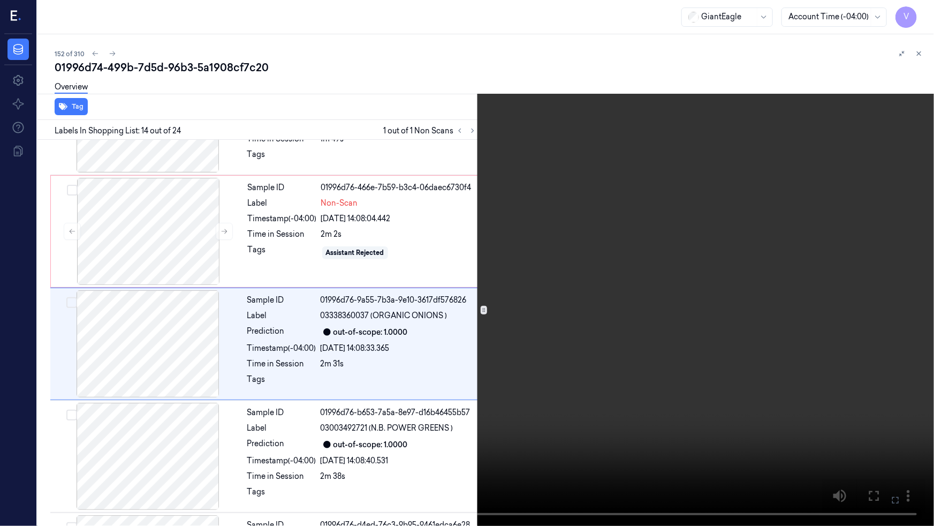
click at [796, 311] on video at bounding box center [467, 263] width 934 height 526
drag, startPoint x: 892, startPoint y: 503, endPoint x: 891, endPoint y: 455, distance: 48.2
click at [0, 0] on icon at bounding box center [0, 0] width 0 height 0
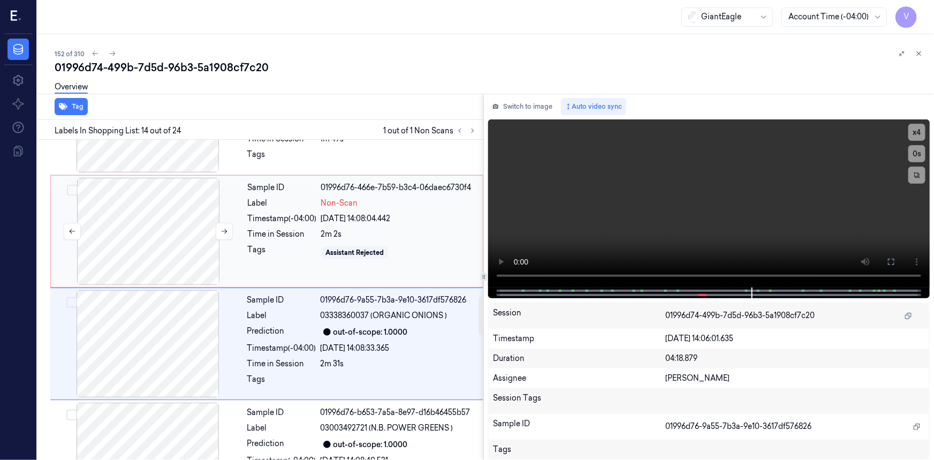
click at [184, 194] on div at bounding box center [148, 231] width 191 height 107
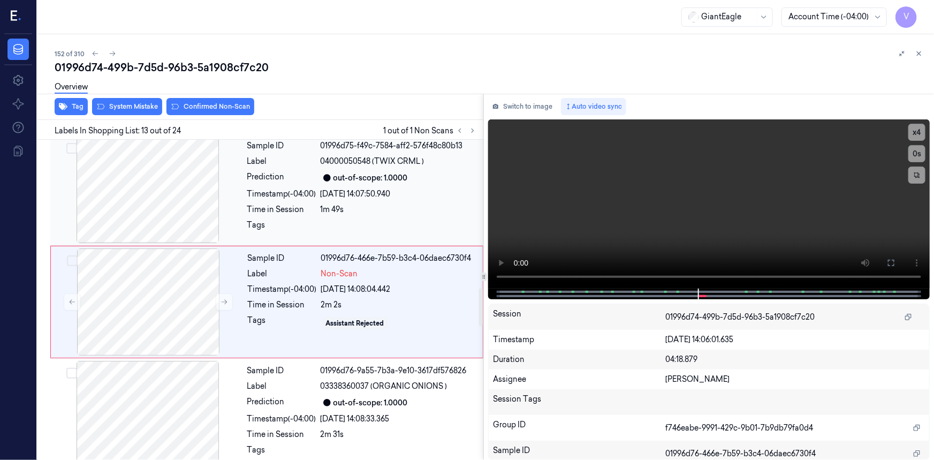
scroll to position [1243, 0]
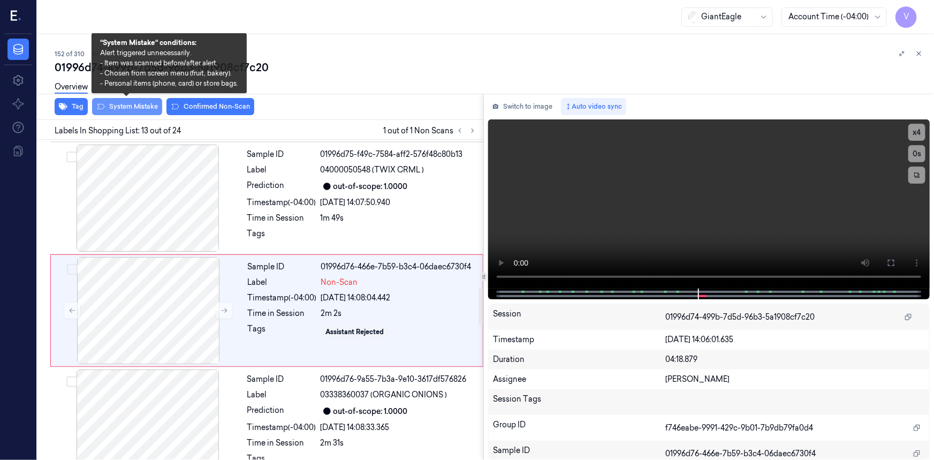
click at [136, 111] on button "System Mistake" at bounding box center [127, 106] width 70 height 17
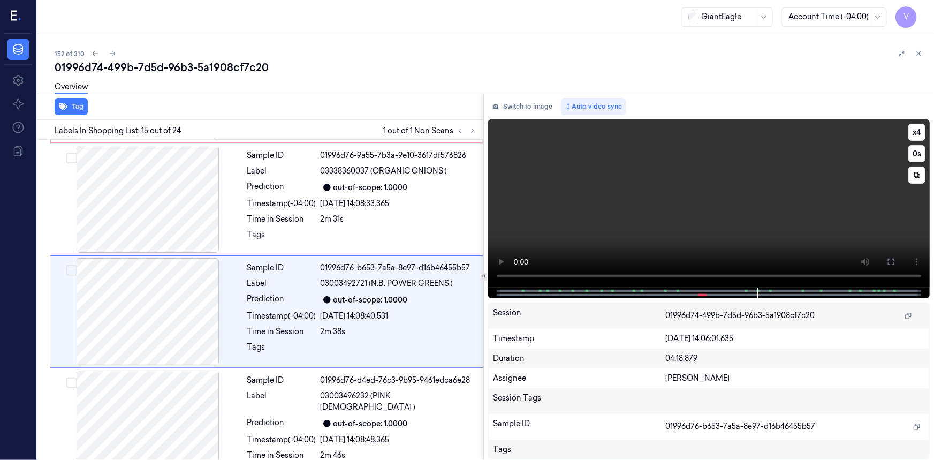
scroll to position [1467, 0]
click at [75, 103] on button "Tag" at bounding box center [71, 106] width 33 height 17
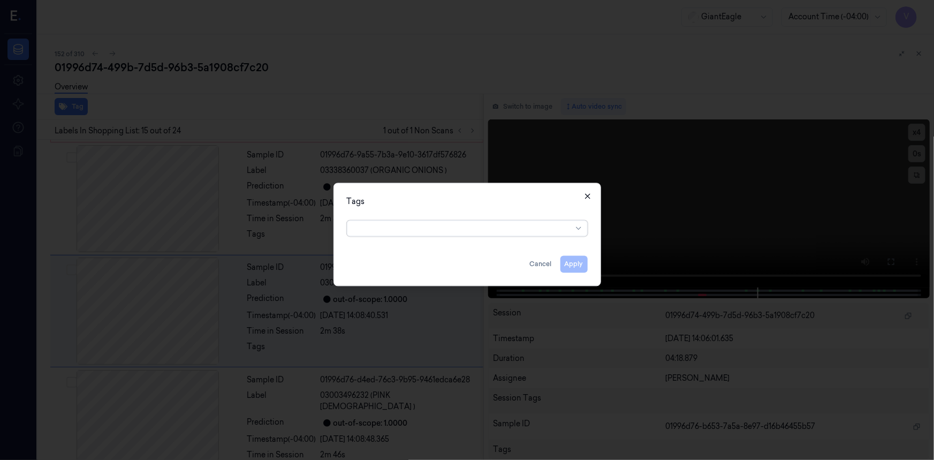
click at [586, 196] on icon "button" at bounding box center [588, 196] width 9 height 9
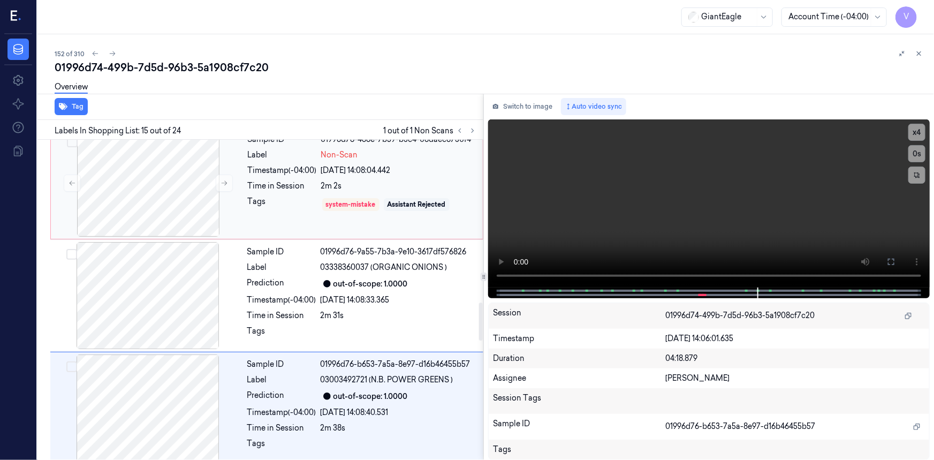
click at [272, 183] on div "Sample ID 01996d76-466e-7b59-b3c4-06daec6730f4 Label Non-Scan Timestamp (-04:00…" at bounding box center [362, 183] width 237 height 107
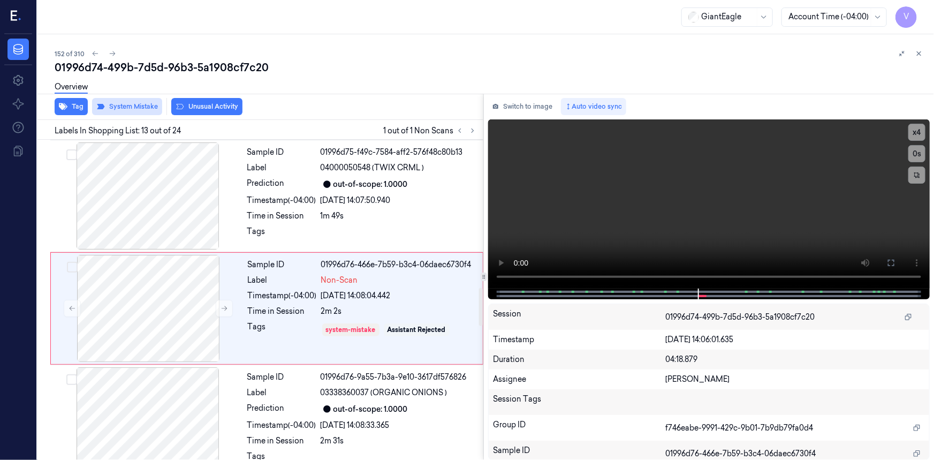
scroll to position [1243, 0]
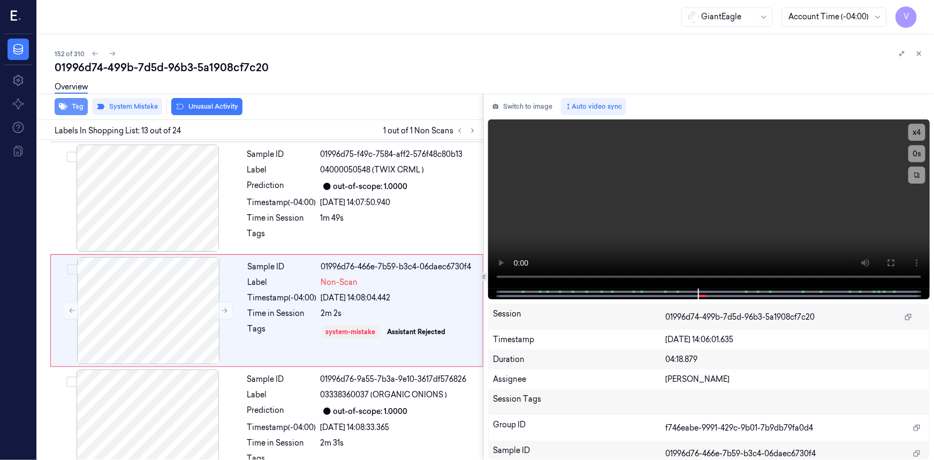
click at [77, 105] on button "Tag" at bounding box center [71, 106] width 33 height 17
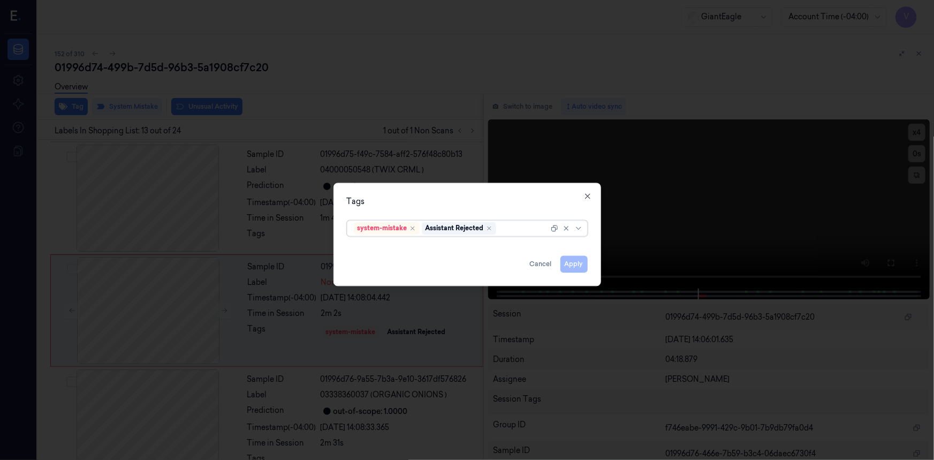
click at [521, 228] on div at bounding box center [523, 228] width 50 height 11
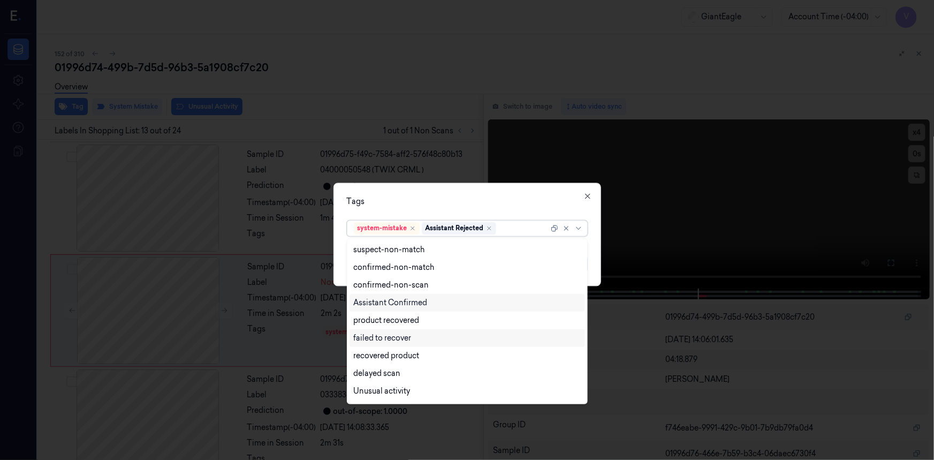
scroll to position [86, 0]
click at [381, 372] on div "Bag" at bounding box center [467, 375] width 227 height 11
click at [476, 190] on div "Tags option Bag, selected. 13 results available. Use Up and Down to choose opti…" at bounding box center [468, 234] width 268 height 103
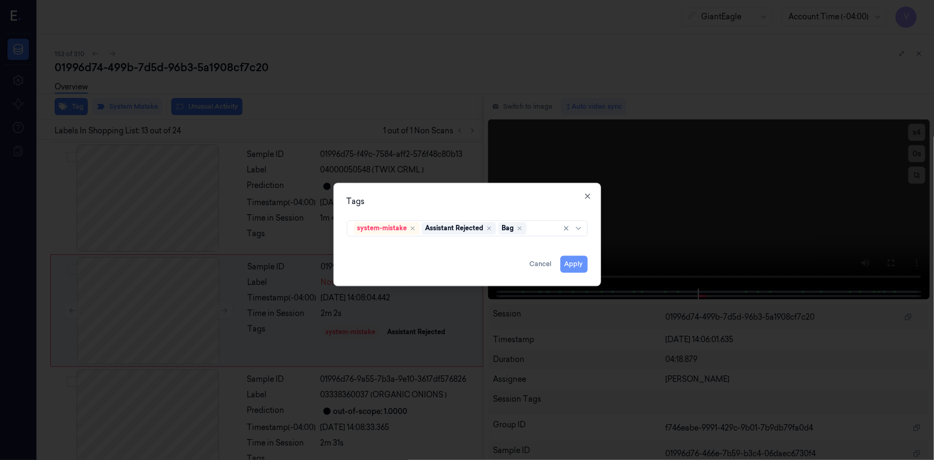
click at [576, 262] on button "Apply" at bounding box center [574, 263] width 27 height 17
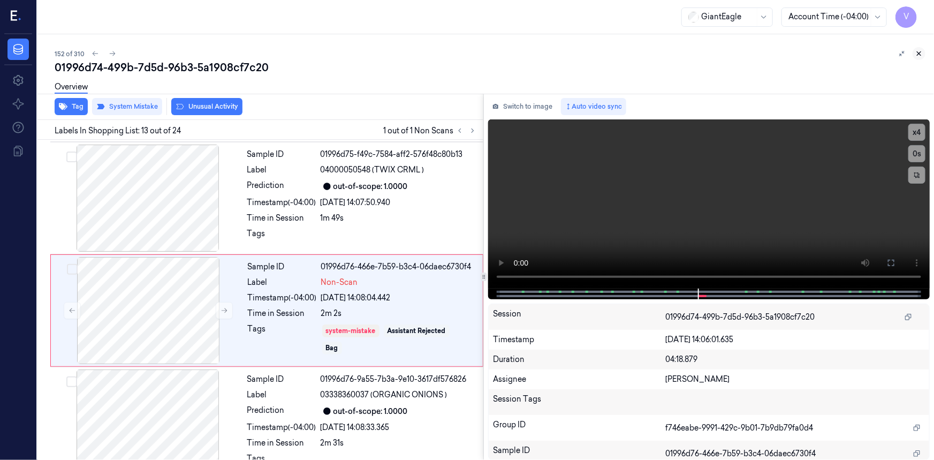
click at [919, 55] on icon at bounding box center [918, 53] width 7 height 7
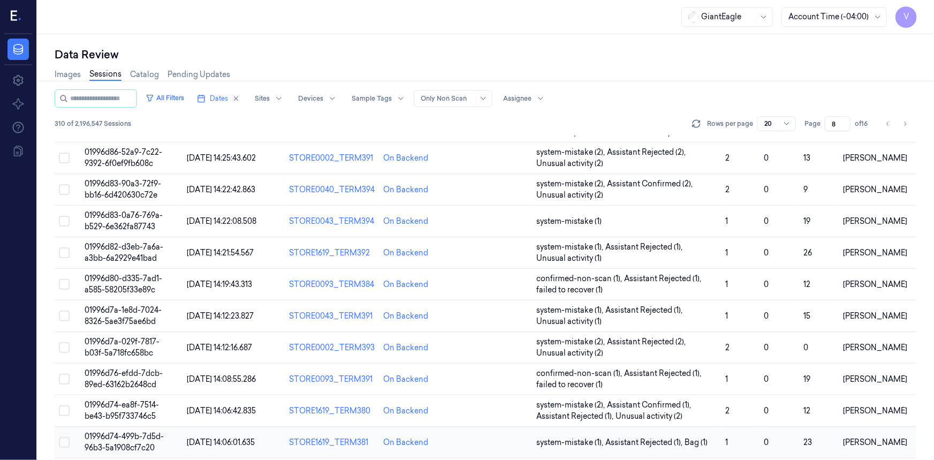
scroll to position [246, 0]
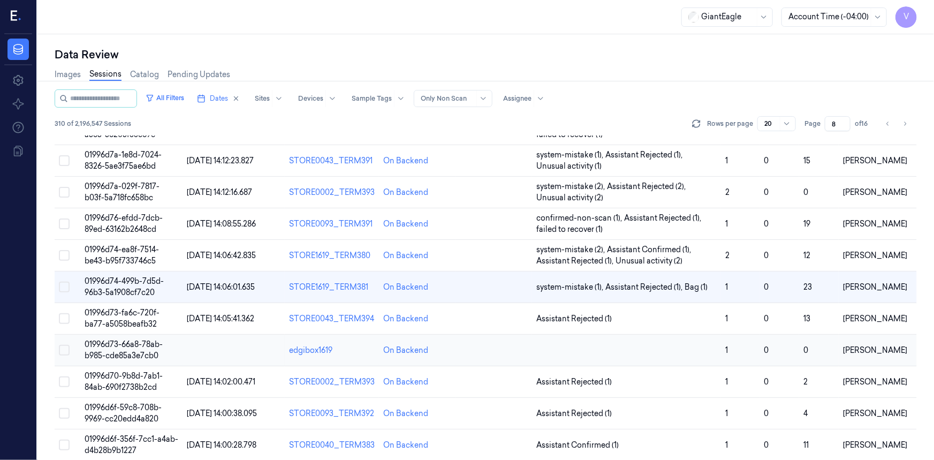
click at [132, 347] on span "01996d73-66a8-78ab-b985-cde85a3e7cb0" at bounding box center [124, 349] width 78 height 21
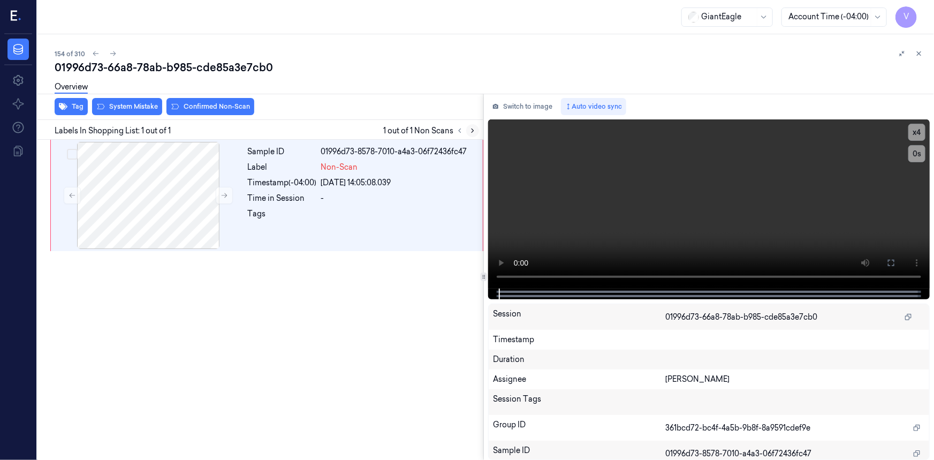
click at [471, 127] on icon at bounding box center [472, 130] width 7 height 7
click at [916, 133] on button "x 4" at bounding box center [917, 132] width 17 height 17
click at [916, 133] on button "x 1" at bounding box center [917, 132] width 17 height 17
click at [223, 191] on button at bounding box center [224, 195] width 17 height 17
click at [895, 263] on icon at bounding box center [891, 263] width 9 height 9
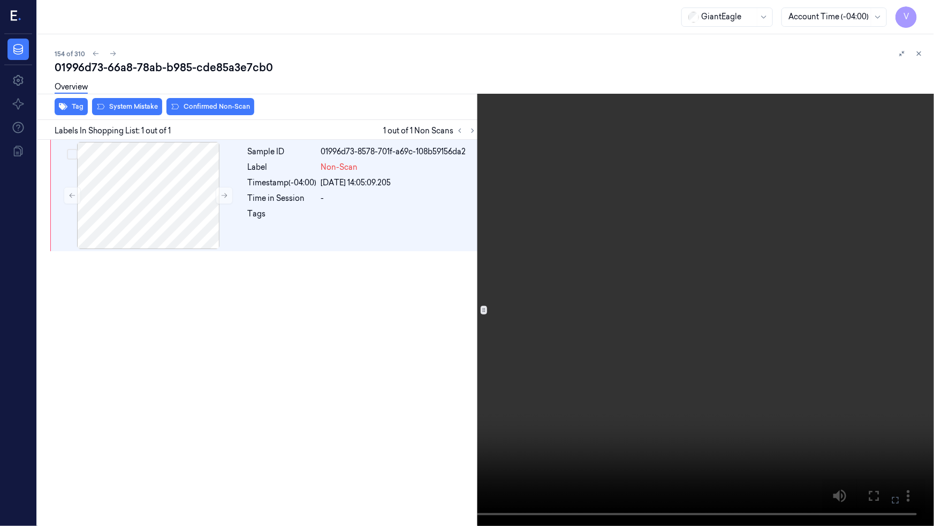
click at [0, 0] on icon at bounding box center [0, 0] width 0 height 0
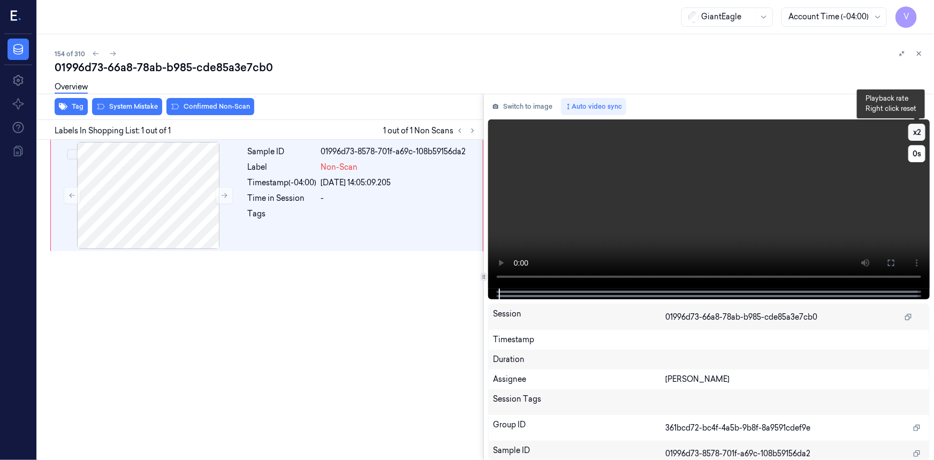
click at [915, 128] on button "x 2" at bounding box center [917, 132] width 17 height 17
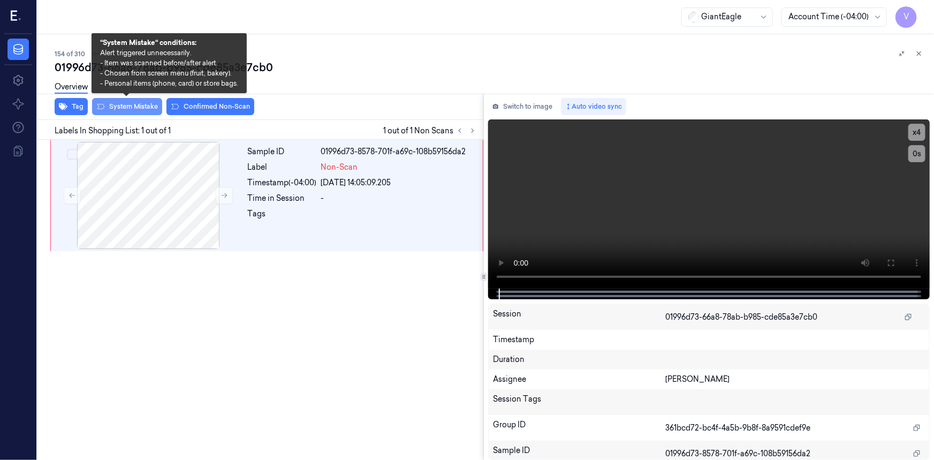
click at [139, 107] on button "System Mistake" at bounding box center [127, 106] width 70 height 17
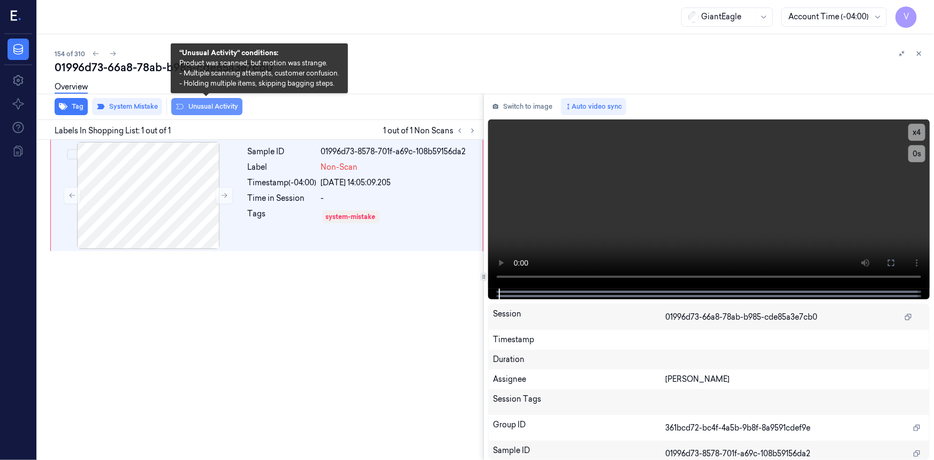
click at [223, 110] on button "Unusual Activity" at bounding box center [206, 106] width 71 height 17
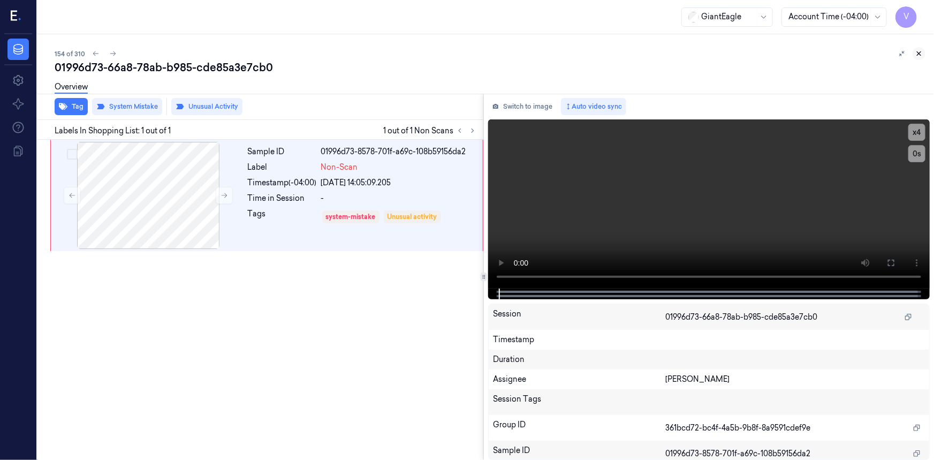
click at [918, 55] on icon at bounding box center [920, 54] width 4 height 4
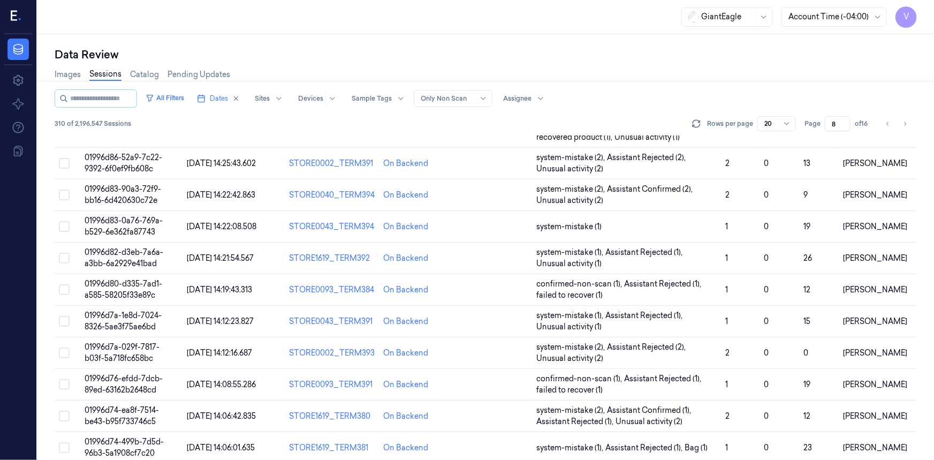
scroll to position [321, 0]
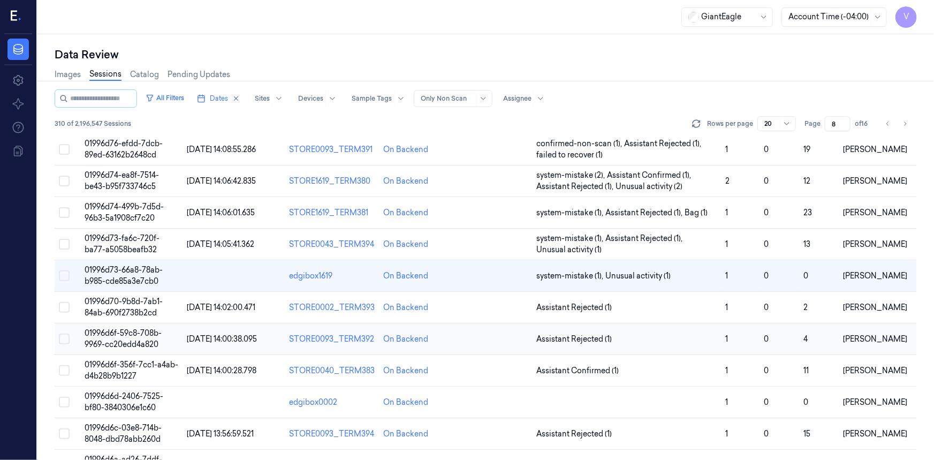
click at [117, 341] on span "01996d6f-59c8-708b-9969-cc20edd4a820" at bounding box center [123, 338] width 77 height 21
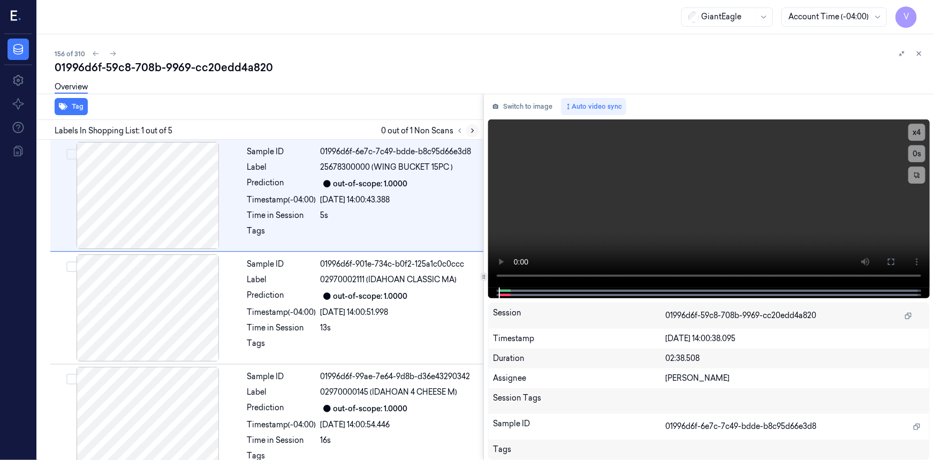
click at [472, 132] on icon at bounding box center [473, 131] width 2 height 4
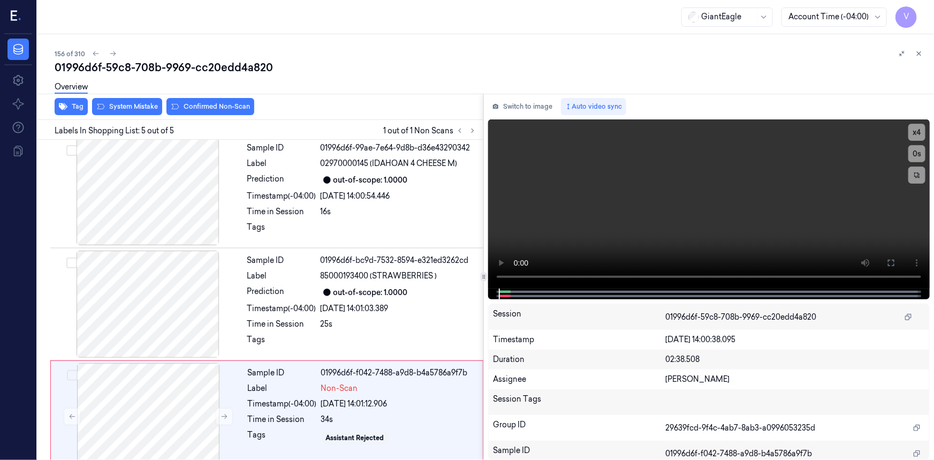
scroll to position [244, 0]
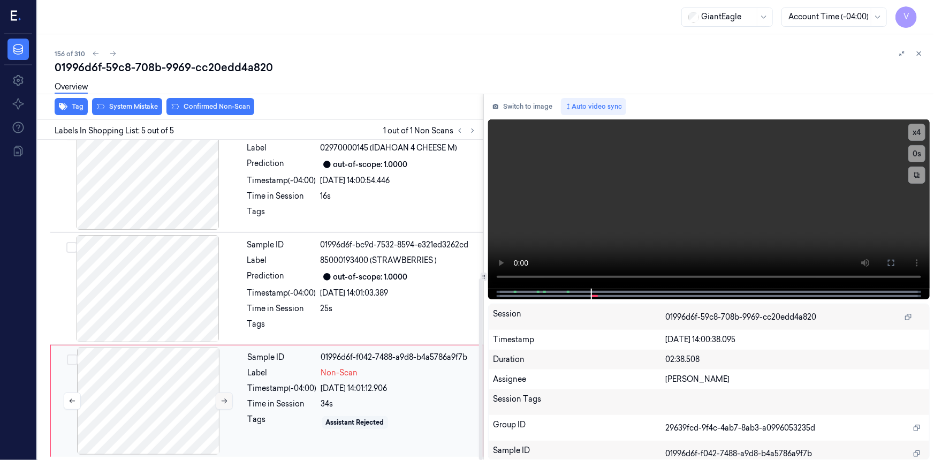
click at [224, 400] on icon at bounding box center [224, 400] width 7 height 7
click at [138, 107] on button "System Mistake" at bounding box center [127, 106] width 70 height 17
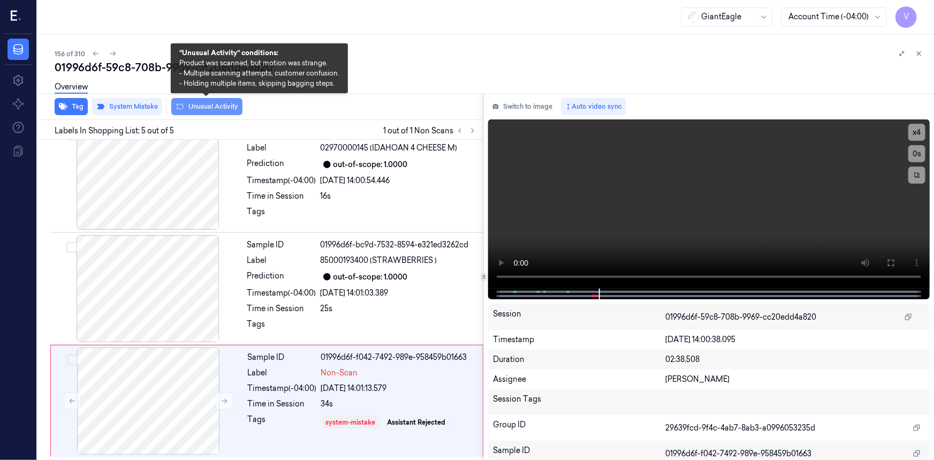
click at [215, 111] on button "Unusual Activity" at bounding box center [206, 106] width 71 height 17
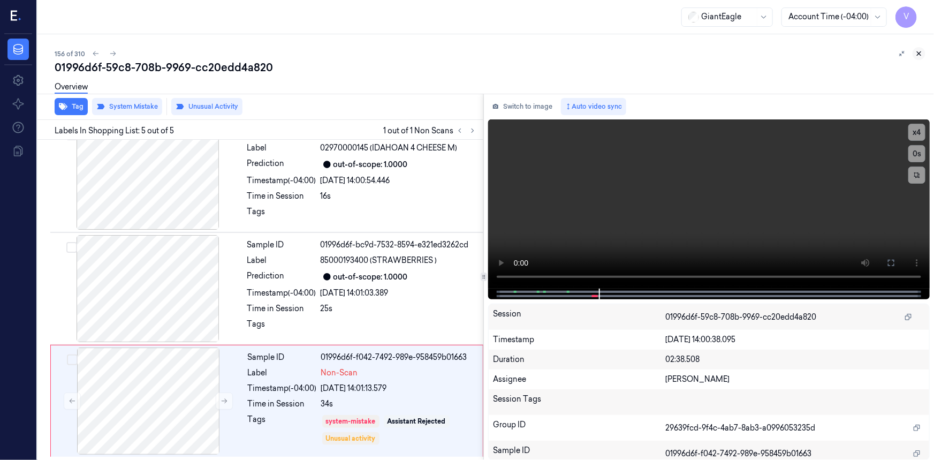
click at [919, 54] on icon at bounding box center [920, 54] width 4 height 4
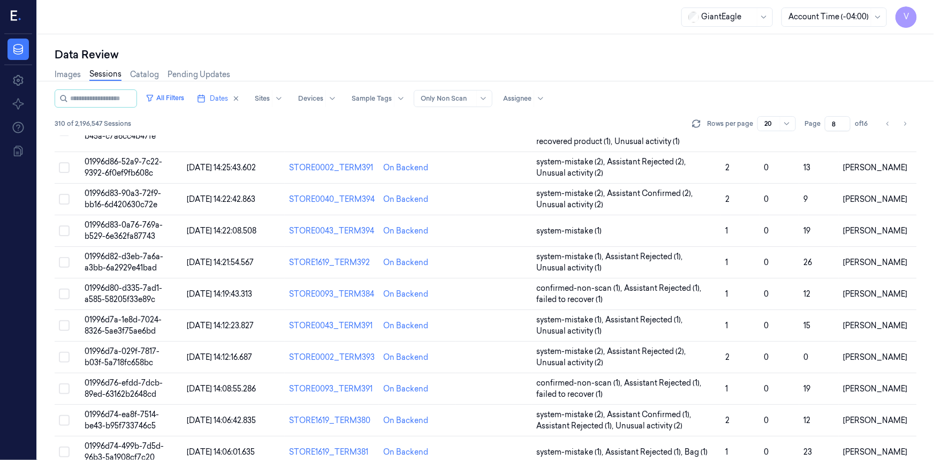
scroll to position [349, 0]
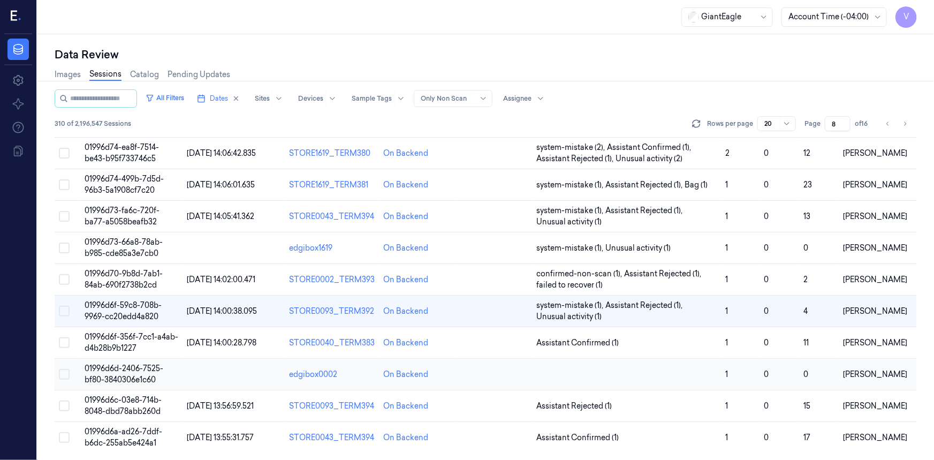
click at [119, 368] on span "01996d6d-2406-7525-bf80-3840306e1c60" at bounding box center [124, 374] width 79 height 21
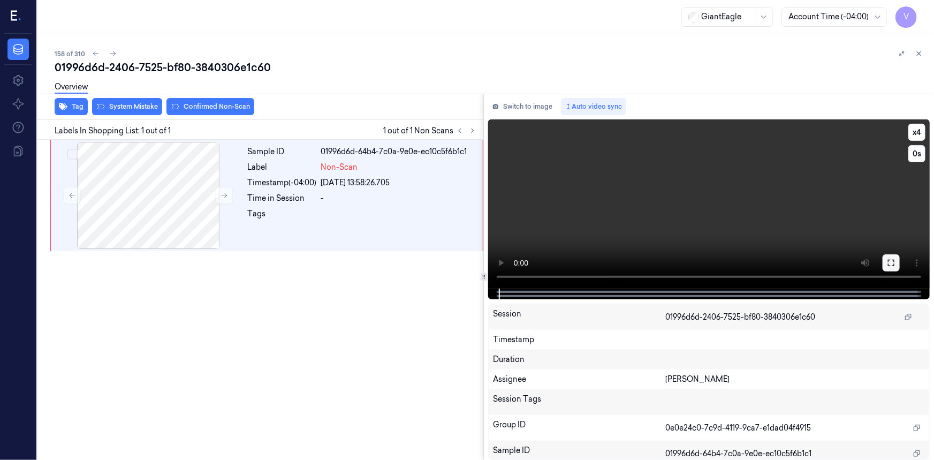
click at [889, 262] on icon at bounding box center [891, 263] width 9 height 9
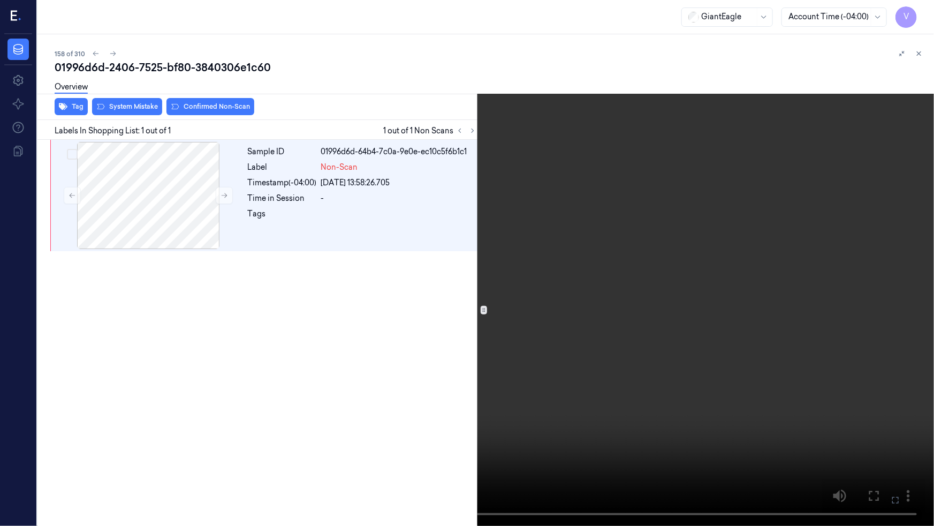
drag, startPoint x: 899, startPoint y: 500, endPoint x: 899, endPoint y: 457, distance: 42.3
click at [0, 0] on icon at bounding box center [0, 0] width 0 height 0
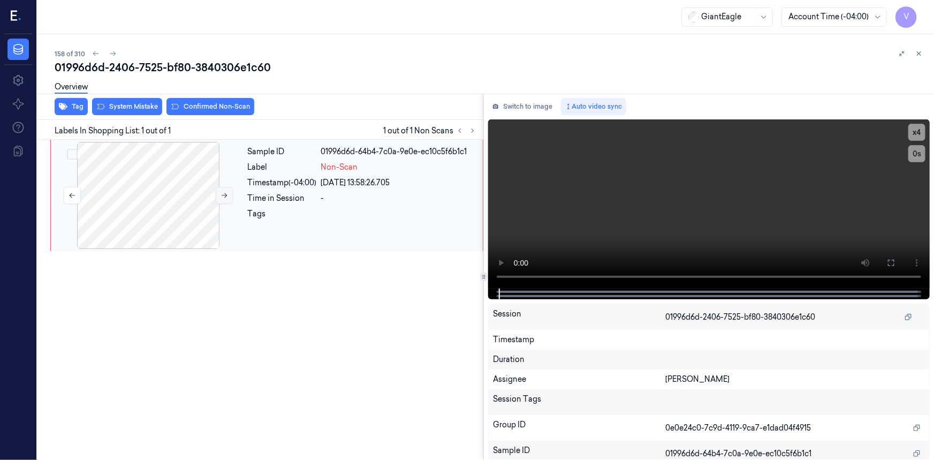
click at [221, 194] on icon at bounding box center [224, 195] width 7 height 7
click at [892, 262] on icon at bounding box center [891, 263] width 9 height 9
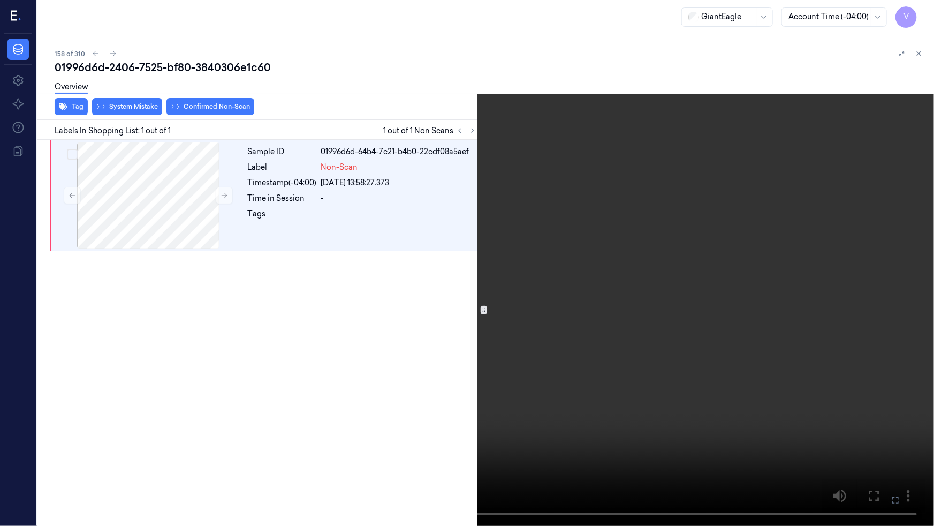
drag, startPoint x: 765, startPoint y: 384, endPoint x: 772, endPoint y: 384, distance: 7.0
click at [765, 384] on video at bounding box center [467, 263] width 934 height 526
click at [0, 0] on icon at bounding box center [0, 0] width 0 height 0
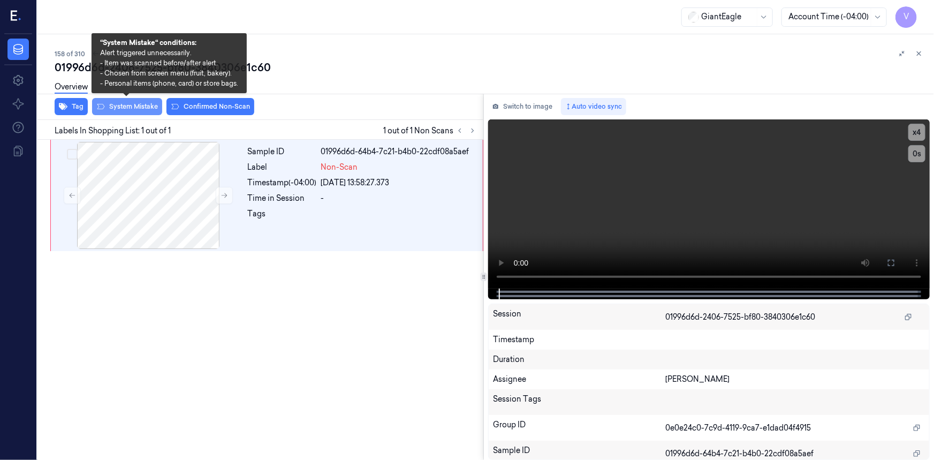
click at [112, 105] on button "System Mistake" at bounding box center [127, 106] width 70 height 17
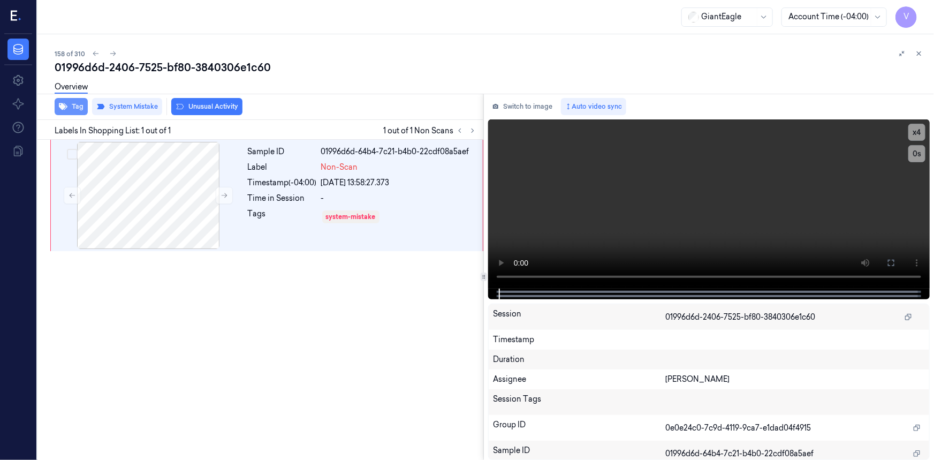
click at [75, 105] on button "Tag" at bounding box center [71, 106] width 33 height 17
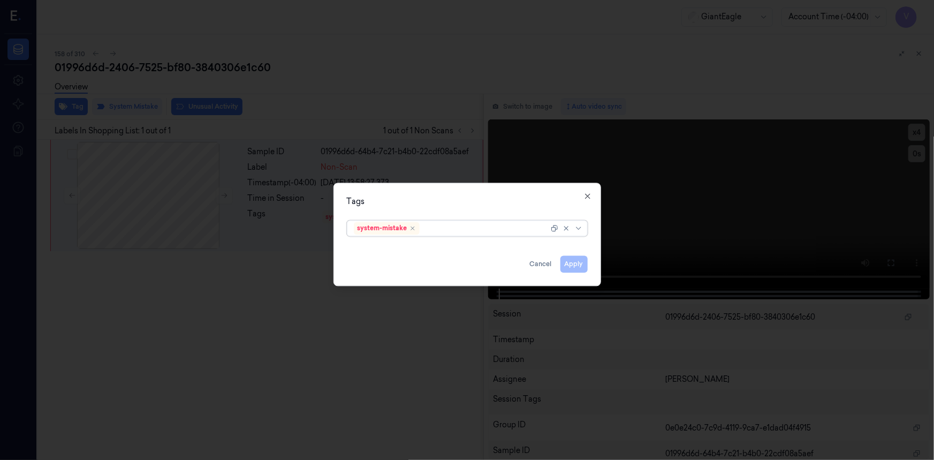
click at [448, 230] on div at bounding box center [485, 228] width 127 height 11
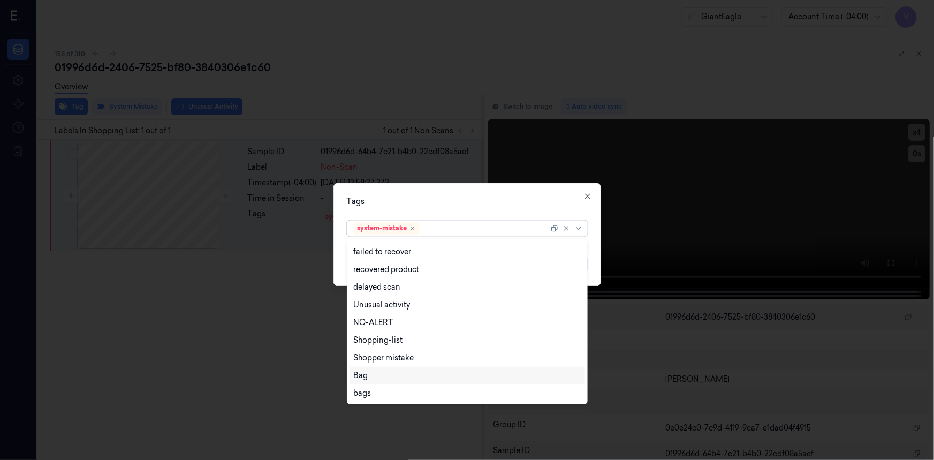
click at [367, 376] on div "Bag" at bounding box center [361, 375] width 14 height 11
click at [383, 321] on div "Unusual activity" at bounding box center [382, 322] width 57 height 11
click at [464, 196] on div "Tags" at bounding box center [467, 201] width 241 height 11
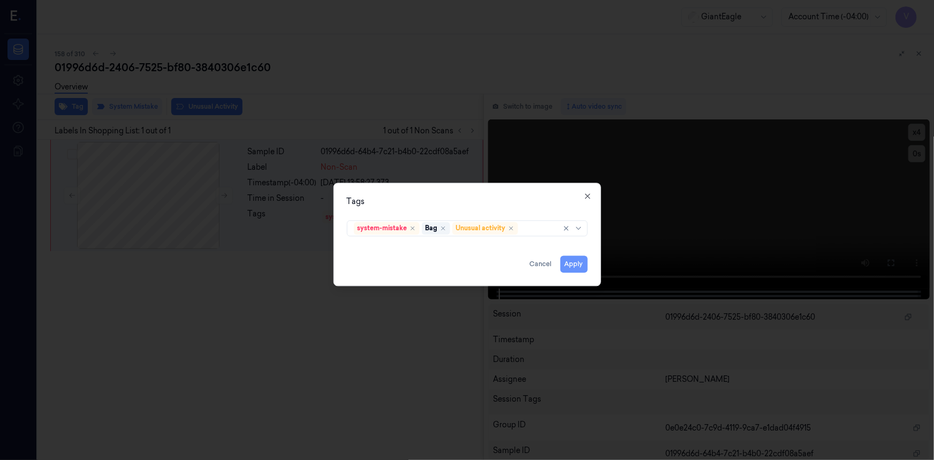
click at [568, 264] on button "Apply" at bounding box center [574, 263] width 27 height 17
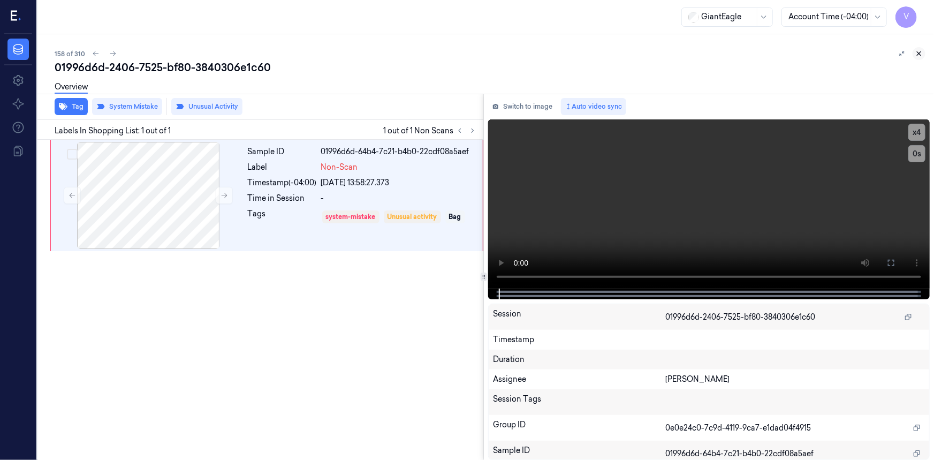
click at [921, 54] on icon at bounding box center [918, 53] width 7 height 7
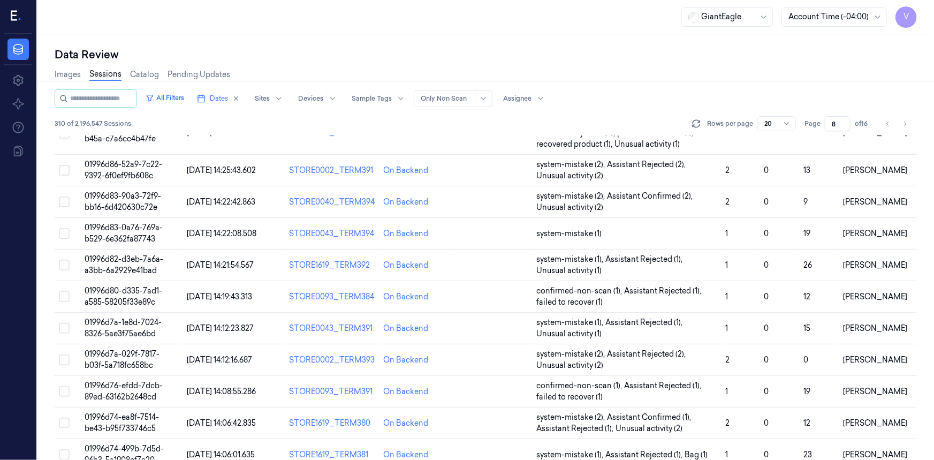
scroll to position [349, 0]
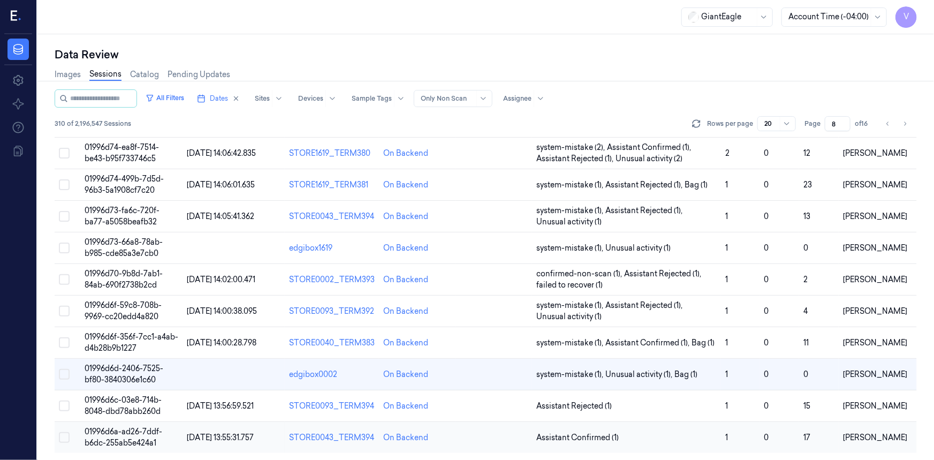
click at [128, 432] on span "01996d6a-ad26-7ddf-b6dc-255ab5e424a1" at bounding box center [124, 437] width 78 height 21
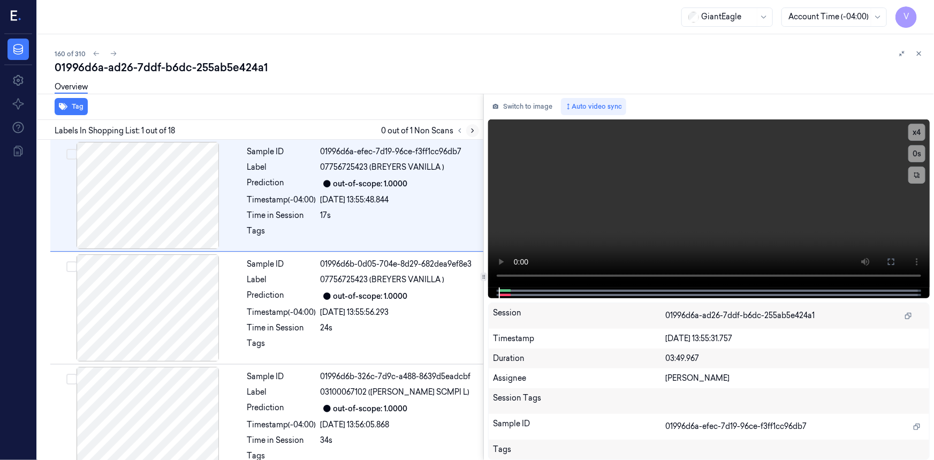
click at [473, 128] on icon at bounding box center [472, 130] width 7 height 7
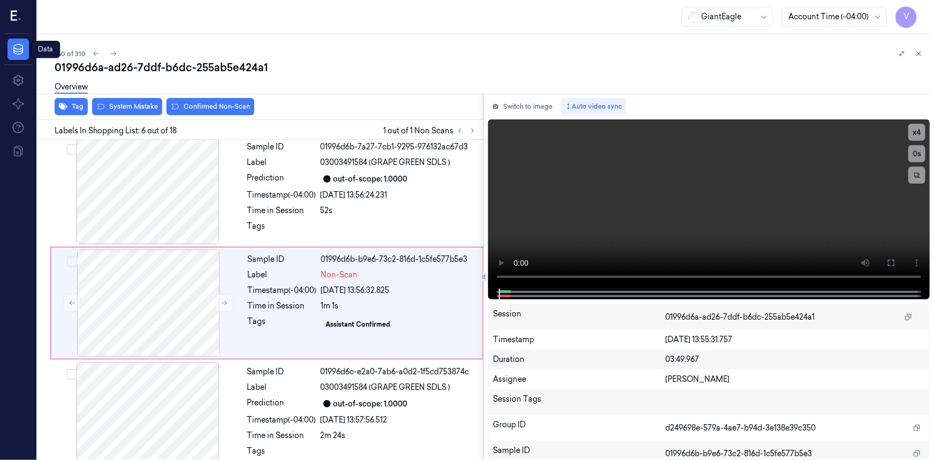
scroll to position [457, 0]
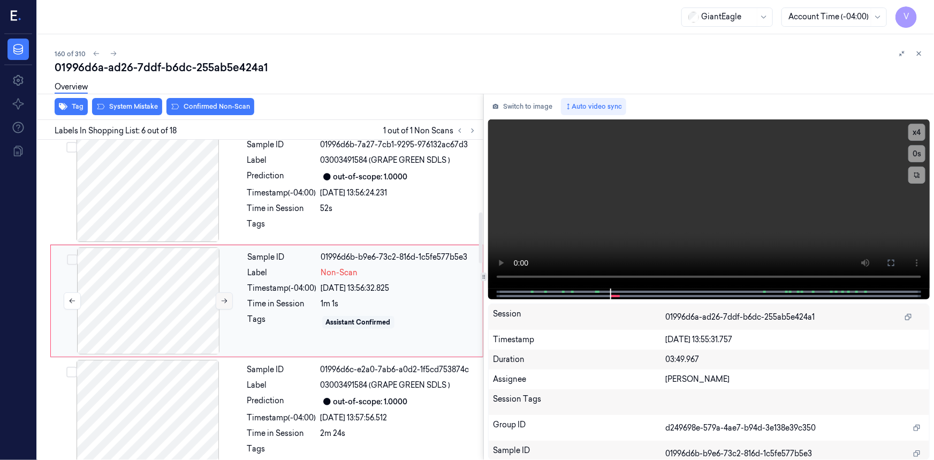
click at [224, 298] on icon at bounding box center [224, 300] width 7 height 7
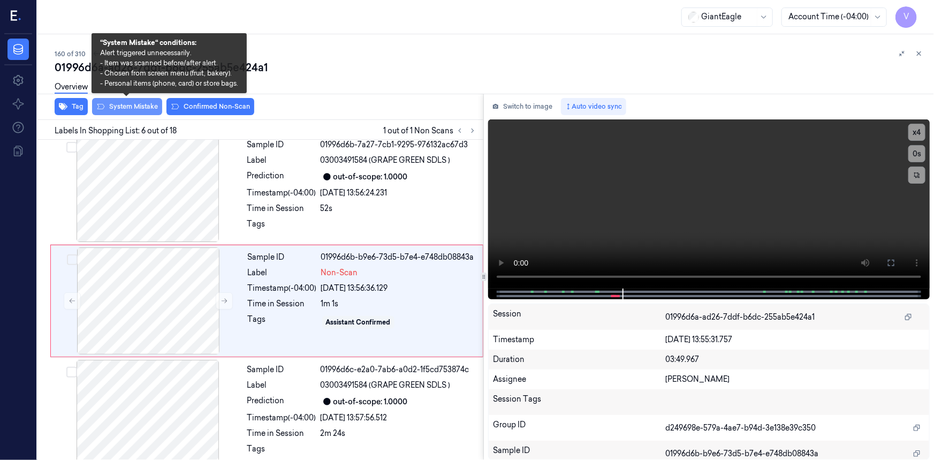
click at [131, 104] on button "System Mistake" at bounding box center [127, 106] width 70 height 17
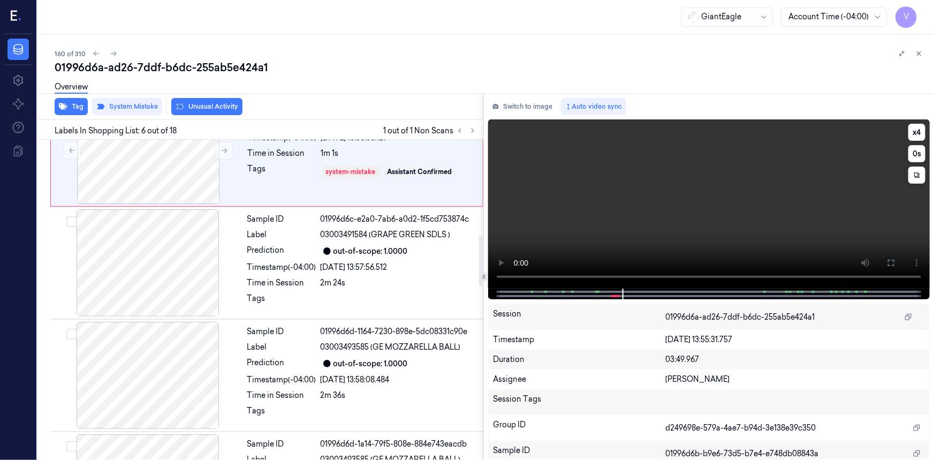
scroll to position [603, 0]
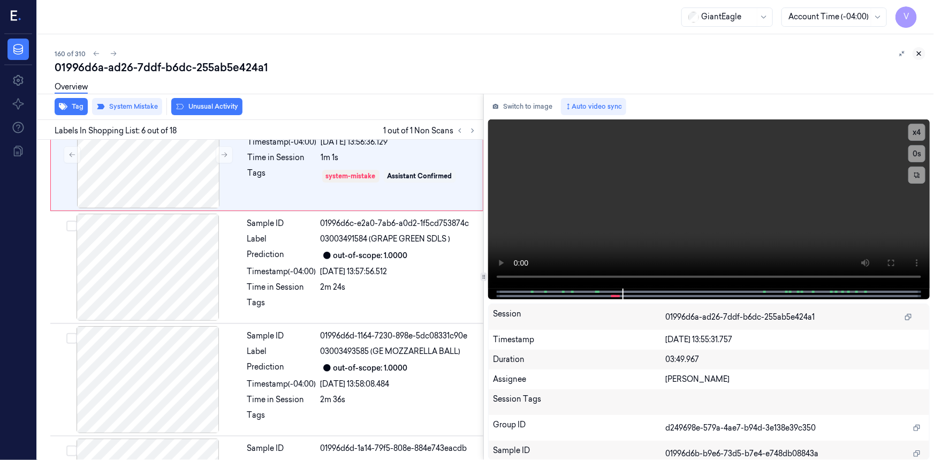
click at [920, 51] on icon at bounding box center [918, 53] width 7 height 7
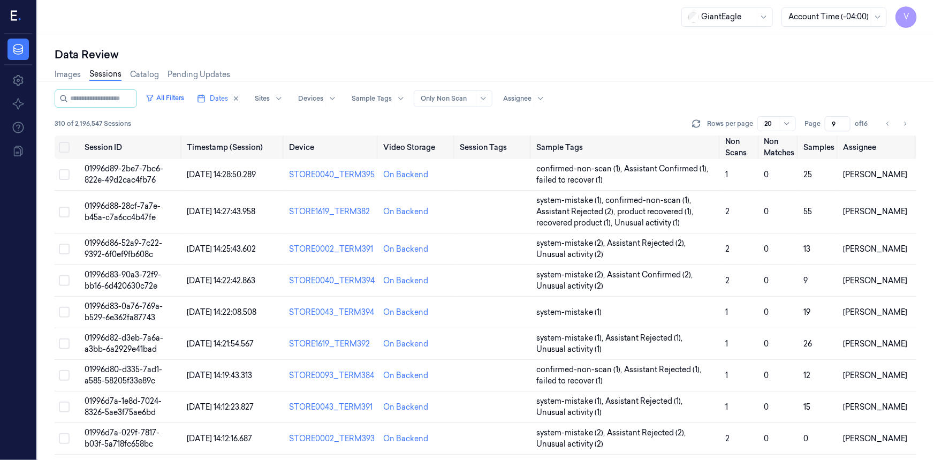
drag, startPoint x: 841, startPoint y: 120, endPoint x: 814, endPoint y: 135, distance: 30.2
click at [825, 131] on input "9" at bounding box center [838, 123] width 26 height 15
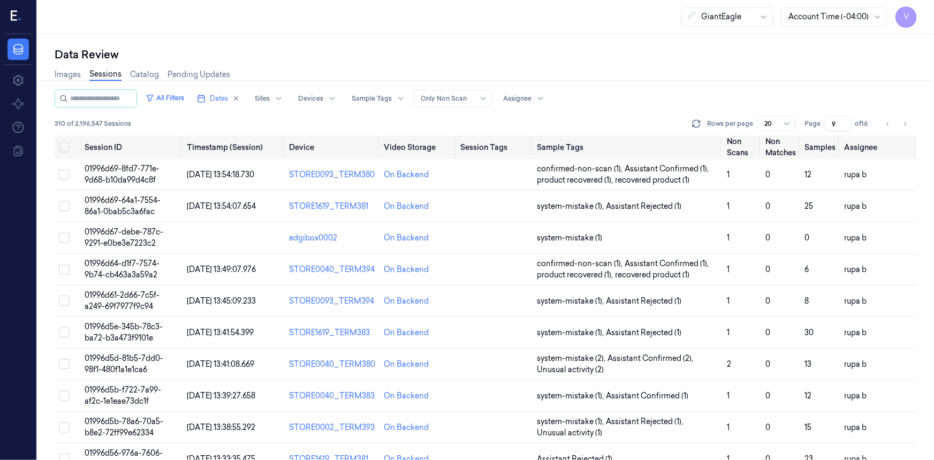
click at [820, 133] on div "All Filters Dates Sites Devices Sample Tags Alert Type Only Non Scan Assignee 3…" at bounding box center [486, 112] width 862 height 46
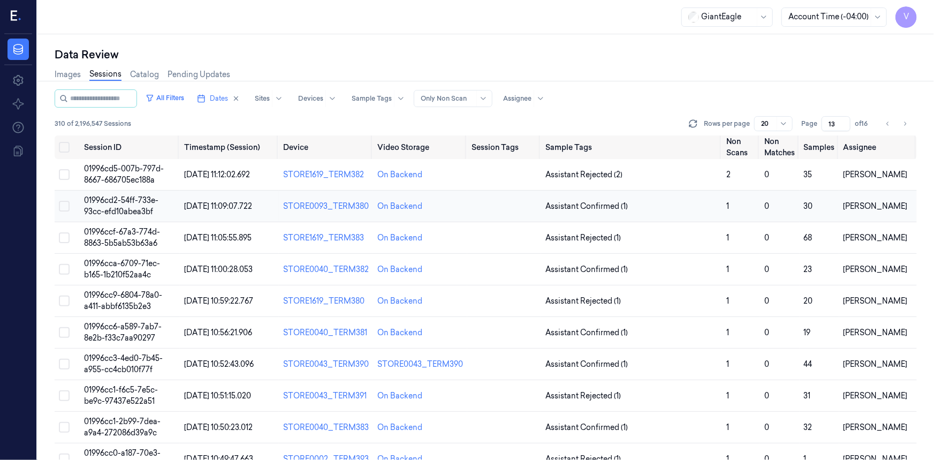
type input "13"
click at [105, 199] on span "01996cd2-54ff-733e-93cc-efd10abea3bf" at bounding box center [121, 205] width 74 height 21
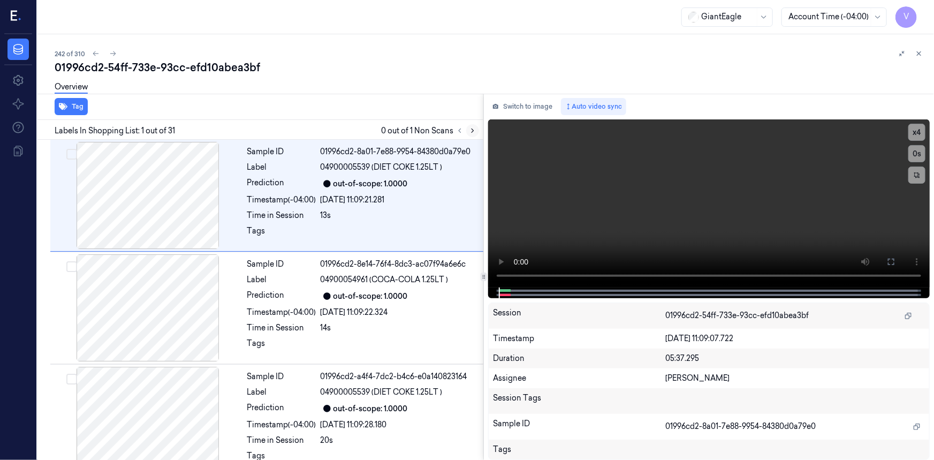
click at [473, 130] on icon at bounding box center [473, 131] width 2 height 4
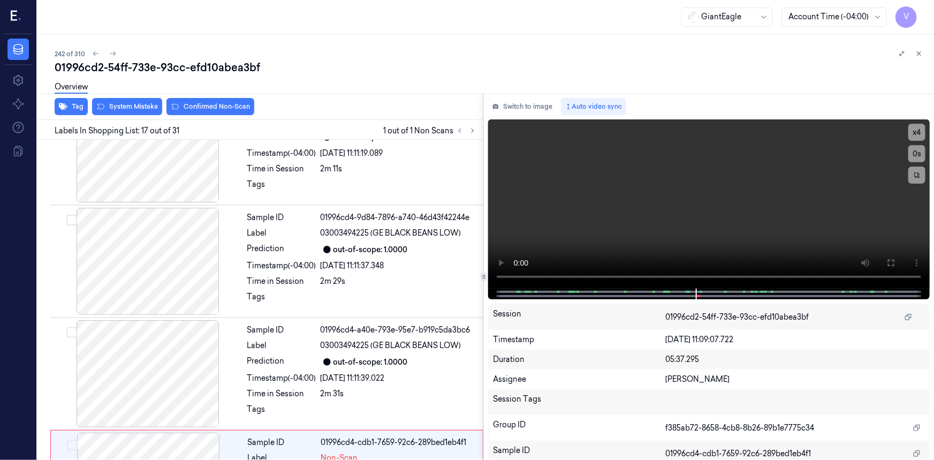
scroll to position [1692, 0]
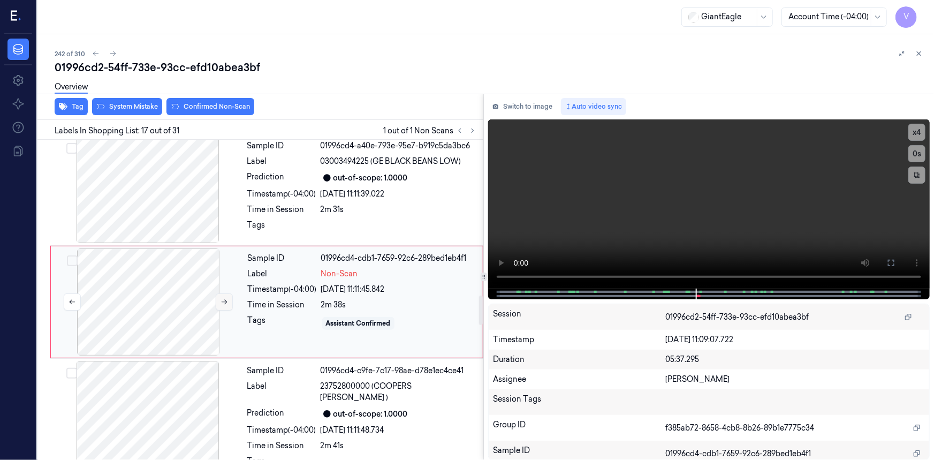
click at [221, 300] on icon at bounding box center [224, 301] width 7 height 7
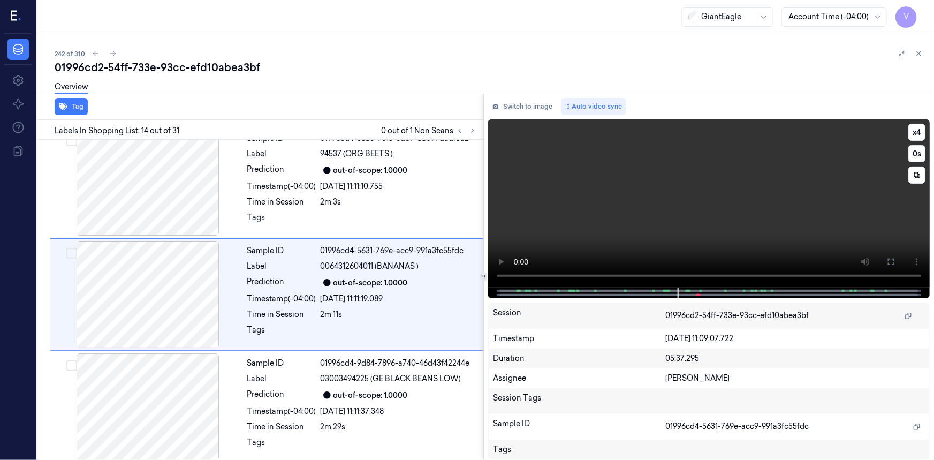
scroll to position [1355, 0]
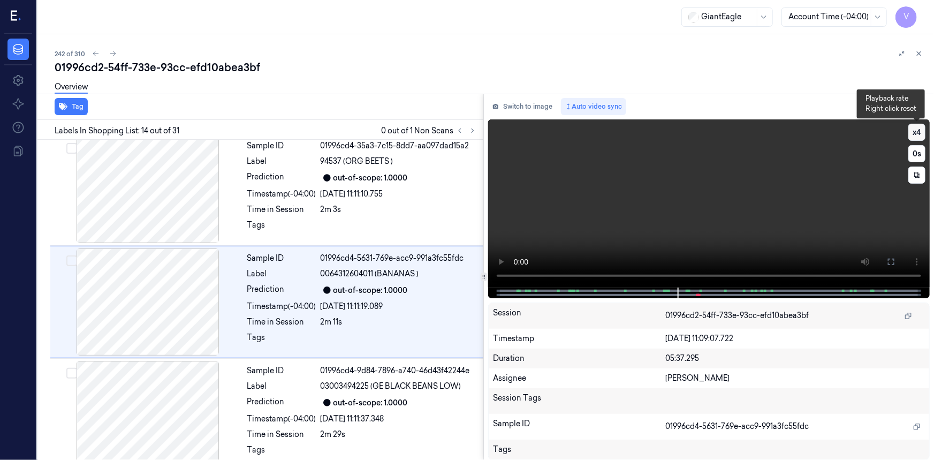
click at [919, 128] on button "x 4" at bounding box center [917, 132] width 17 height 17
click at [918, 130] on button "x 1" at bounding box center [917, 132] width 17 height 17
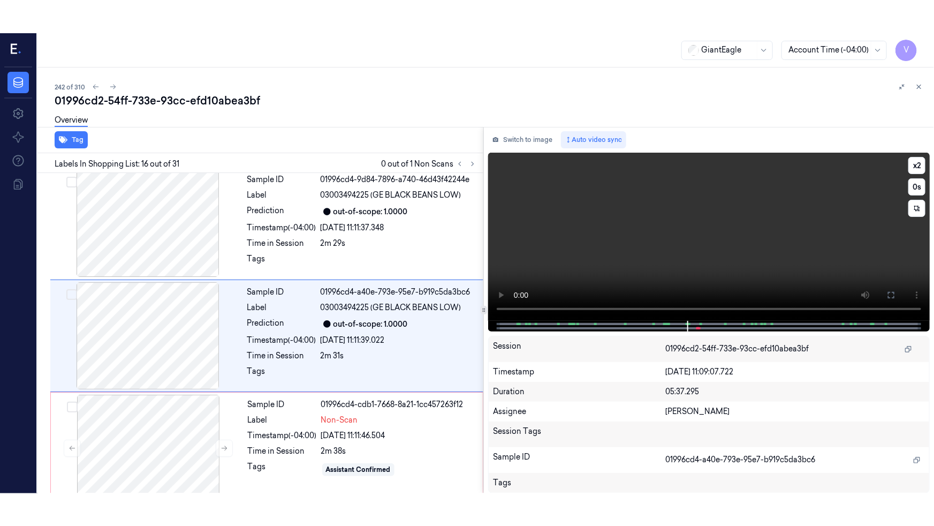
scroll to position [1580, 0]
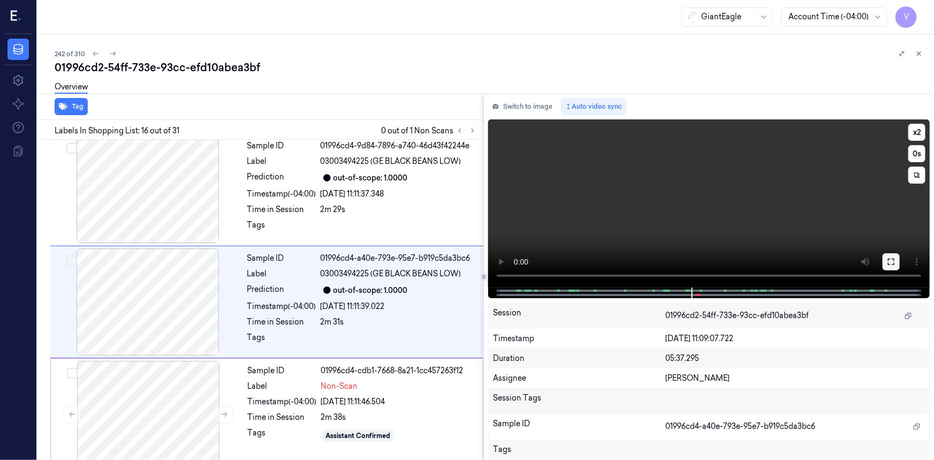
click at [888, 259] on icon at bounding box center [891, 262] width 9 height 9
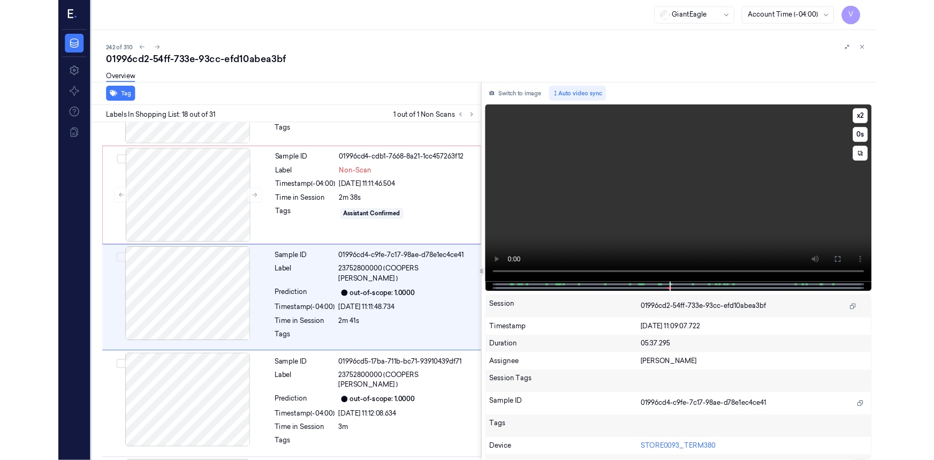
scroll to position [1772, 0]
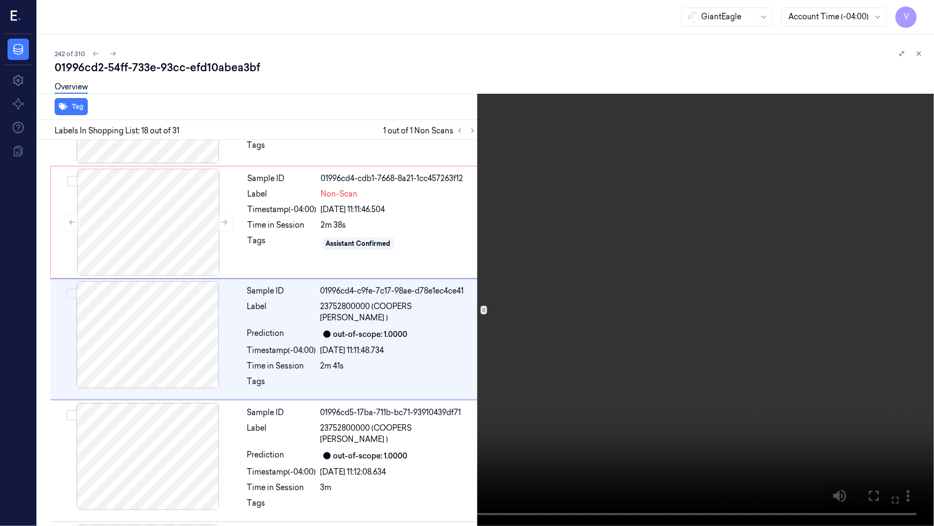
click at [729, 378] on video at bounding box center [467, 263] width 934 height 526
click at [0, 0] on icon at bounding box center [0, 0] width 0 height 0
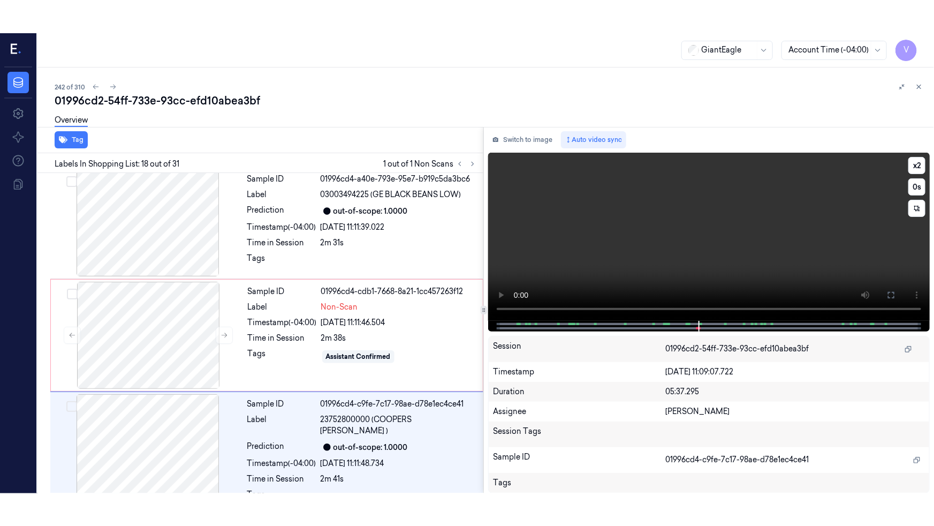
scroll to position [1804, 0]
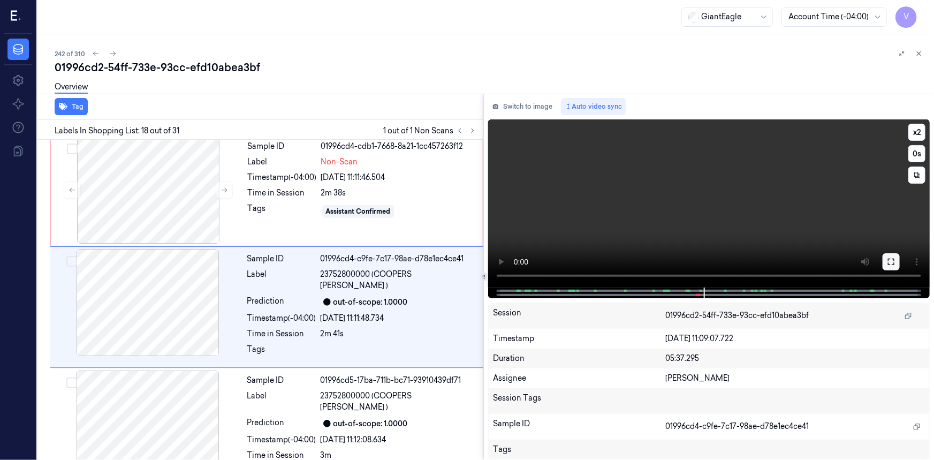
click at [891, 261] on icon at bounding box center [891, 262] width 9 height 9
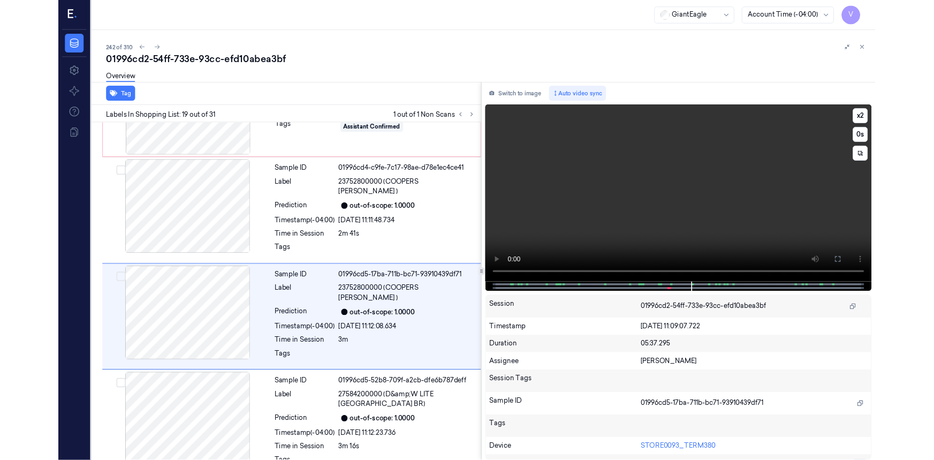
scroll to position [1885, 0]
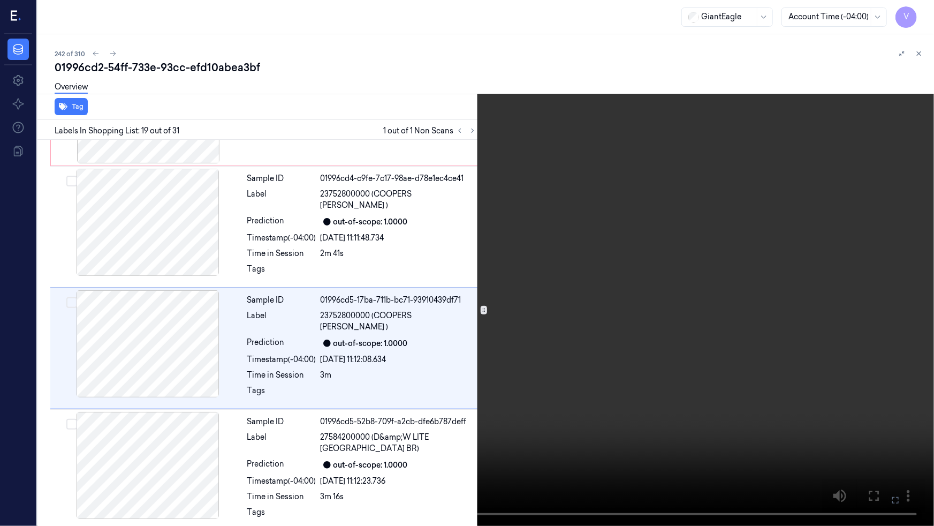
click at [0, 0] on icon at bounding box center [0, 0] width 0 height 0
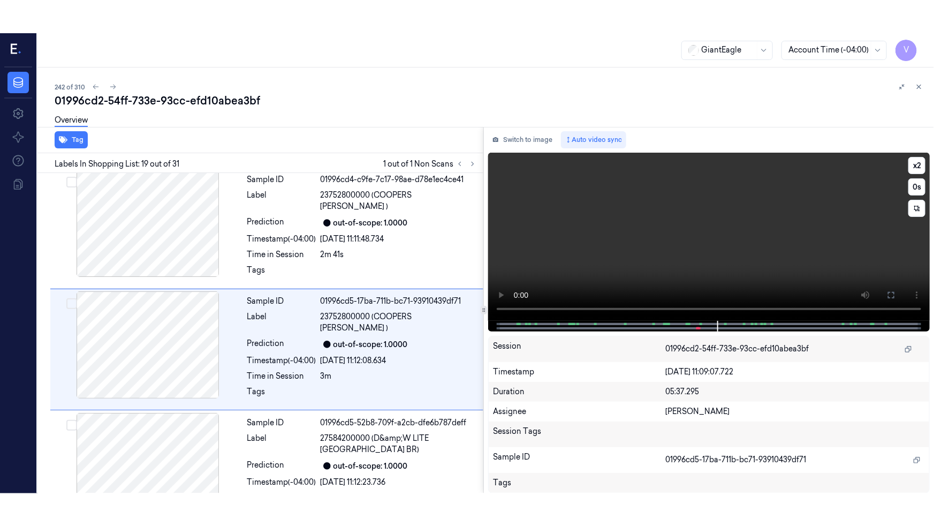
scroll to position [1917, 0]
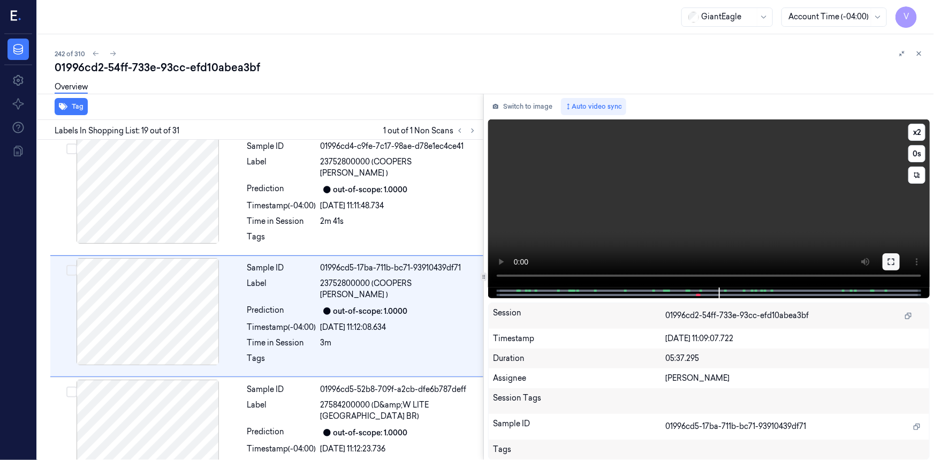
click at [888, 259] on icon at bounding box center [891, 262] width 9 height 9
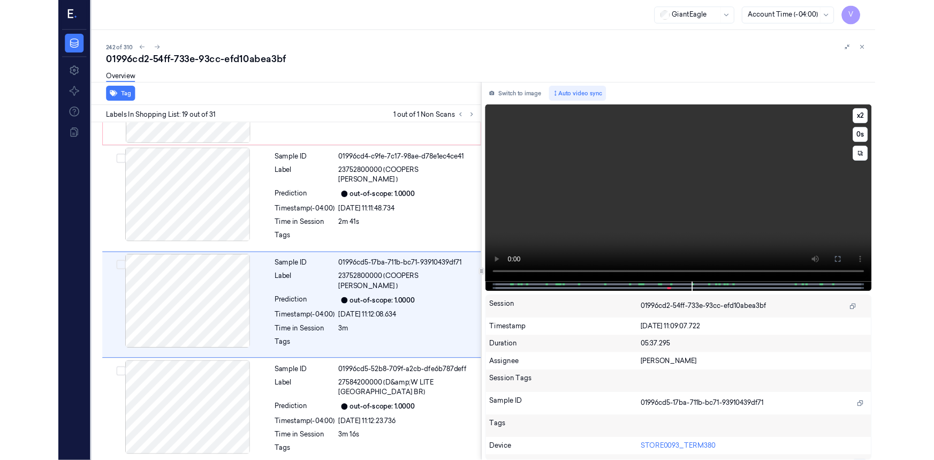
scroll to position [1885, 0]
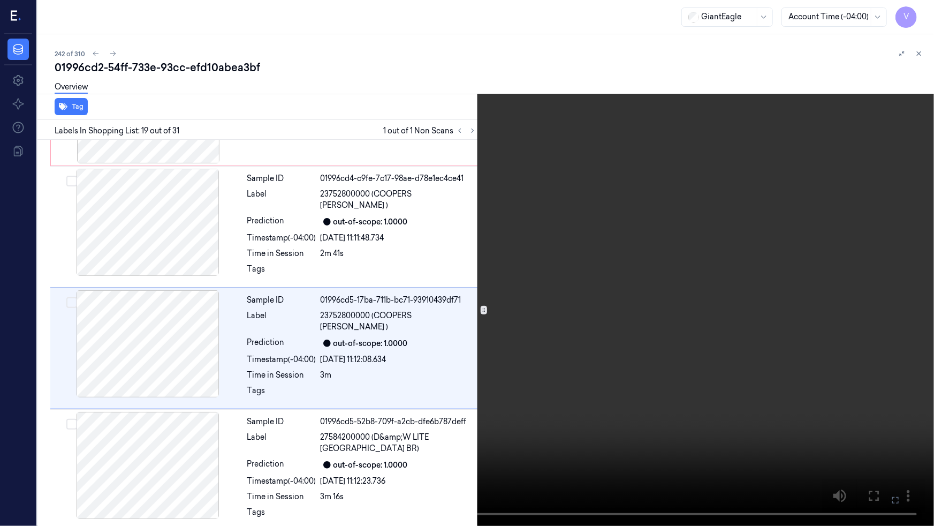
click at [0, 0] on icon at bounding box center [0, 0] width 0 height 0
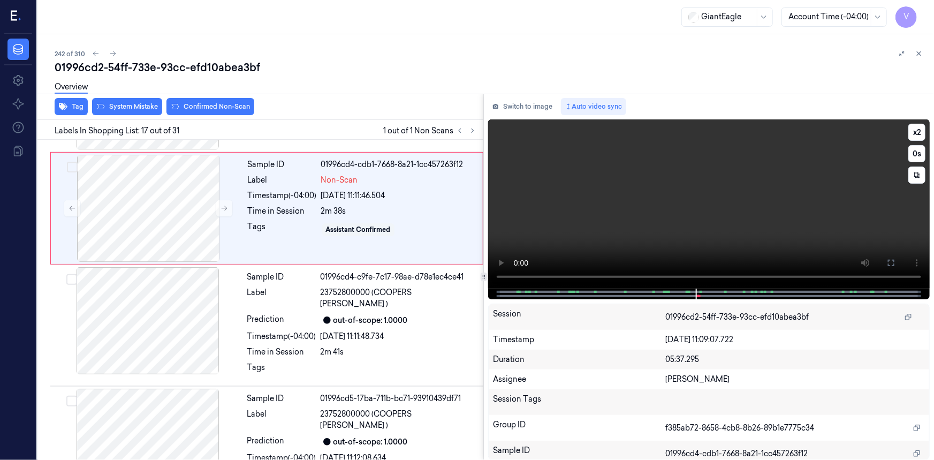
scroll to position [1692, 0]
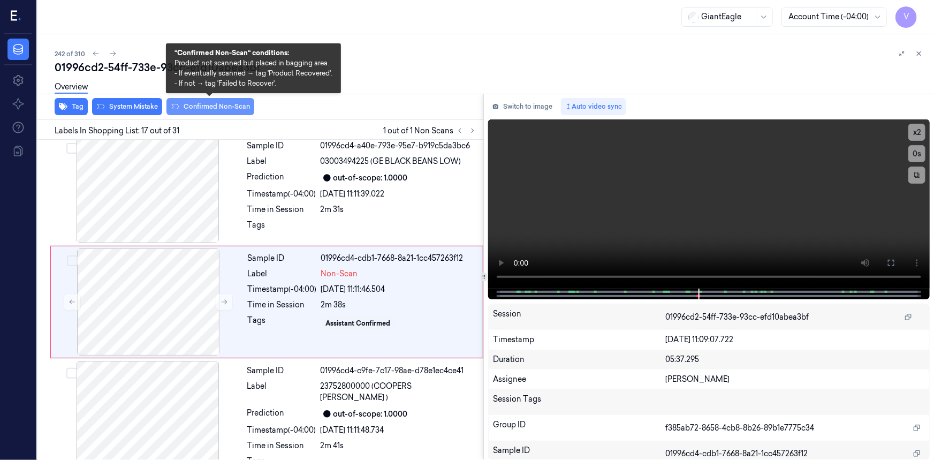
click at [234, 107] on button "Confirmed Non-Scan" at bounding box center [211, 106] width 88 height 17
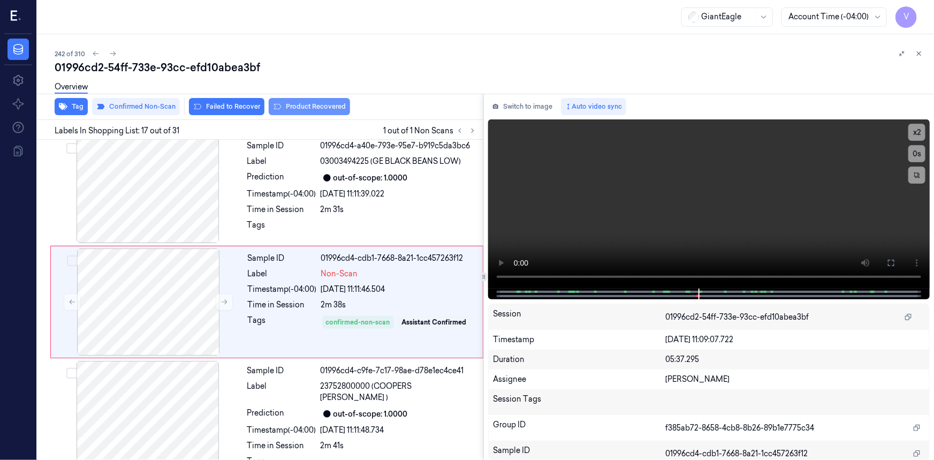
click at [301, 103] on button "Product Recovered" at bounding box center [309, 106] width 81 height 17
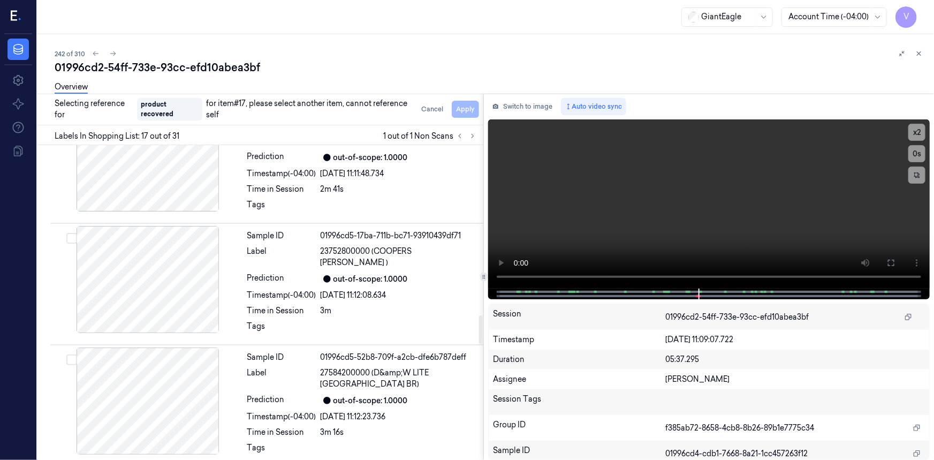
scroll to position [1985, 0]
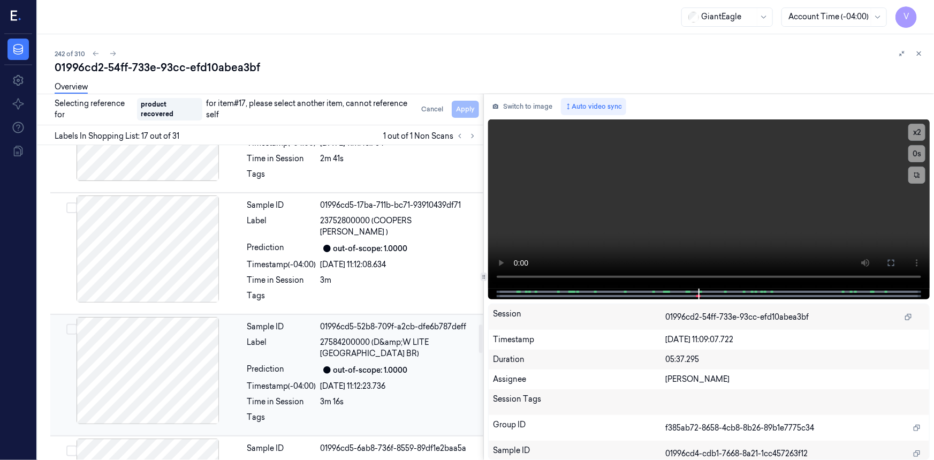
click at [177, 332] on div at bounding box center [147, 370] width 191 height 107
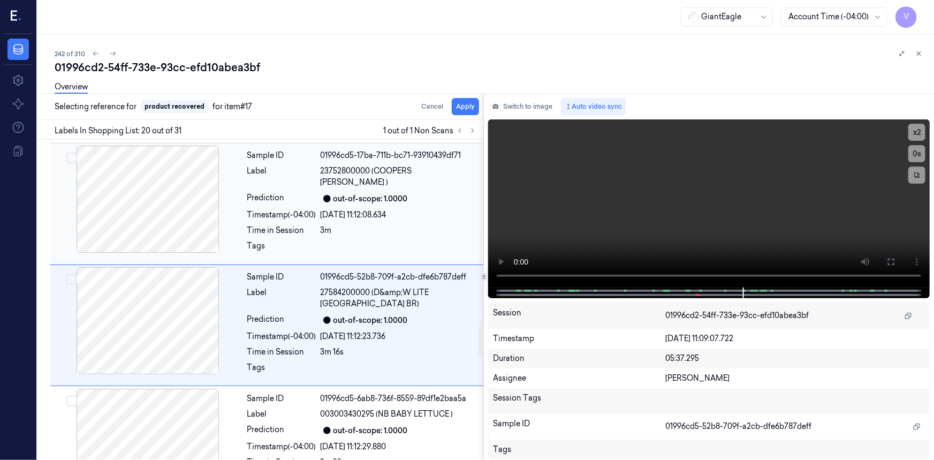
scroll to position [2029, 0]
click at [473, 105] on button "Apply" at bounding box center [465, 106] width 27 height 17
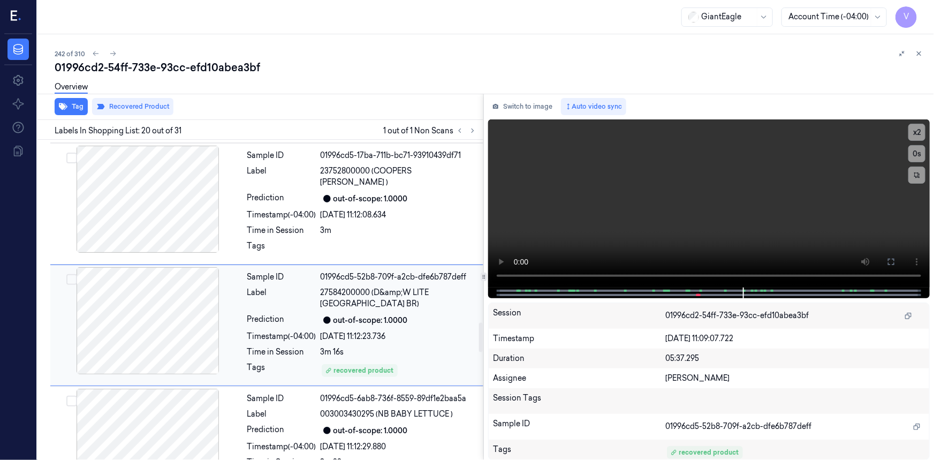
scroll to position [1786, 0]
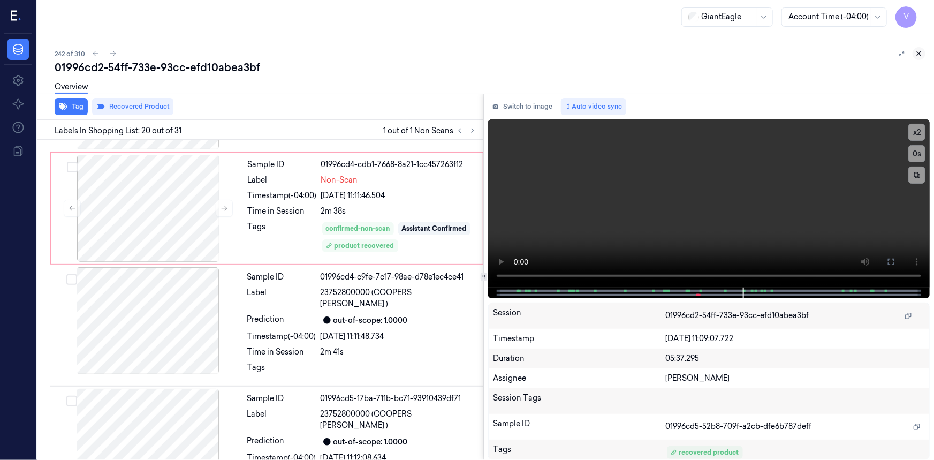
click at [920, 52] on icon at bounding box center [918, 53] width 7 height 7
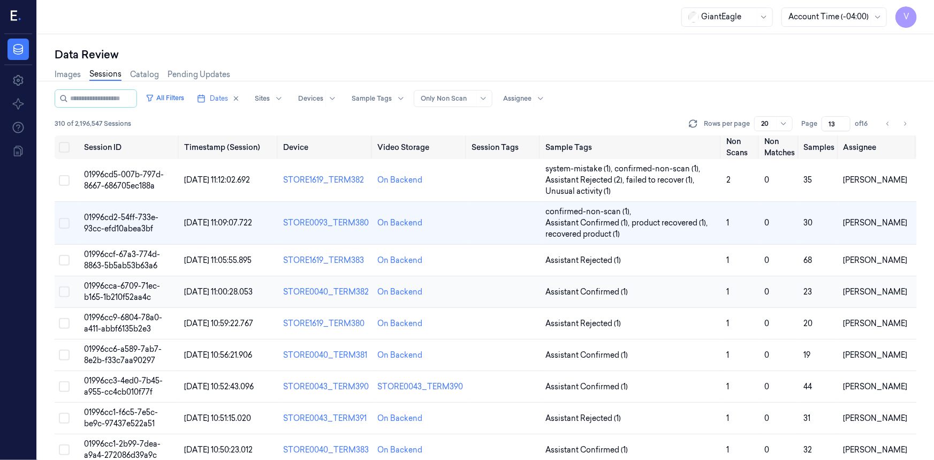
click at [127, 281] on span "01996cca-6709-71ec-b165-1b210f52aa4c" at bounding box center [122, 291] width 76 height 21
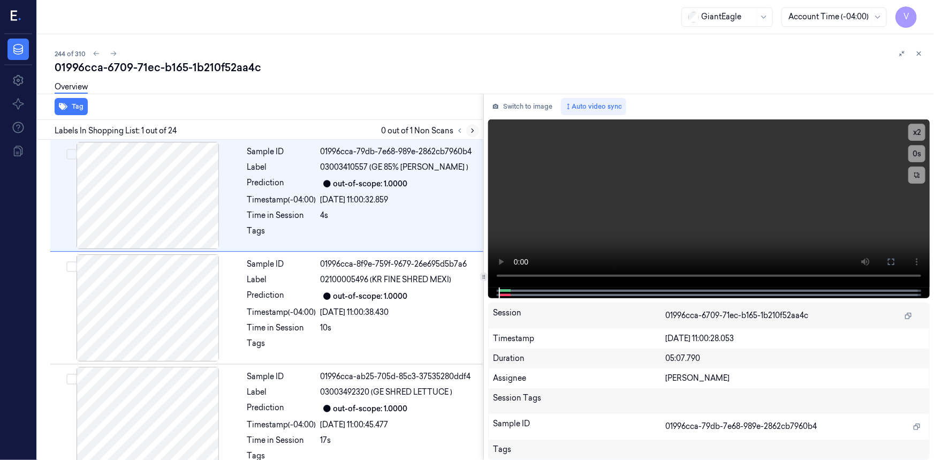
click at [474, 130] on icon at bounding box center [472, 130] width 7 height 7
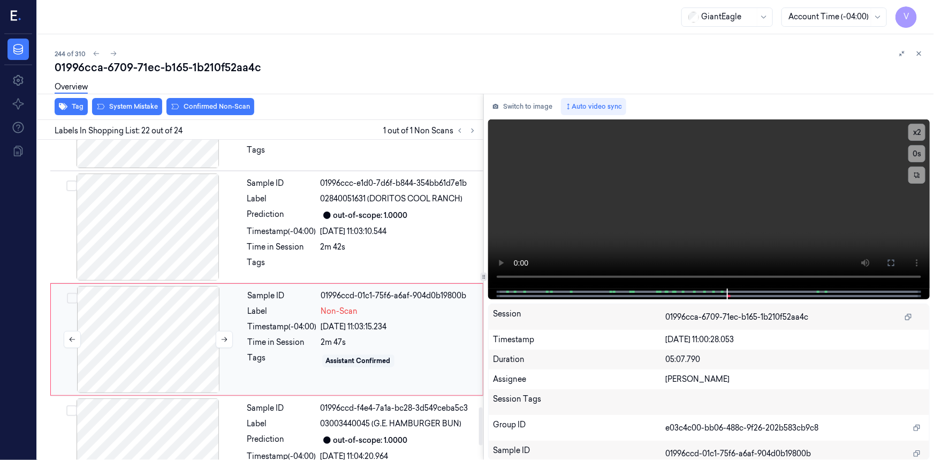
scroll to position [2254, 0]
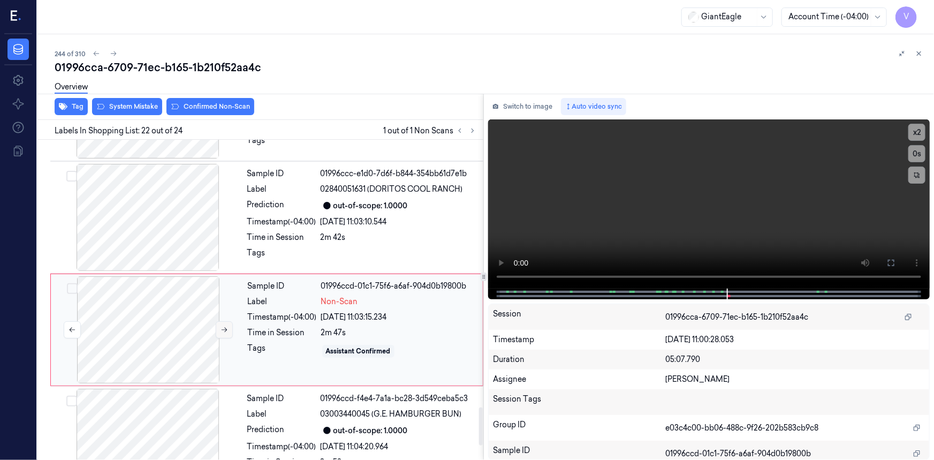
click at [228, 321] on button at bounding box center [224, 329] width 17 height 17
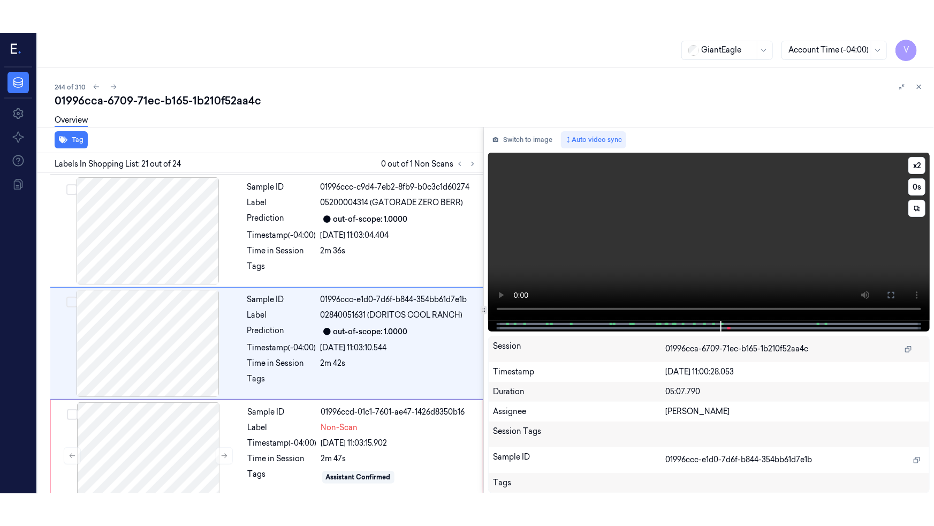
scroll to position [2141, 0]
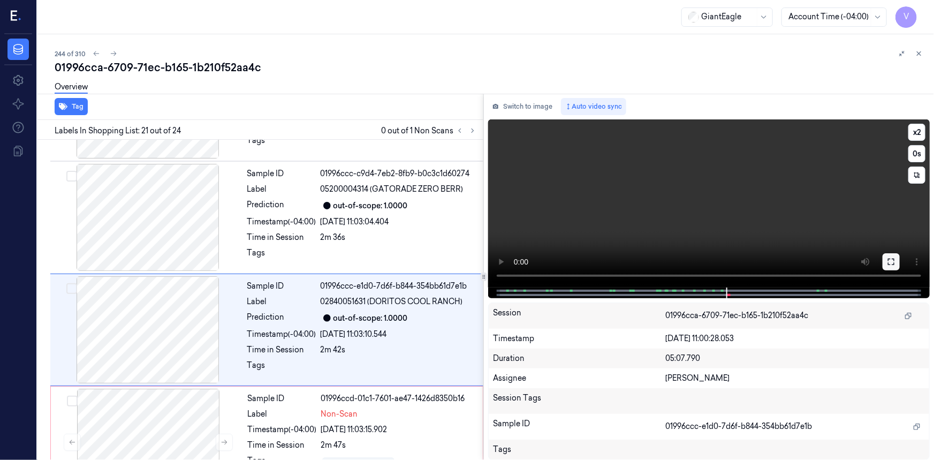
click at [894, 262] on icon at bounding box center [891, 262] width 9 height 9
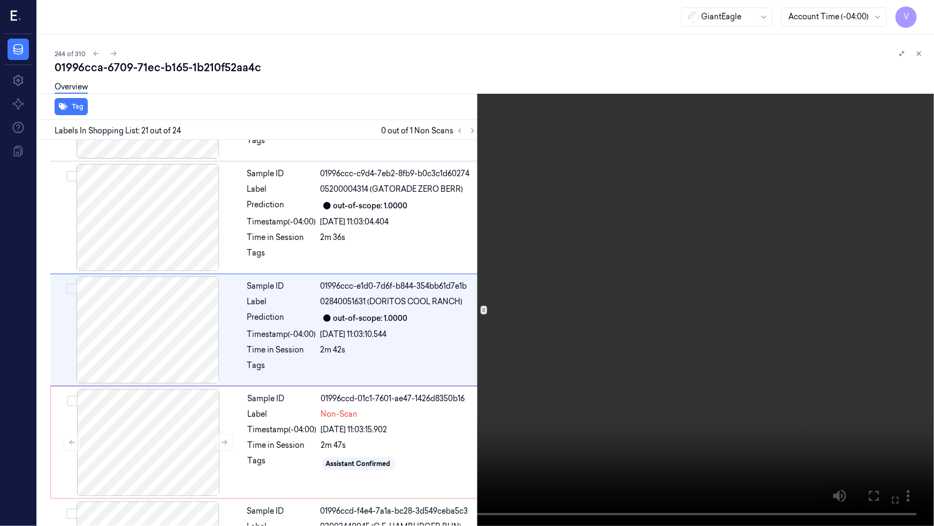
click at [714, 314] on video at bounding box center [467, 263] width 934 height 526
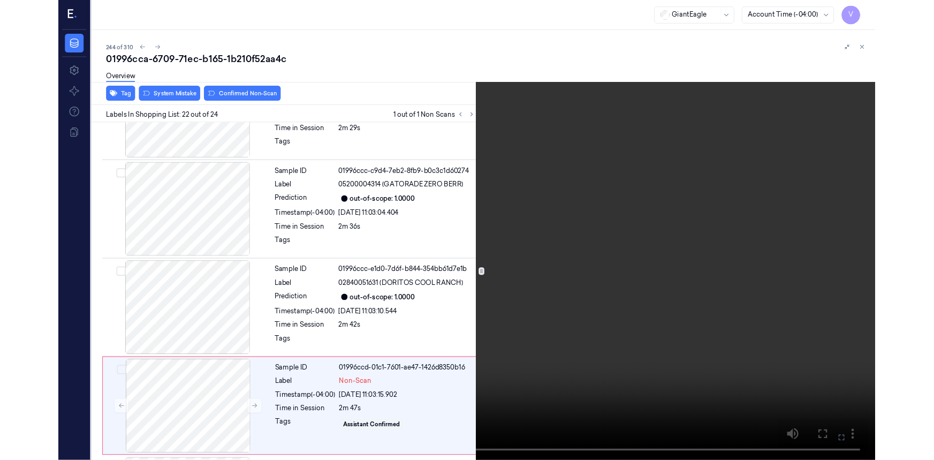
scroll to position [2221, 0]
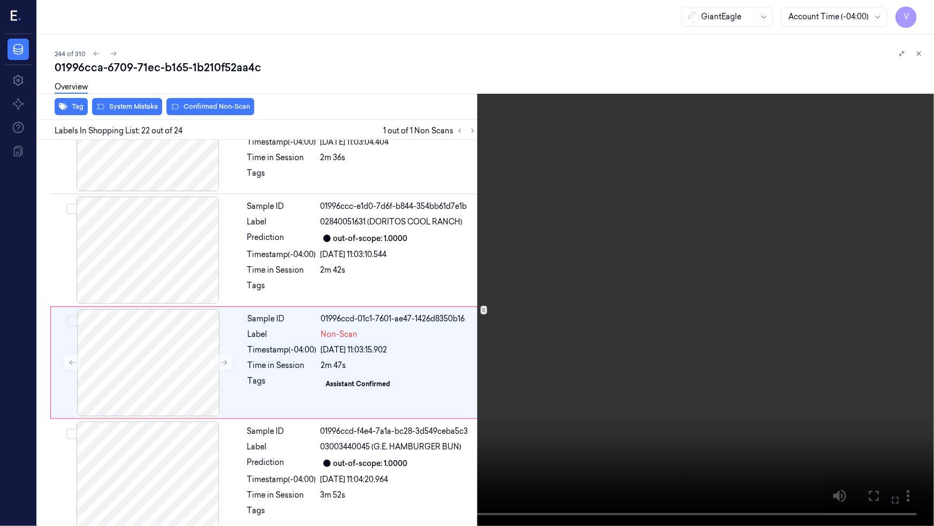
click at [0, 0] on icon at bounding box center [0, 0] width 0 height 0
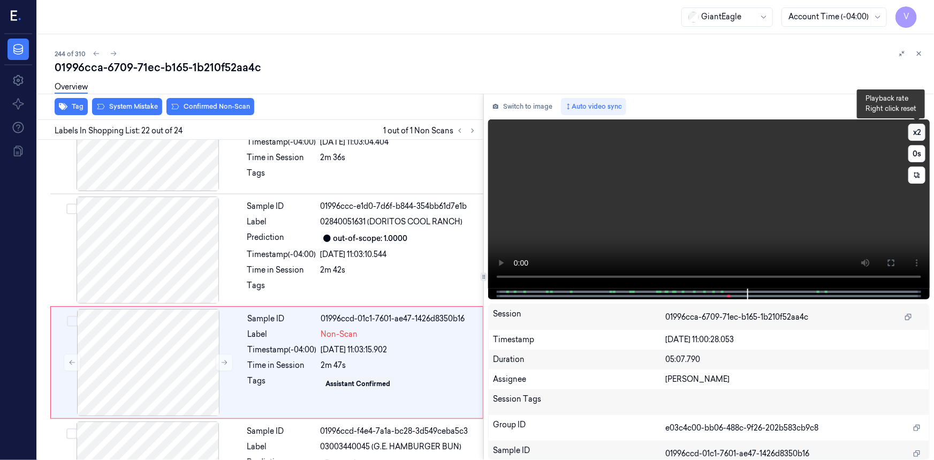
click at [920, 131] on button "x 2" at bounding box center [917, 132] width 17 height 17
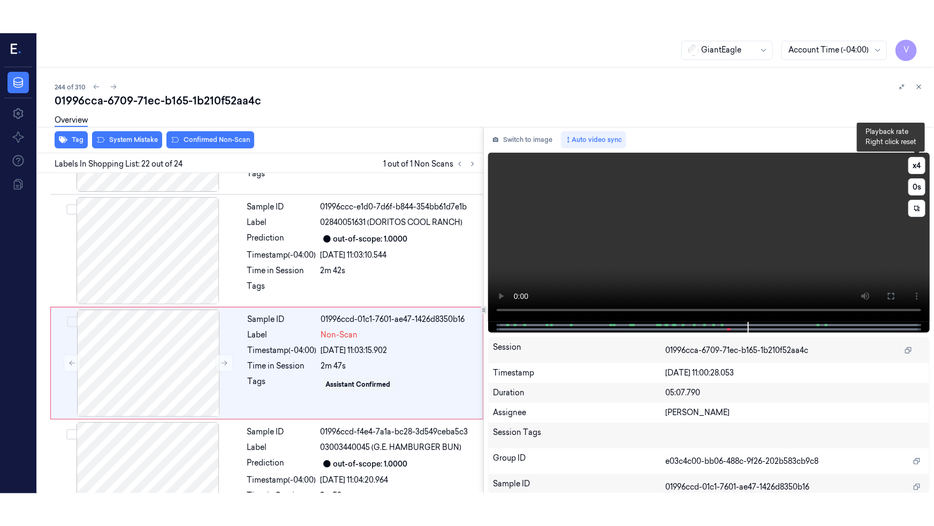
scroll to position [2254, 0]
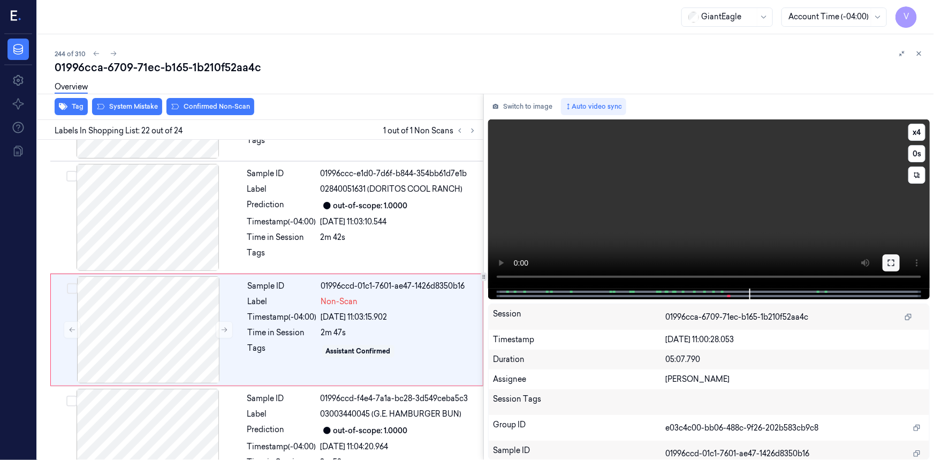
click at [893, 259] on icon at bounding box center [891, 263] width 9 height 9
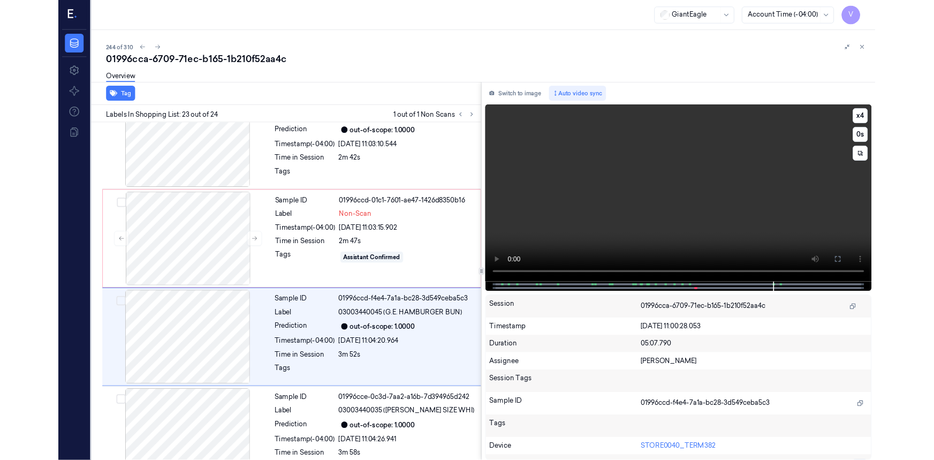
scroll to position [2313, 0]
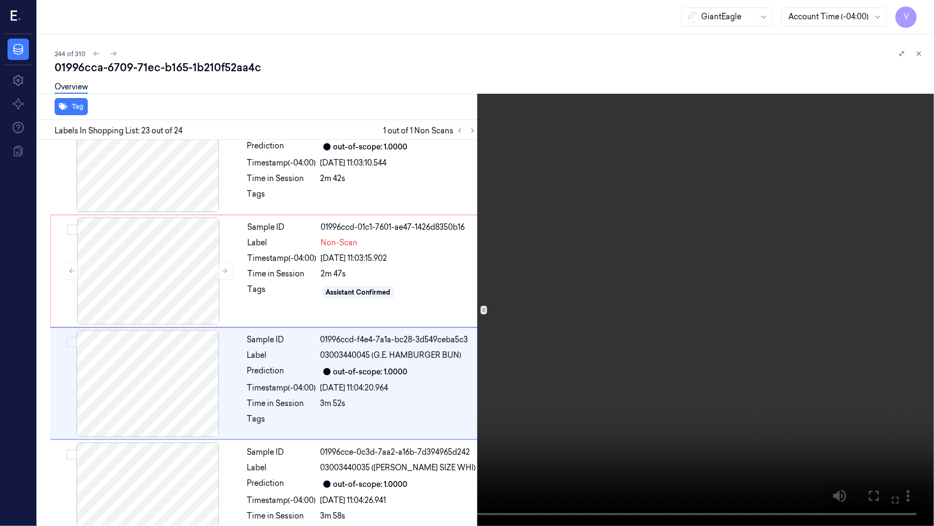
click at [0, 0] on icon at bounding box center [0, 0] width 0 height 0
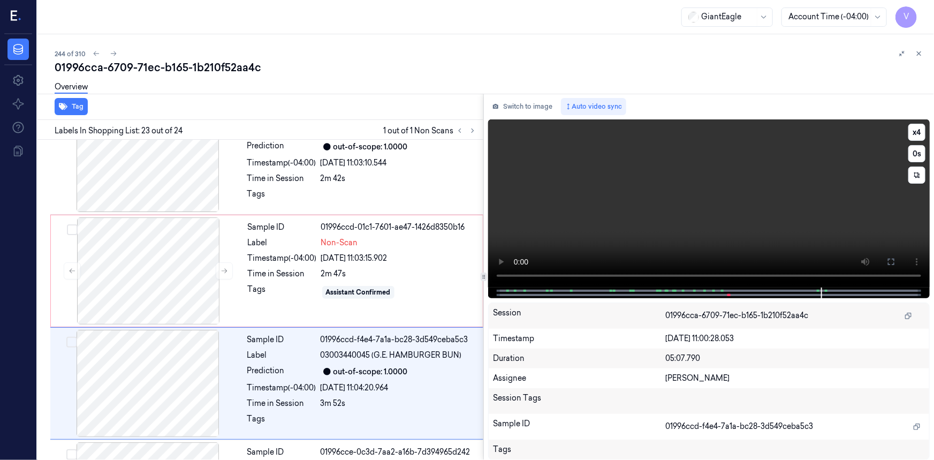
click at [723, 242] on video at bounding box center [709, 203] width 442 height 168
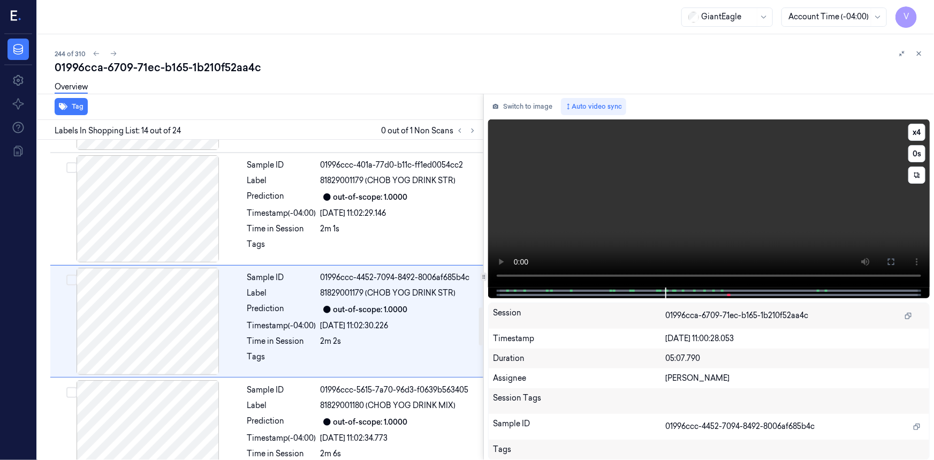
scroll to position [1355, 0]
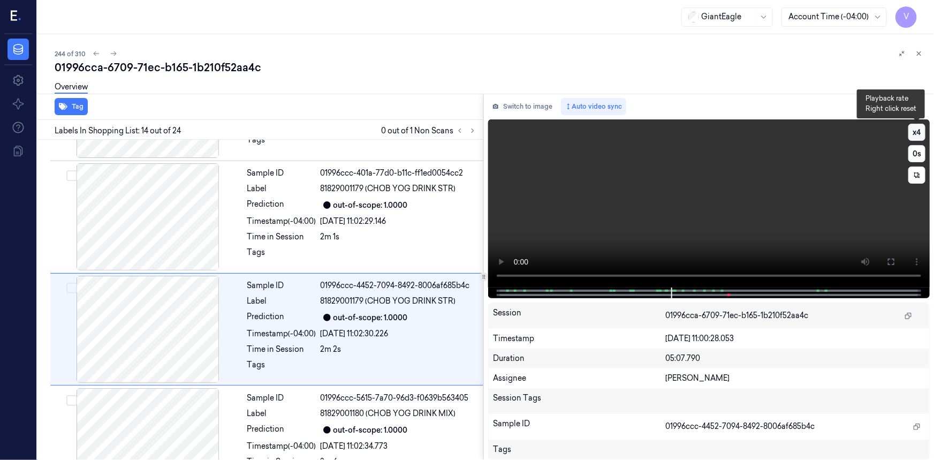
click at [921, 133] on button "x 4" at bounding box center [917, 132] width 17 height 17
click at [921, 133] on button "x 1" at bounding box center [917, 132] width 17 height 17
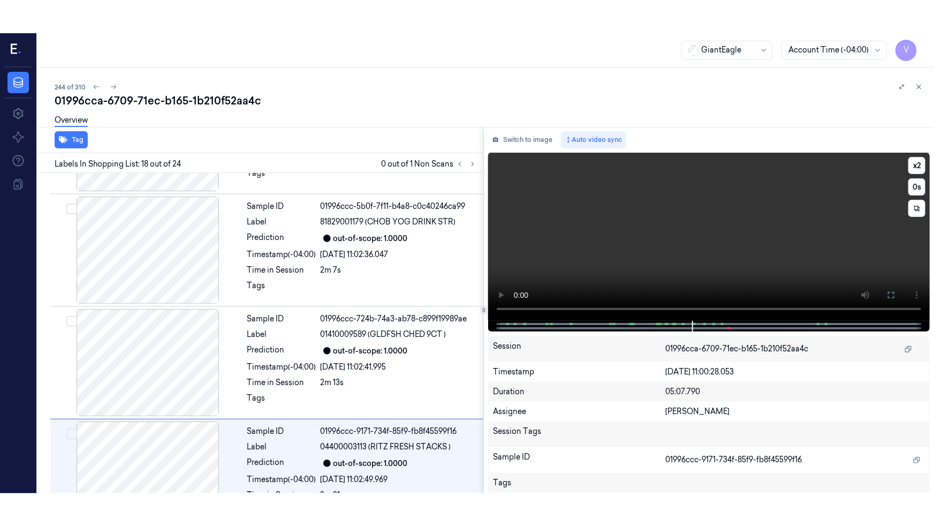
scroll to position [1804, 0]
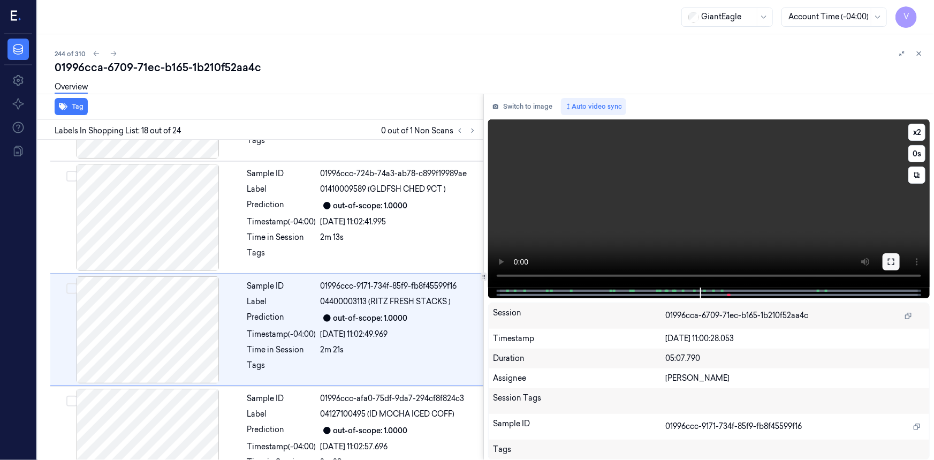
click at [889, 258] on icon at bounding box center [891, 262] width 9 height 9
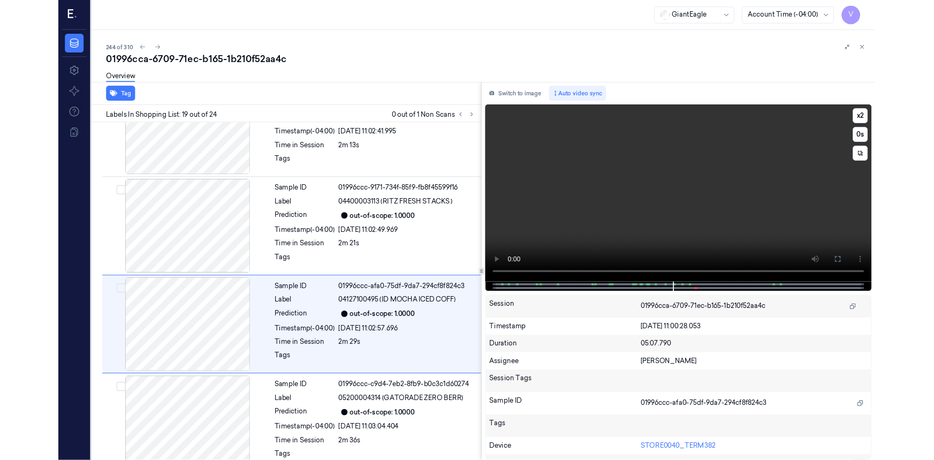
scroll to position [1885, 0]
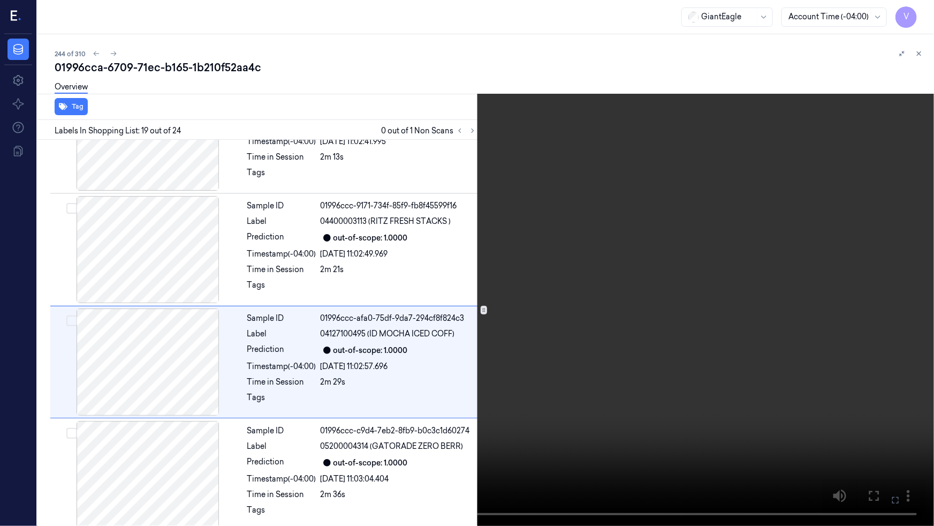
click at [825, 338] on video at bounding box center [467, 263] width 934 height 526
click at [0, 0] on icon at bounding box center [0, 0] width 0 height 0
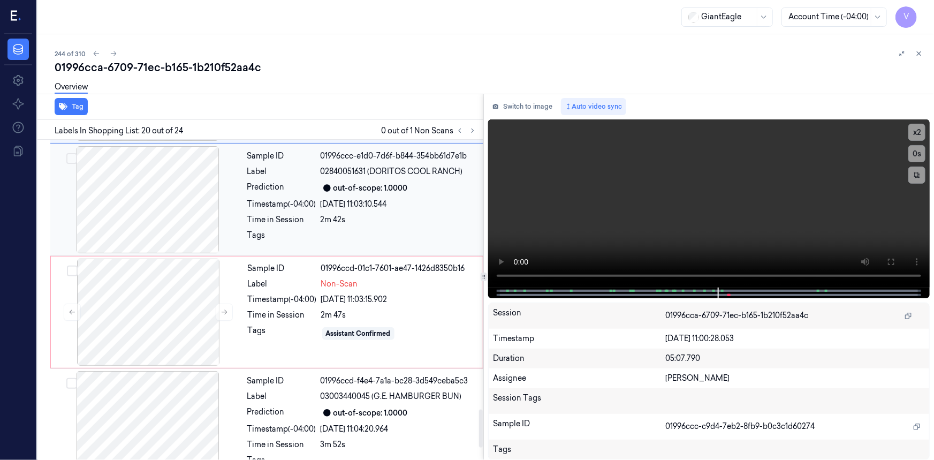
scroll to position [2273, 0]
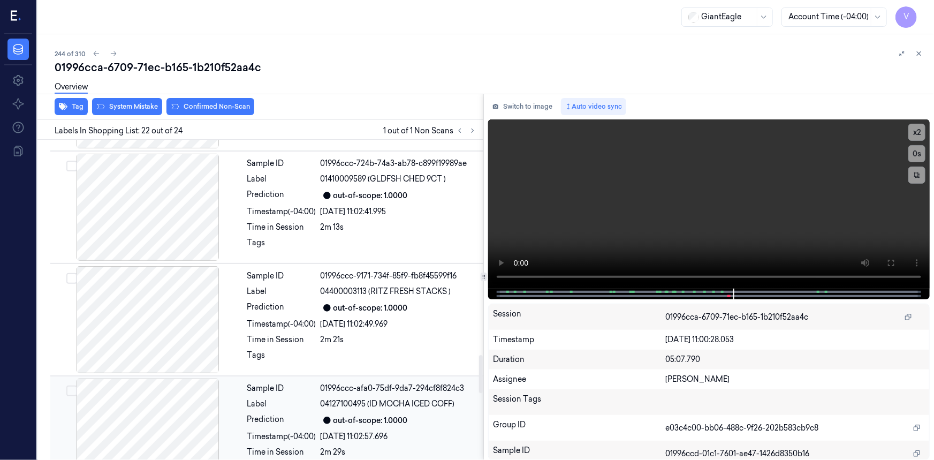
click at [251, 382] on div "Sample ID 01996ccc-afa0-75df-9da7-294cf8f824c3 Label 04127100495 (ID MOCHA ICED…" at bounding box center [362, 432] width 238 height 107
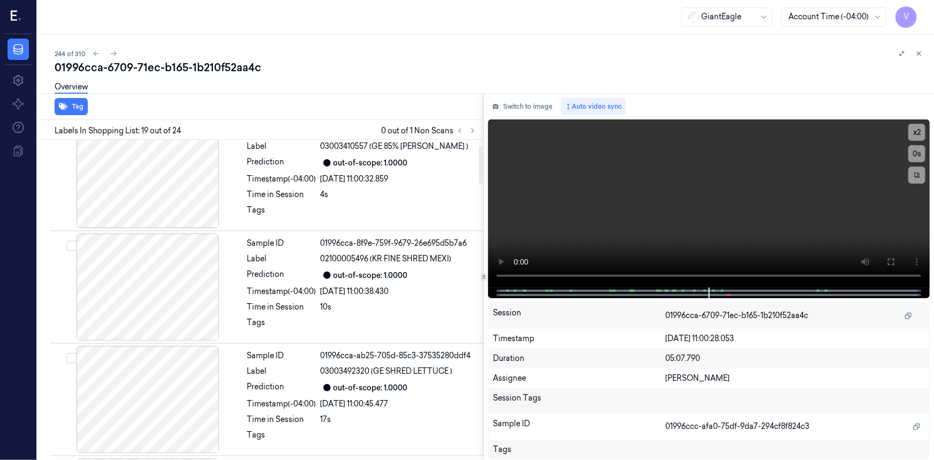
scroll to position [0, 0]
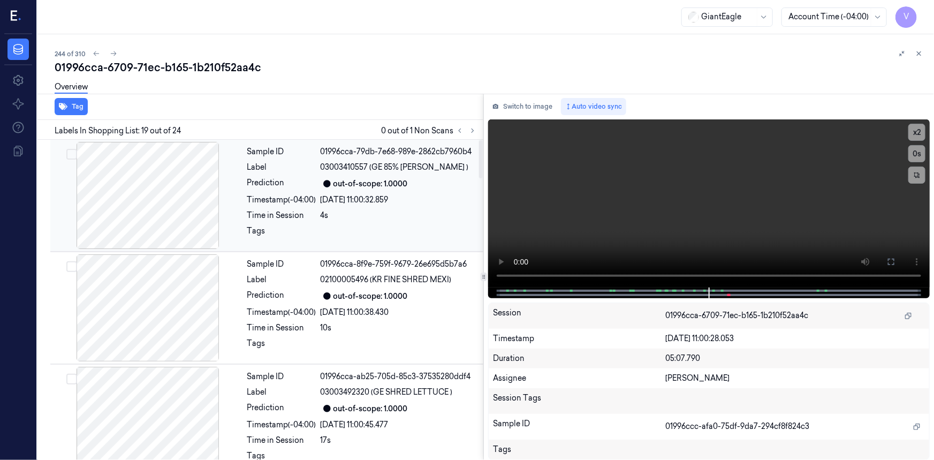
click at [230, 175] on div at bounding box center [147, 195] width 191 height 107
click at [783, 226] on video at bounding box center [709, 203] width 442 height 168
click at [894, 264] on icon at bounding box center [891, 262] width 6 height 6
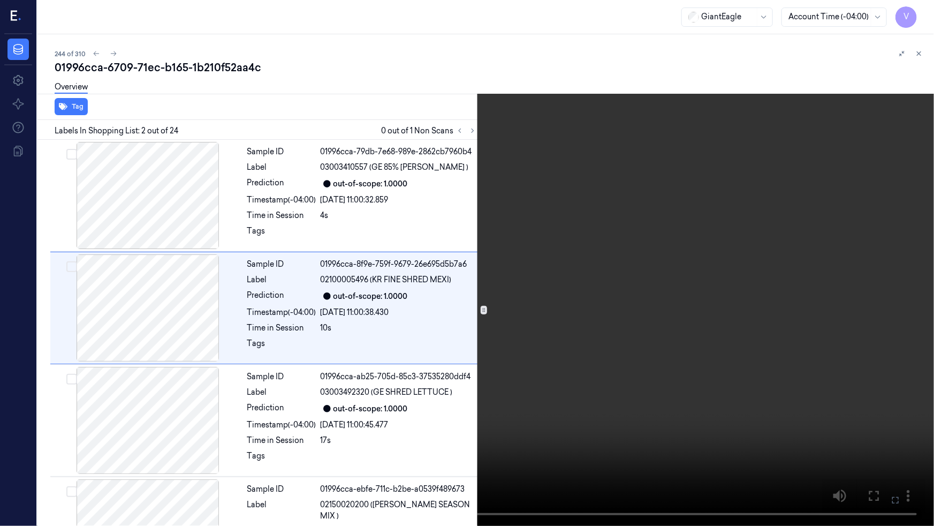
click at [0, 0] on icon at bounding box center [0, 0] width 0 height 0
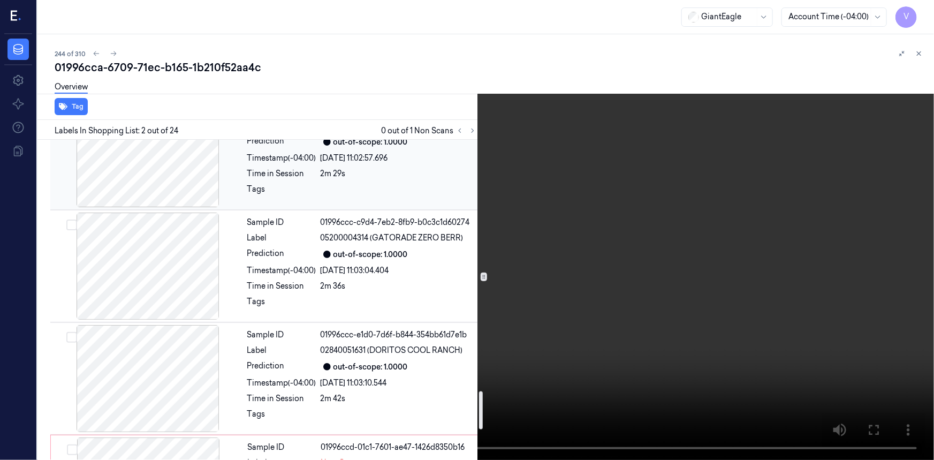
scroll to position [2287, 0]
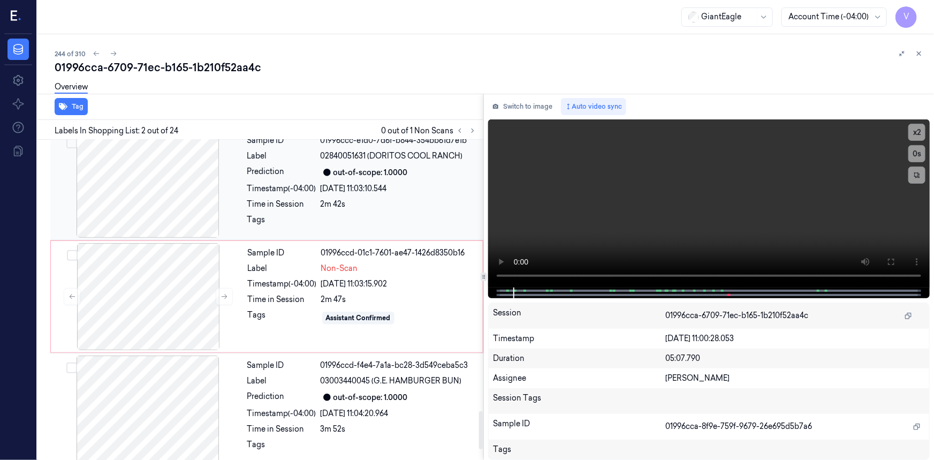
click at [410, 199] on div "2m 42s" at bounding box center [399, 204] width 156 height 11
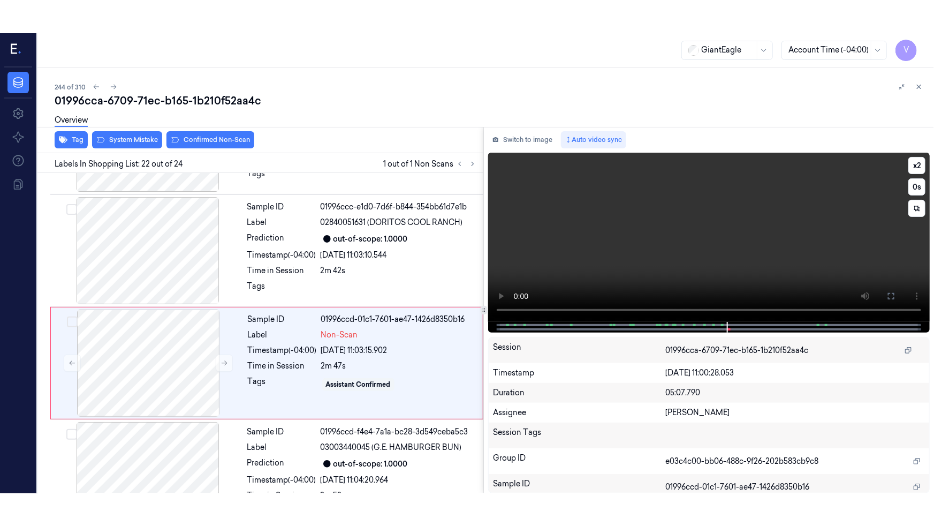
scroll to position [2254, 0]
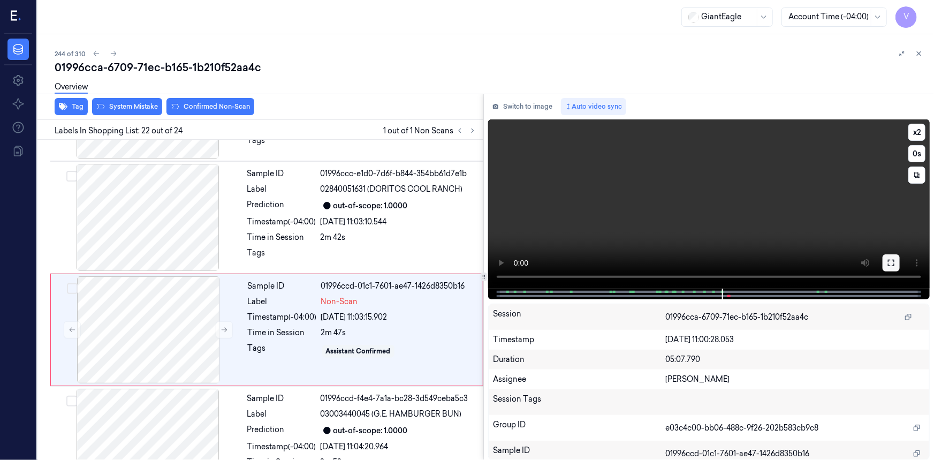
click at [896, 266] on button at bounding box center [891, 262] width 17 height 17
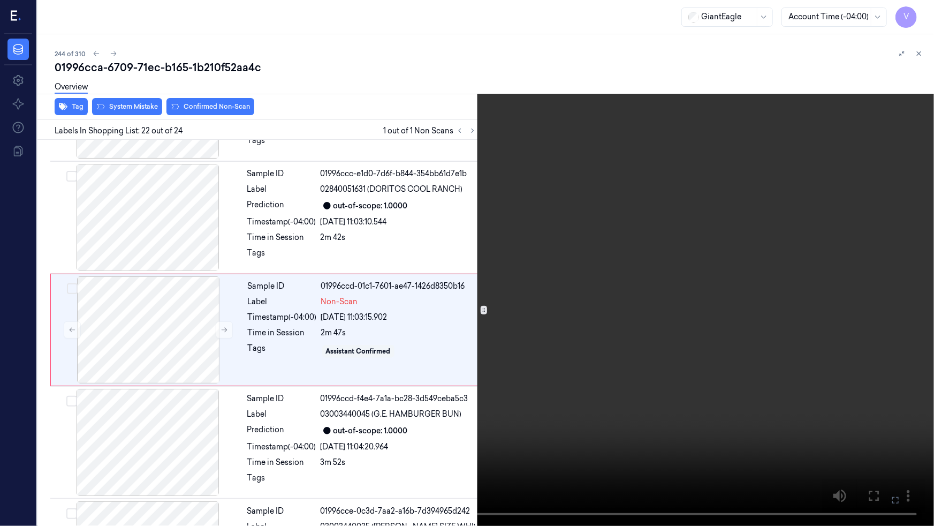
click at [632, 322] on video at bounding box center [467, 263] width 934 height 526
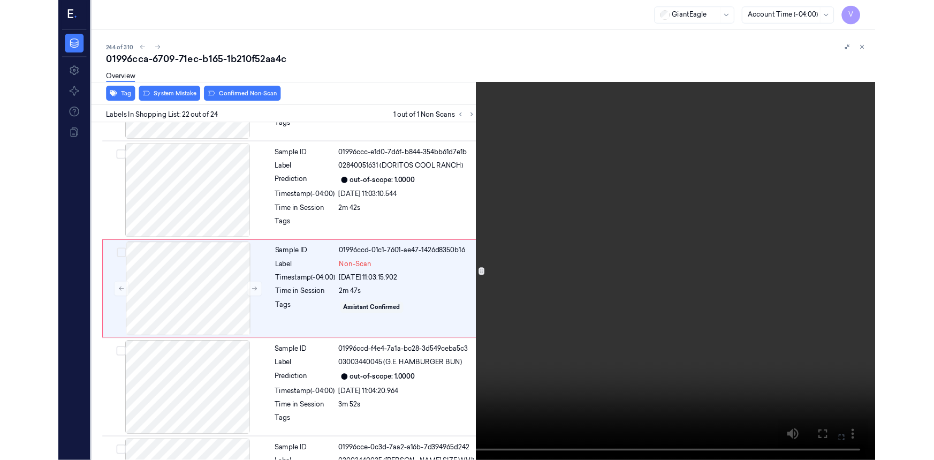
scroll to position [2221, 0]
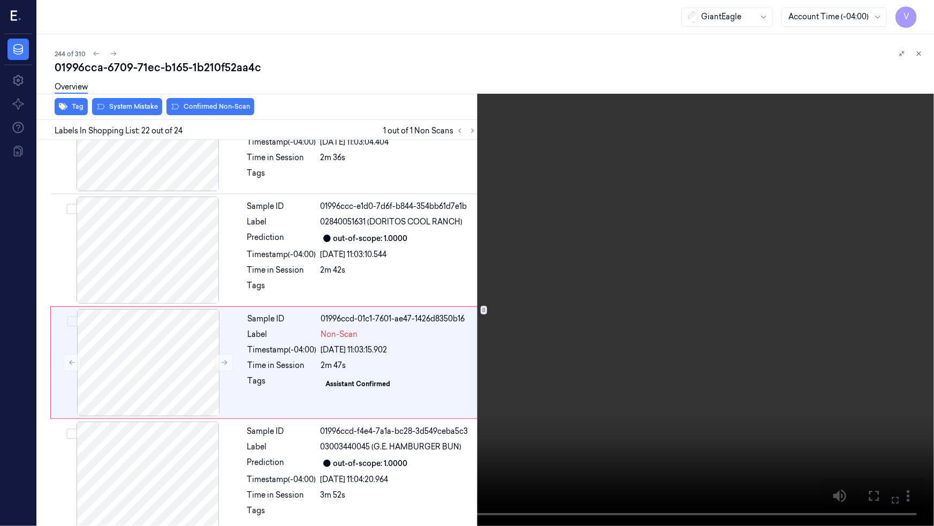
click at [606, 326] on video at bounding box center [467, 263] width 934 height 526
click at [0, 0] on button at bounding box center [0, 0] width 0 height 0
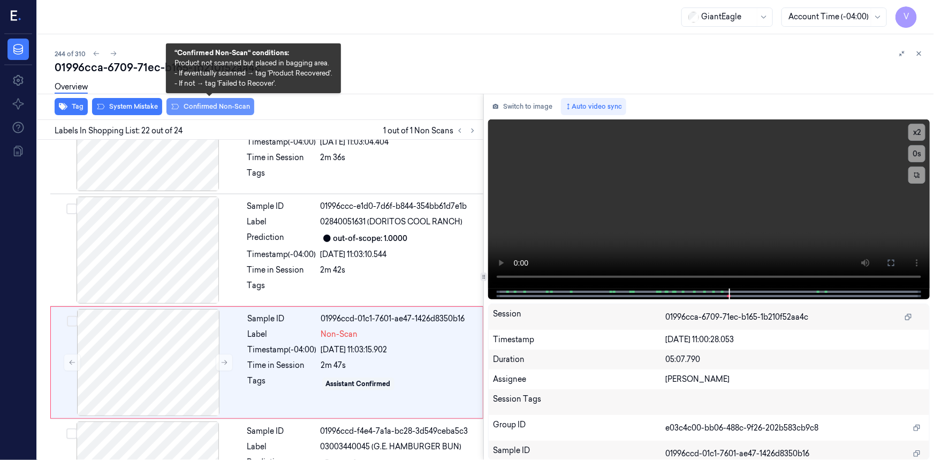
click at [216, 103] on button "Confirmed Non-Scan" at bounding box center [211, 106] width 88 height 17
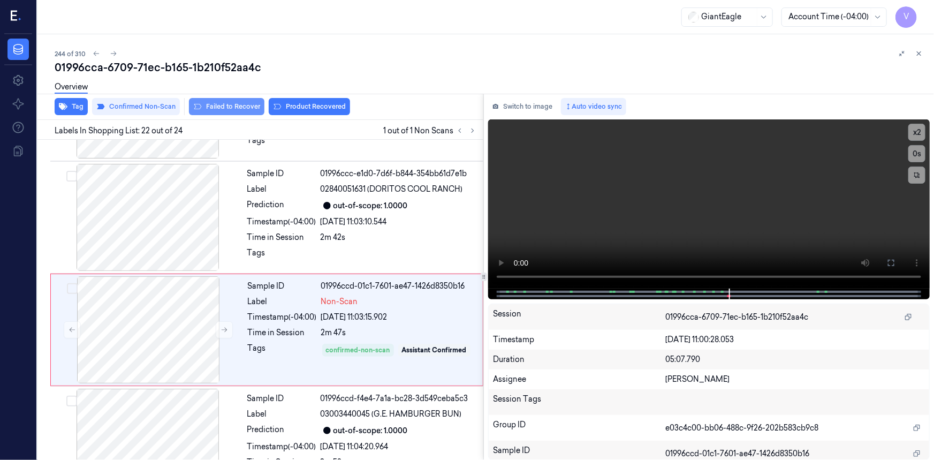
click at [230, 110] on button "Failed to Recover" at bounding box center [226, 106] width 75 height 17
click at [922, 50] on icon at bounding box center [918, 53] width 7 height 7
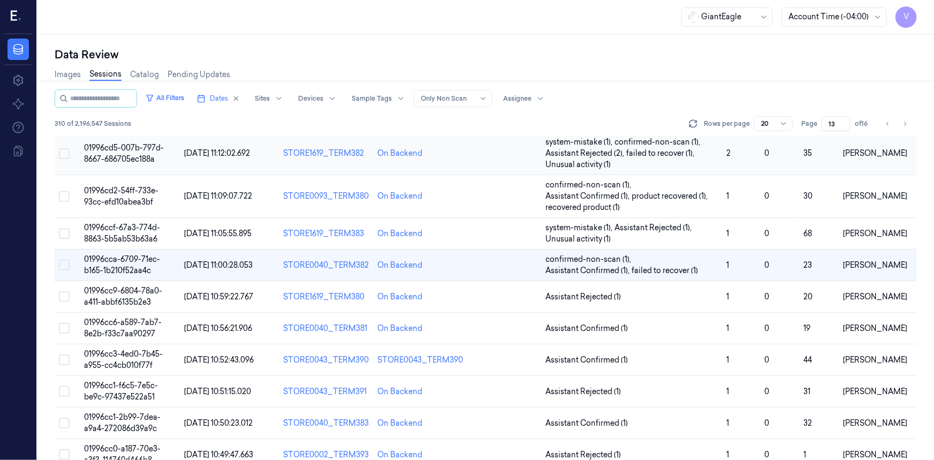
scroll to position [27, 0]
click at [122, 317] on span "01996cc6-a589-7ab7-8e2b-f33c7aa90297" at bounding box center [123, 327] width 78 height 21
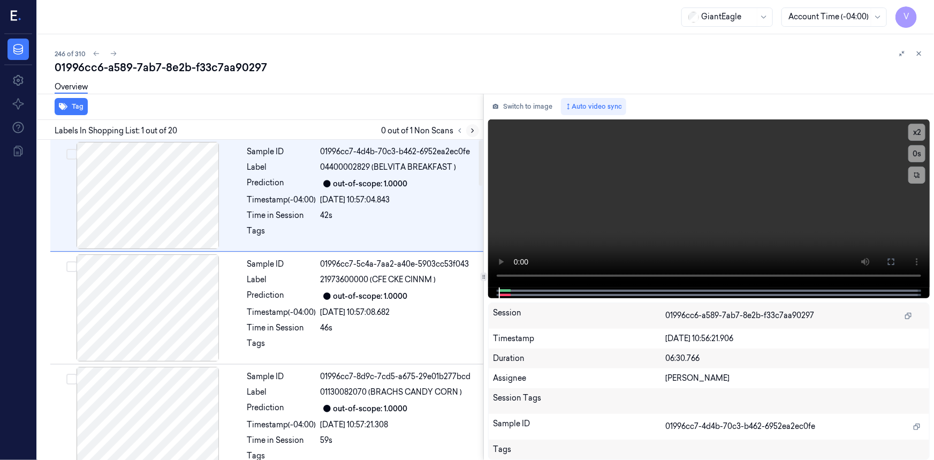
click at [471, 129] on icon at bounding box center [472, 130] width 7 height 7
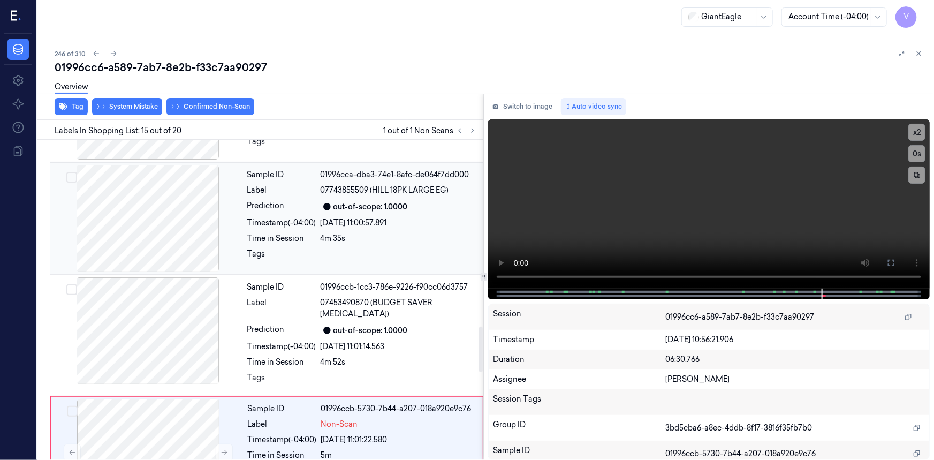
scroll to position [1419, 0]
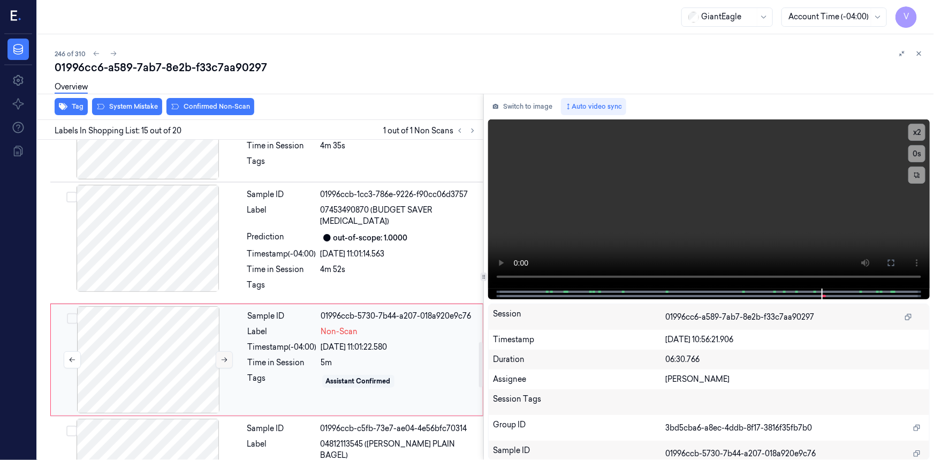
click at [225, 356] on icon at bounding box center [224, 359] width 7 height 7
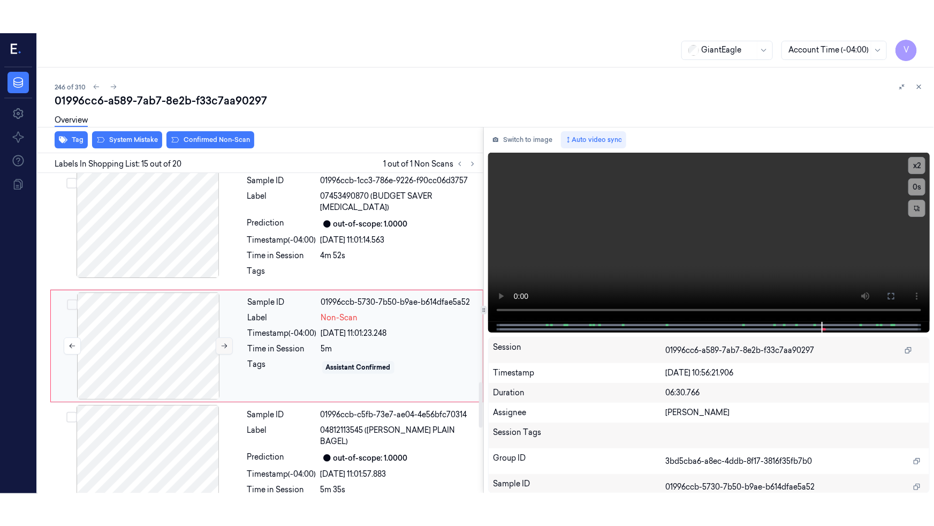
scroll to position [1467, 0]
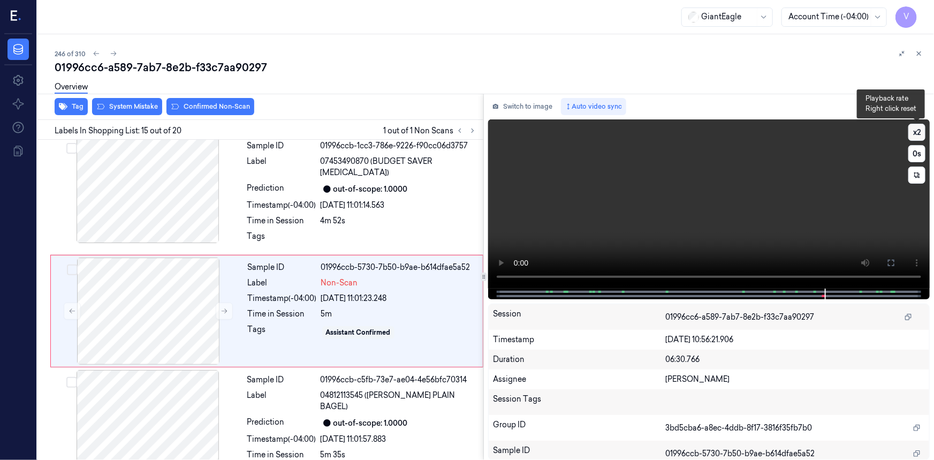
click at [918, 133] on button "x 2" at bounding box center [917, 132] width 17 height 17
click at [888, 263] on icon at bounding box center [891, 263] width 9 height 9
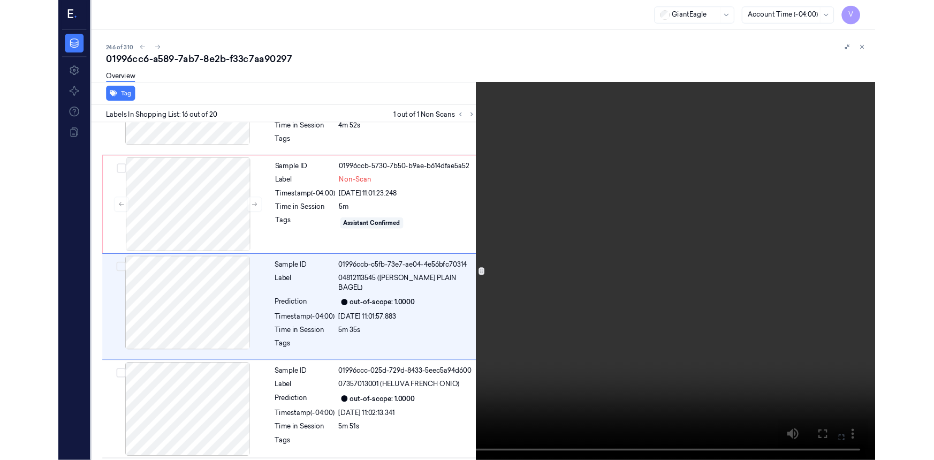
scroll to position [1547, 0]
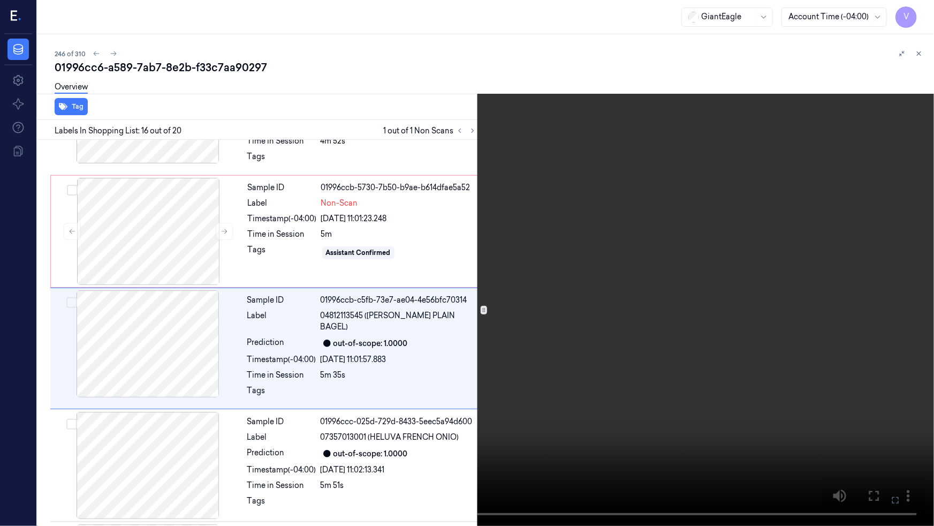
click at [739, 402] on video at bounding box center [467, 263] width 934 height 526
click at [0, 0] on icon at bounding box center [0, 0] width 0 height 0
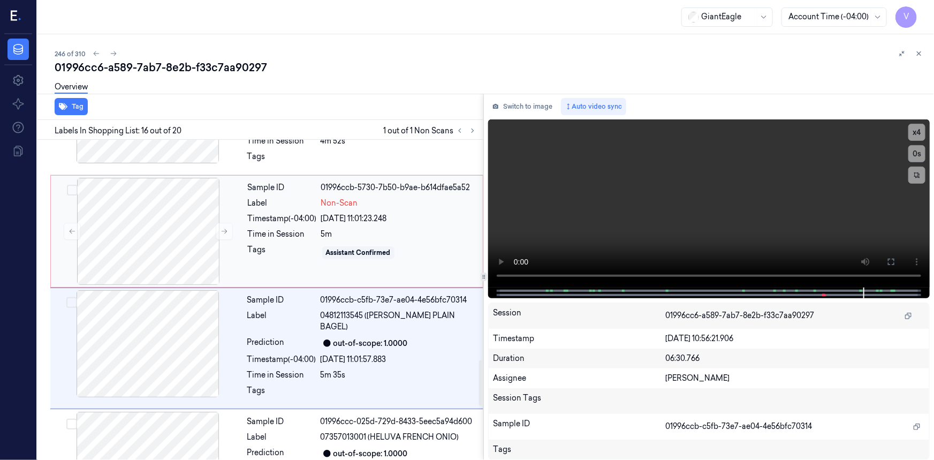
click at [252, 198] on div "Label" at bounding box center [282, 203] width 69 height 11
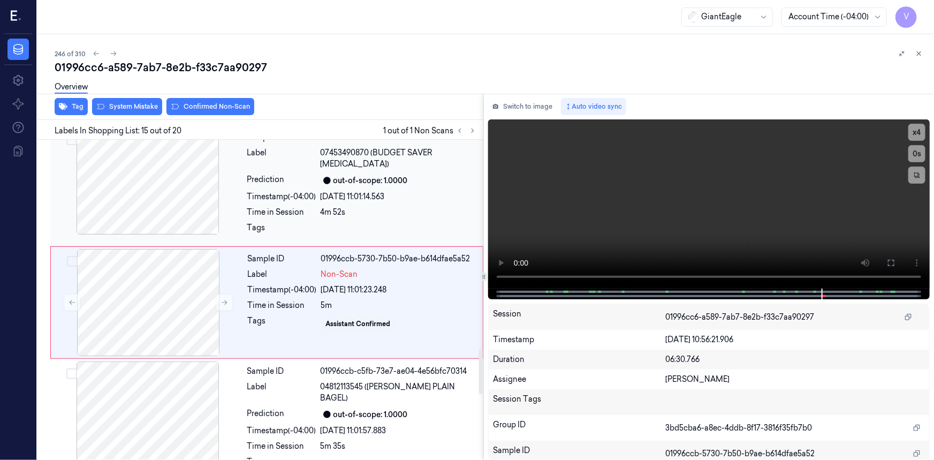
scroll to position [1467, 0]
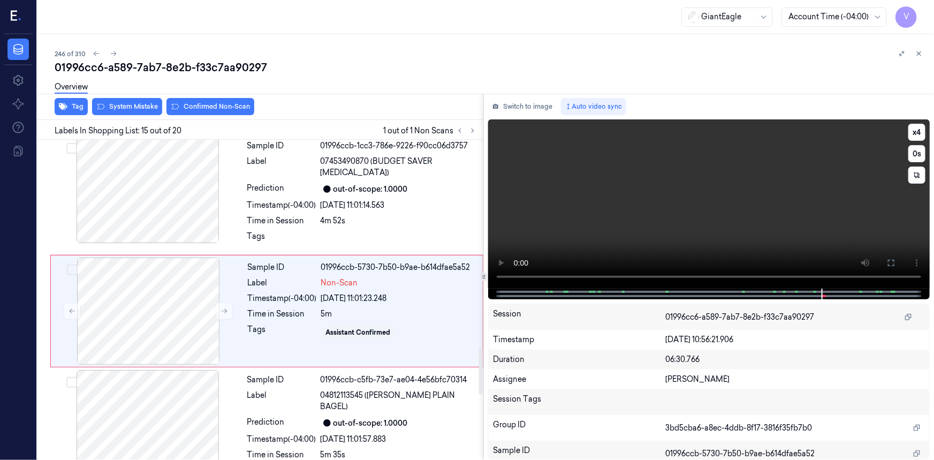
click at [655, 234] on video at bounding box center [709, 203] width 442 height 169
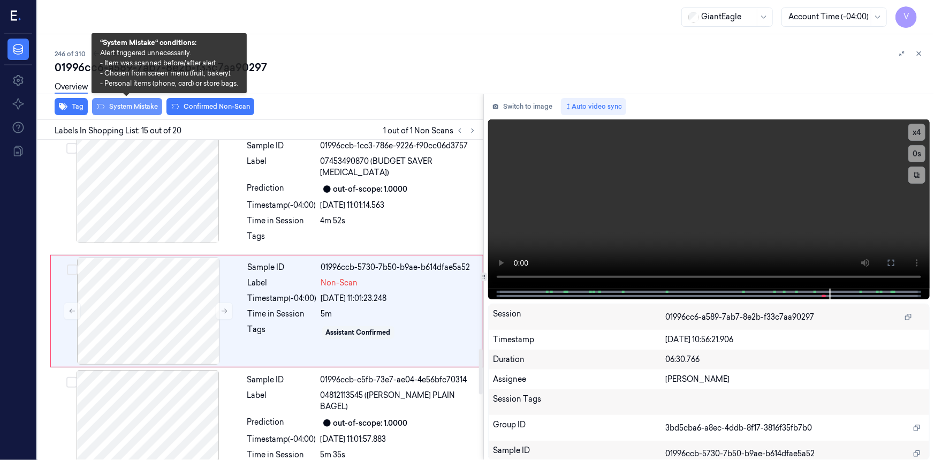
click at [145, 109] on button "System Mistake" at bounding box center [127, 106] width 70 height 17
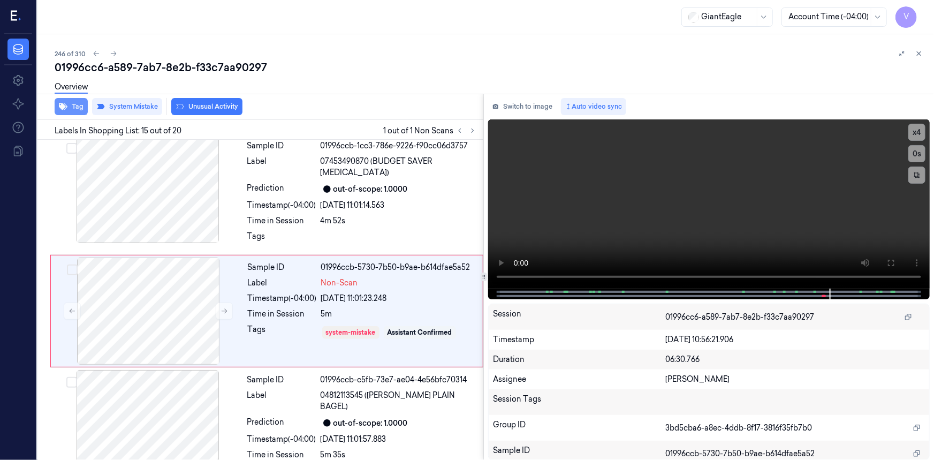
click at [74, 104] on button "Tag" at bounding box center [71, 106] width 33 height 17
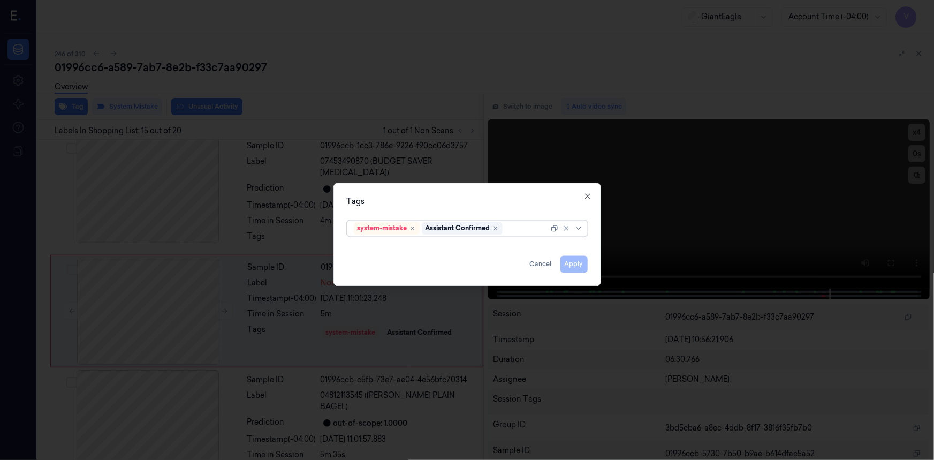
click at [528, 225] on div at bounding box center [527, 228] width 44 height 11
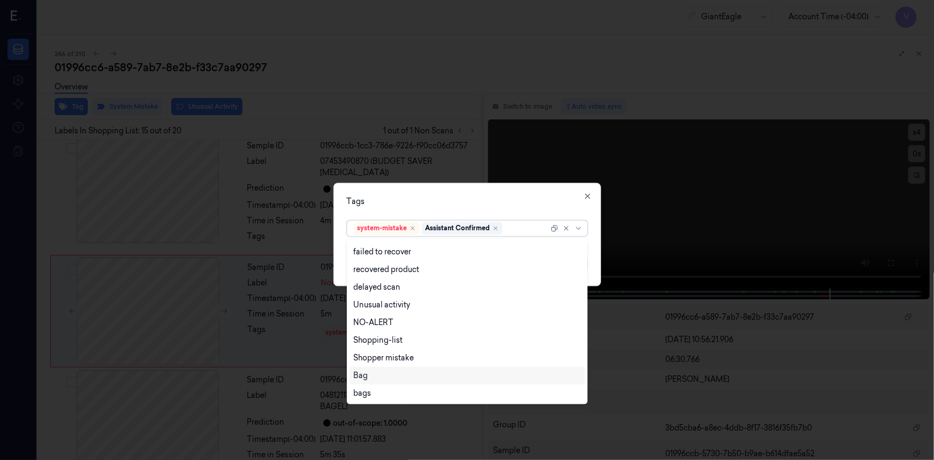
click at [374, 373] on div "Bag" at bounding box center [467, 375] width 227 height 11
drag, startPoint x: 468, startPoint y: 196, endPoint x: 502, endPoint y: 215, distance: 38.6
click at [469, 196] on div "Tags" at bounding box center [467, 201] width 241 height 11
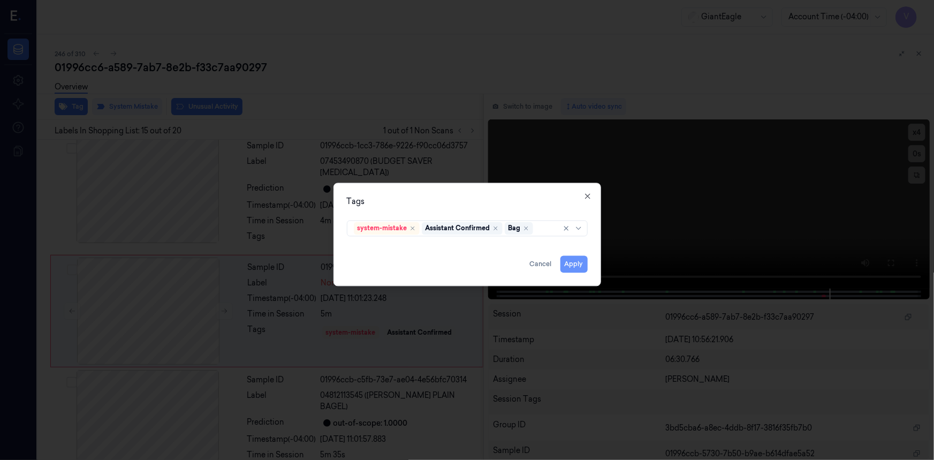
click at [578, 262] on button "Apply" at bounding box center [574, 263] width 27 height 17
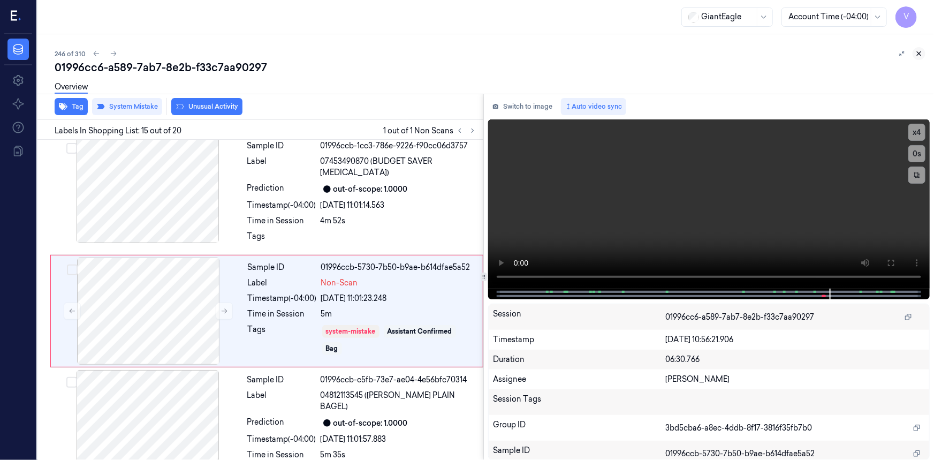
click at [921, 52] on icon at bounding box center [918, 53] width 7 height 7
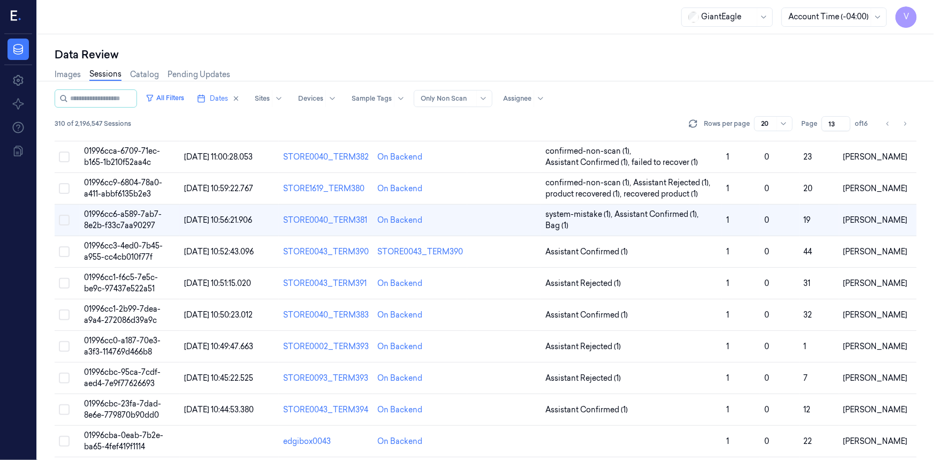
scroll to position [102, 0]
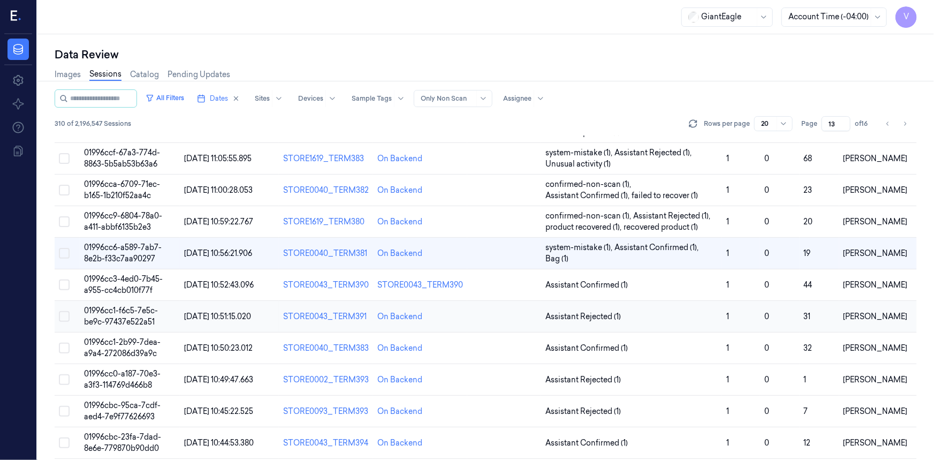
click at [120, 306] on span "01996cc1-f6c5-7e5c-be9c-97437e522a51" at bounding box center [121, 316] width 74 height 21
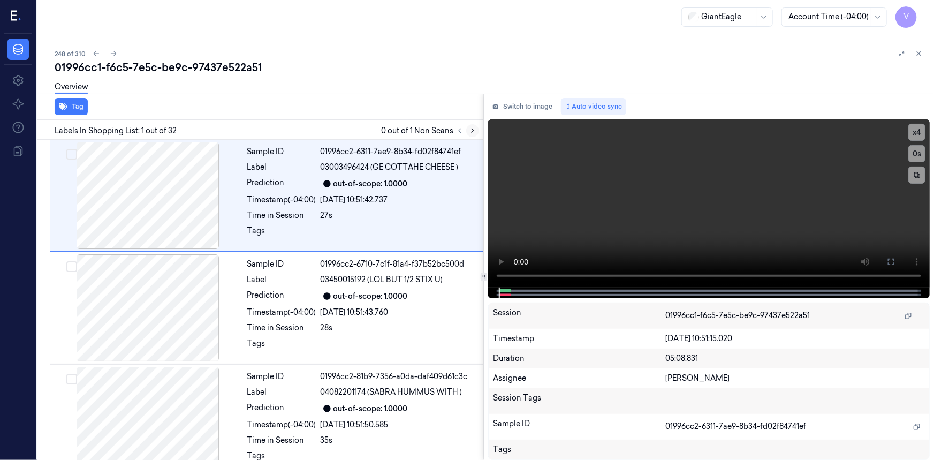
click at [474, 130] on icon at bounding box center [472, 130] width 7 height 7
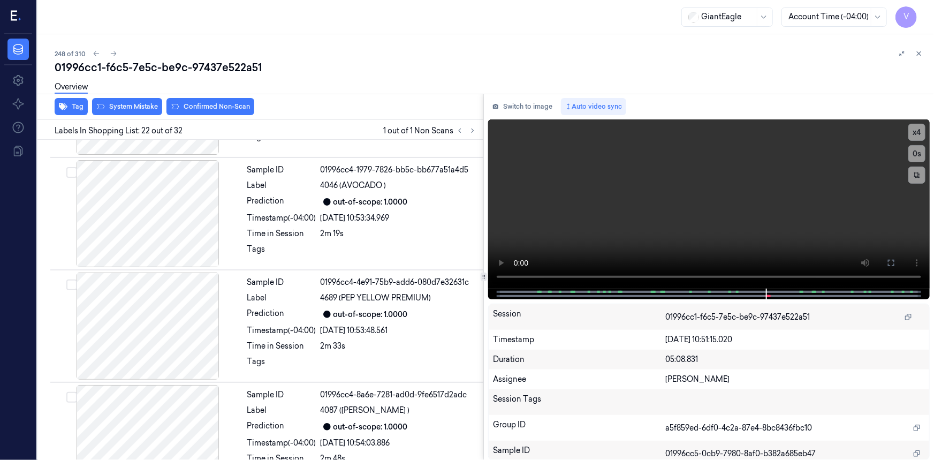
scroll to position [2263, 0]
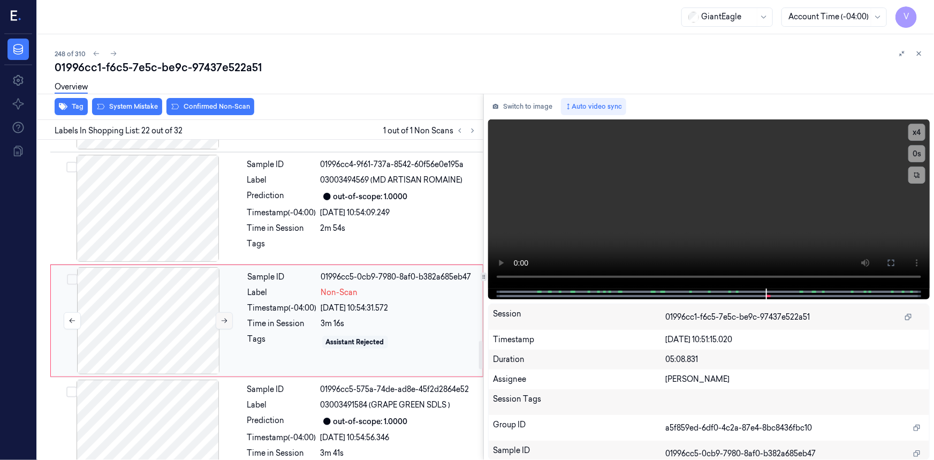
click at [222, 319] on icon at bounding box center [225, 321] width 6 height 5
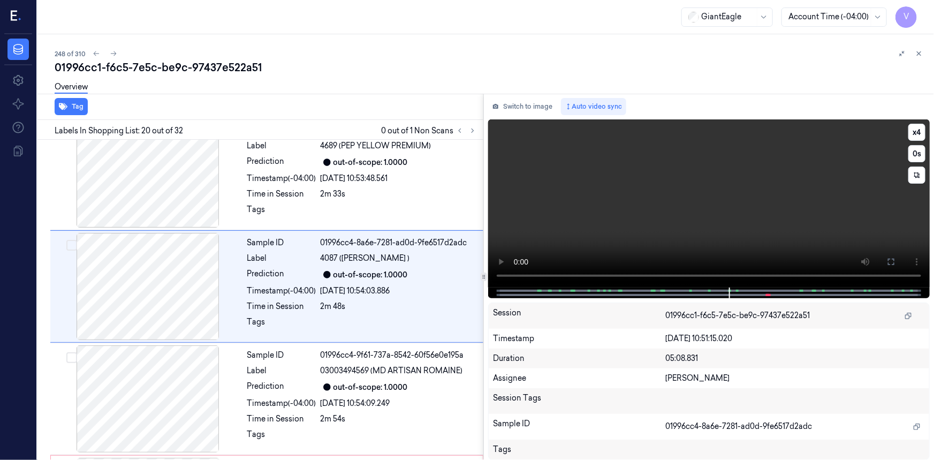
scroll to position [2039, 0]
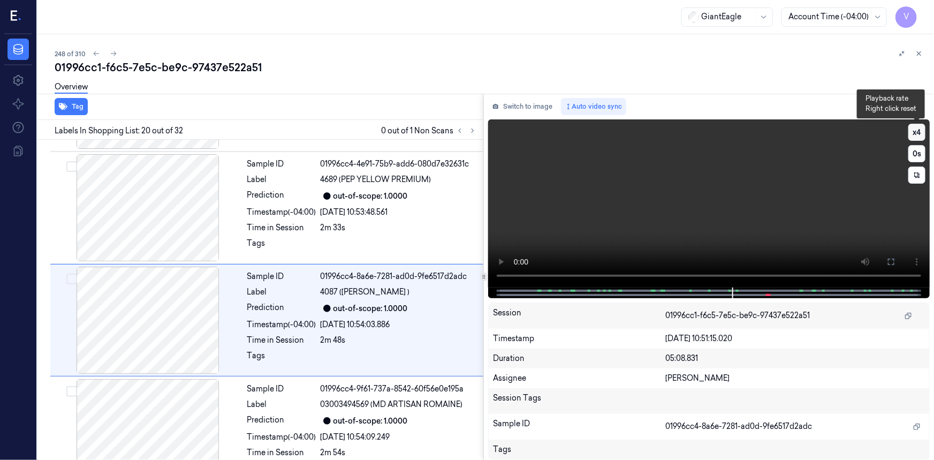
click at [911, 131] on button "x 4" at bounding box center [917, 132] width 17 height 17
click at [915, 131] on button "x 1" at bounding box center [917, 132] width 17 height 17
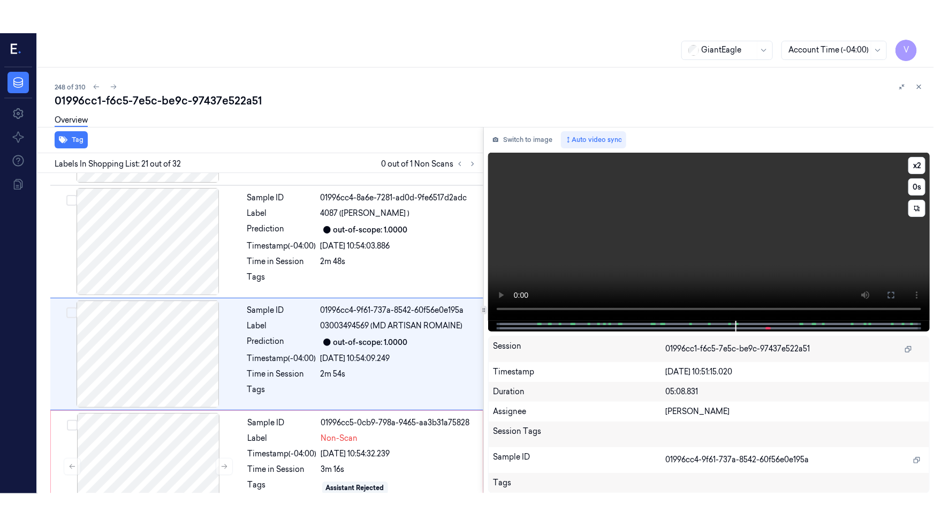
scroll to position [2151, 0]
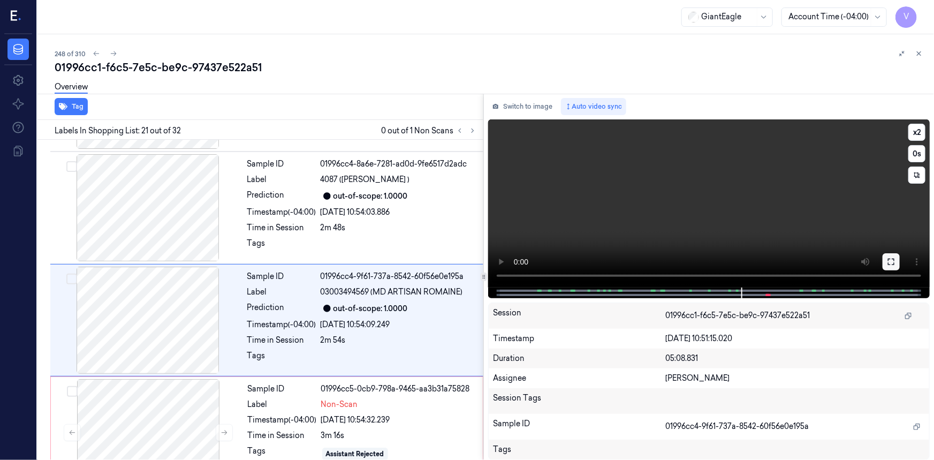
click at [894, 260] on icon at bounding box center [891, 262] width 9 height 9
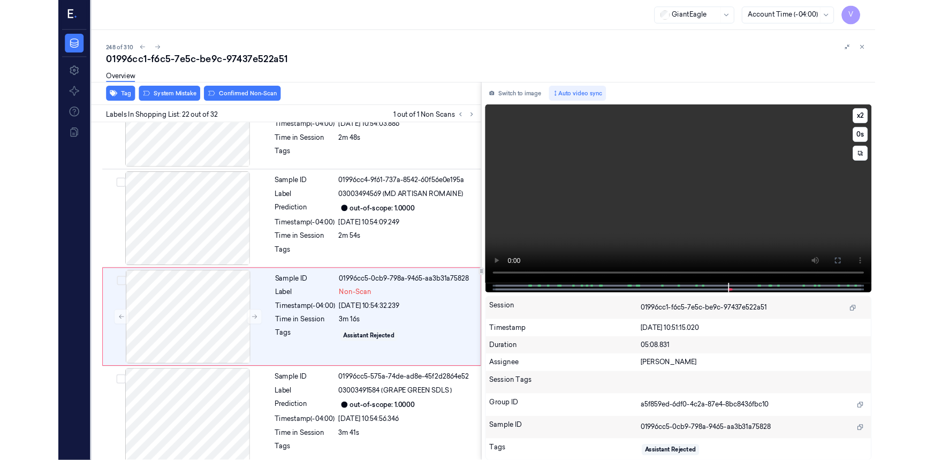
scroll to position [2230, 0]
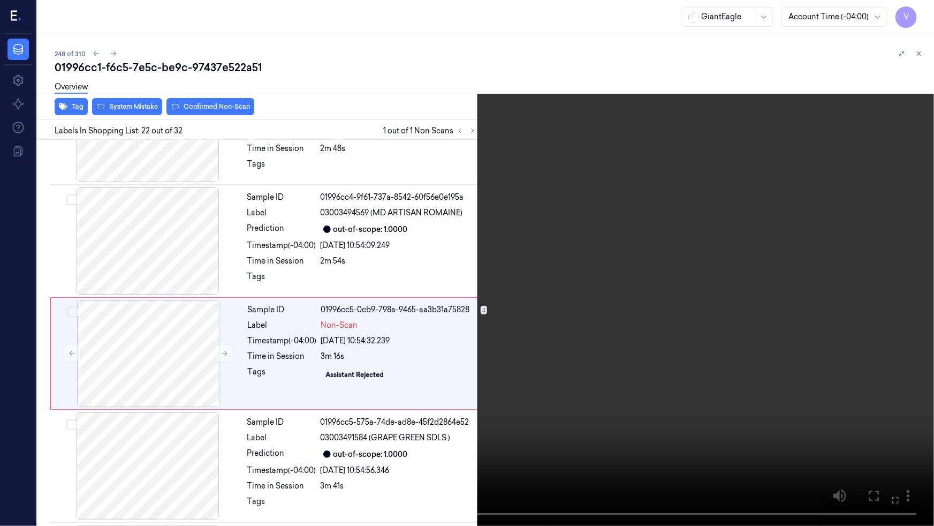
click at [504, 286] on video at bounding box center [467, 263] width 934 height 526
click at [0, 0] on icon at bounding box center [0, 0] width 0 height 0
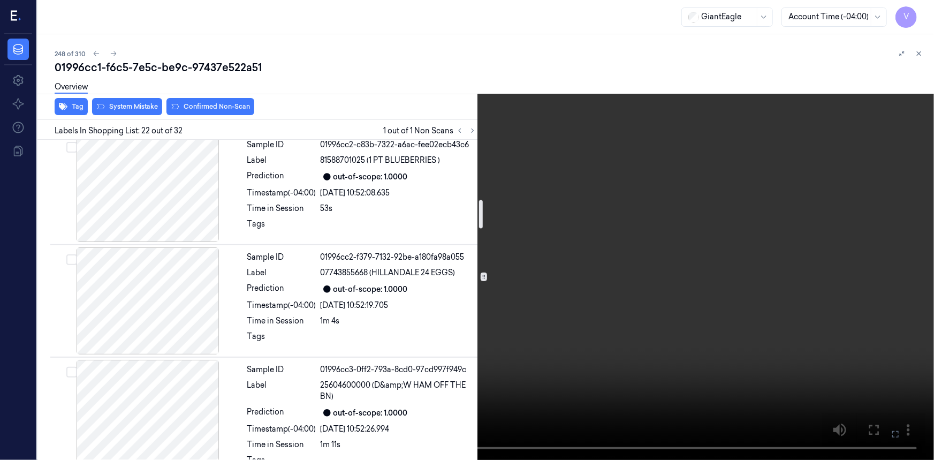
scroll to position [673, 0]
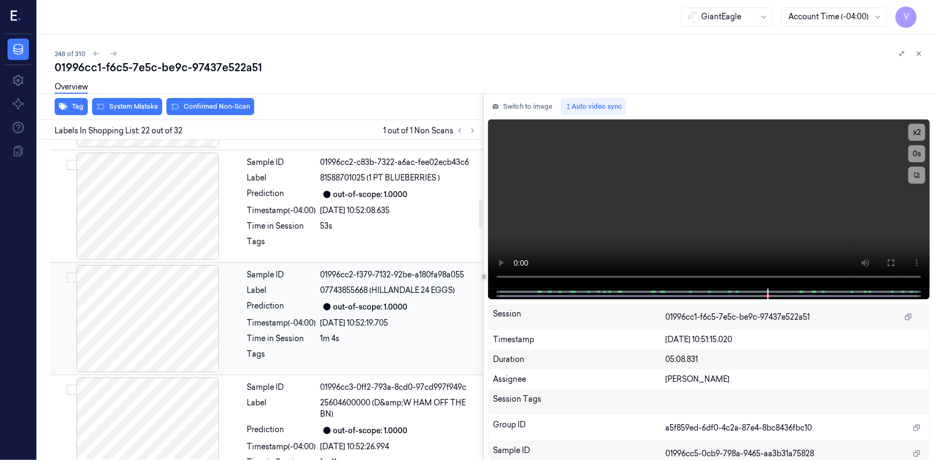
click at [355, 301] on div "out-of-scope: 1.0000" at bounding box center [371, 306] width 74 height 11
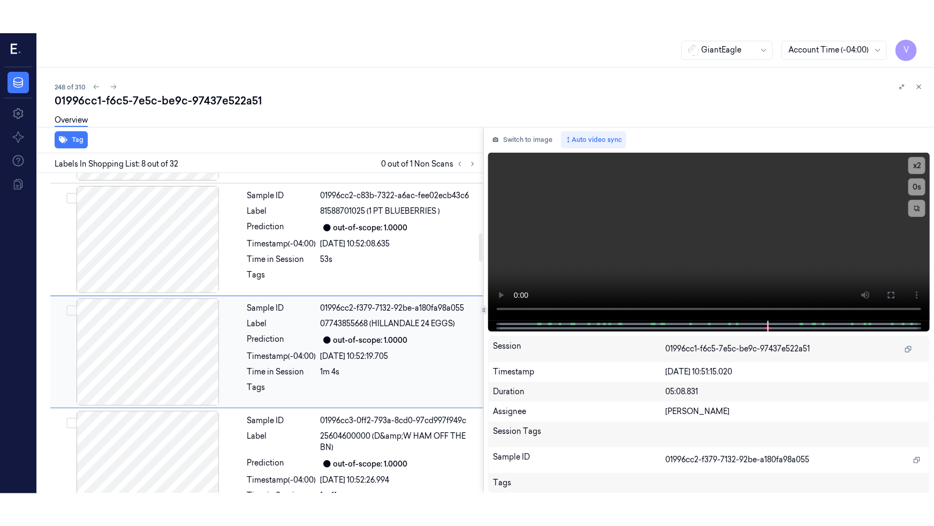
scroll to position [682, 0]
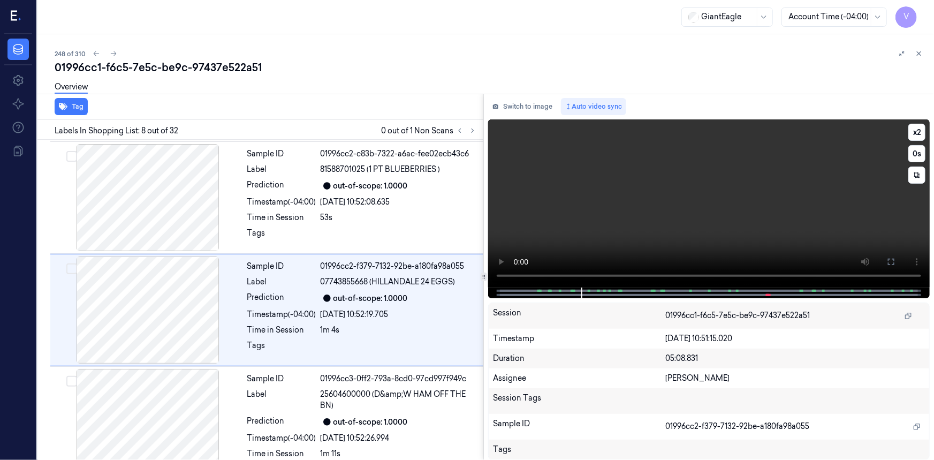
click at [887, 260] on button at bounding box center [891, 261] width 17 height 17
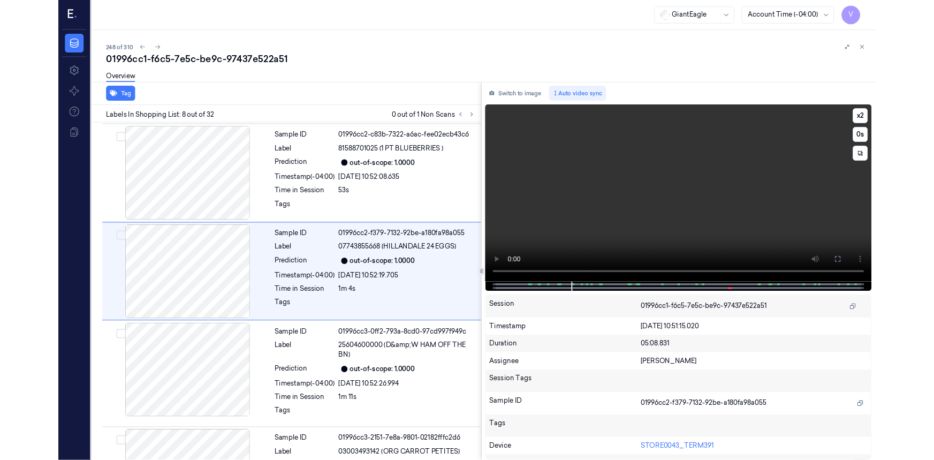
scroll to position [648, 0]
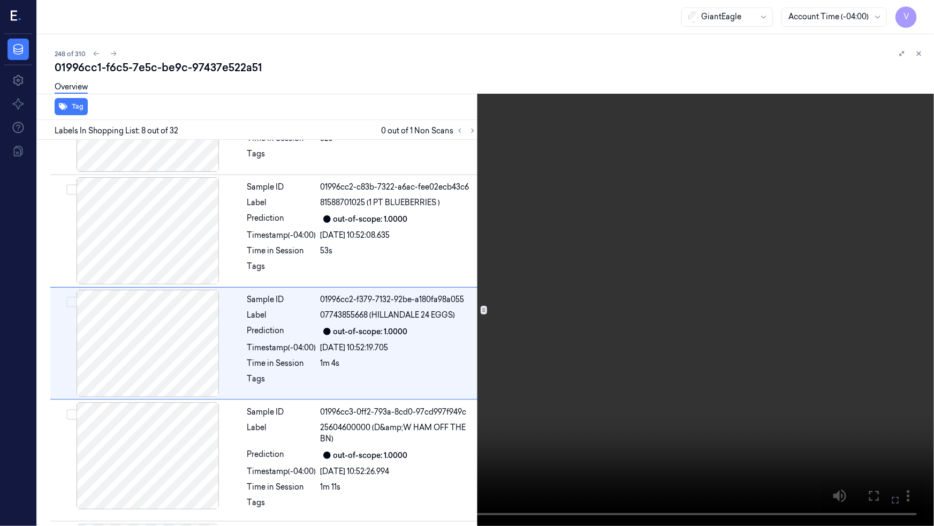
click at [0, 0] on icon at bounding box center [0, 0] width 0 height 0
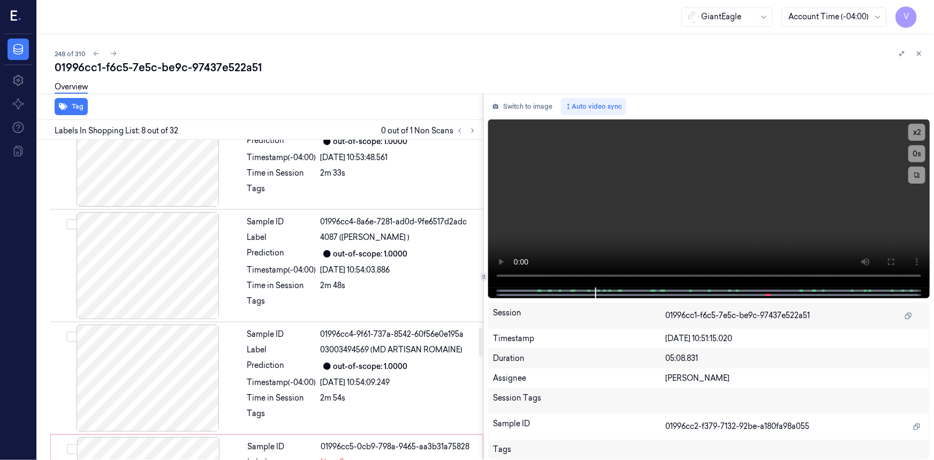
scroll to position [2288, 0]
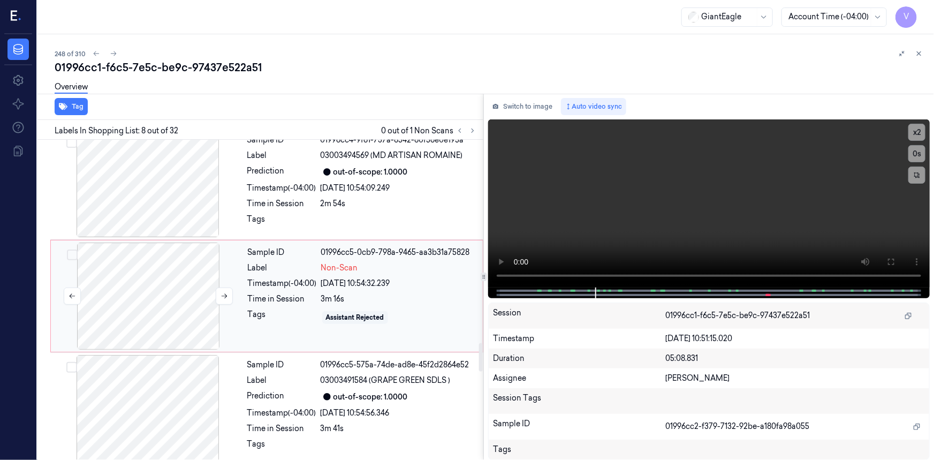
click at [198, 308] on div at bounding box center [148, 296] width 191 height 107
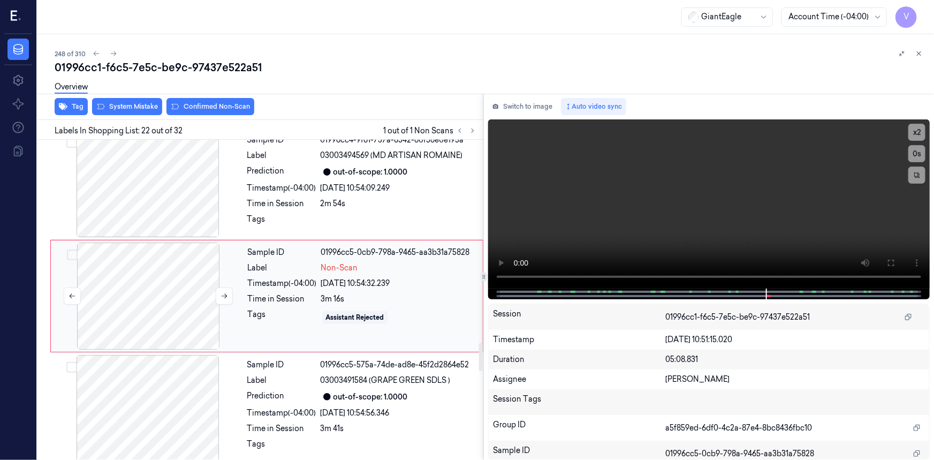
scroll to position [2263, 0]
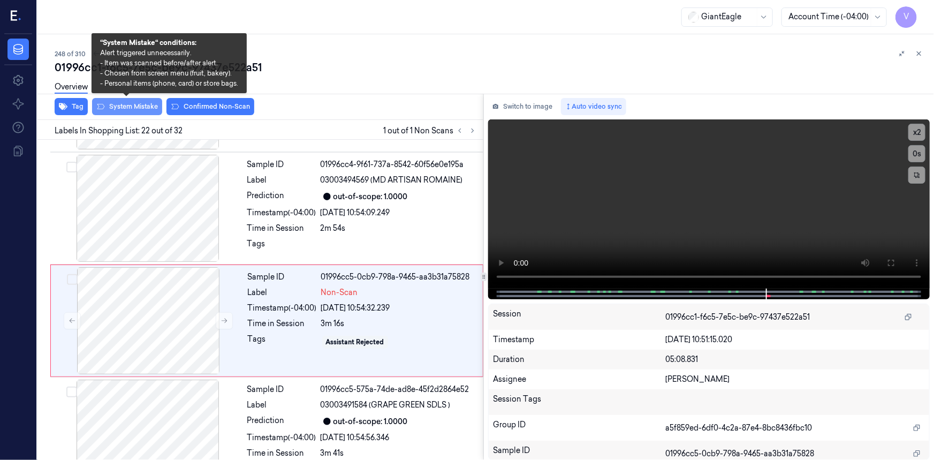
click at [144, 108] on button "System Mistake" at bounding box center [127, 106] width 70 height 17
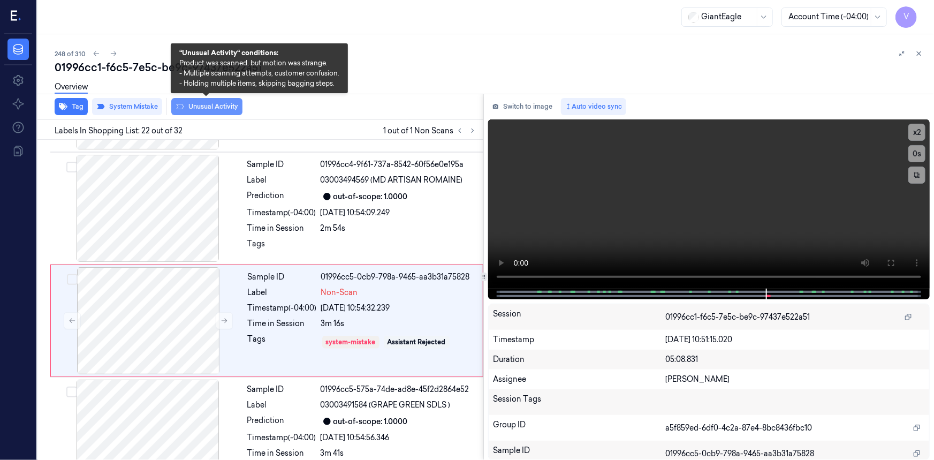
click at [233, 106] on button "Unusual Activity" at bounding box center [206, 106] width 71 height 17
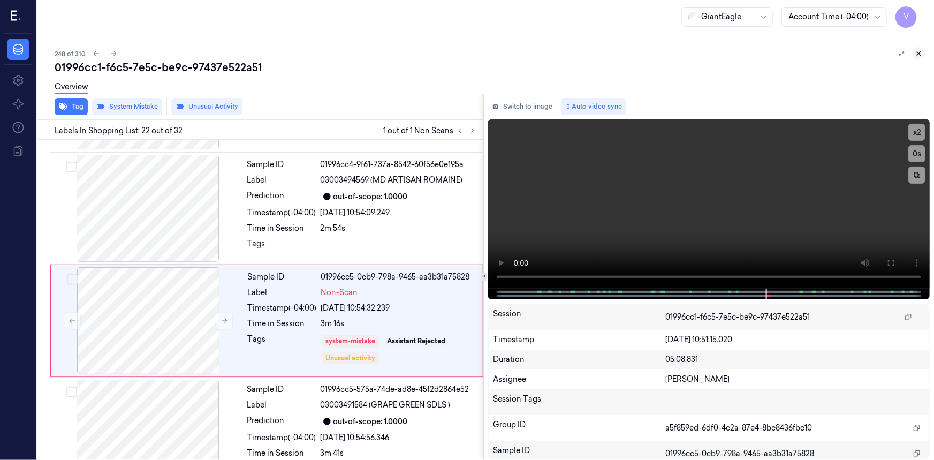
click at [917, 53] on icon at bounding box center [918, 53] width 7 height 7
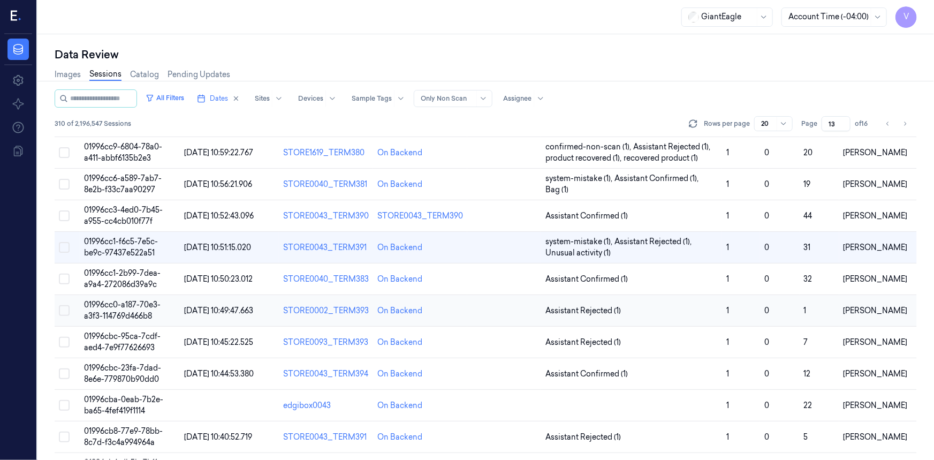
scroll to position [159, 0]
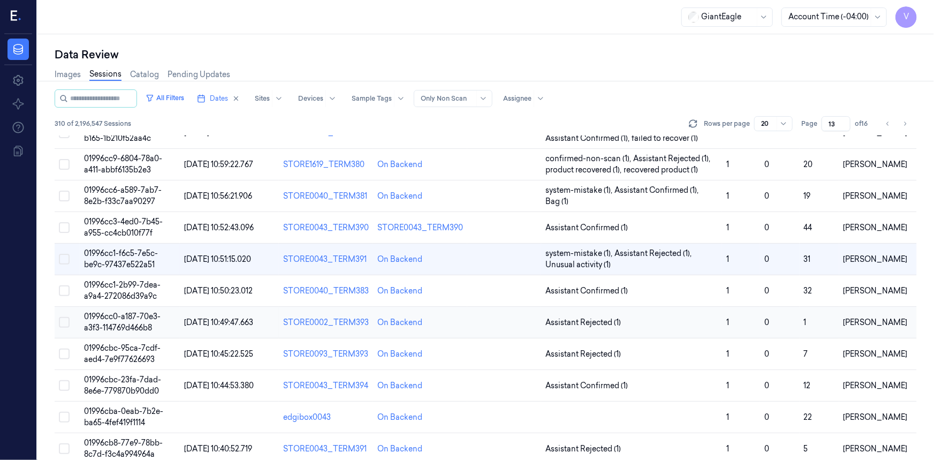
click at [126, 312] on span "01996cc0-a187-70e3-a3f3-114769d466b8" at bounding box center [122, 322] width 77 height 21
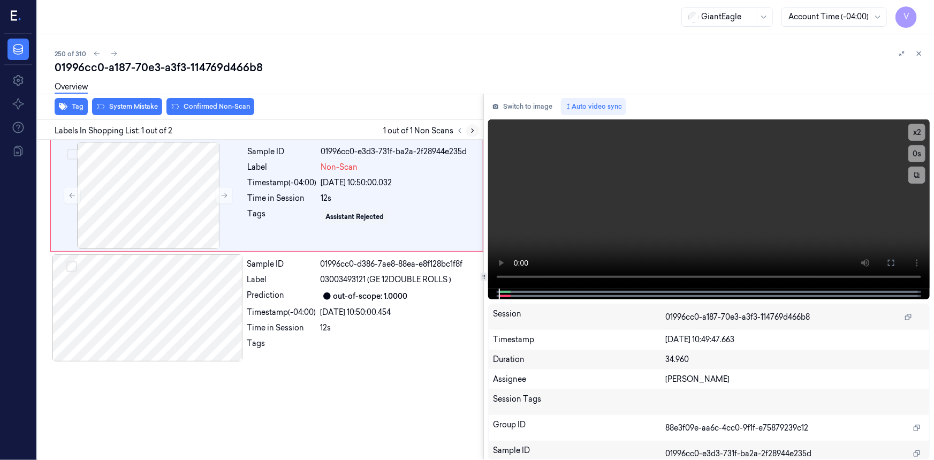
click at [474, 128] on icon at bounding box center [472, 130] width 7 height 7
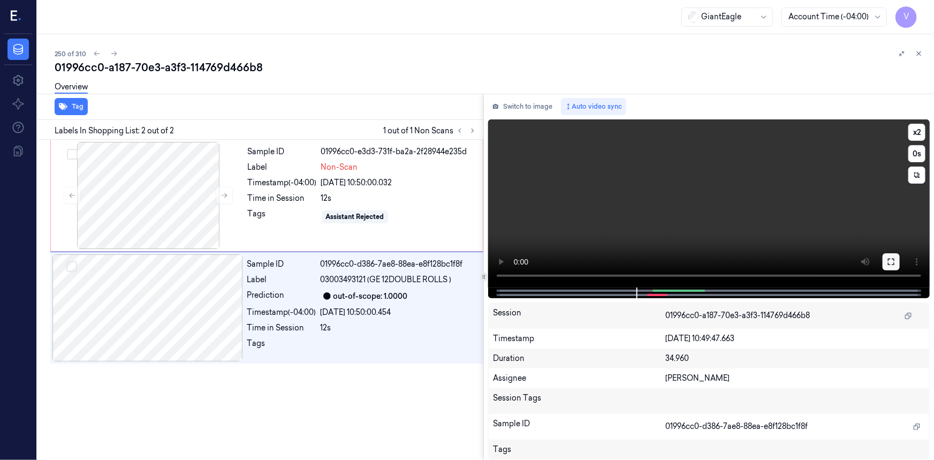
click at [890, 262] on icon at bounding box center [891, 262] width 9 height 9
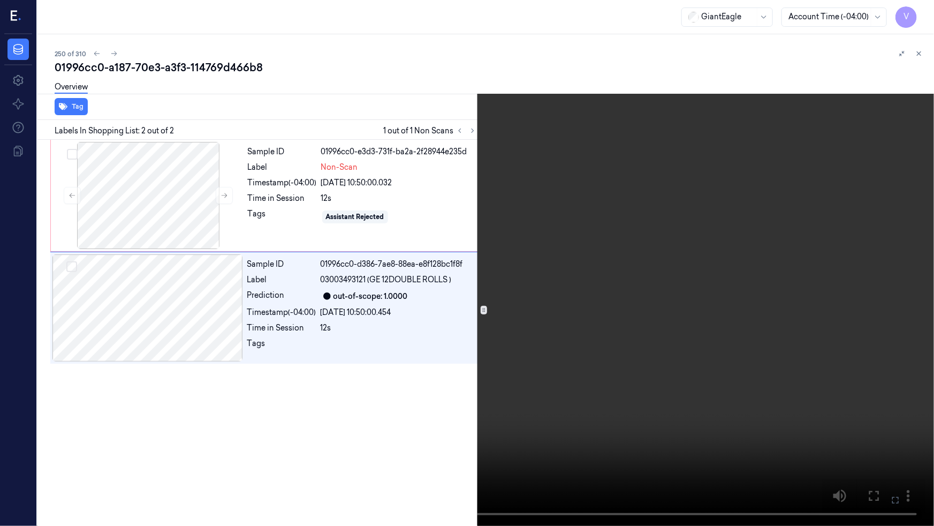
click at [702, 321] on video at bounding box center [467, 263] width 934 height 526
click at [925, 11] on button "x 2" at bounding box center [921, 12] width 17 height 17
click at [544, 359] on video at bounding box center [467, 263] width 934 height 526
click at [0, 0] on icon at bounding box center [0, 0] width 0 height 0
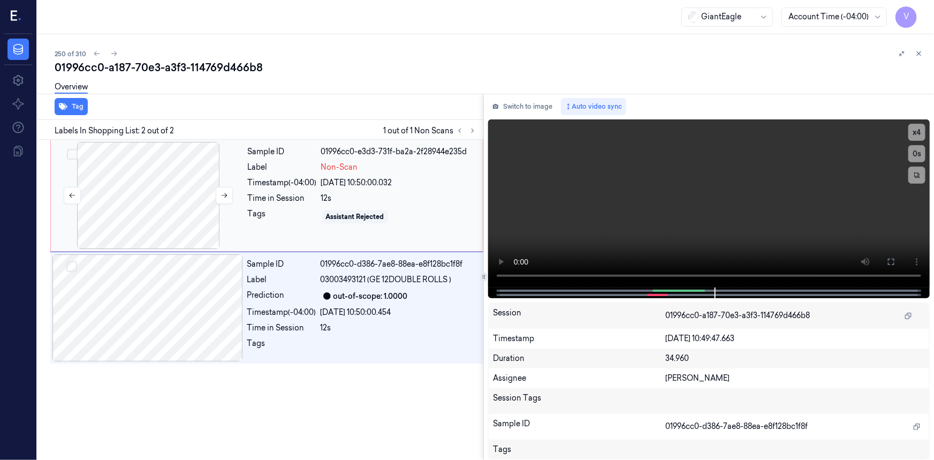
click at [225, 171] on div at bounding box center [148, 195] width 191 height 107
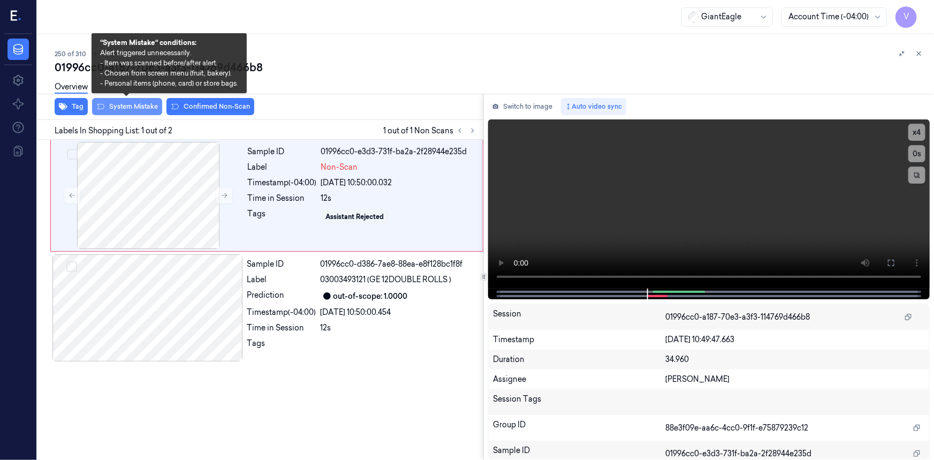
click at [134, 104] on button "System Mistake" at bounding box center [127, 106] width 70 height 17
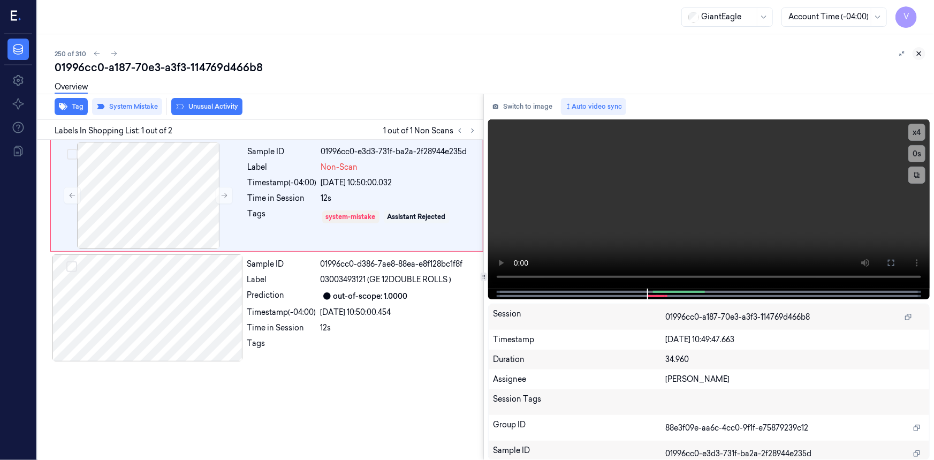
click at [918, 48] on button at bounding box center [919, 53] width 13 height 13
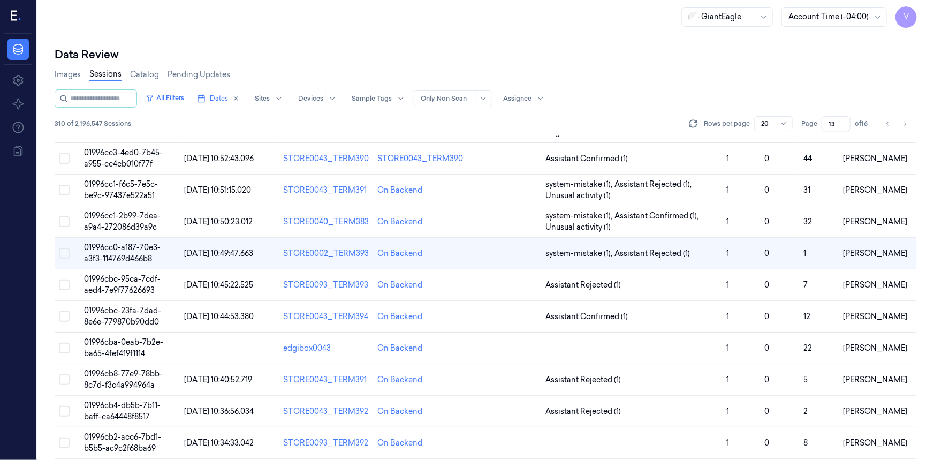
scroll to position [206, 0]
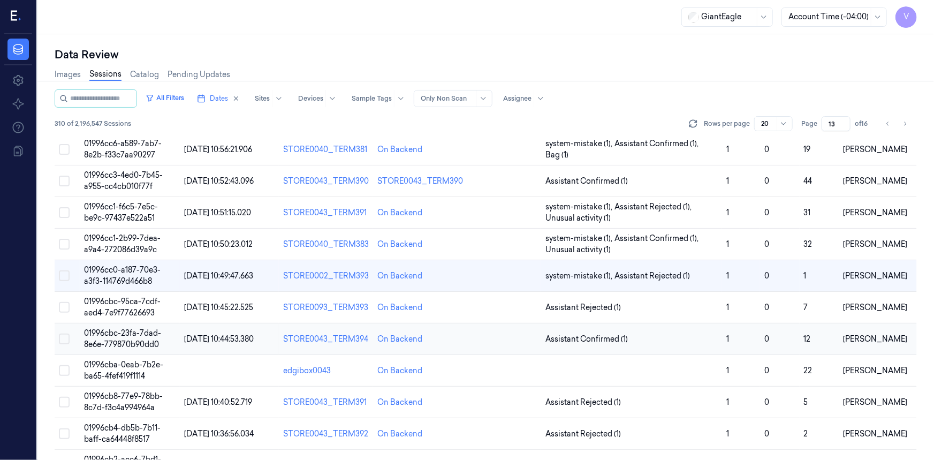
click at [122, 328] on span "01996cbc-23fa-7dad-8e6e-779870b90dd0" at bounding box center [122, 338] width 77 height 21
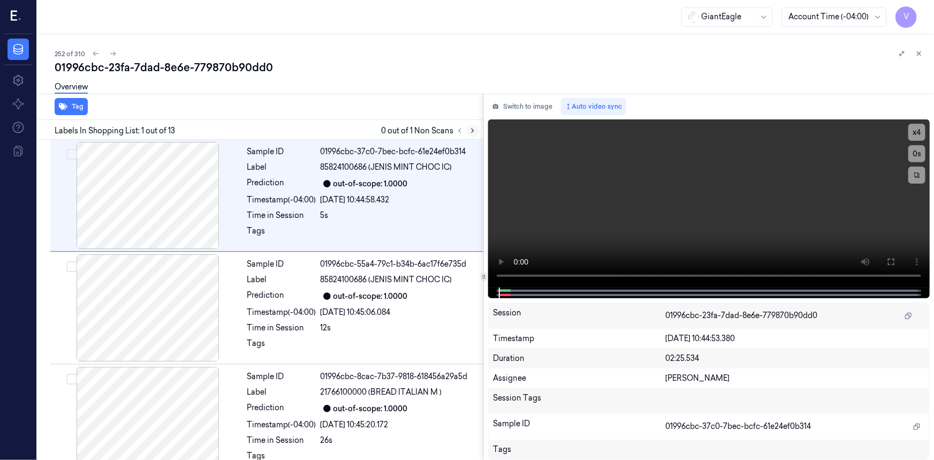
click at [475, 128] on icon at bounding box center [472, 130] width 7 height 7
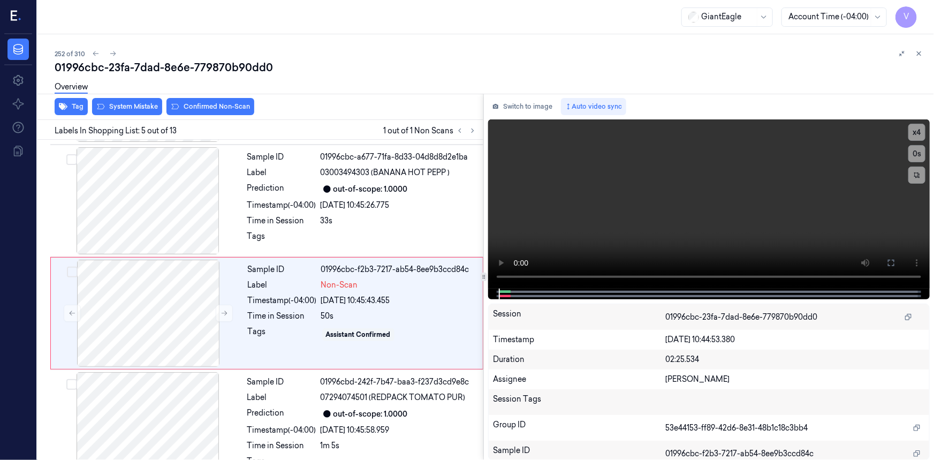
scroll to position [344, 0]
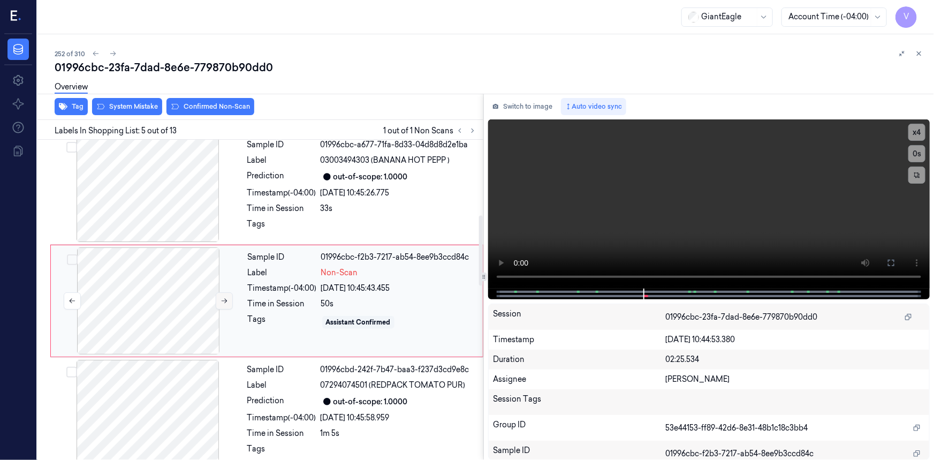
click at [224, 300] on icon at bounding box center [224, 300] width 7 height 7
click at [221, 302] on icon at bounding box center [224, 300] width 7 height 7
click at [222, 301] on icon at bounding box center [224, 300] width 7 height 7
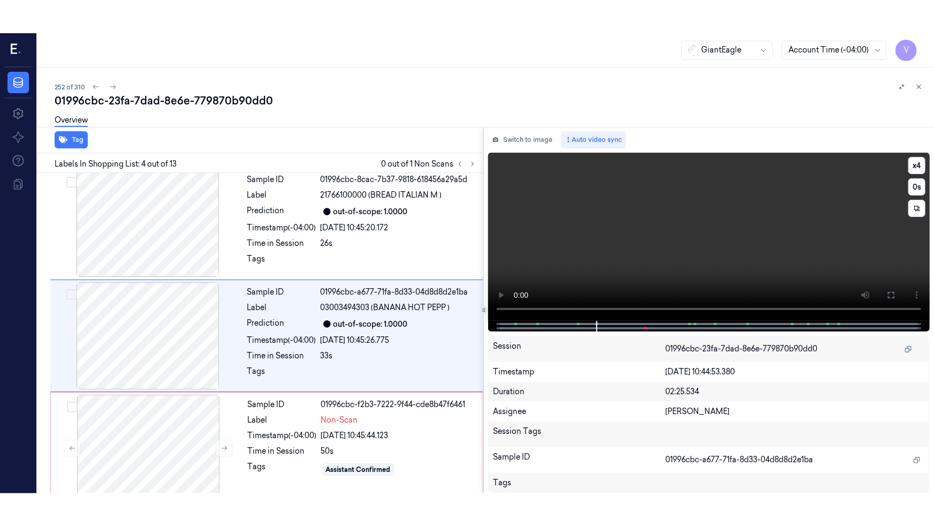
scroll to position [232, 0]
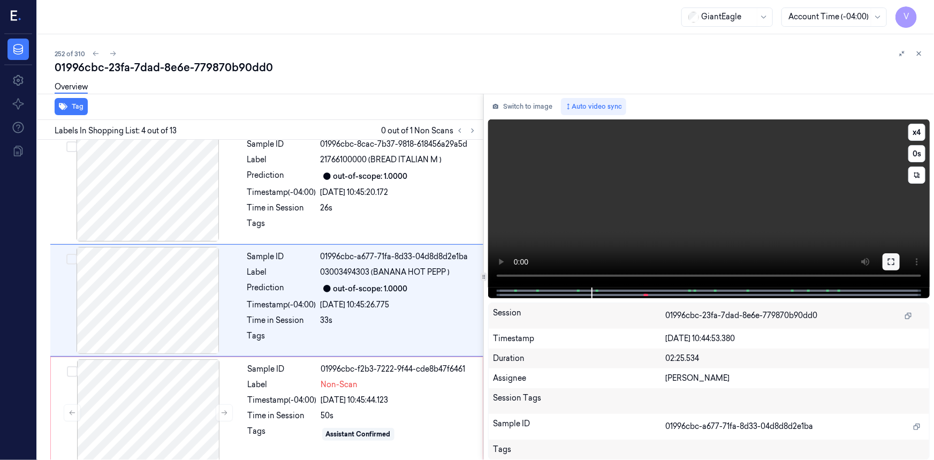
click at [890, 259] on icon at bounding box center [891, 262] width 6 height 6
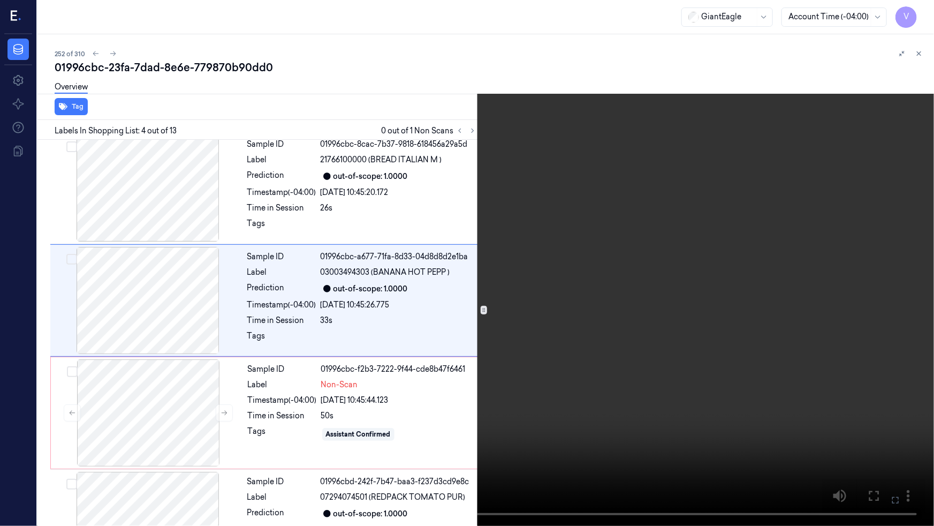
click at [617, 335] on video at bounding box center [467, 263] width 934 height 526
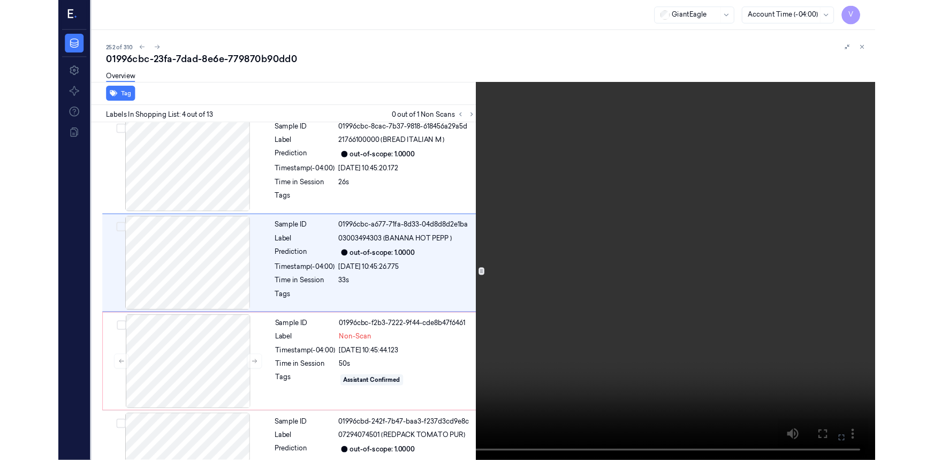
scroll to position [199, 0]
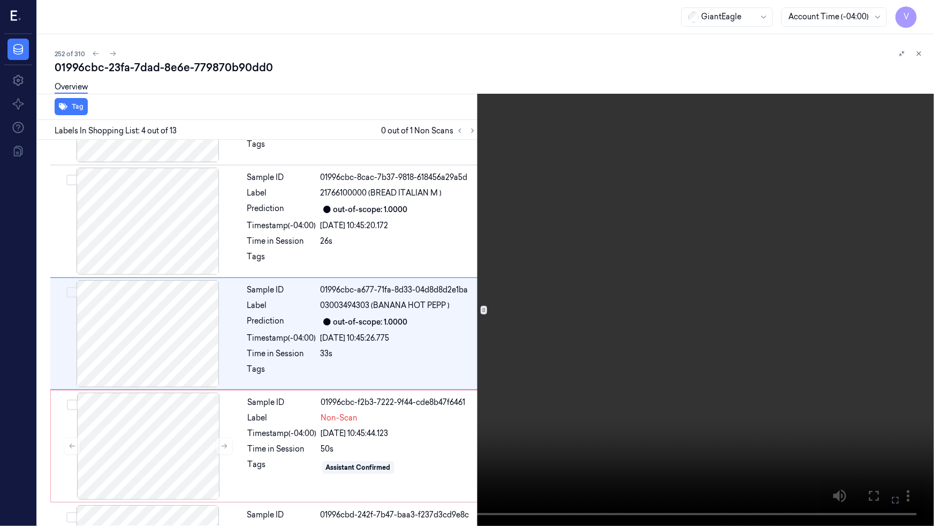
click at [621, 335] on video at bounding box center [467, 263] width 934 height 526
click at [0, 0] on icon at bounding box center [0, 0] width 0 height 0
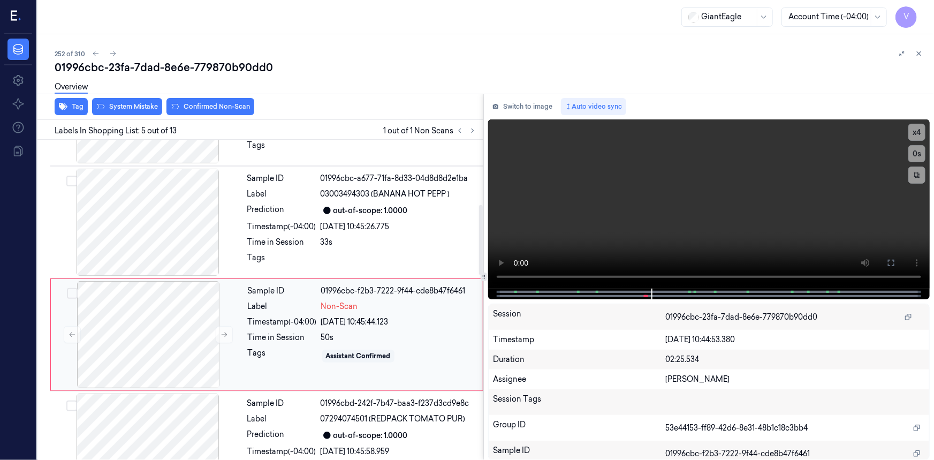
scroll to position [296, 0]
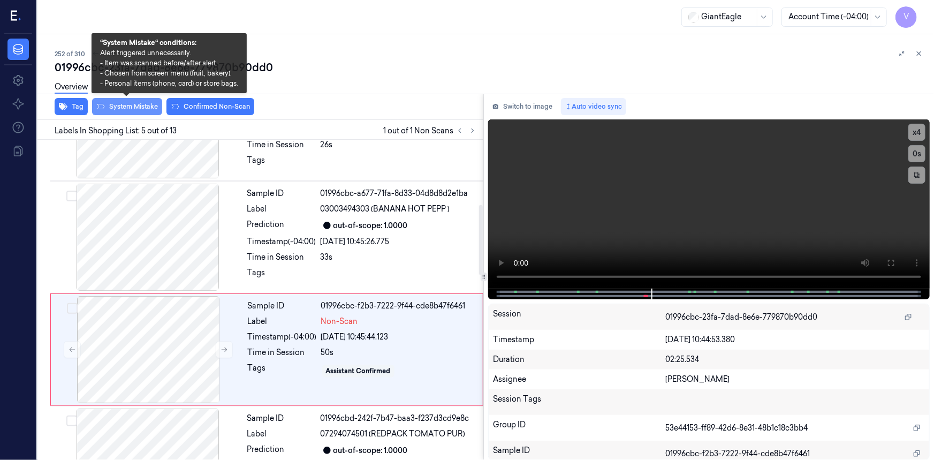
click at [136, 107] on button "System Mistake" at bounding box center [127, 106] width 70 height 17
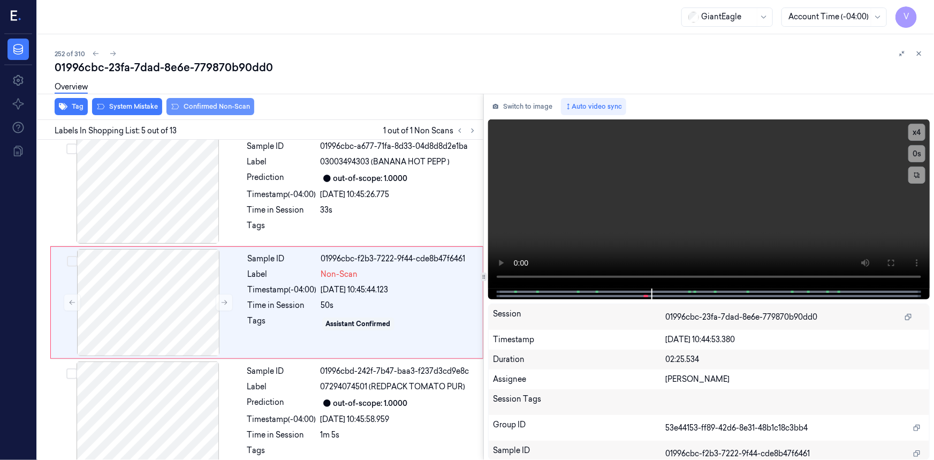
scroll to position [344, 0]
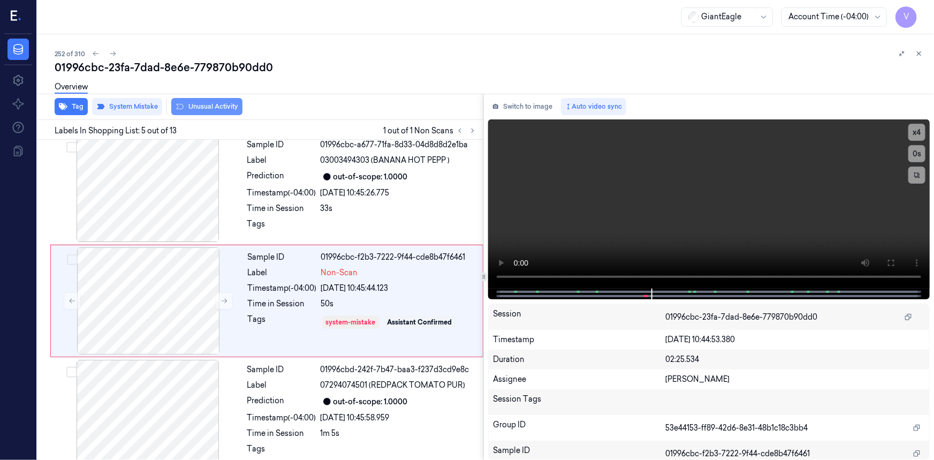
click at [213, 107] on button "Unusual Activity" at bounding box center [206, 106] width 71 height 17
click at [917, 52] on icon at bounding box center [918, 53] width 7 height 7
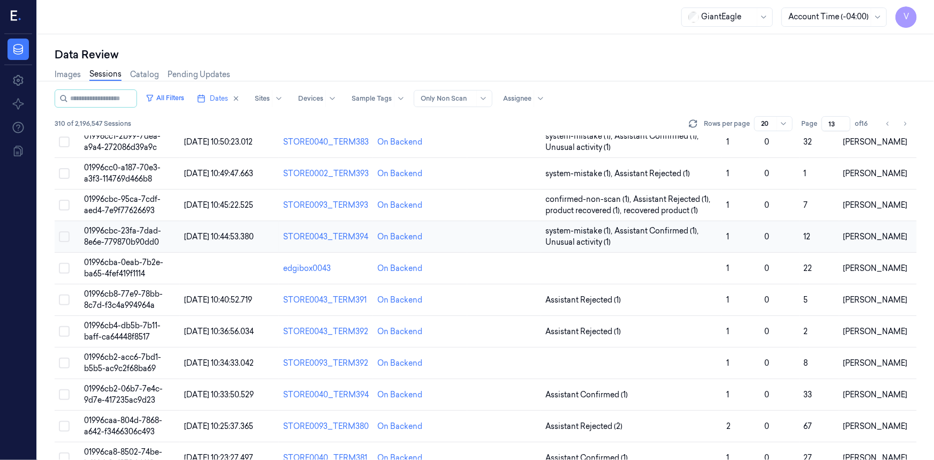
scroll to position [297, 0]
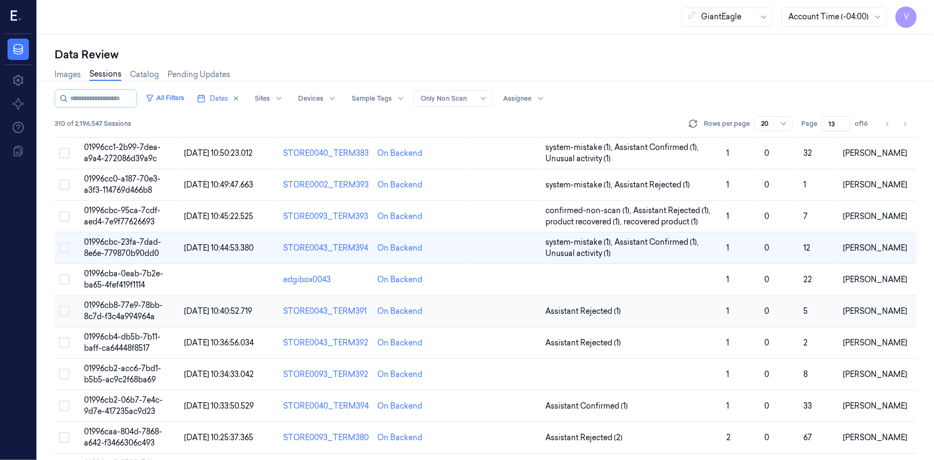
click at [125, 302] on span "01996cb8-77e9-78bb-8c7d-f3c4a994964a" at bounding box center [123, 310] width 79 height 21
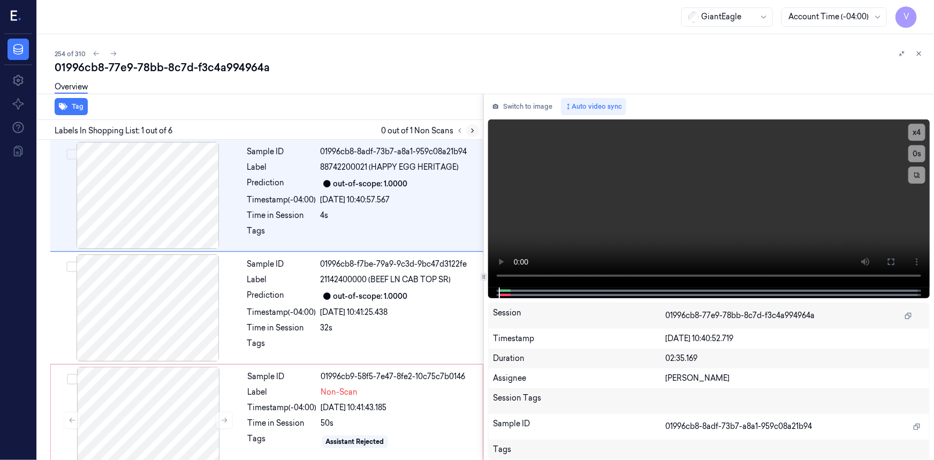
click at [472, 130] on icon at bounding box center [472, 130] width 7 height 7
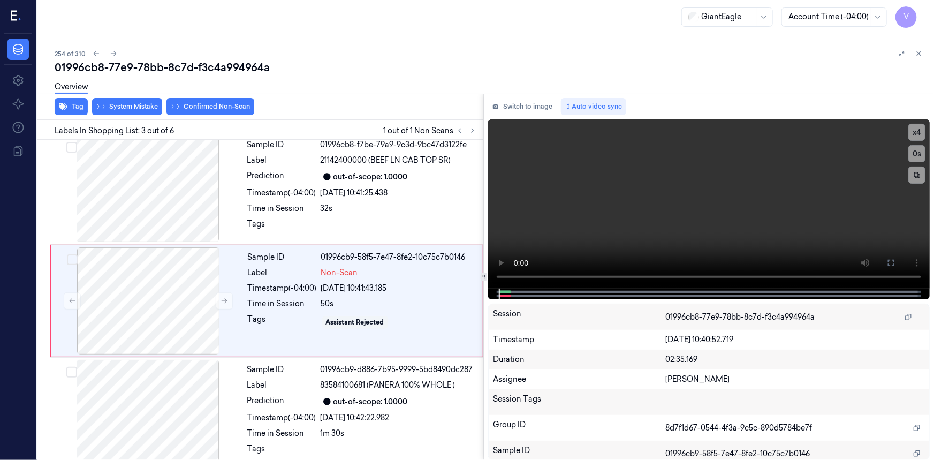
scroll to position [120, 0]
click at [223, 298] on icon at bounding box center [224, 300] width 7 height 7
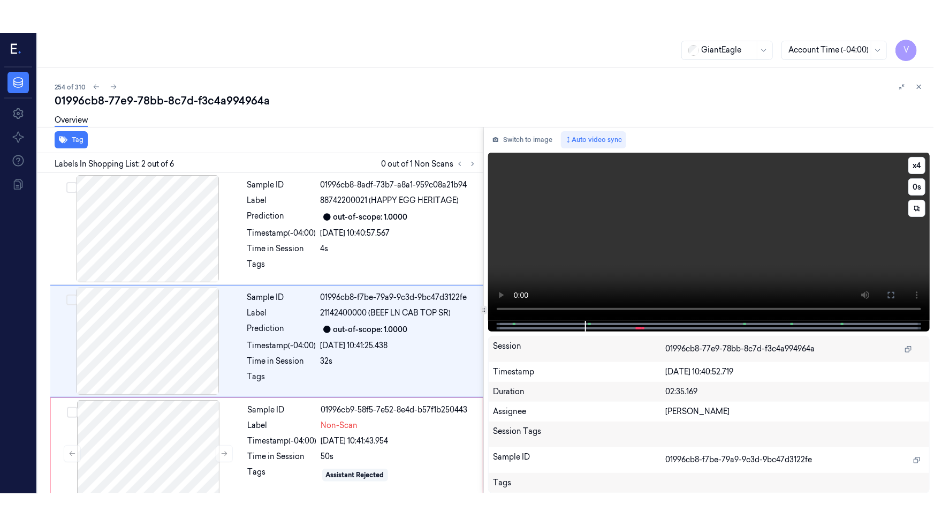
scroll to position [7, 0]
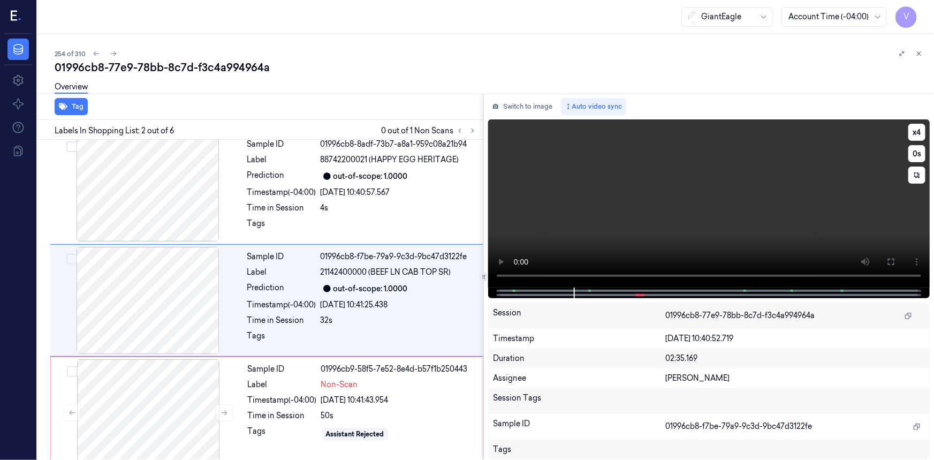
click at [894, 260] on icon at bounding box center [891, 262] width 9 height 9
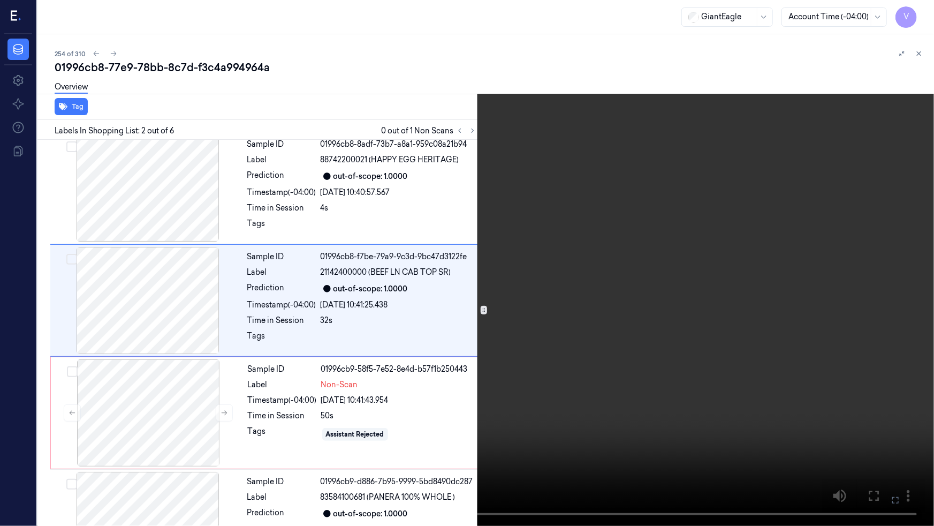
click at [702, 323] on video at bounding box center [467, 263] width 934 height 526
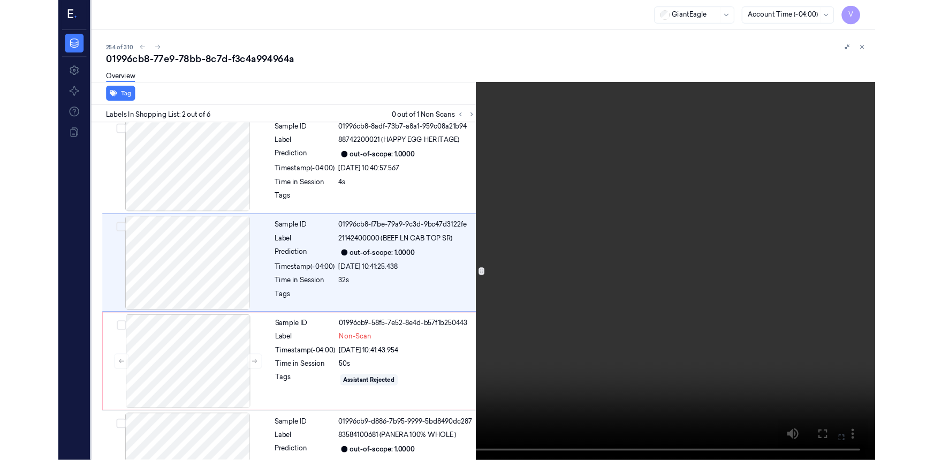
scroll to position [0, 0]
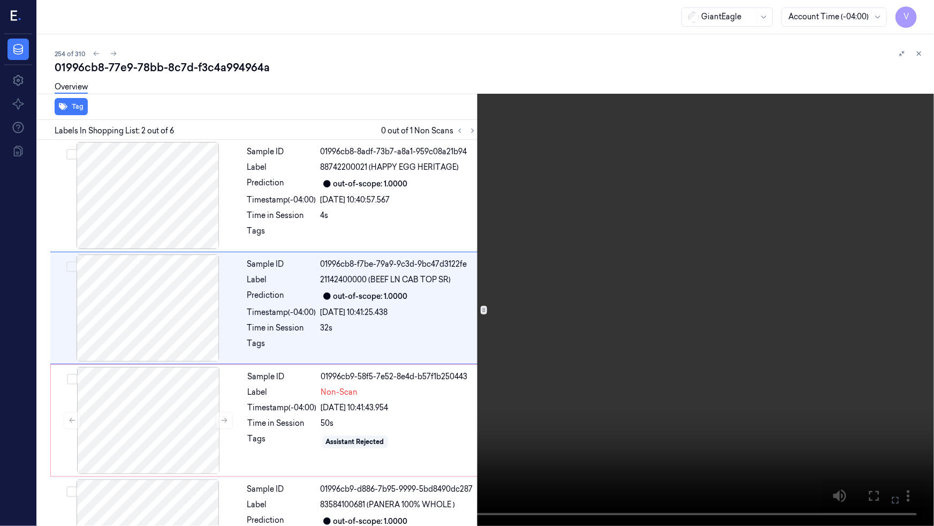
click at [745, 325] on video at bounding box center [467, 263] width 934 height 526
click at [0, 0] on icon at bounding box center [0, 0] width 0 height 0
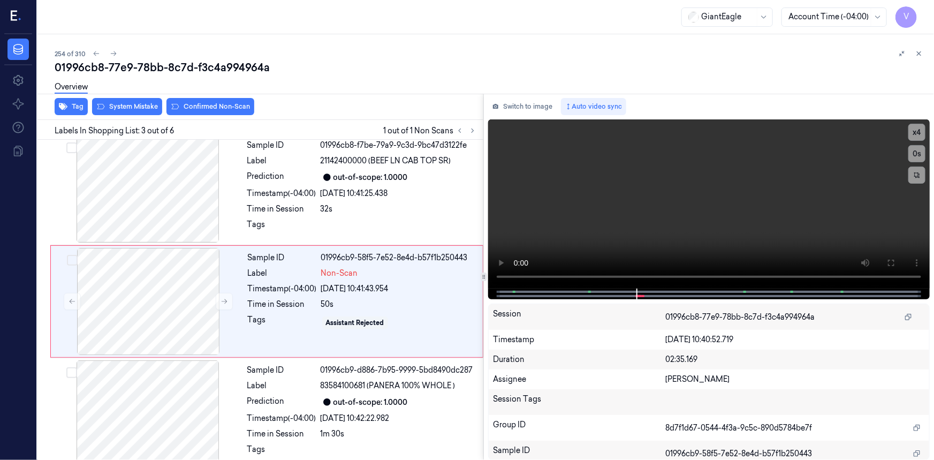
scroll to position [120, 0]
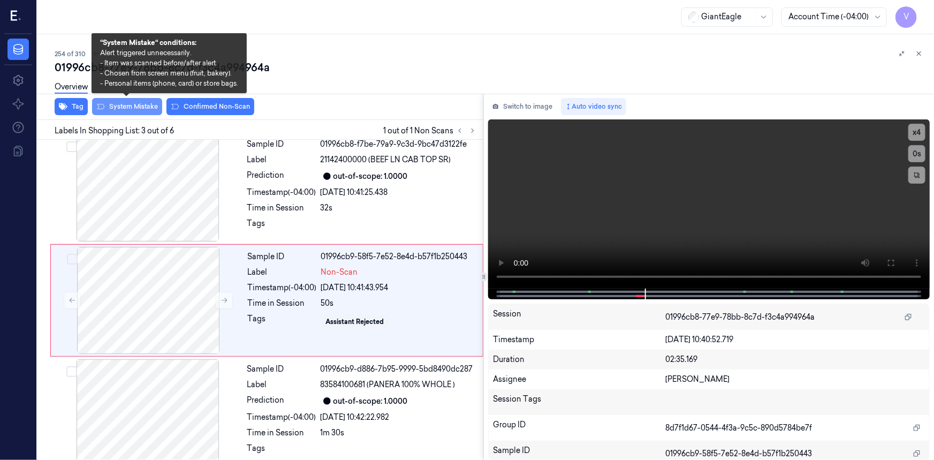
click at [132, 105] on button "System Mistake" at bounding box center [127, 106] width 70 height 17
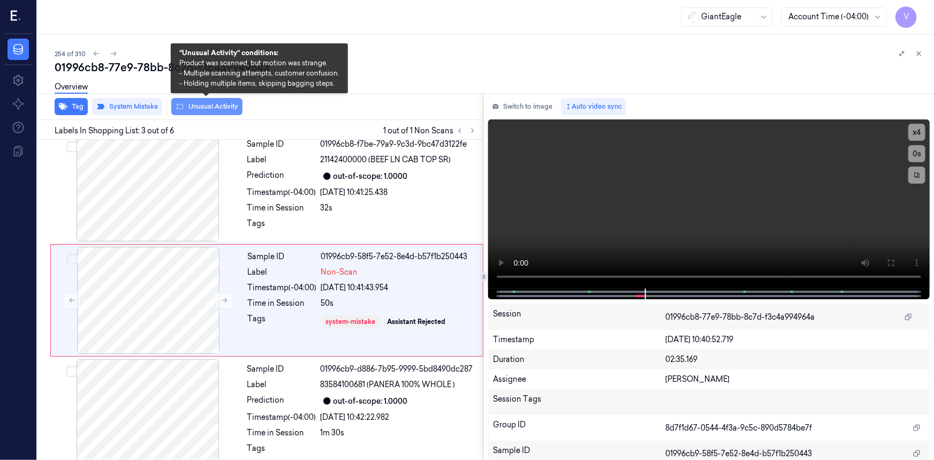
click at [232, 102] on button "Unusual Activity" at bounding box center [206, 106] width 71 height 17
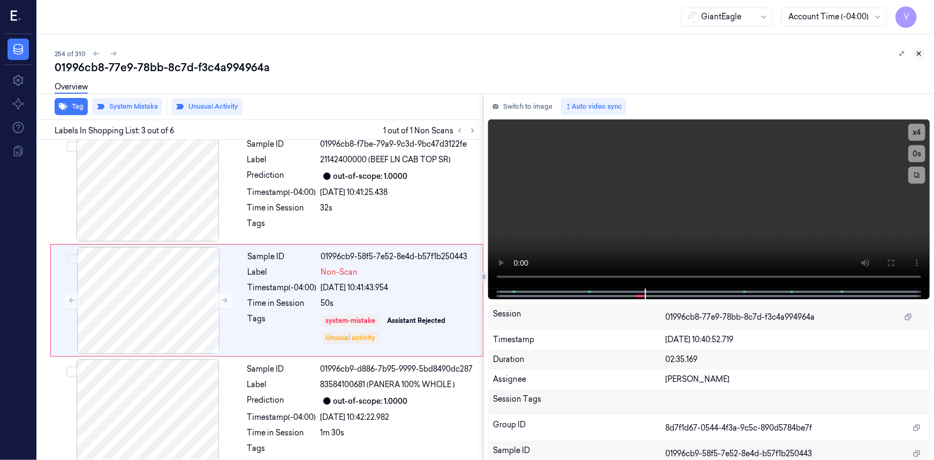
click at [918, 53] on icon at bounding box center [918, 53] width 7 height 7
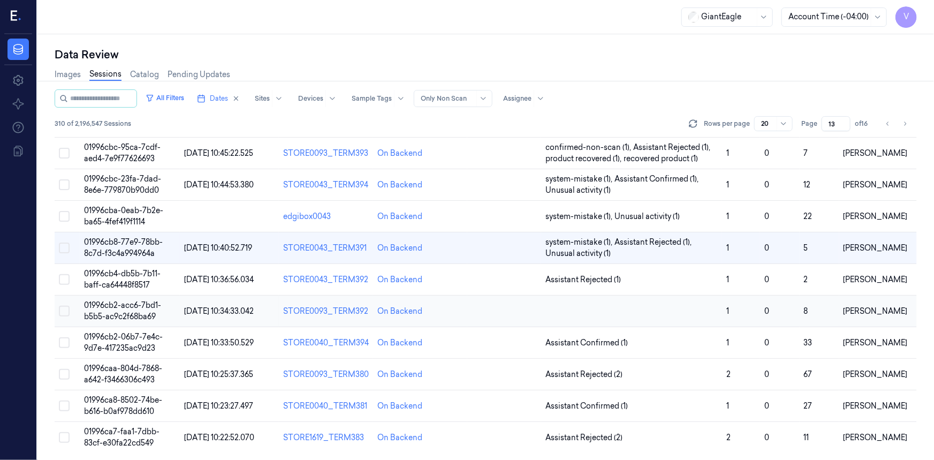
scroll to position [349, 0]
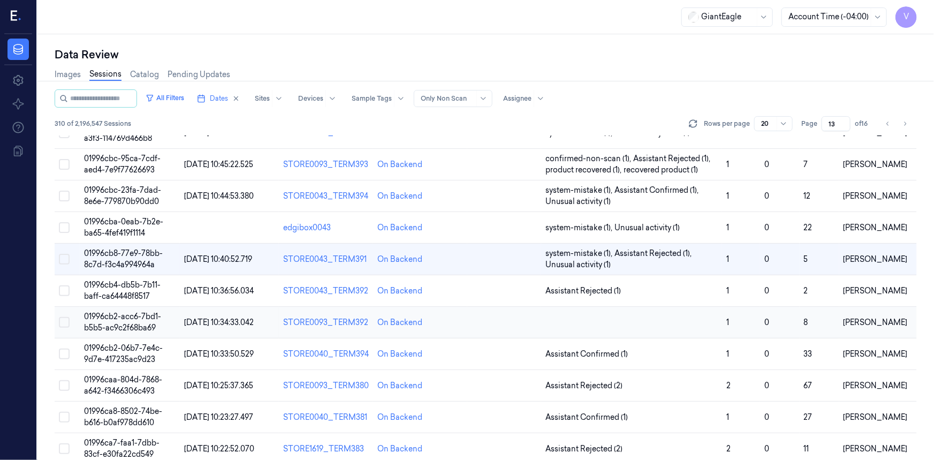
click at [118, 321] on td "01996cb2-acc6-7bd1-b5b5-ac9c2f68ba69" at bounding box center [130, 323] width 100 height 32
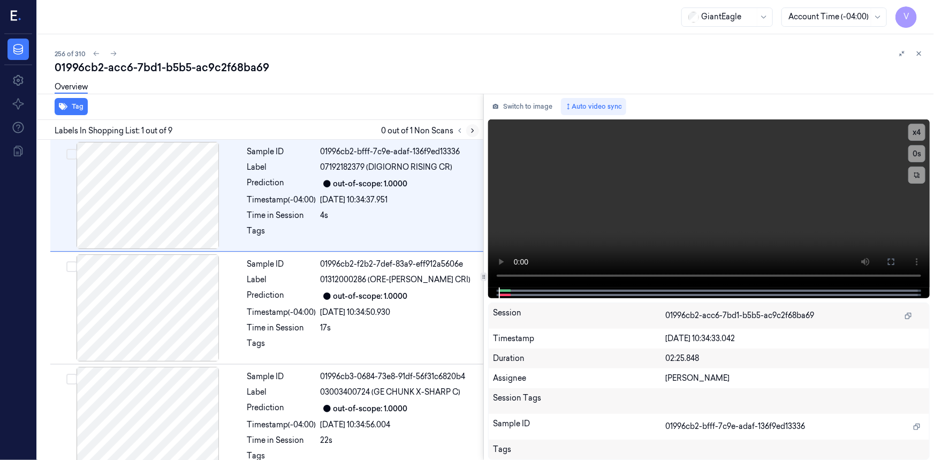
click at [469, 130] on icon at bounding box center [472, 130] width 7 height 7
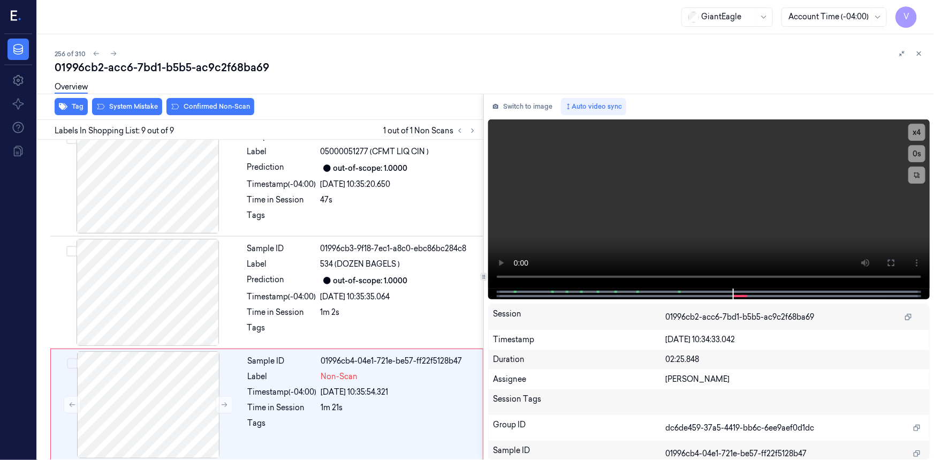
scroll to position [693, 0]
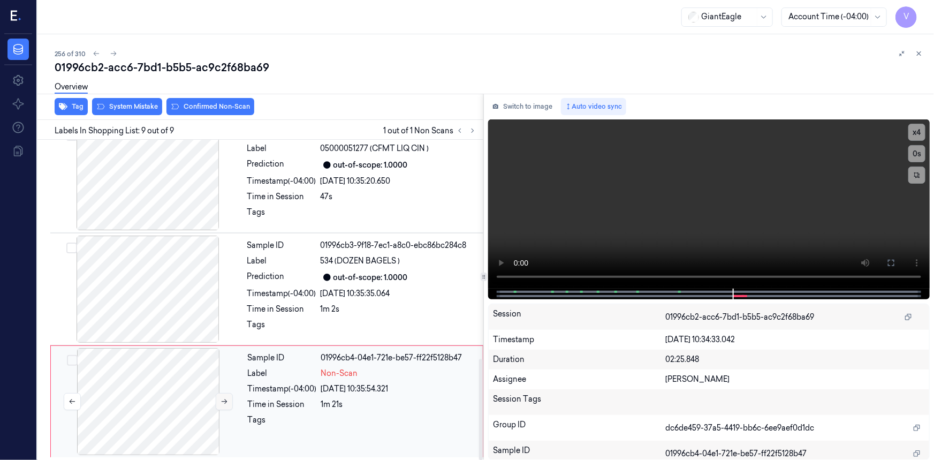
click at [222, 398] on icon at bounding box center [224, 401] width 7 height 7
click at [228, 399] on icon at bounding box center [224, 400] width 7 height 7
click at [226, 399] on icon at bounding box center [225, 401] width 6 height 5
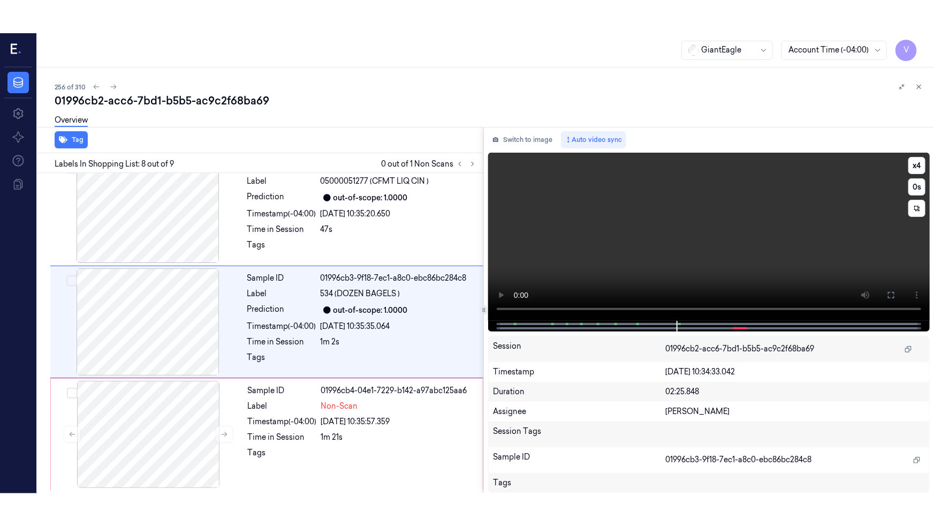
scroll to position [682, 0]
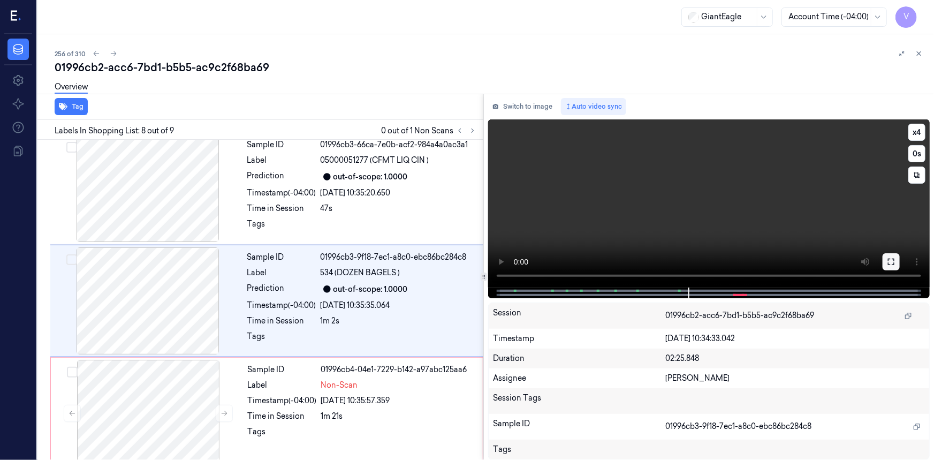
click at [895, 267] on button at bounding box center [891, 261] width 17 height 17
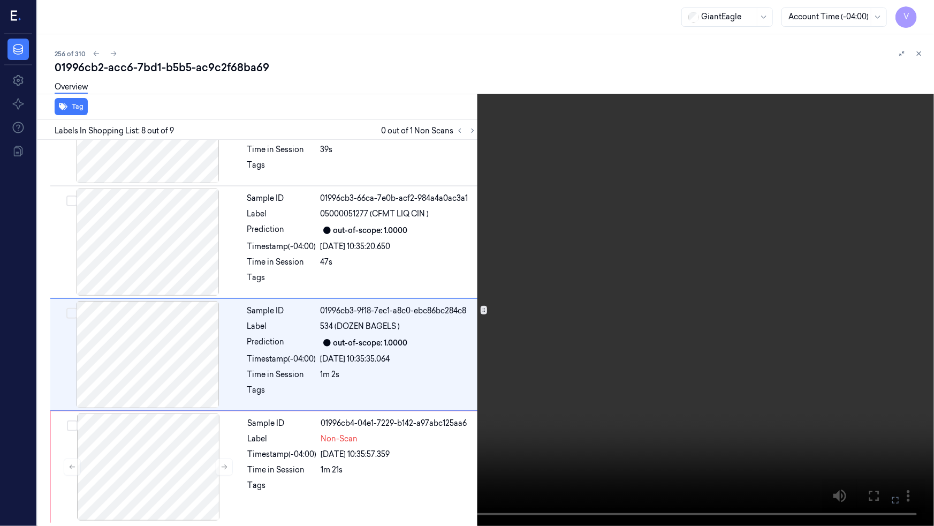
drag, startPoint x: 891, startPoint y: 500, endPoint x: 891, endPoint y: 457, distance: 42.3
click at [0, 0] on icon at bounding box center [0, 0] width 0 height 0
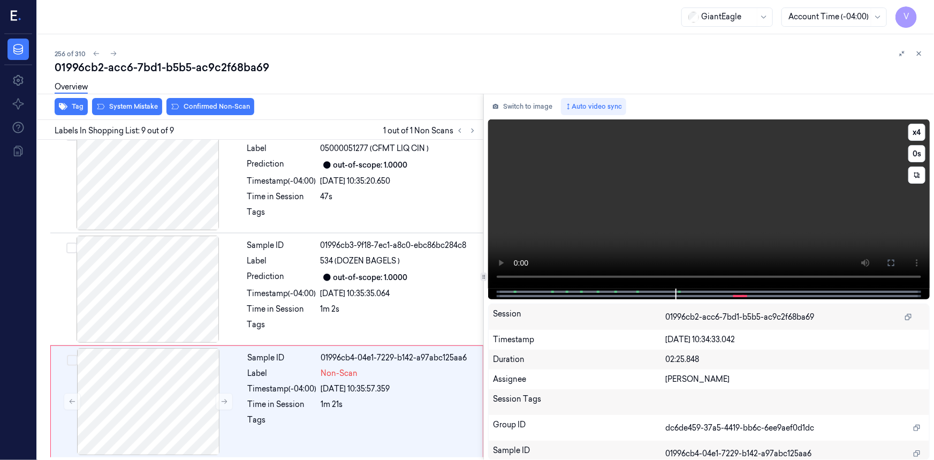
scroll to position [682, 0]
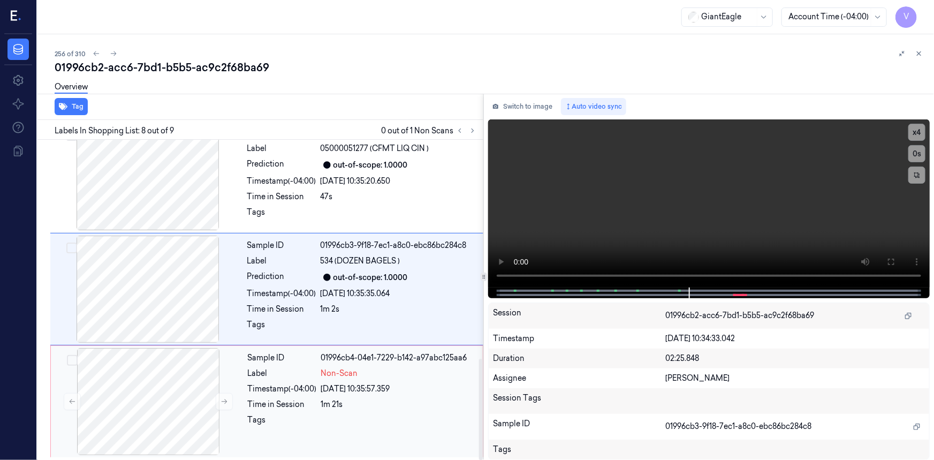
click at [279, 375] on div "Label" at bounding box center [282, 373] width 69 height 11
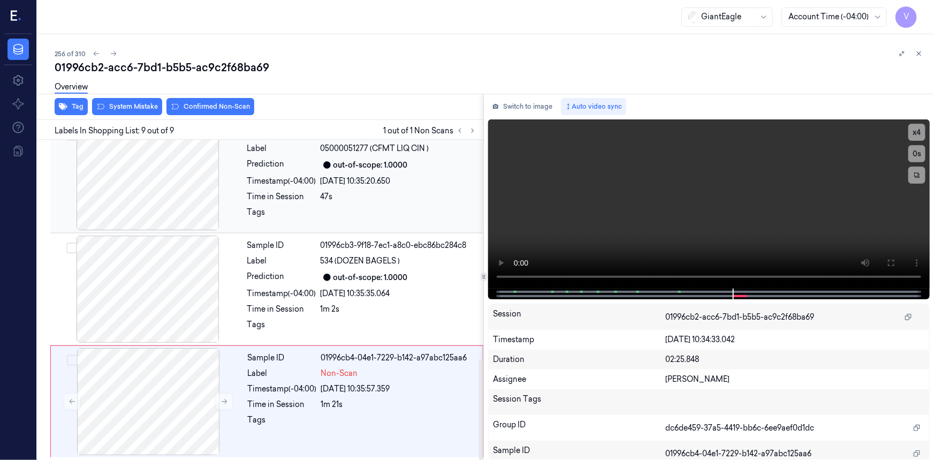
scroll to position [694, 0]
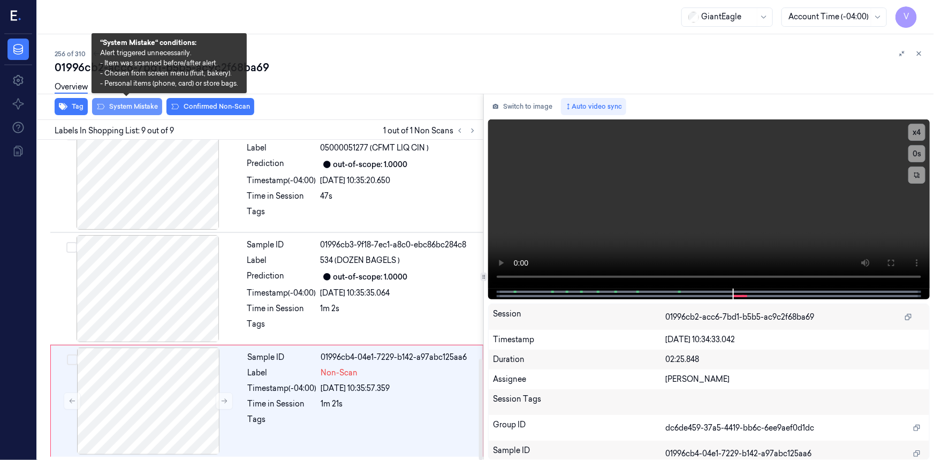
click at [133, 107] on button "System Mistake" at bounding box center [127, 106] width 70 height 17
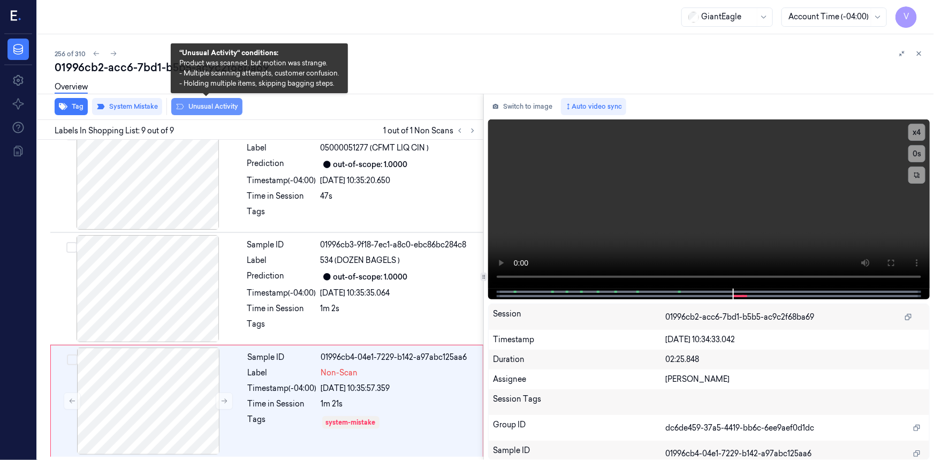
click at [203, 107] on button "Unusual Activity" at bounding box center [206, 106] width 71 height 17
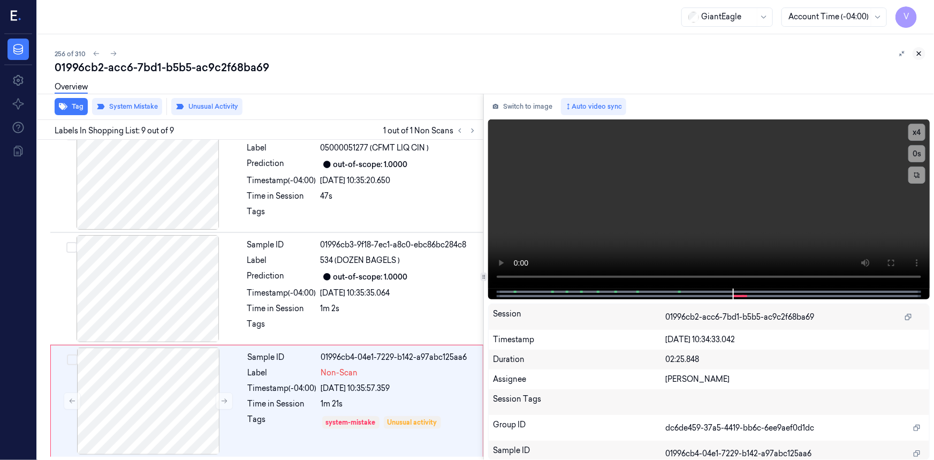
click at [920, 54] on icon at bounding box center [918, 53] width 7 height 7
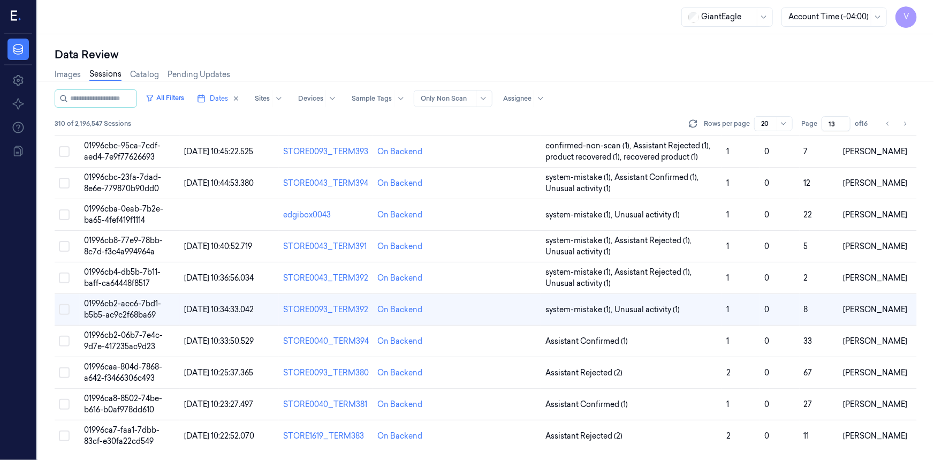
scroll to position [349, 0]
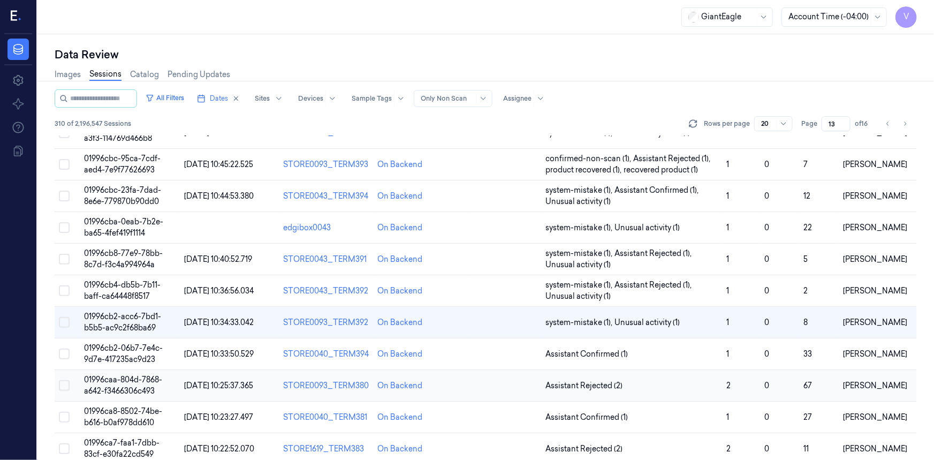
click at [128, 372] on td "01996caa-804d-7868-a642-f3466306c493" at bounding box center [130, 386] width 100 height 32
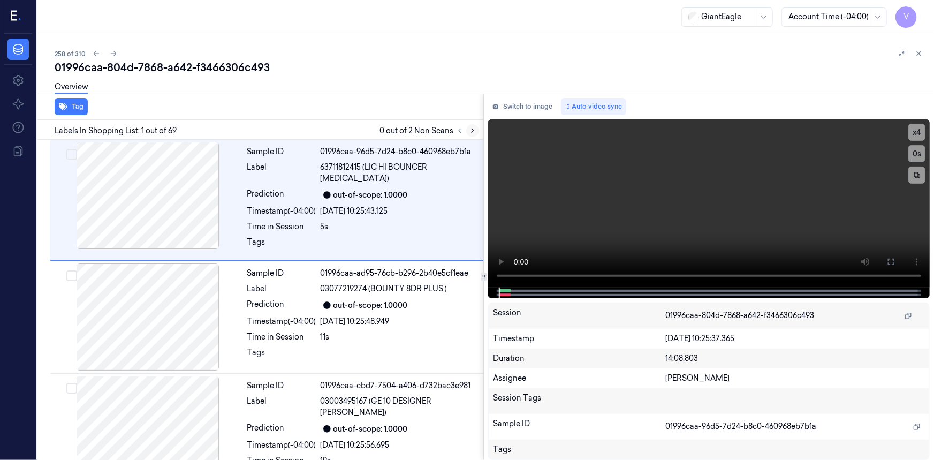
click at [470, 128] on icon at bounding box center [472, 130] width 7 height 7
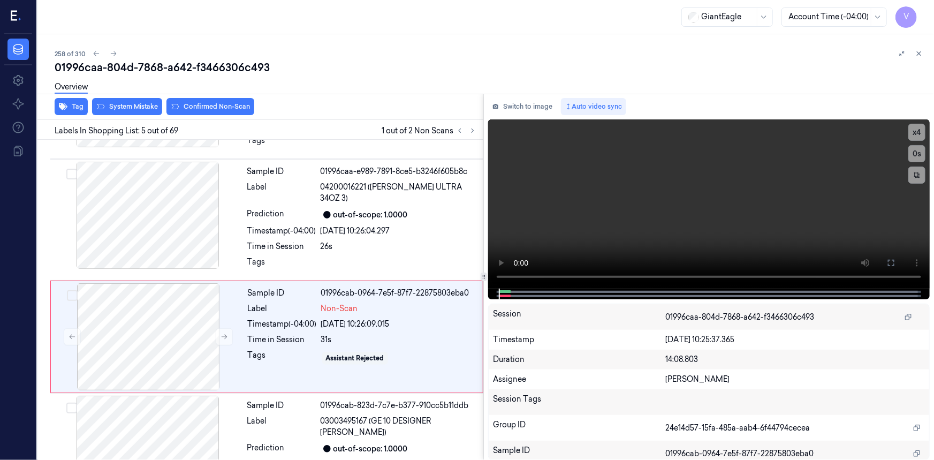
scroll to position [344, 0]
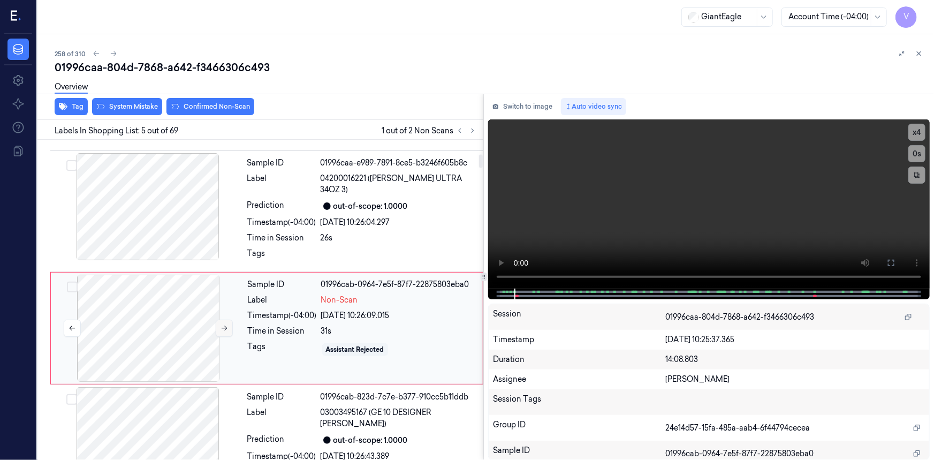
click at [224, 324] on icon at bounding box center [224, 327] width 7 height 7
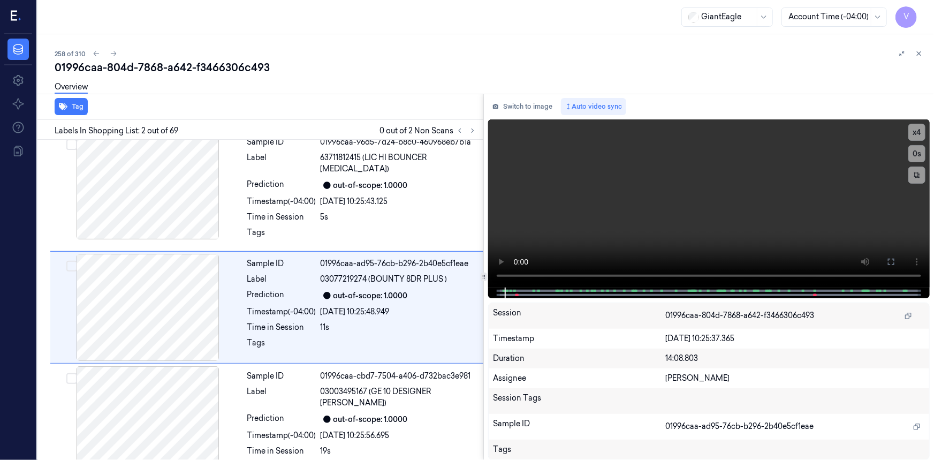
scroll to position [7, 0]
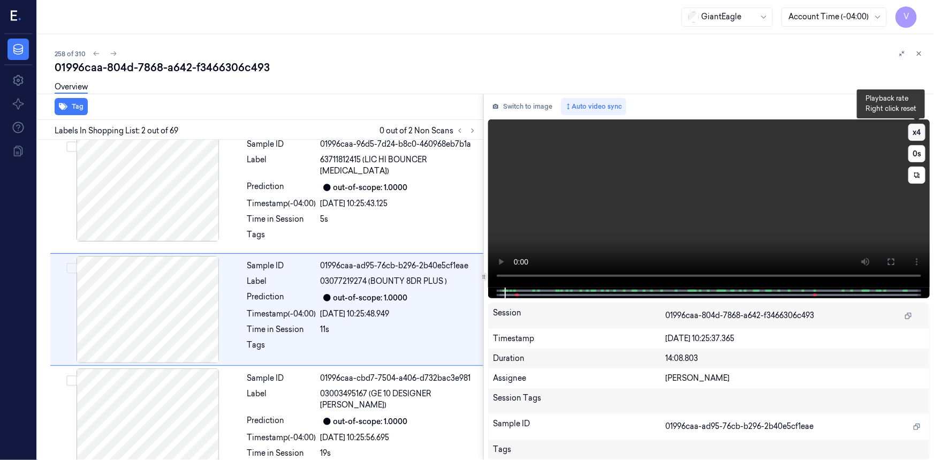
click at [909, 133] on button "x 4" at bounding box center [917, 132] width 17 height 17
click at [914, 133] on button "x 1" at bounding box center [917, 132] width 17 height 17
click at [890, 260] on icon at bounding box center [891, 262] width 9 height 9
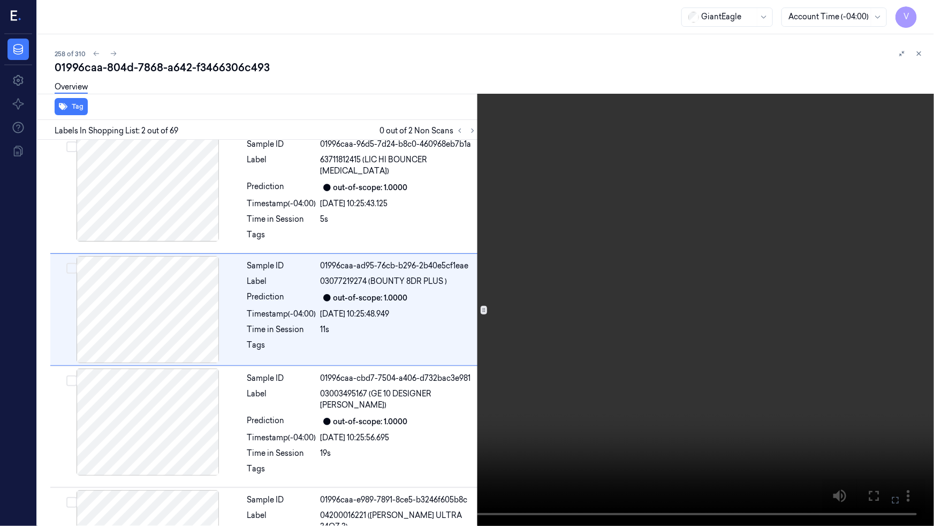
click at [668, 319] on video at bounding box center [467, 263] width 934 height 526
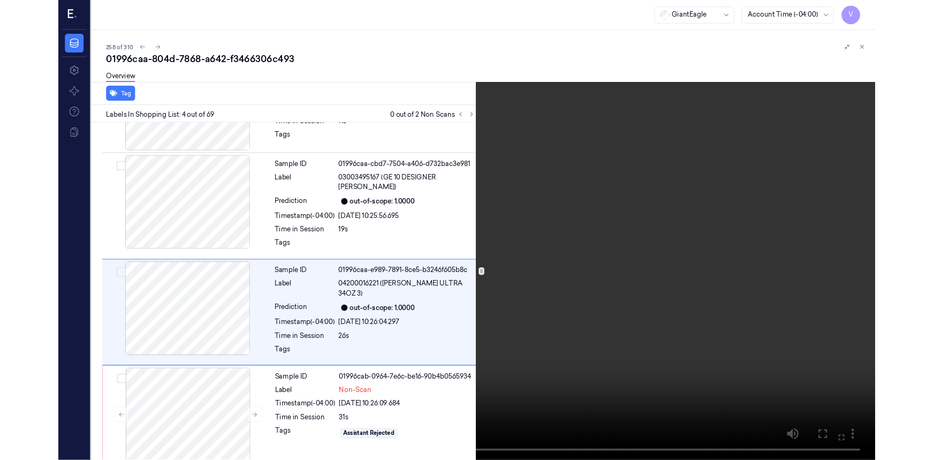
scroll to position [199, 0]
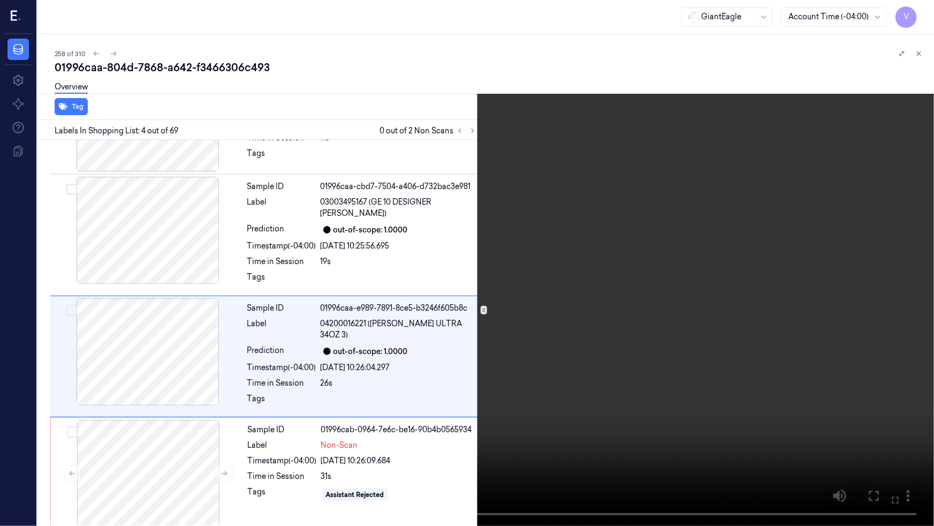
click at [672, 318] on video at bounding box center [467, 263] width 934 height 526
click at [0, 0] on icon at bounding box center [0, 0] width 0 height 0
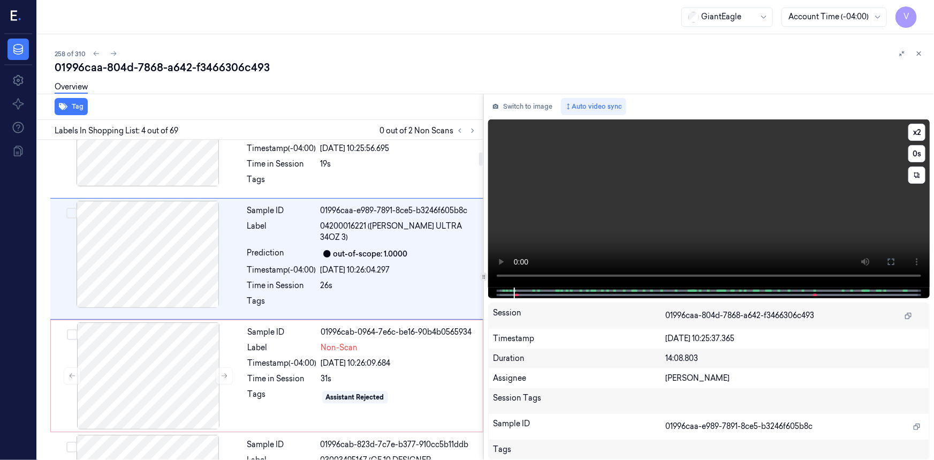
click at [598, 175] on video at bounding box center [709, 203] width 442 height 168
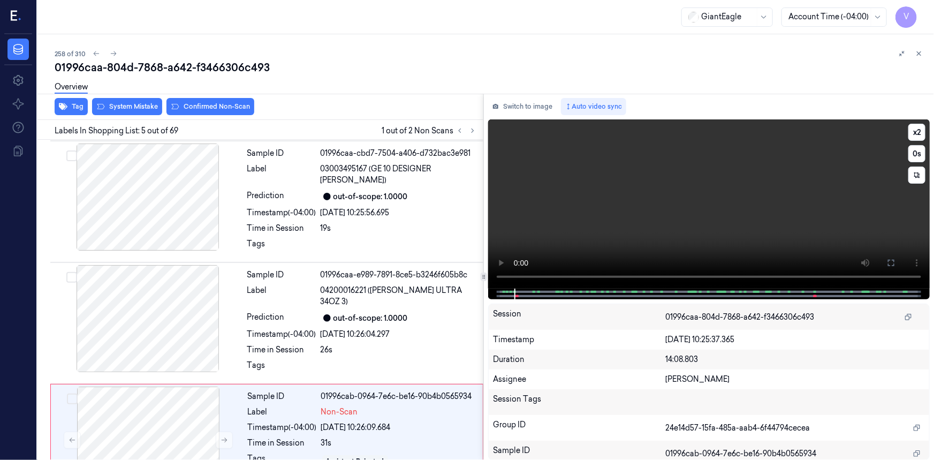
scroll to position [344, 0]
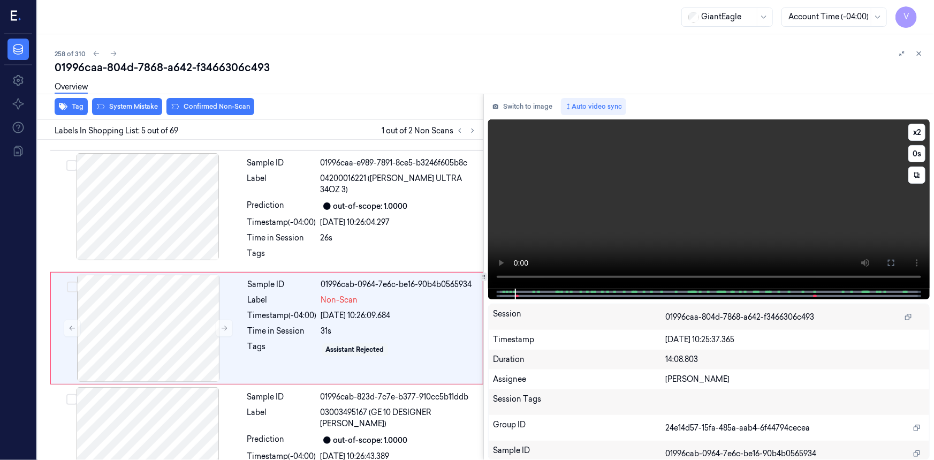
click at [604, 175] on video at bounding box center [709, 203] width 442 height 169
click at [214, 275] on div at bounding box center [148, 328] width 191 height 107
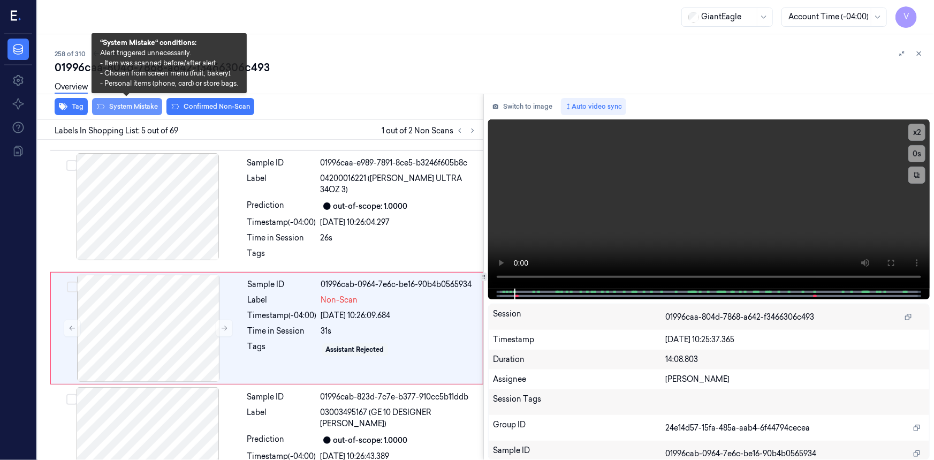
click at [123, 105] on button "System Mistake" at bounding box center [127, 106] width 70 height 17
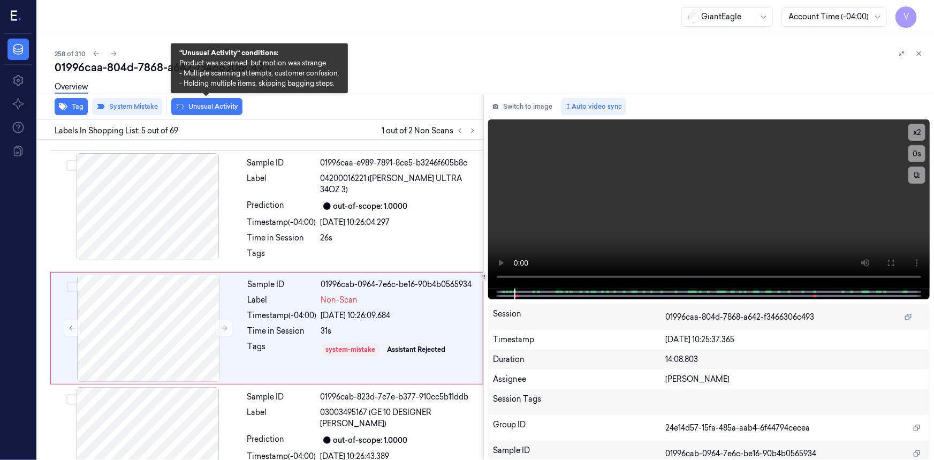
click at [221, 106] on button "Unusual Activity" at bounding box center [206, 106] width 71 height 17
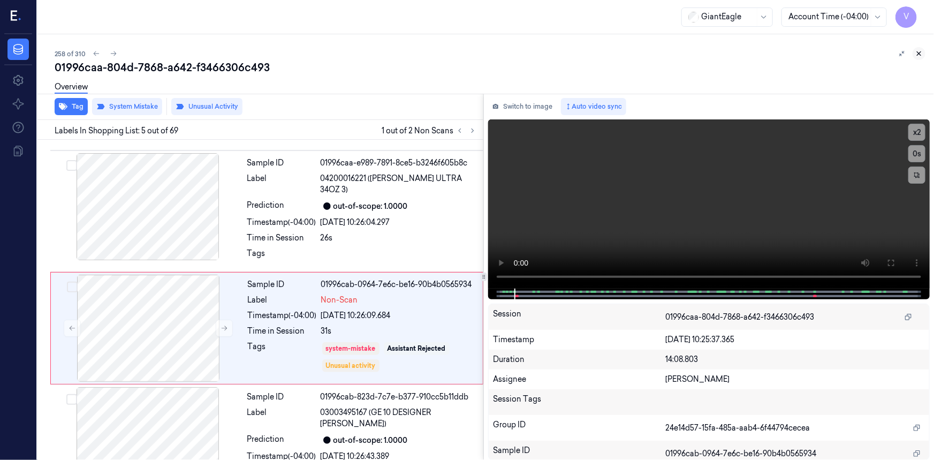
click at [920, 52] on icon at bounding box center [920, 54] width 4 height 4
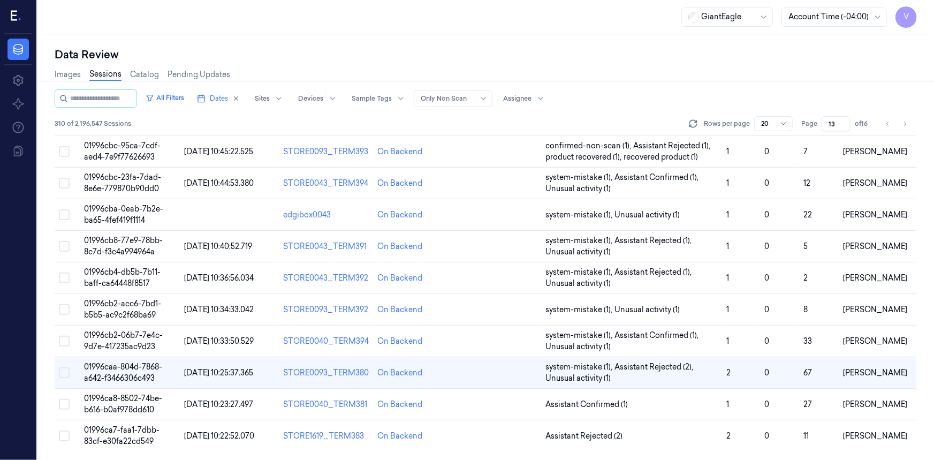
scroll to position [349, 0]
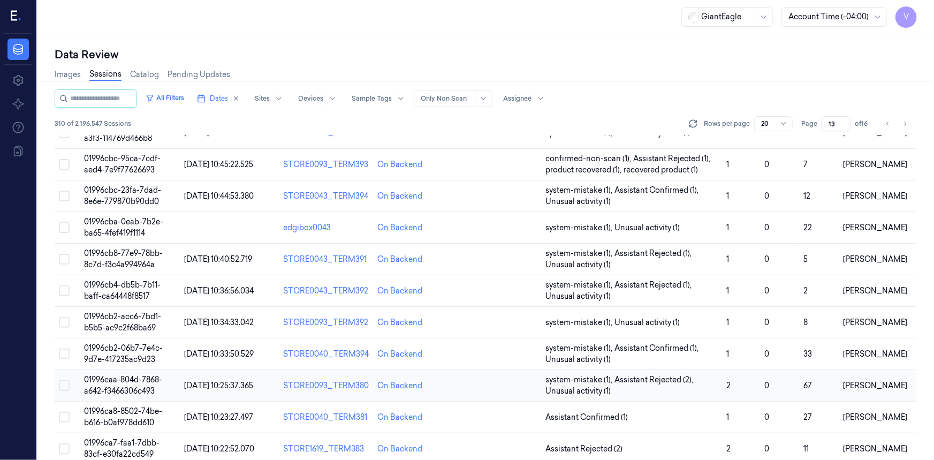
click at [107, 375] on span "01996caa-804d-7868-a642-f3466306c493" at bounding box center [123, 385] width 78 height 21
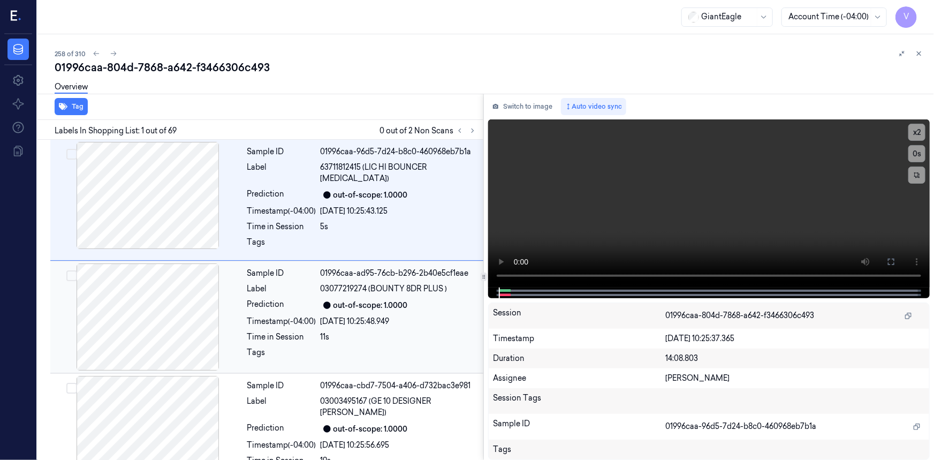
scroll to position [33, 0]
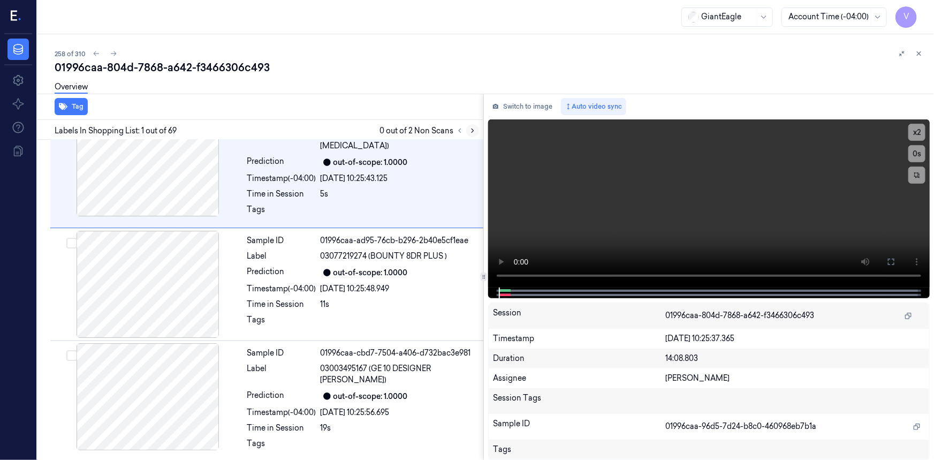
click at [473, 128] on icon at bounding box center [472, 130] width 7 height 7
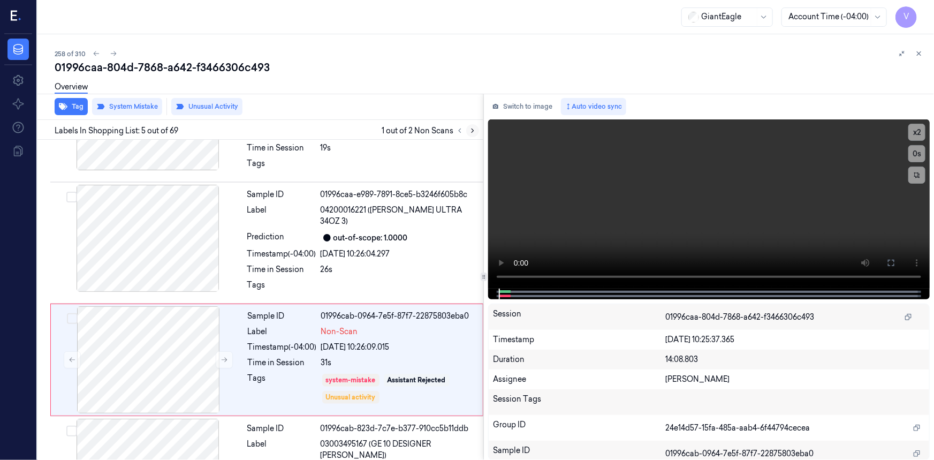
scroll to position [344, 0]
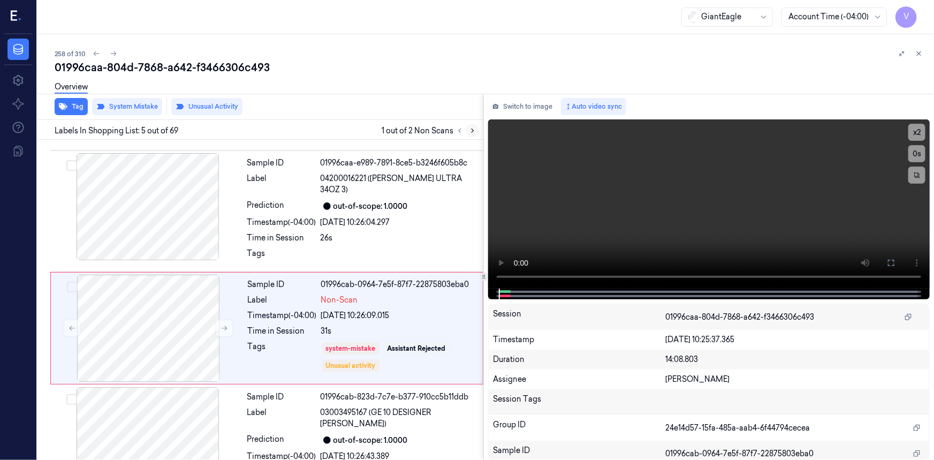
click at [470, 132] on icon at bounding box center [472, 130] width 7 height 7
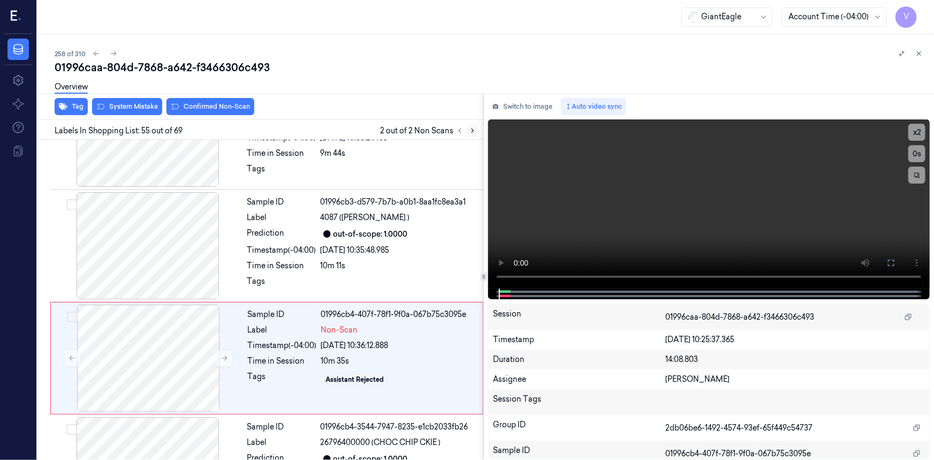
scroll to position [5960, 0]
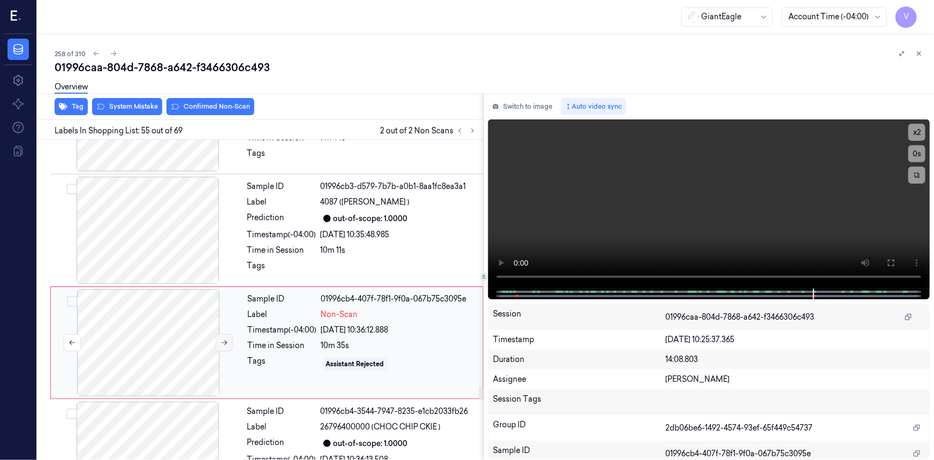
click at [228, 334] on button at bounding box center [224, 342] width 17 height 17
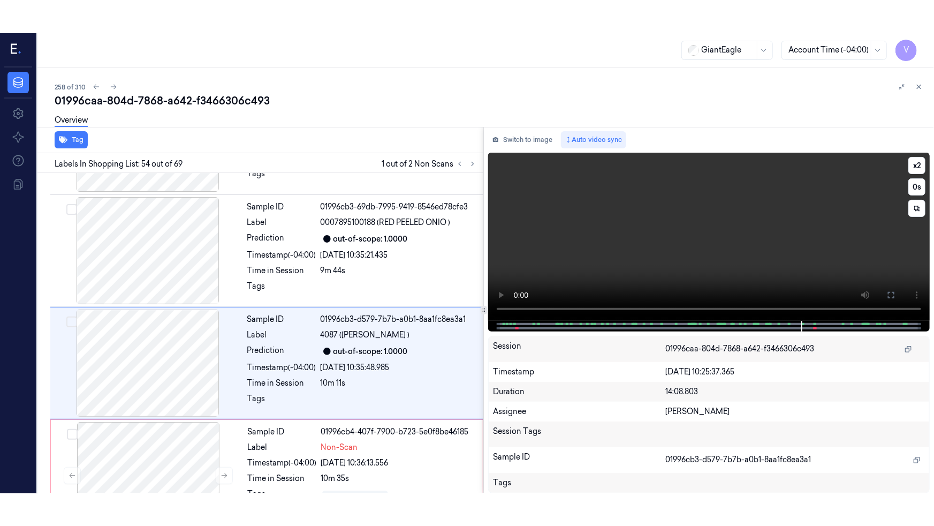
scroll to position [5848, 0]
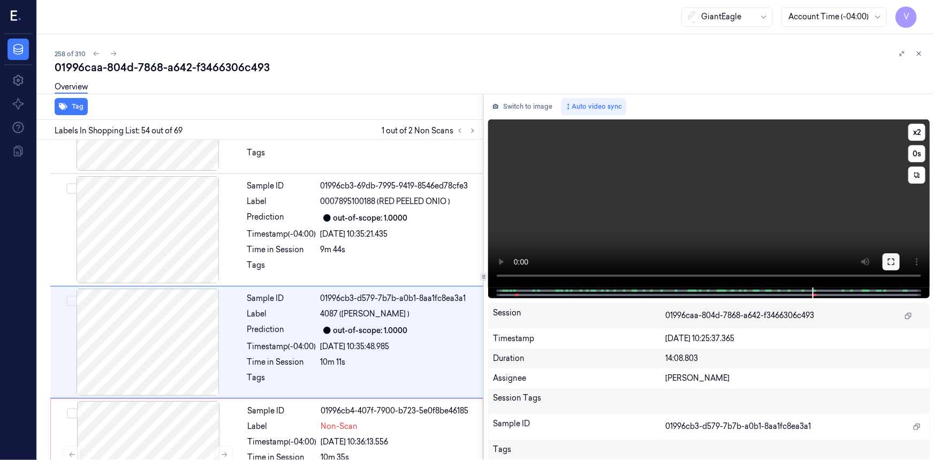
click at [891, 260] on icon at bounding box center [891, 262] width 9 height 9
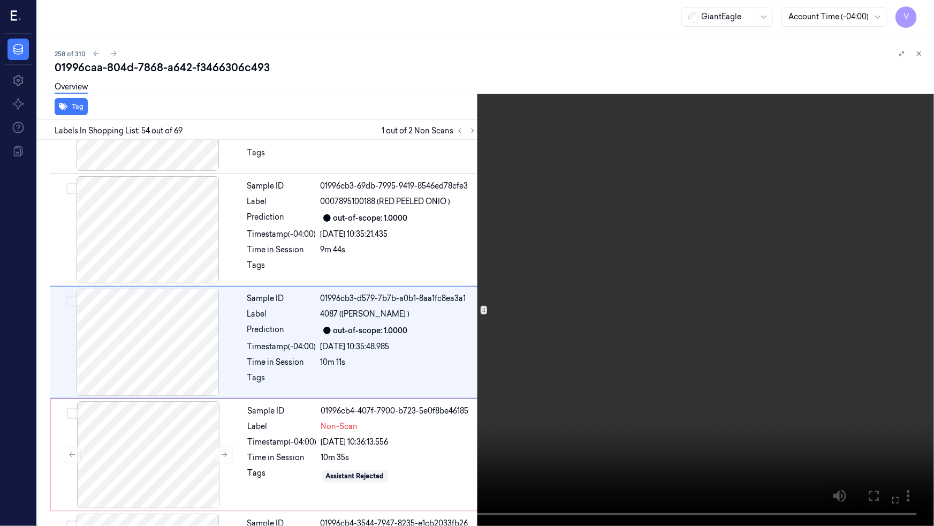
click at [550, 403] on video at bounding box center [467, 263] width 934 height 526
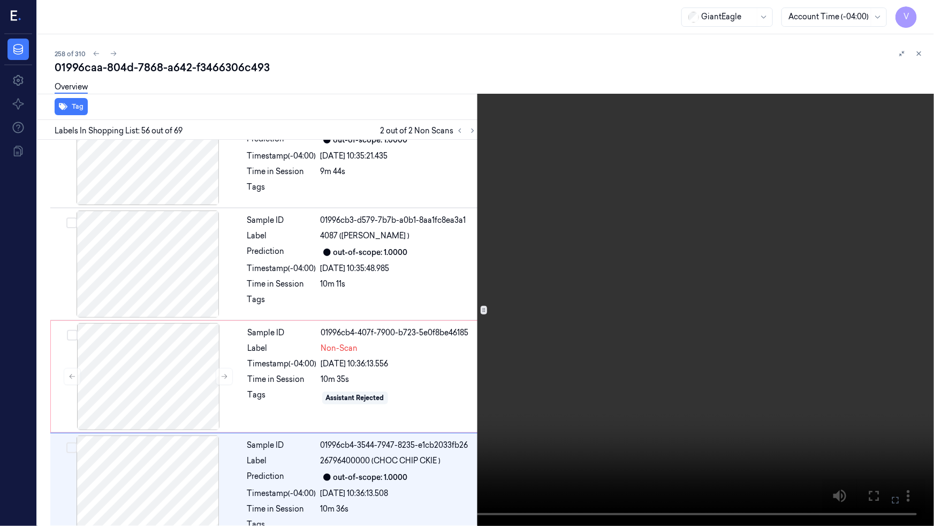
scroll to position [5928, 0]
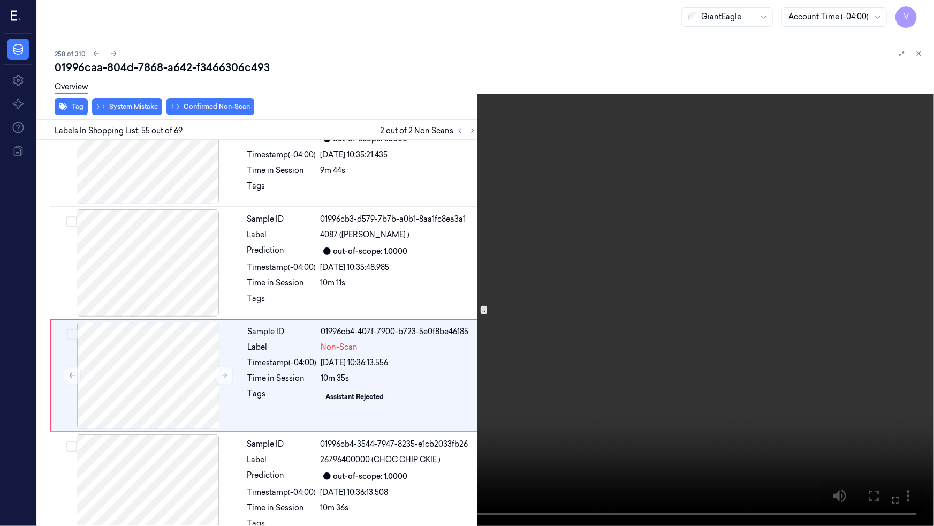
click at [760, 408] on video at bounding box center [467, 263] width 934 height 526
click at [719, 366] on video at bounding box center [467, 263] width 934 height 526
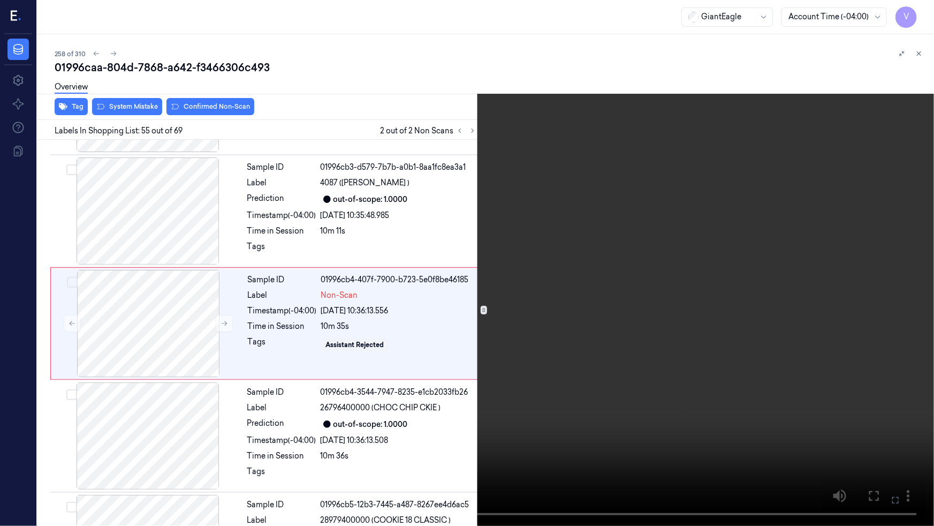
click at [730, 365] on video at bounding box center [467, 263] width 934 height 526
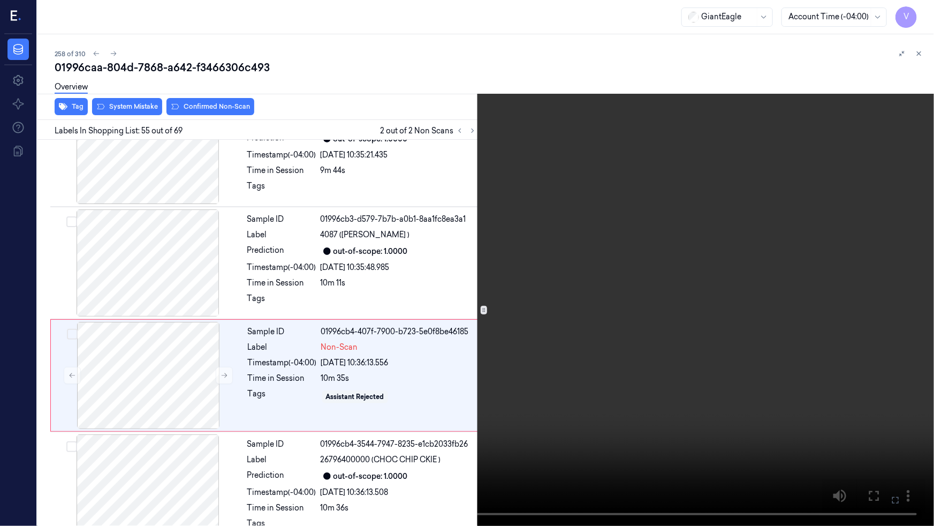
click at [0, 0] on icon at bounding box center [0, 0] width 0 height 0
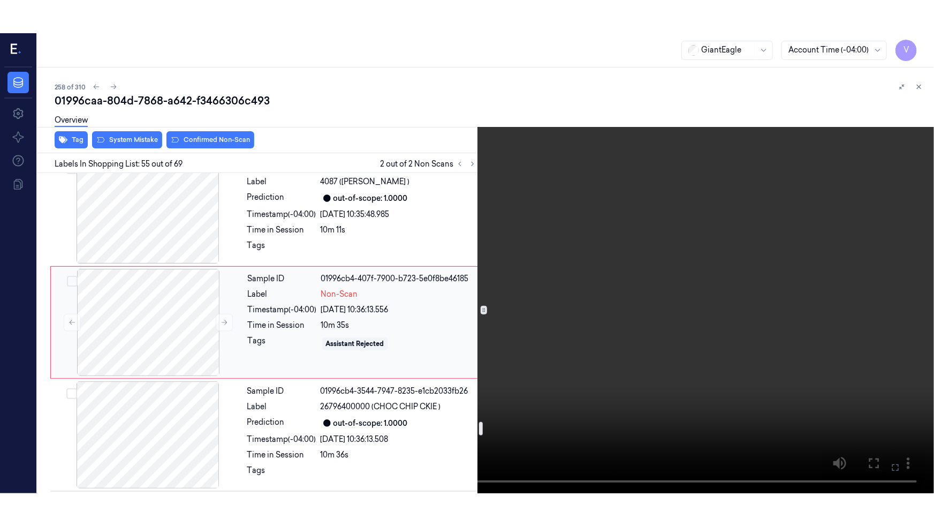
scroll to position [6025, 0]
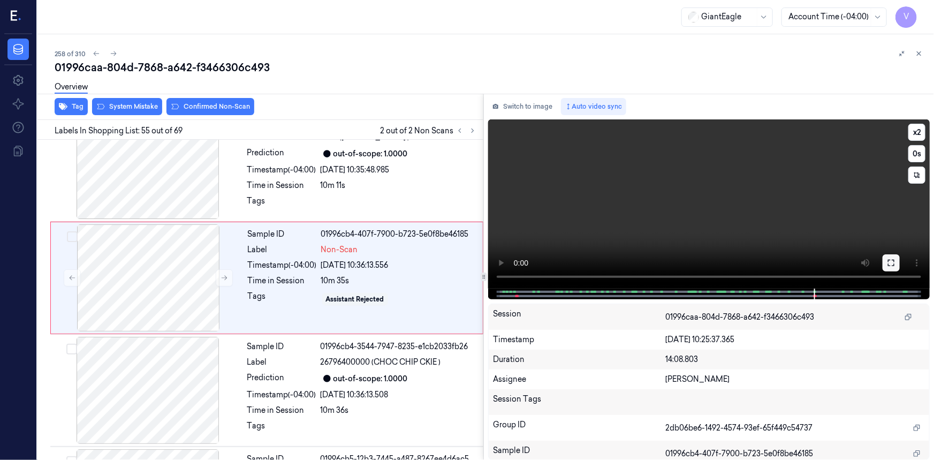
click at [890, 264] on icon at bounding box center [891, 263] width 9 height 9
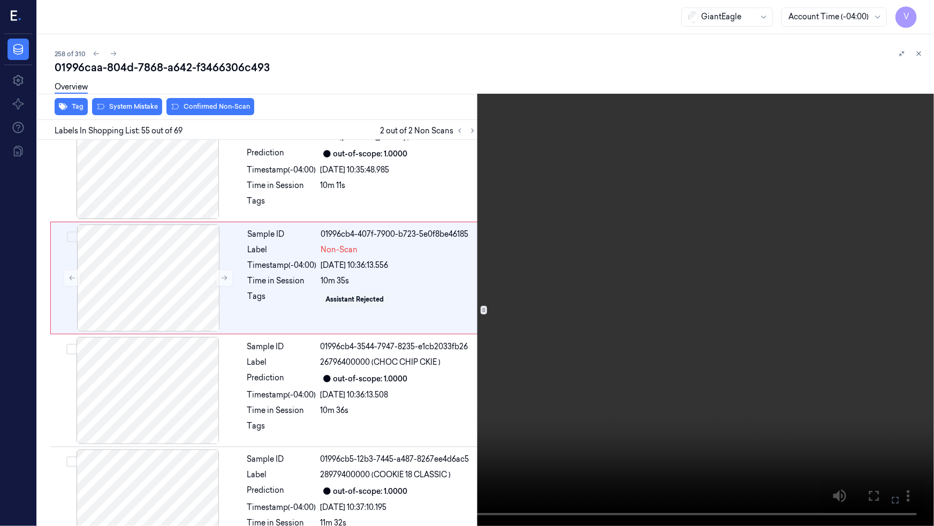
click at [705, 337] on video at bounding box center [467, 263] width 934 height 526
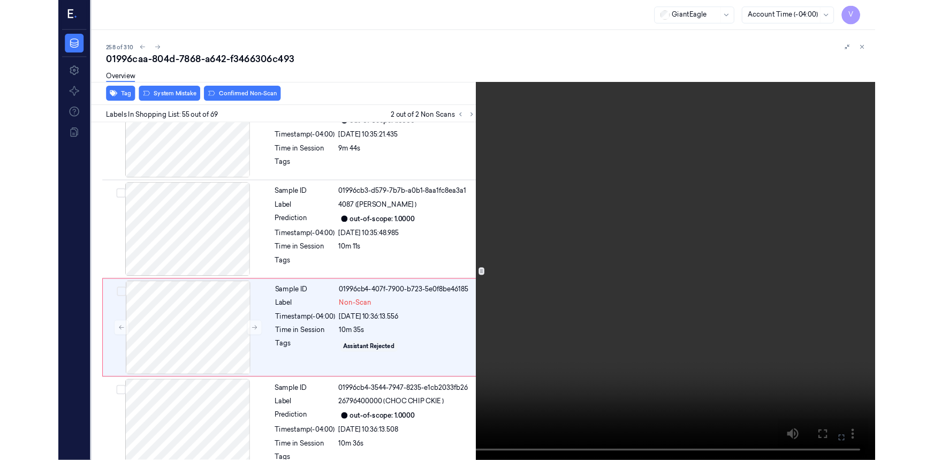
scroll to position [5928, 0]
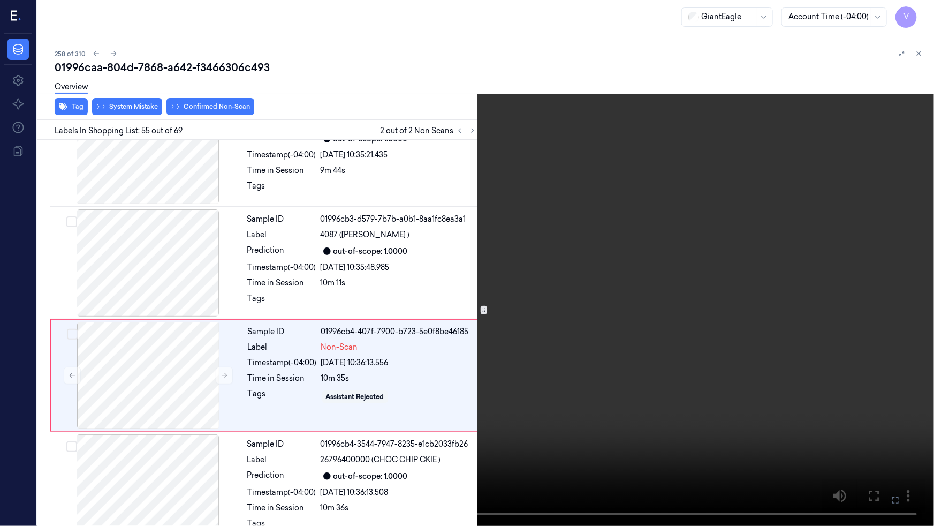
click at [0, 0] on button at bounding box center [0, 0] width 0 height 0
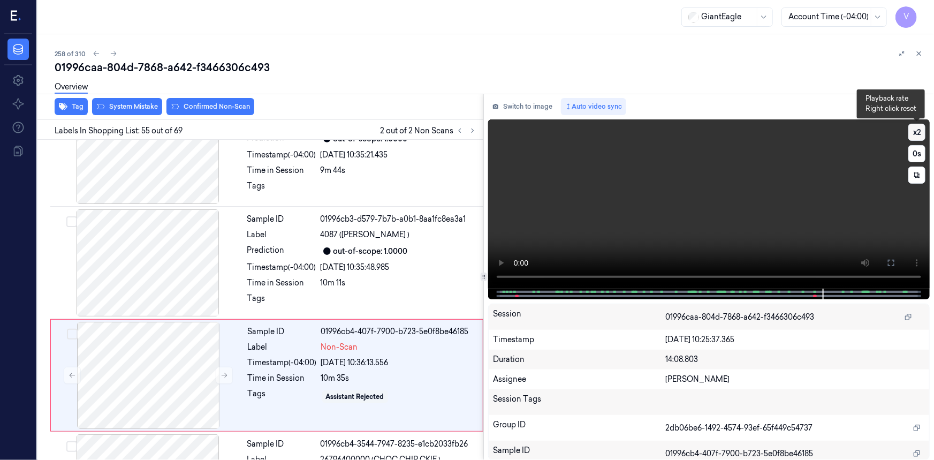
click at [913, 131] on button "x 2" at bounding box center [917, 132] width 17 height 17
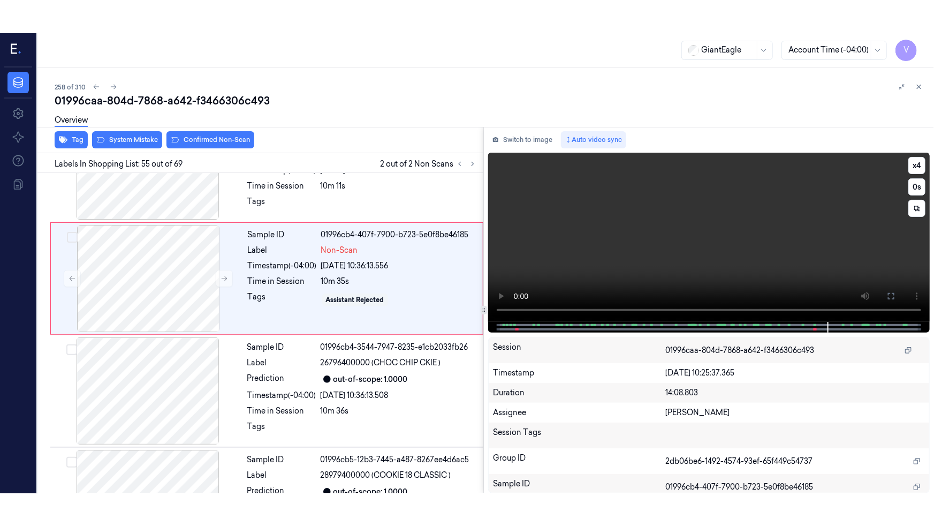
scroll to position [5960, 0]
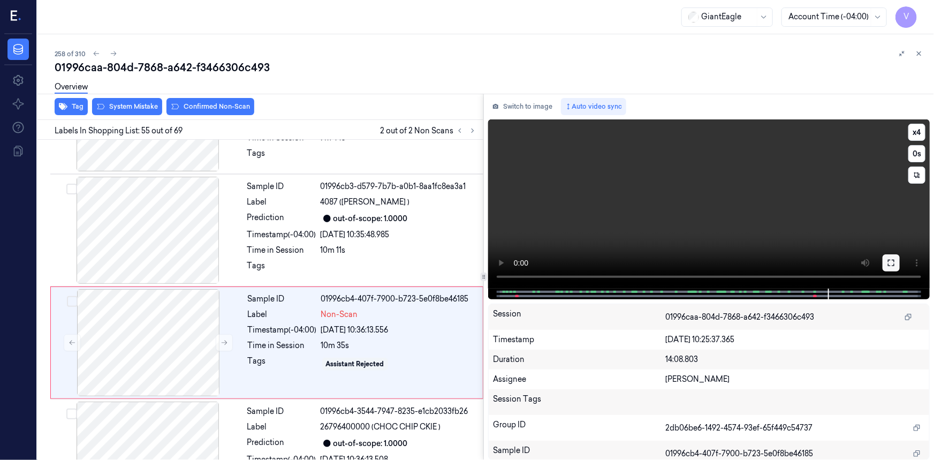
click at [885, 265] on button at bounding box center [891, 262] width 17 height 17
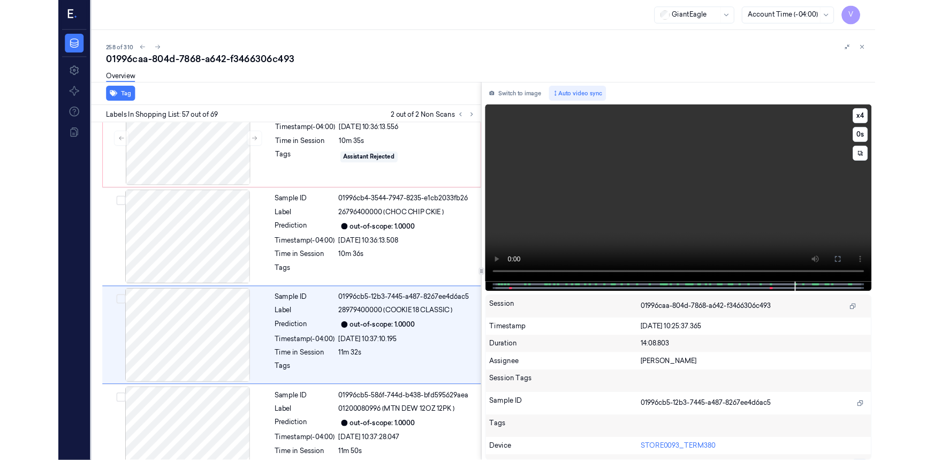
scroll to position [6152, 0]
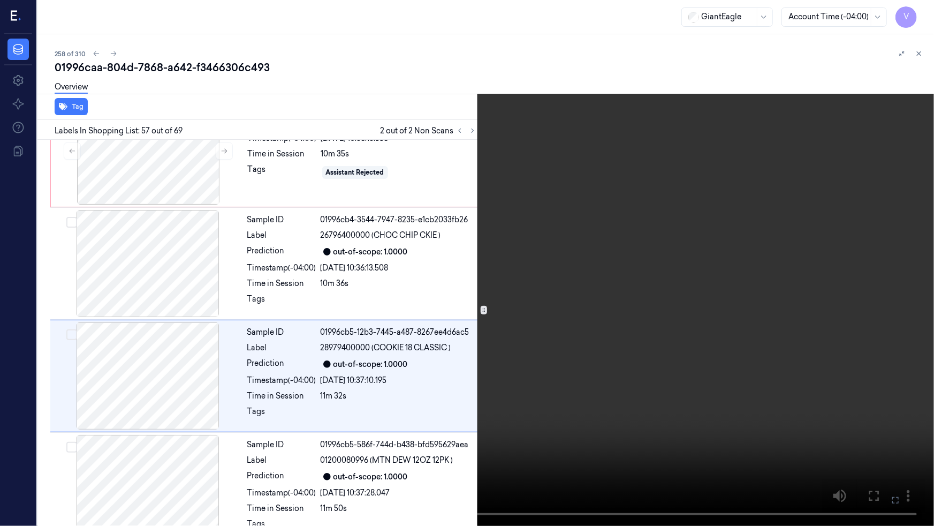
click at [747, 459] on video at bounding box center [467, 263] width 934 height 526
click at [0, 0] on icon at bounding box center [0, 0] width 0 height 0
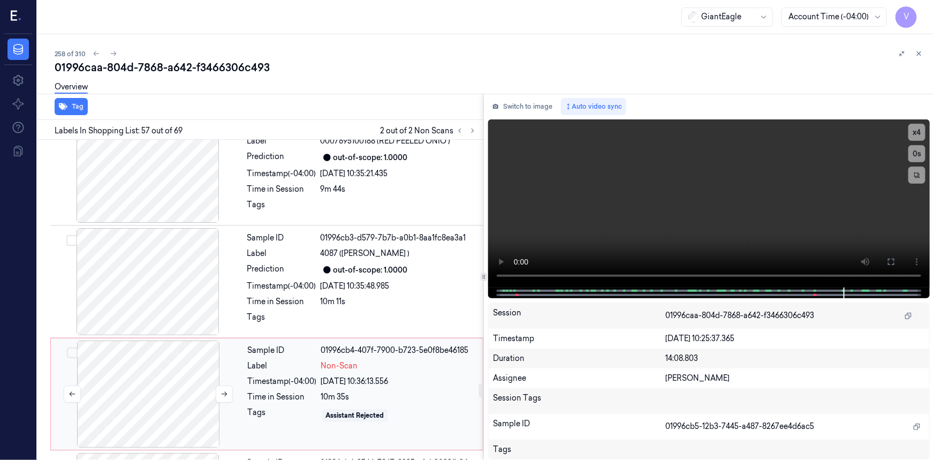
click at [195, 340] on div at bounding box center [148, 393] width 191 height 107
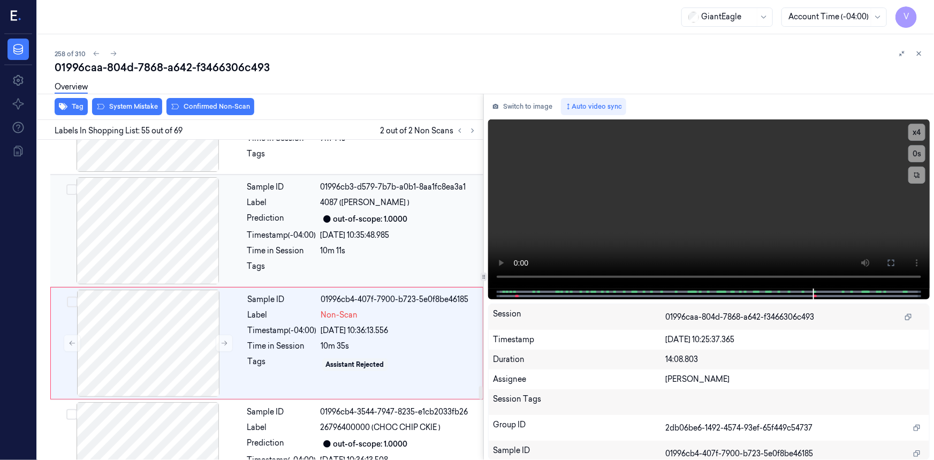
scroll to position [5960, 0]
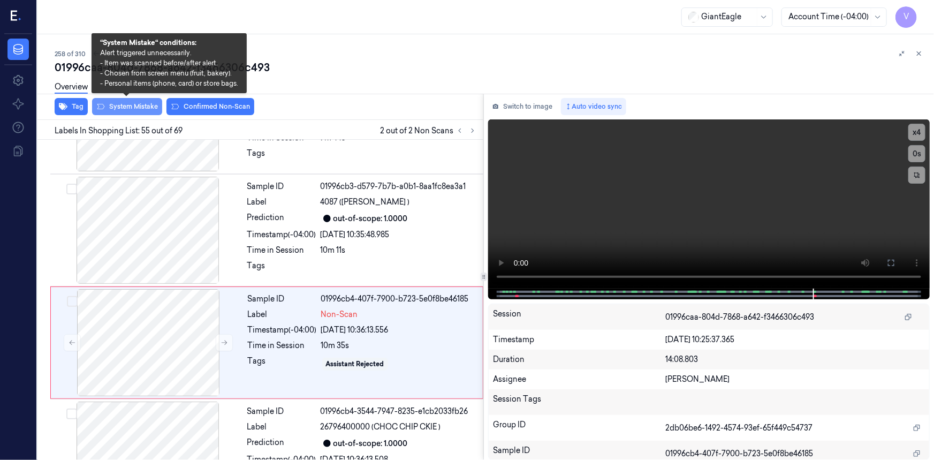
click at [139, 103] on button "System Mistake" at bounding box center [127, 106] width 70 height 17
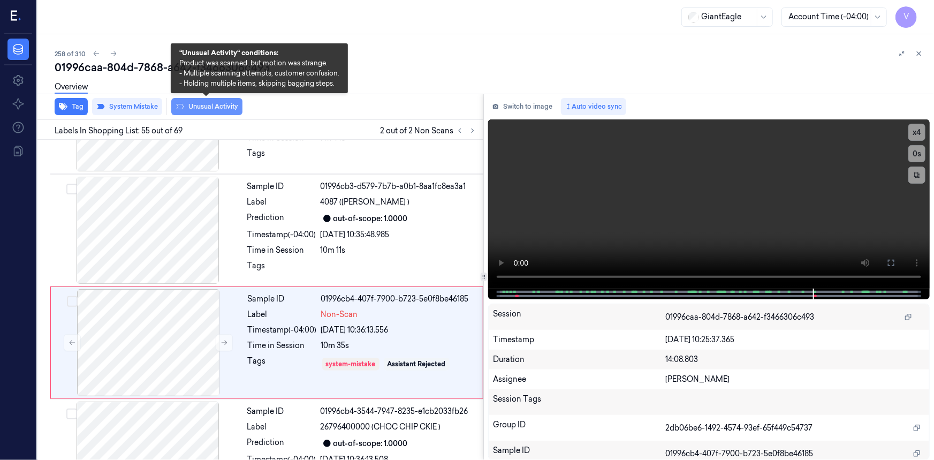
click at [209, 108] on button "Unusual Activity" at bounding box center [206, 106] width 71 height 17
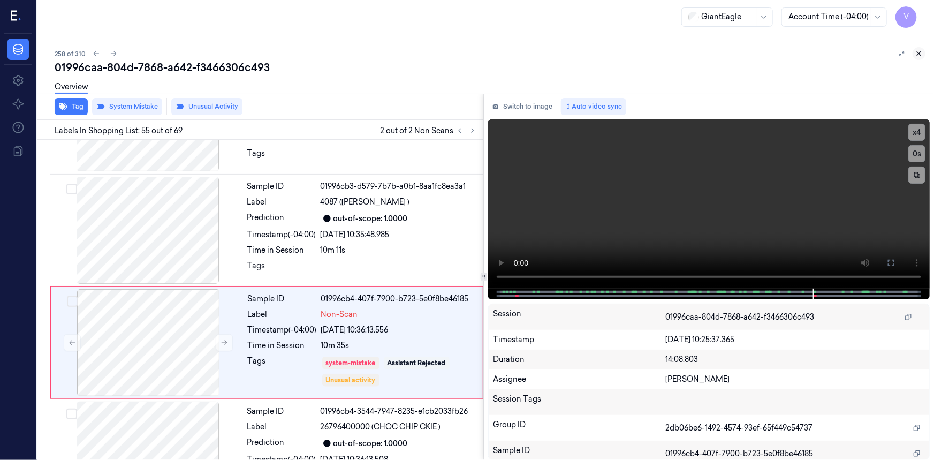
click at [923, 52] on button at bounding box center [919, 53] width 13 height 13
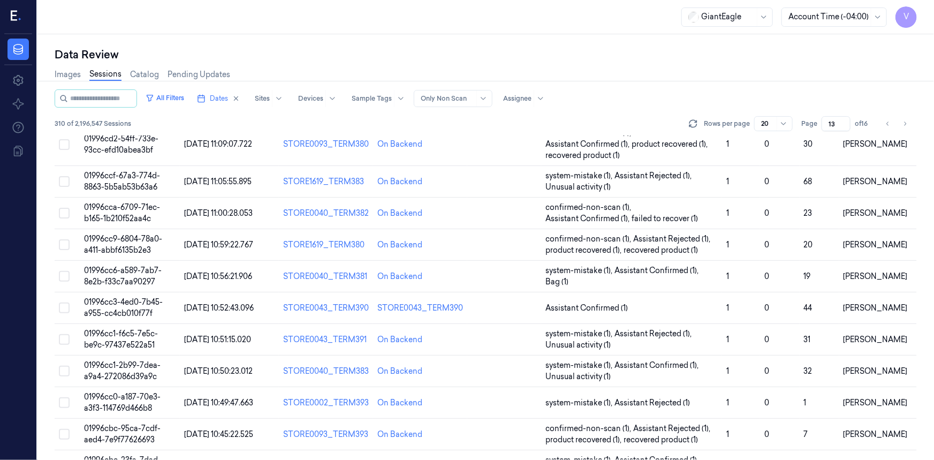
scroll to position [349, 0]
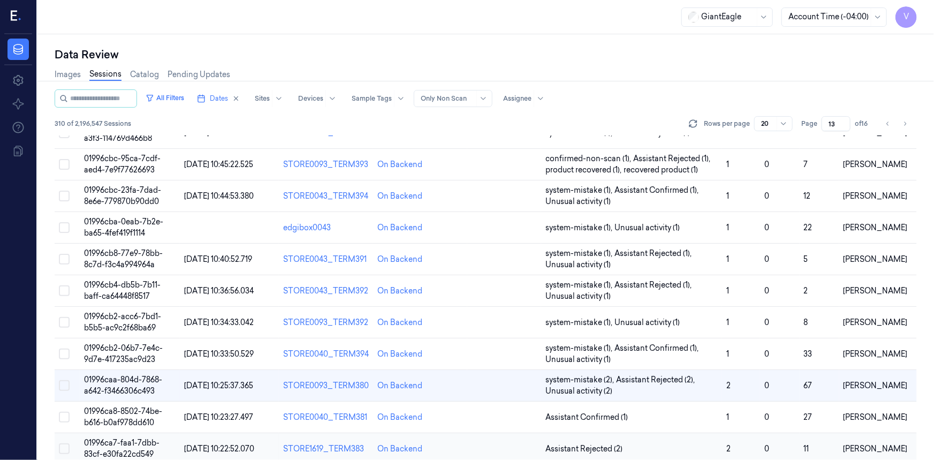
click at [126, 438] on span "01996ca7-faa1-7dbb-83cf-e30fa22cd549" at bounding box center [121, 448] width 75 height 21
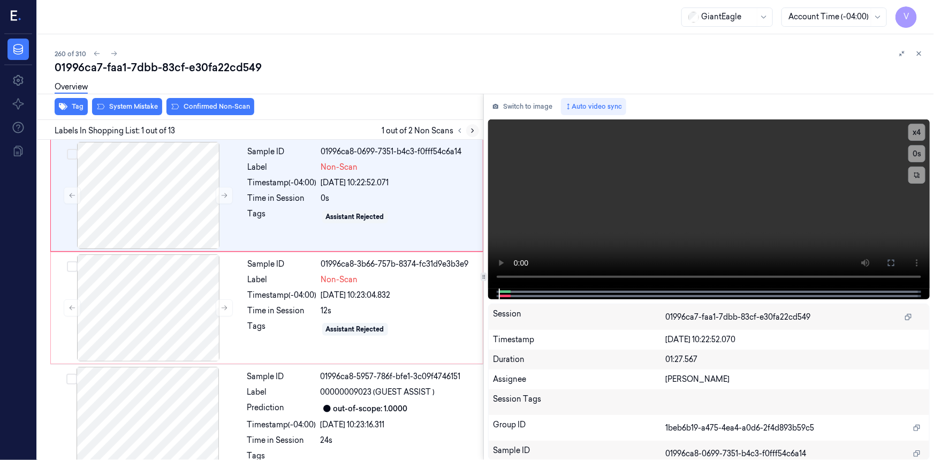
click at [472, 132] on icon at bounding box center [473, 131] width 2 height 4
click at [889, 263] on icon at bounding box center [891, 263] width 9 height 9
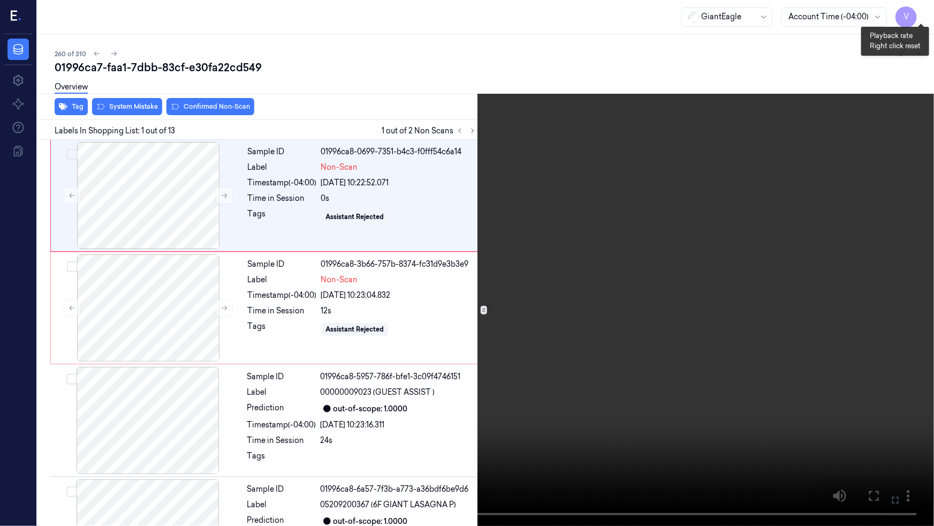
click at [925, 13] on button "x 4" at bounding box center [921, 12] width 17 height 17
click at [925, 13] on button "x 1" at bounding box center [921, 12] width 17 height 17
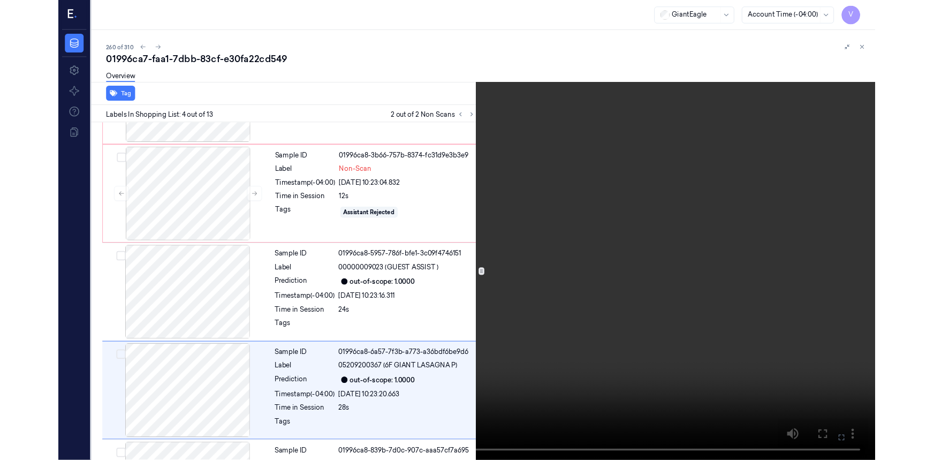
scroll to position [199, 0]
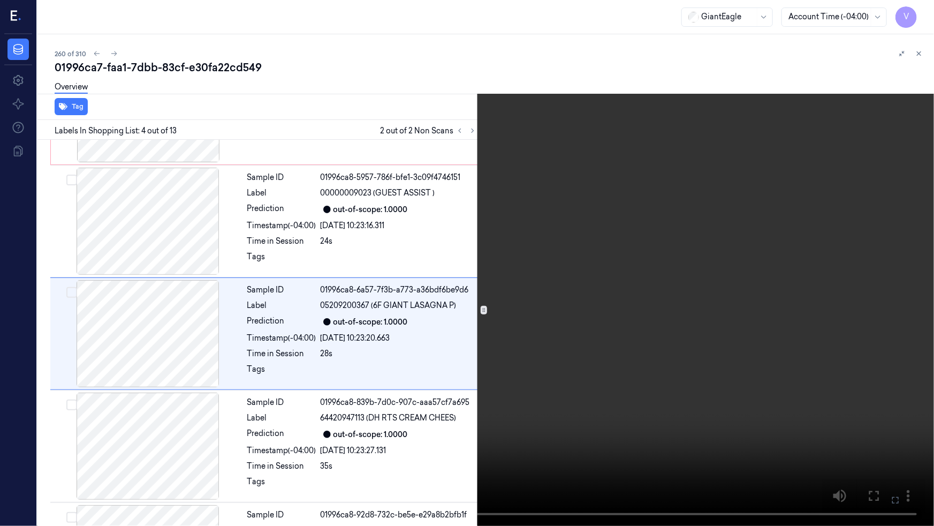
click at [0, 0] on button at bounding box center [0, 0] width 0 height 0
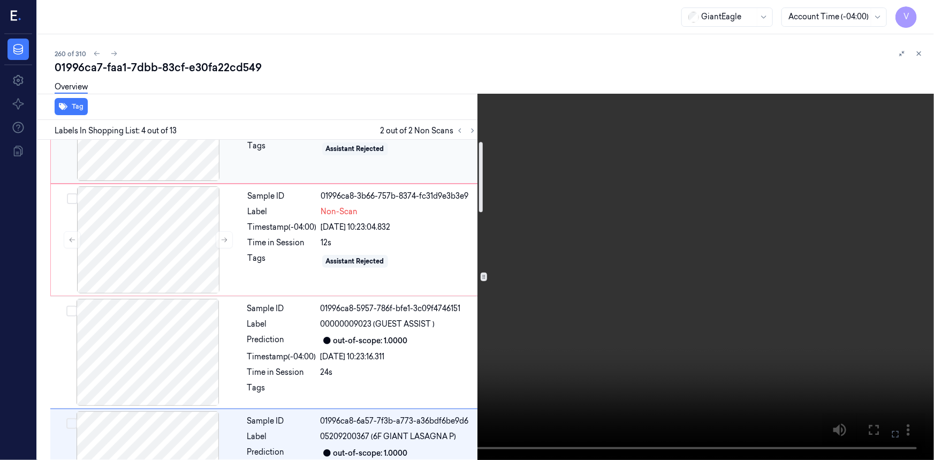
scroll to position [0, 0]
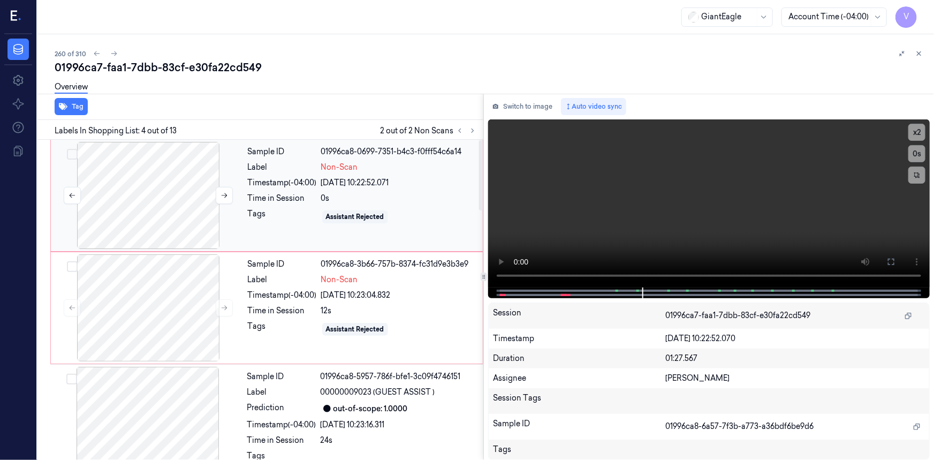
click at [187, 182] on div at bounding box center [148, 195] width 191 height 107
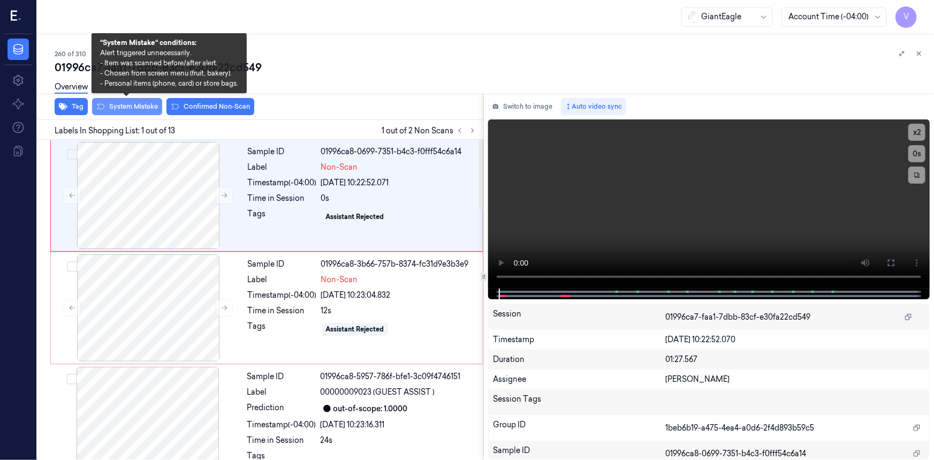
click at [150, 109] on button "System Mistake" at bounding box center [127, 106] width 70 height 17
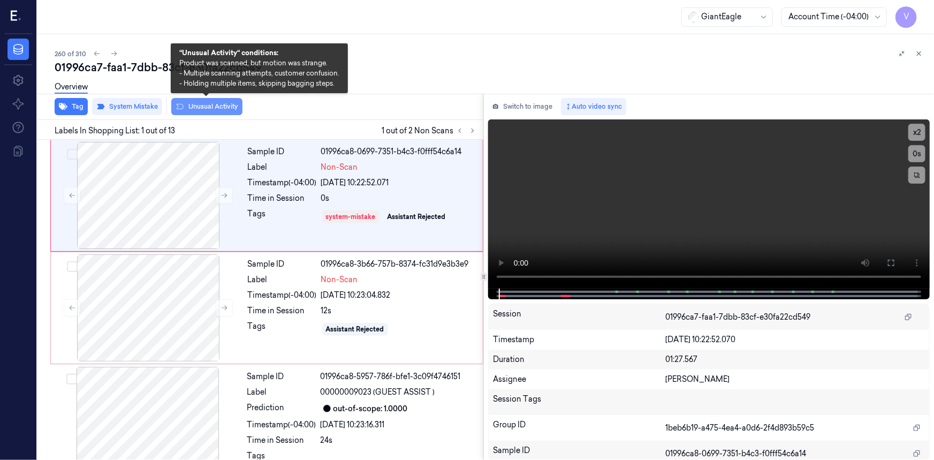
click at [214, 107] on button "Unusual Activity" at bounding box center [206, 106] width 71 height 17
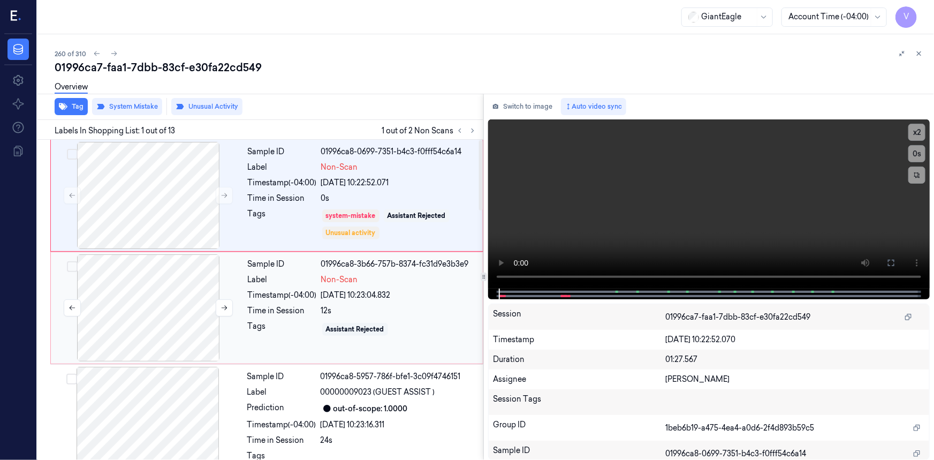
click at [212, 266] on div at bounding box center [148, 307] width 191 height 107
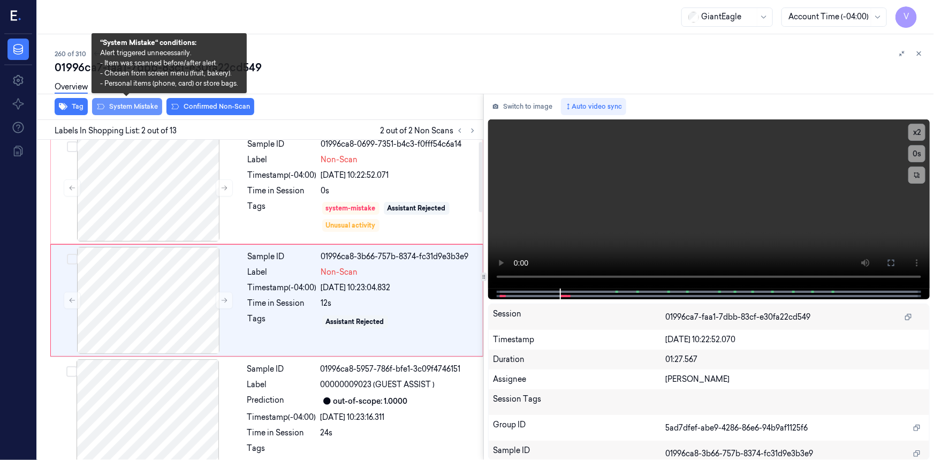
click at [144, 107] on button "System Mistake" at bounding box center [127, 106] width 70 height 17
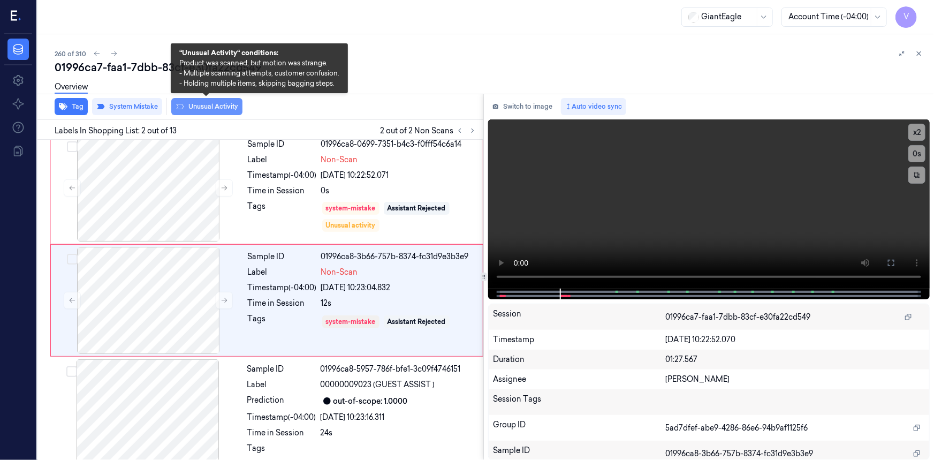
click at [208, 104] on button "Unusual Activity" at bounding box center [206, 106] width 71 height 17
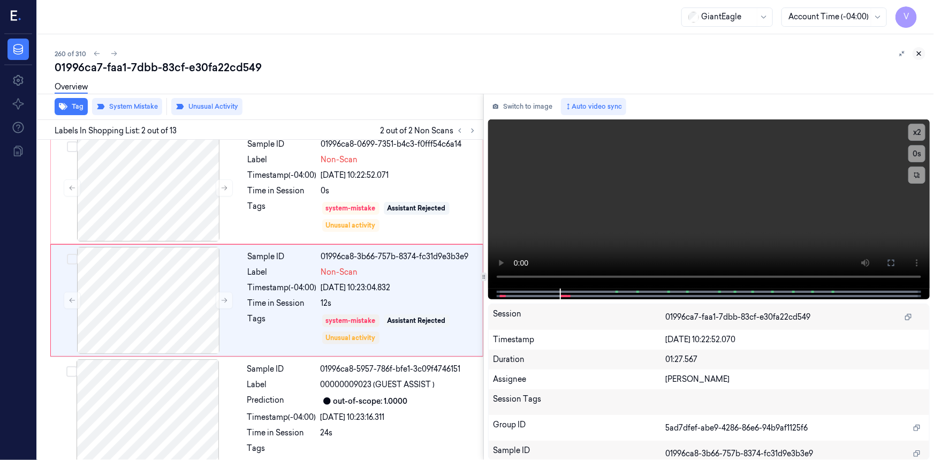
click at [920, 51] on icon at bounding box center [918, 53] width 7 height 7
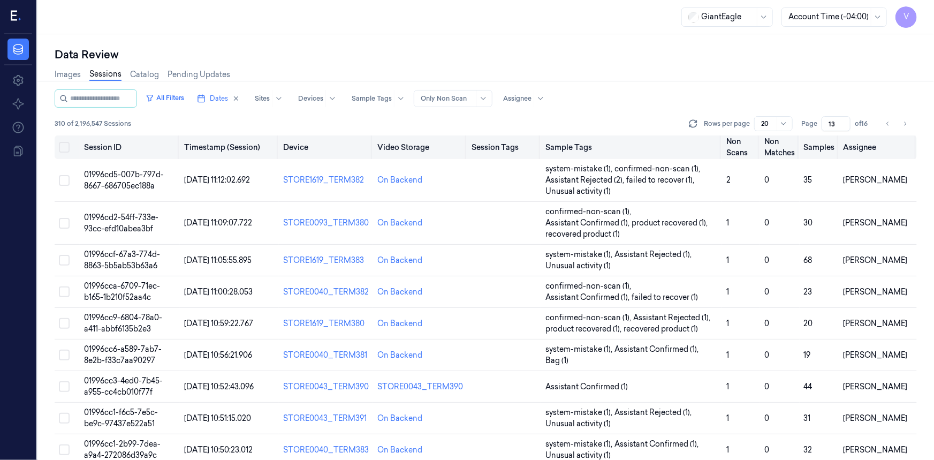
drag, startPoint x: 835, startPoint y: 123, endPoint x: 815, endPoint y: 136, distance: 23.9
click at [815, 136] on div "All Filters Dates Sites Devices Sample Tags Alert Type Only Non Scan Assignee 3…" at bounding box center [486, 274] width 862 height 370
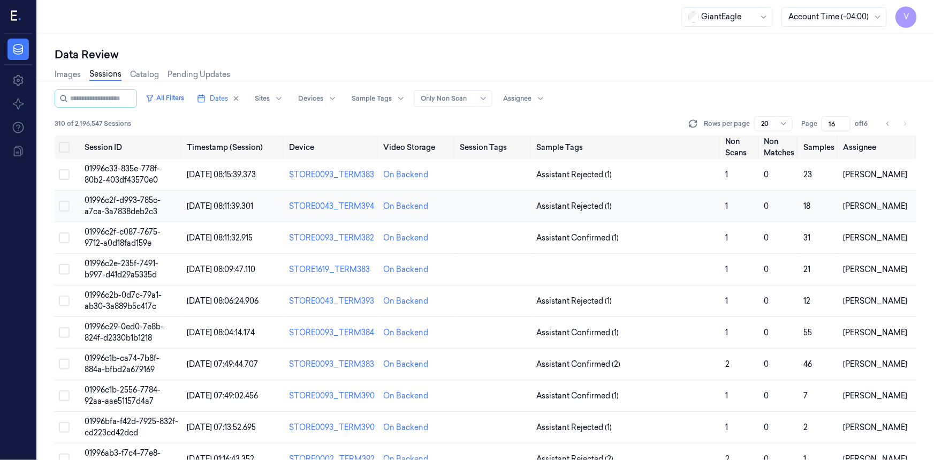
type input "16"
click at [127, 206] on span "01996c2f-d993-785c-a7ca-3a7838deb2c3" at bounding box center [123, 205] width 76 height 21
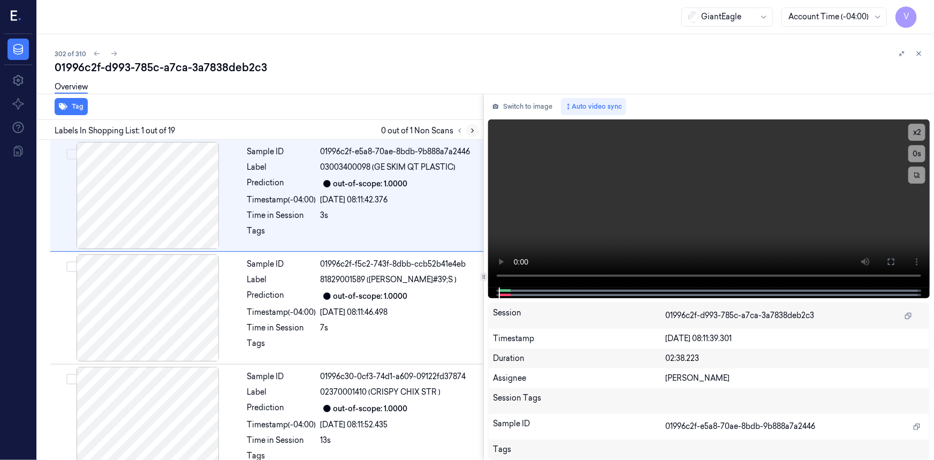
click at [470, 130] on icon at bounding box center [472, 130] width 7 height 7
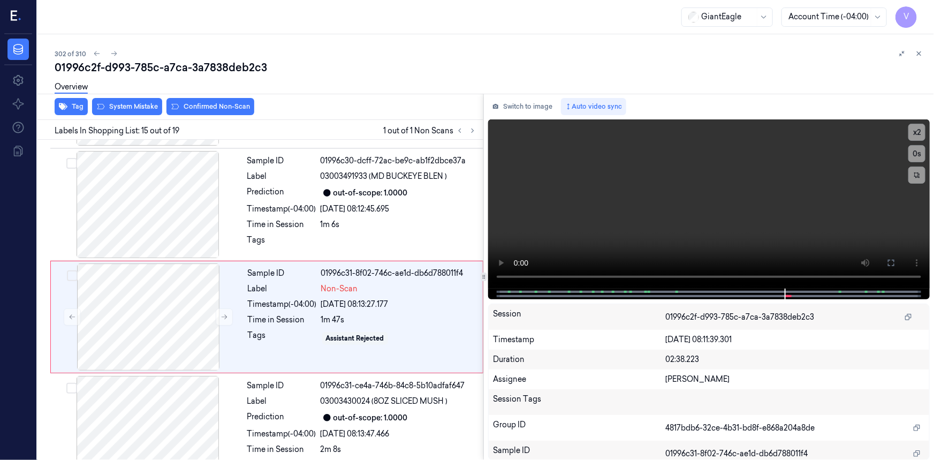
scroll to position [1467, 0]
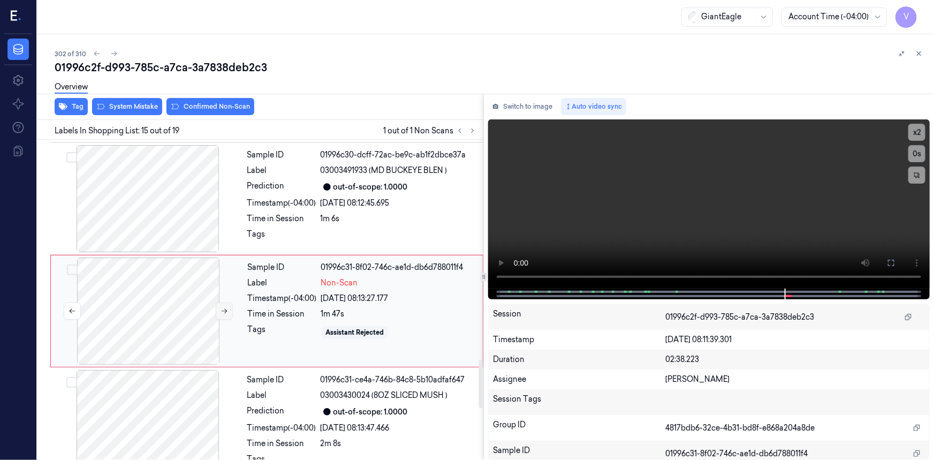
click at [224, 307] on icon at bounding box center [224, 310] width 7 height 7
click at [222, 307] on icon at bounding box center [224, 310] width 7 height 7
click at [224, 307] on icon at bounding box center [224, 310] width 7 height 7
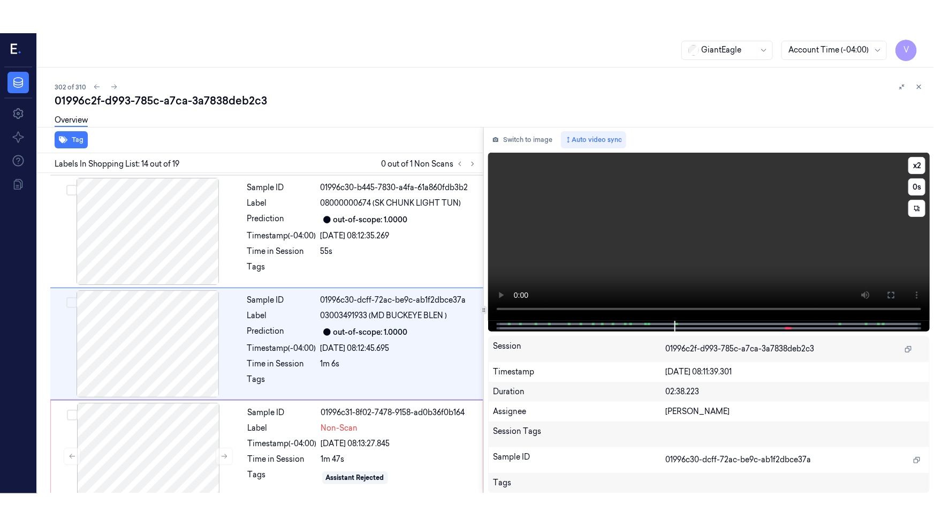
scroll to position [1355, 0]
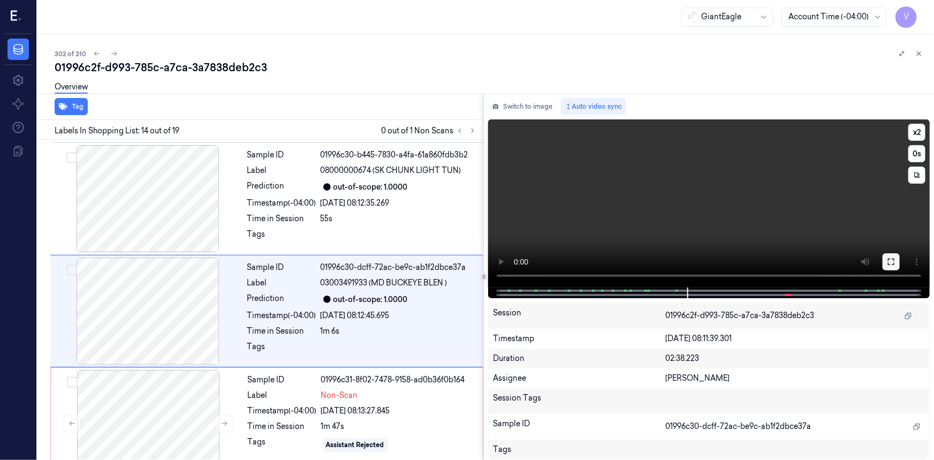
click at [887, 262] on button at bounding box center [891, 261] width 17 height 17
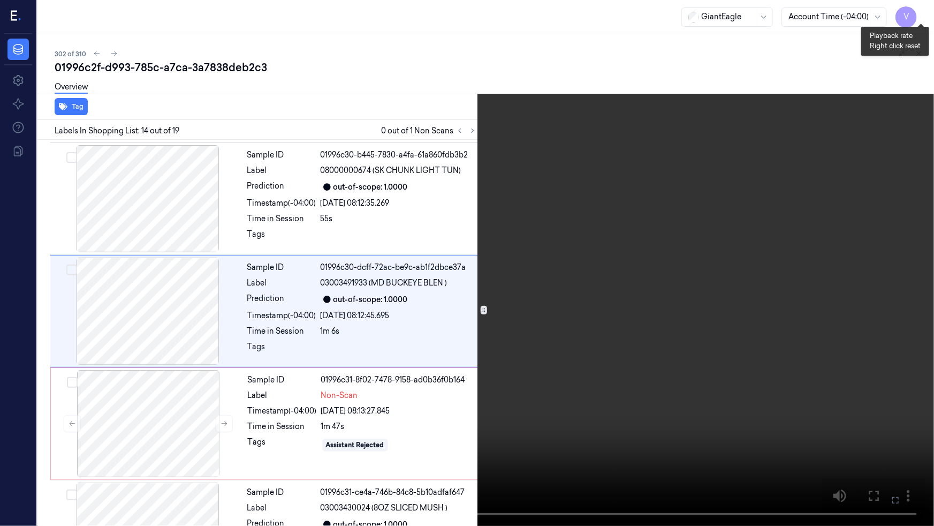
click at [922, 12] on button "x 2" at bounding box center [921, 12] width 17 height 17
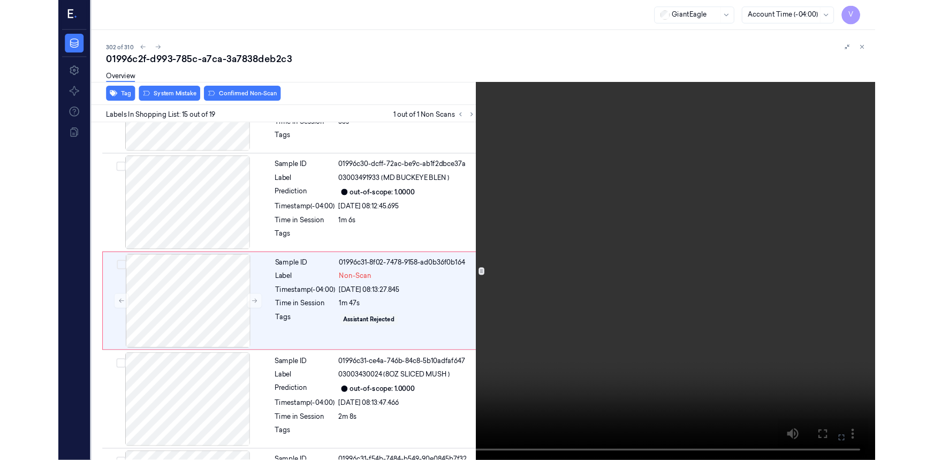
scroll to position [1435, 0]
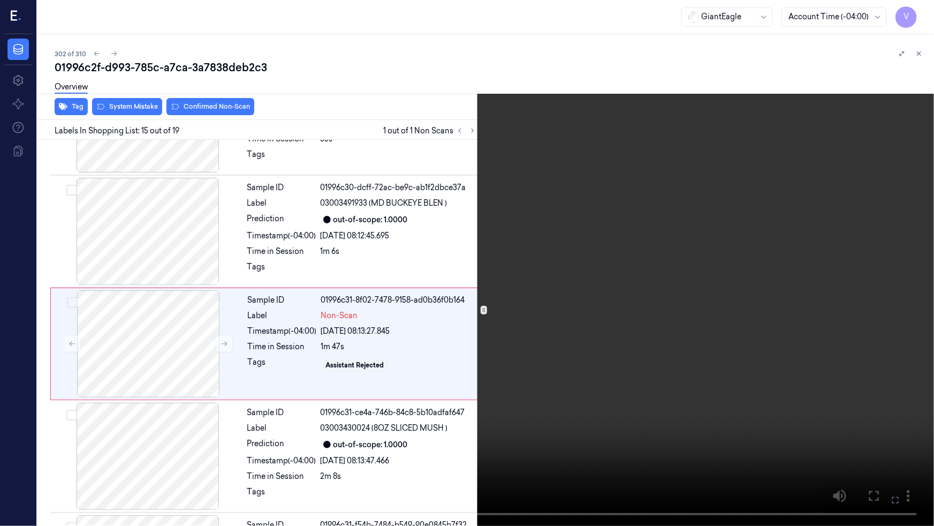
click at [0, 0] on icon at bounding box center [0, 0] width 0 height 0
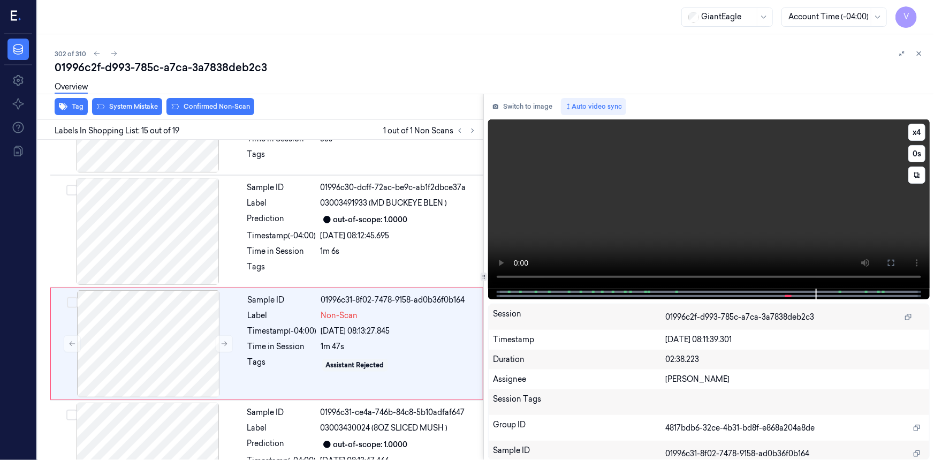
click at [649, 209] on video at bounding box center [709, 203] width 442 height 169
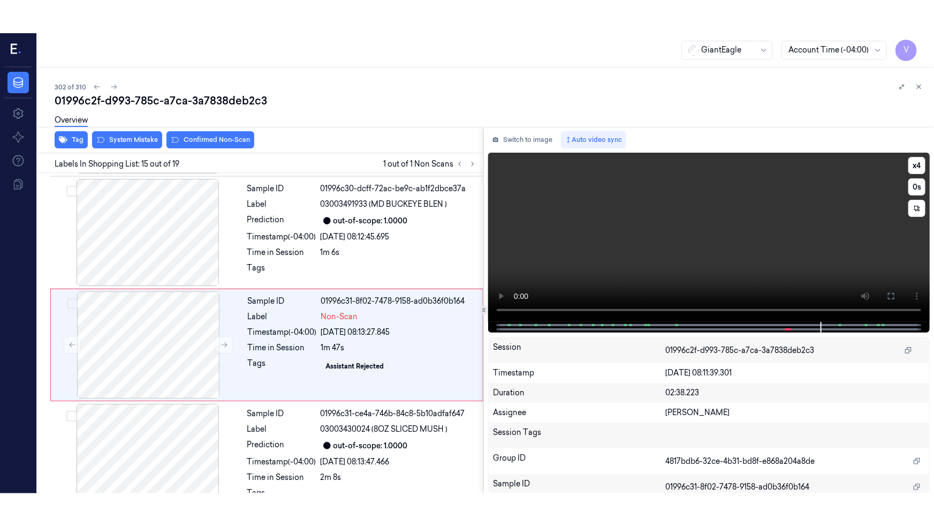
scroll to position [1467, 0]
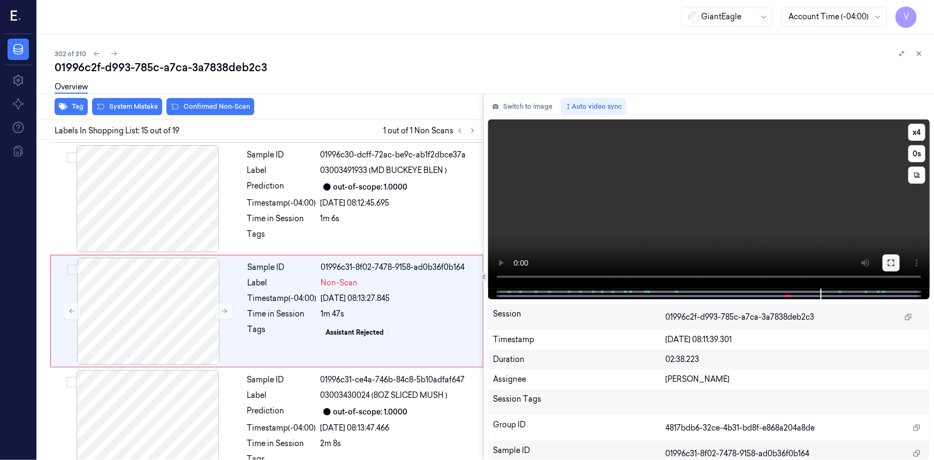
click at [891, 260] on icon at bounding box center [891, 263] width 9 height 9
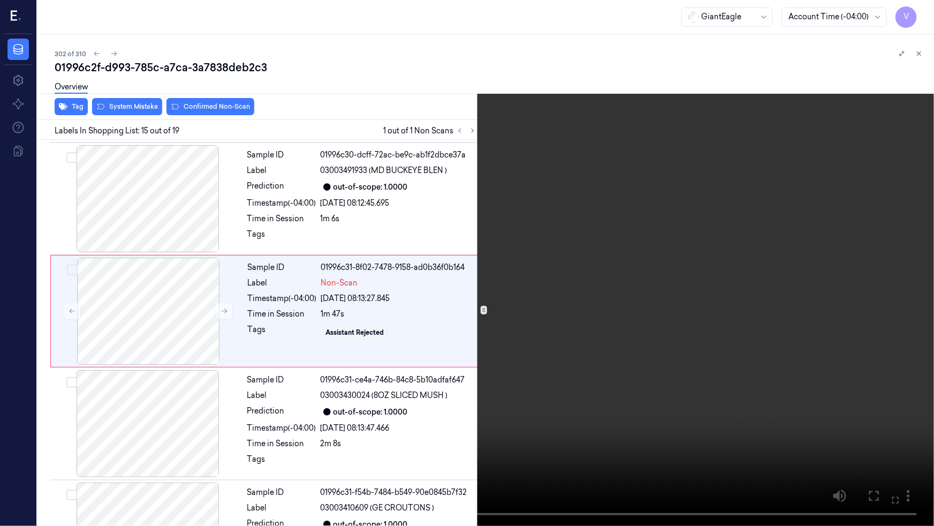
click at [764, 343] on video at bounding box center [467, 263] width 934 height 526
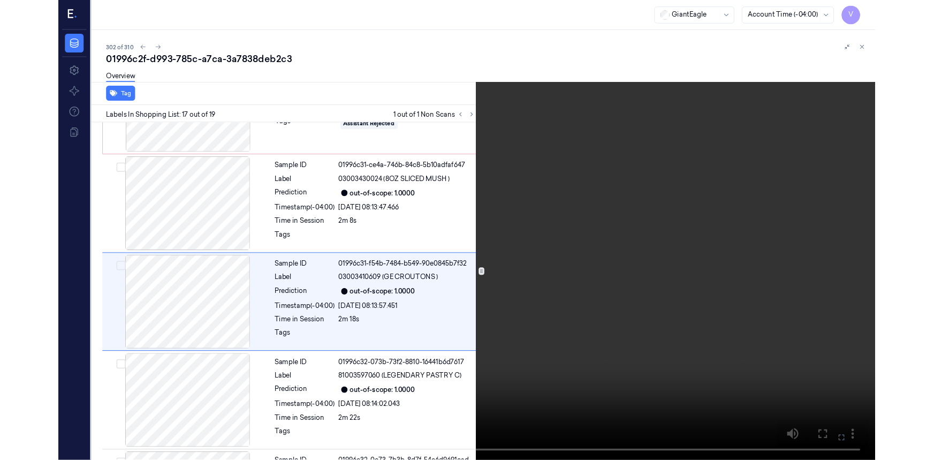
scroll to position [1660, 0]
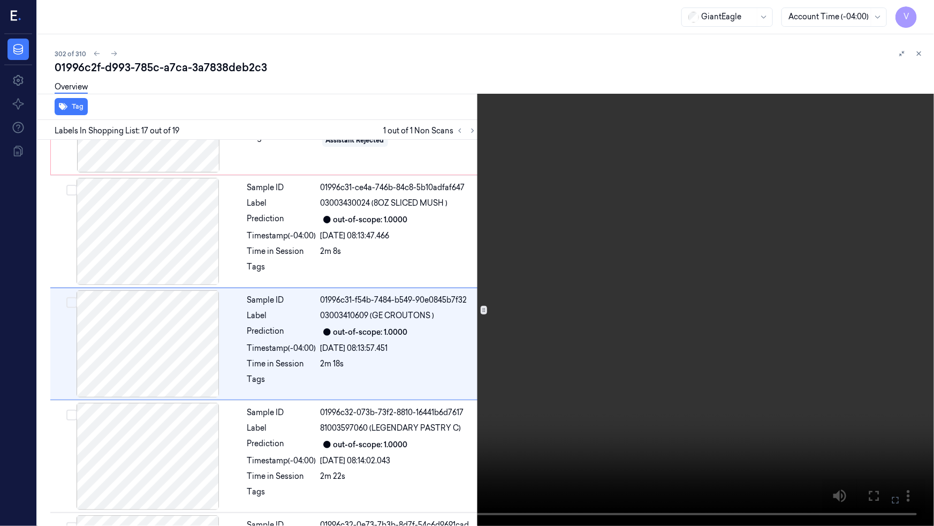
click at [701, 362] on video at bounding box center [467, 263] width 934 height 526
click at [0, 0] on icon at bounding box center [0, 0] width 0 height 0
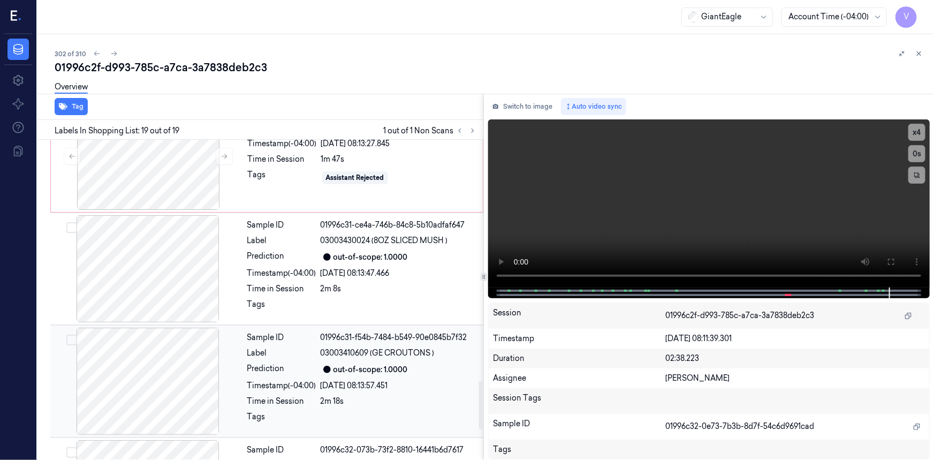
scroll to position [1525, 0]
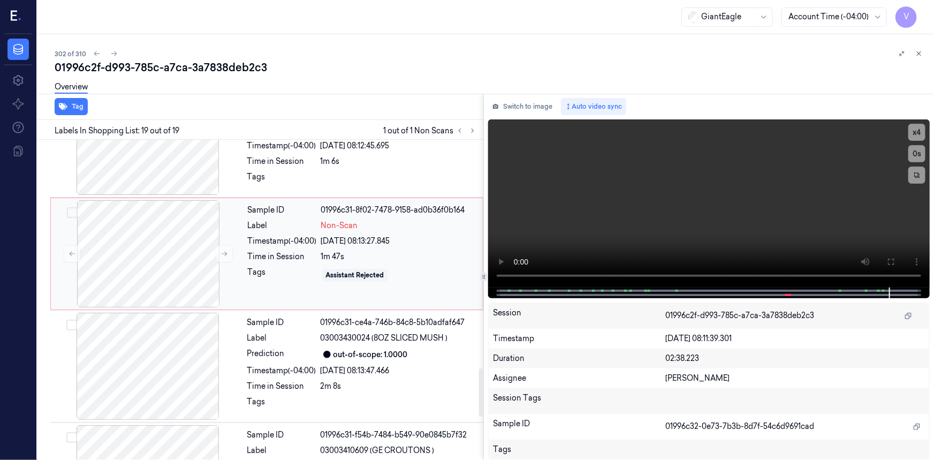
click at [273, 236] on div "Timestamp (-04:00)" at bounding box center [282, 241] width 69 height 11
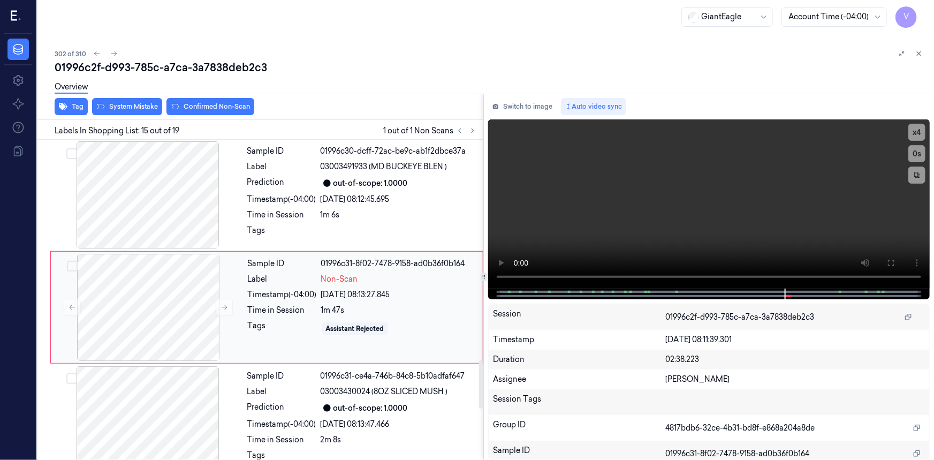
scroll to position [1467, 0]
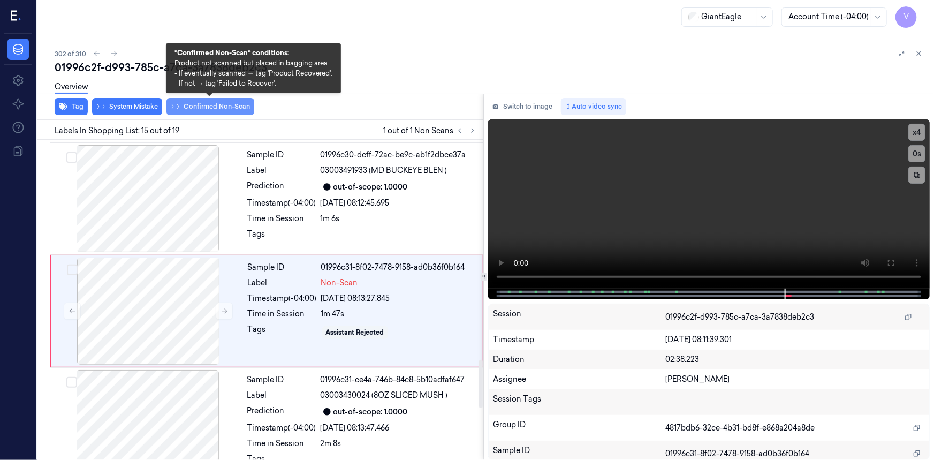
click at [199, 102] on button "Confirmed Non-Scan" at bounding box center [211, 106] width 88 height 17
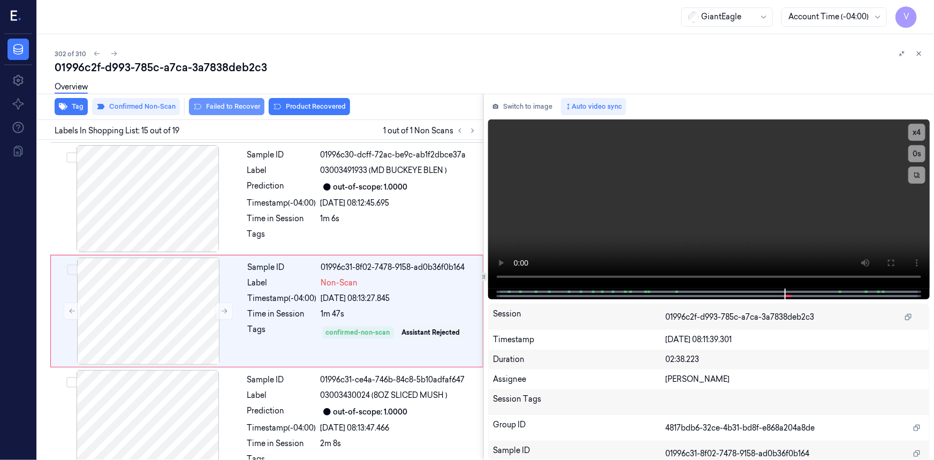
click at [241, 105] on button "Failed to Recover" at bounding box center [226, 106] width 75 height 17
click at [919, 53] on icon at bounding box center [920, 54] width 4 height 4
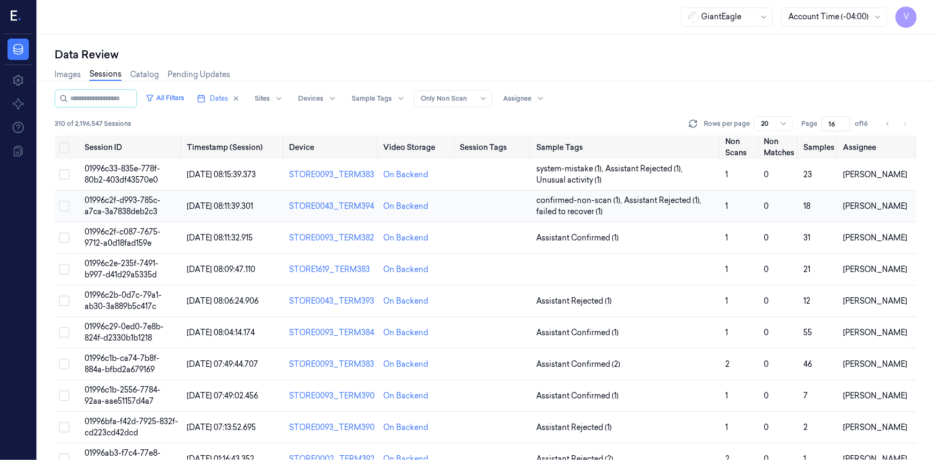
click at [126, 202] on span "01996c2f-d993-785c-a7ca-3a7838deb2c3" at bounding box center [123, 205] width 76 height 21
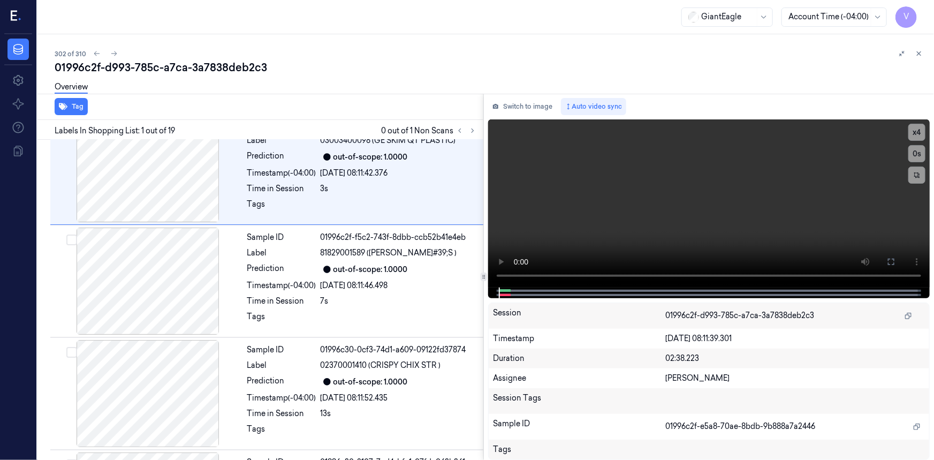
scroll to position [27, 0]
click at [920, 55] on icon at bounding box center [918, 53] width 7 height 7
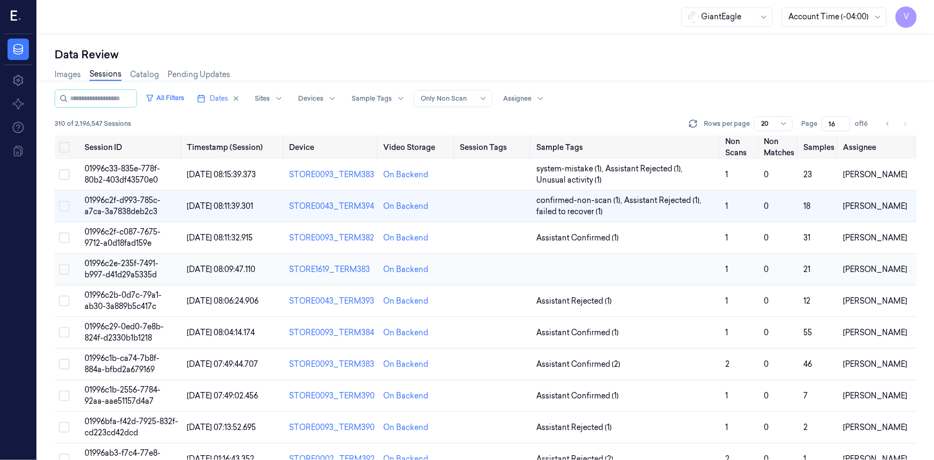
click at [125, 276] on span "01996c2e-235f-7491-b997-d41d29a5335d" at bounding box center [122, 269] width 74 height 21
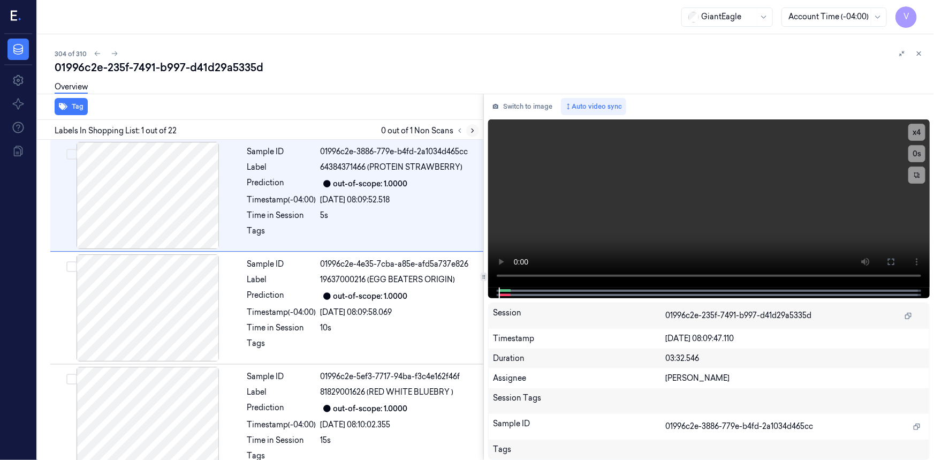
click at [475, 130] on icon at bounding box center [472, 130] width 7 height 7
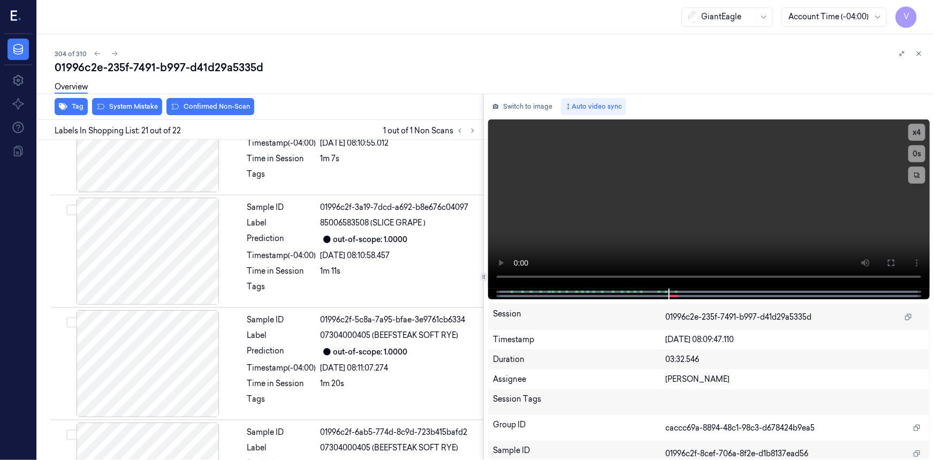
scroll to position [2141, 0]
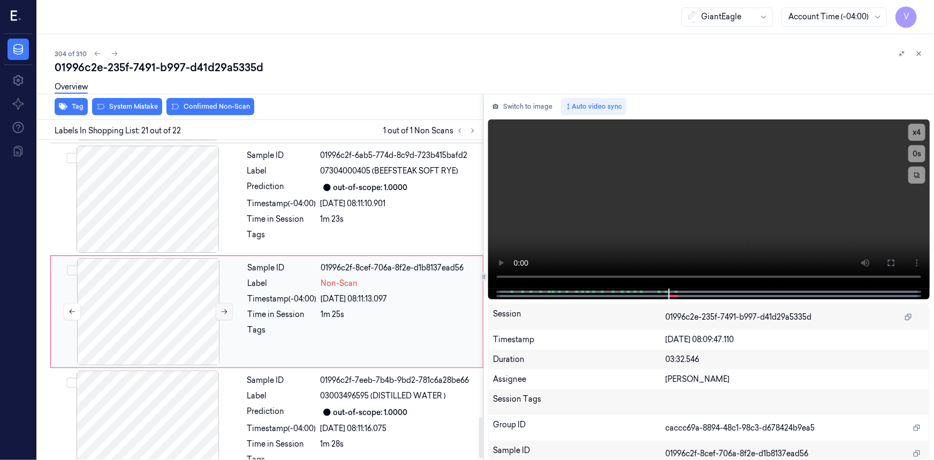
click at [221, 308] on icon at bounding box center [224, 311] width 7 height 7
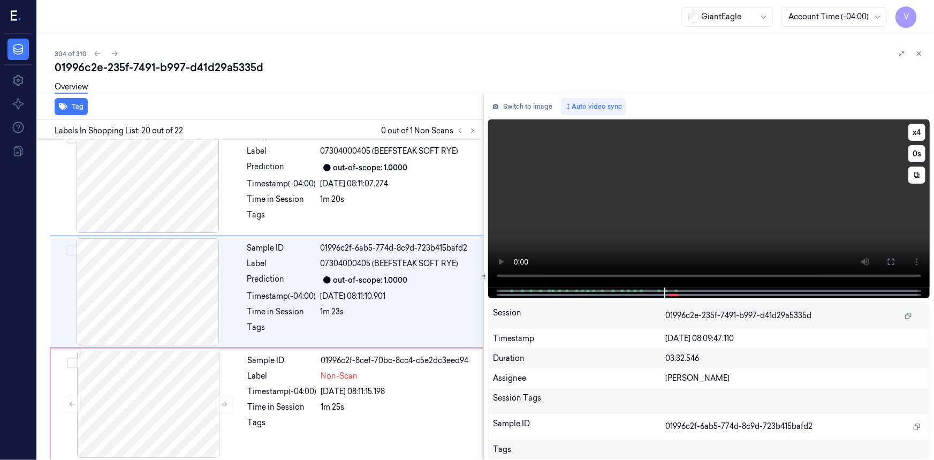
scroll to position [2029, 0]
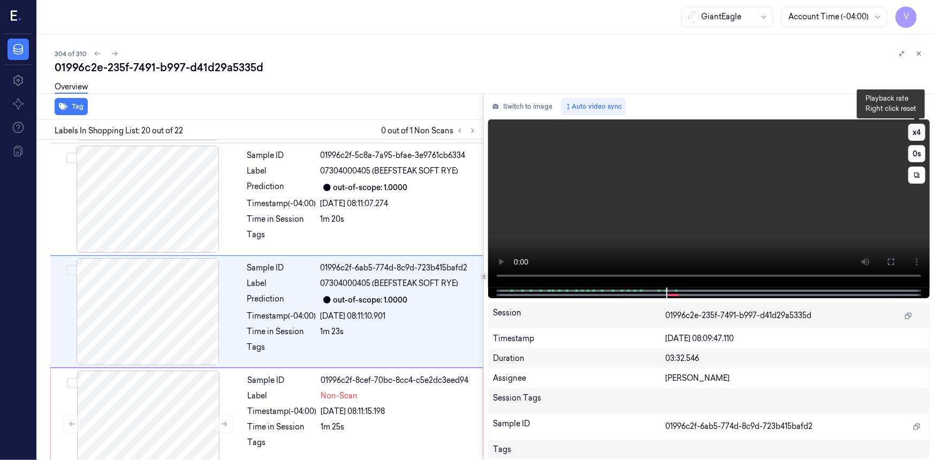
click at [918, 130] on button "x 4" at bounding box center [917, 132] width 17 height 17
click at [918, 131] on button "x 1" at bounding box center [917, 132] width 17 height 17
click at [841, 178] on video at bounding box center [709, 203] width 442 height 168
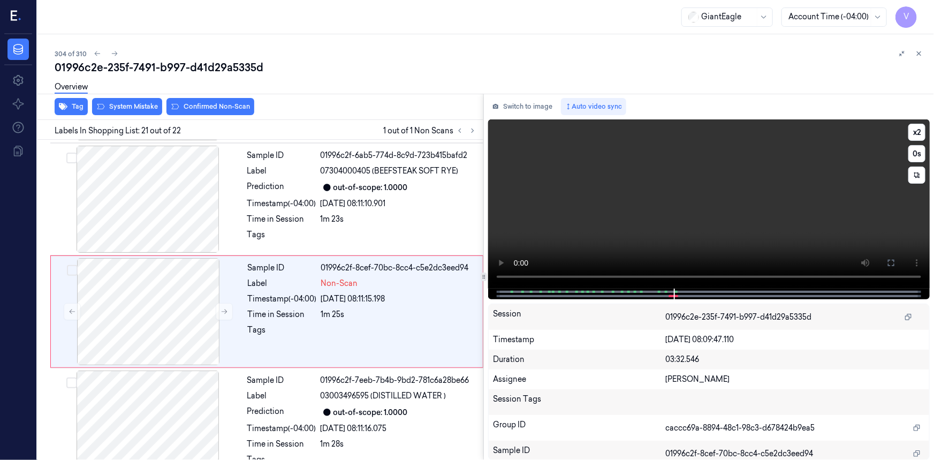
scroll to position [2154, 0]
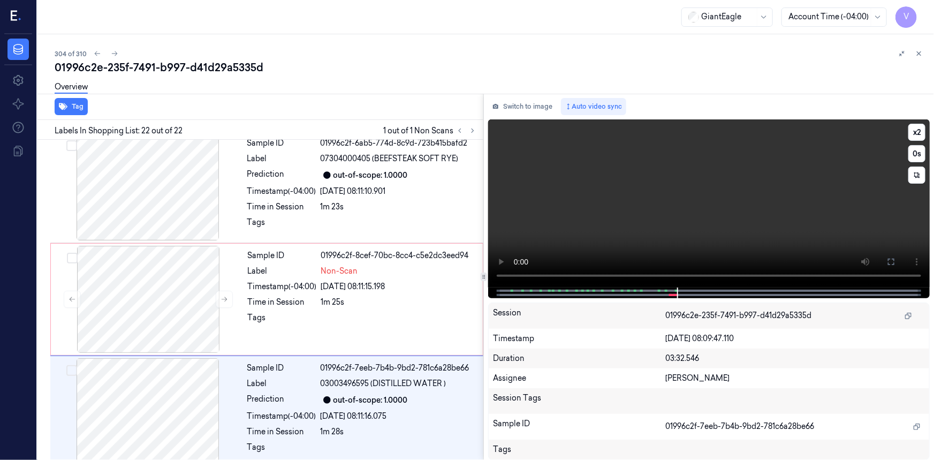
click at [790, 223] on video at bounding box center [709, 203] width 442 height 168
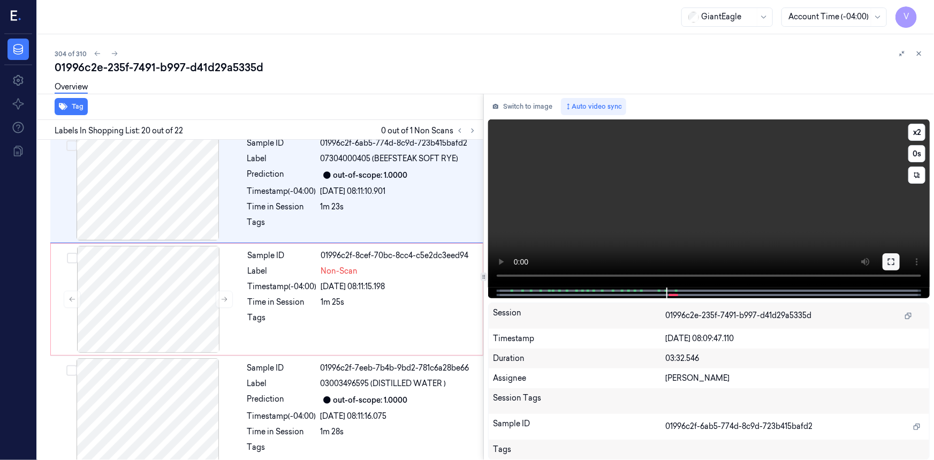
click at [894, 261] on icon at bounding box center [891, 262] width 9 height 9
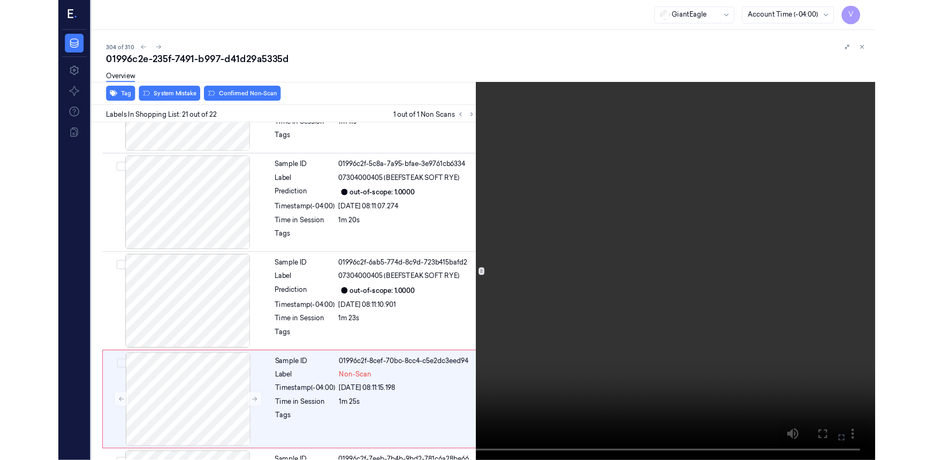
scroll to position [2088, 0]
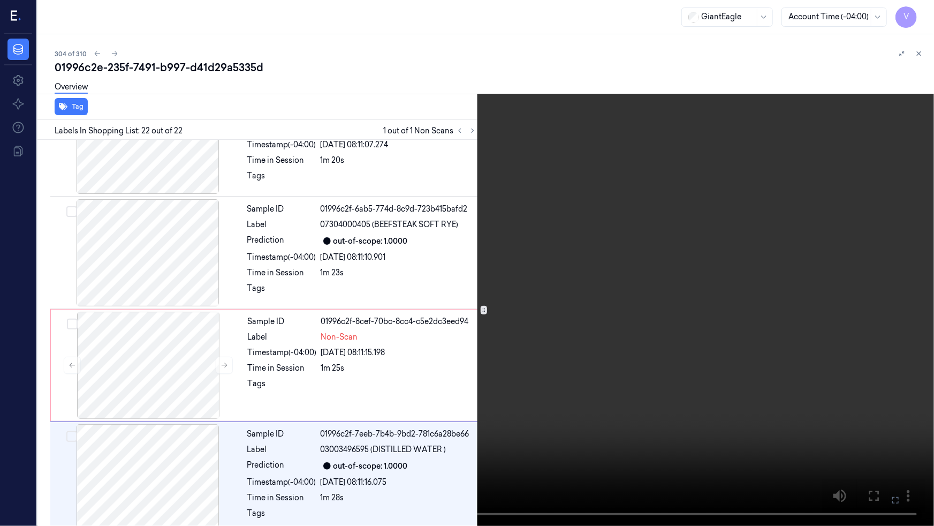
click at [0, 0] on icon at bounding box center [0, 0] width 0 height 0
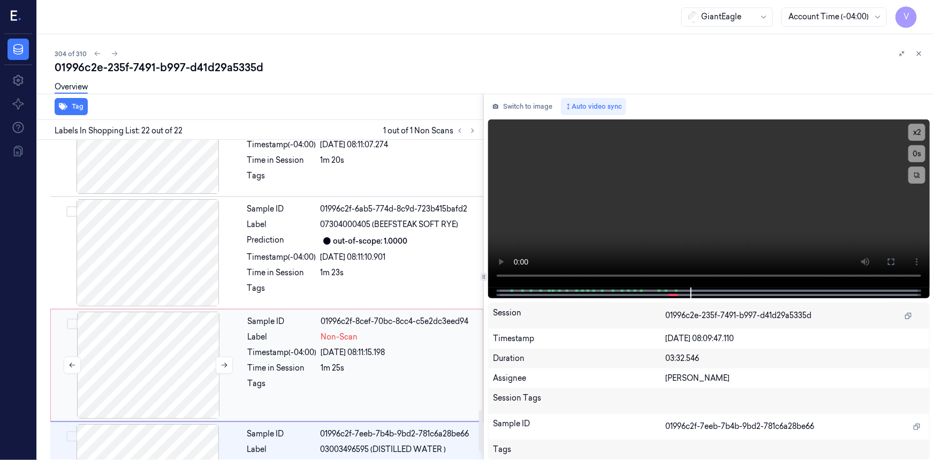
click at [239, 321] on div at bounding box center [148, 365] width 191 height 107
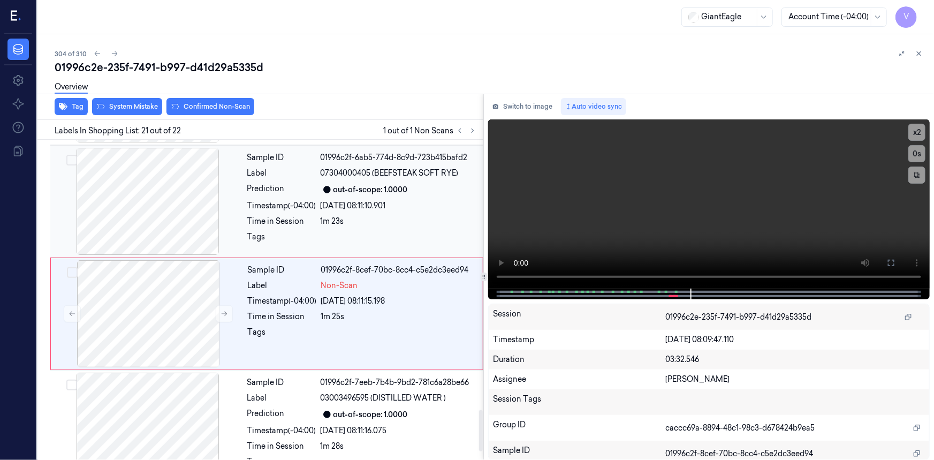
scroll to position [2141, 0]
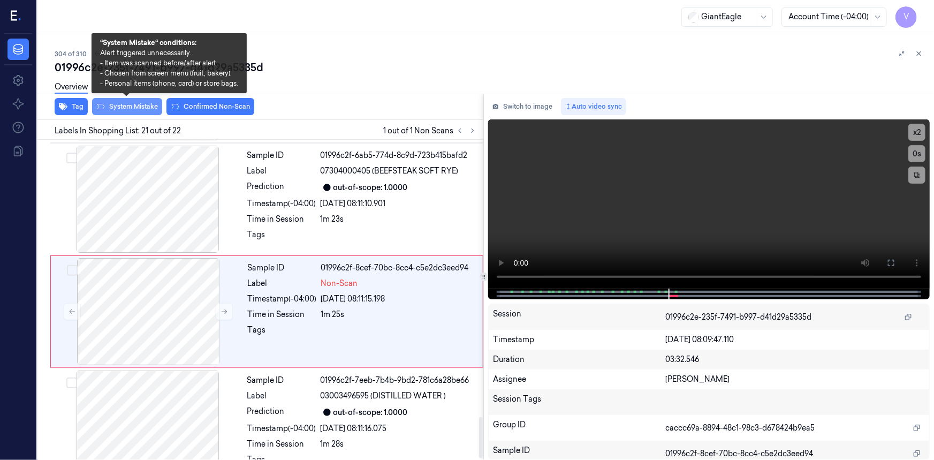
click at [131, 106] on button "System Mistake" at bounding box center [127, 106] width 70 height 17
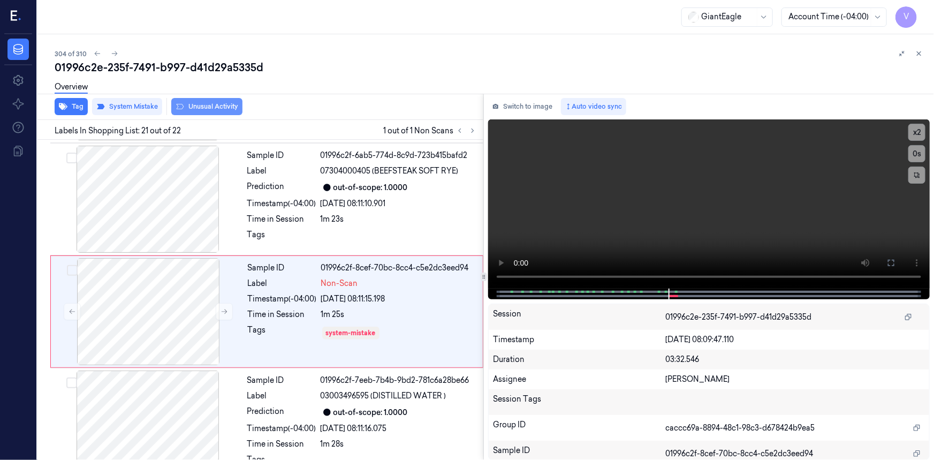
click at [205, 106] on button "Unusual Activity" at bounding box center [206, 106] width 71 height 17
click at [920, 51] on icon at bounding box center [918, 53] width 7 height 7
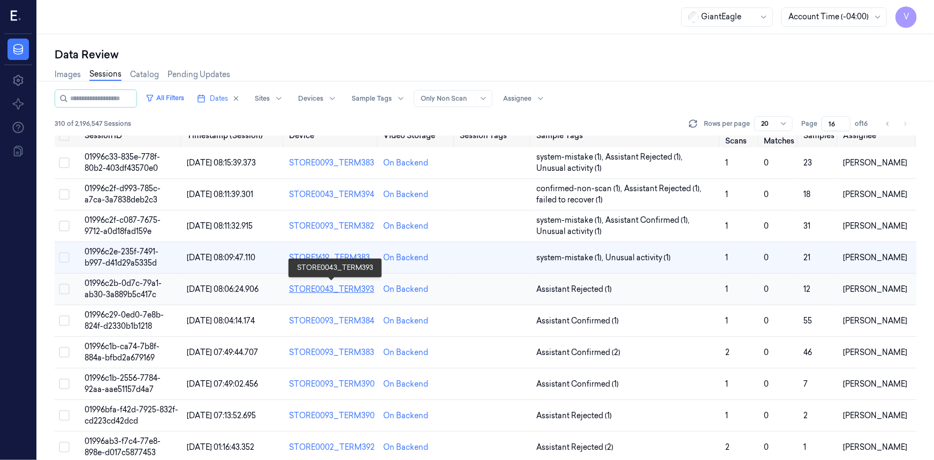
scroll to position [22, 0]
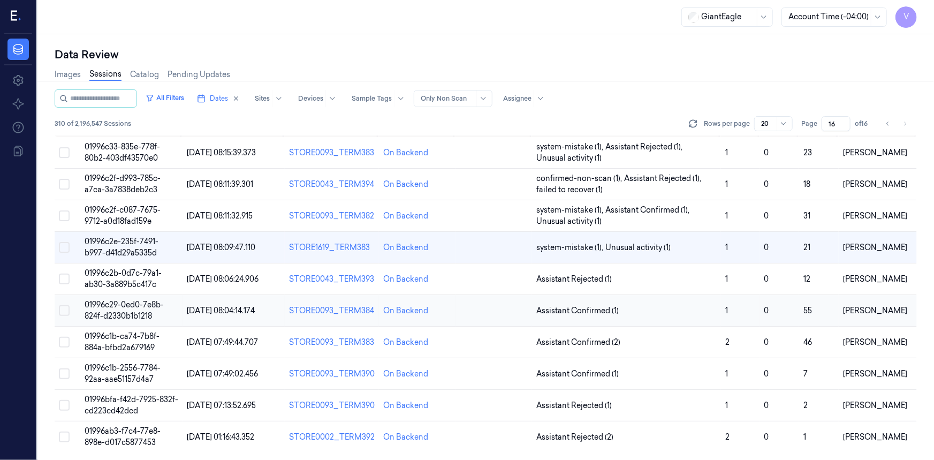
click at [137, 307] on span "01996c29-0ed0-7e8b-824f-d2330b1b1218" at bounding box center [124, 310] width 79 height 21
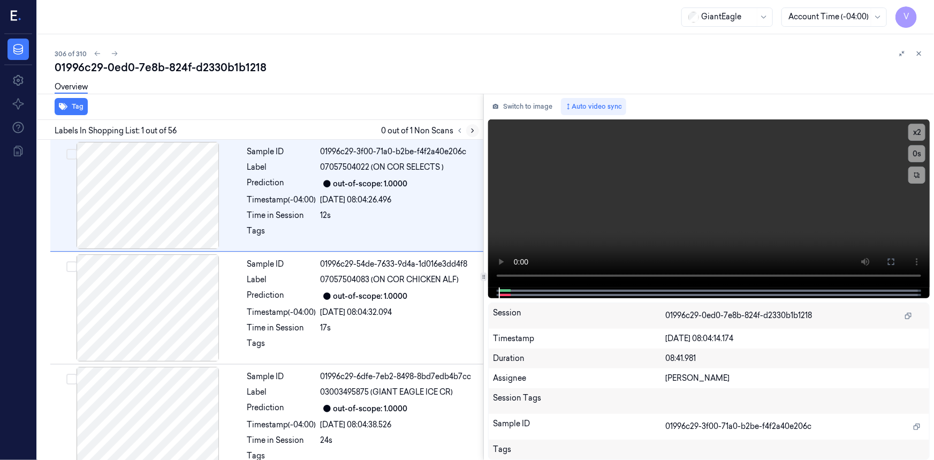
click at [476, 130] on icon at bounding box center [472, 130] width 7 height 7
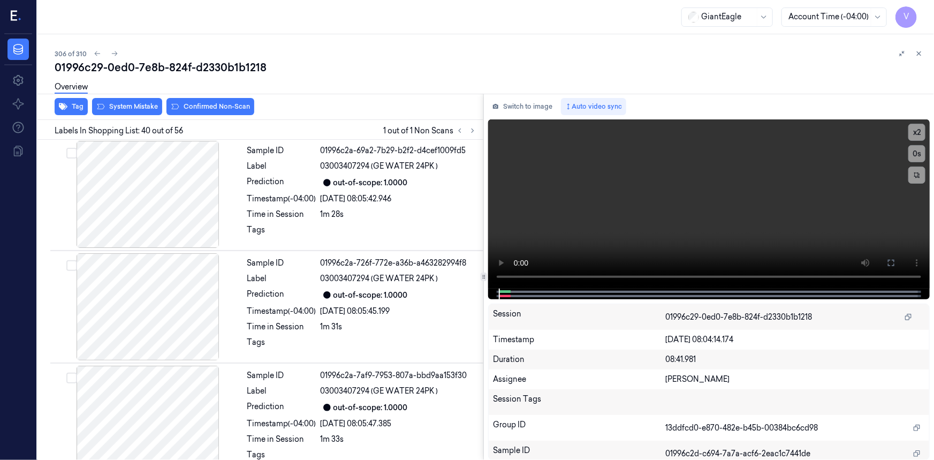
scroll to position [2457, 0]
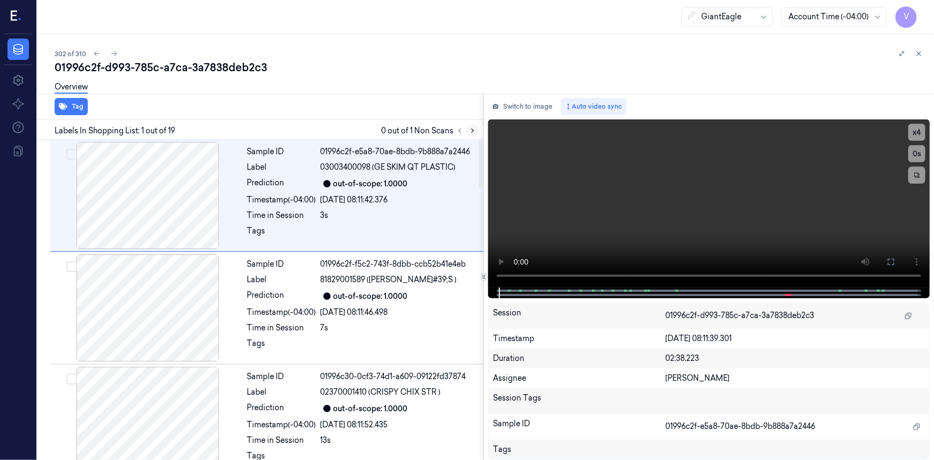
click at [470, 128] on icon at bounding box center [472, 130] width 7 height 7
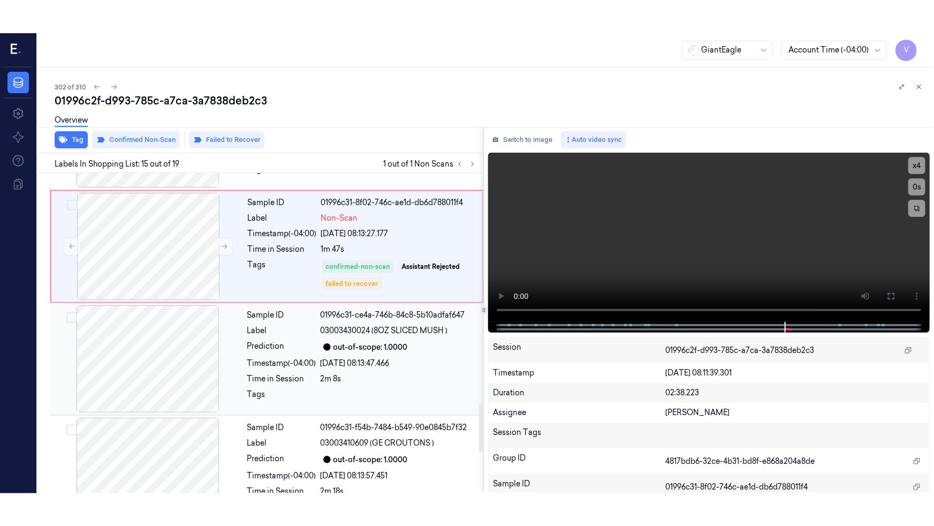
scroll to position [1516, 0]
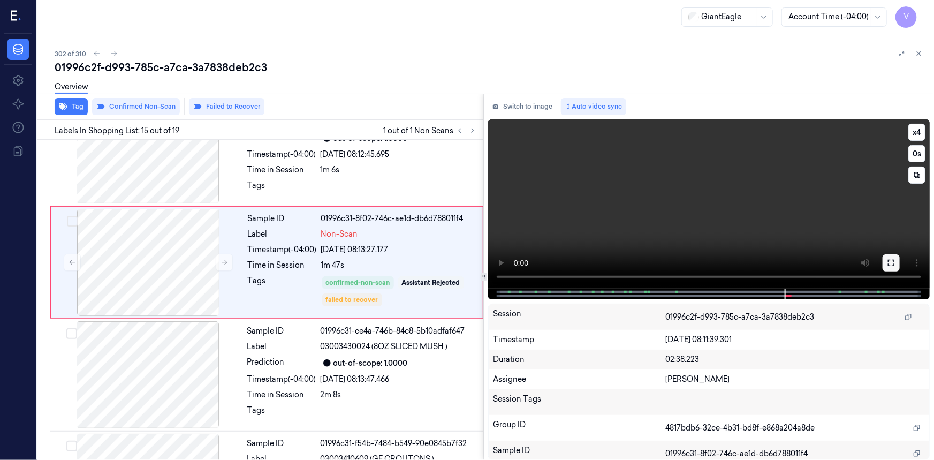
drag, startPoint x: 894, startPoint y: 261, endPoint x: 648, endPoint y: 379, distance: 272.3
click at [480, 261] on icon at bounding box center [891, 263] width 9 height 9
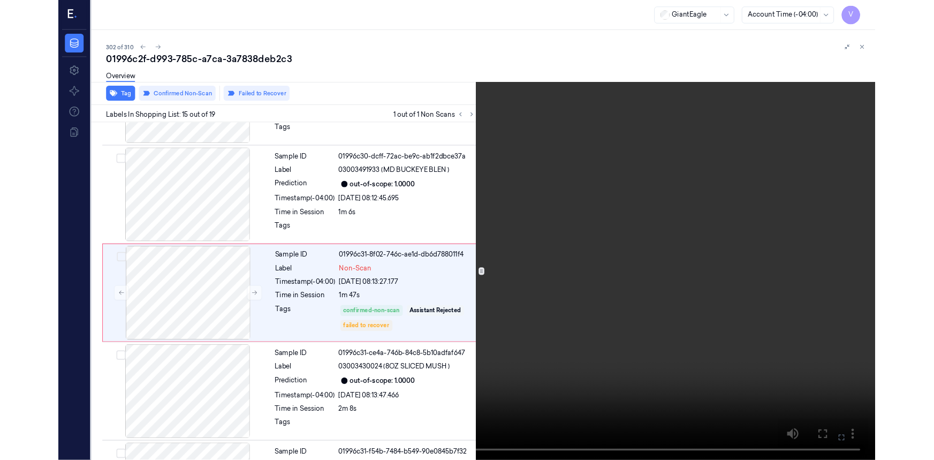
scroll to position [1435, 0]
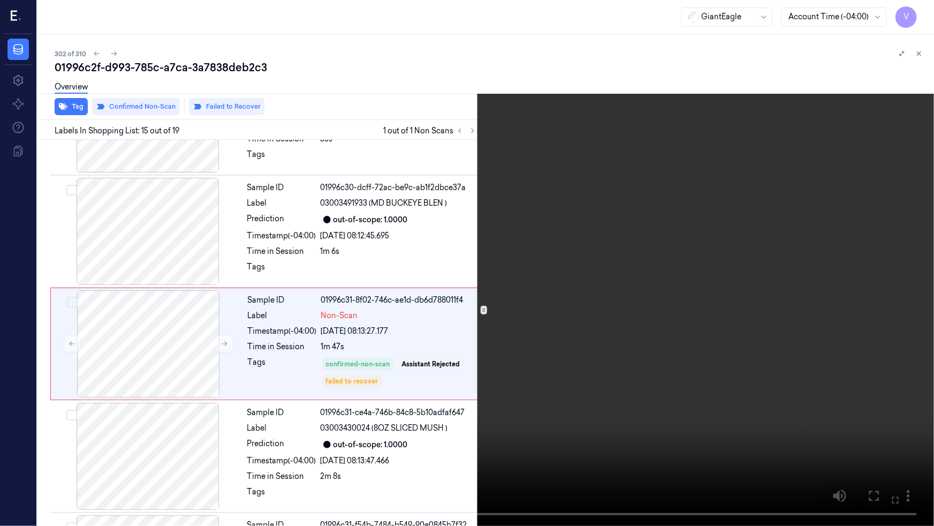
click at [480, 382] on video at bounding box center [467, 263] width 934 height 526
click at [480, 16] on button "x 4" at bounding box center [921, 12] width 17 height 17
click at [480, 15] on button "x 1" at bounding box center [921, 12] width 17 height 17
click at [480, 111] on video at bounding box center [467, 263] width 934 height 526
click at [480, 207] on video at bounding box center [467, 263] width 934 height 526
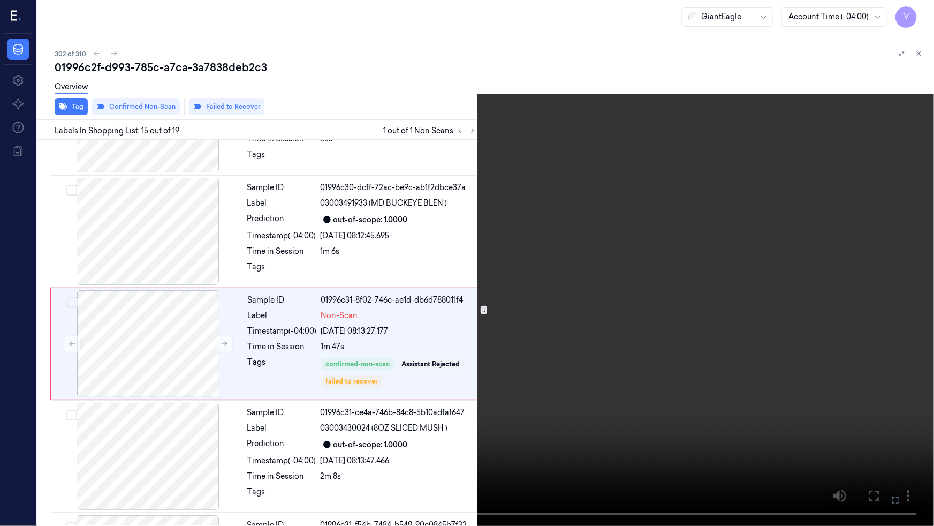
click at [0, 0] on icon at bounding box center [0, 0] width 0 height 0
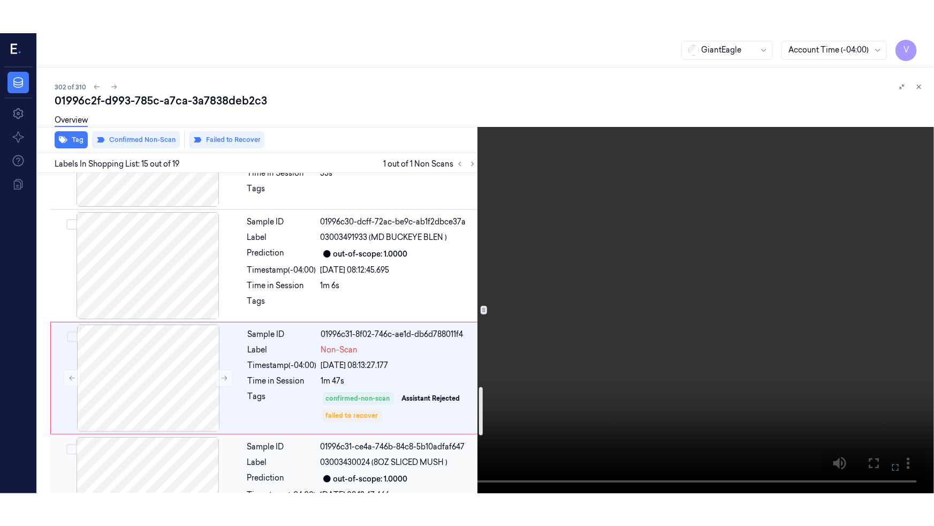
scroll to position [1387, 0]
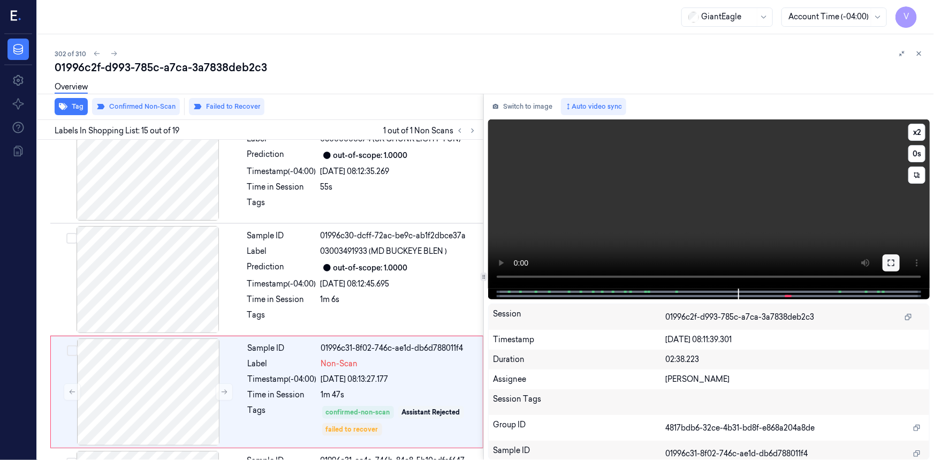
click at [480, 265] on button at bounding box center [891, 262] width 17 height 17
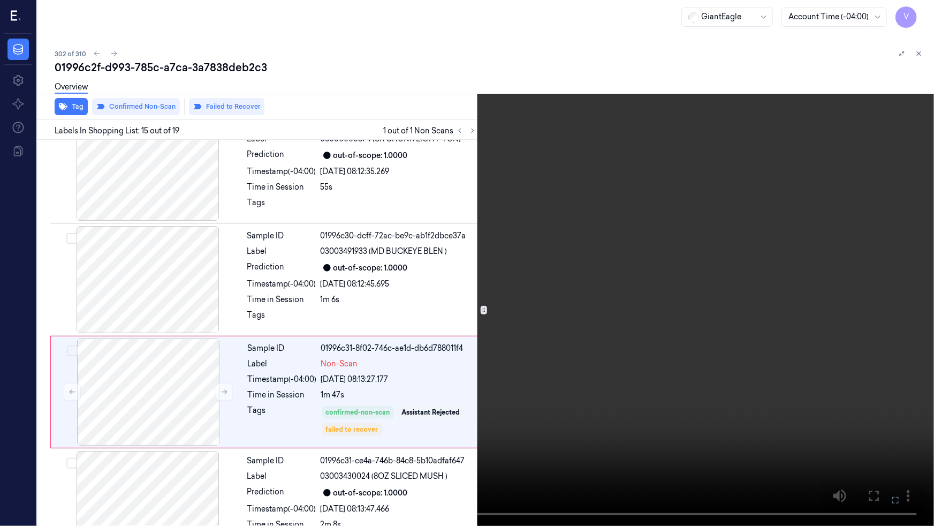
click at [480, 324] on video at bounding box center [467, 263] width 934 height 526
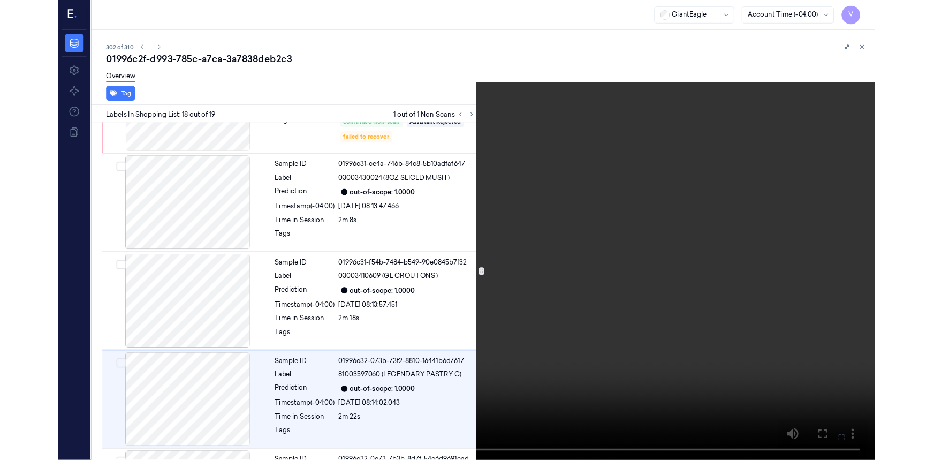
scroll to position [1751, 0]
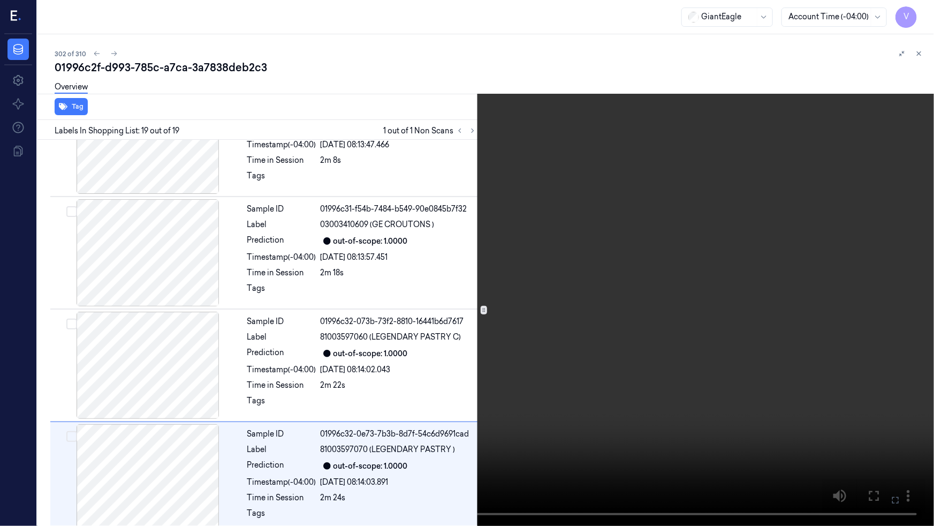
click at [0, 0] on icon at bounding box center [0, 0] width 0 height 0
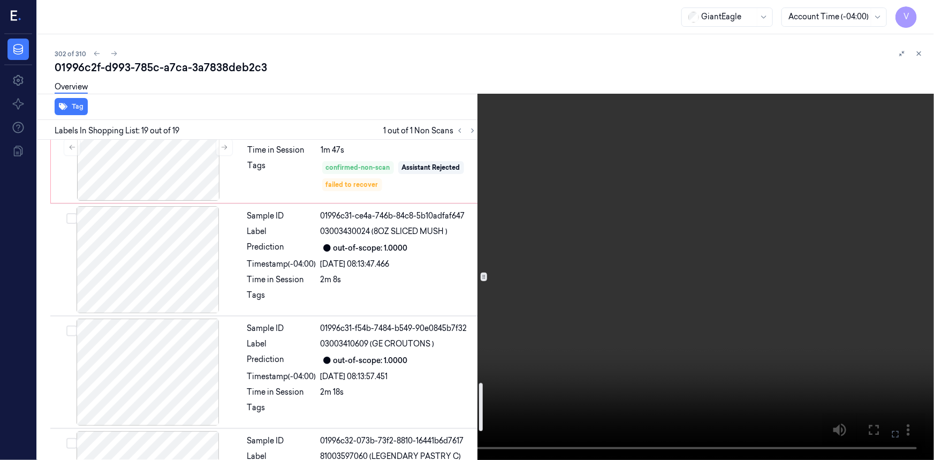
scroll to position [1622, 0]
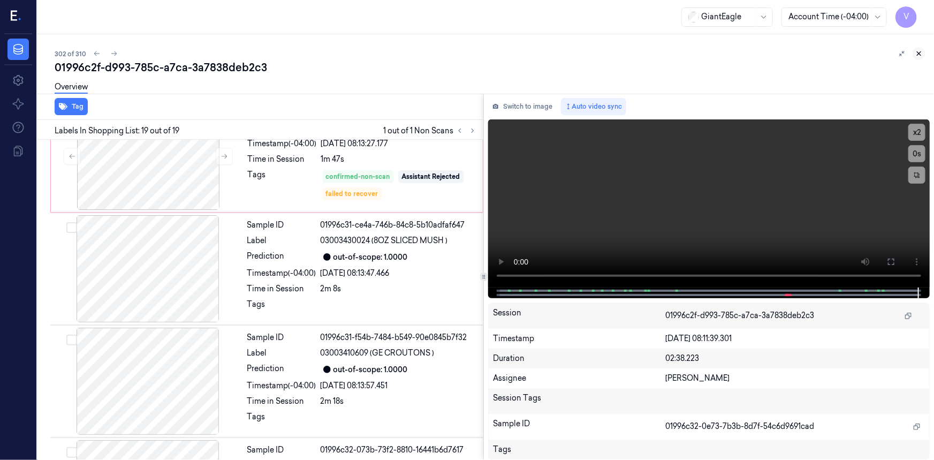
click at [480, 54] on icon at bounding box center [918, 53] width 7 height 7
